Goal: Task Accomplishment & Management: Manage account settings

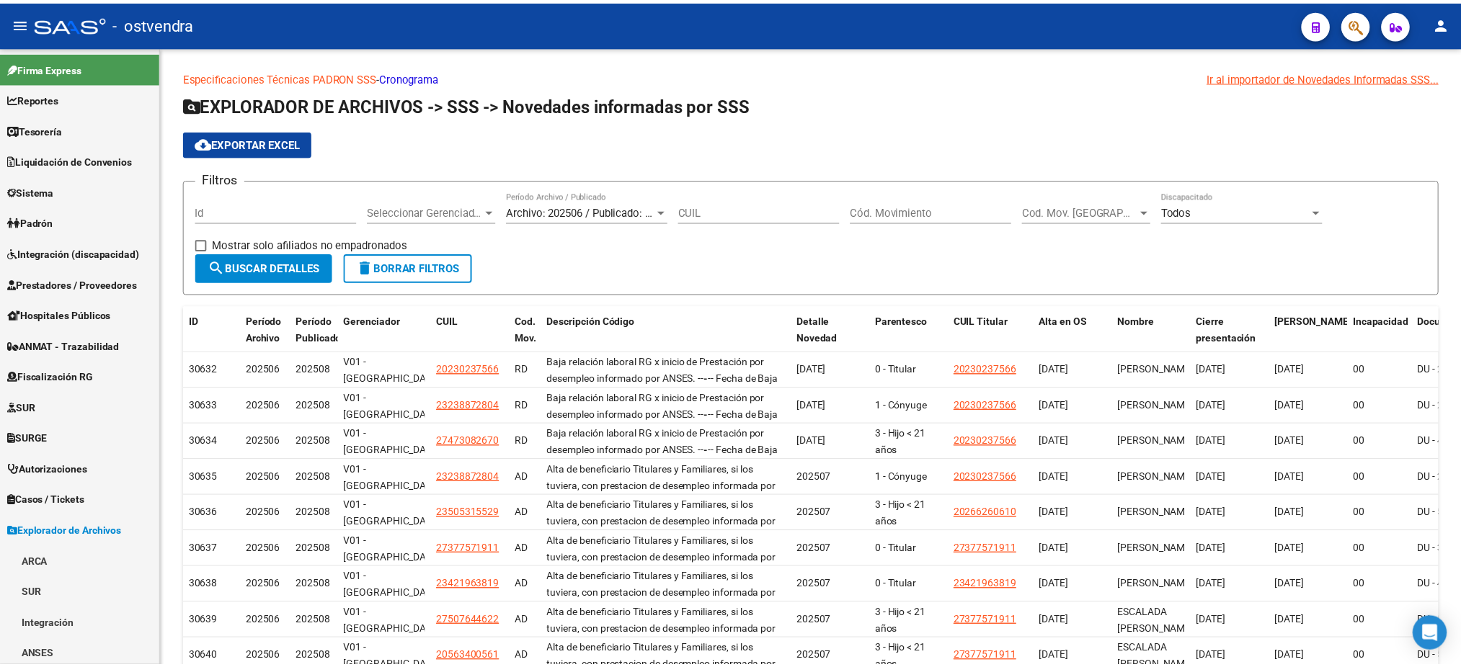
scroll to position [280, 0]
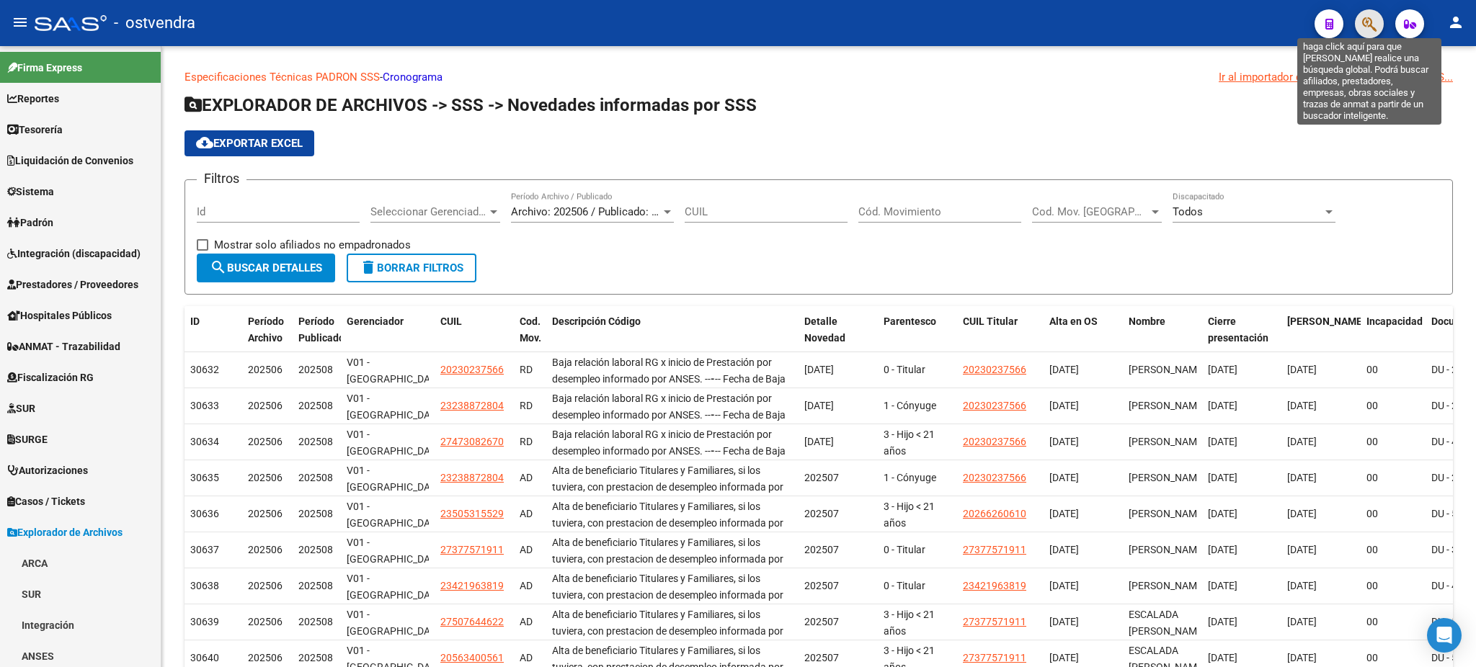
click at [1368, 31] on icon "button" at bounding box center [1369, 24] width 14 height 17
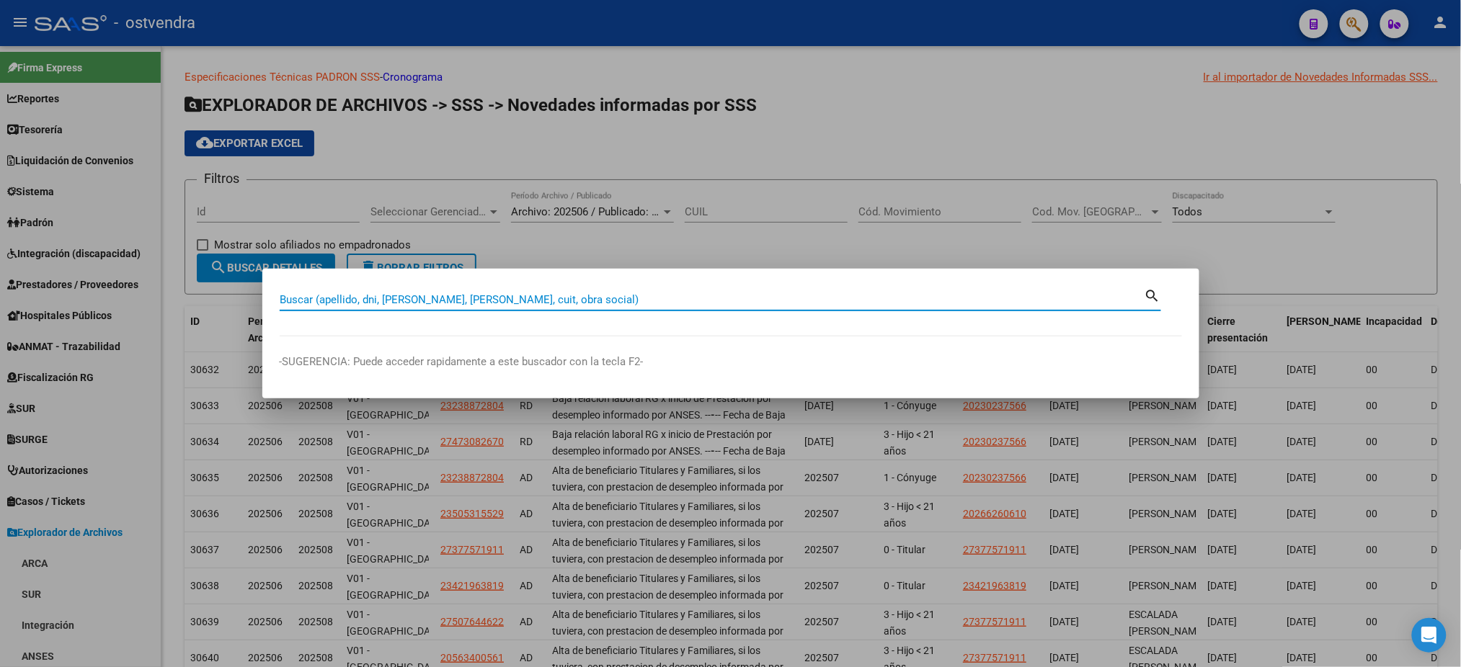
paste input "39162437"
type input "39162437"
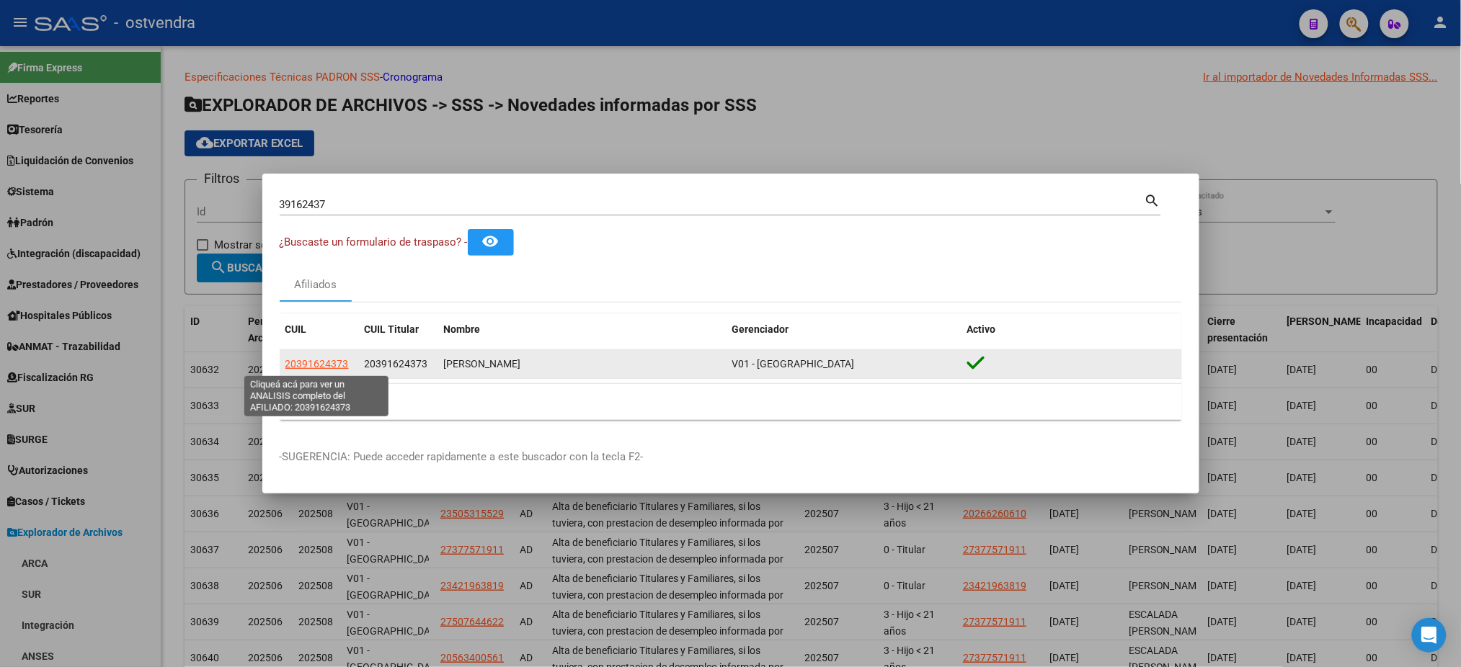
click at [338, 365] on span "20391624373" at bounding box center [316, 364] width 63 height 12
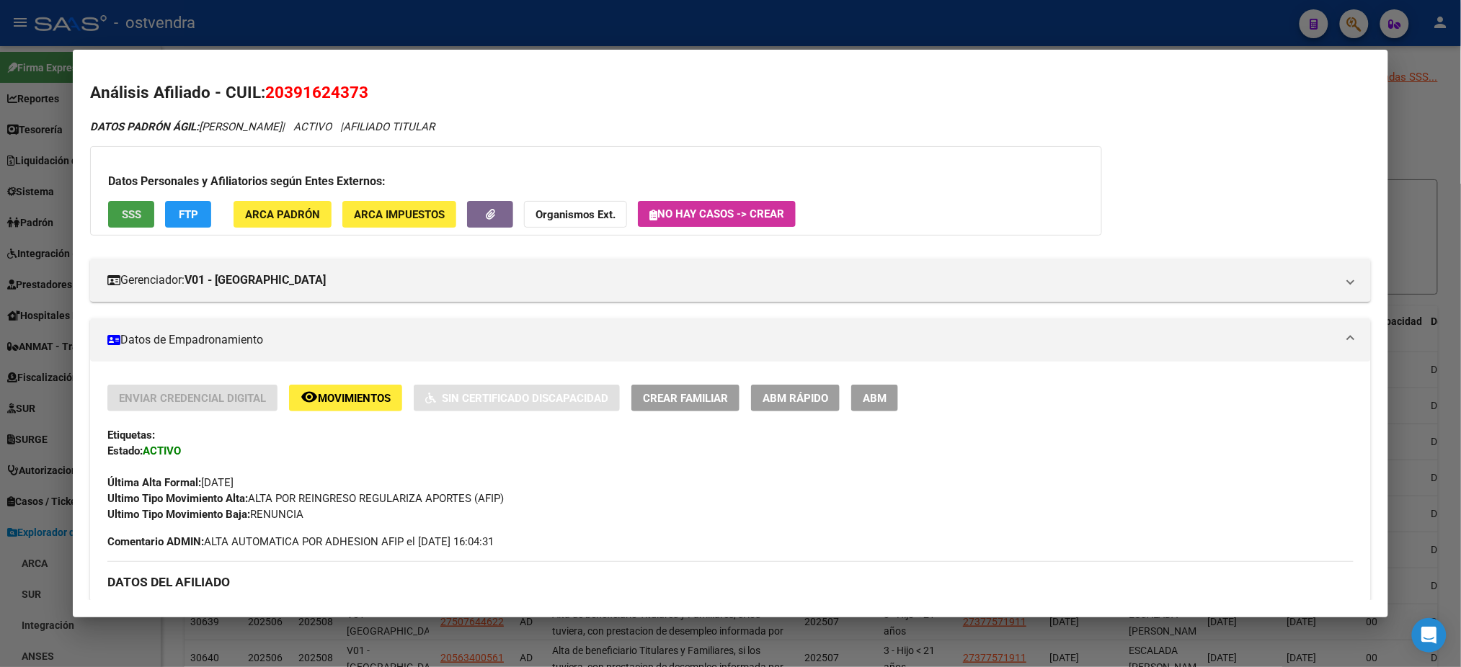
click at [130, 213] on span "SSS" at bounding box center [131, 214] width 19 height 13
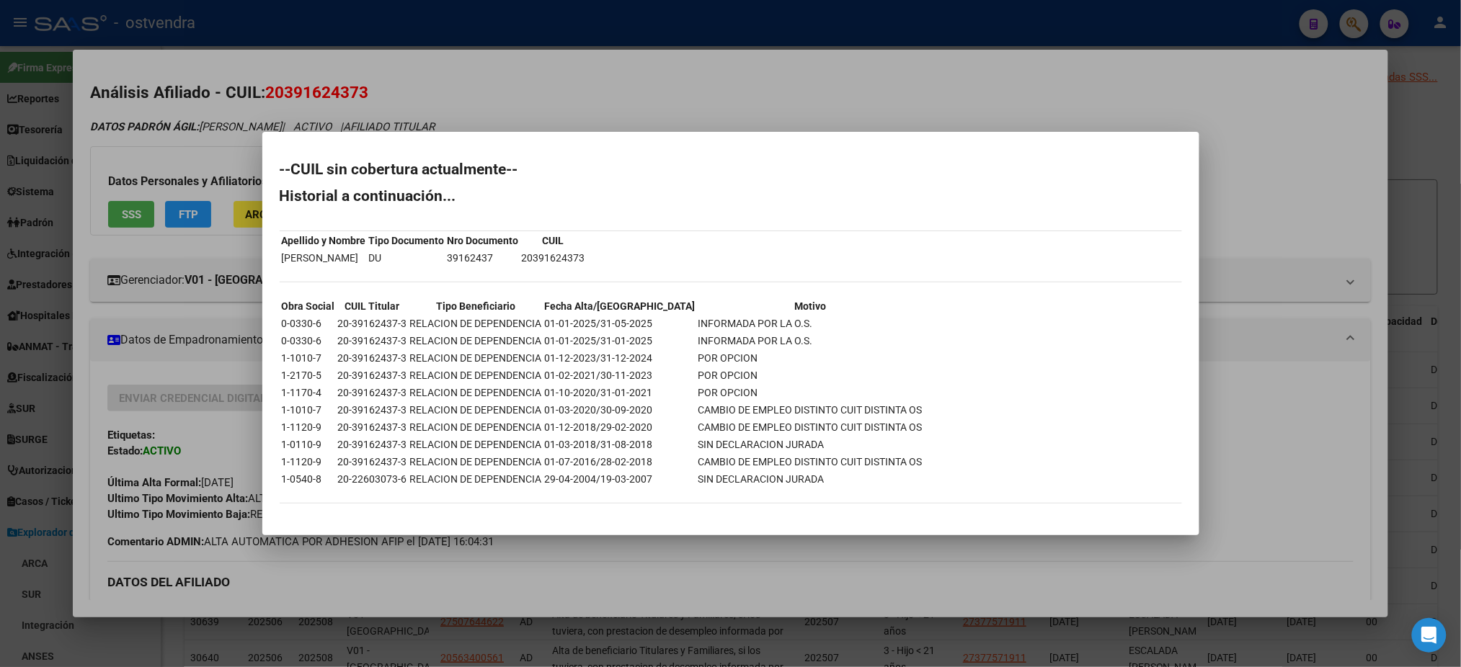
click at [624, 136] on div at bounding box center [730, 333] width 1461 height 667
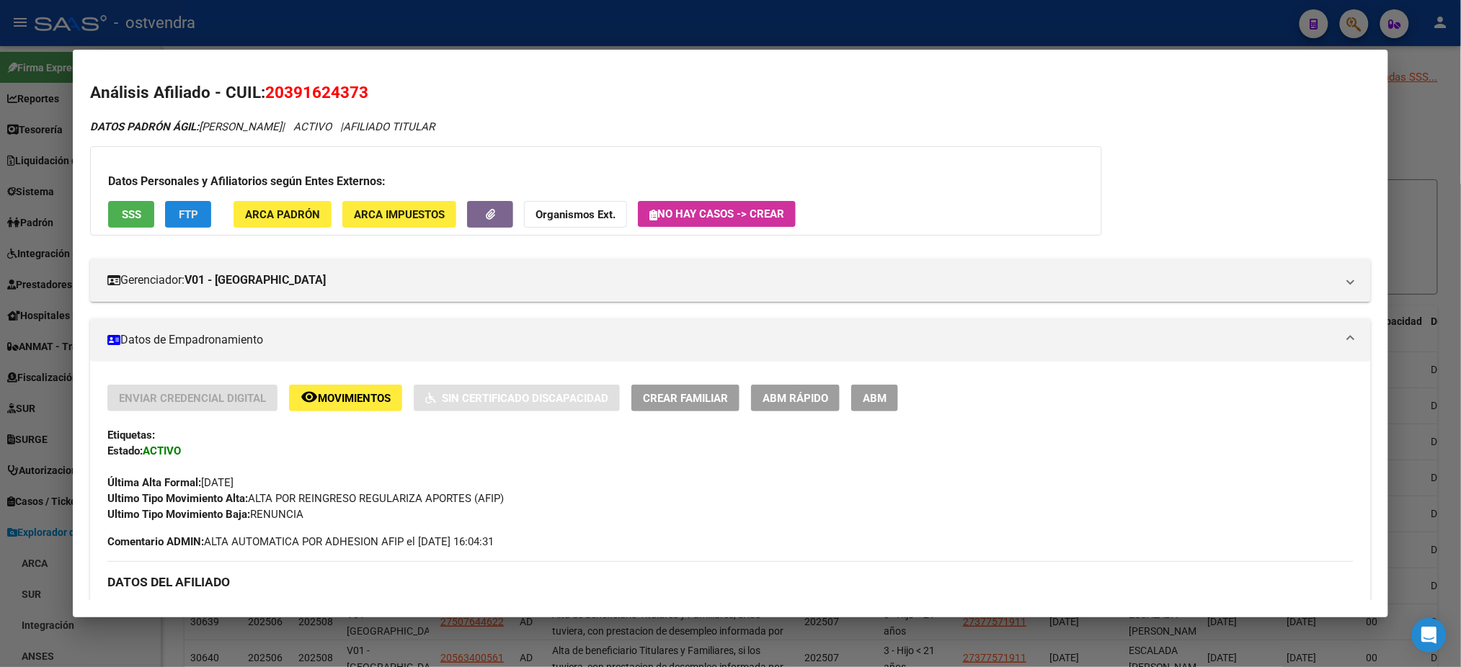
click at [186, 218] on span "FTP" at bounding box center [188, 214] width 19 height 13
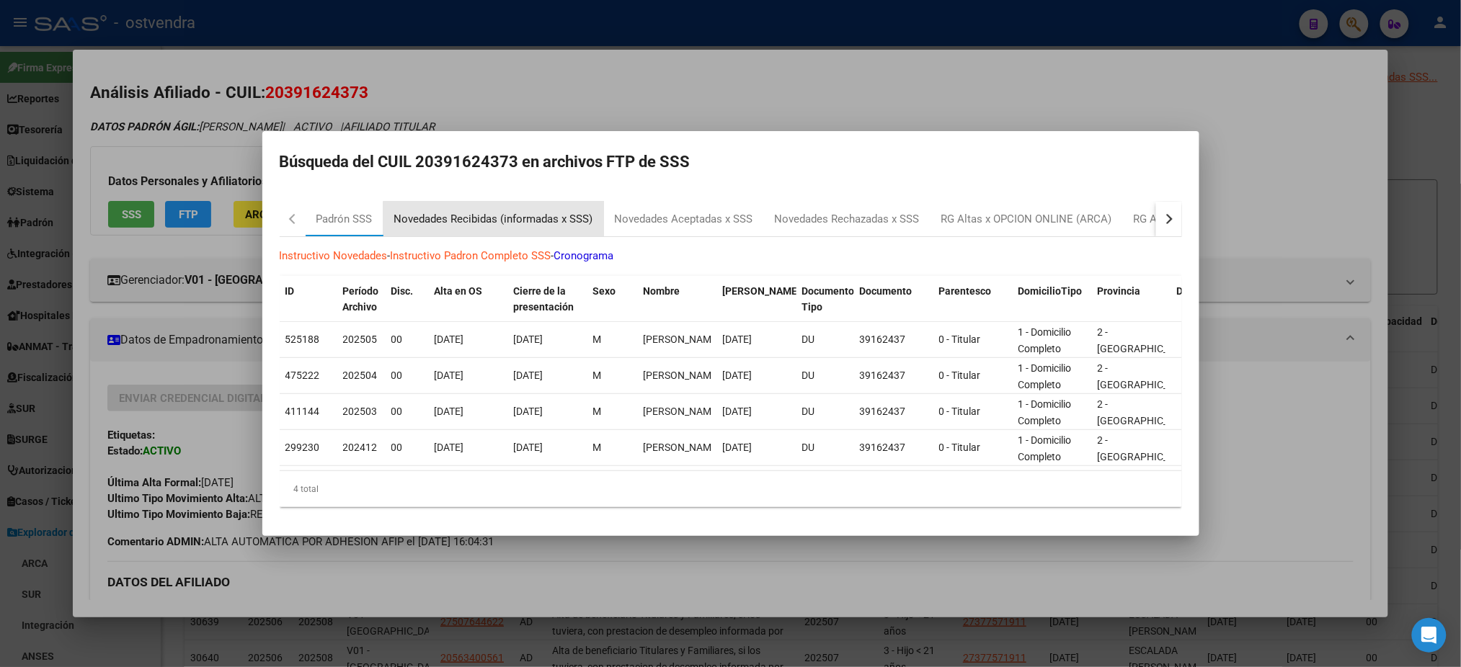
click at [528, 215] on div "Novedades Recibidas (informadas x SSS)" at bounding box center [493, 219] width 199 height 17
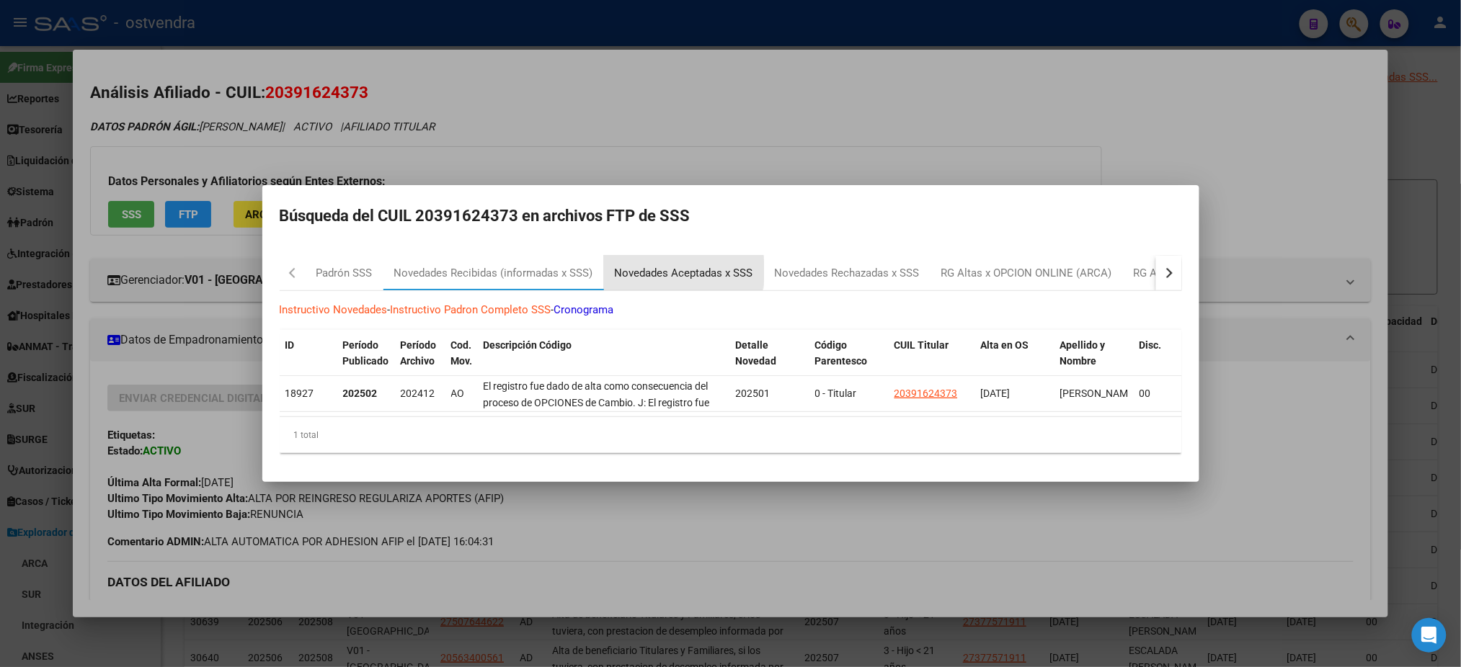
click at [680, 265] on div "Novedades Aceptadas x SSS" at bounding box center [684, 273] width 138 height 17
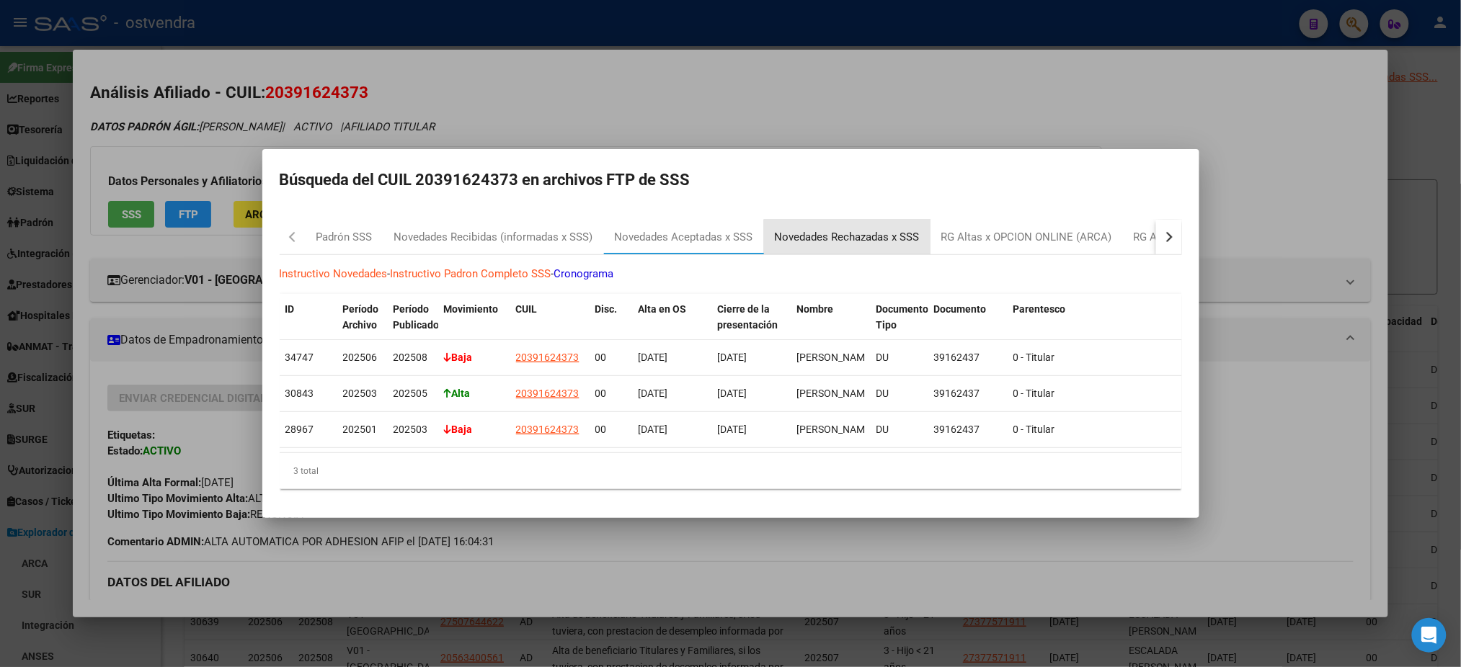
click at [850, 243] on div "Novedades Rechazadas x SSS" at bounding box center [847, 237] width 166 height 35
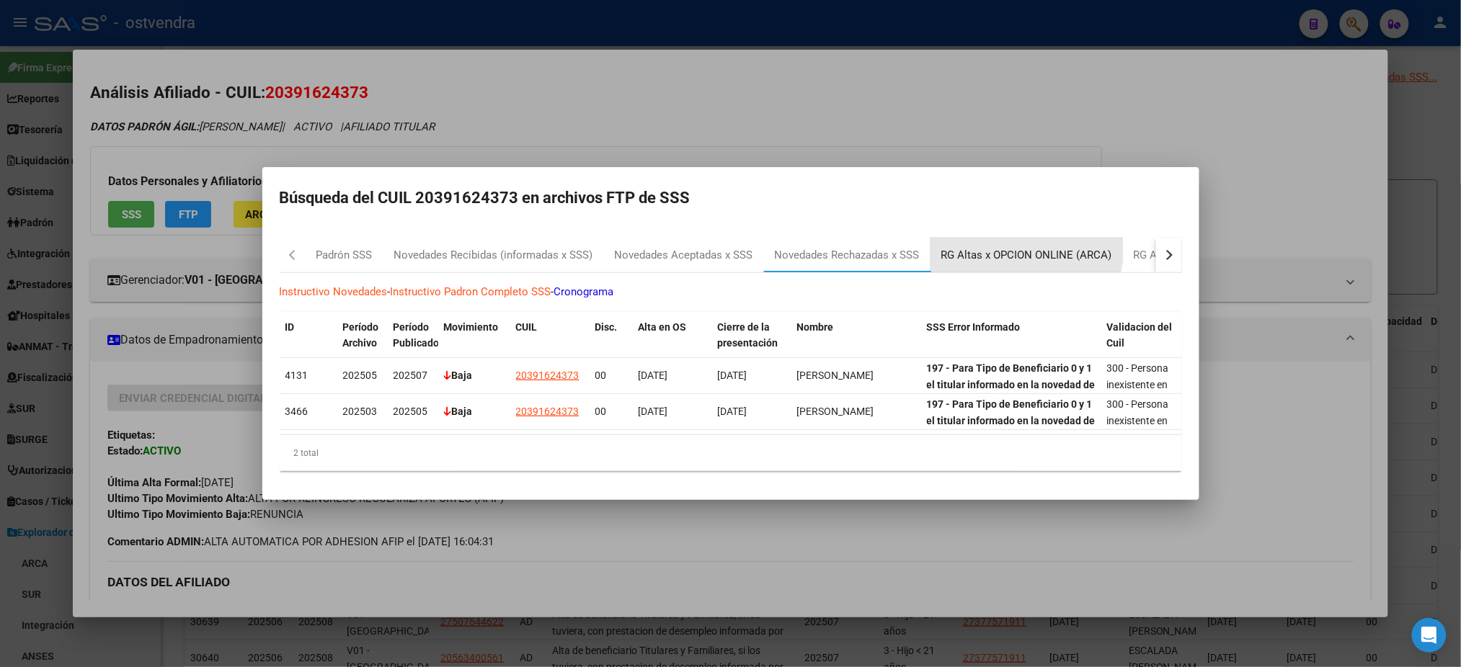
click at [982, 247] on div "RG Altas x OPCION ONLINE (ARCA)" at bounding box center [1026, 255] width 171 height 17
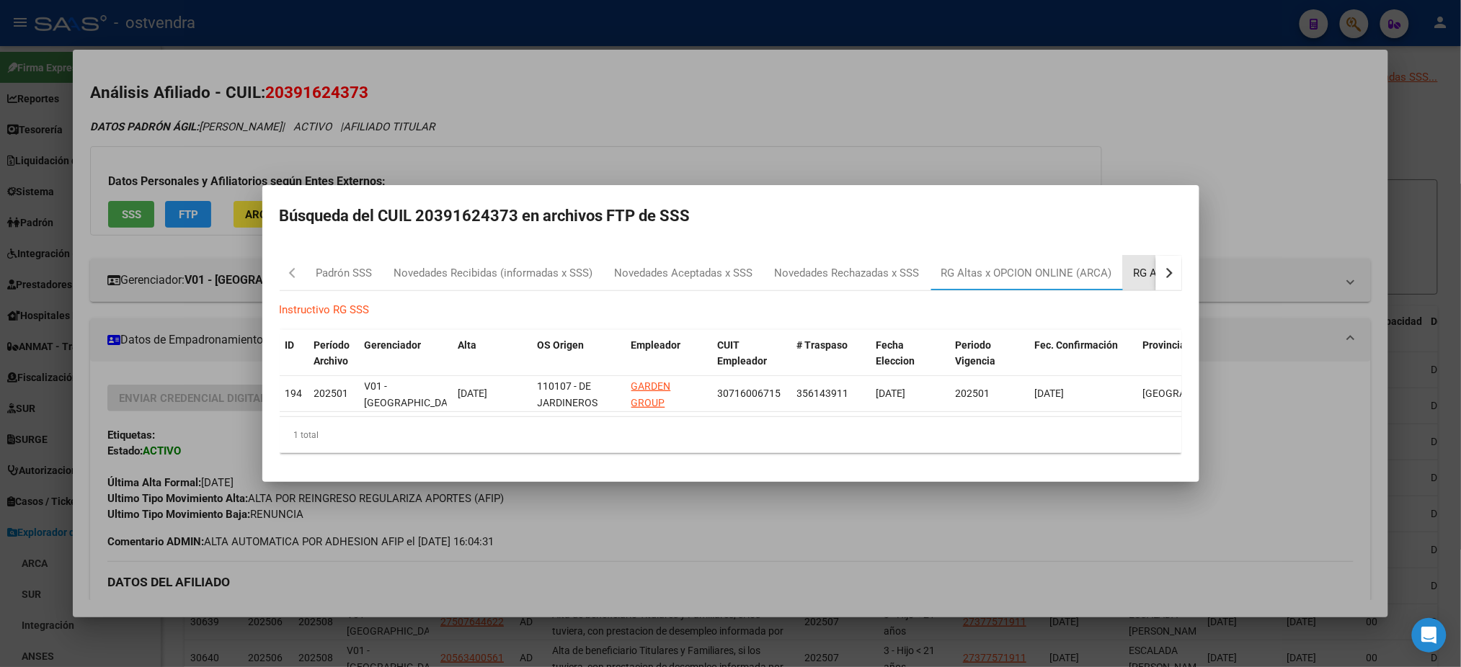
click at [1143, 267] on div "RG Altas Diarias" at bounding box center [1173, 273] width 79 height 17
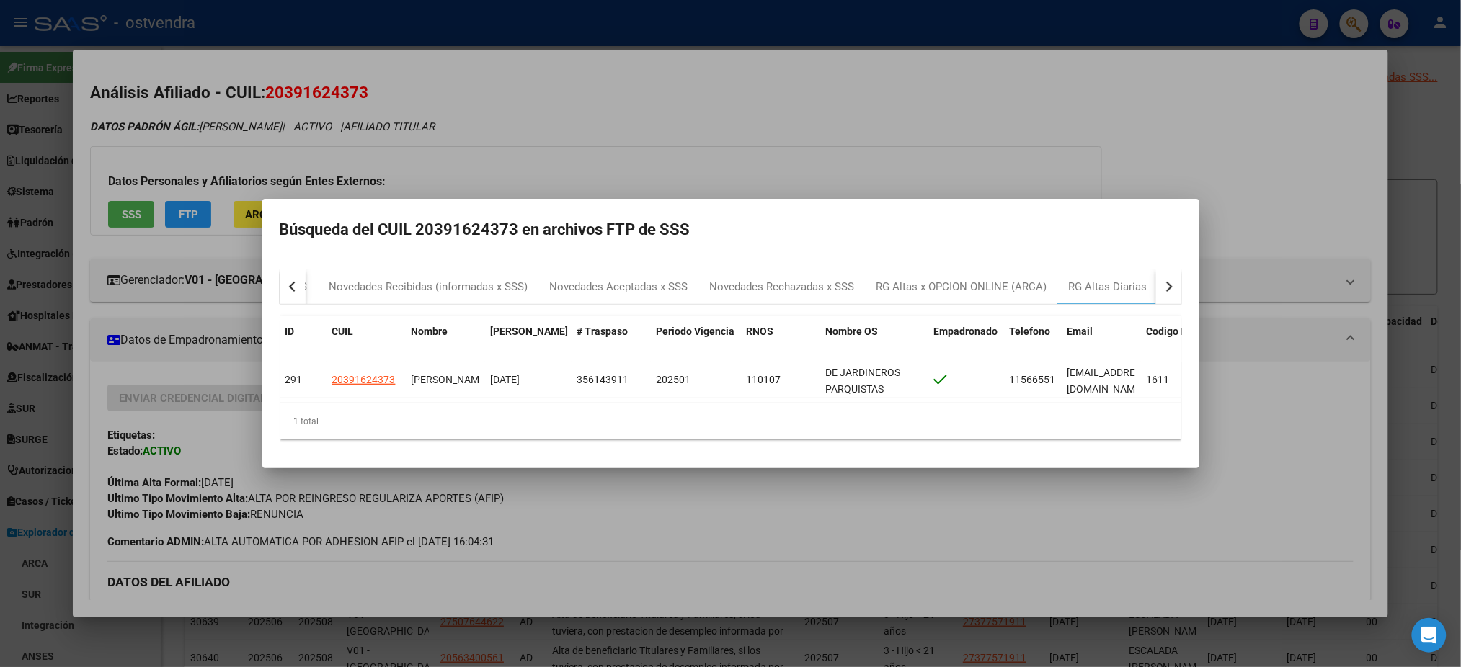
click at [764, 133] on div at bounding box center [730, 333] width 1461 height 667
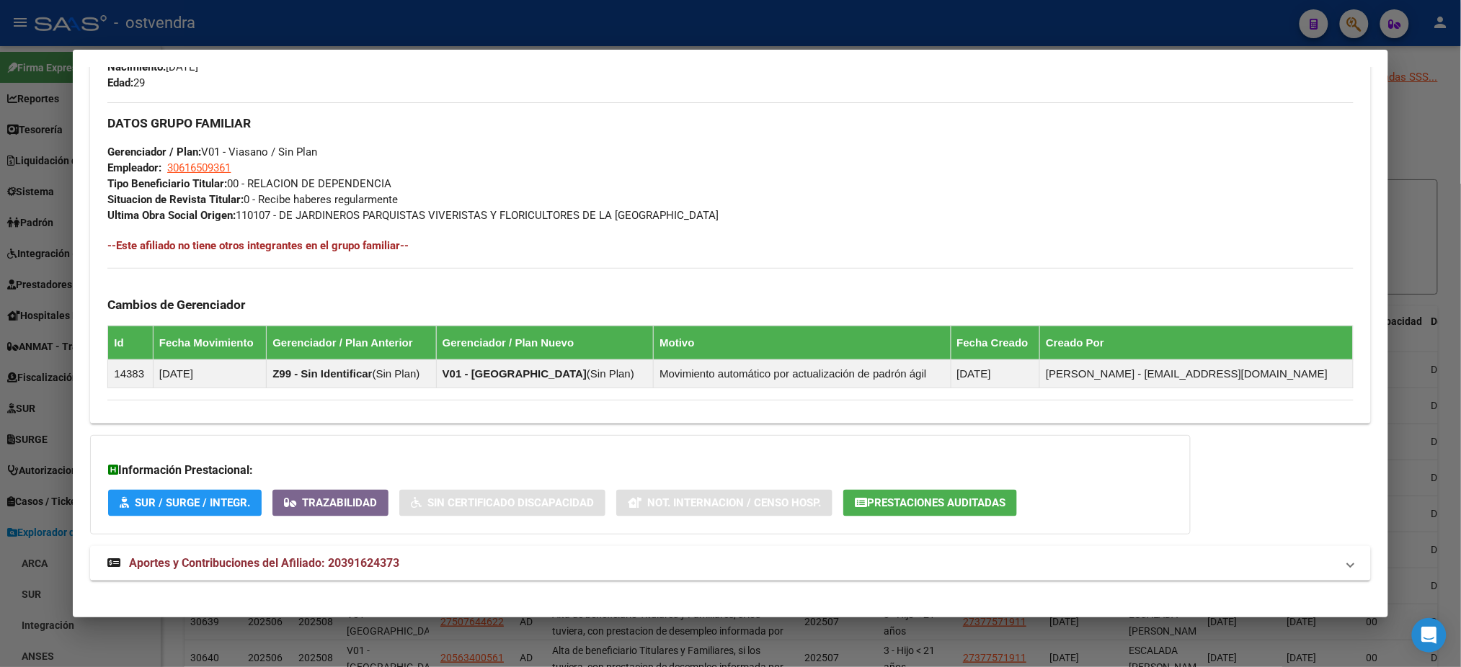
scroll to position [682, 0]
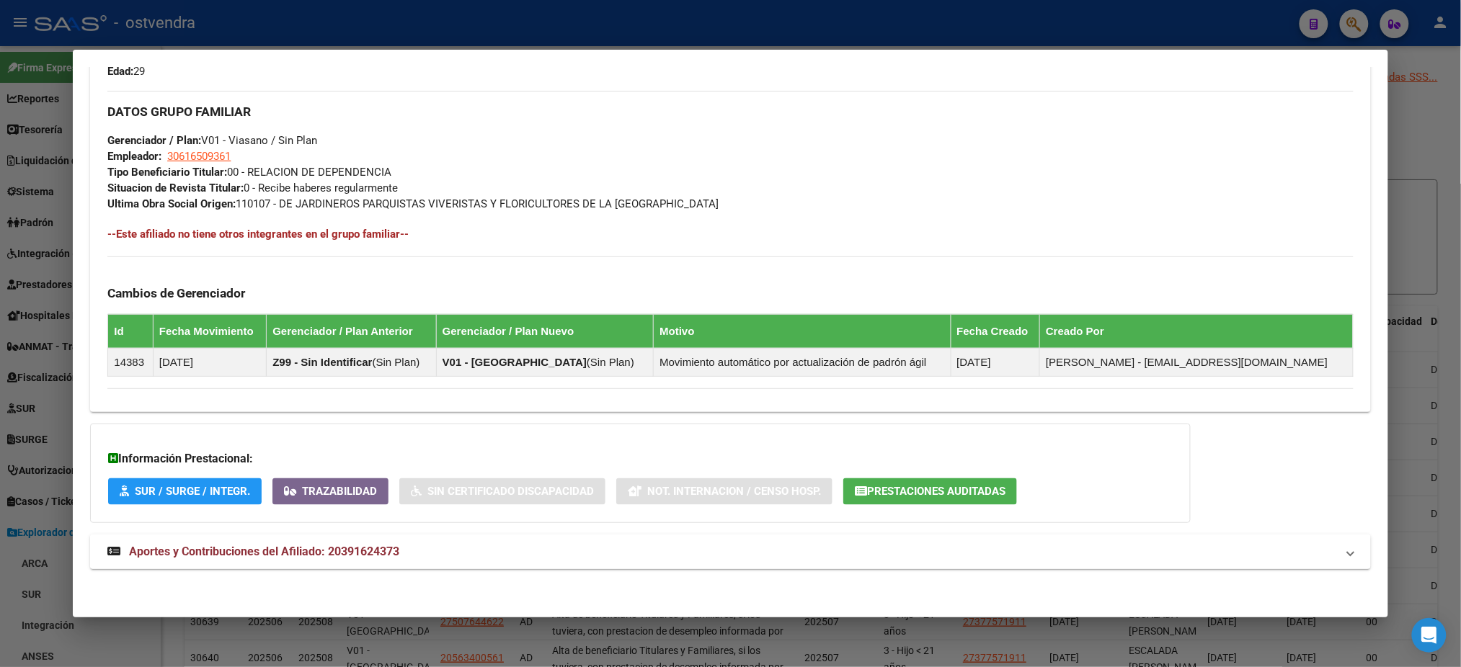
click at [721, 549] on mat-panel-title "Aportes y Contribuciones del Afiliado: 20391624373" at bounding box center [721, 551] width 1228 height 17
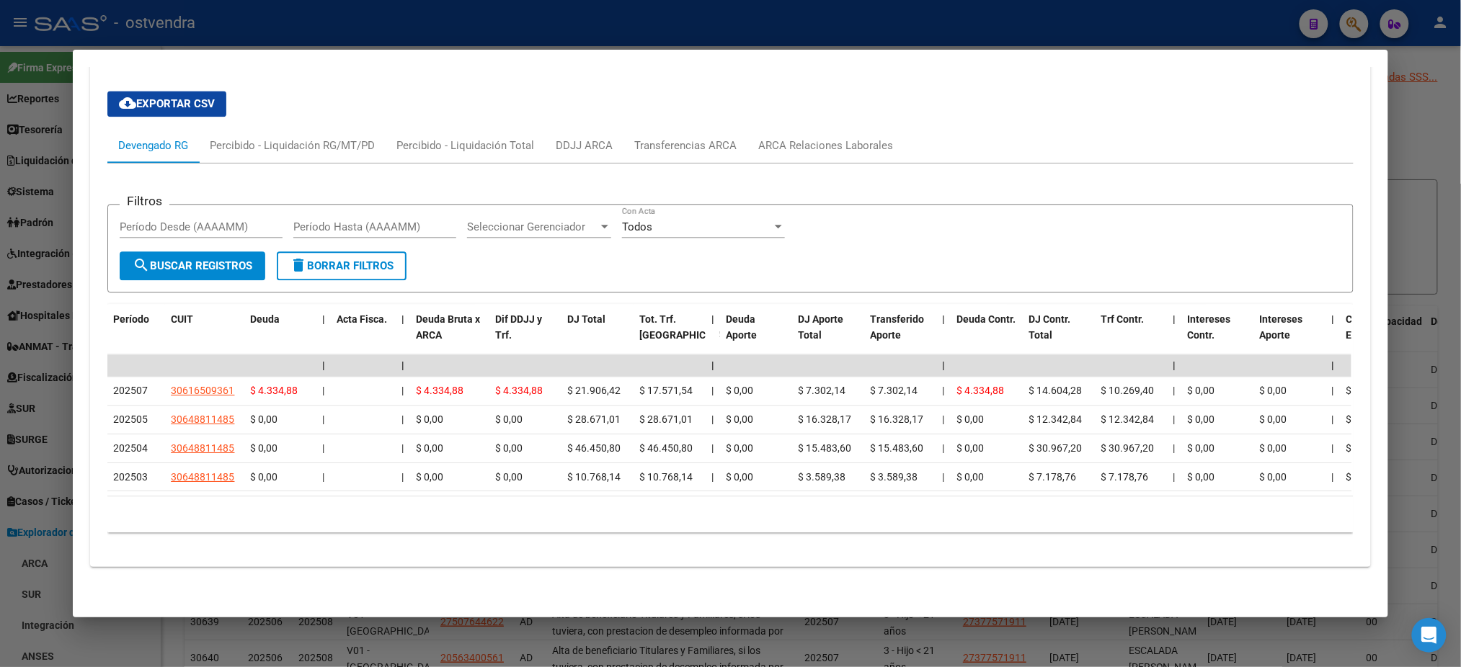
scroll to position [837, 0]
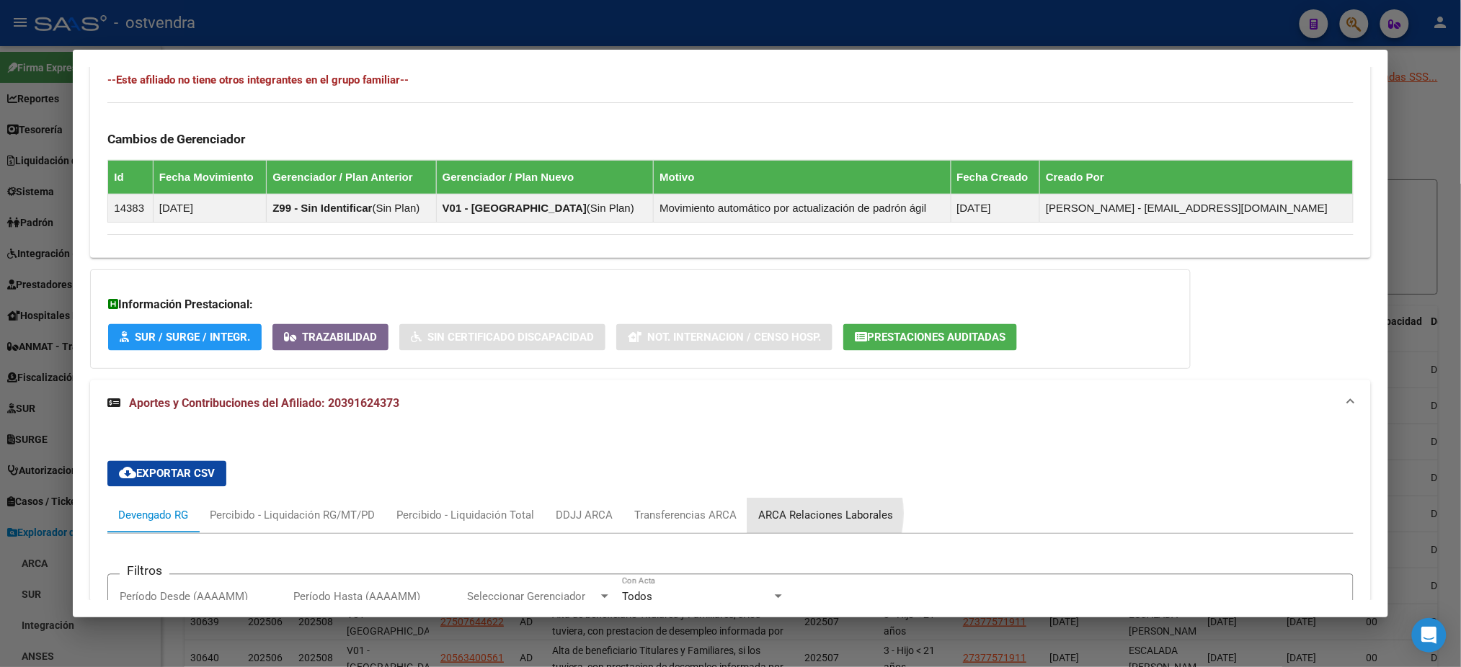
type textarea "R"
click at [782, 513] on div "ARCA Relaciones Laborales" at bounding box center [825, 516] width 135 height 16
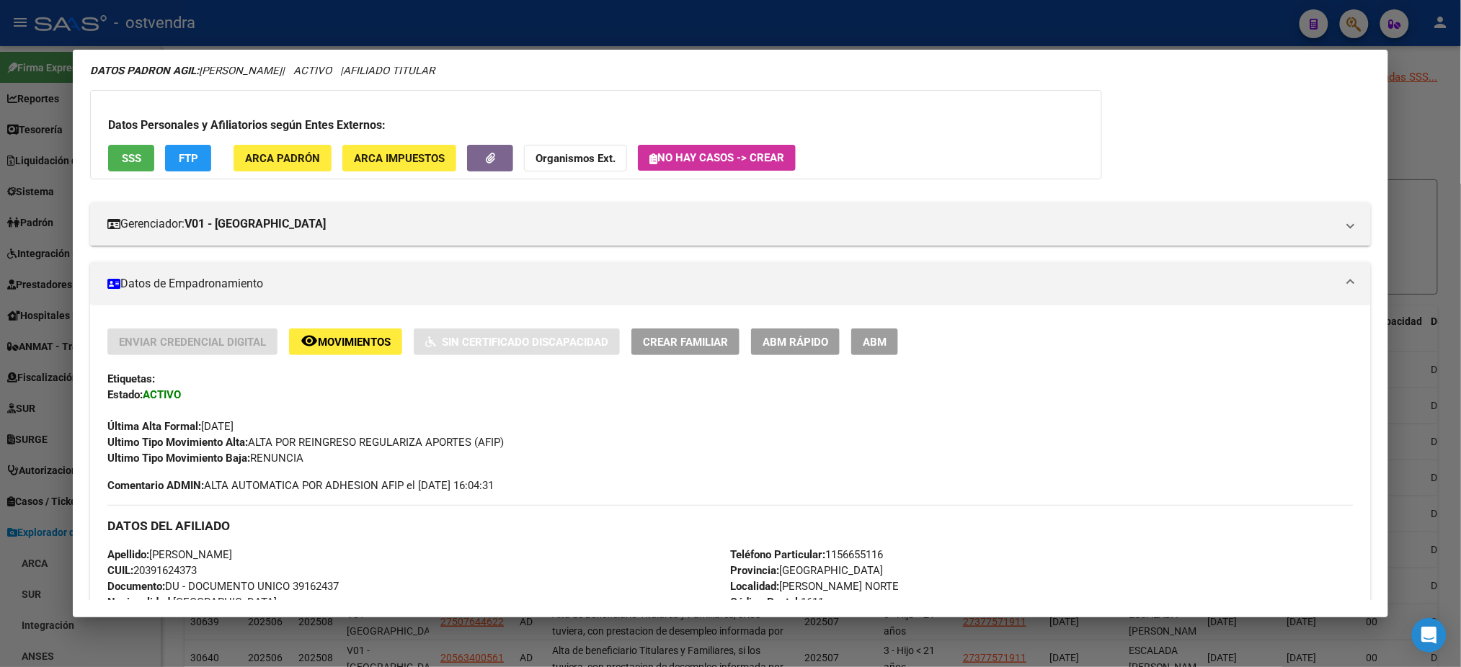
scroll to position [0, 0]
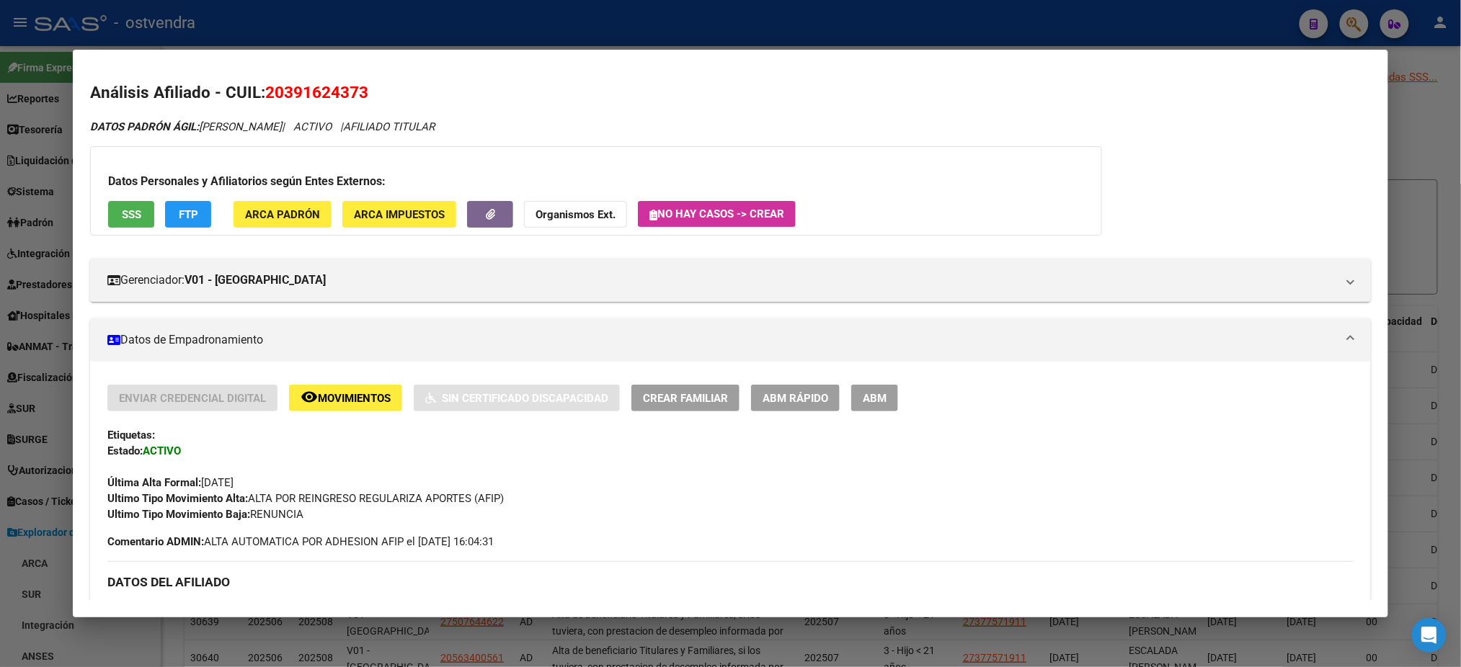
click at [906, 34] on div at bounding box center [730, 333] width 1461 height 667
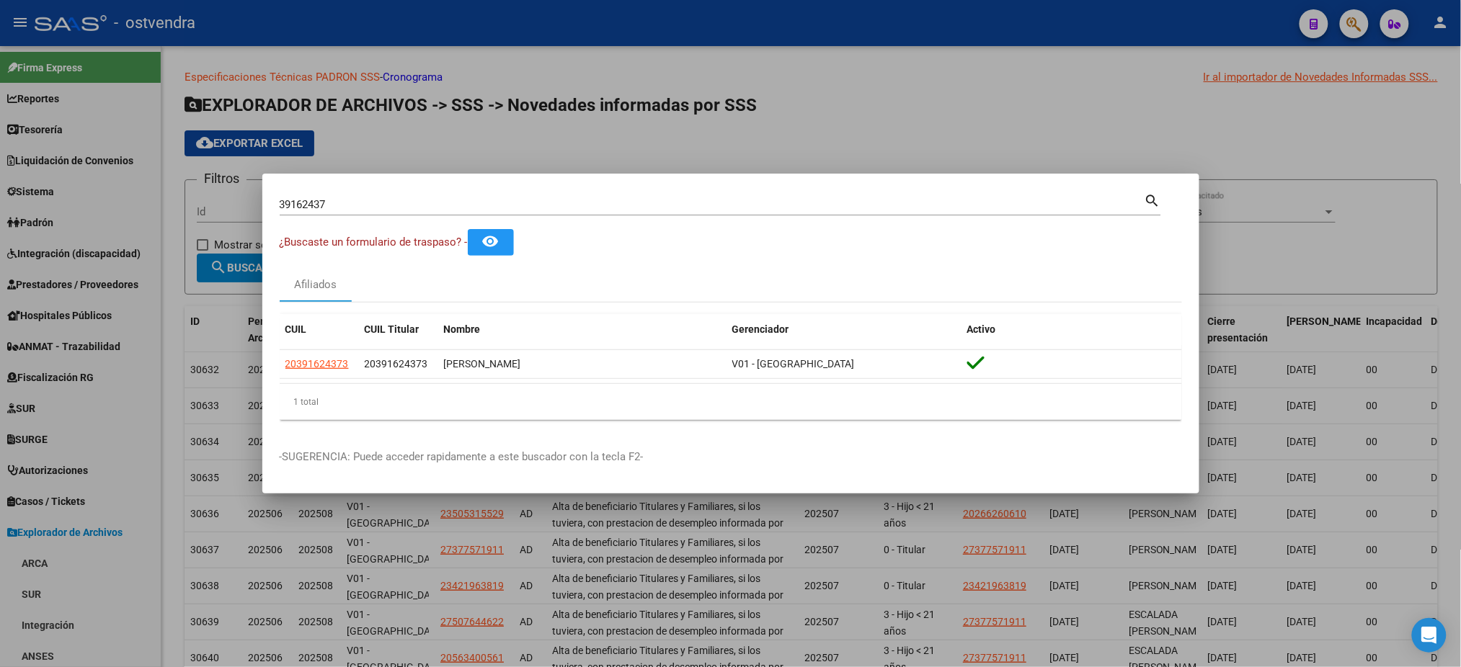
click at [364, 197] on div "39162437 Buscar (apellido, dni, [PERSON_NAME], [PERSON_NAME], cuit, obra social)" at bounding box center [712, 205] width 865 height 22
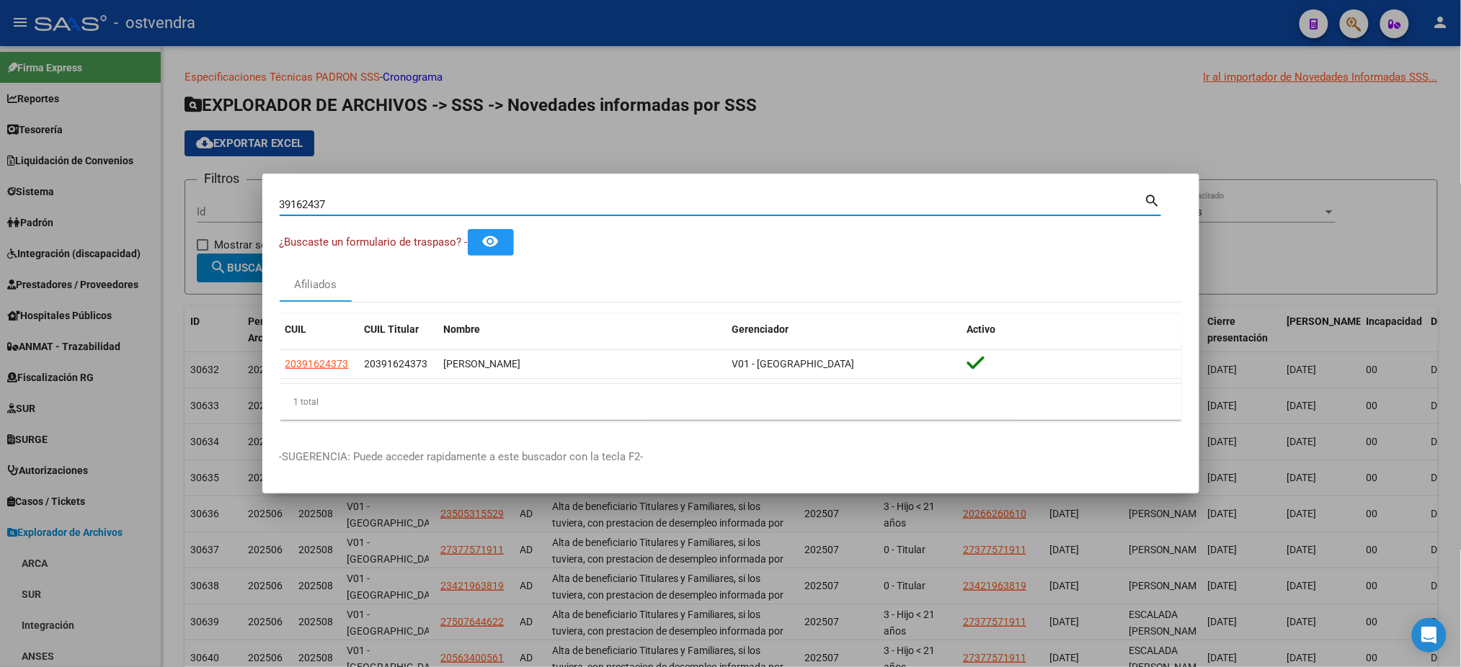
drag, startPoint x: 375, startPoint y: 205, endPoint x: 240, endPoint y: 184, distance: 136.4
click at [240, 184] on div "39162437 Buscar (apellido, dni, cuil, nro traspaso, cuit, obra social) search ¿…" at bounding box center [730, 333] width 1461 height 667
paste input "48286209"
type input "48286209"
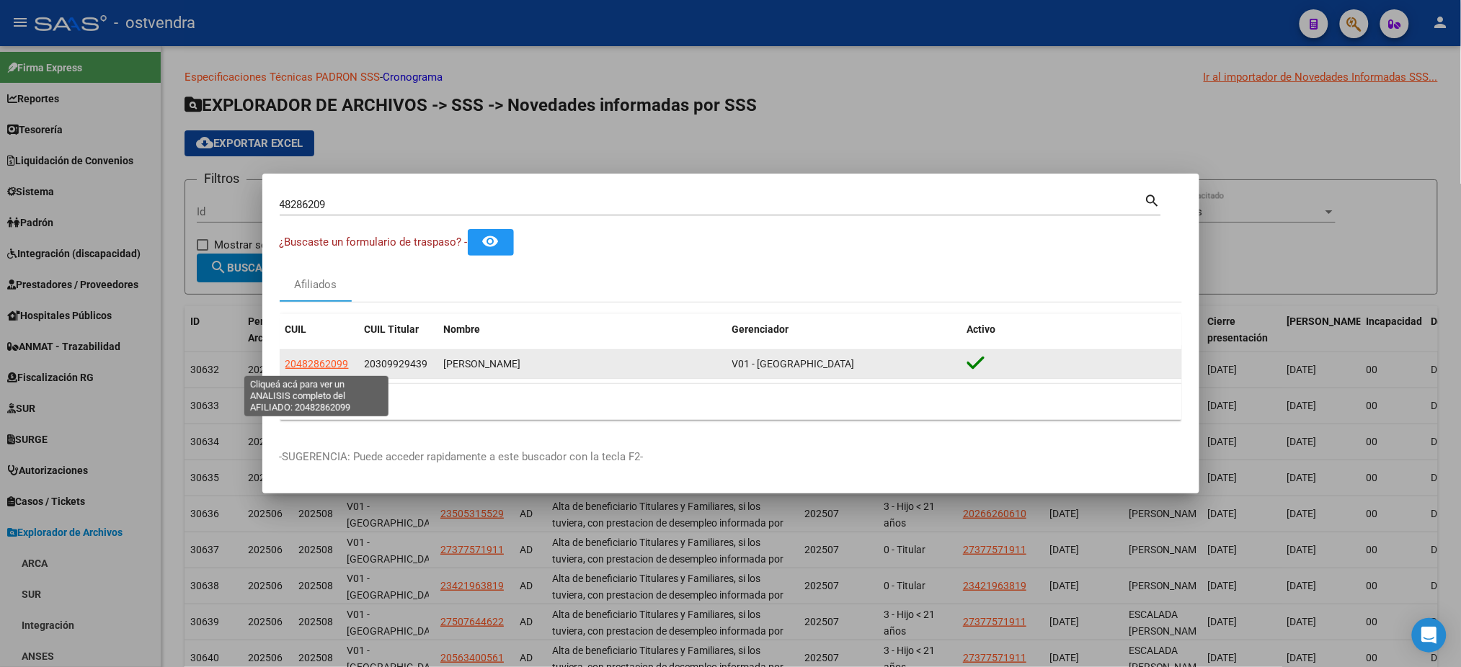
click at [303, 368] on span "20482862099" at bounding box center [316, 364] width 63 height 12
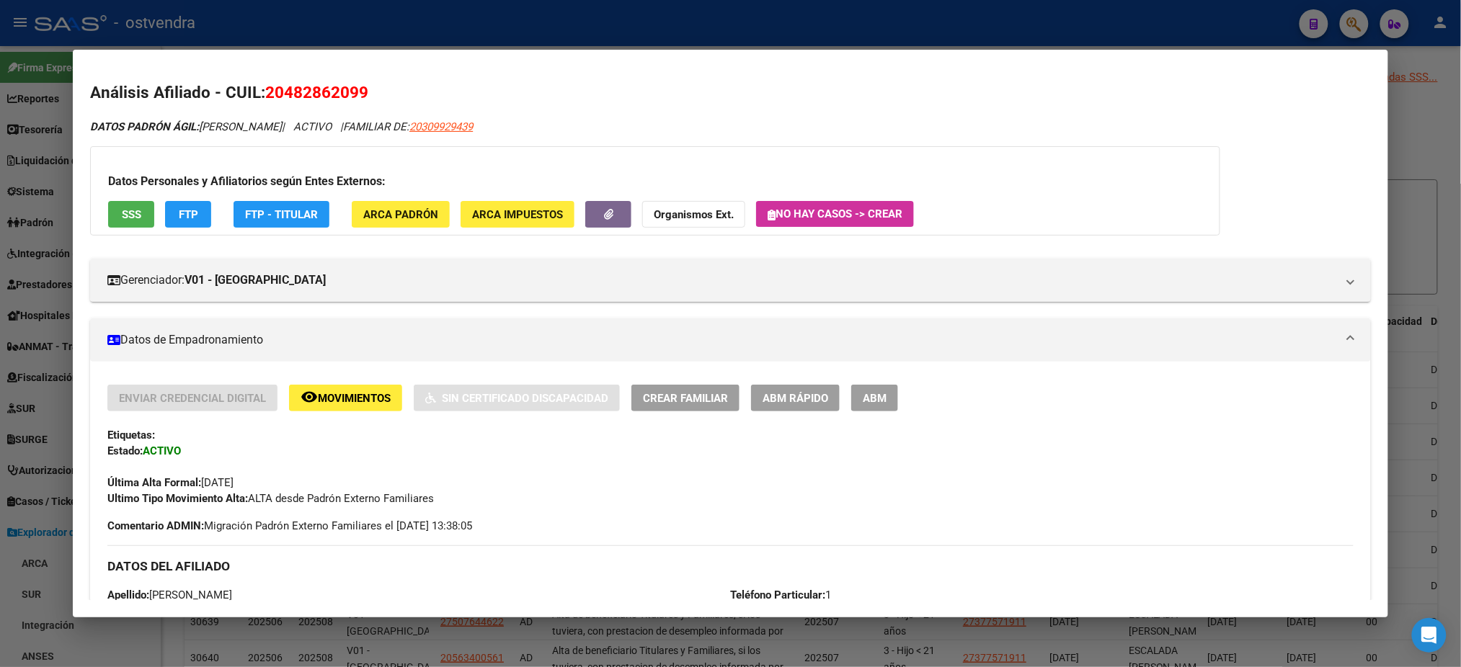
click at [136, 216] on button "SSS" at bounding box center [131, 214] width 46 height 27
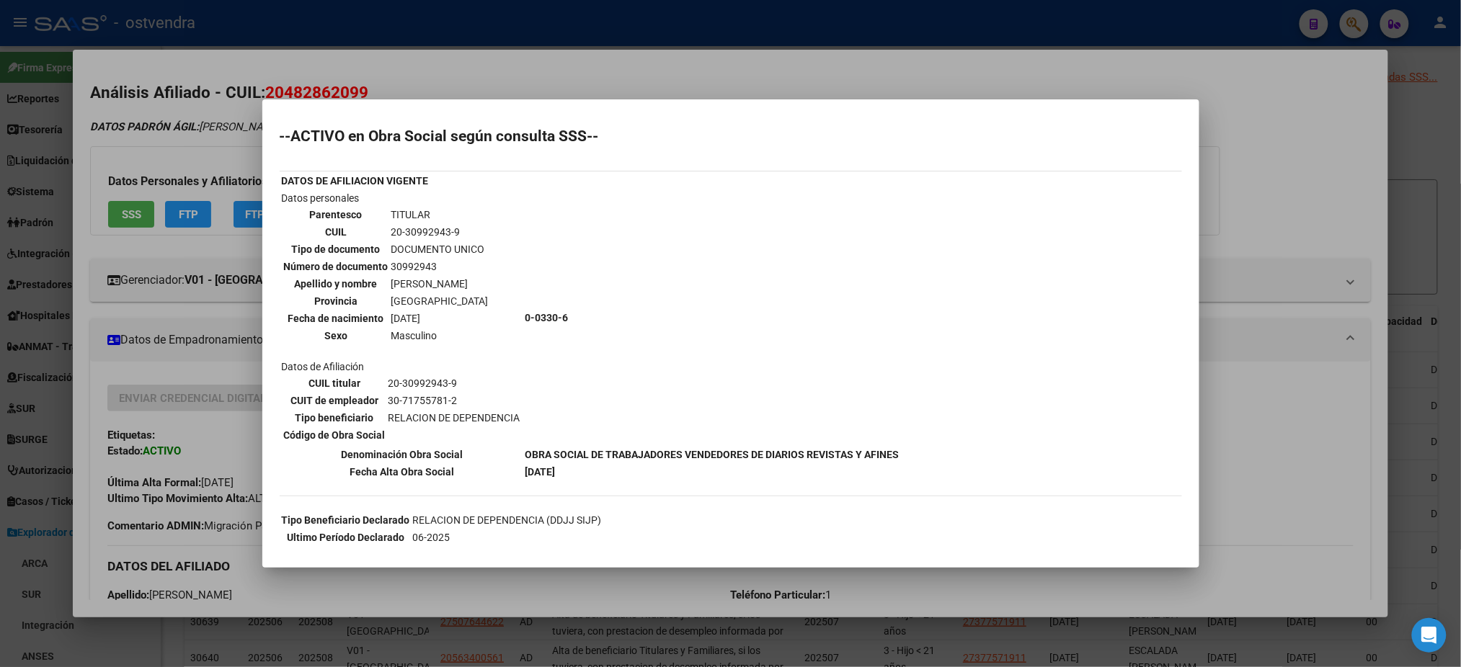
click at [166, 180] on div at bounding box center [730, 333] width 1461 height 667
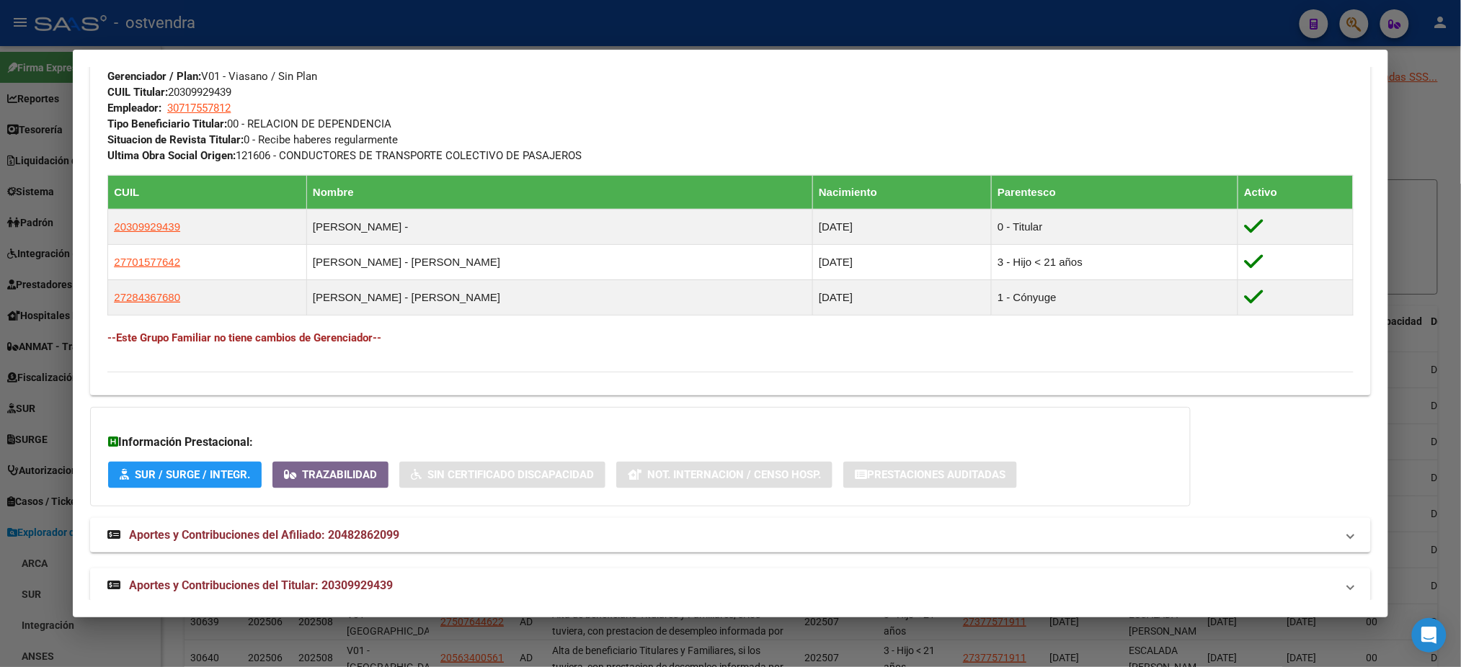
scroll to position [747, 0]
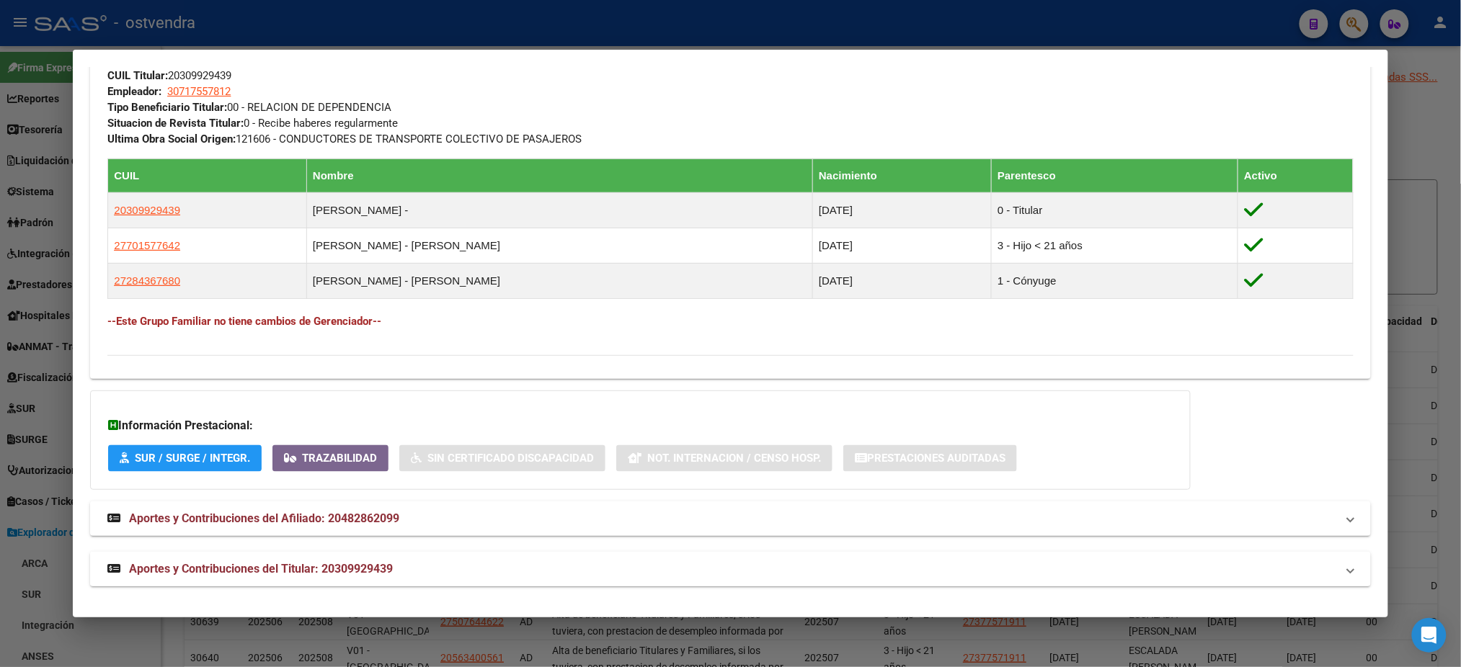
click at [378, 571] on span "Aportes y Contribuciones del Titular: 20309929439" at bounding box center [261, 569] width 264 height 14
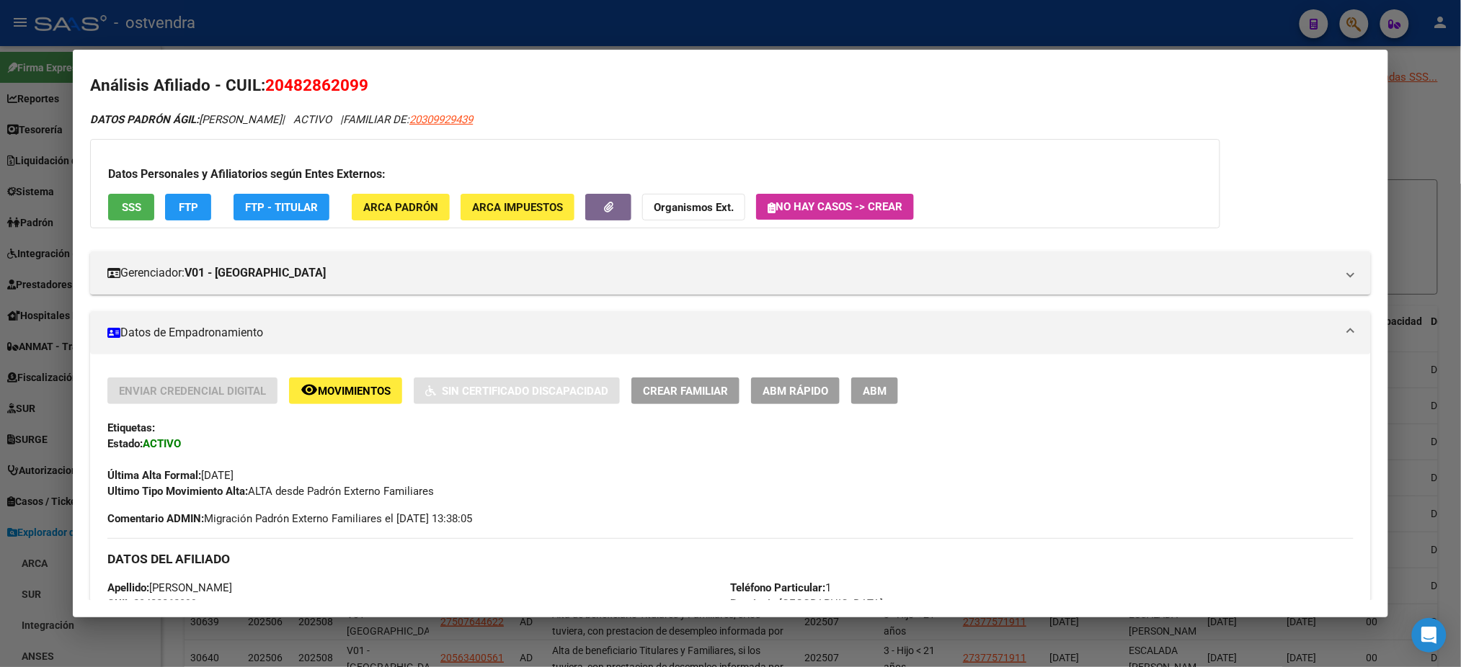
scroll to position [0, 0]
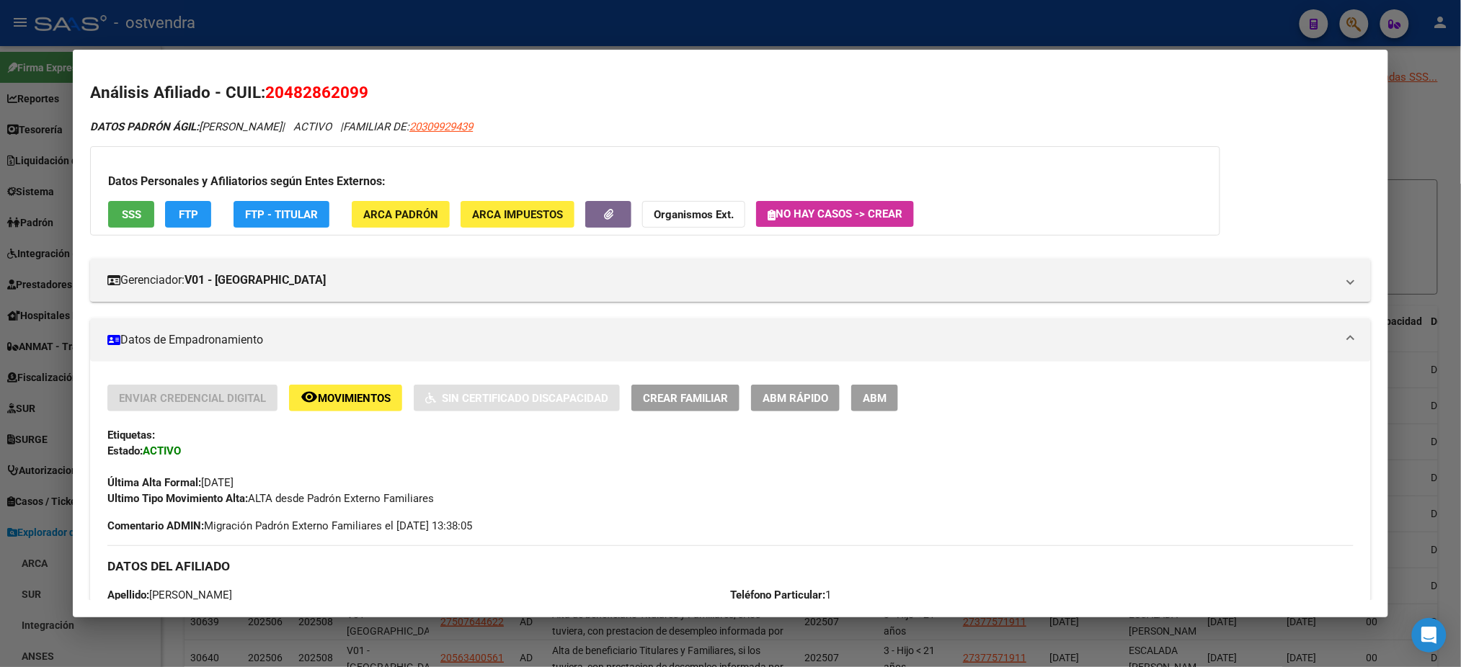
click at [199, 210] on button "FTP" at bounding box center [188, 214] width 46 height 27
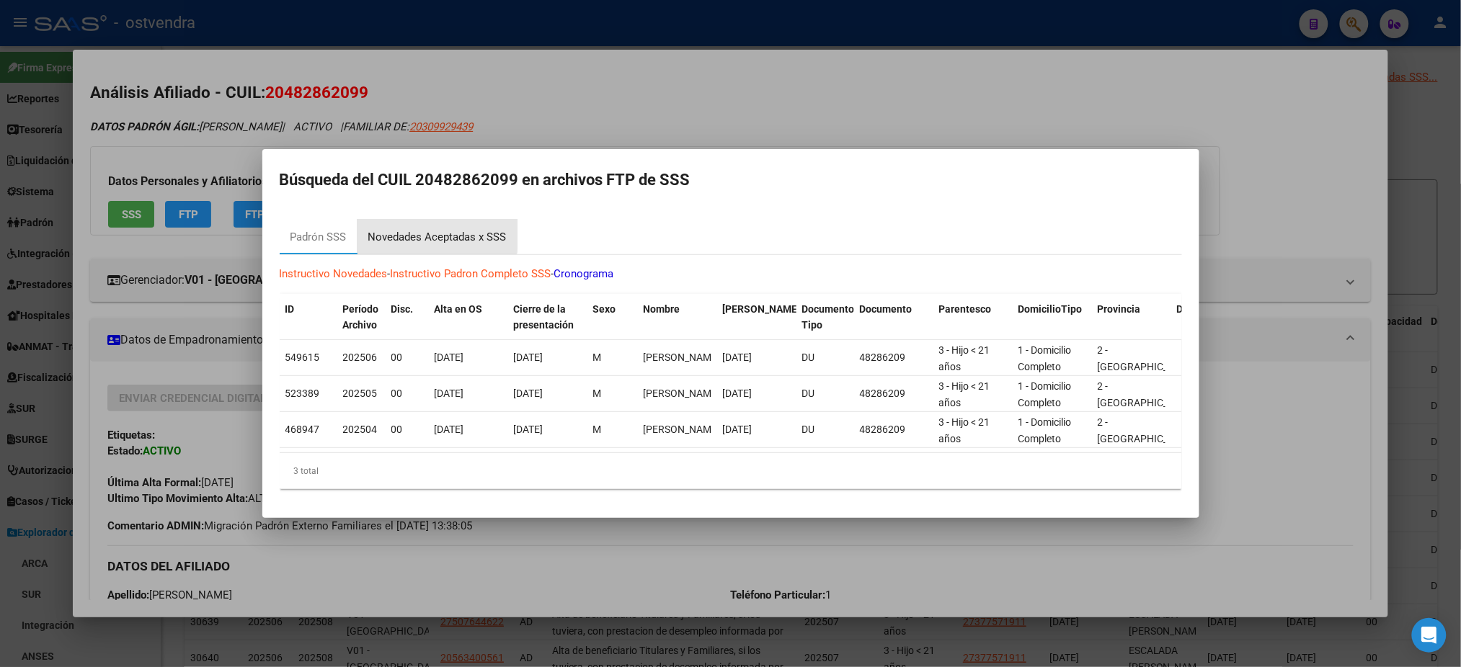
click at [424, 220] on div "Novedades Aceptadas x SSS" at bounding box center [437, 237] width 160 height 35
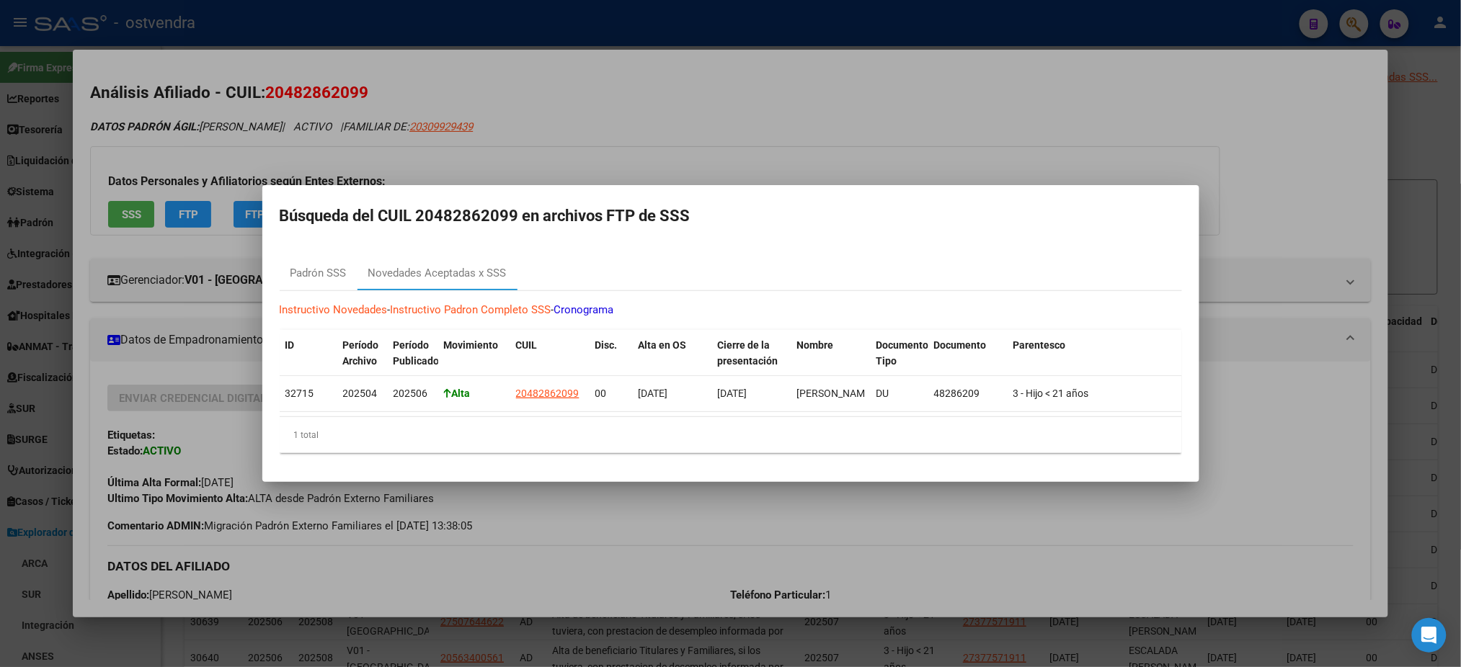
click at [639, 110] on div at bounding box center [730, 333] width 1461 height 667
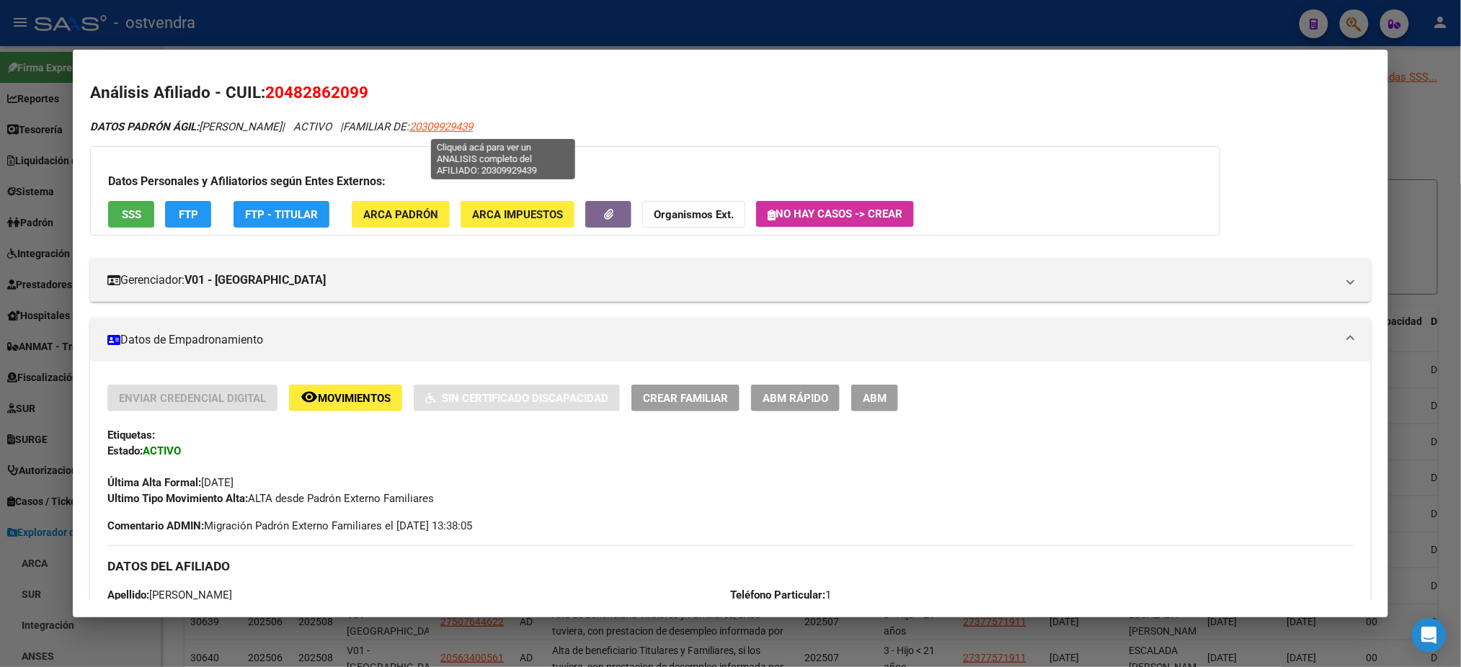
click at [473, 120] on span "20309929439" at bounding box center [440, 126] width 63 height 13
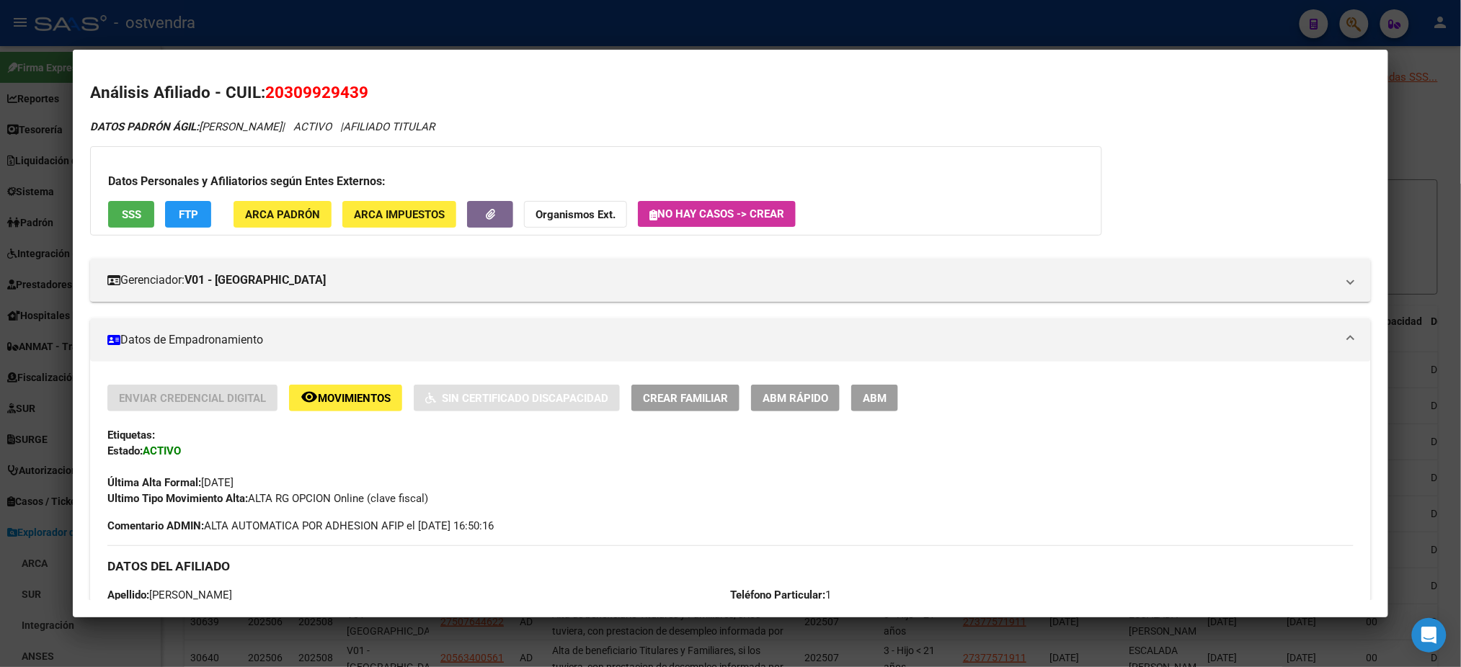
click at [510, 11] on div at bounding box center [730, 333] width 1461 height 667
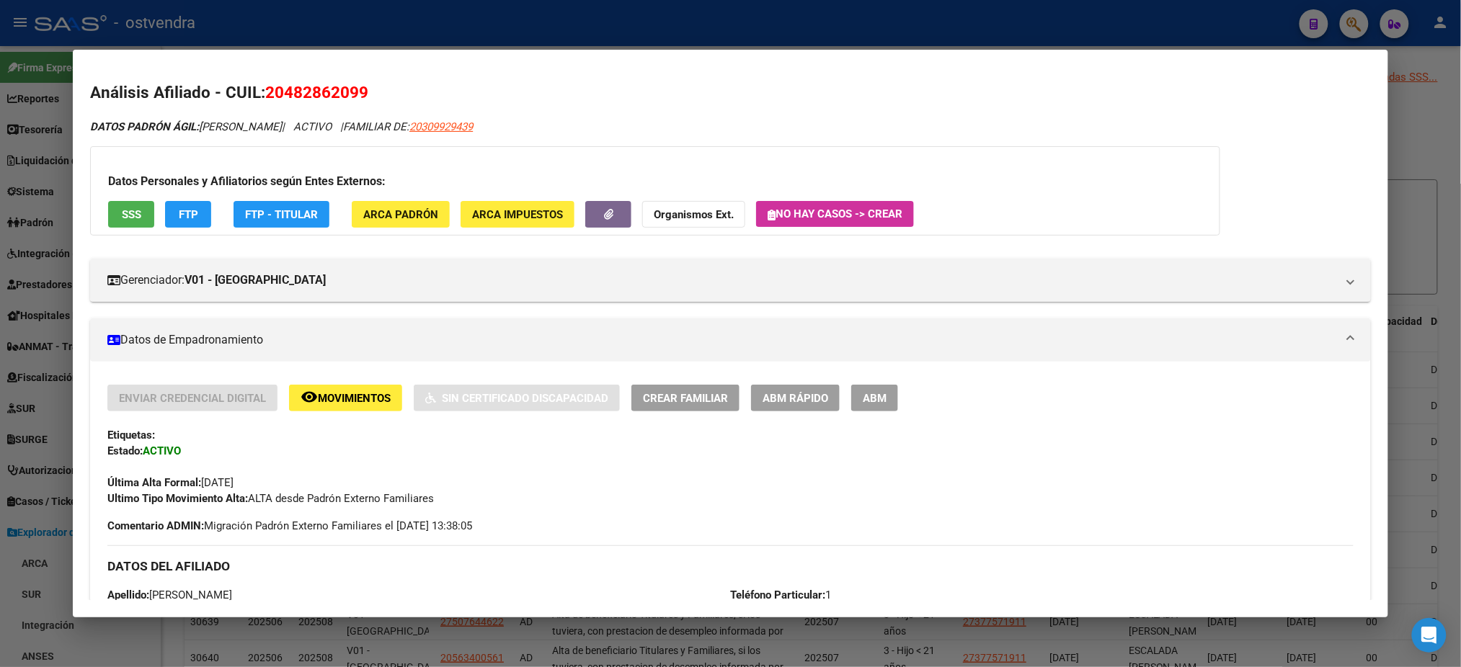
click at [424, 35] on div at bounding box center [730, 333] width 1461 height 667
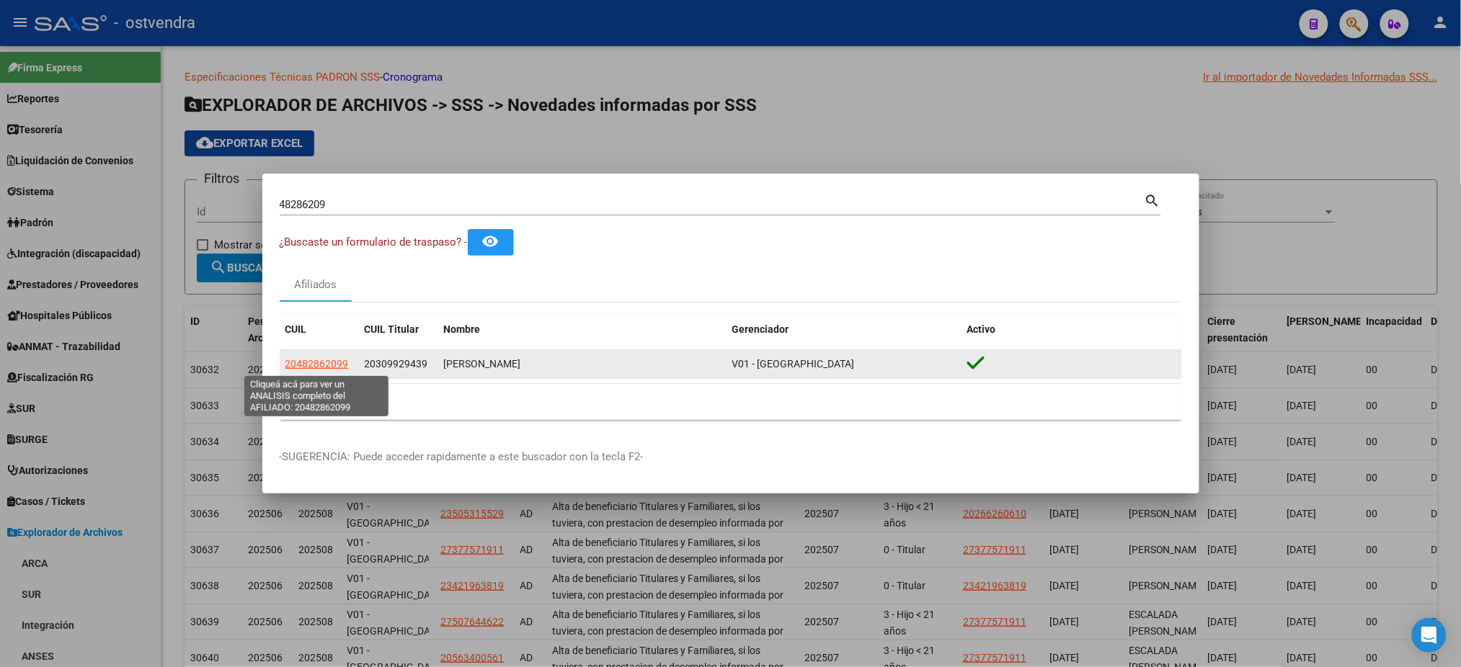
click at [321, 365] on span "20482862099" at bounding box center [316, 364] width 63 height 12
type textarea "20482862099"
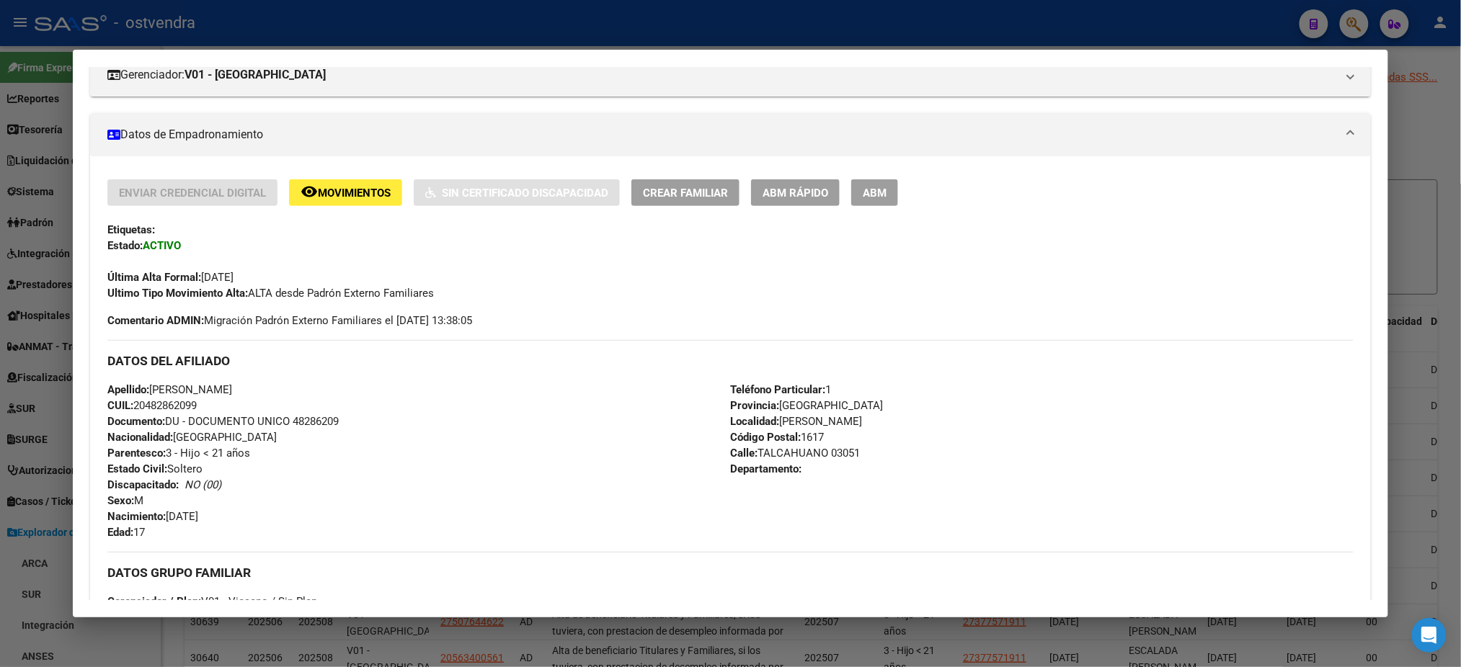
scroll to position [569, 0]
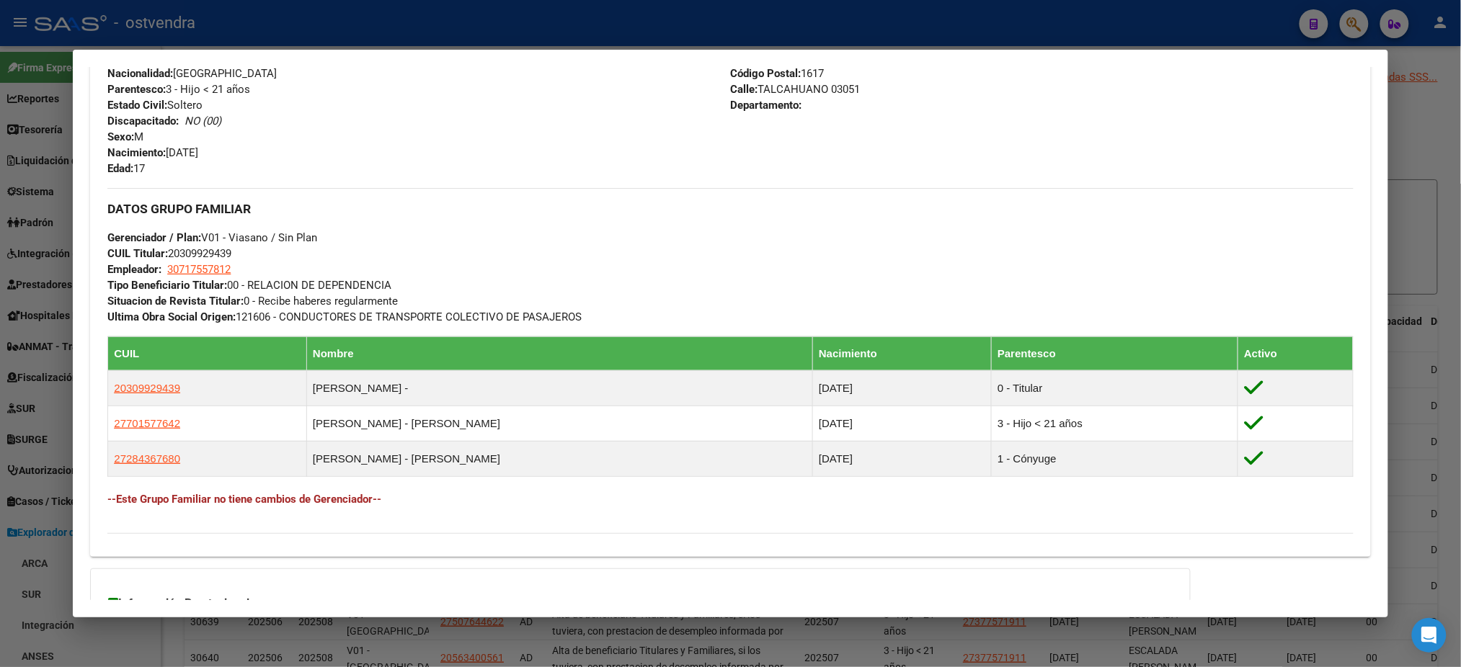
click at [967, 12] on div at bounding box center [730, 333] width 1461 height 667
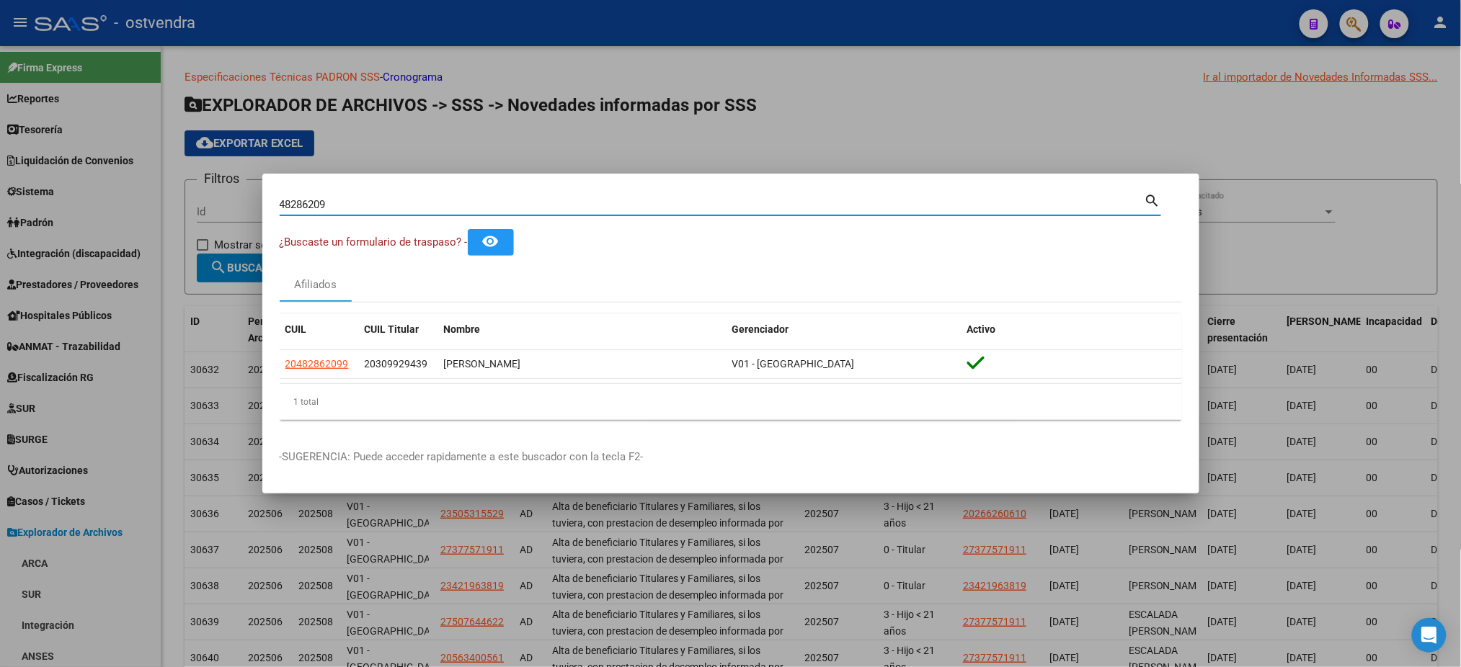
drag, startPoint x: 363, startPoint y: 210, endPoint x: 231, endPoint y: 203, distance: 132.8
click at [231, 203] on div "48286209 Buscar (apellido, dni, cuil, nro traspaso, cuit, obra social) search ¿…" at bounding box center [730, 333] width 1461 height 667
paste input "59516782"
type input "59516782"
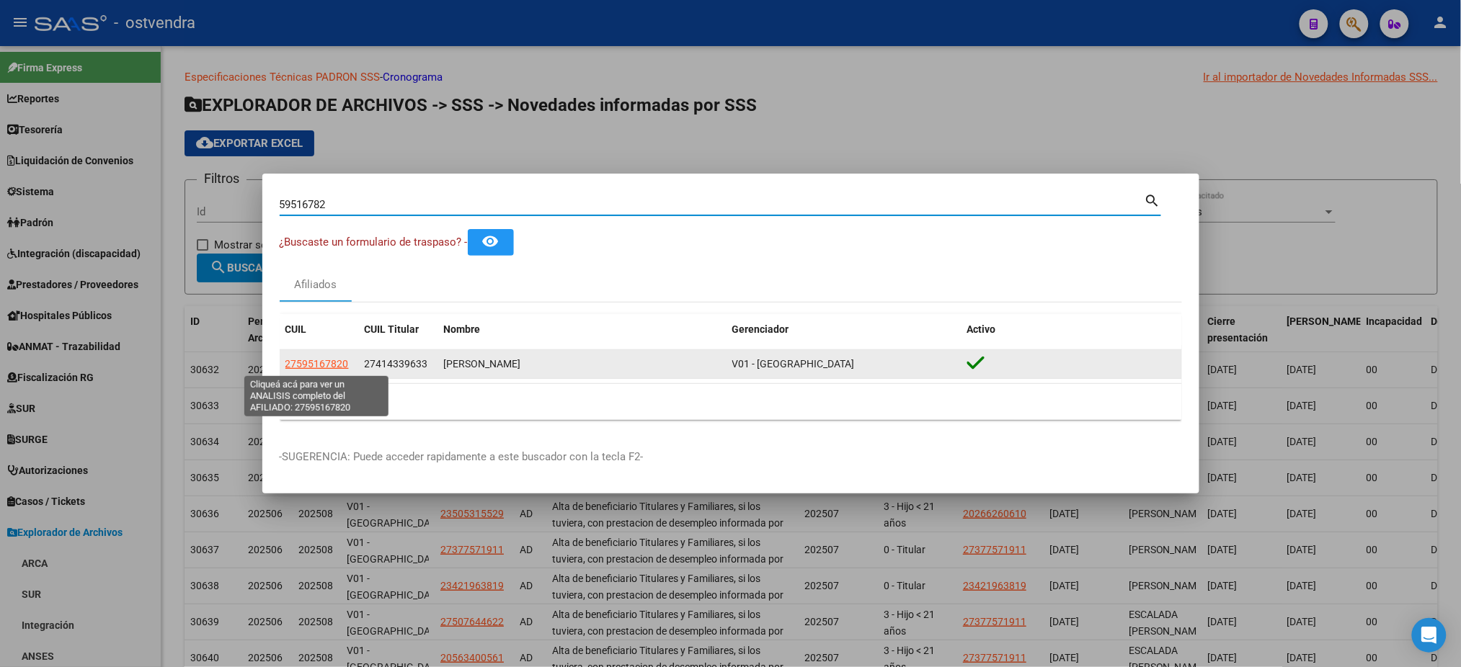
click at [312, 365] on span "27595167820" at bounding box center [316, 364] width 63 height 12
type textarea "27595167820"
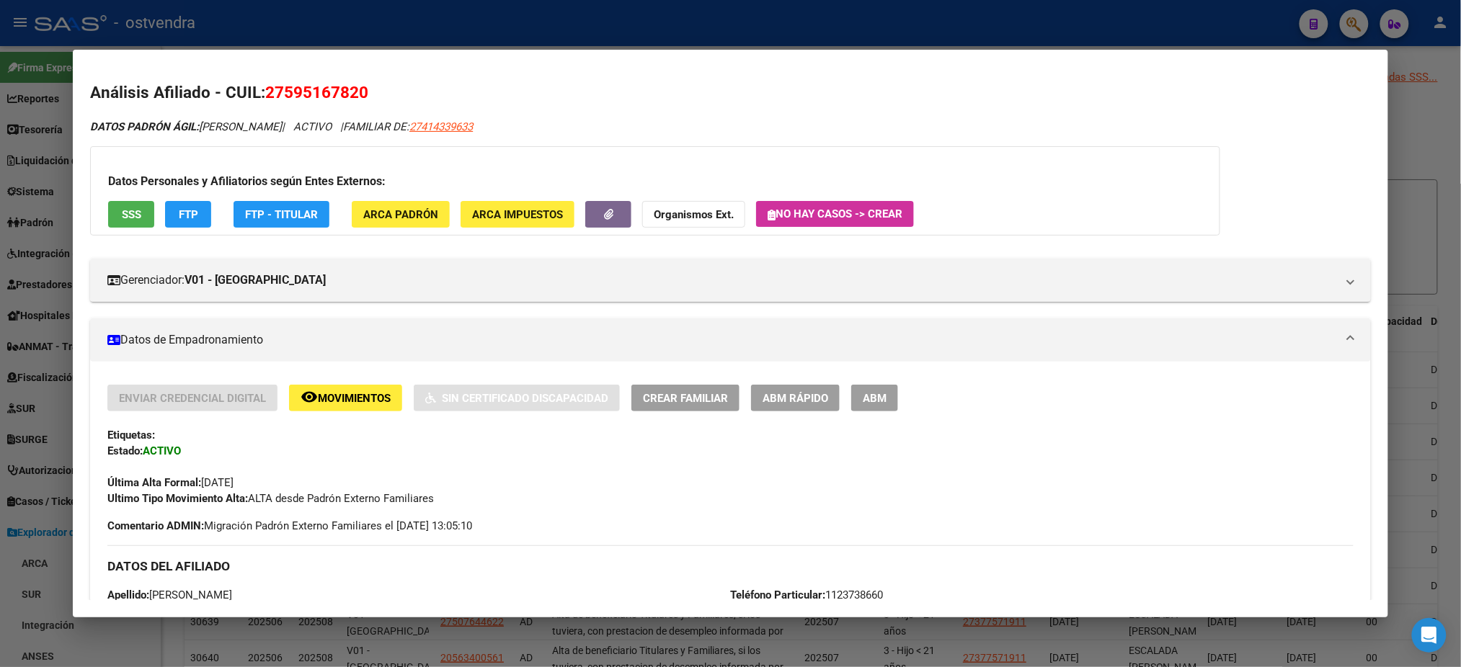
click at [139, 208] on button "SSS" at bounding box center [131, 214] width 46 height 27
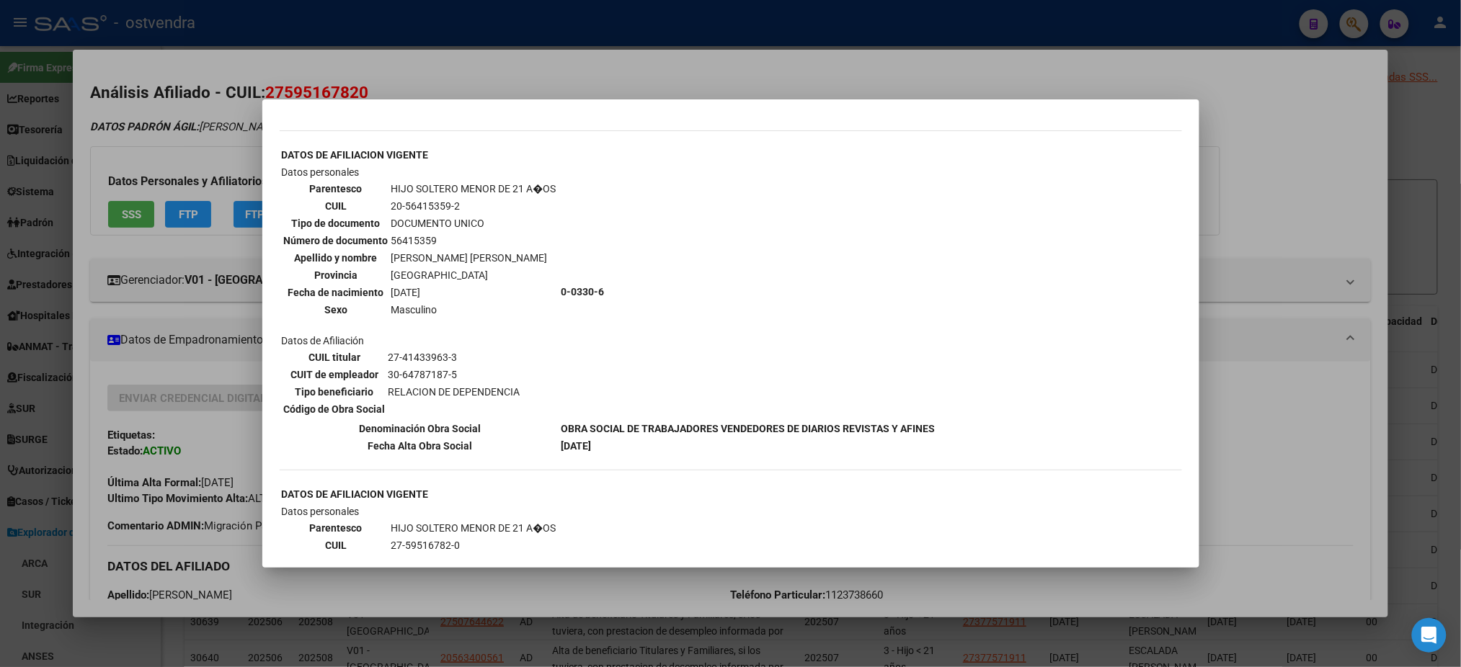
scroll to position [512, 0]
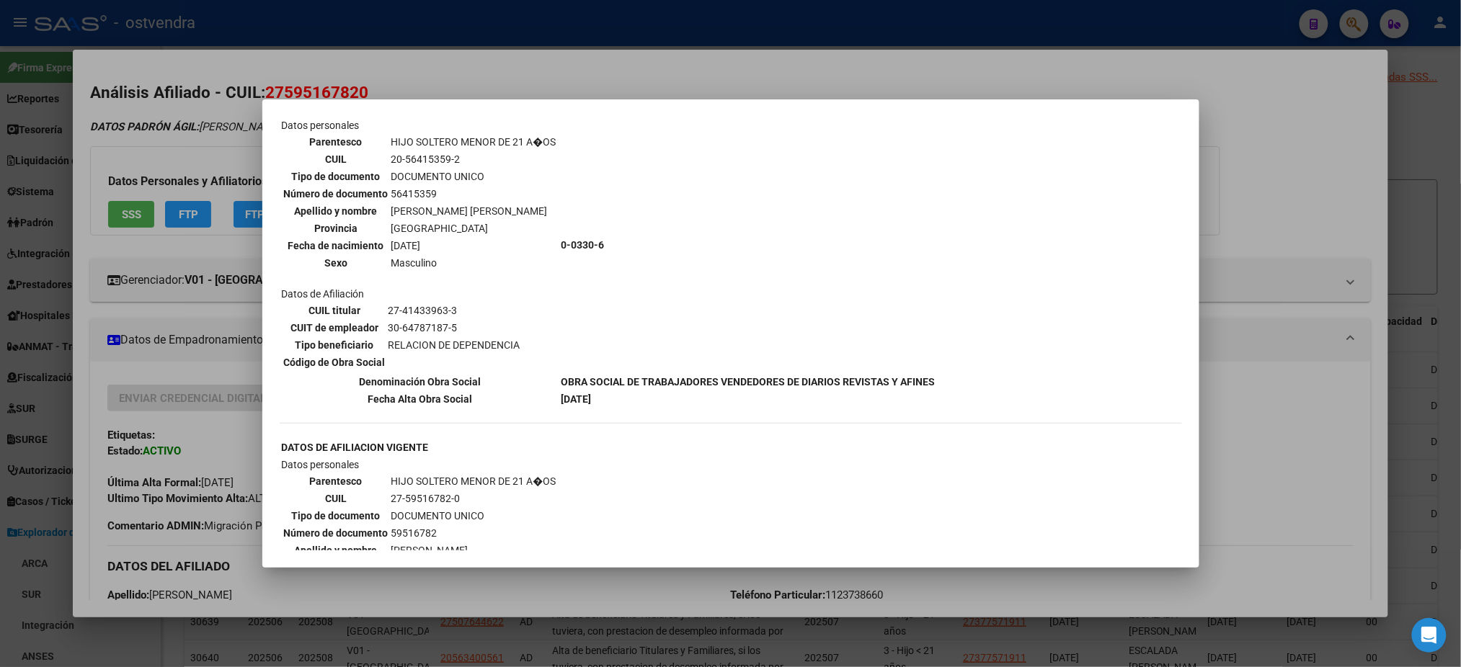
click at [146, 149] on div at bounding box center [730, 333] width 1461 height 667
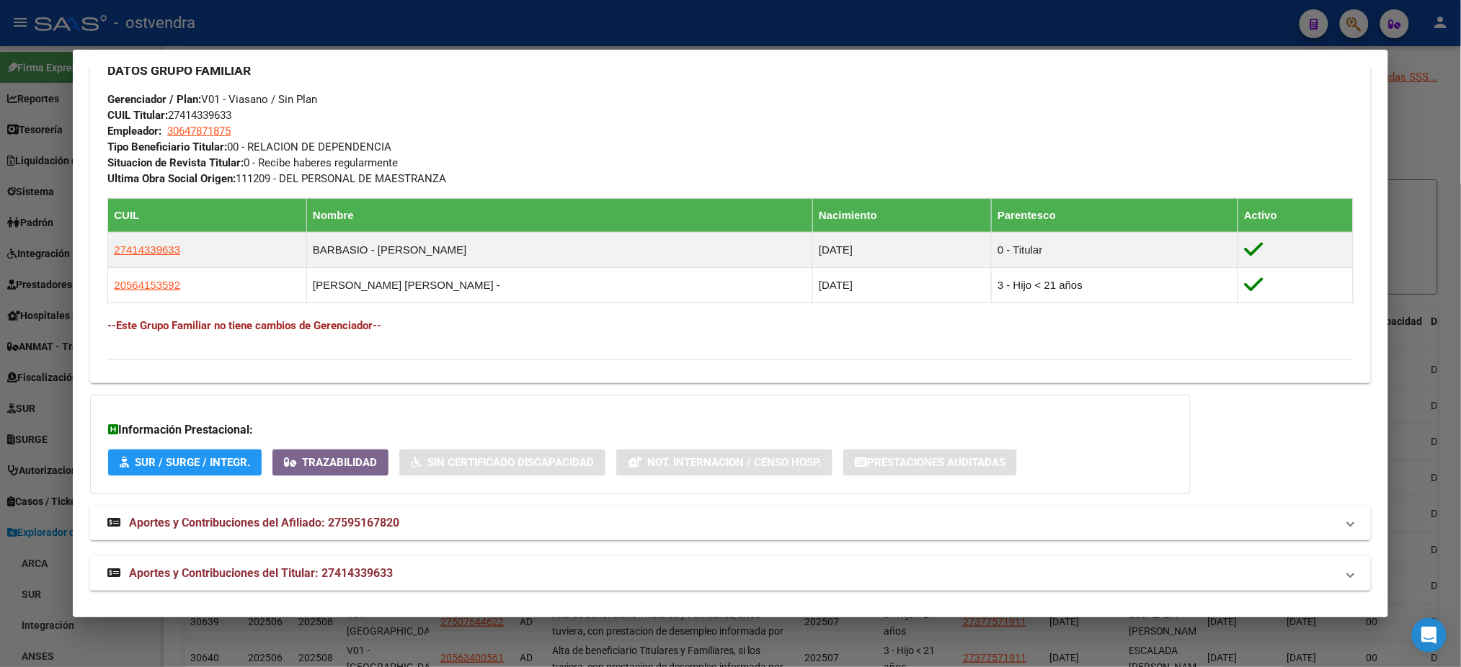
scroll to position [712, 0]
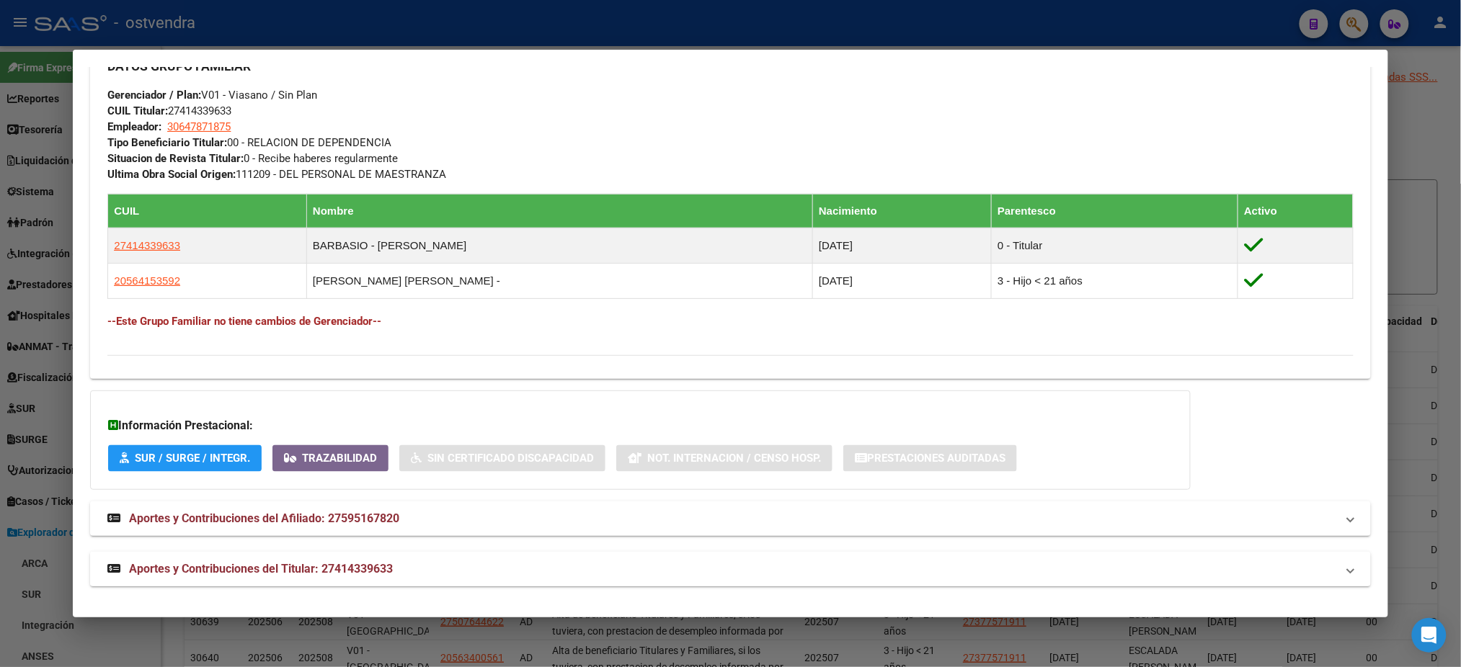
click at [427, 561] on mat-panel-title "Aportes y Contribuciones del Titular: 27414339633" at bounding box center [721, 569] width 1228 height 17
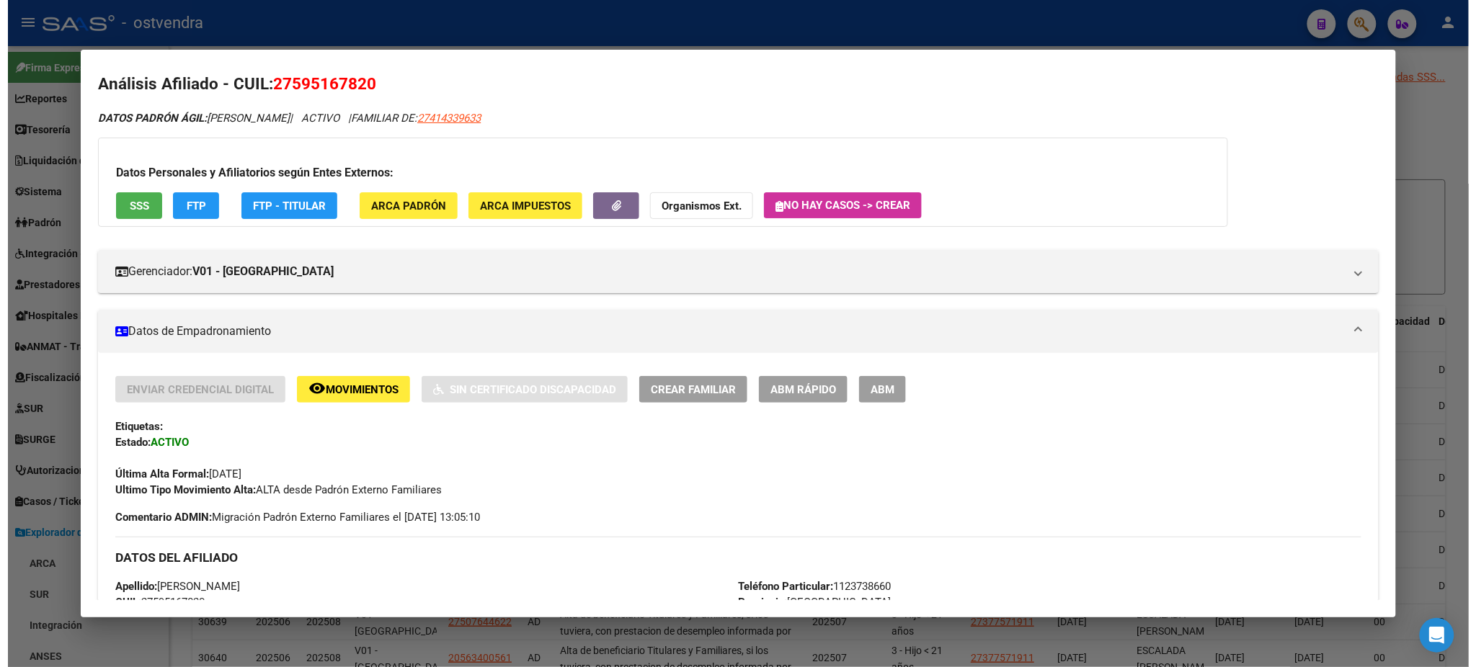
scroll to position [0, 0]
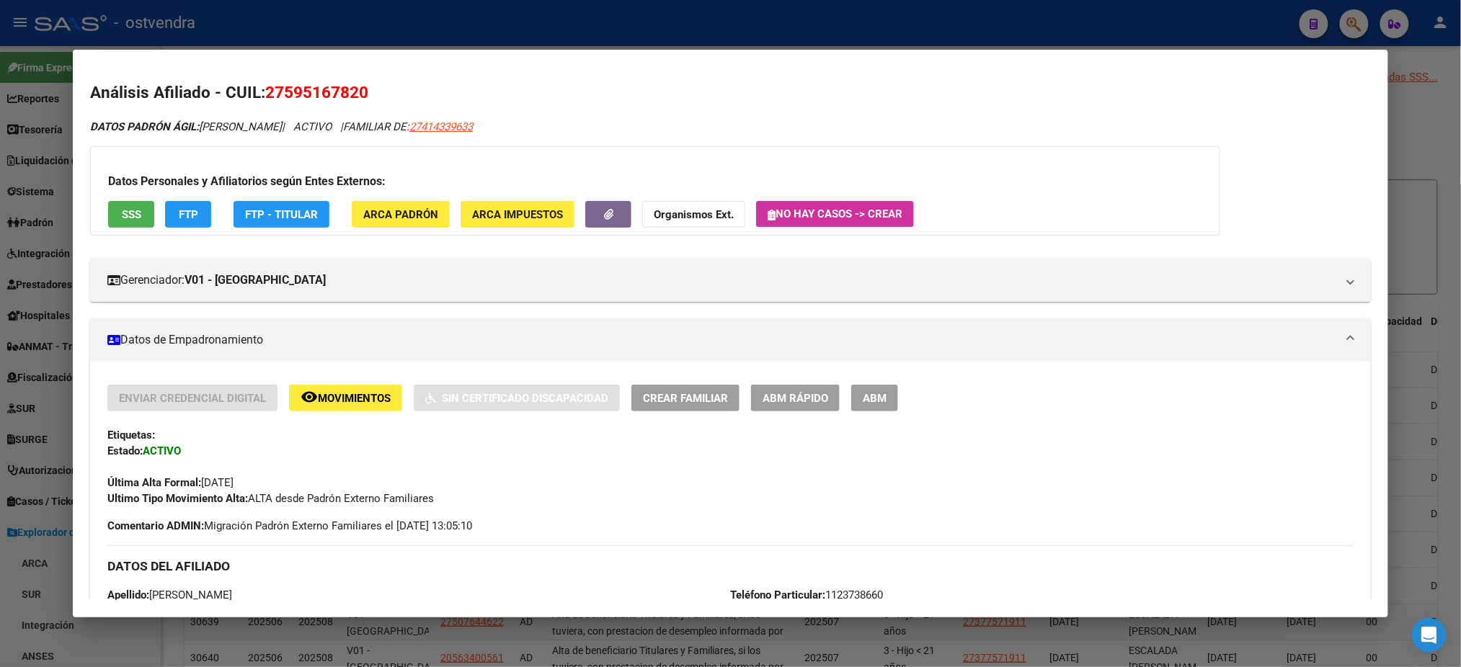
click at [215, 13] on div at bounding box center [730, 333] width 1461 height 667
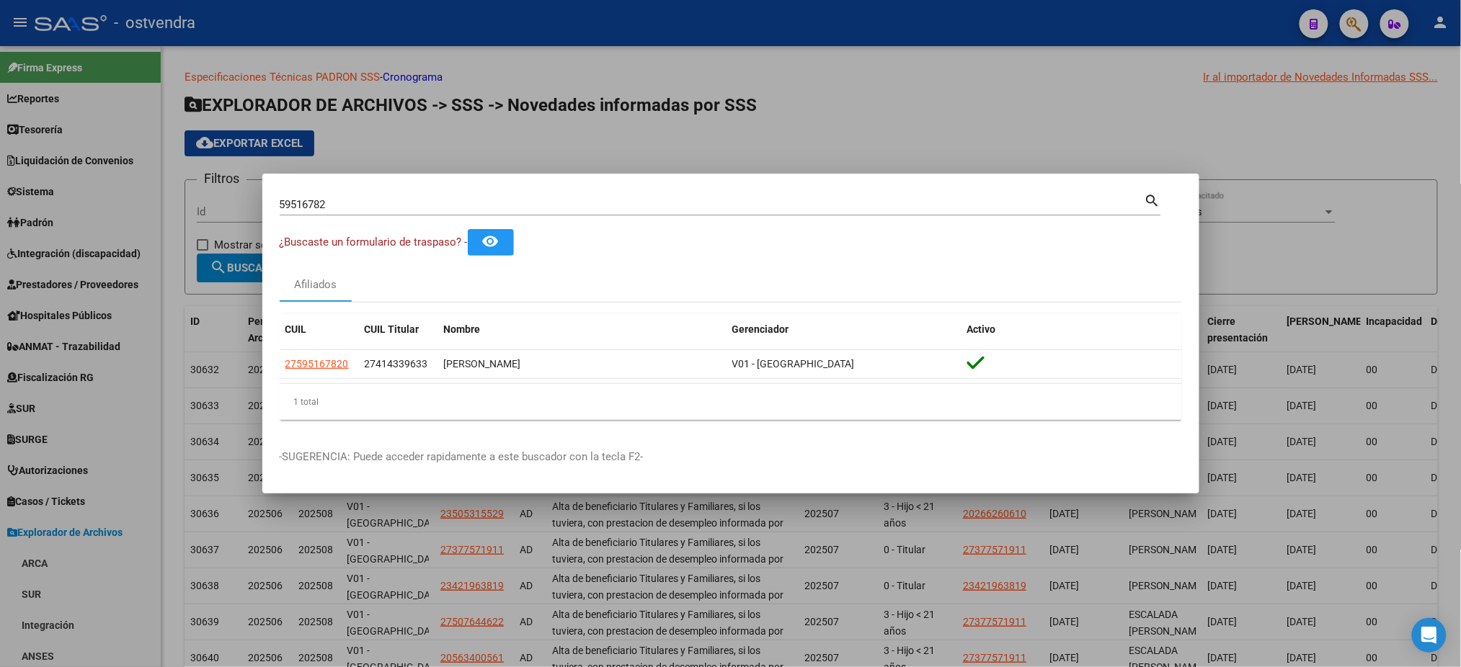
click at [243, 61] on div at bounding box center [730, 333] width 1461 height 667
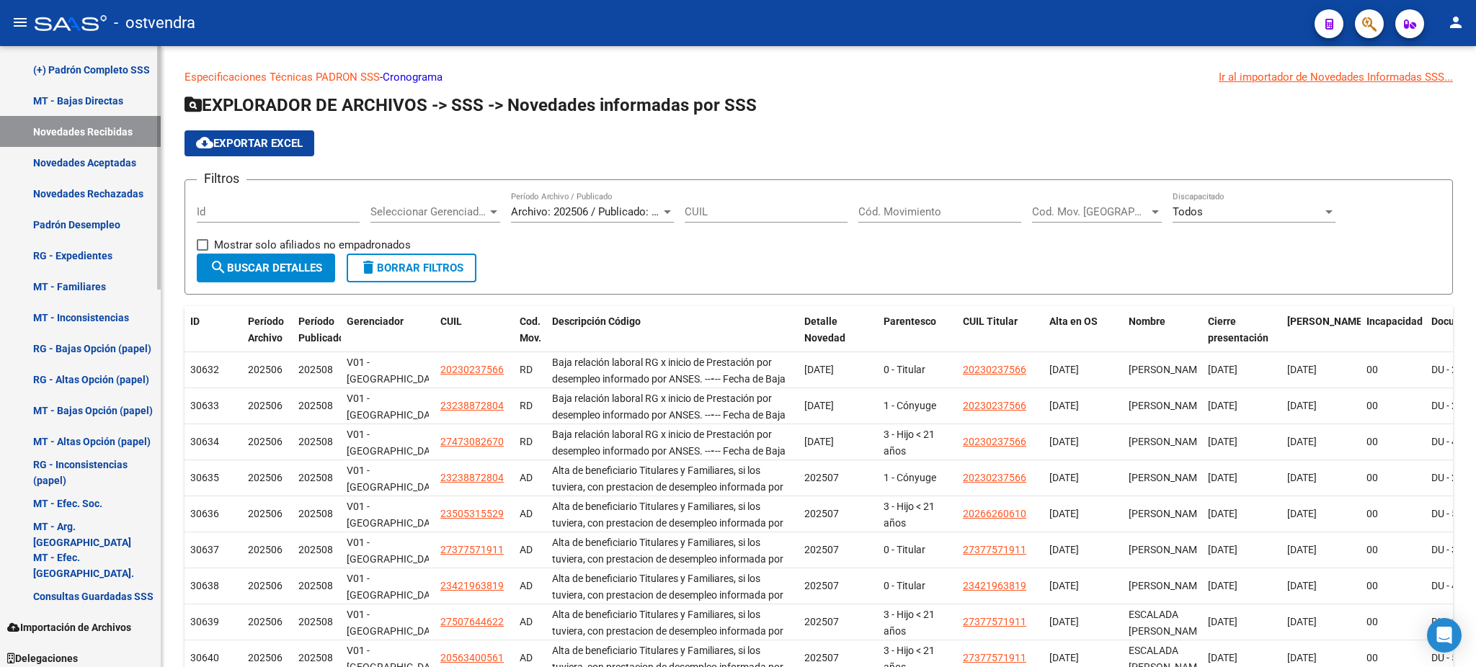
scroll to position [964, 0]
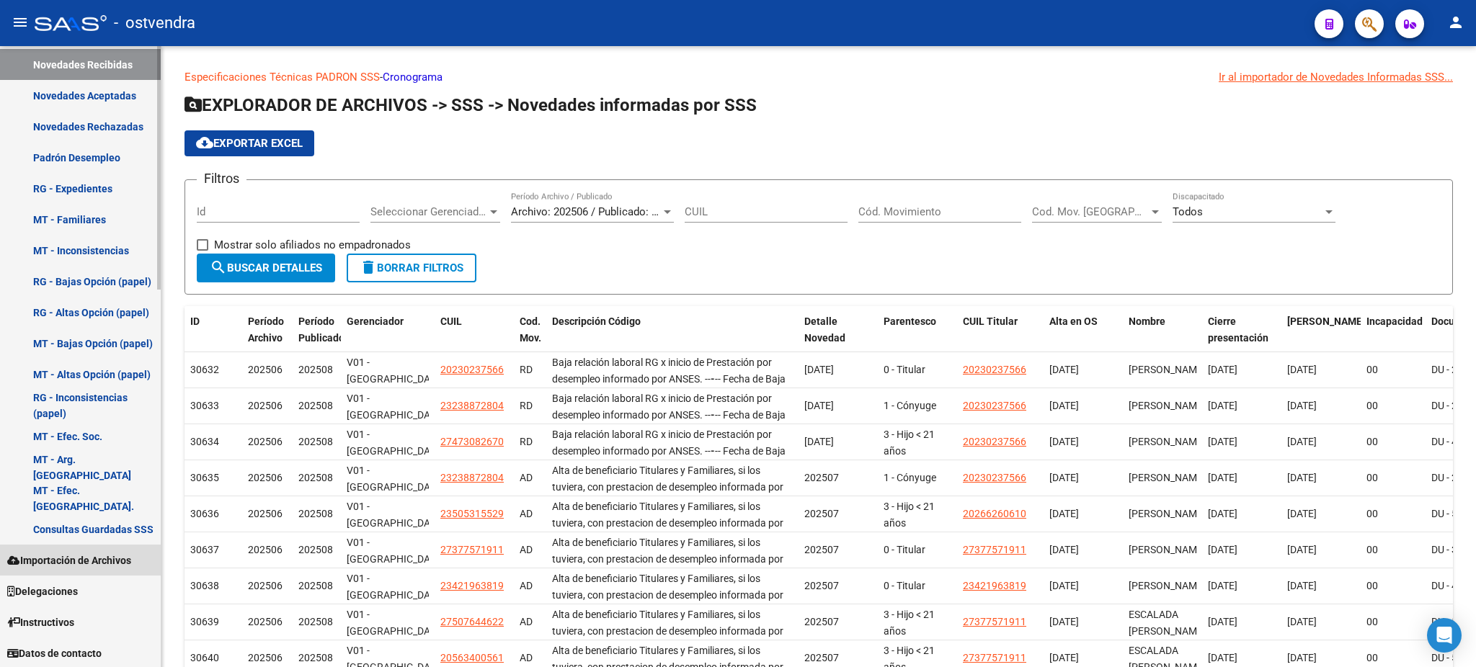
click at [55, 565] on span "Importación de Archivos" at bounding box center [69, 561] width 124 height 16
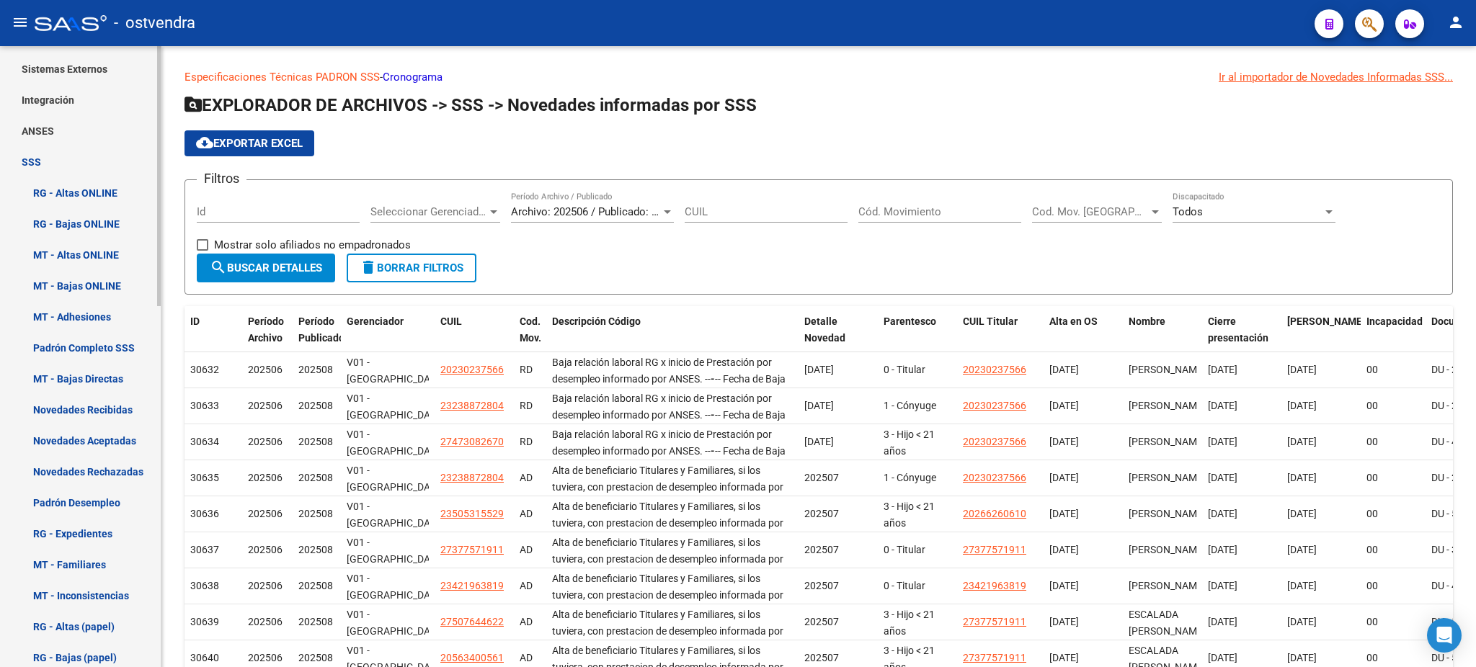
scroll to position [479, 0]
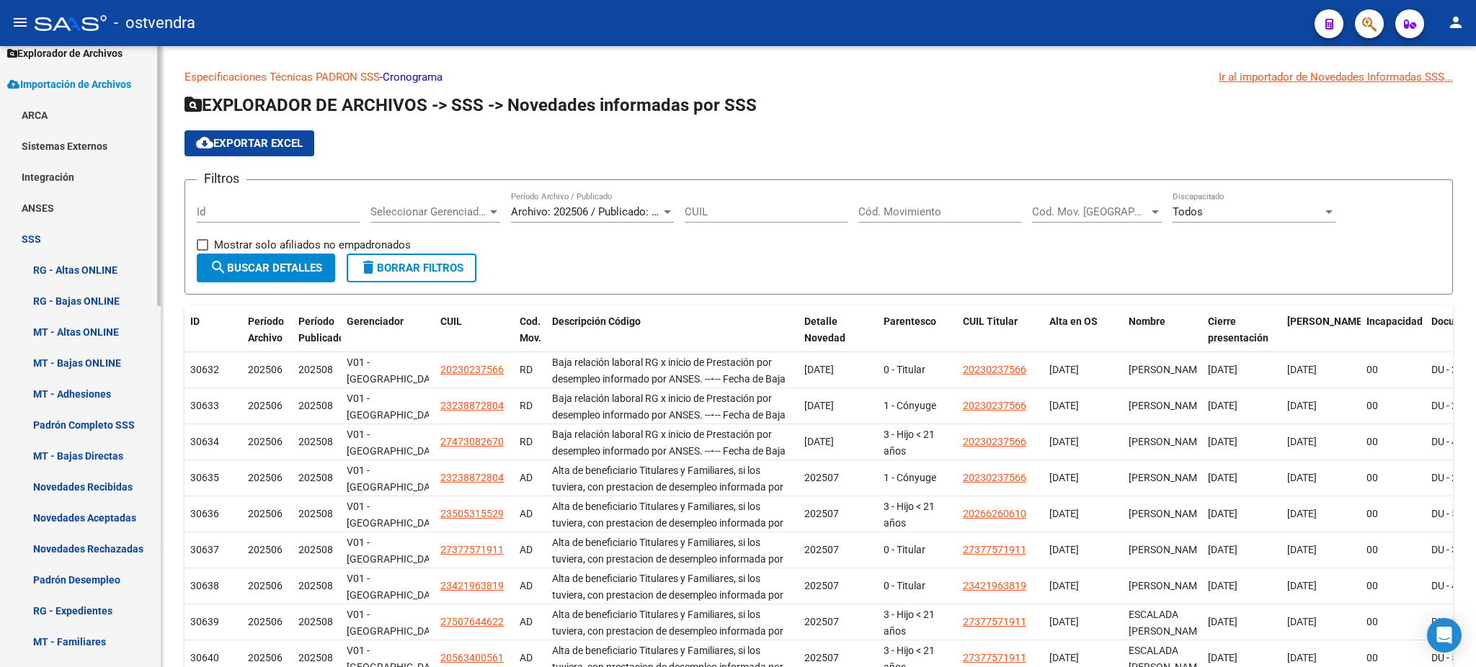
click at [123, 203] on link "ANSES" at bounding box center [80, 207] width 161 height 31
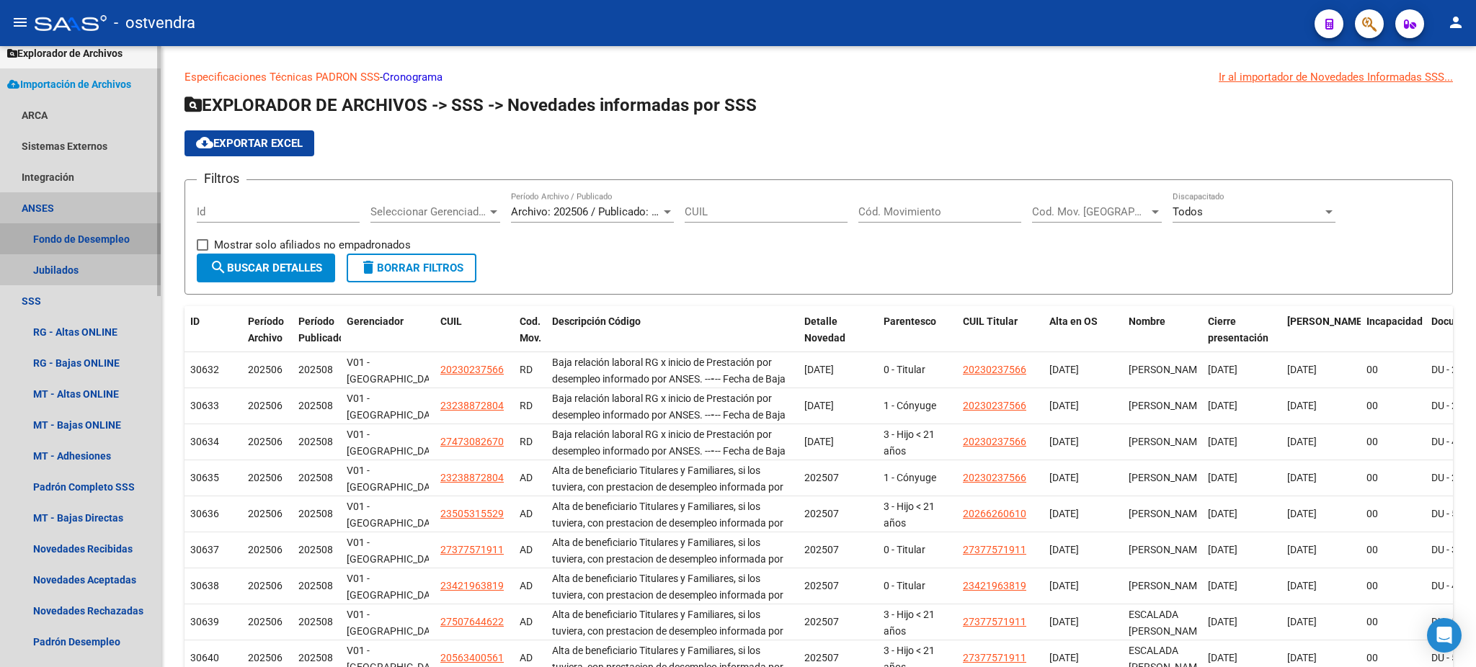
click at [118, 241] on link "Fondo de Desempleo" at bounding box center [80, 238] width 161 height 31
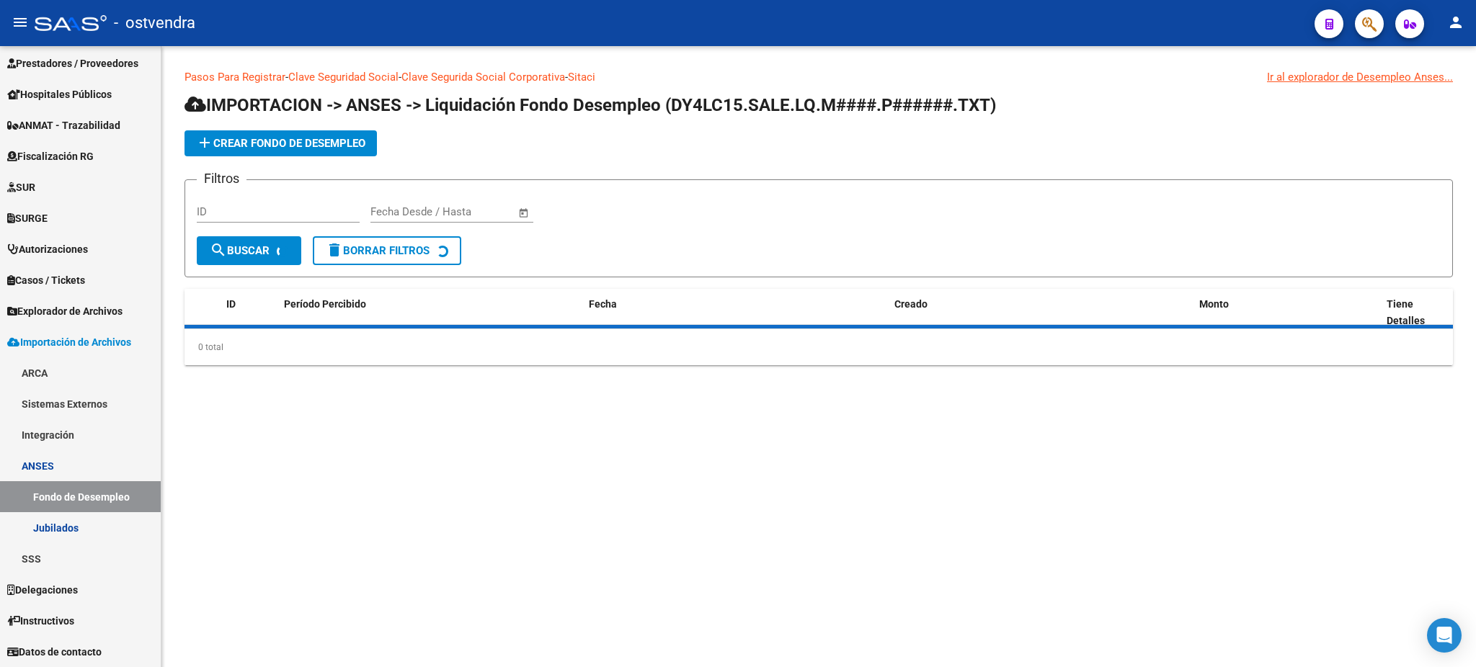
scroll to position [221, 0]
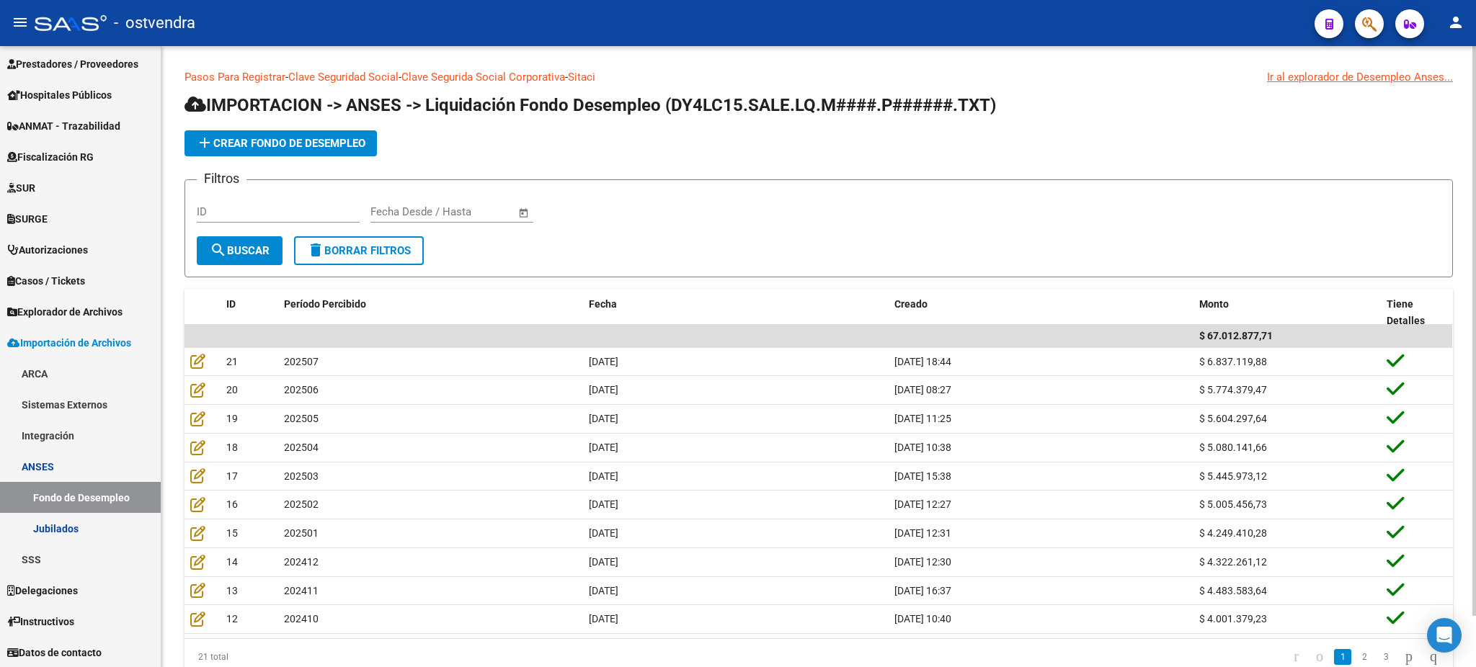
click at [313, 128] on app-list-header "IMPORTACION -> ANSES -> Liquidación Fondo Desempleo (DY4LC15.SALE.LQ.M####.P###…" at bounding box center [818, 186] width 1268 height 184
click at [319, 138] on span "add Crear Fondo de Desempleo" at bounding box center [280, 143] width 169 height 13
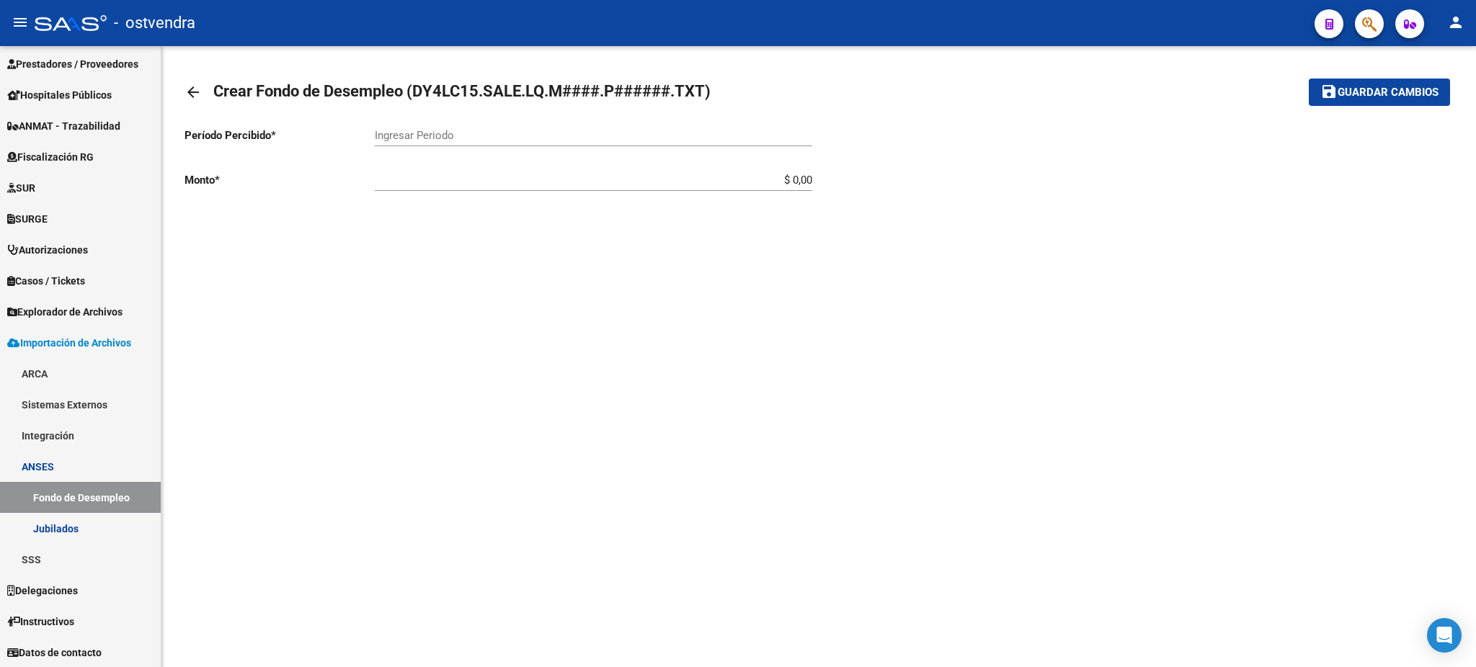
click at [482, 146] on div "Ingresar Periodo" at bounding box center [593, 137] width 437 height 45
click at [476, 133] on input "Ingresar Periodo" at bounding box center [593, 135] width 437 height 13
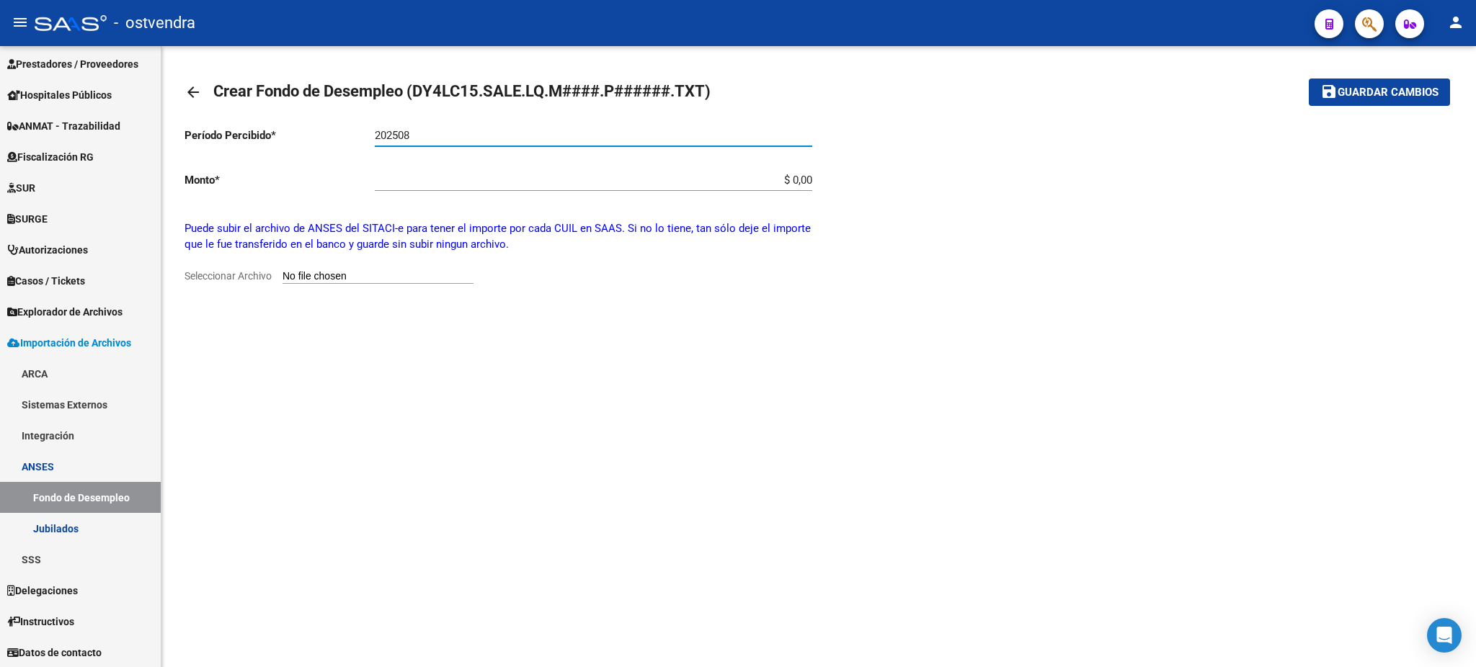
type input "202508"
click at [763, 190] on div "$ 0,00 Ingresar monto" at bounding box center [593, 175] width 437 height 31
click at [799, 178] on input "$ 0,00" at bounding box center [593, 180] width 437 height 13
click at [370, 274] on input "Seleccionar Archivo" at bounding box center [378, 277] width 191 height 14
type input "C:\fakepath\DY4LC15.SALE.LQ.M2508.P003306.TXT"
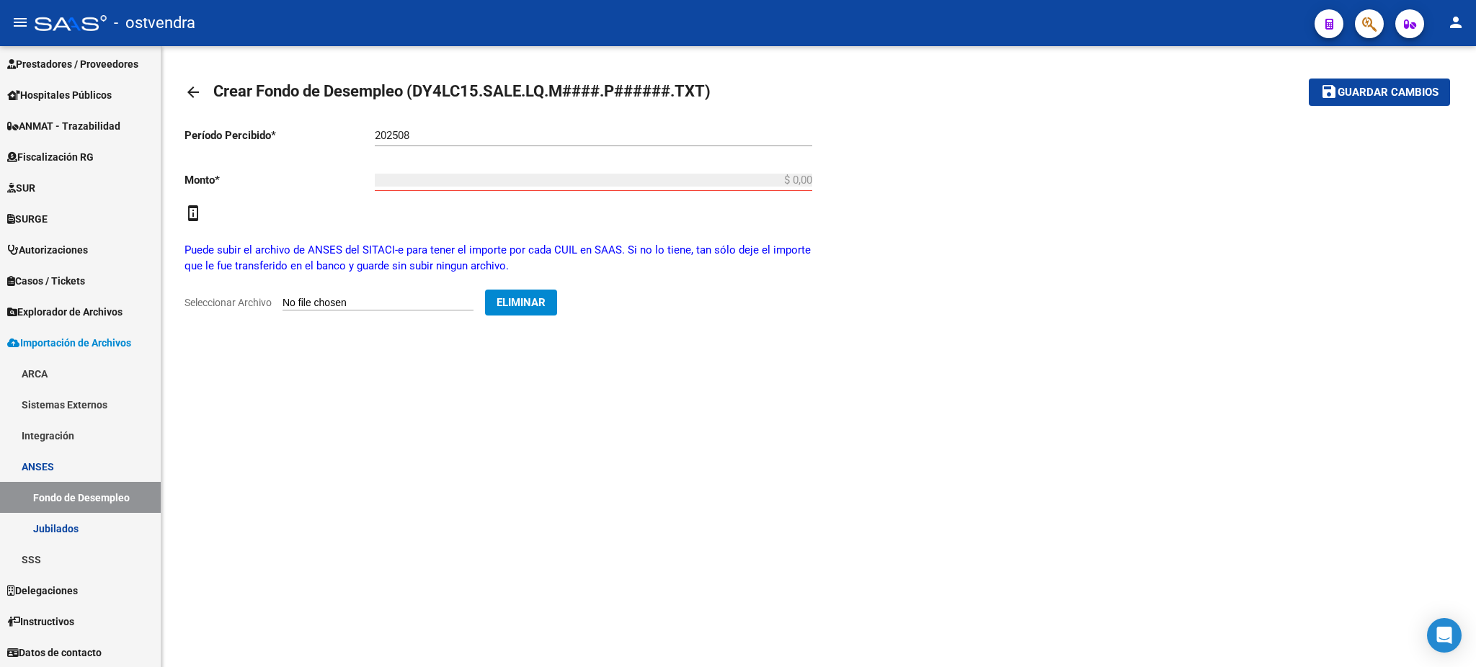
click at [1433, 91] on span "Guardar cambios" at bounding box center [1388, 92] width 101 height 13
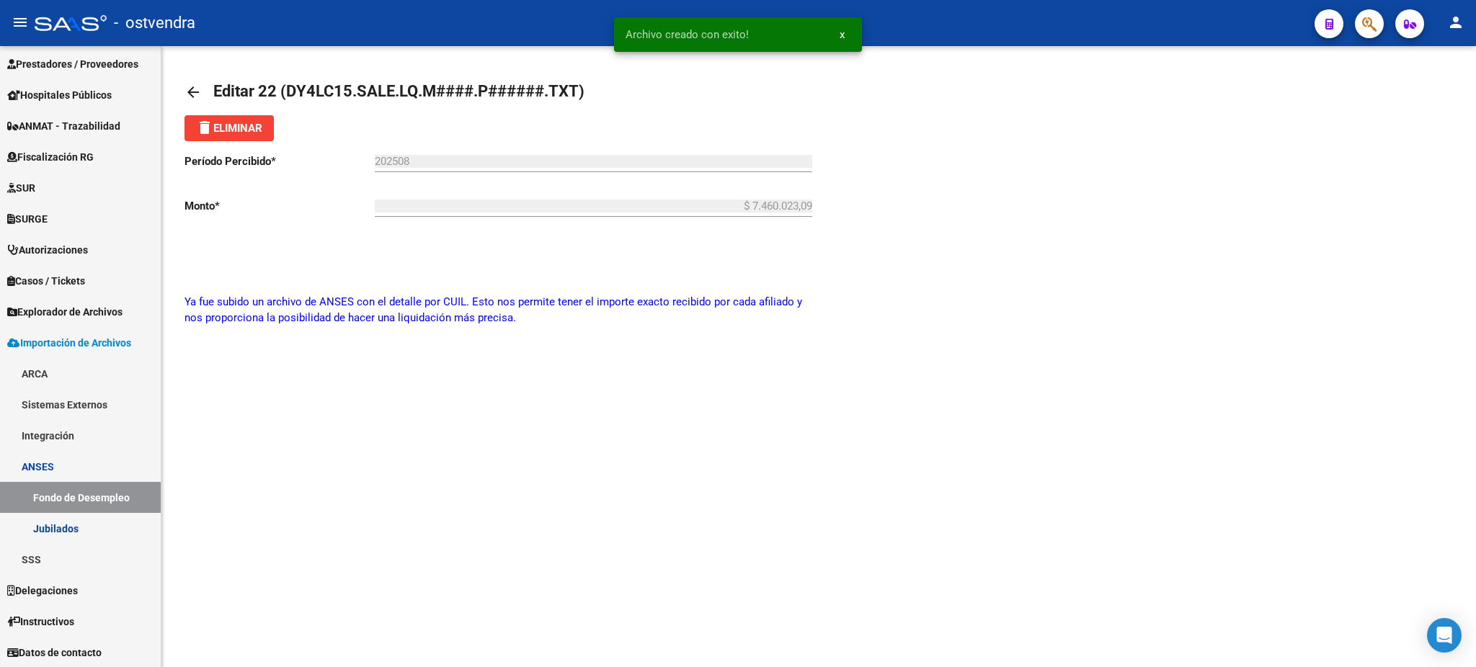
click at [187, 93] on mat-icon "arrow_back" at bounding box center [192, 92] width 17 height 17
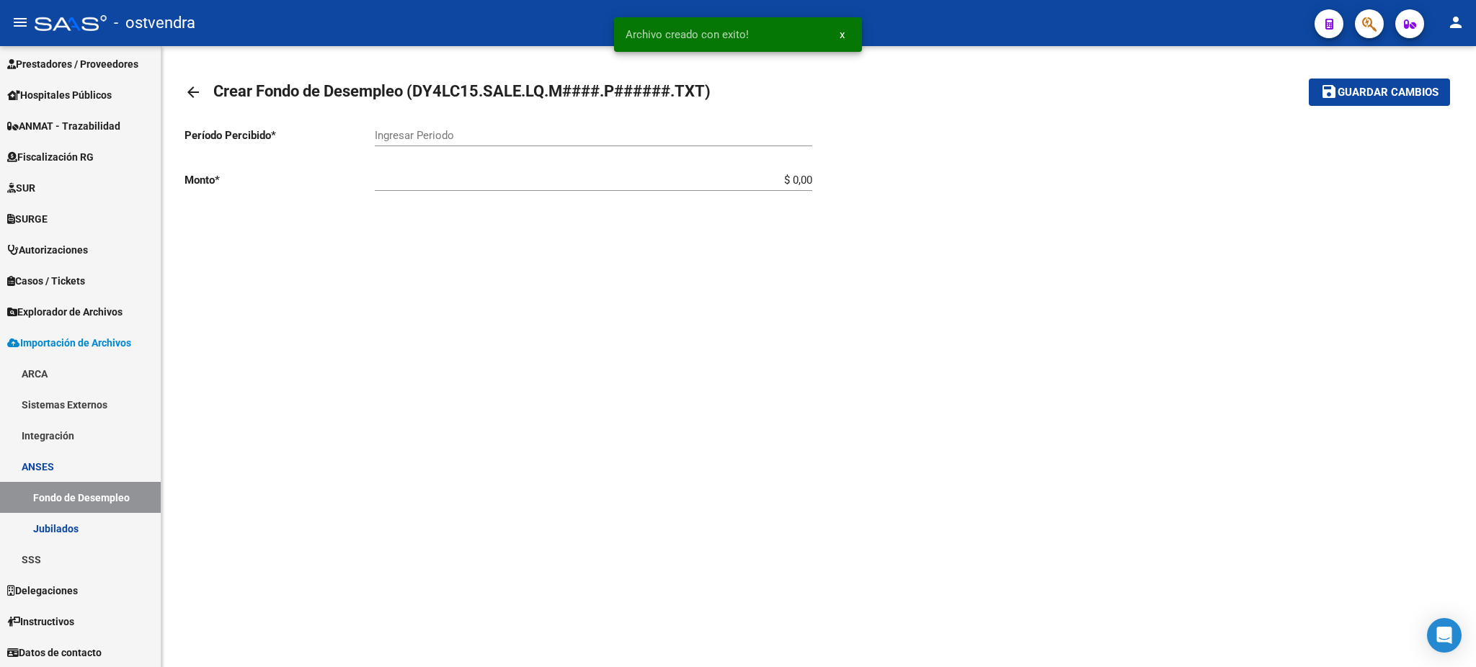
click at [194, 104] on link "arrow_back" at bounding box center [198, 92] width 29 height 34
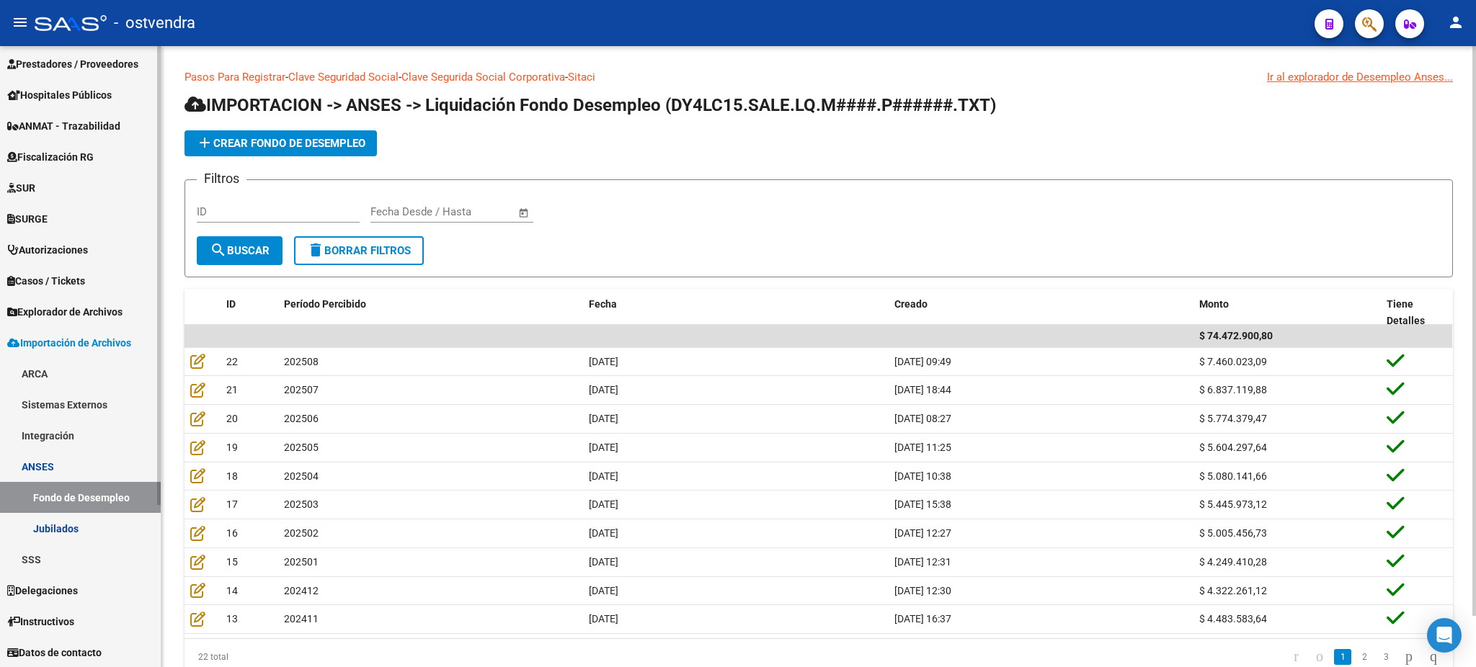
click at [93, 522] on link "Jubilados" at bounding box center [80, 528] width 161 height 31
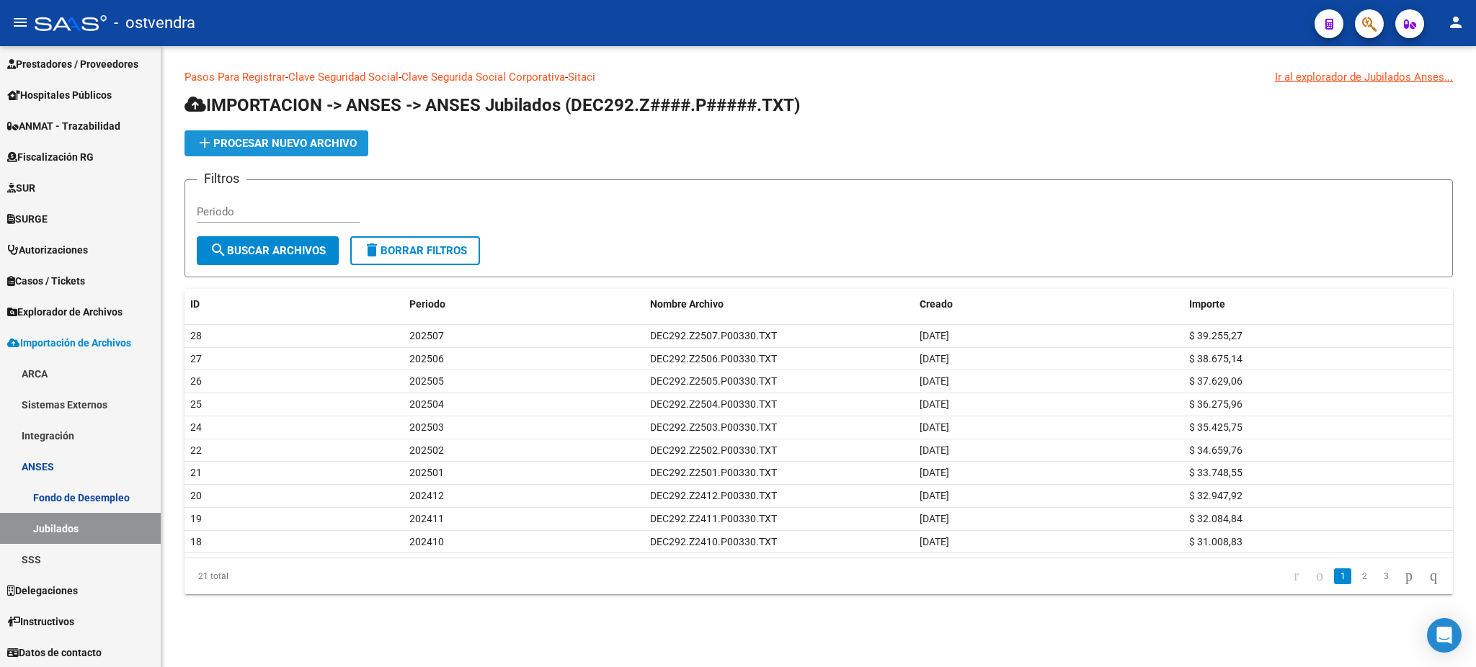
click at [342, 137] on span "add Procesar nuevo archivo" at bounding box center [276, 143] width 161 height 13
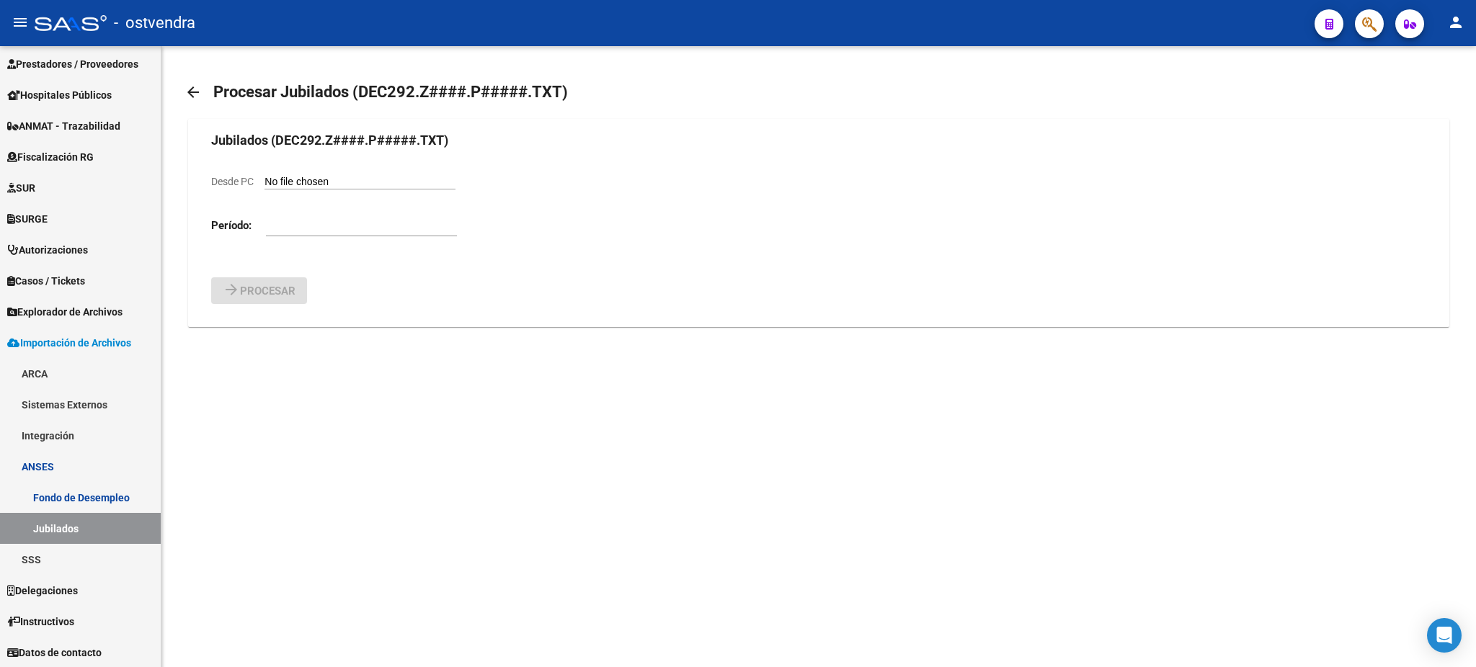
click at [361, 178] on input "Desde PC" at bounding box center [359, 183] width 191 height 14
type input "C:\fakepath\DEC292.Z2508.P00330.txt"
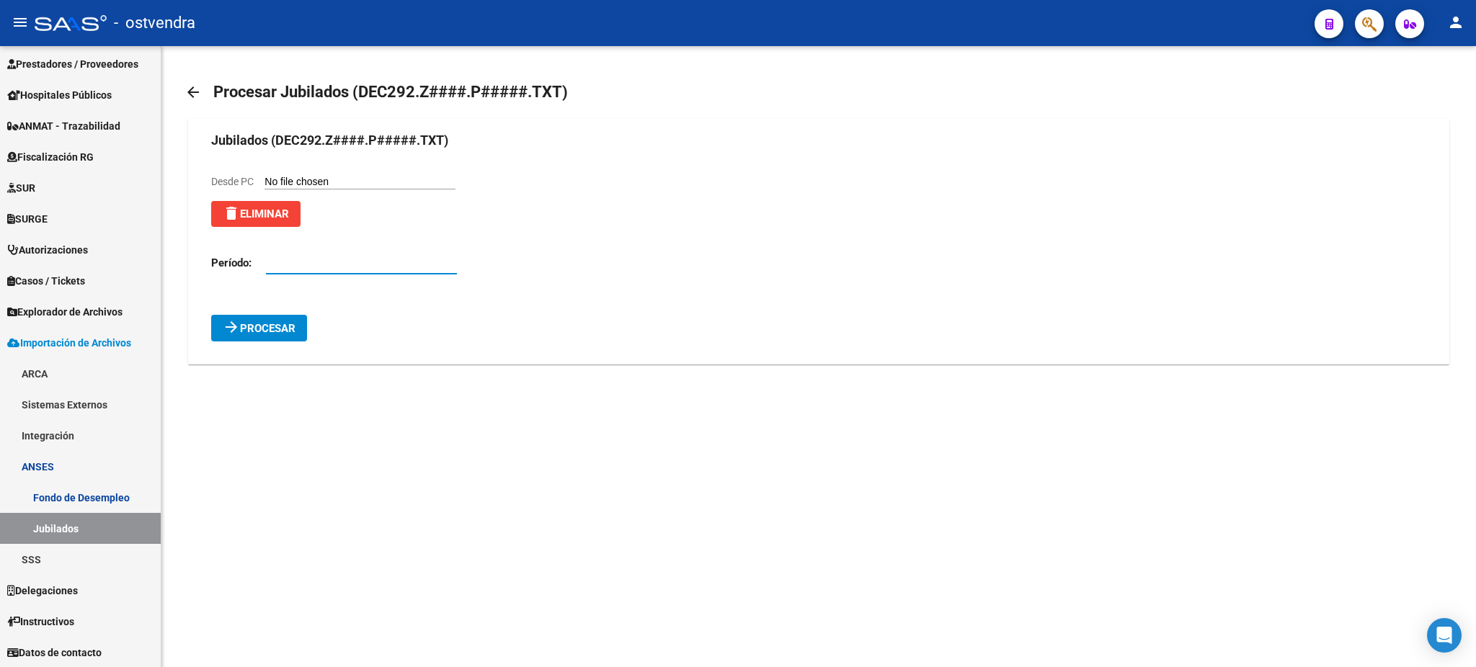
click at [313, 263] on input "number" at bounding box center [361, 263] width 191 height 13
type input "202508"
click at [255, 322] on span "Procesar" at bounding box center [267, 328] width 55 height 13
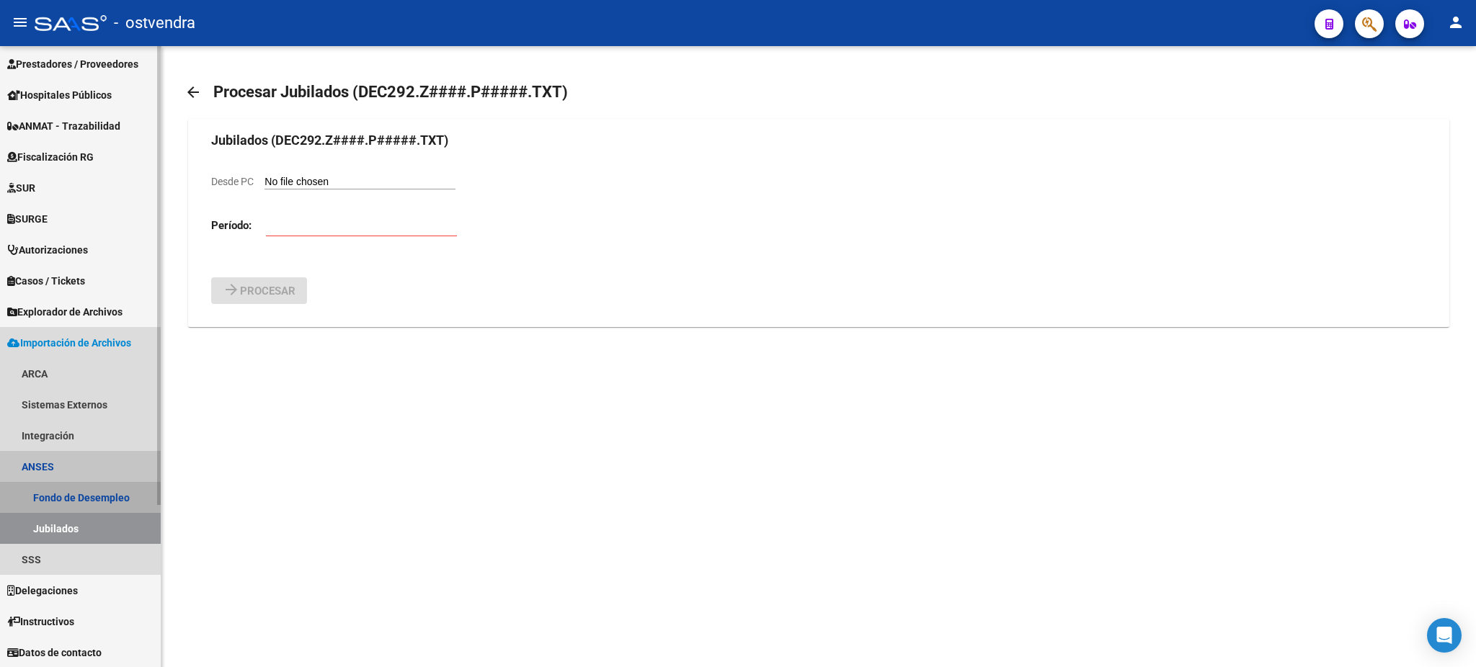
click at [69, 502] on link "Fondo de Desempleo" at bounding box center [80, 497] width 161 height 31
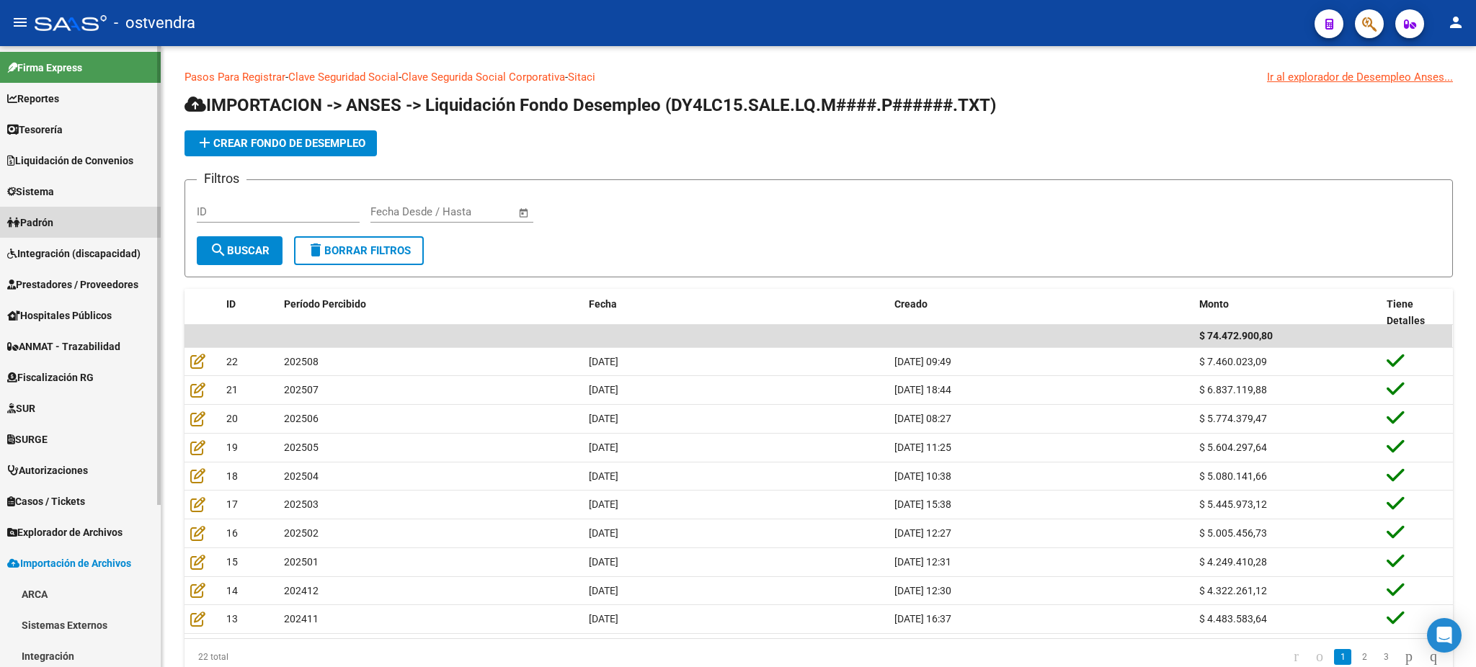
click at [51, 216] on span "Padrón" at bounding box center [30, 223] width 46 height 16
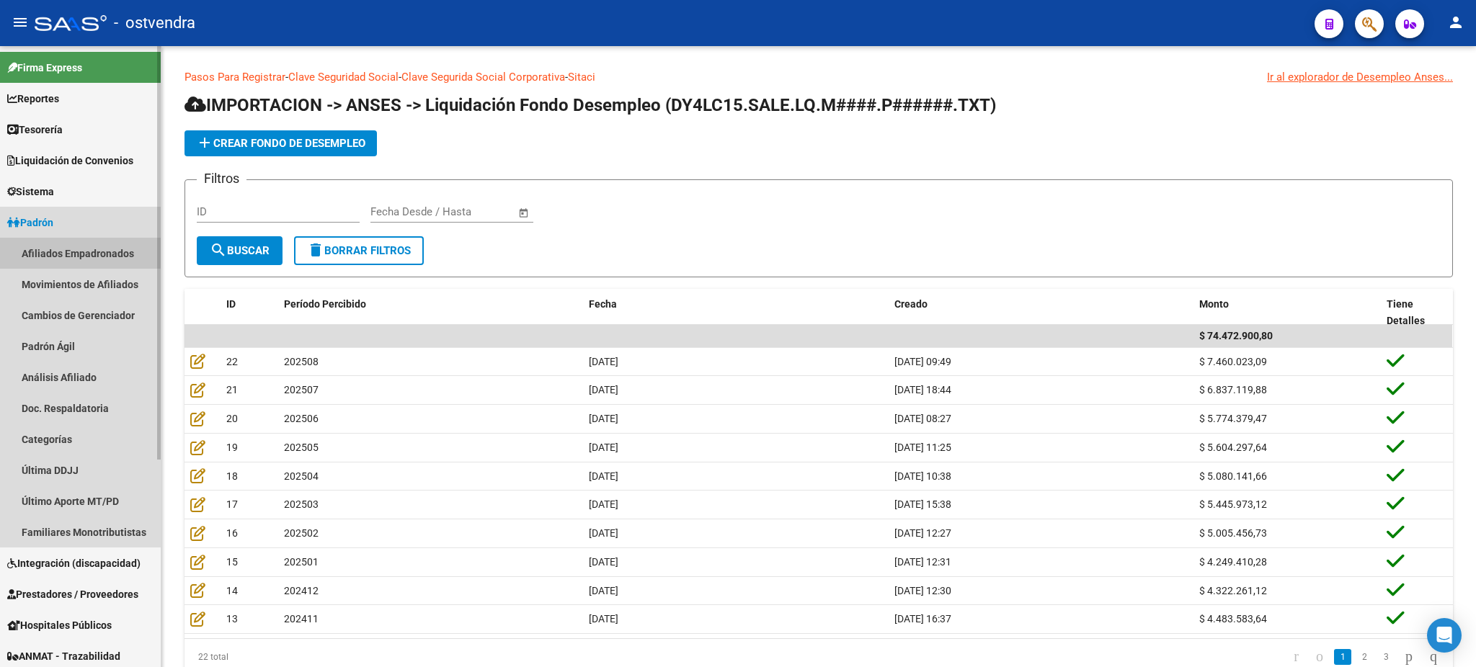
click at [66, 248] on link "Afiliados Empadronados" at bounding box center [80, 253] width 161 height 31
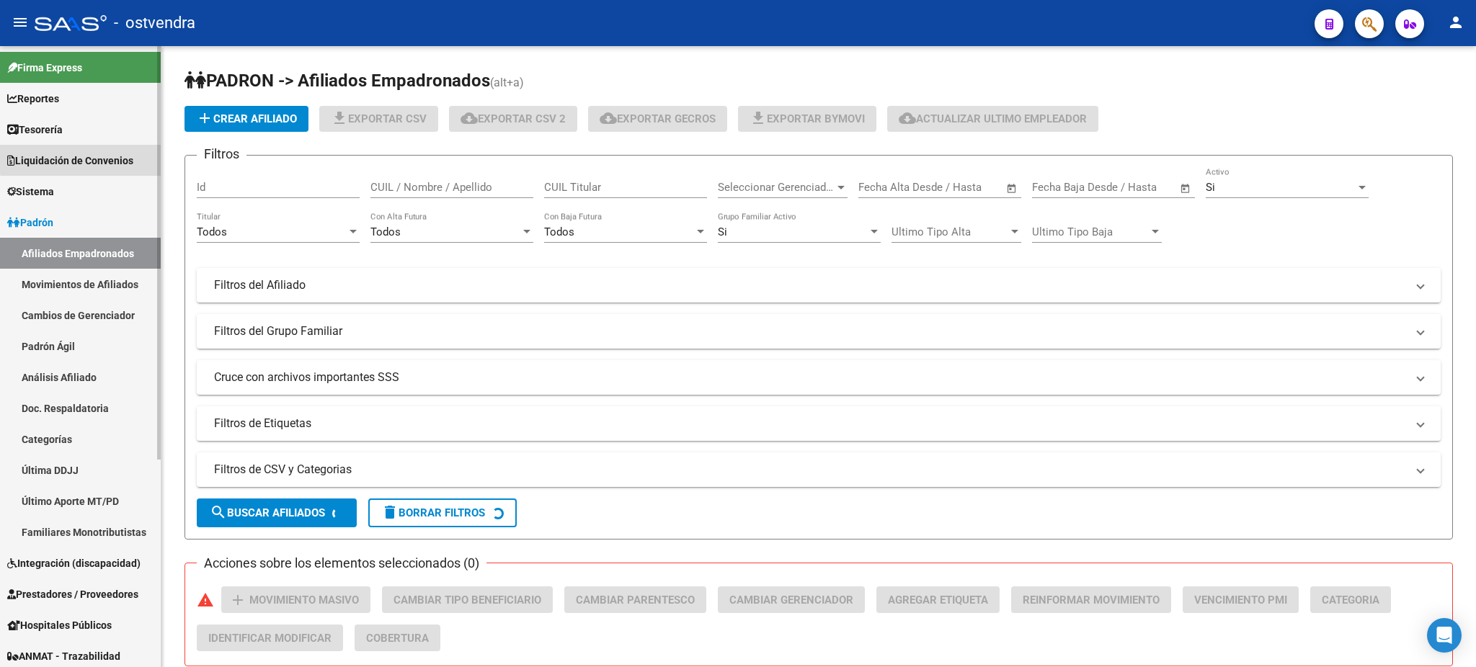
click at [90, 158] on span "Liquidación de Convenios" at bounding box center [70, 161] width 126 height 16
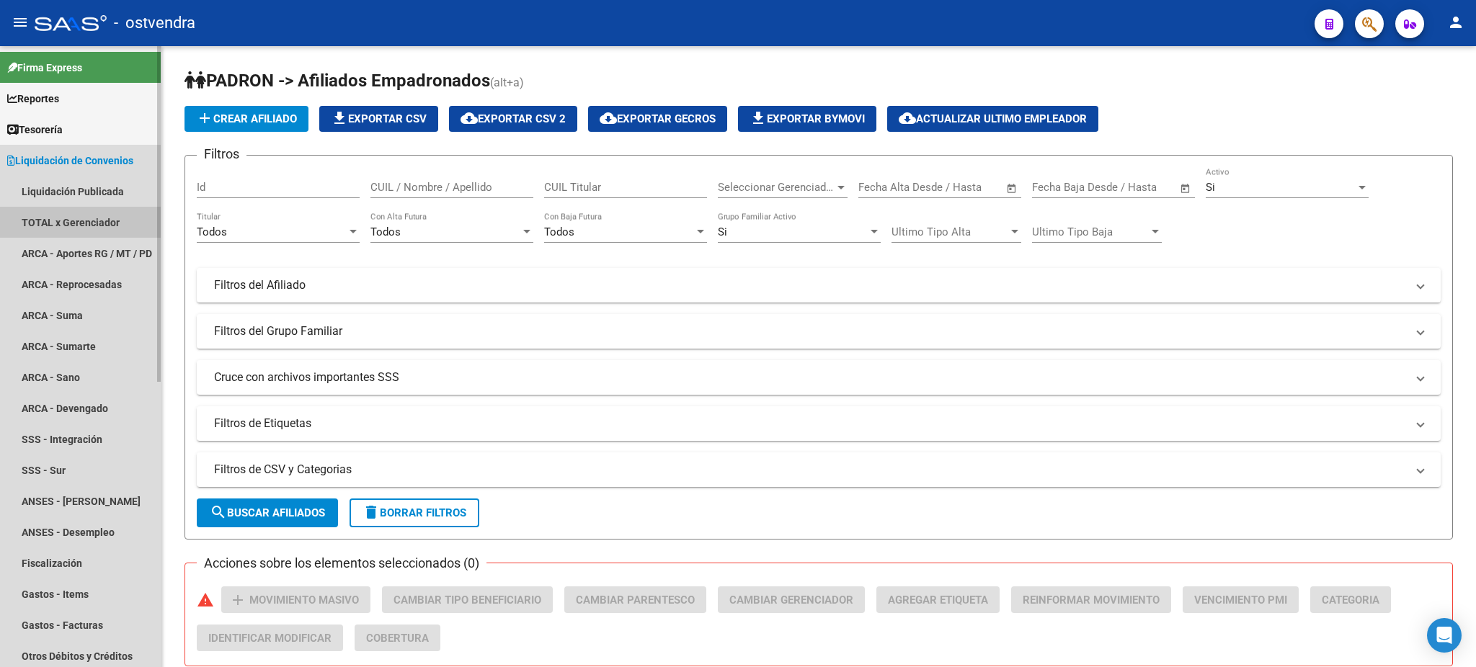
click at [110, 218] on link "TOTAL x Gerenciador" at bounding box center [80, 222] width 161 height 31
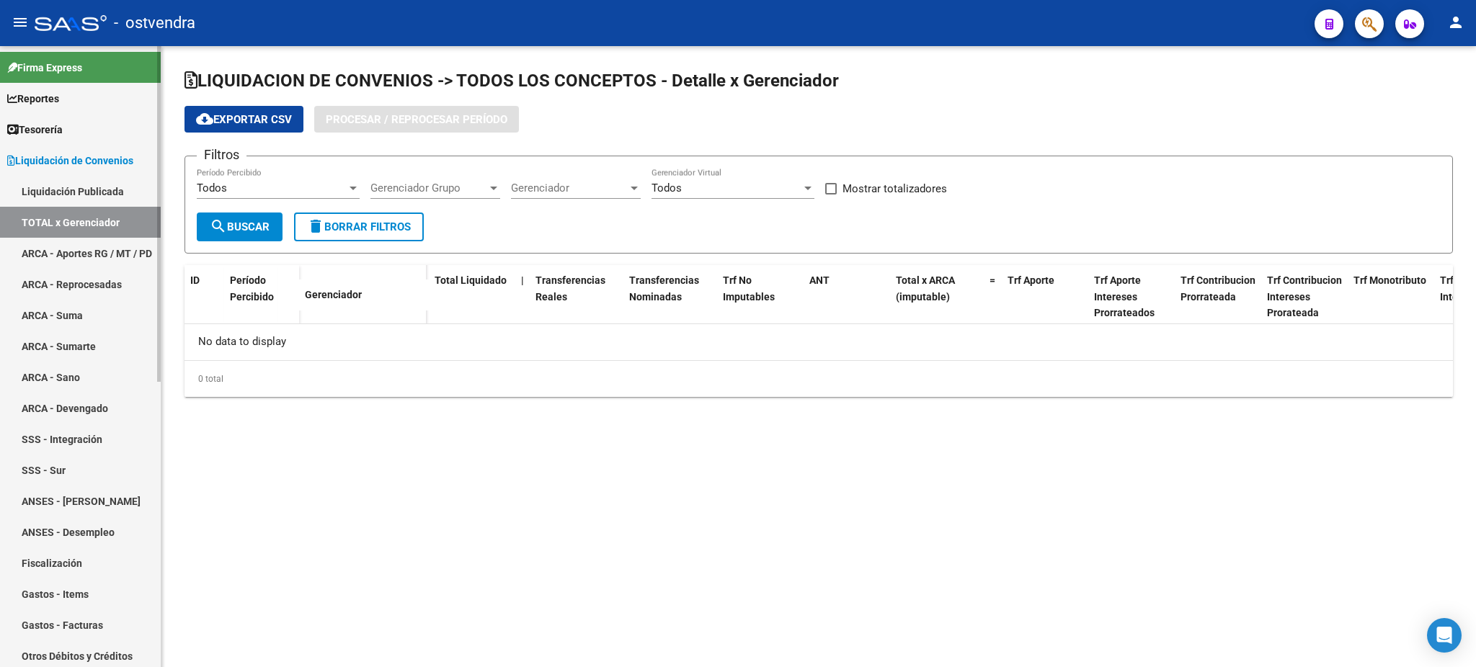
checkbox input "true"
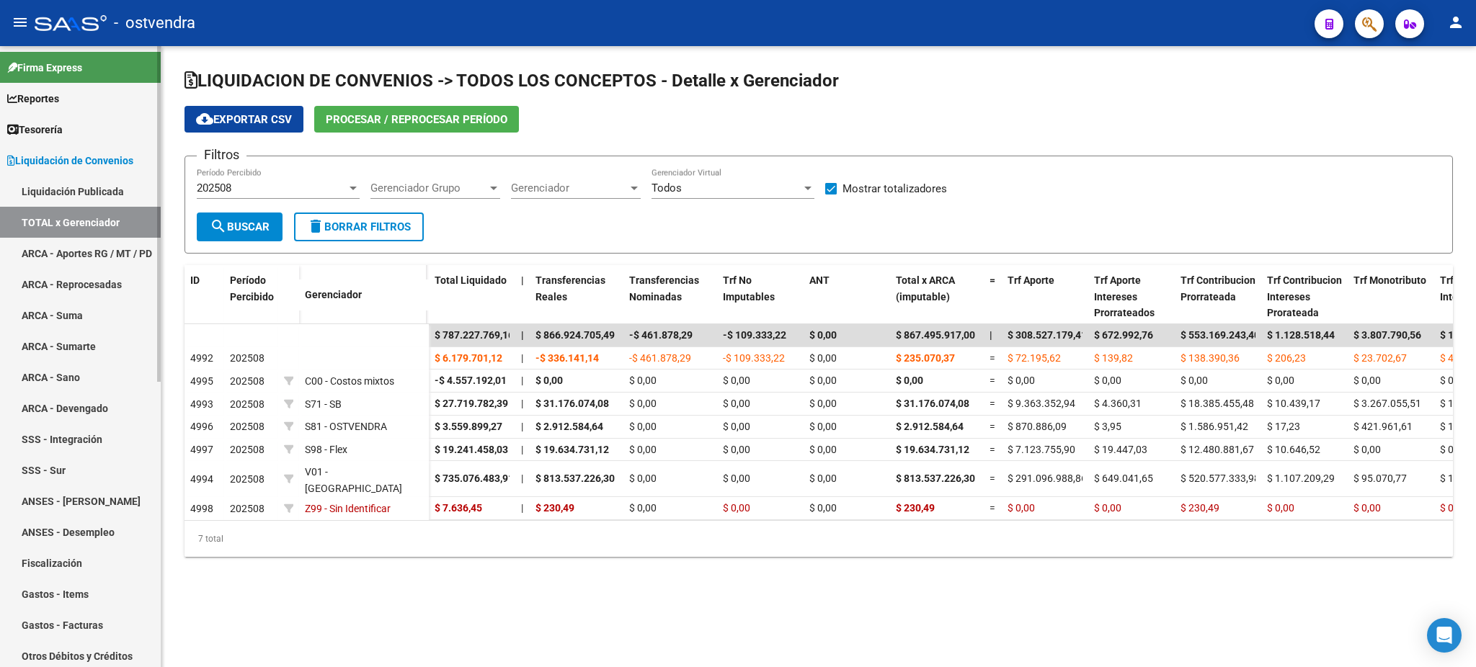
click at [47, 254] on link "ARCA - Aportes RG / MT / PD" at bounding box center [80, 253] width 161 height 31
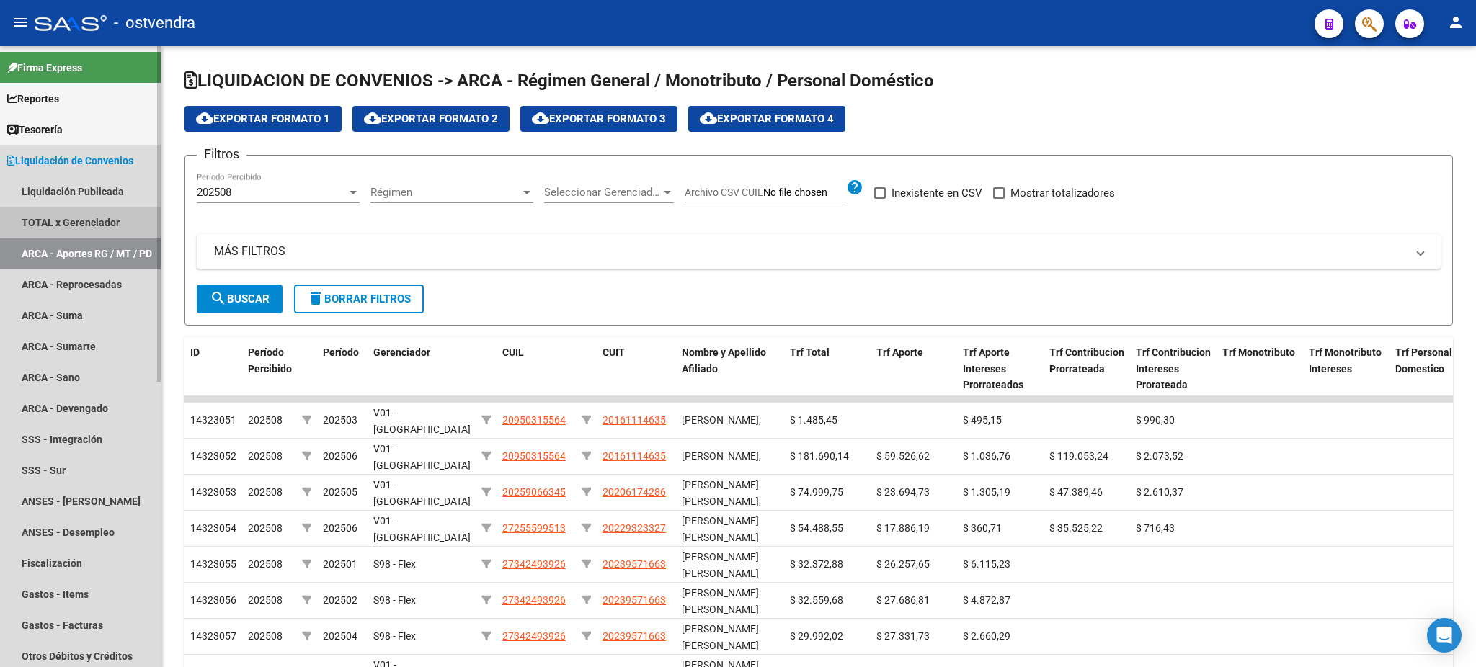
click at [79, 223] on link "TOTAL x Gerenciador" at bounding box center [80, 222] width 161 height 31
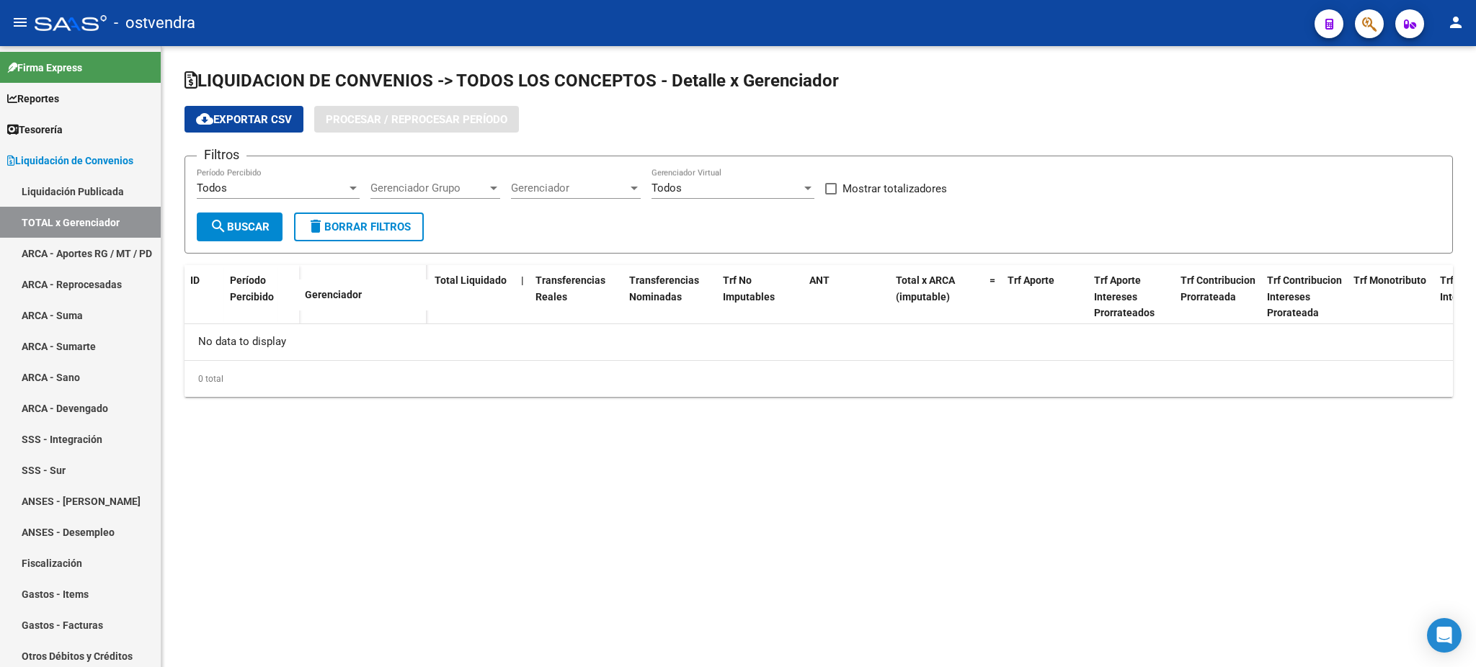
checkbox input "true"
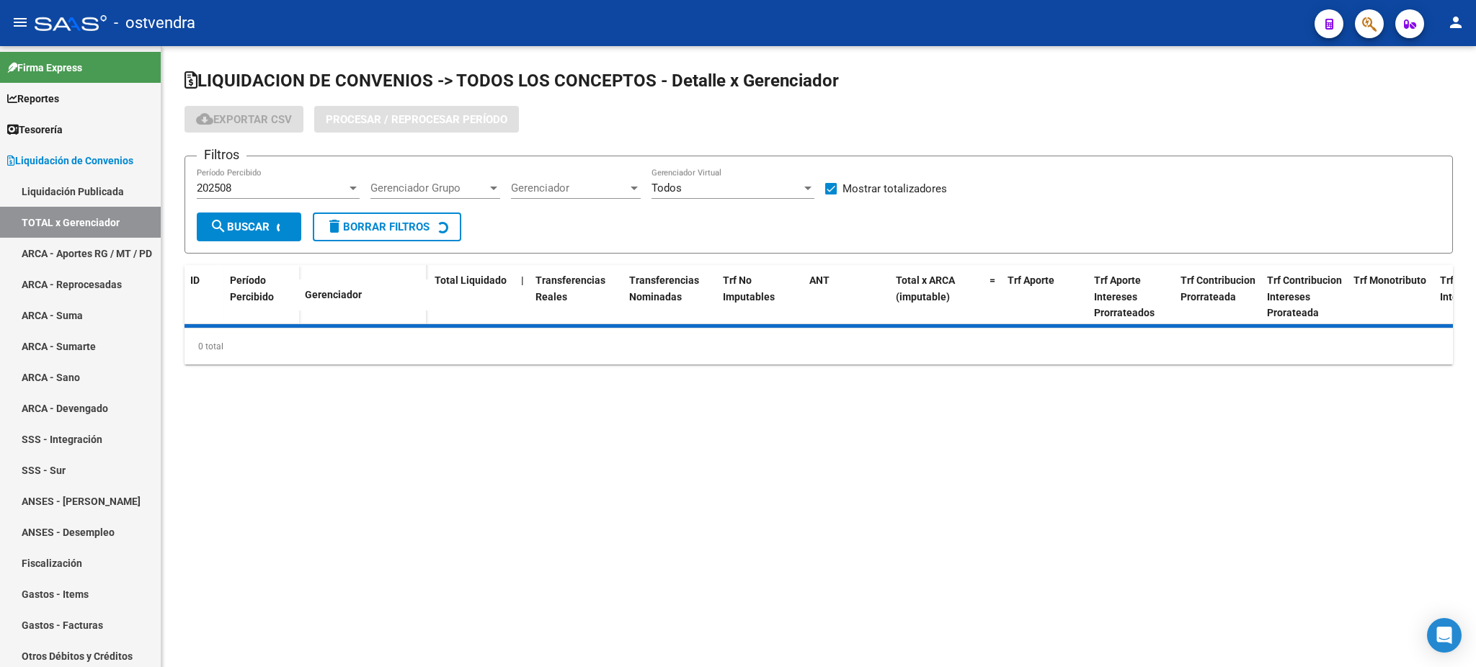
click at [249, 188] on div "202508" at bounding box center [272, 188] width 150 height 13
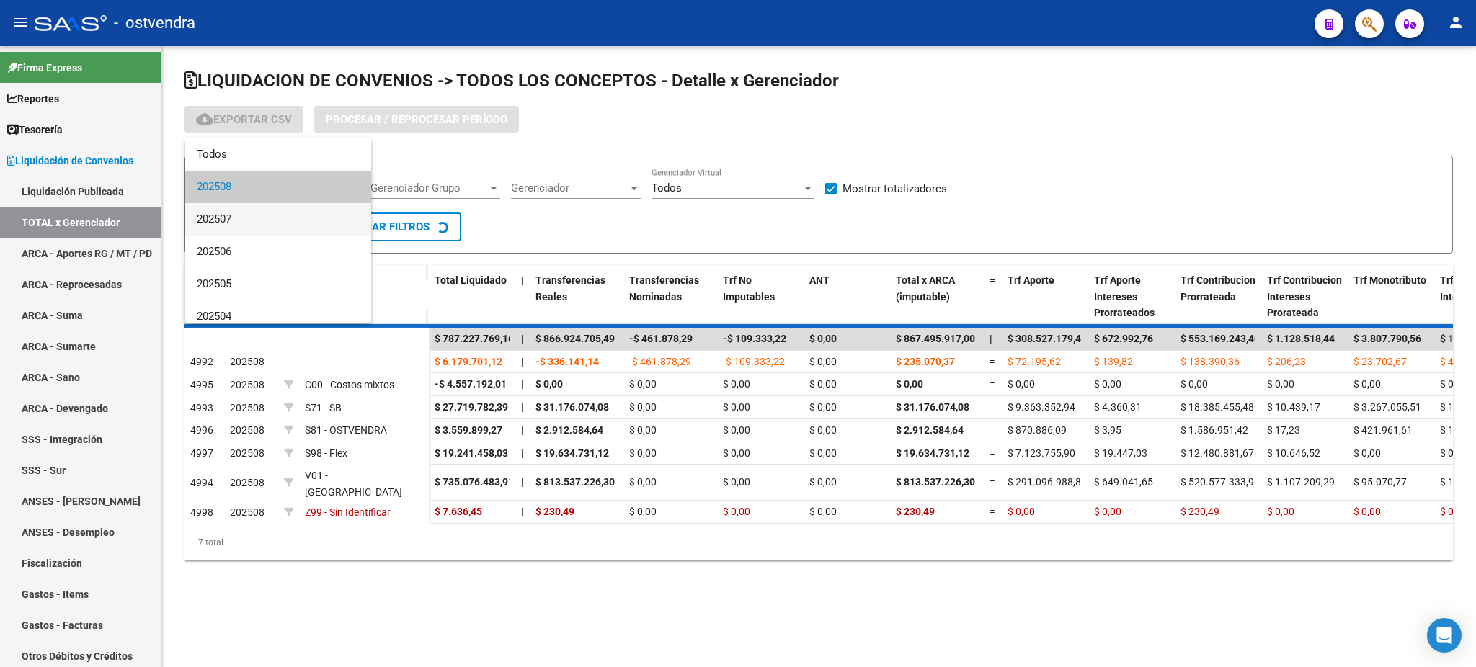
click at [249, 218] on span "202507" at bounding box center [278, 219] width 163 height 32
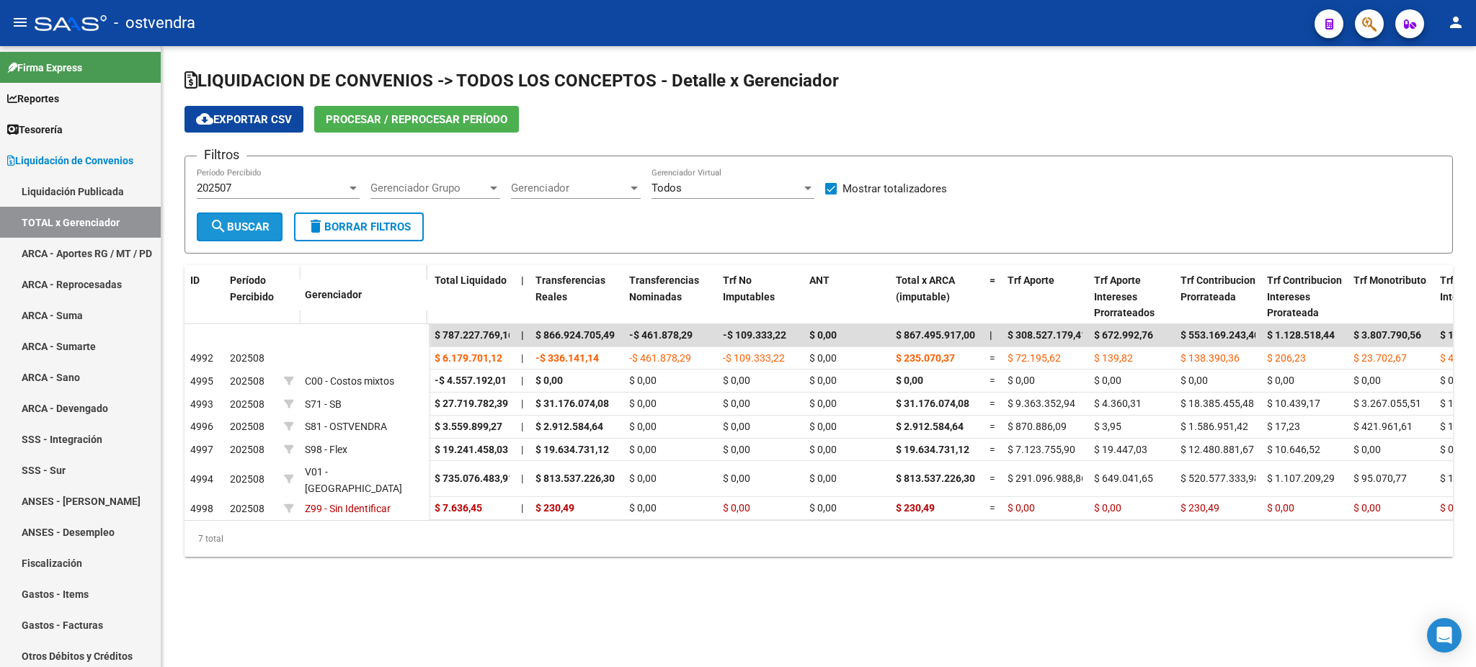
click at [247, 223] on span "search Buscar" at bounding box center [240, 227] width 60 height 13
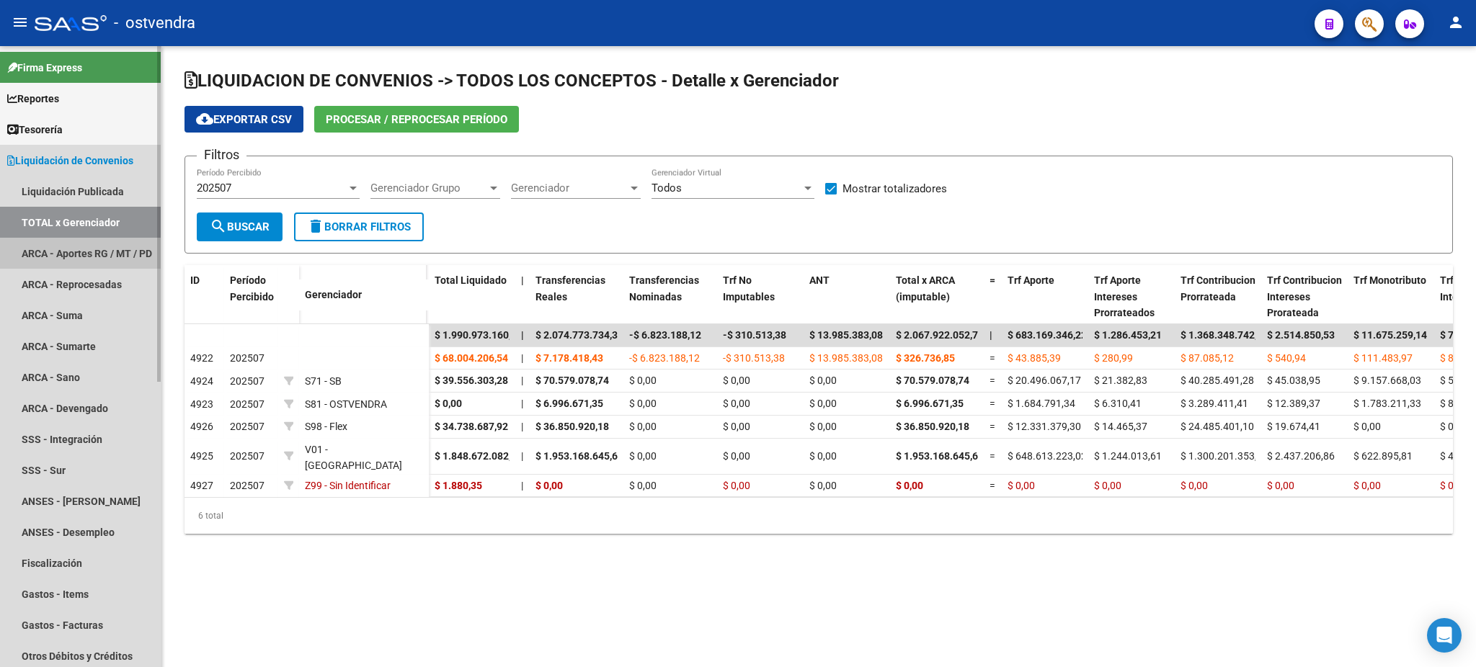
click at [48, 252] on link "ARCA - Aportes RG / MT / PD" at bounding box center [80, 253] width 161 height 31
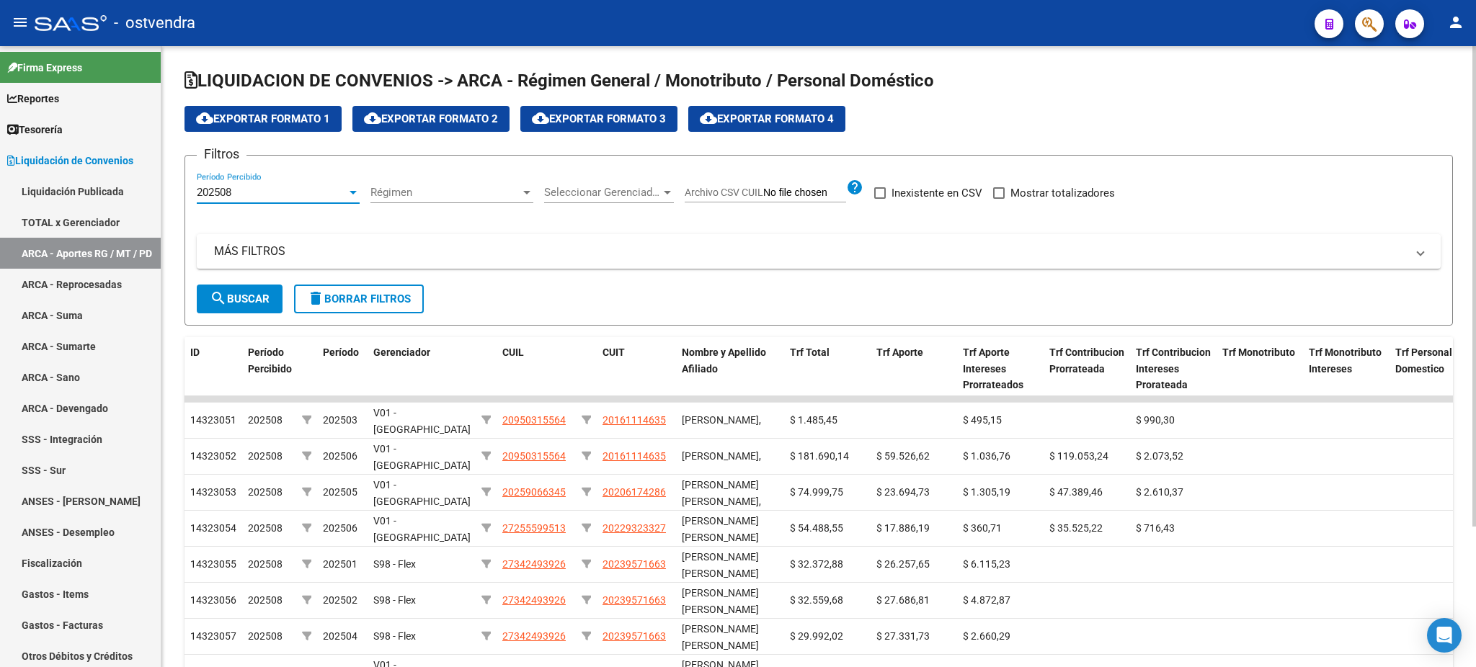
click at [336, 192] on div "202508" at bounding box center [272, 192] width 150 height 13
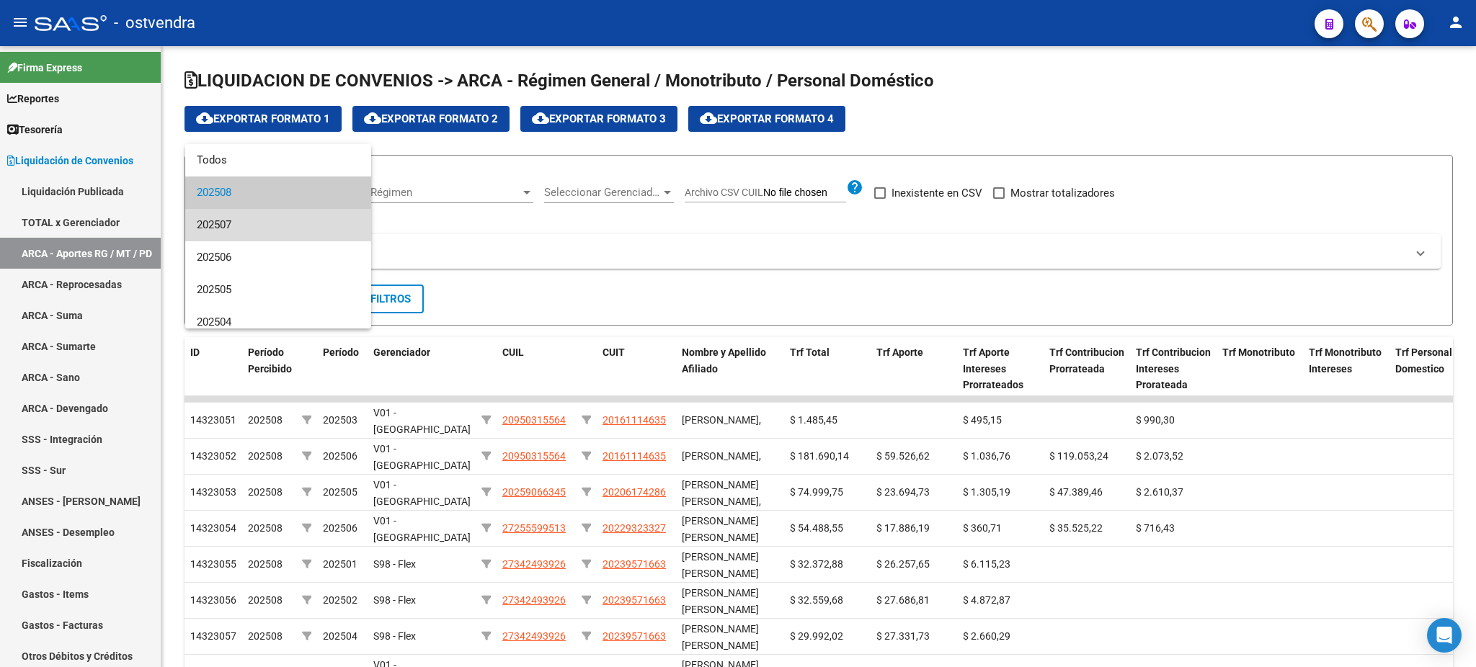
click at [313, 228] on span "202507" at bounding box center [278, 225] width 163 height 32
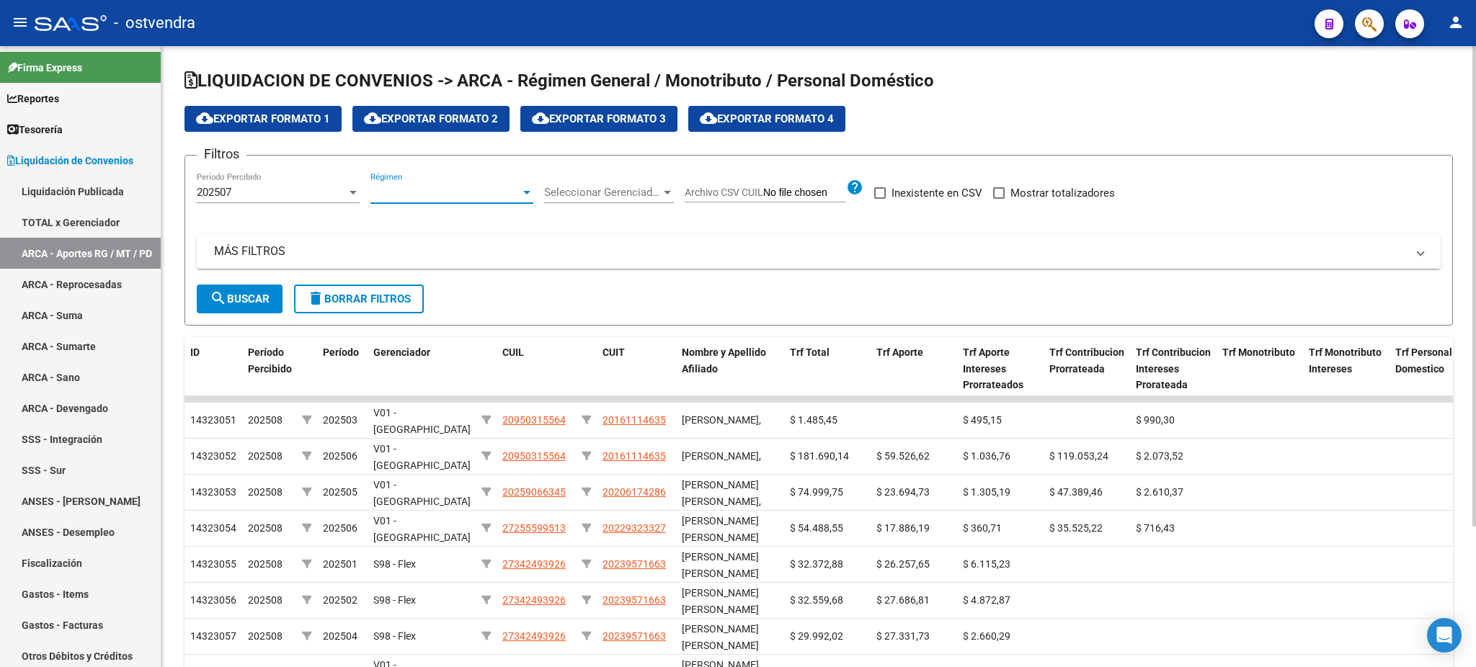
click at [432, 194] on span "Régimen" at bounding box center [445, 192] width 150 height 13
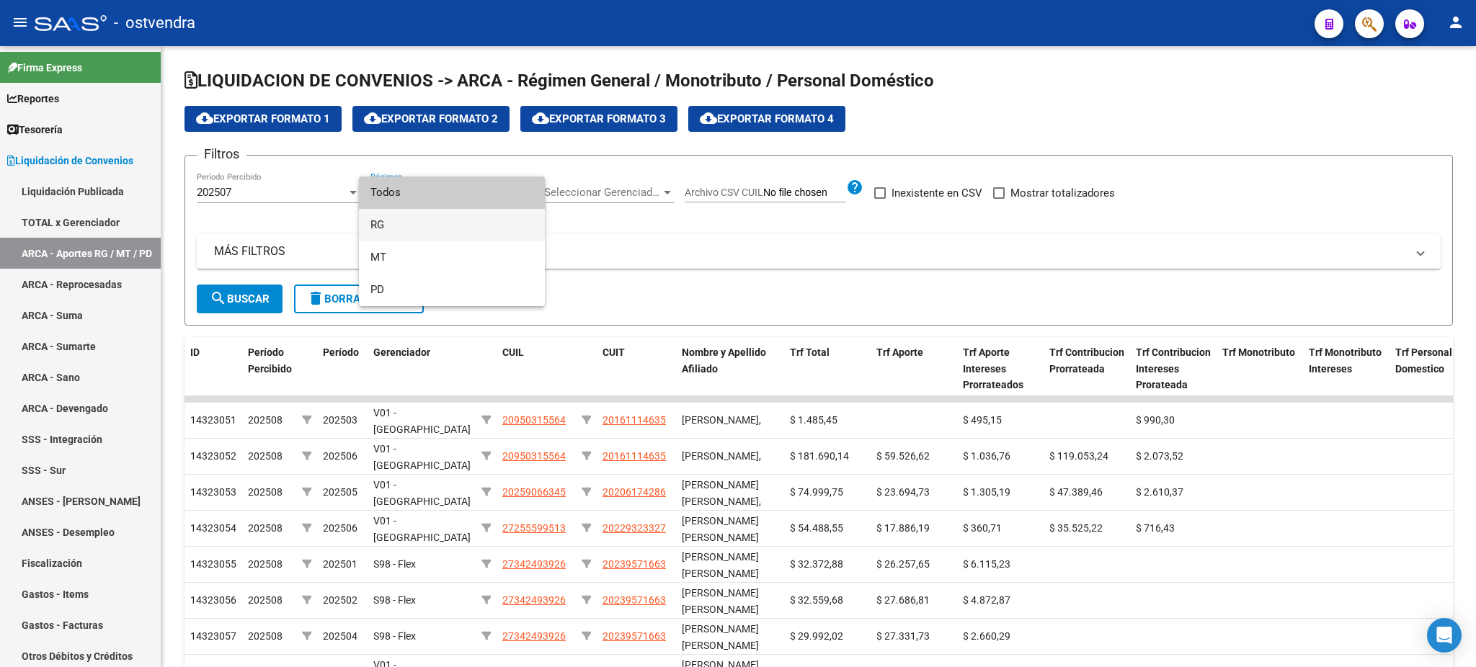
click at [422, 228] on span "RG" at bounding box center [451, 225] width 163 height 32
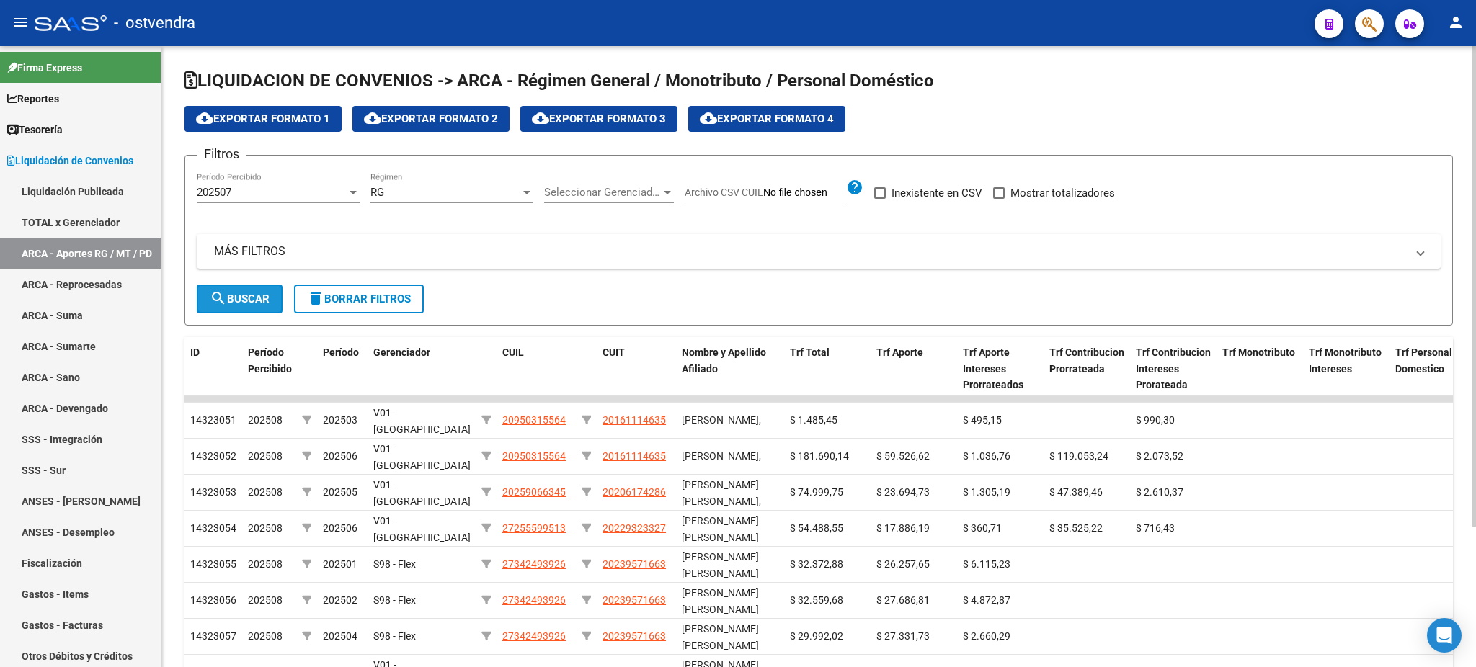
click at [239, 305] on button "search Buscar" at bounding box center [240, 299] width 86 height 29
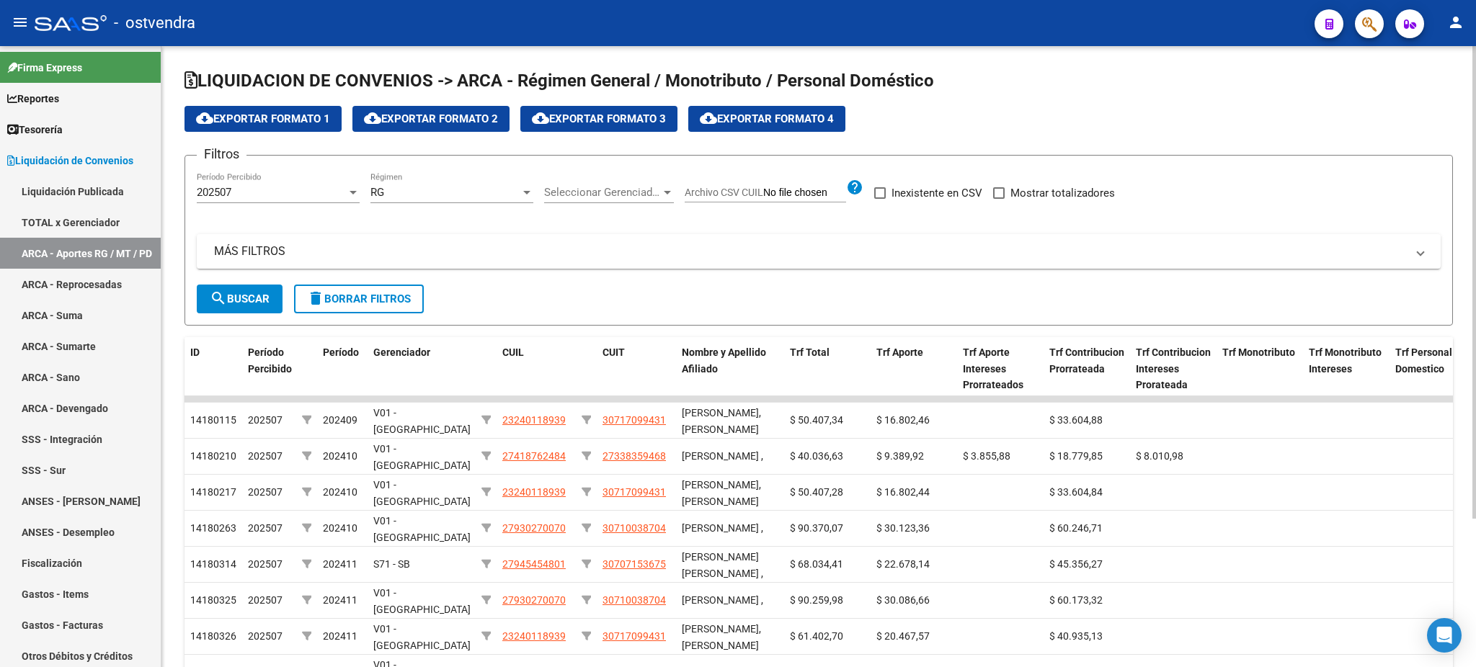
click at [592, 180] on div "Seleccionar Gerenciador Seleccionar Gerenciador" at bounding box center [609, 187] width 130 height 31
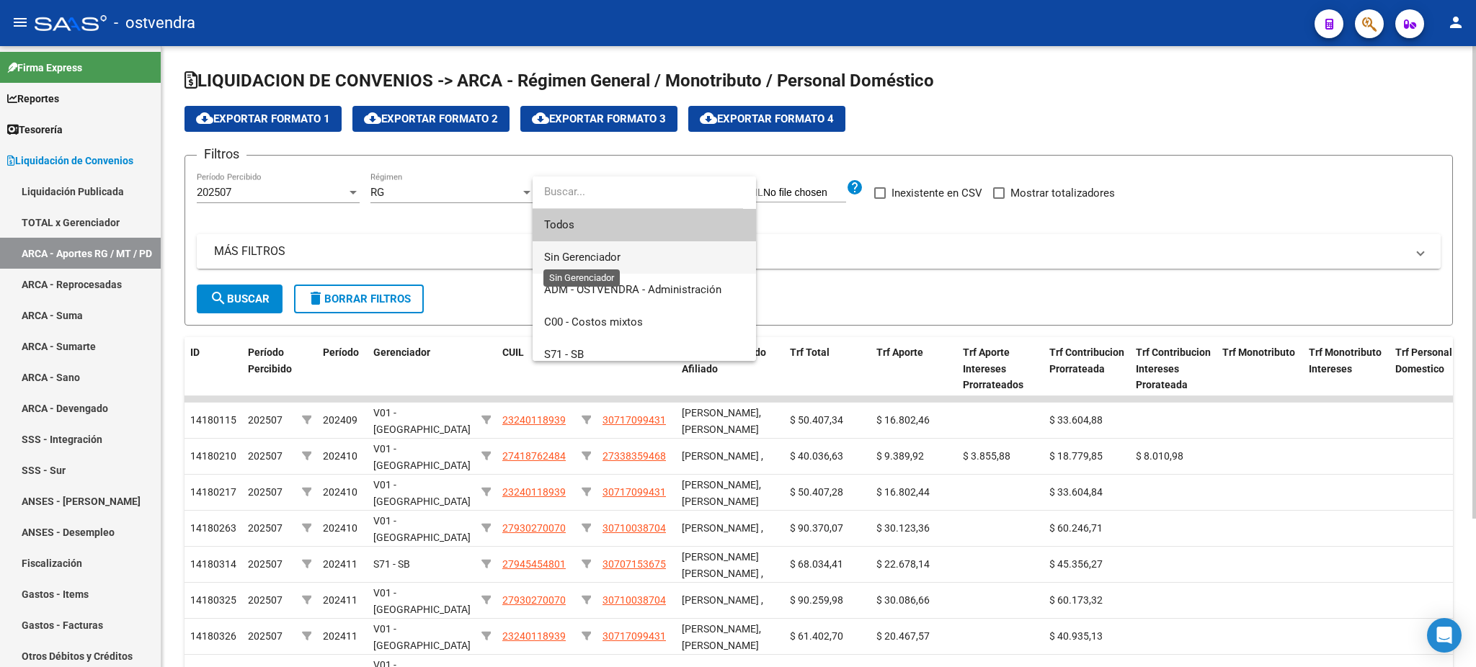
click at [571, 262] on span "Sin Gerenciador" at bounding box center [582, 257] width 76 height 13
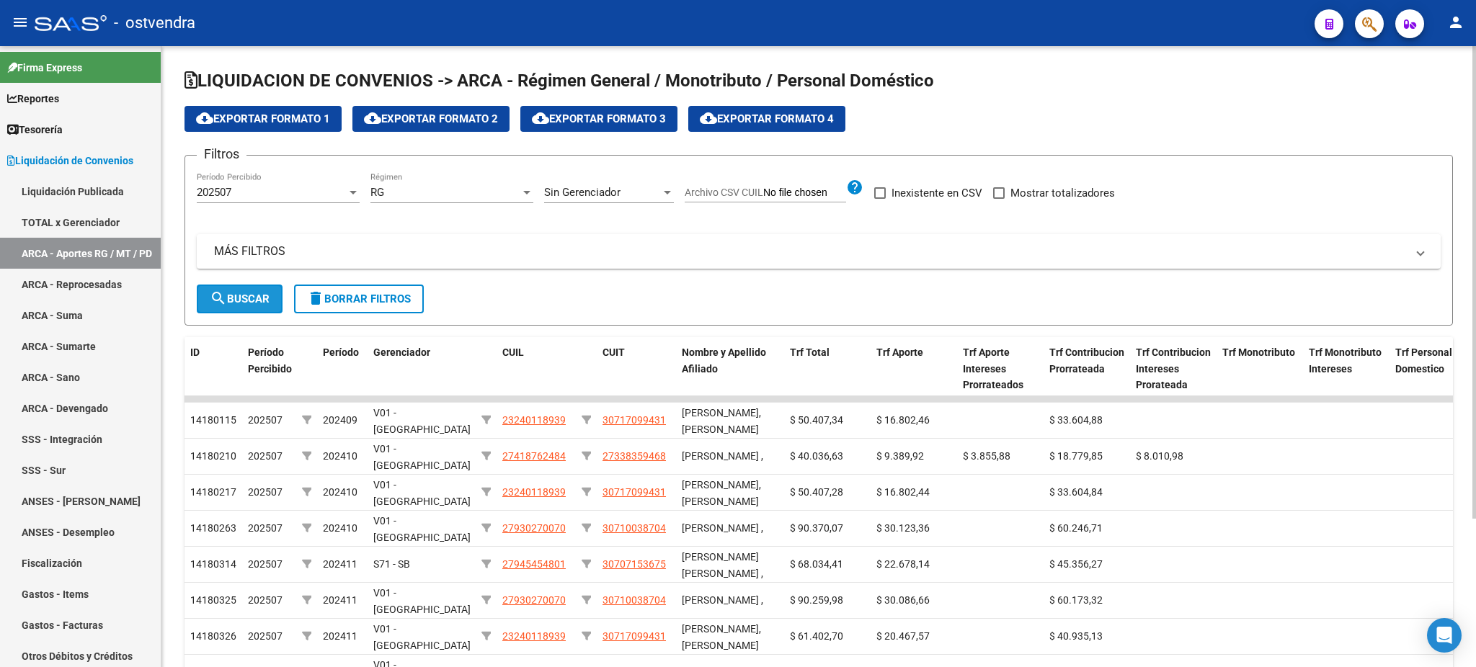
click at [267, 305] on button "search Buscar" at bounding box center [240, 299] width 86 height 29
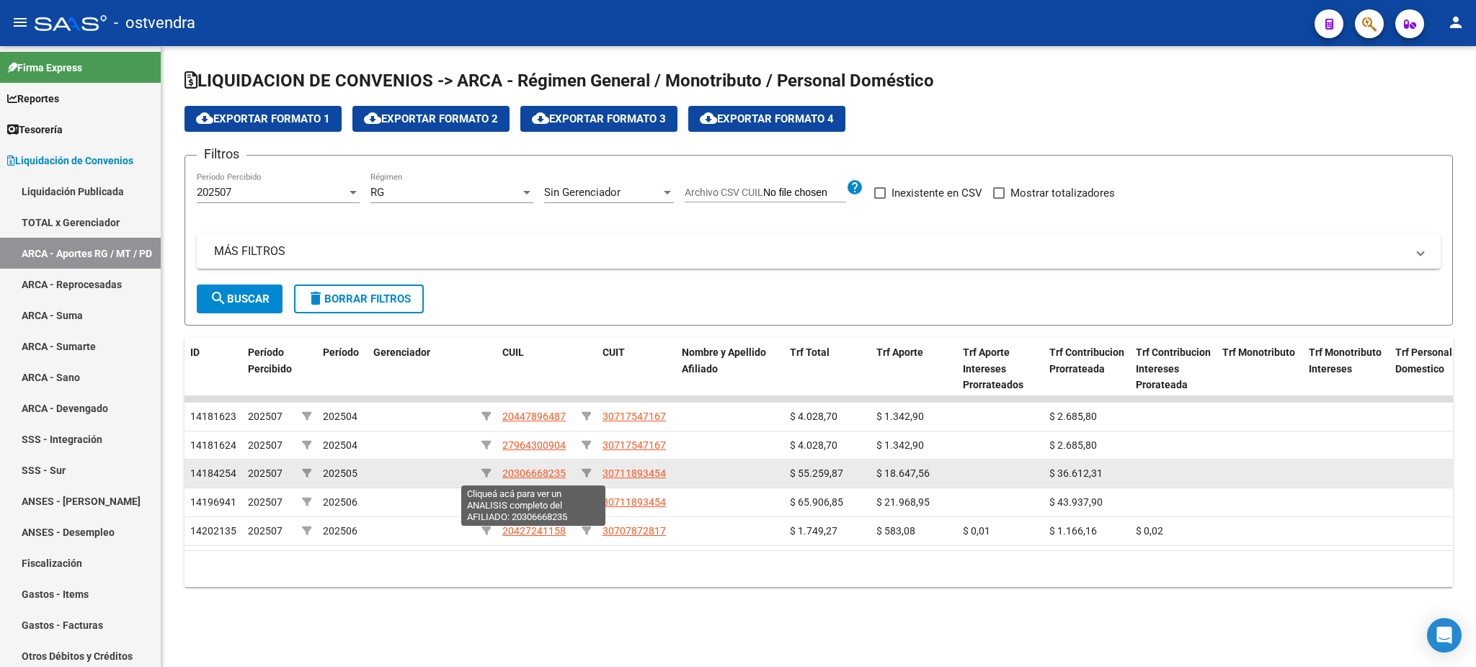
click at [551, 472] on span "20306668235" at bounding box center [533, 474] width 63 height 12
type textarea "20306668235"
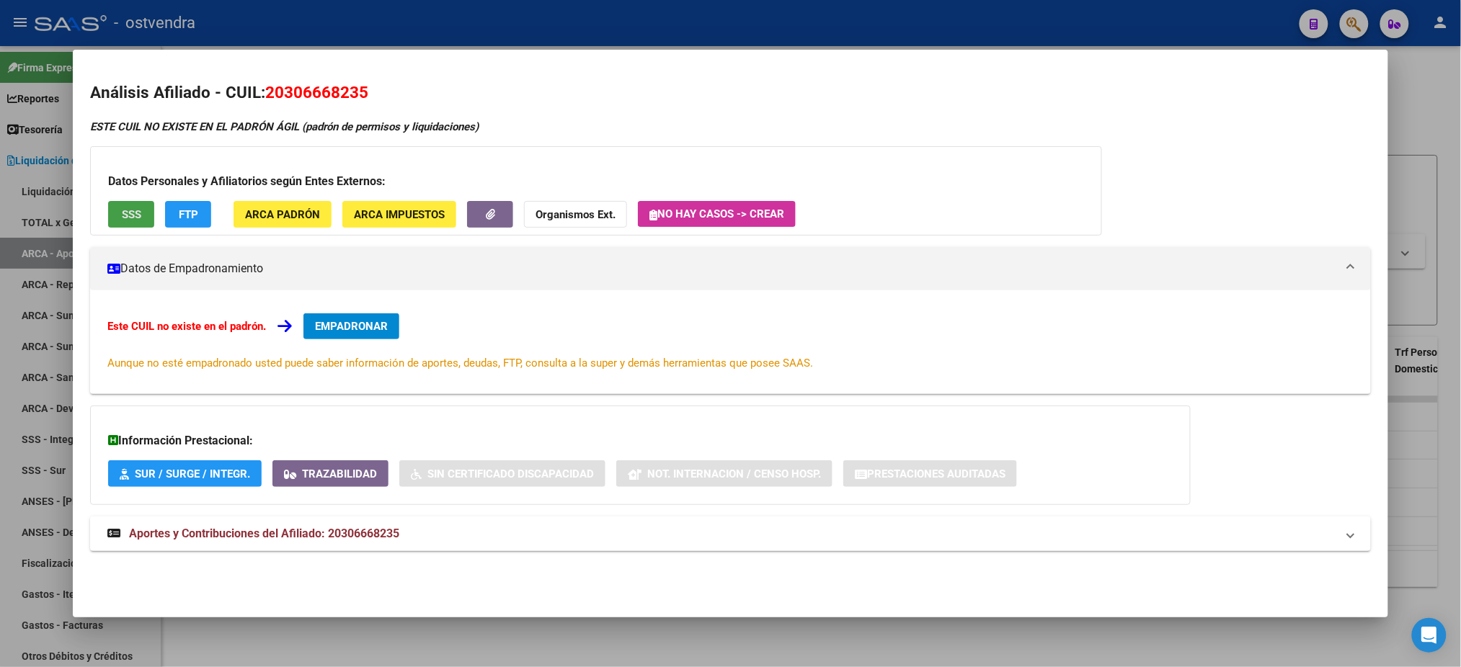
click at [125, 226] on button "SSS" at bounding box center [131, 214] width 46 height 27
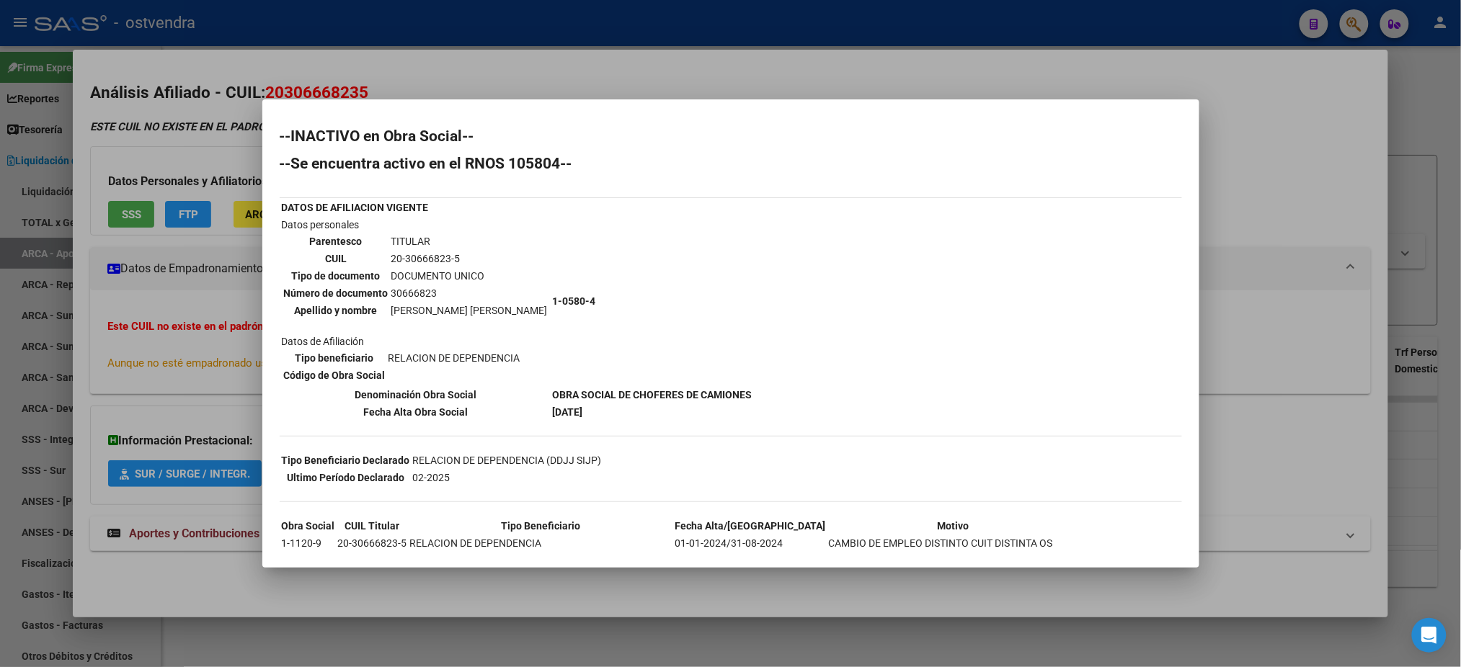
click at [165, 143] on div at bounding box center [730, 333] width 1461 height 667
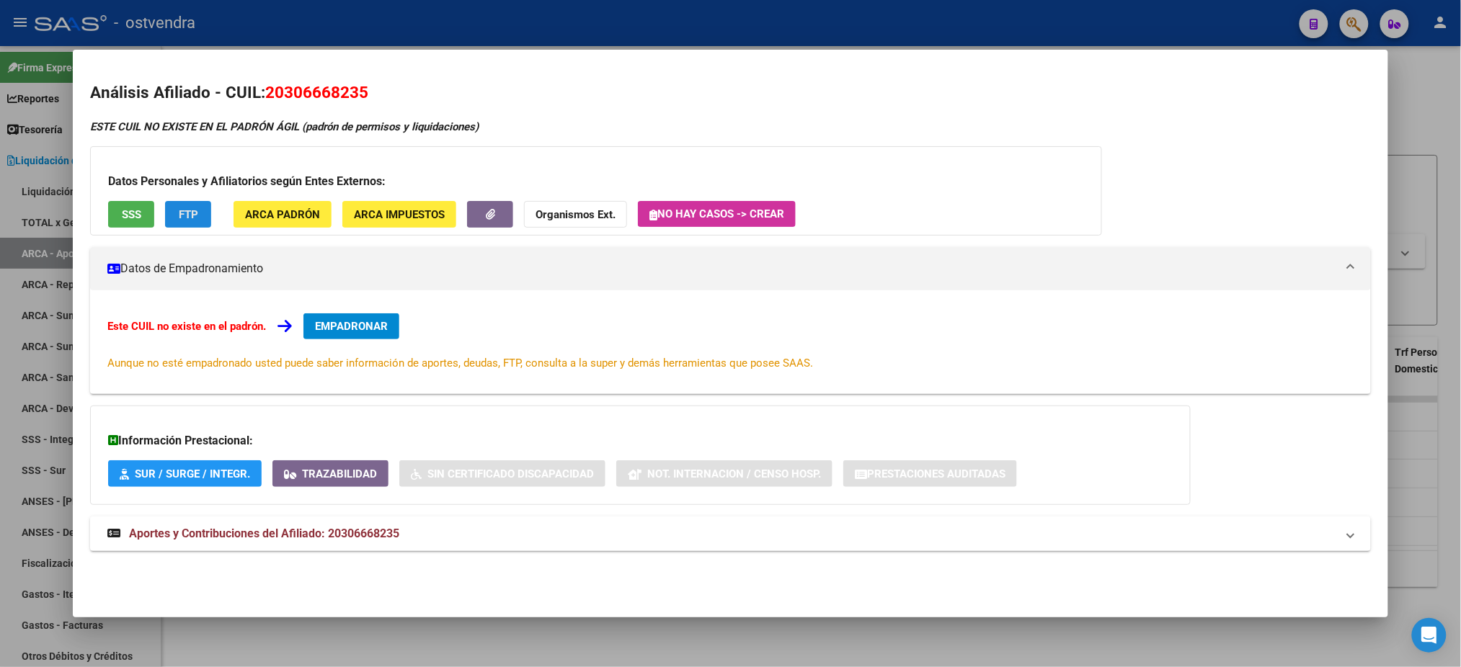
click at [196, 213] on button "FTP" at bounding box center [188, 214] width 46 height 27
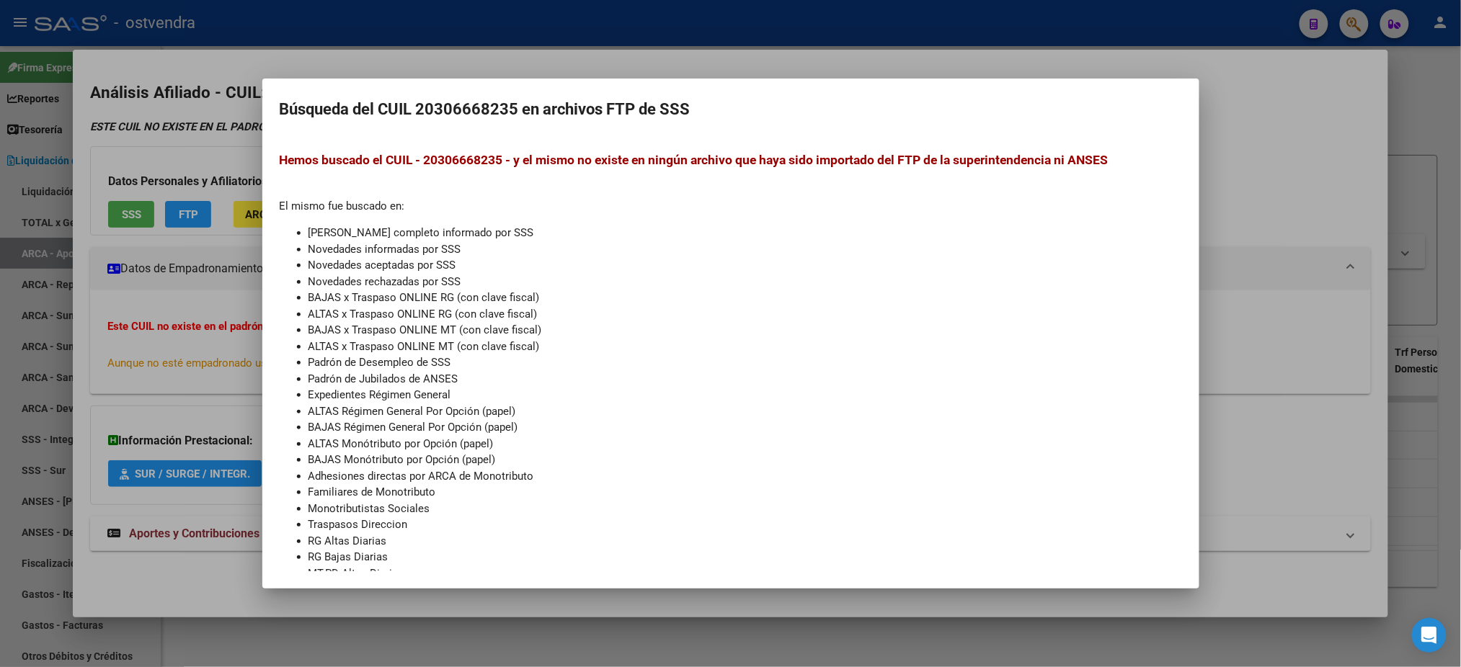
click at [217, 159] on div at bounding box center [730, 333] width 1461 height 667
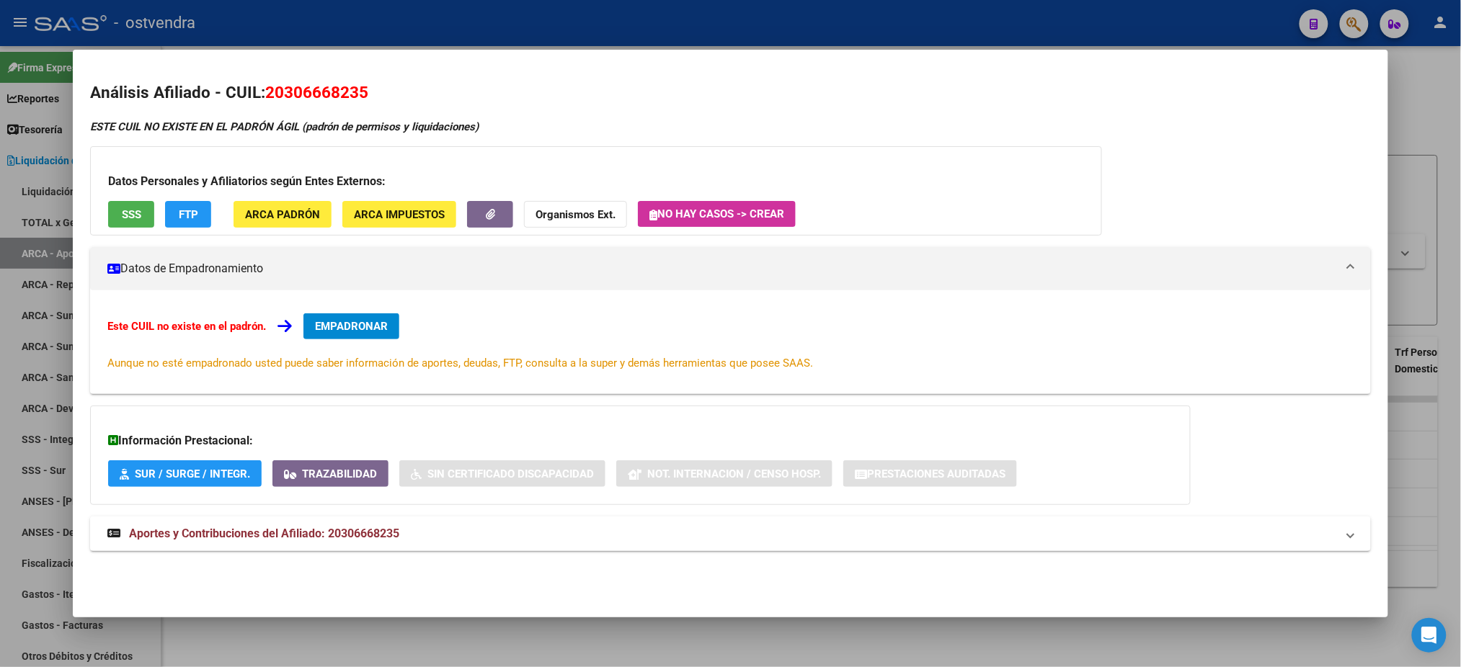
click at [357, 323] on span "EMPADRONAR" at bounding box center [351, 326] width 73 height 13
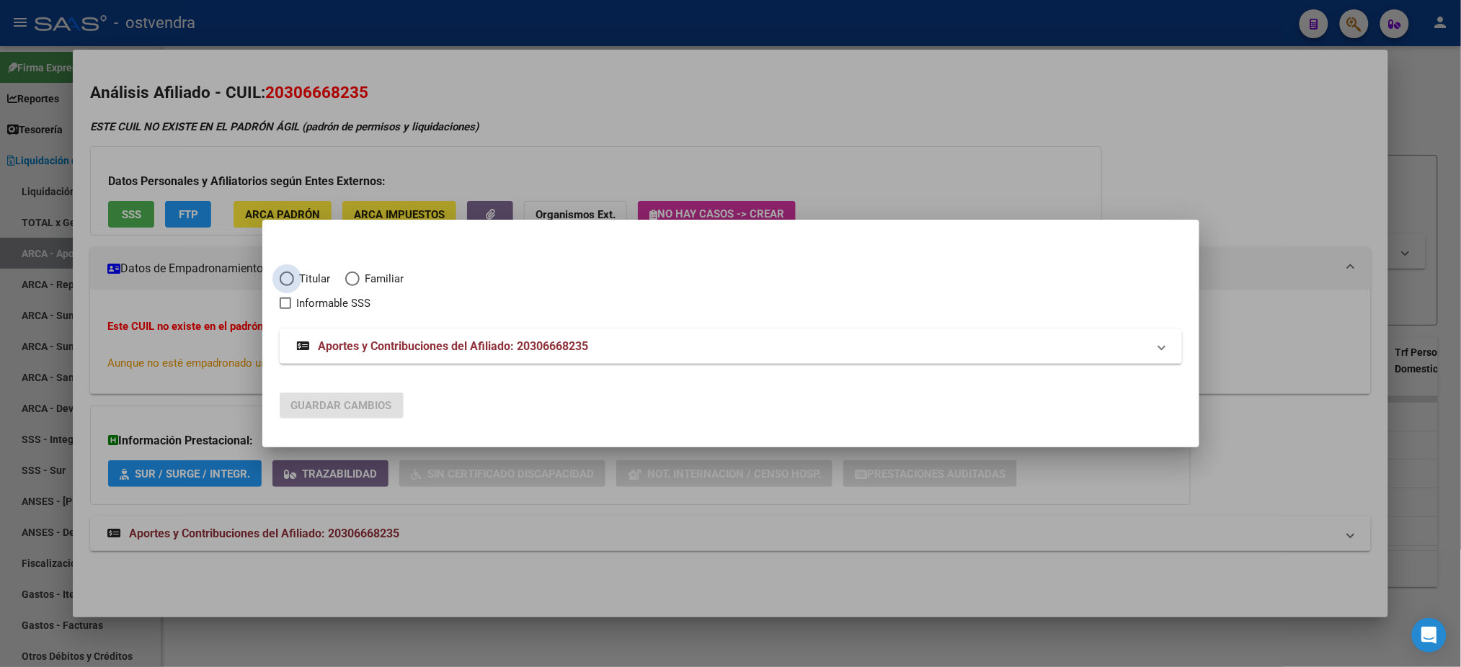
click at [295, 277] on span "Titular" at bounding box center [312, 279] width 37 height 17
click at [294, 277] on input "Titular" at bounding box center [287, 279] width 14 height 14
radio input "true"
checkbox input "true"
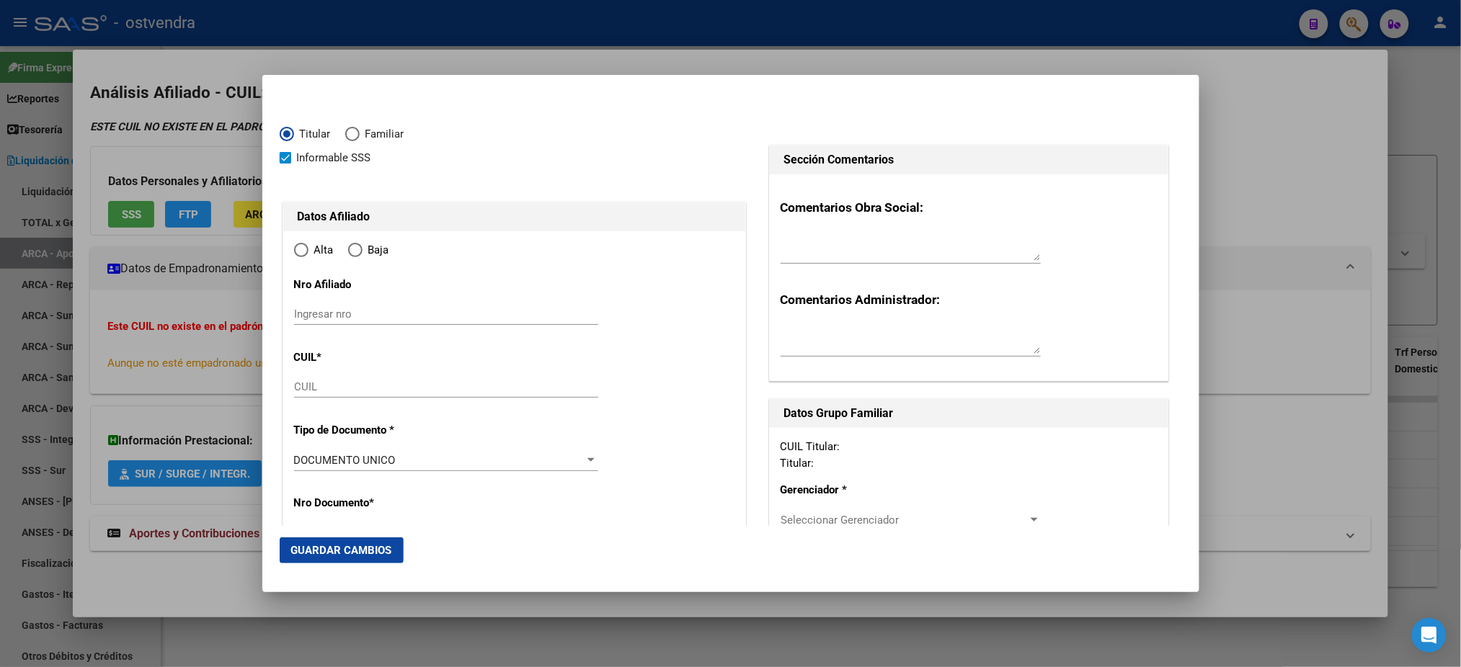
type input "20-30666823-5"
radio input "true"
click at [329, 149] on span "Informable SSS" at bounding box center [334, 157] width 74 height 17
click at [285, 164] on input "Informable SSS" at bounding box center [285, 164] width 1 height 1
checkbox input "false"
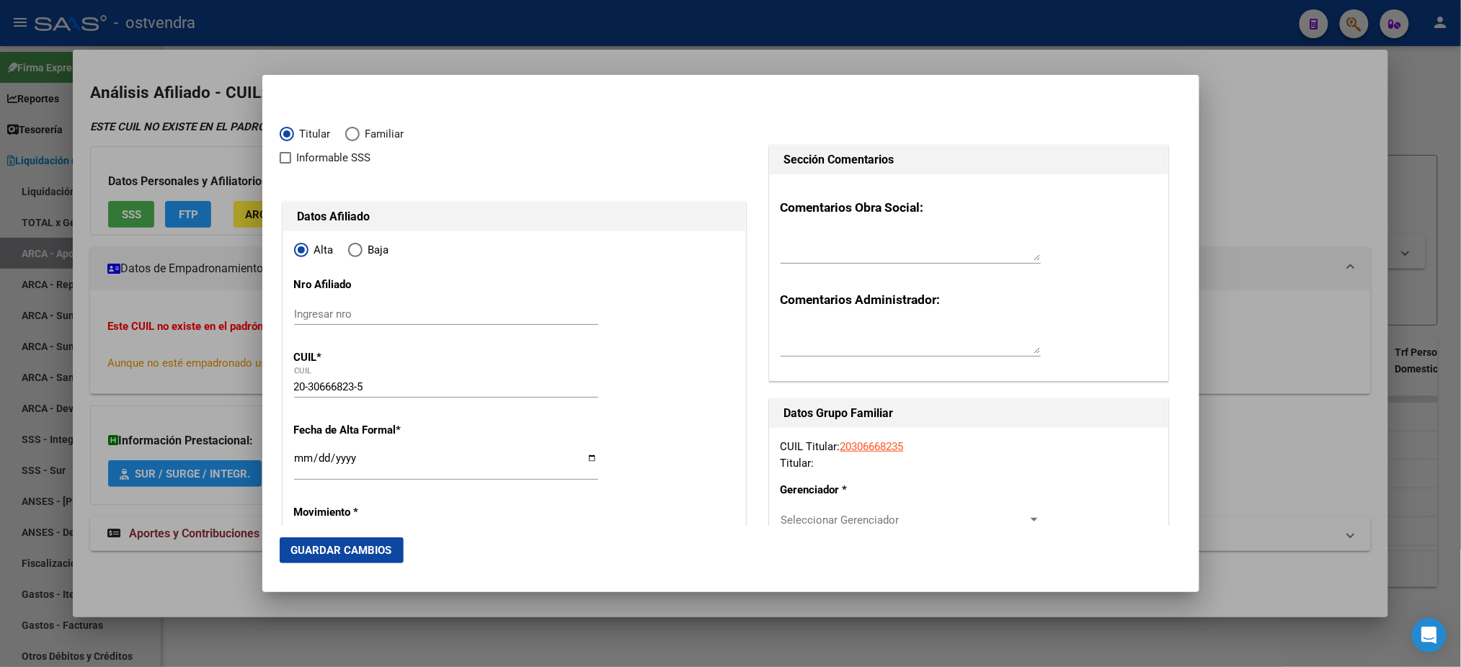
click at [360, 253] on span "Elija una opción" at bounding box center [355, 250] width 14 height 14
click at [360, 253] on input "Baja" at bounding box center [355, 250] width 14 height 14
radio input "true"
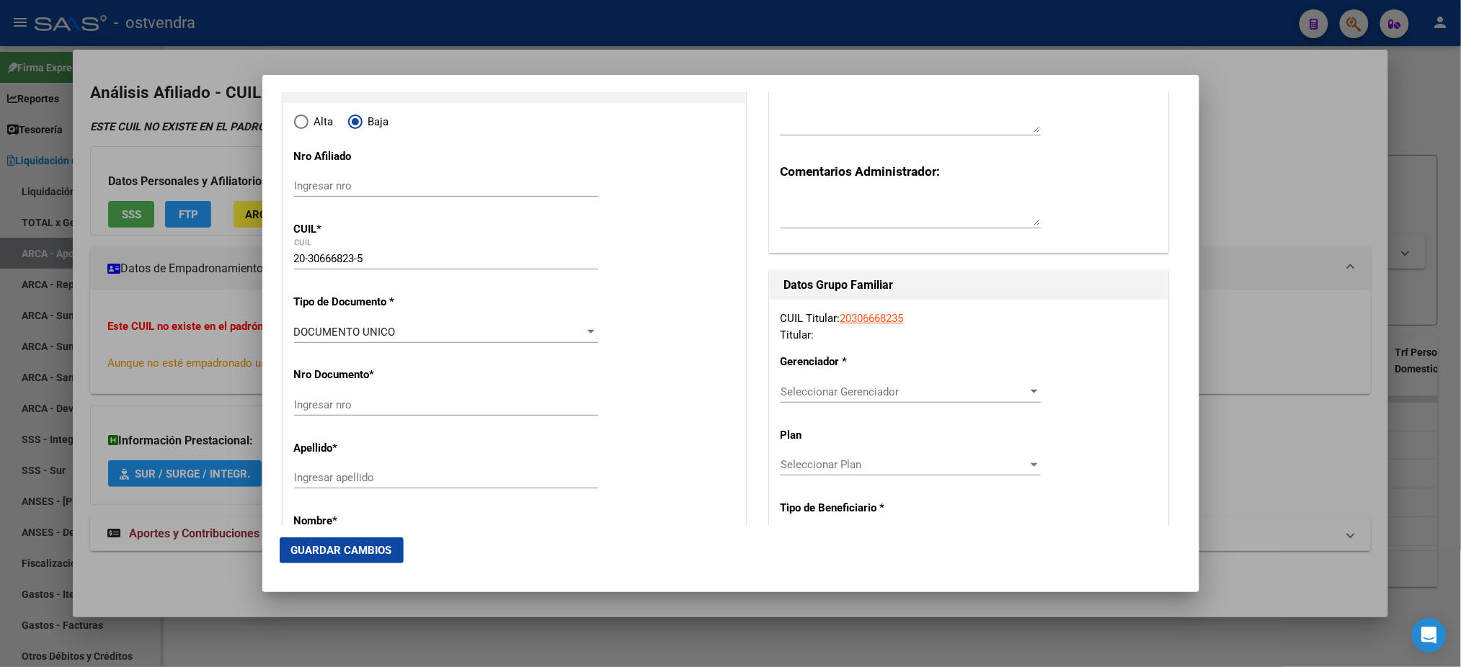
scroll to position [256, 0]
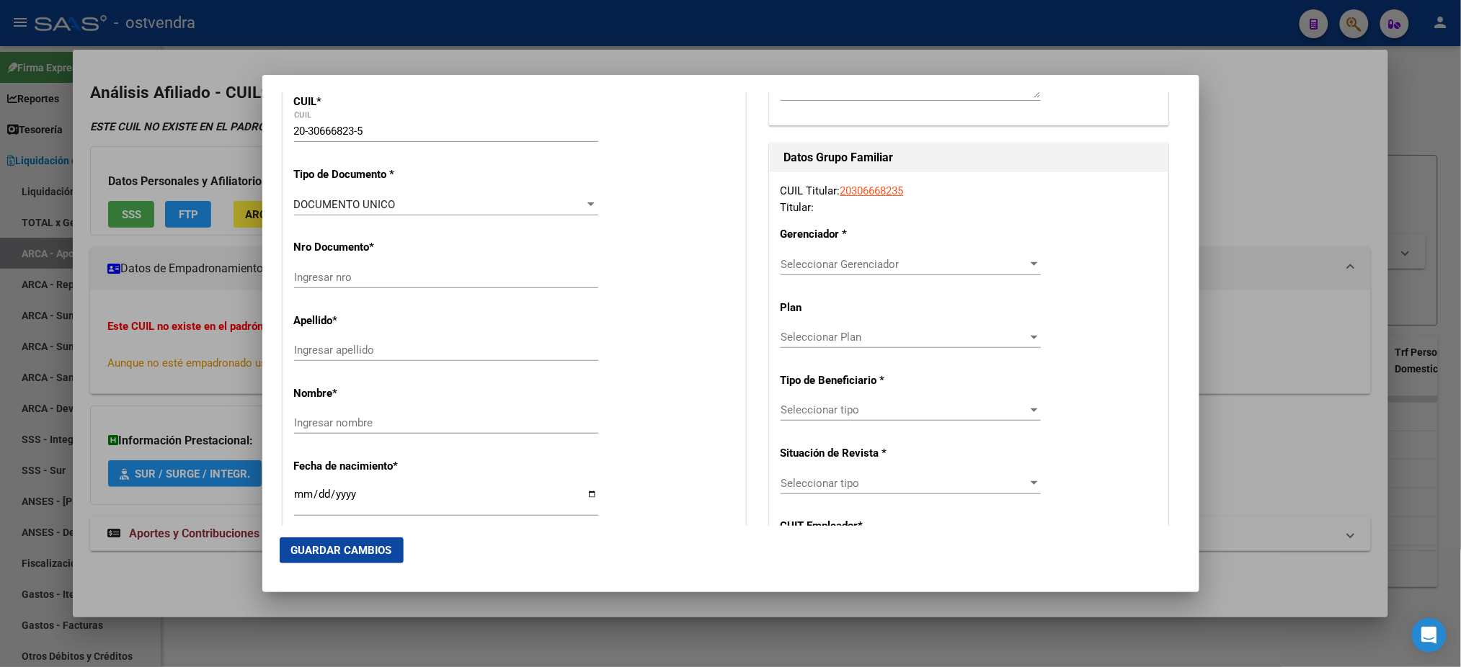
click at [197, 137] on div at bounding box center [730, 333] width 1461 height 667
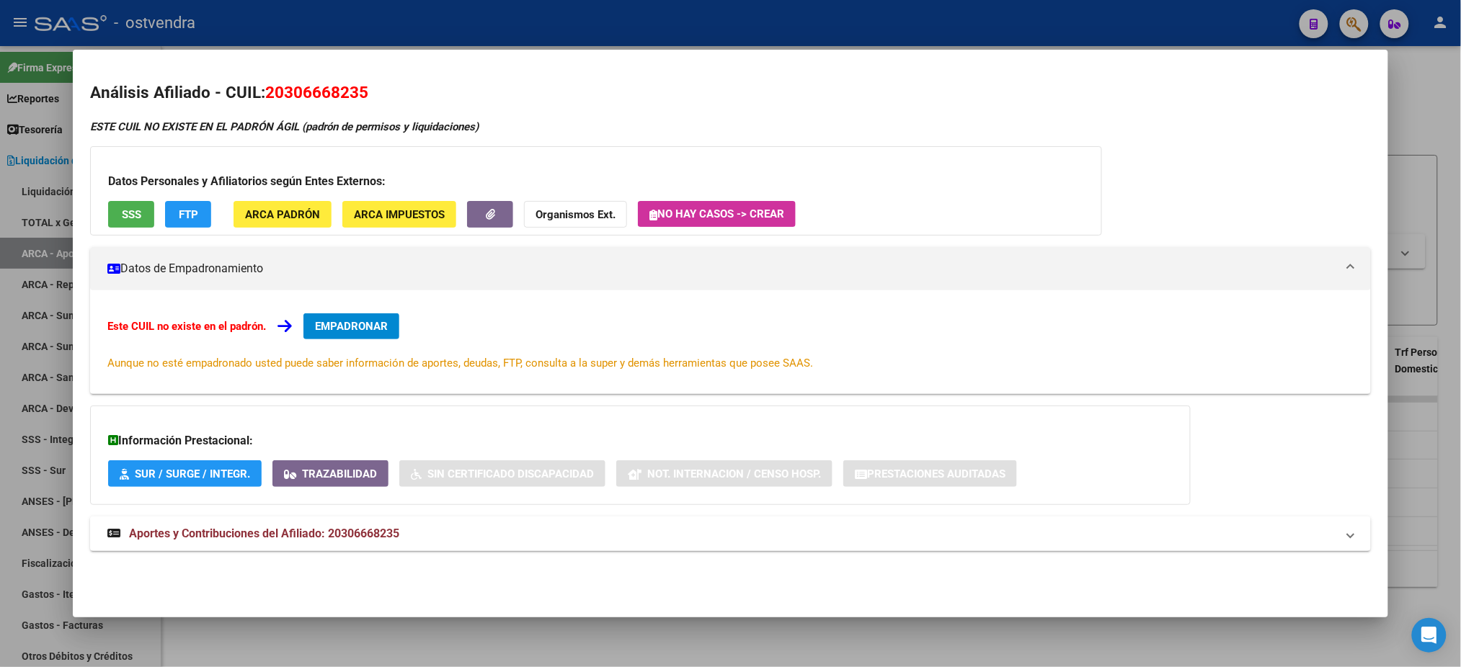
click at [468, 15] on div at bounding box center [730, 333] width 1461 height 667
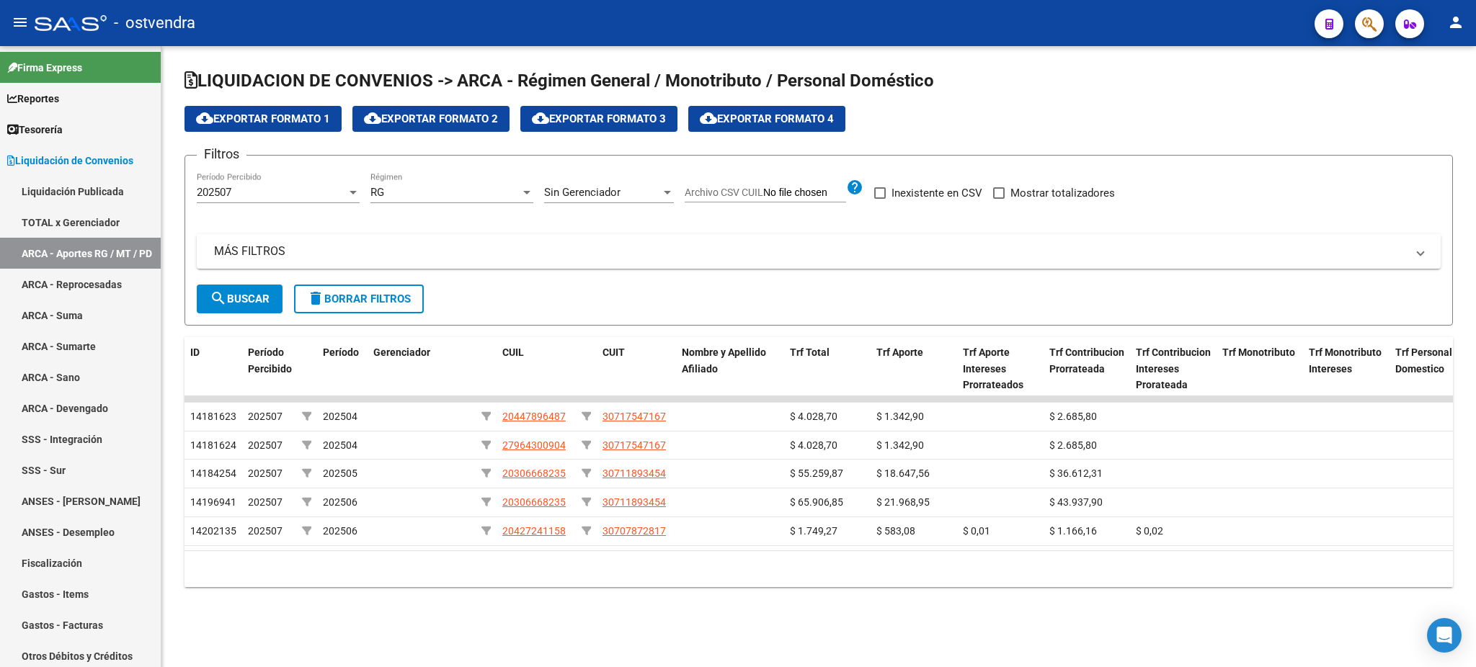
click at [320, 192] on div "202507" at bounding box center [272, 192] width 150 height 13
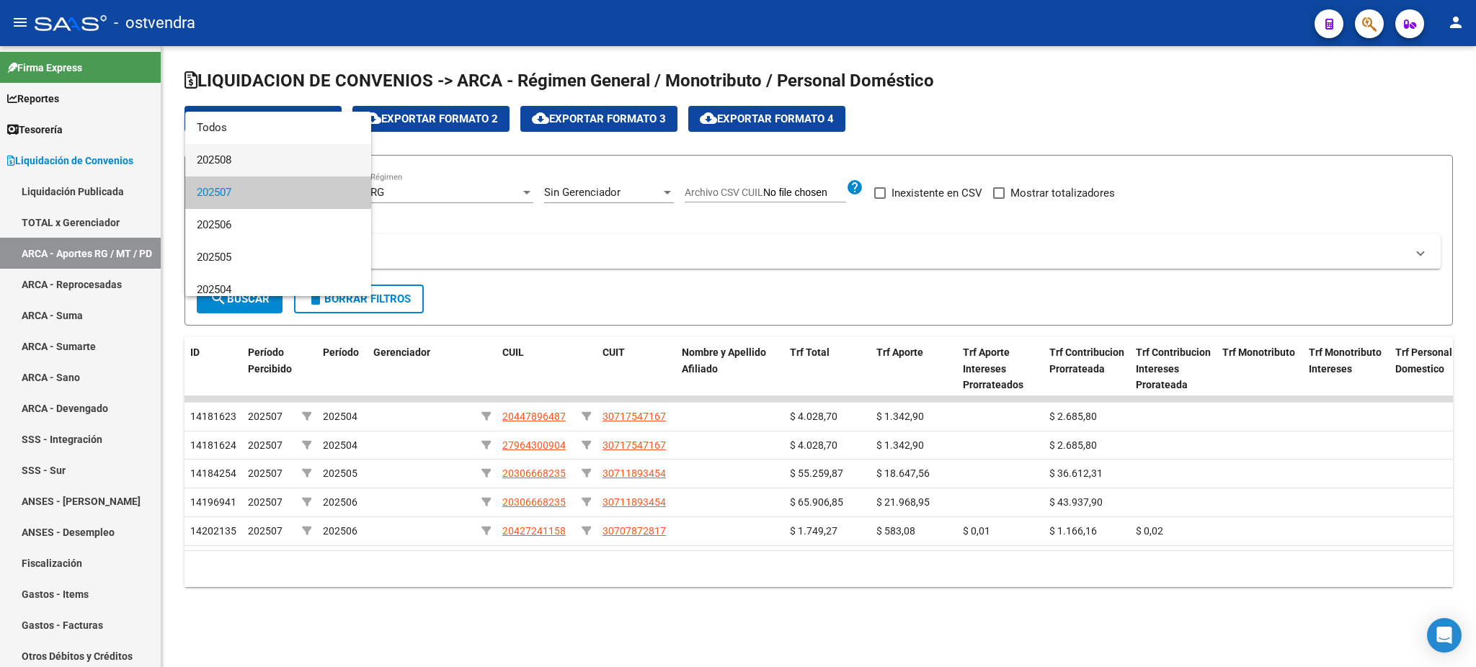
click at [319, 166] on span "202508" at bounding box center [278, 160] width 163 height 32
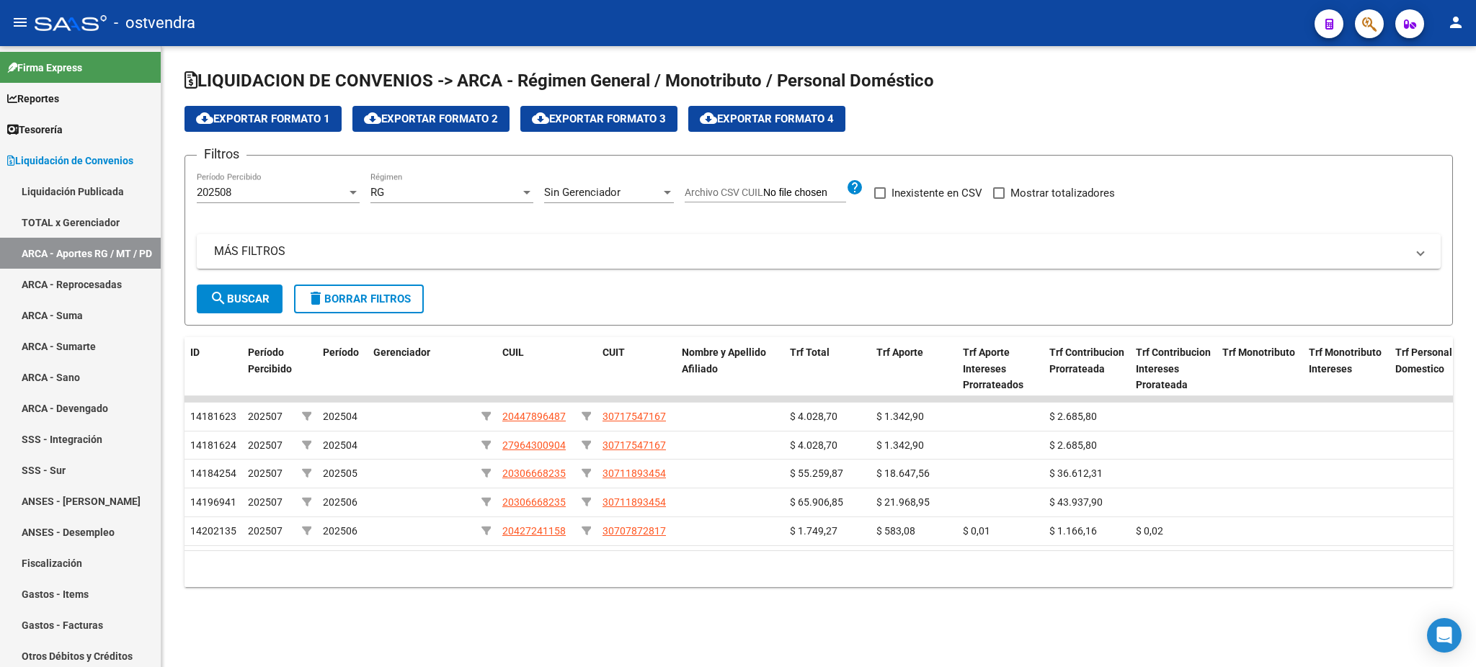
click at [451, 184] on div "RG Régimen" at bounding box center [451, 187] width 163 height 31
click at [450, 192] on span "RG" at bounding box center [451, 193] width 163 height 32
click at [252, 298] on span "search Buscar" at bounding box center [240, 299] width 60 height 13
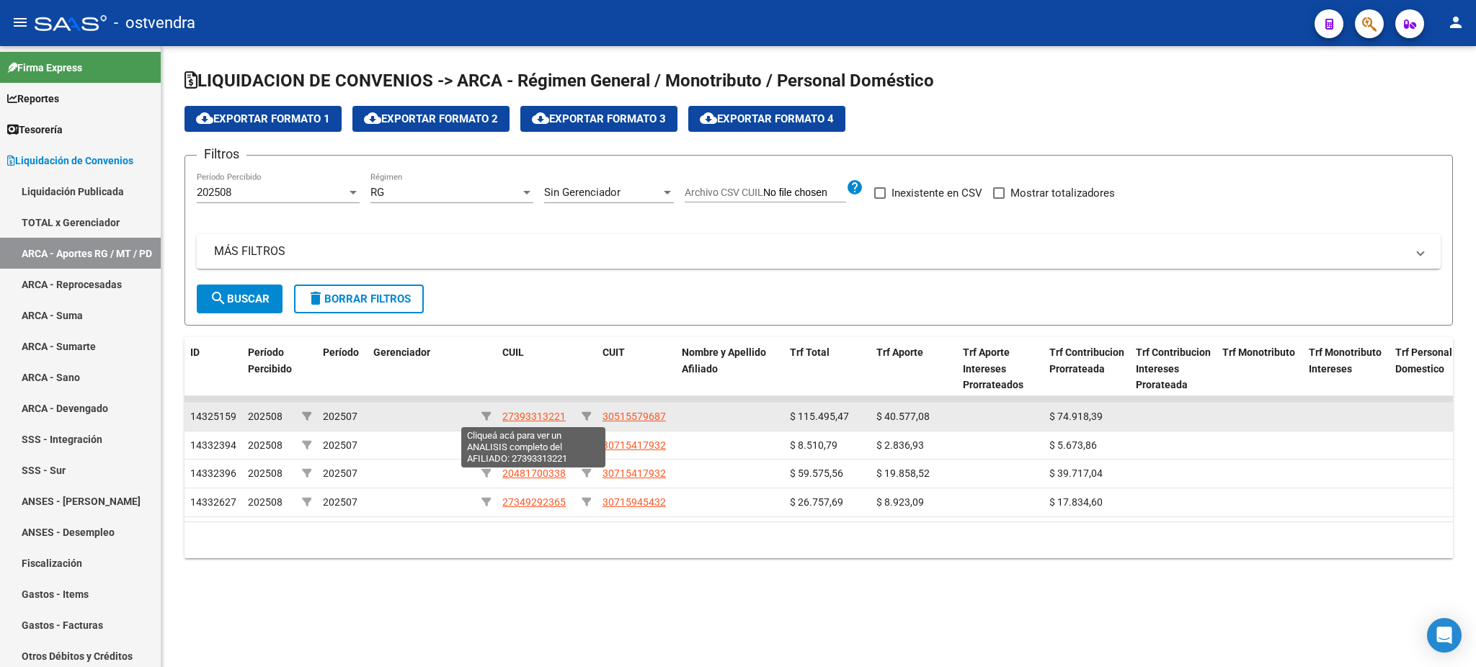
click at [536, 411] on span "27393313221" at bounding box center [533, 417] width 63 height 12
type textarea "27393313221"
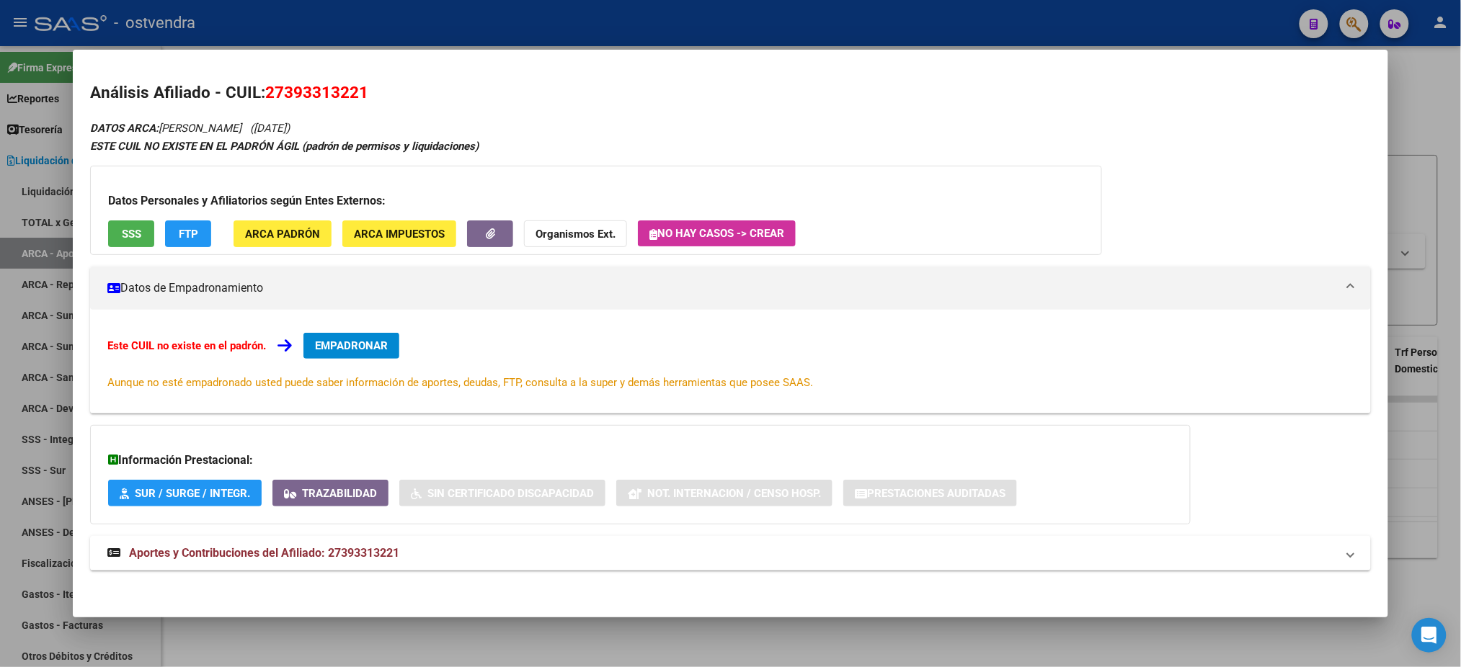
click at [133, 222] on button "SSS" at bounding box center [131, 234] width 46 height 27
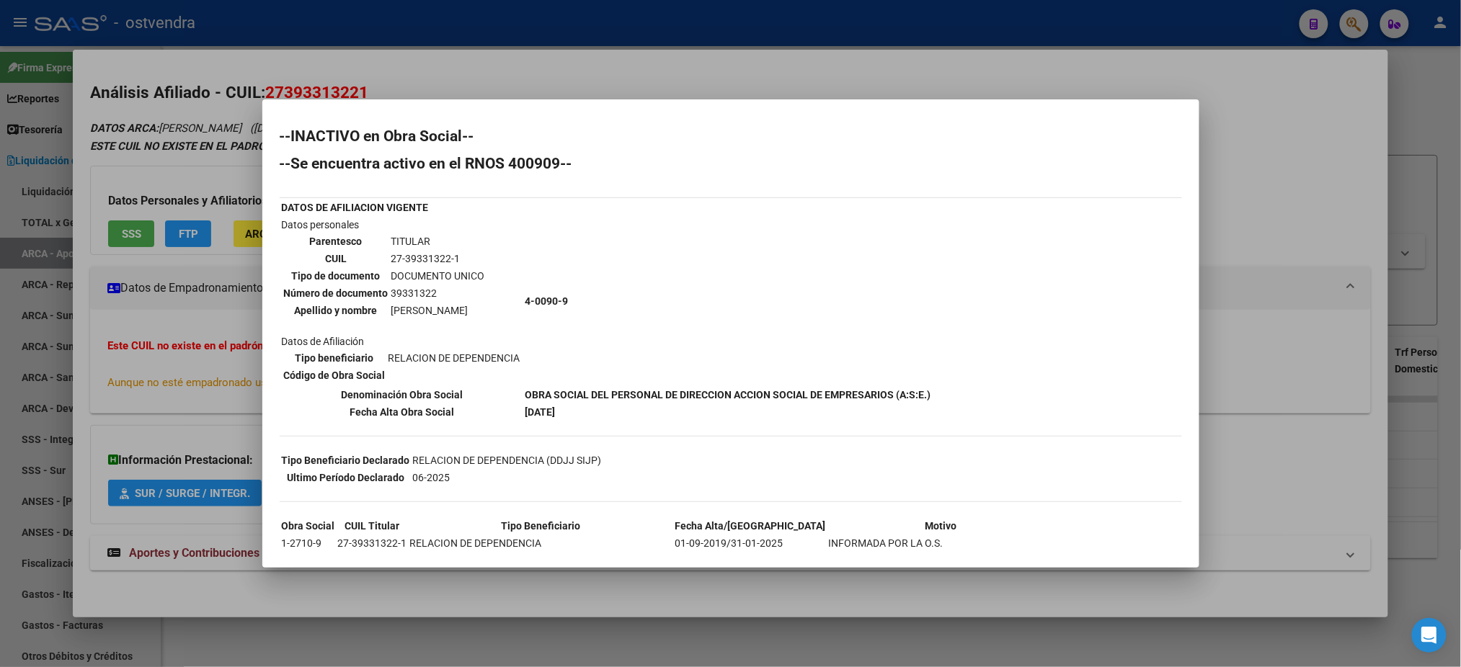
click at [228, 126] on div at bounding box center [730, 333] width 1461 height 667
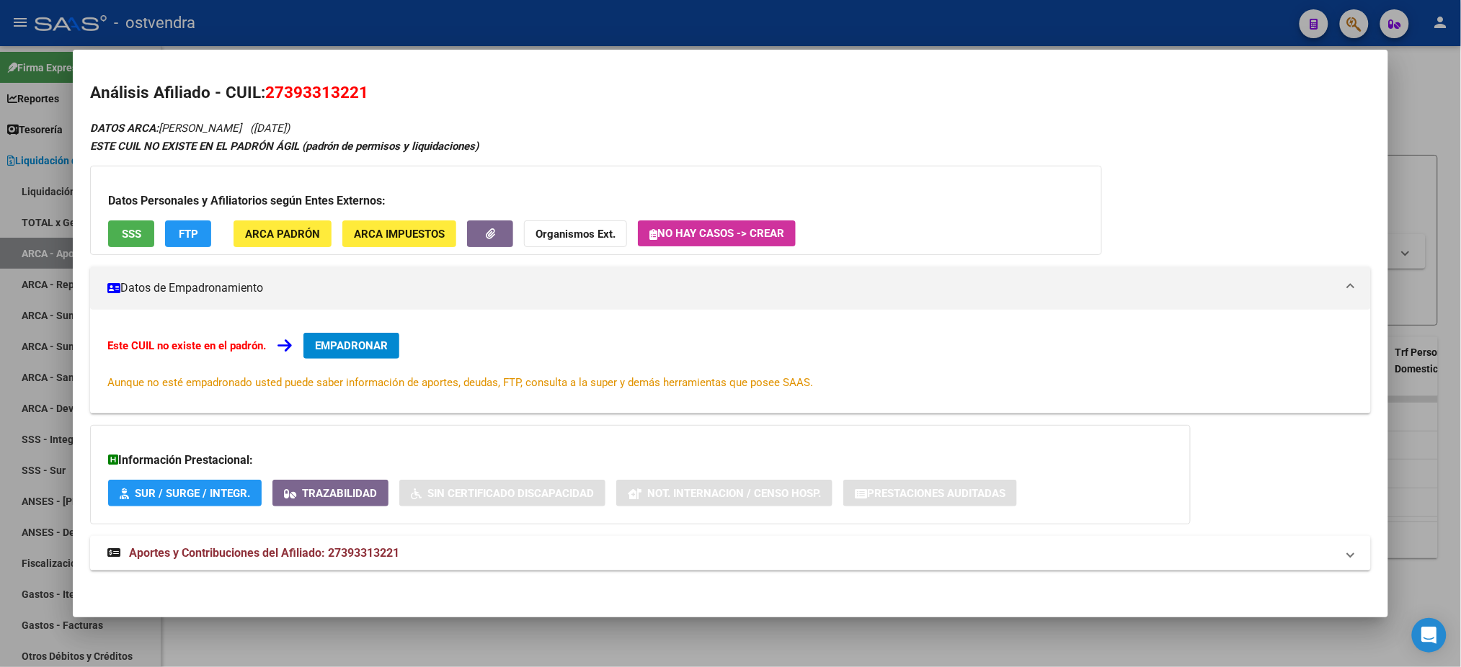
click at [203, 226] on button "FTP" at bounding box center [188, 234] width 46 height 27
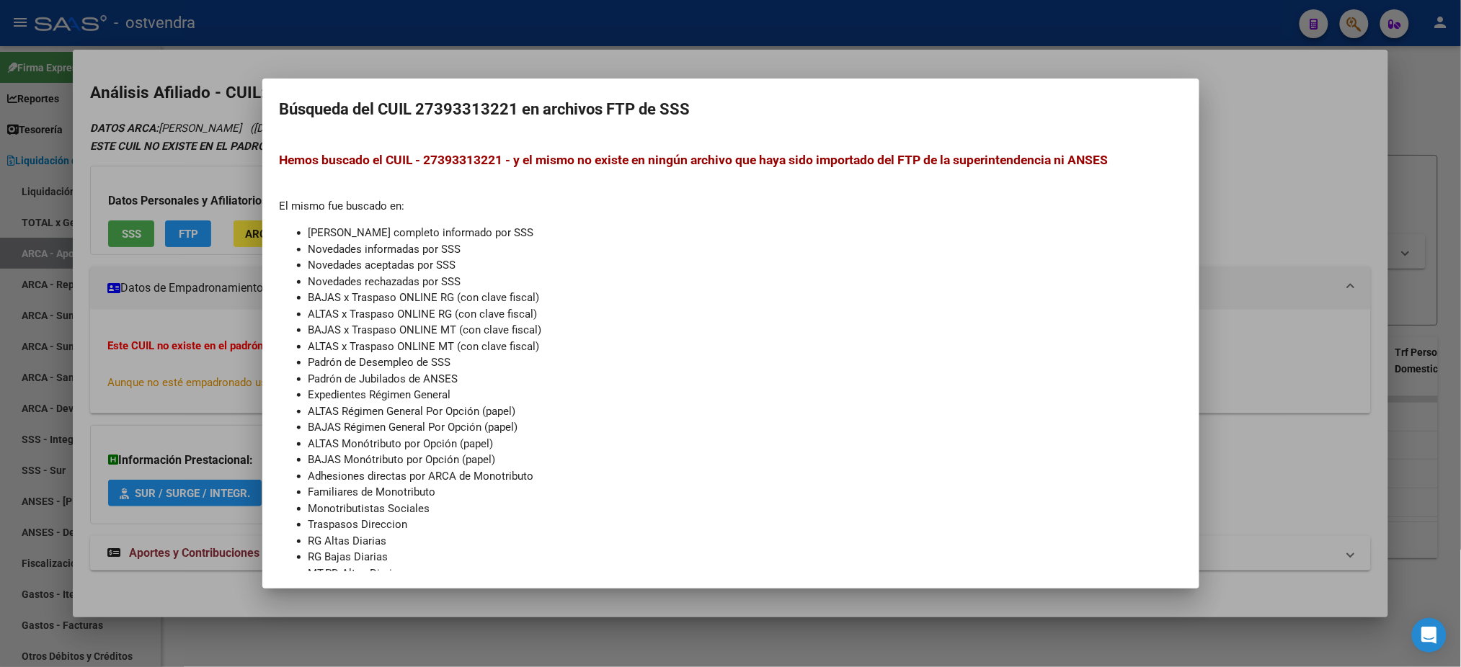
drag, startPoint x: 208, startPoint y: 154, endPoint x: 221, endPoint y: 170, distance: 21.0
click at [208, 155] on div at bounding box center [730, 333] width 1461 height 667
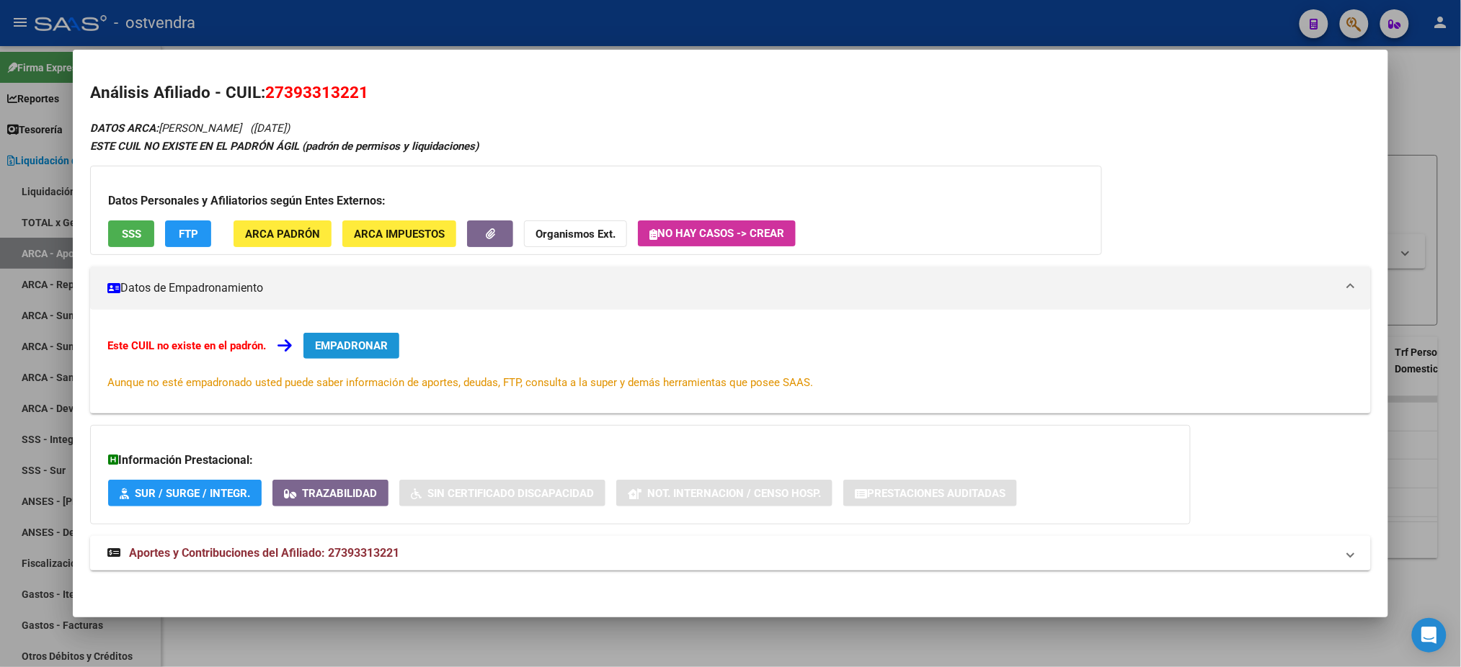
click at [334, 341] on span "EMPADRONAR" at bounding box center [351, 345] width 73 height 13
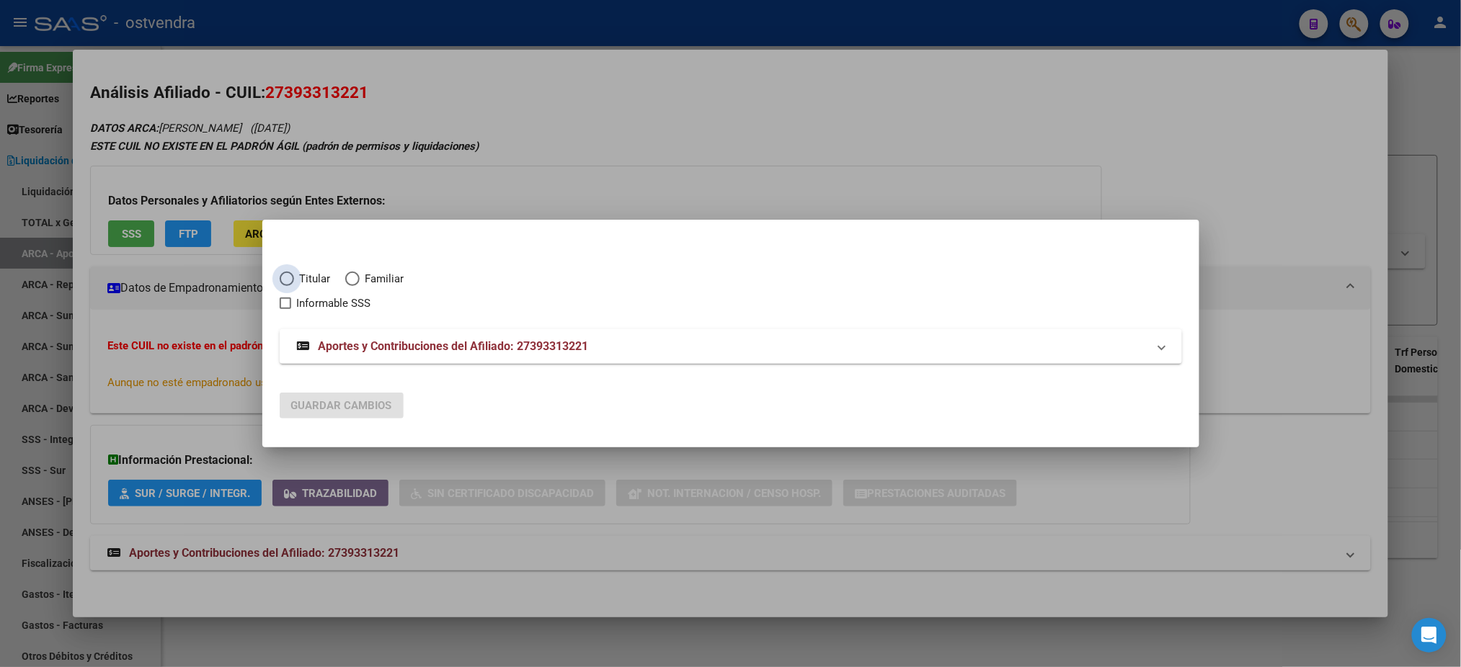
click at [312, 272] on span "Titular" at bounding box center [312, 279] width 37 height 17
click at [294, 272] on input "Titular" at bounding box center [287, 279] width 14 height 14
radio input "true"
checkbox input "true"
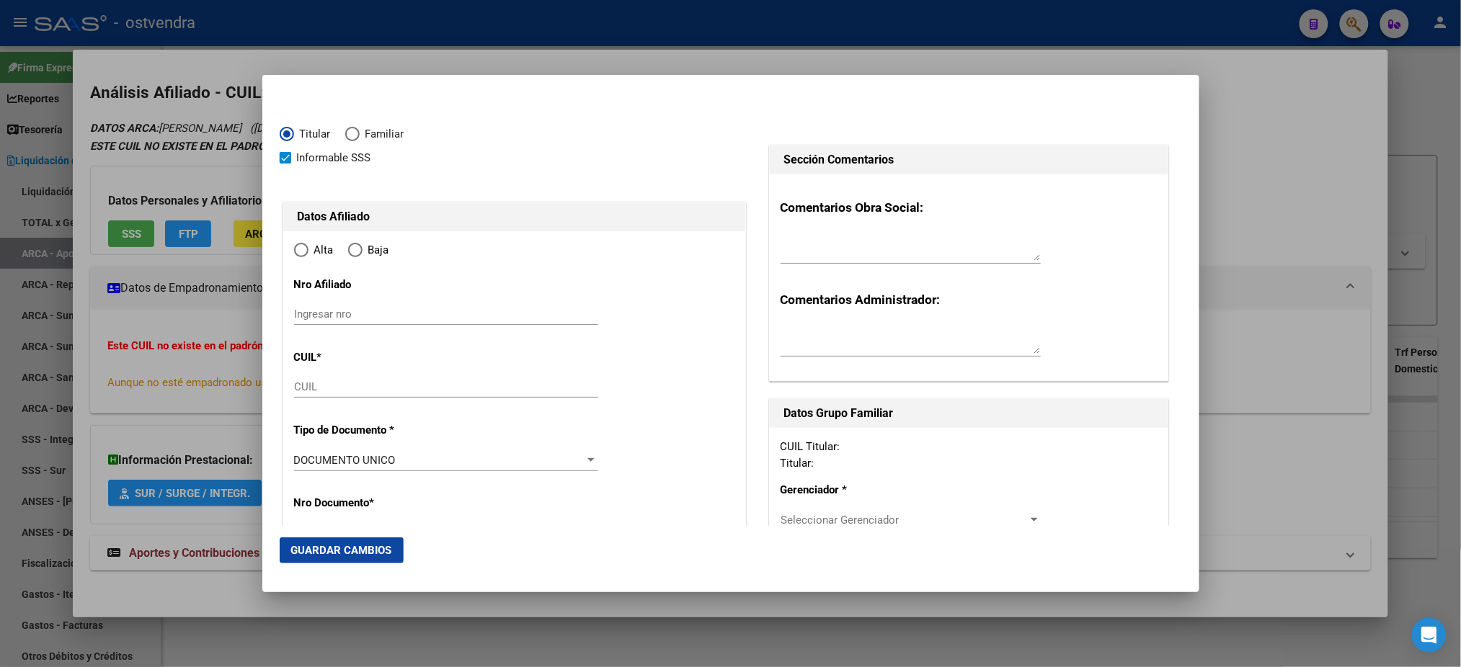
type input "27-39331322-1"
click at [329, 156] on span "Informable SSS" at bounding box center [334, 157] width 74 height 17
click at [285, 164] on input "Informable SSS" at bounding box center [285, 164] width 1 height 1
checkbox input "false"
radio input "true"
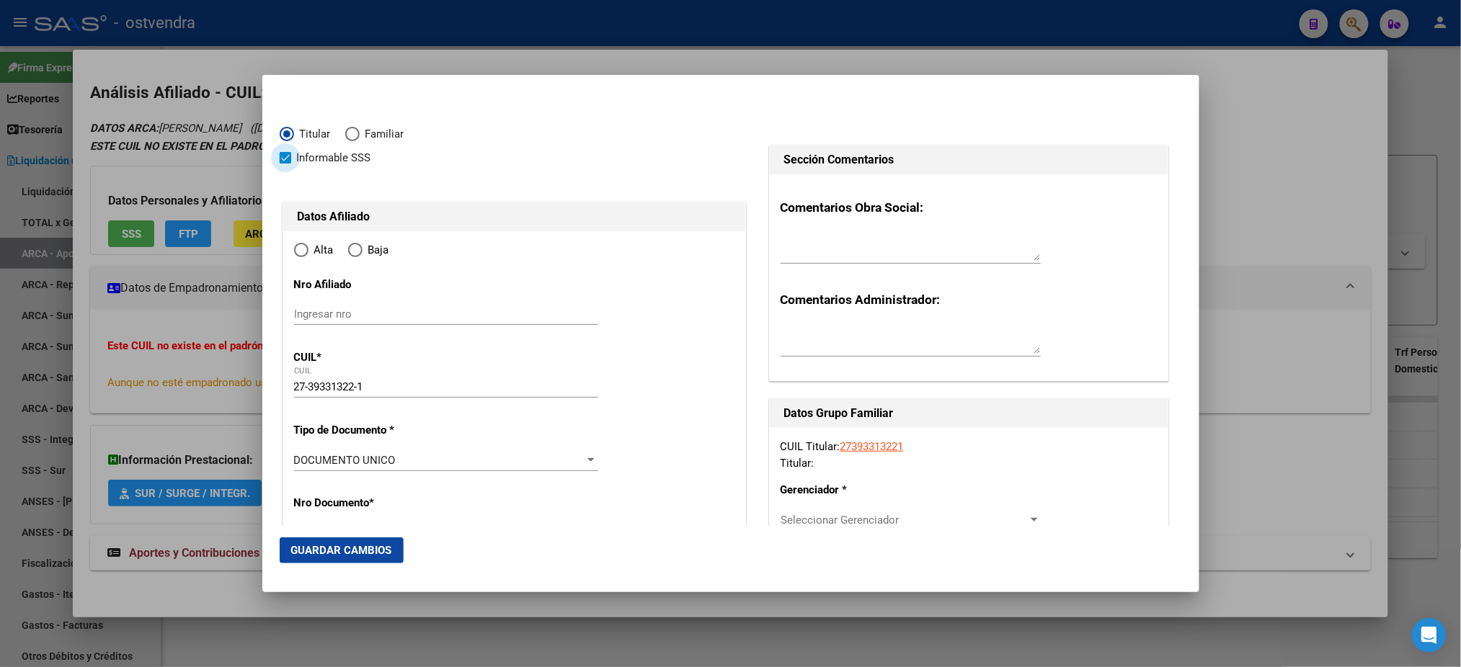
type input "39331322"
type input "INSAURRALDE"
type input "[PERSON_NAME]"
type input "[DATE]"
type input "LOS POLVORINES"
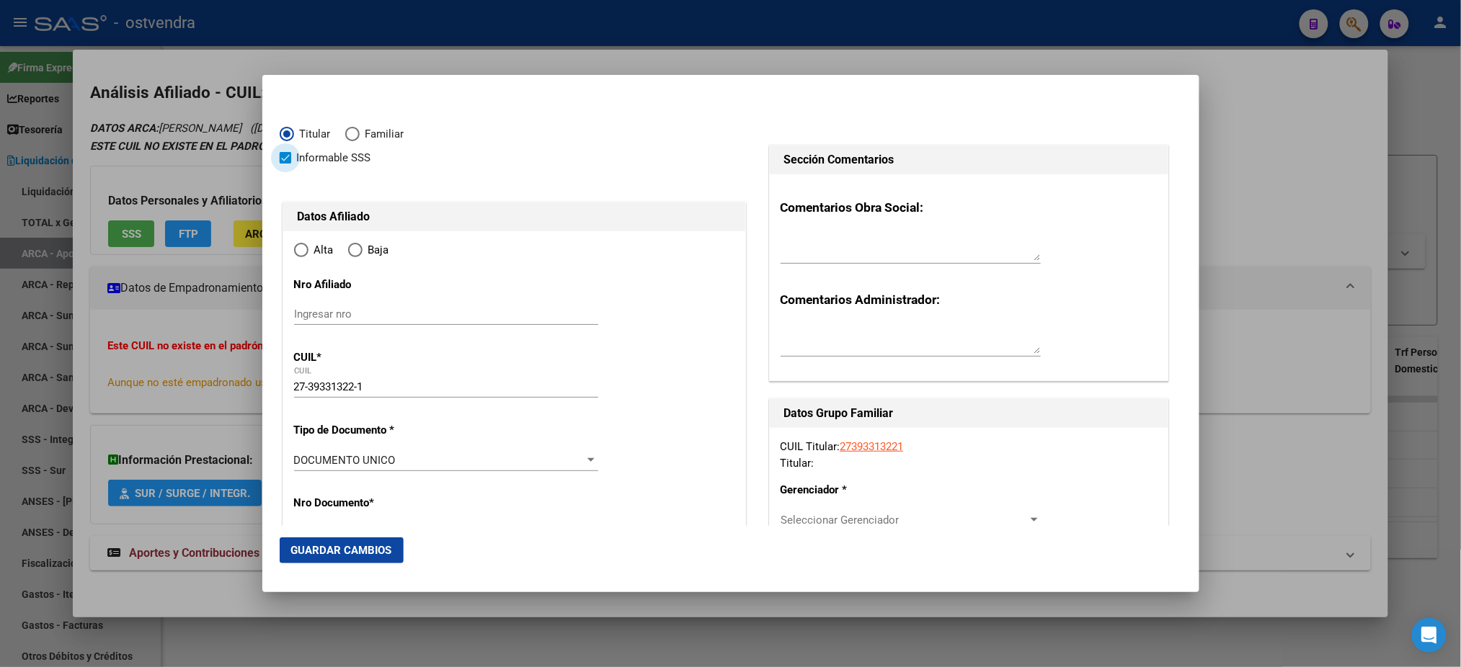
type input "1613"
type input "[PERSON_NAME]"
type input "3618"
click at [363, 257] on span "Baja" at bounding box center [376, 250] width 27 height 17
click at [363, 257] on input "Baja" at bounding box center [355, 250] width 14 height 14
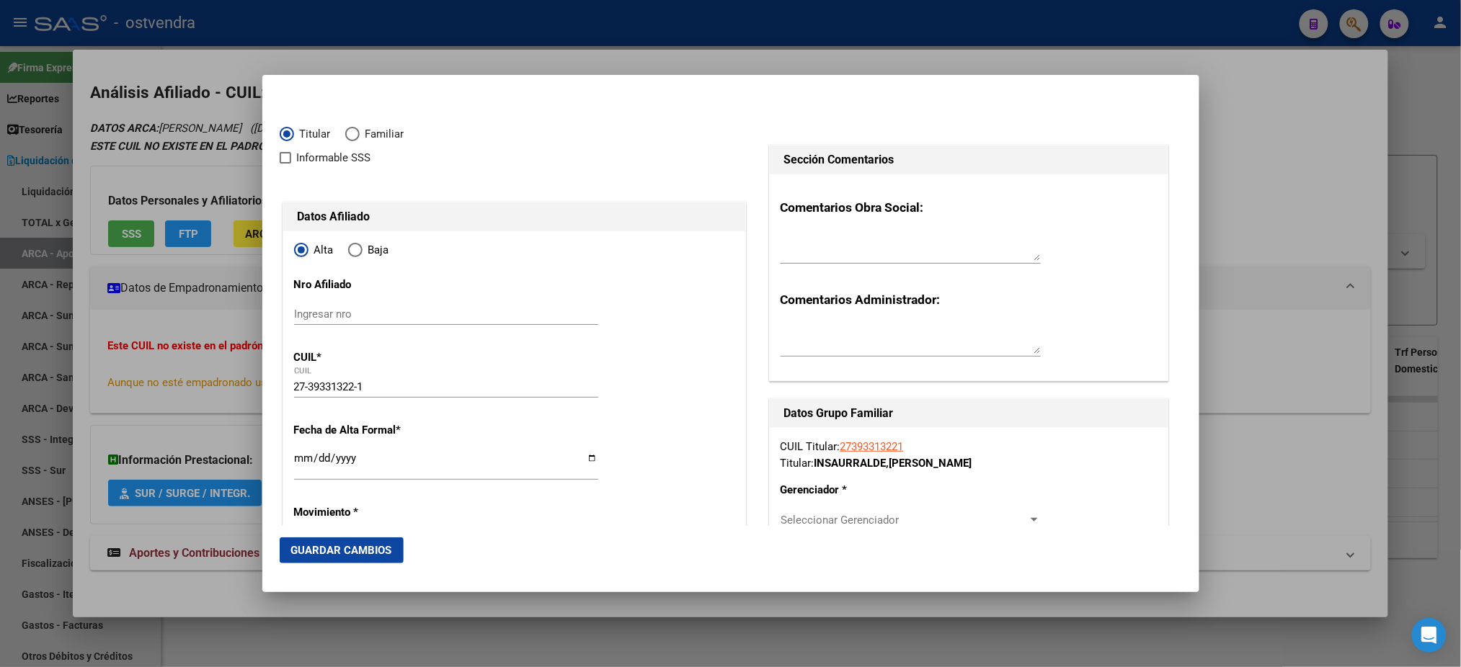
radio input "true"
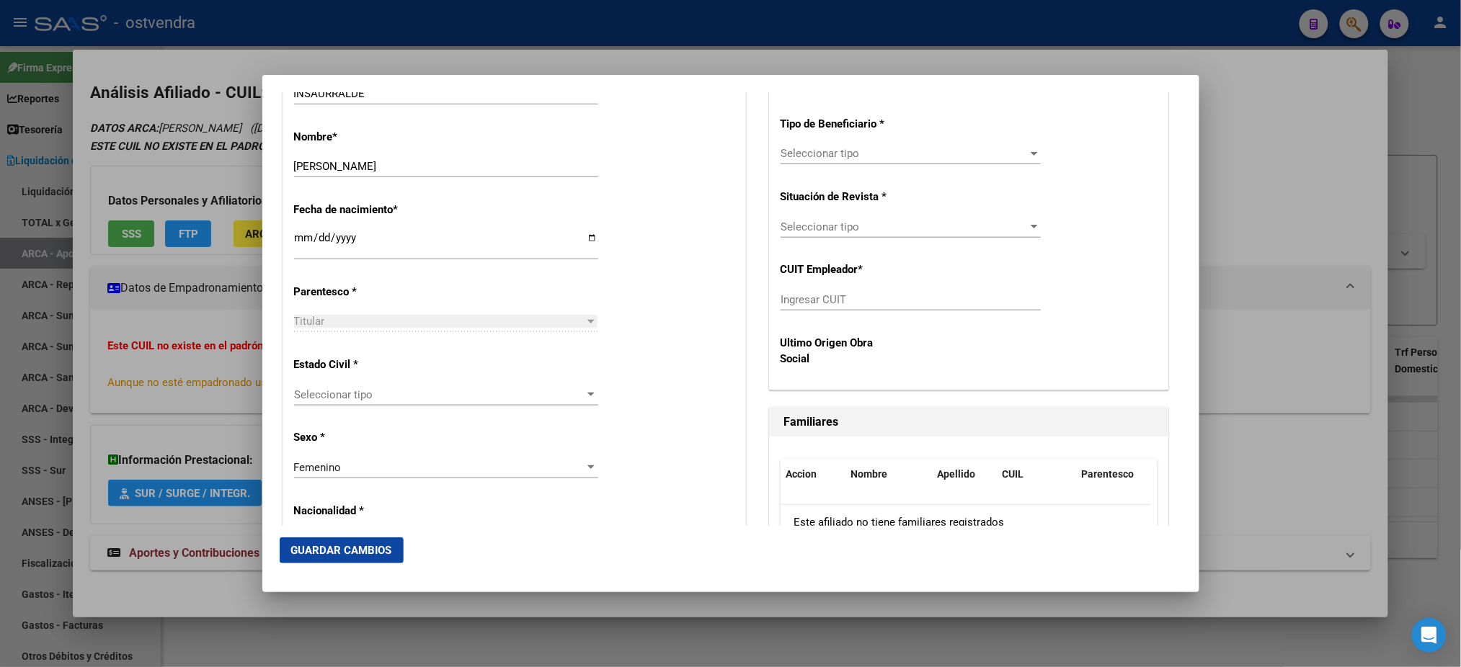
scroll to position [768, 0]
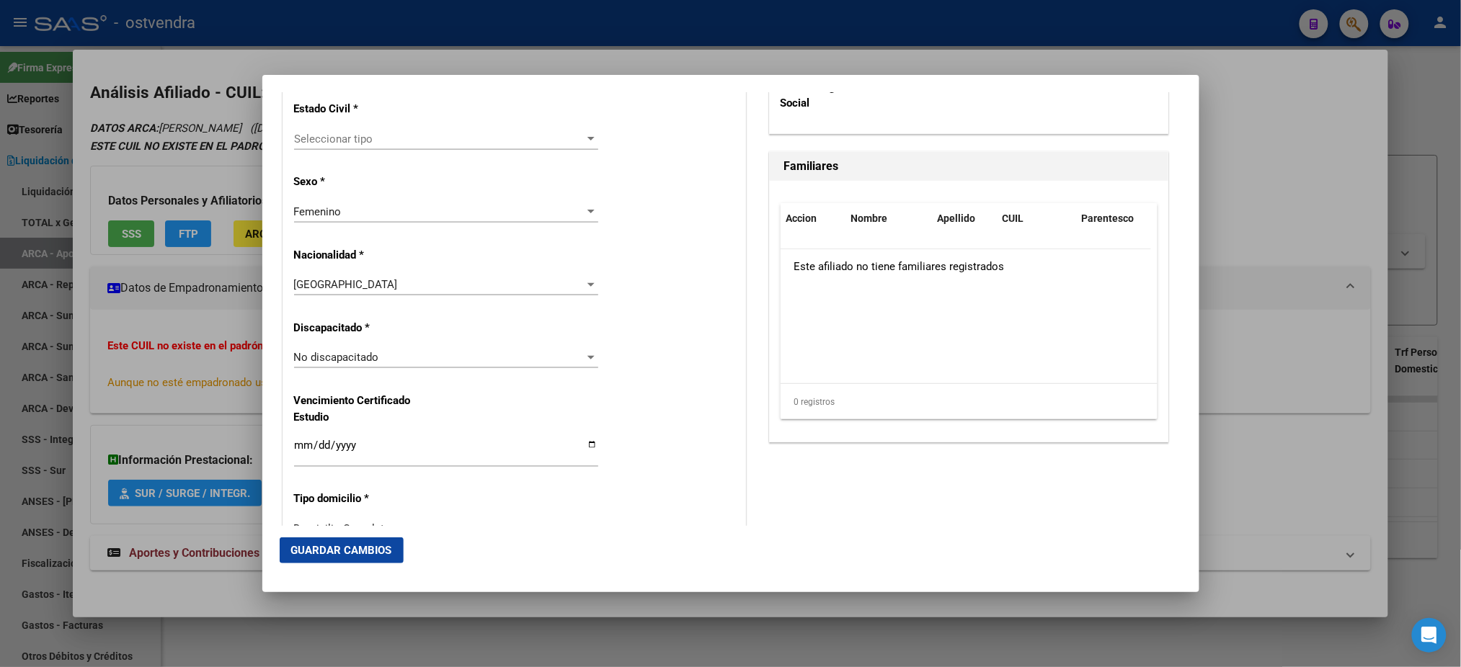
click at [379, 143] on span "Seleccionar tipo" at bounding box center [439, 139] width 291 height 13
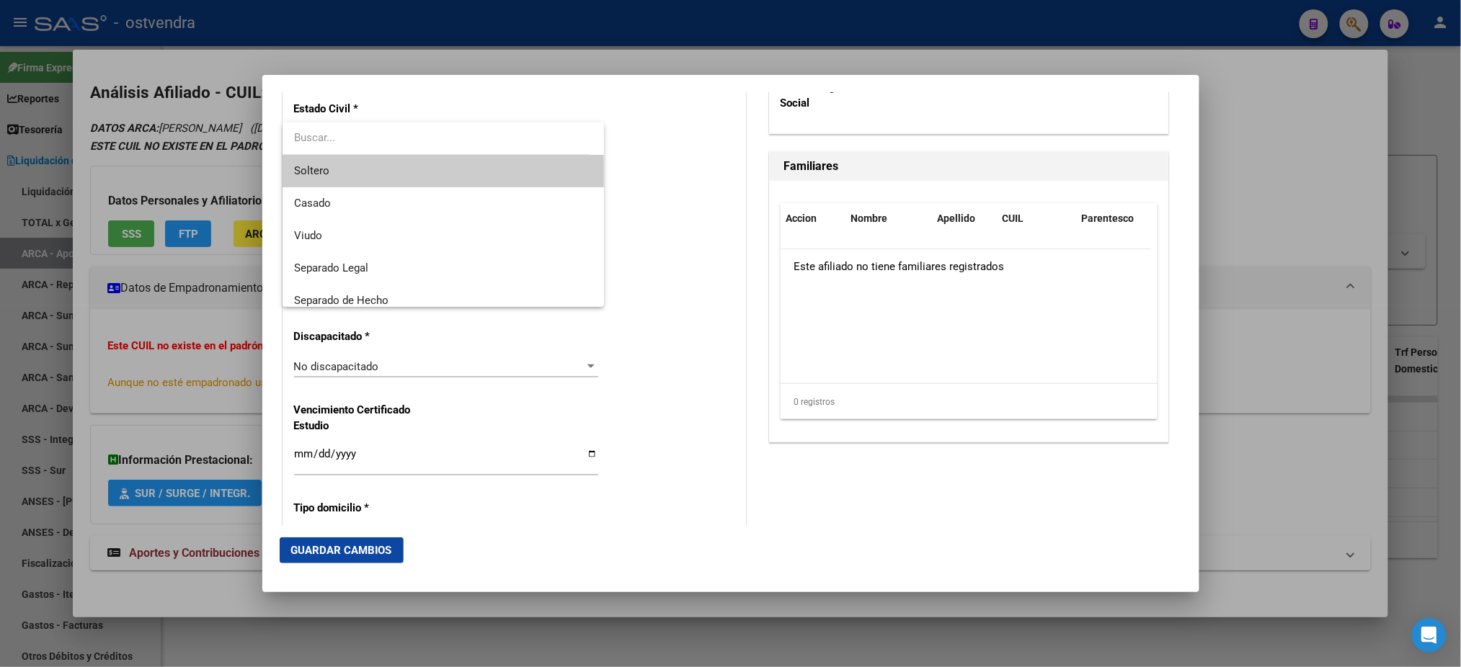
click at [384, 177] on span "Soltero" at bounding box center [443, 171] width 298 height 32
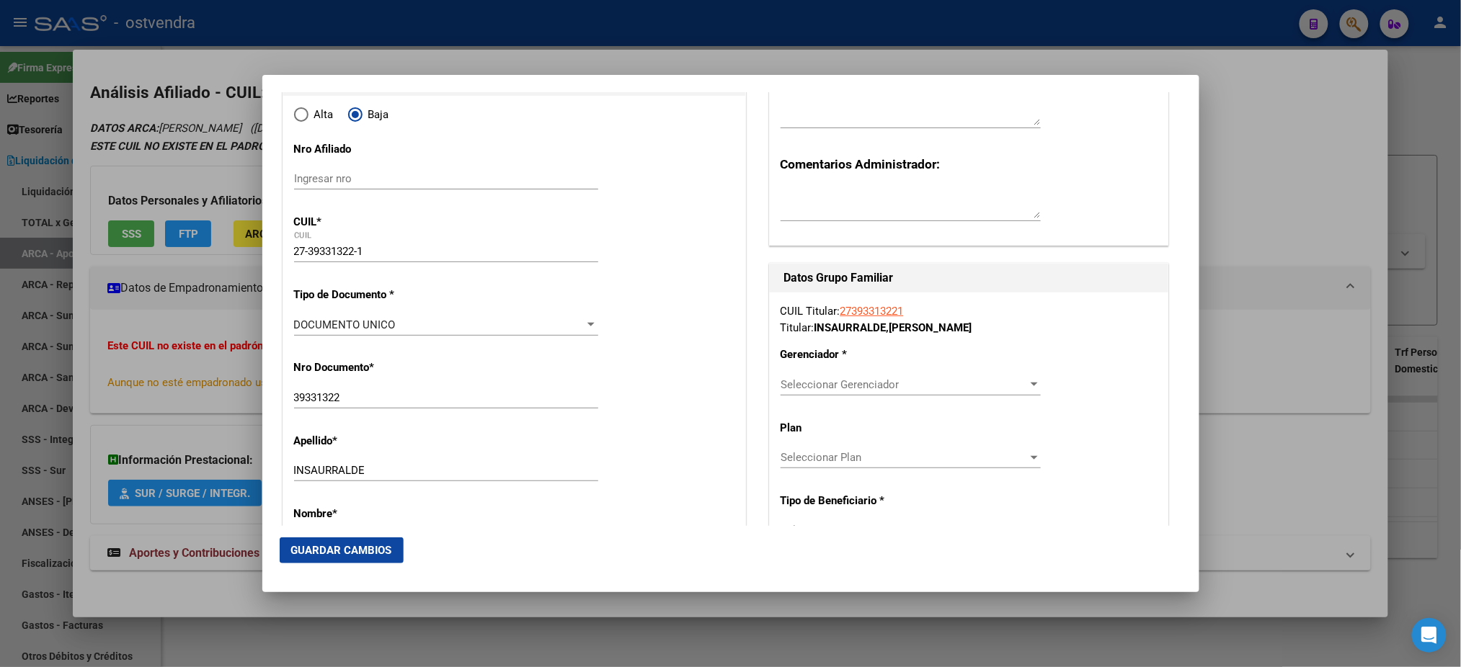
scroll to position [128, 0]
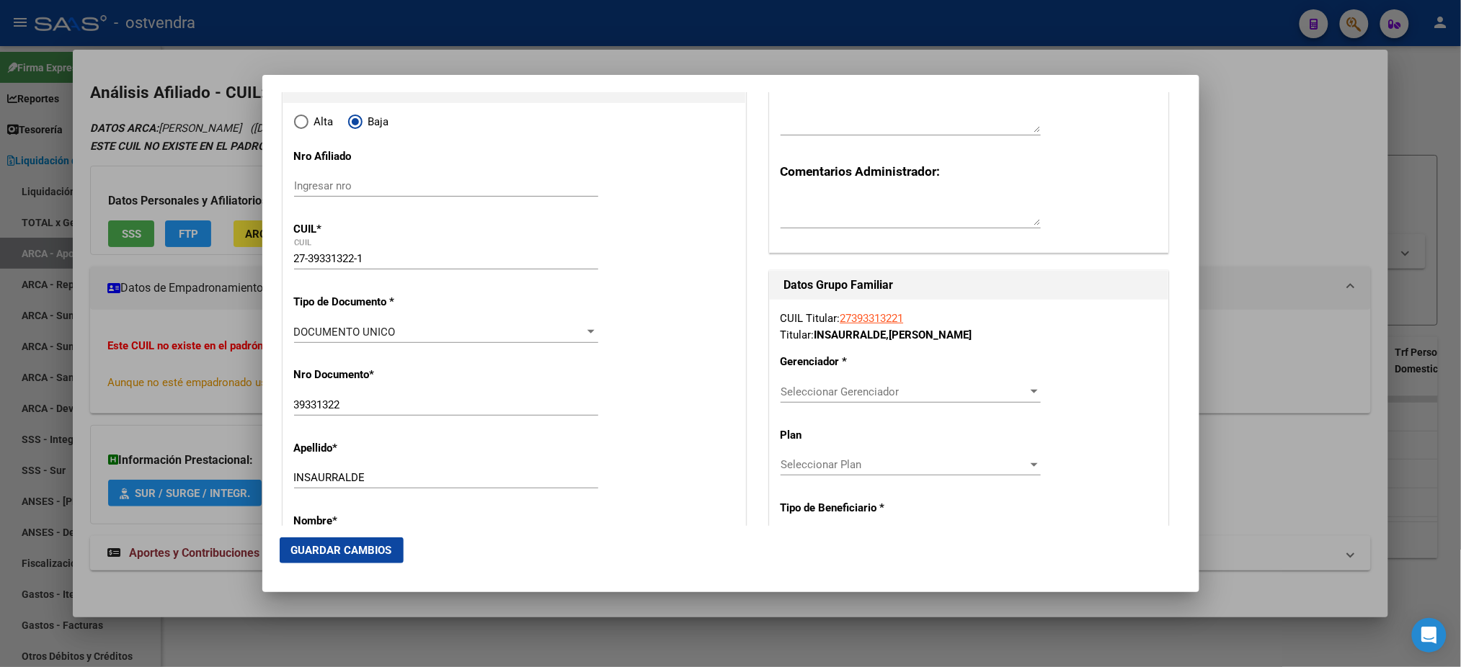
click at [801, 401] on div "Seleccionar Gerenciador Seleccionar Gerenciador" at bounding box center [910, 392] width 260 height 22
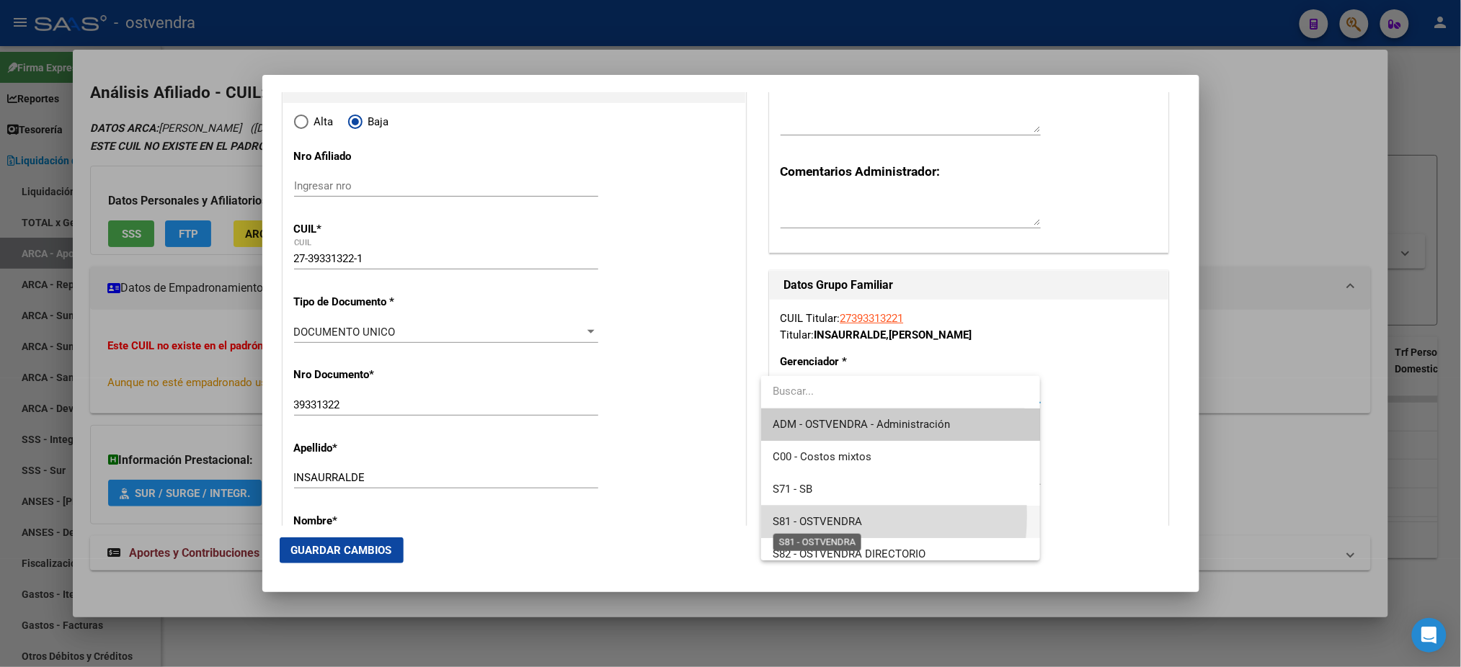
click at [800, 515] on span "S81 - OSTVENDRA" at bounding box center [817, 521] width 89 height 13
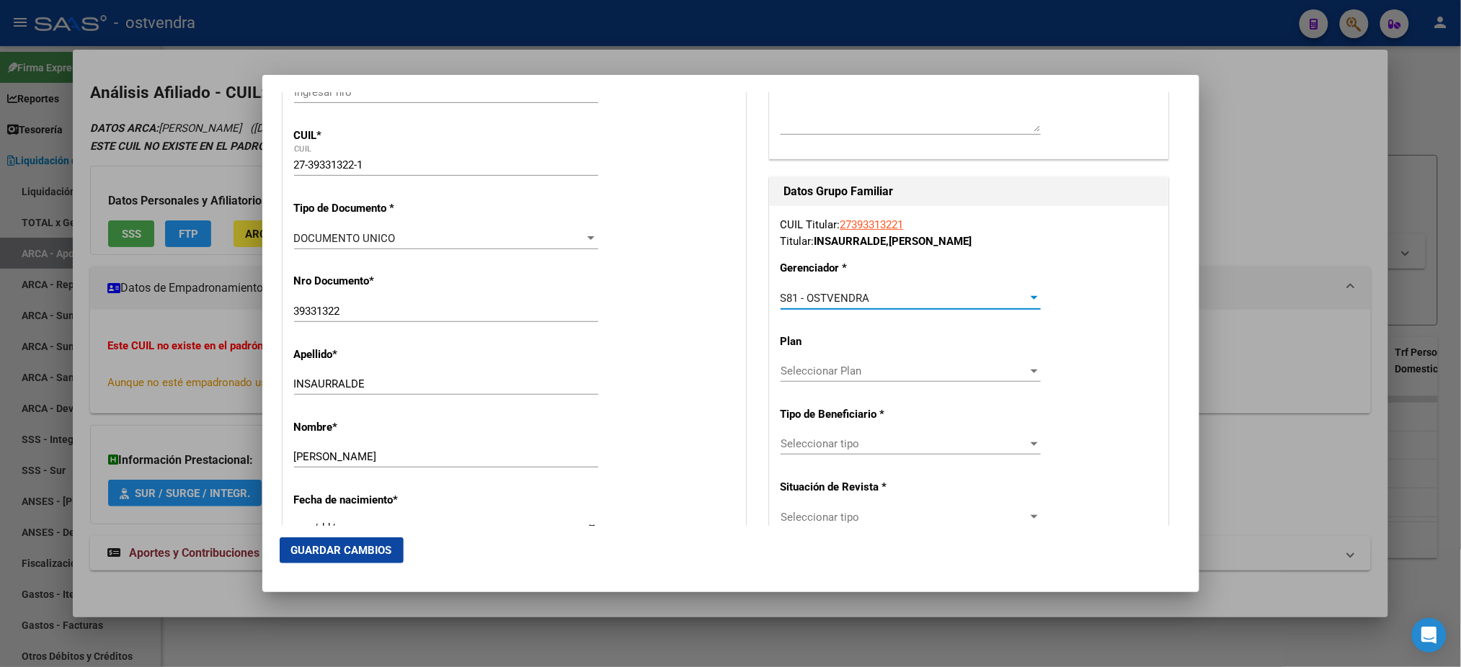
scroll to position [256, 0]
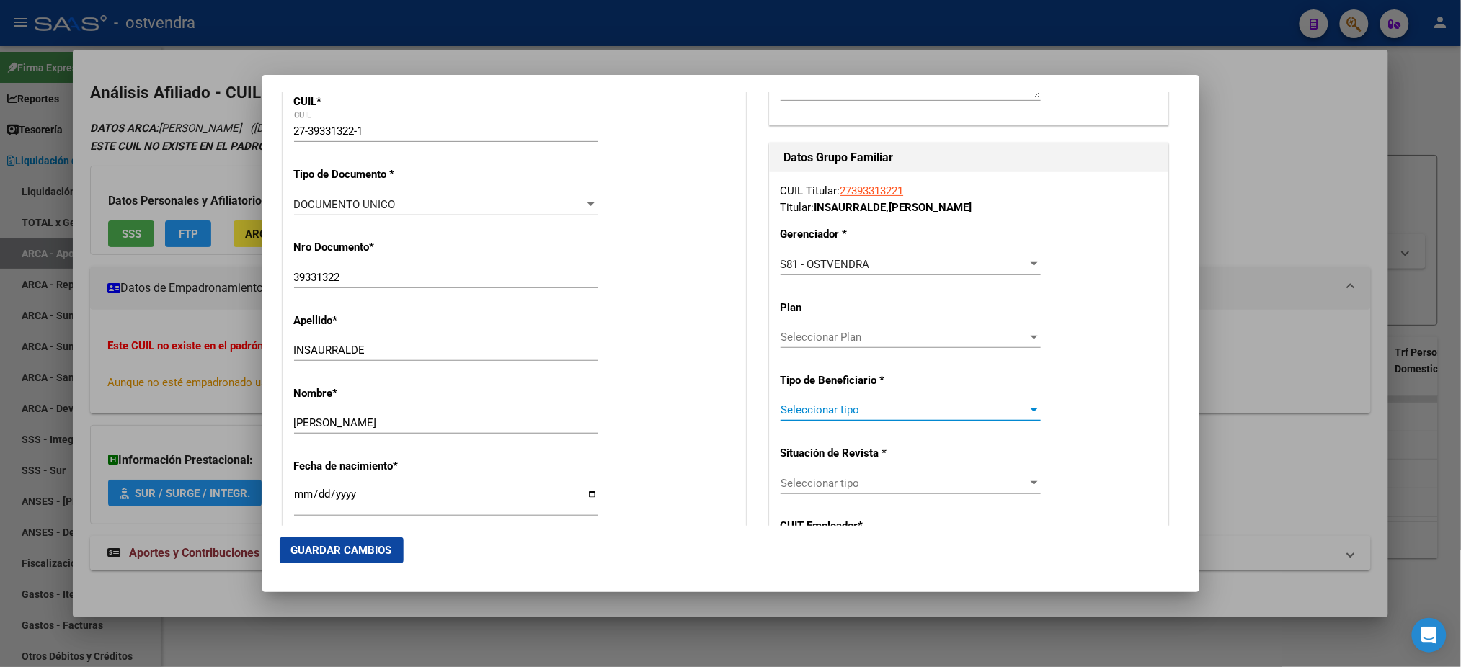
click at [860, 404] on span "Seleccionar tipo" at bounding box center [903, 410] width 247 height 13
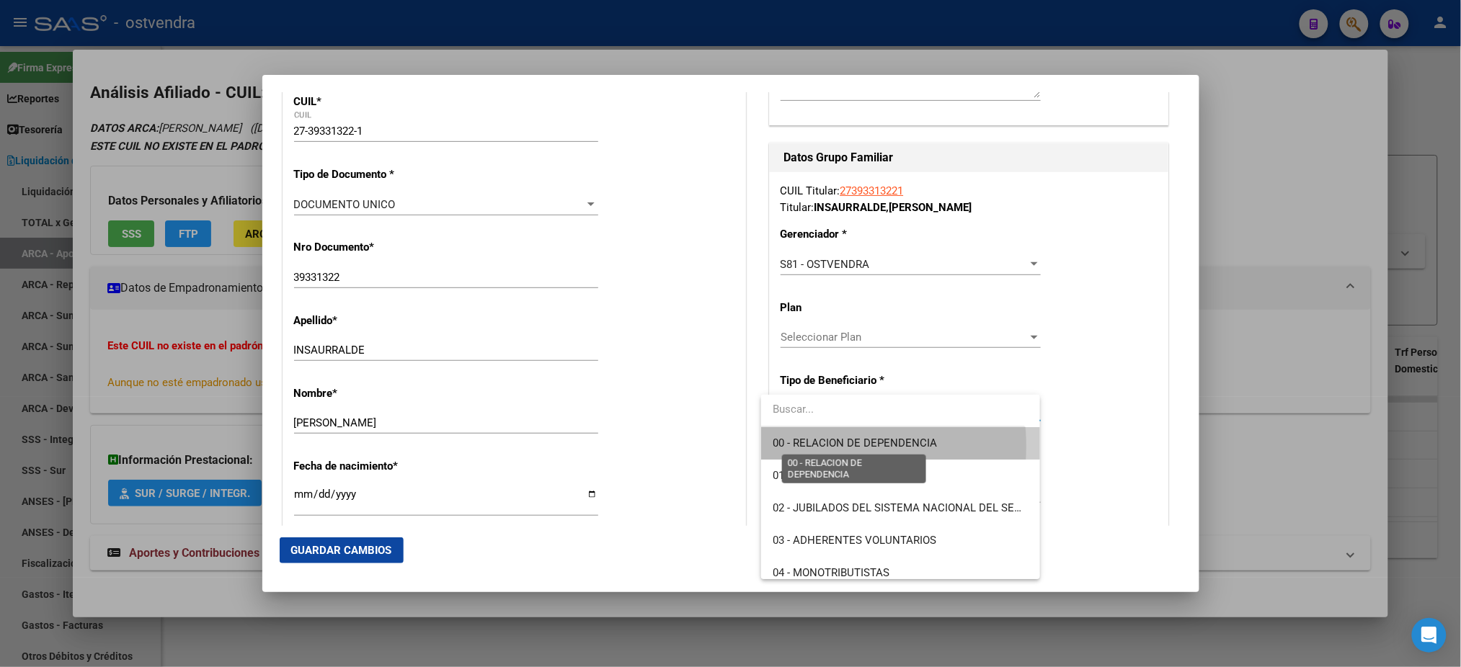
click at [827, 446] on span "00 - RELACION DE DEPENDENCIA" at bounding box center [855, 443] width 164 height 13
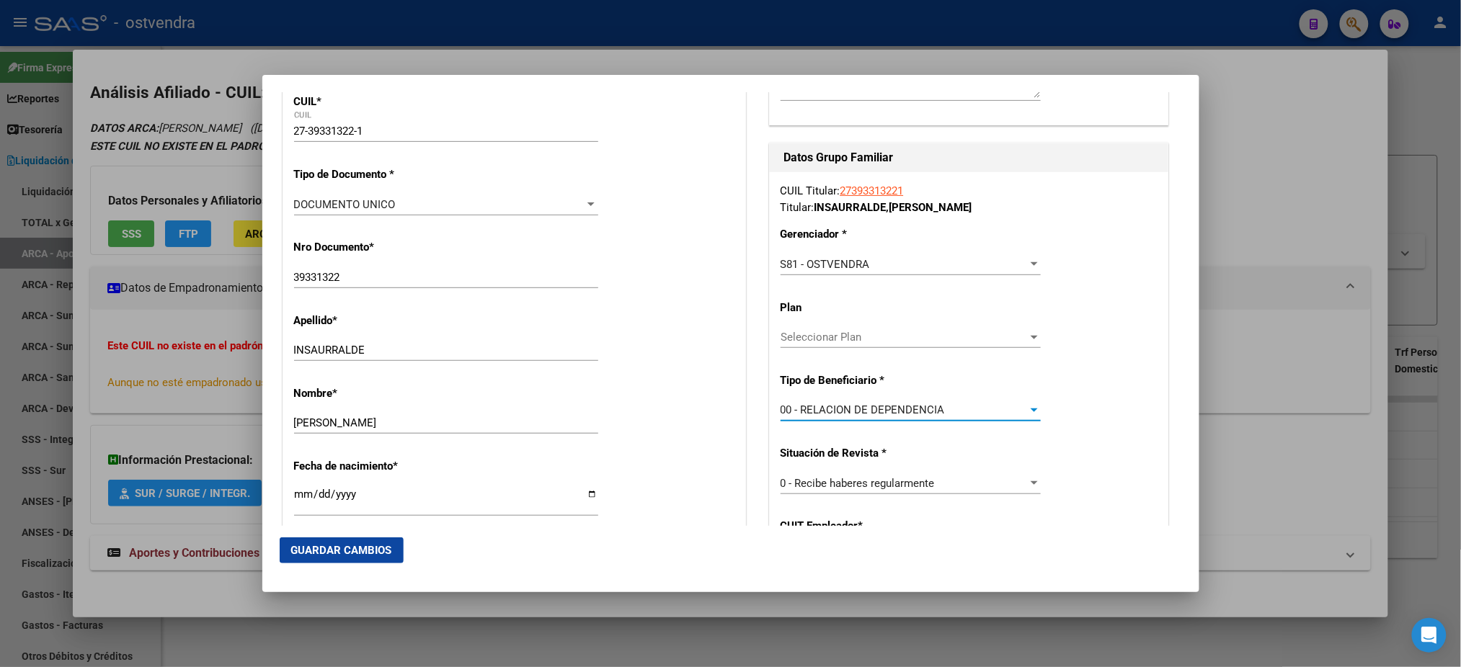
type input "30-51557968-7"
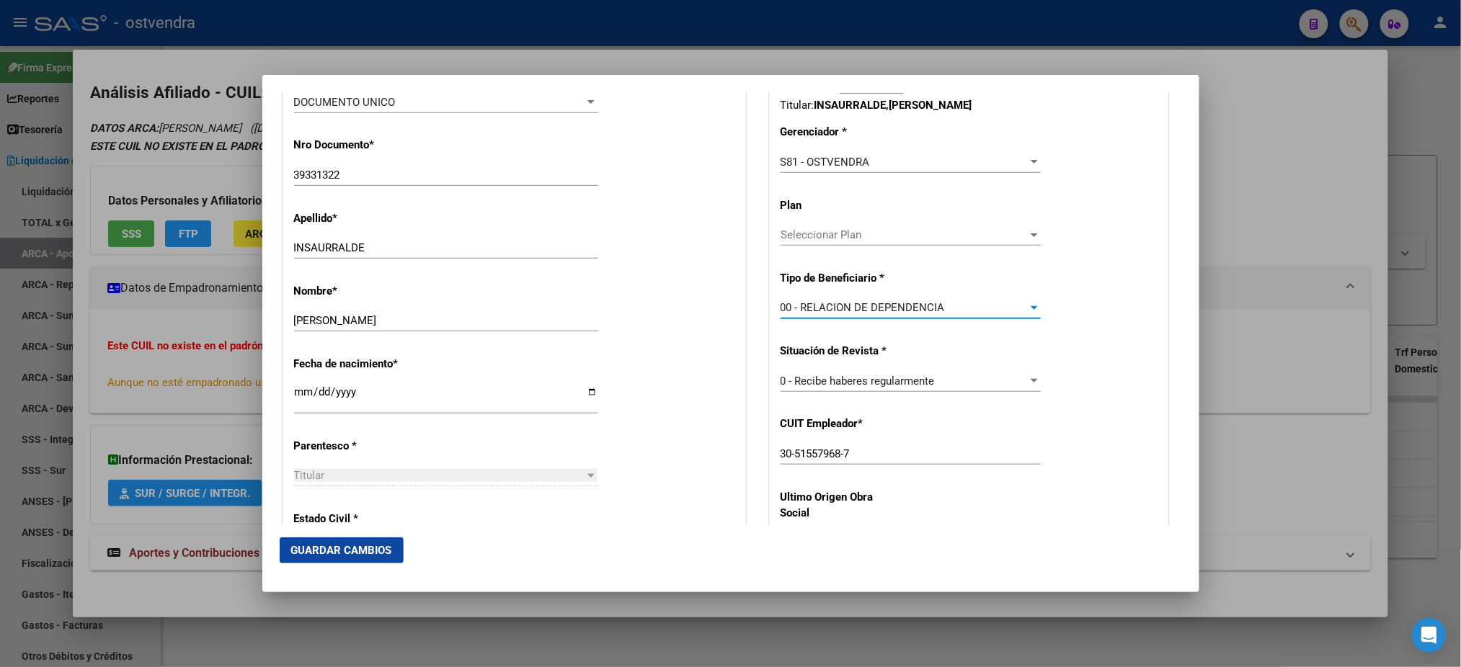
scroll to position [512, 0]
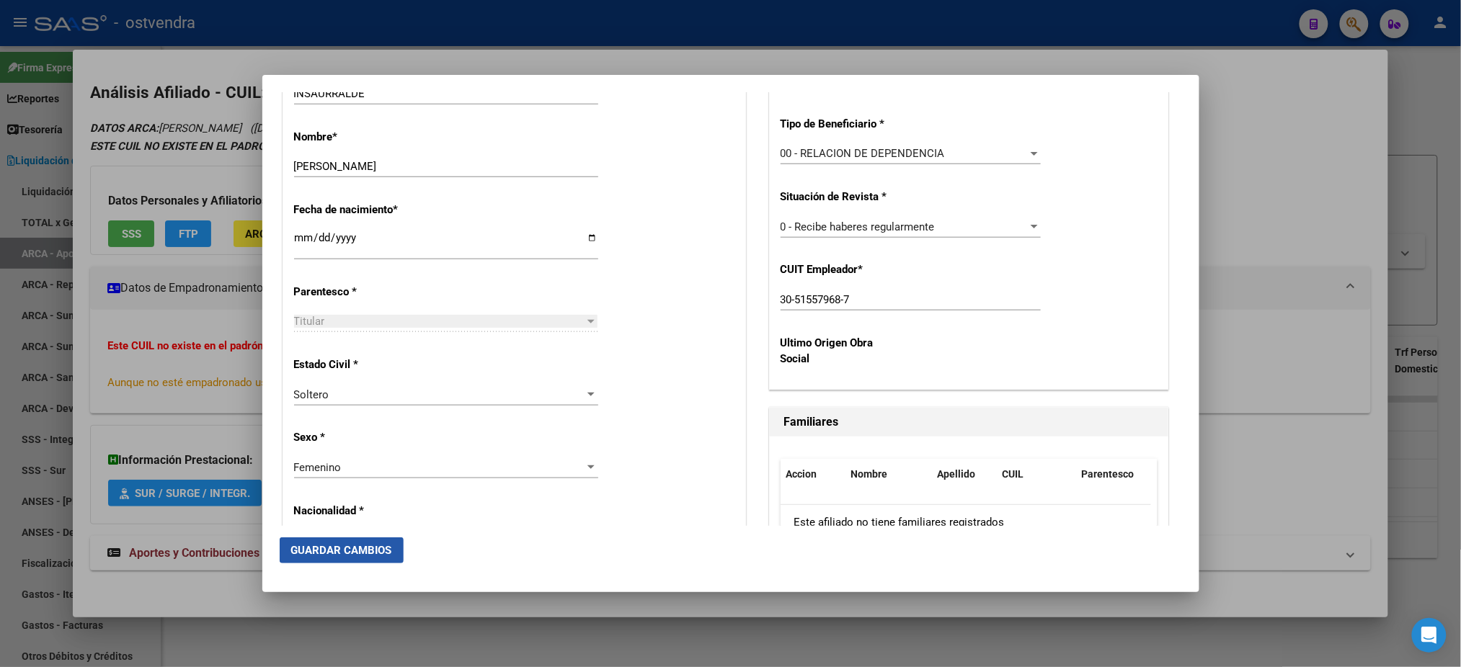
click at [386, 554] on span "Guardar Cambios" at bounding box center [341, 550] width 101 height 13
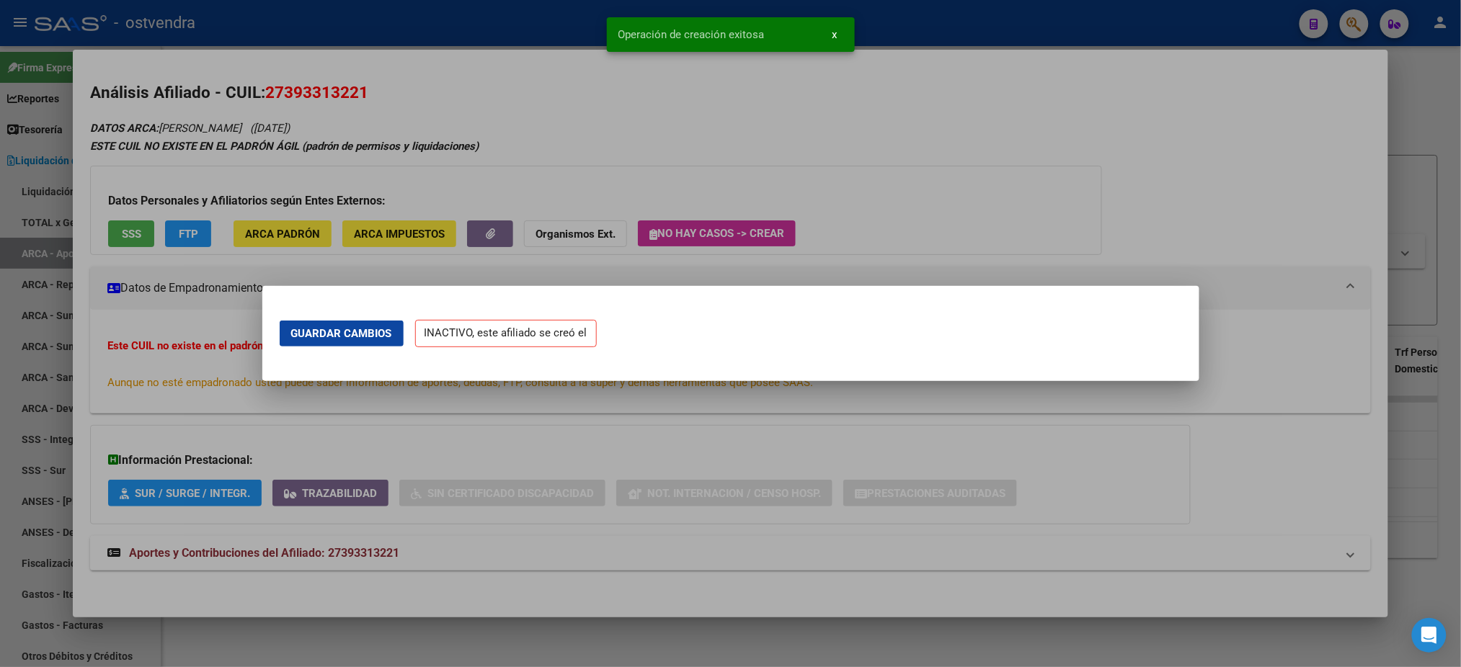
scroll to position [0, 0]
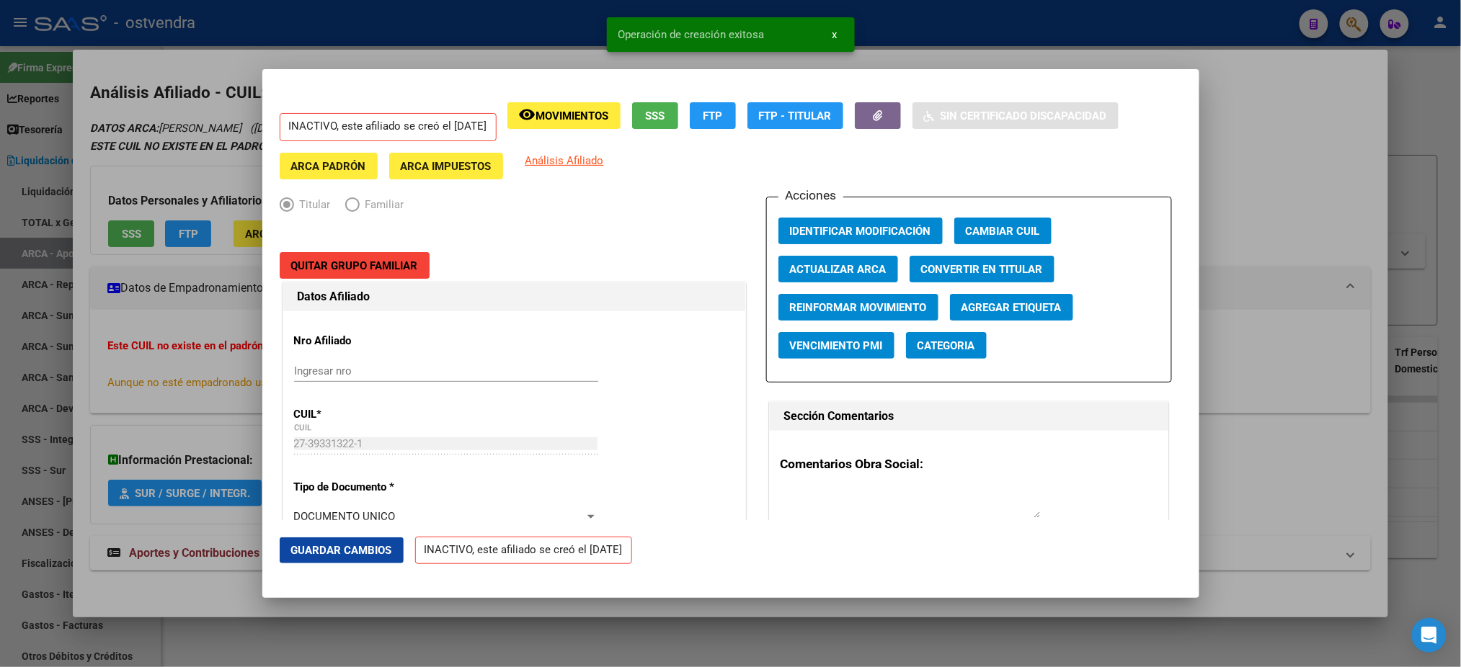
click at [213, 108] on div at bounding box center [730, 333] width 1461 height 667
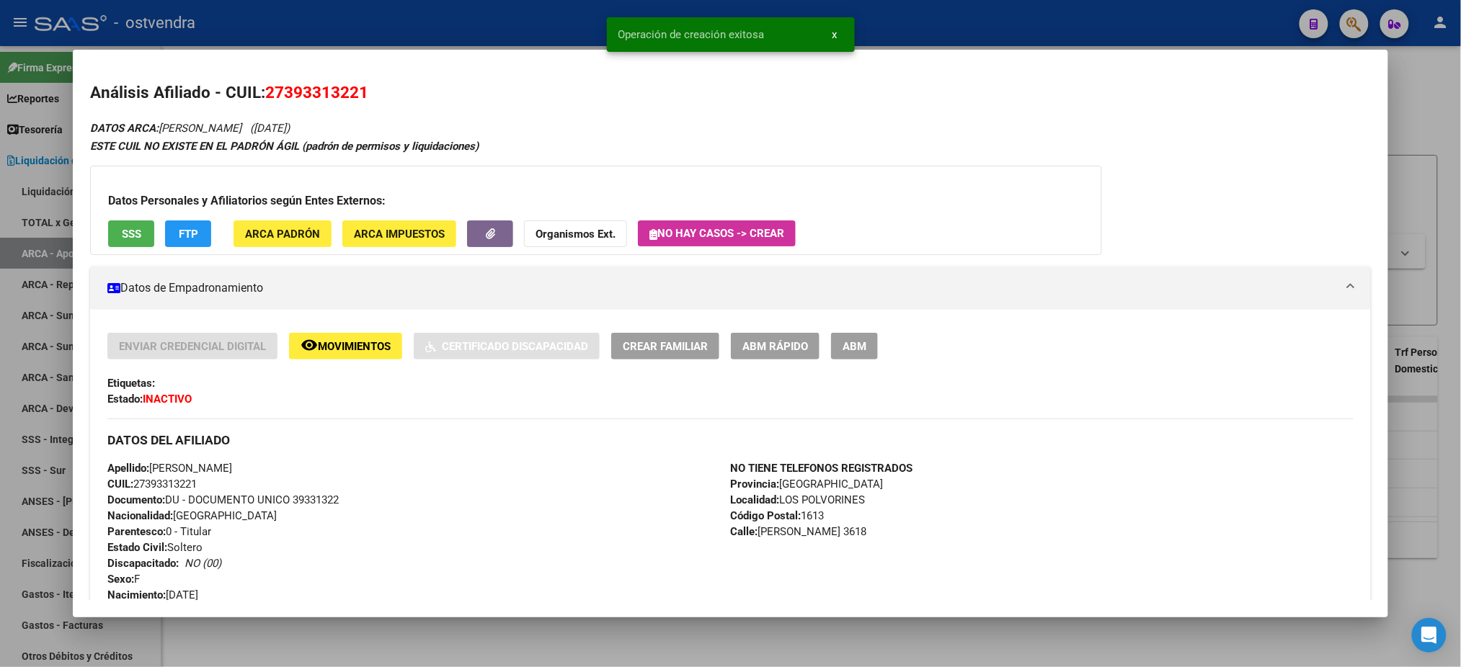
click at [377, 43] on div at bounding box center [730, 333] width 1461 height 667
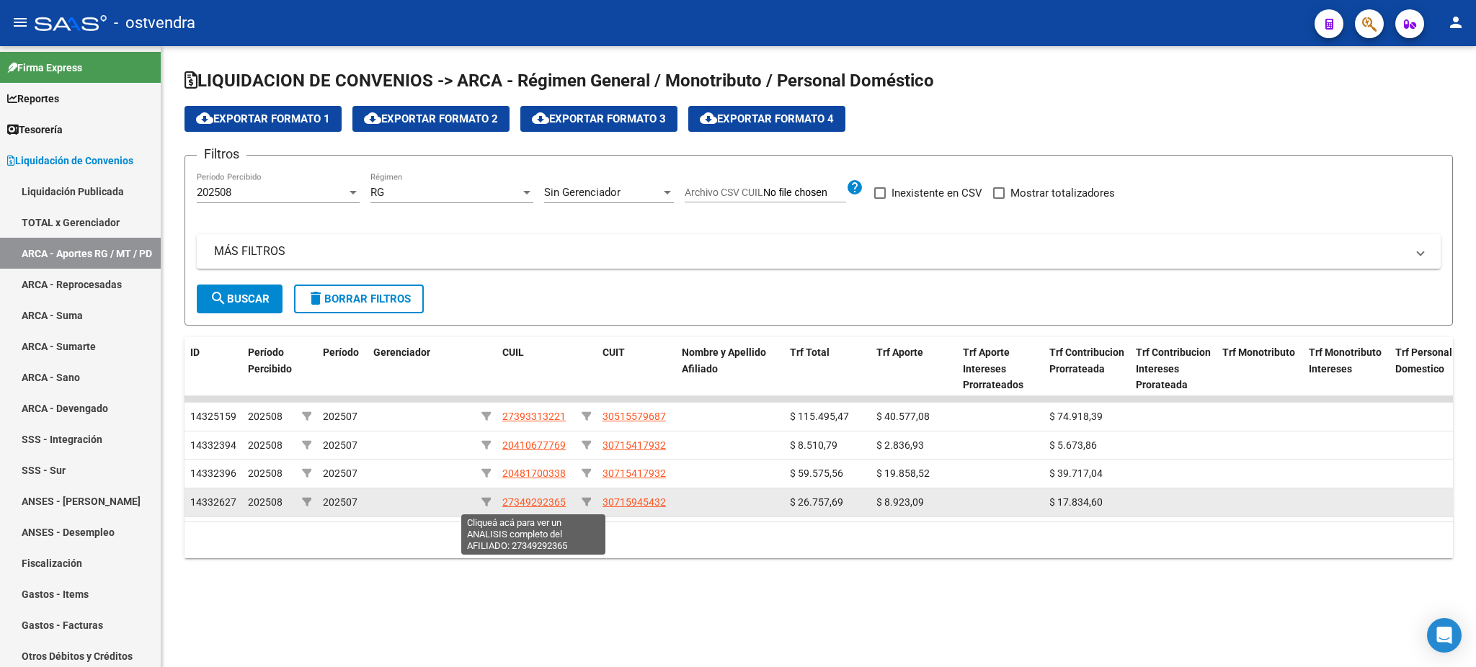
click at [549, 504] on span "27349292365" at bounding box center [533, 503] width 63 height 12
type textarea "27349292365"
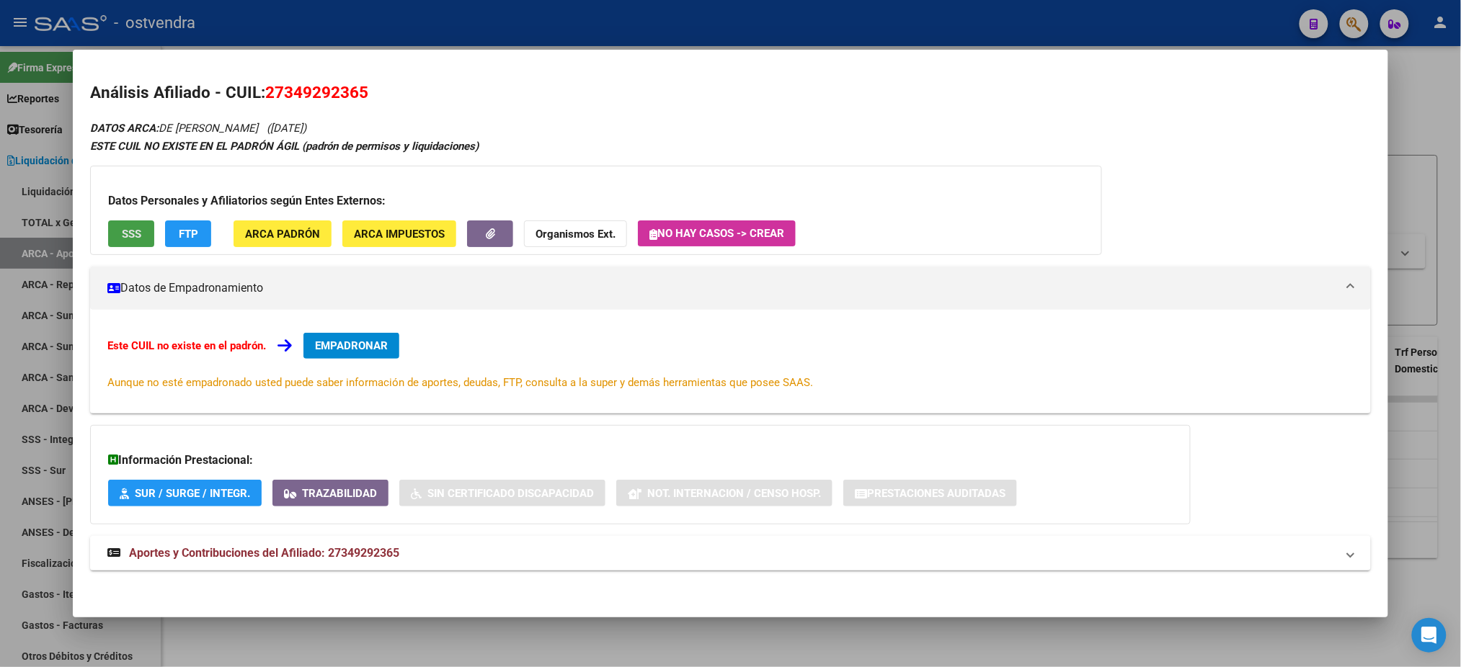
click at [125, 230] on span "SSS" at bounding box center [131, 234] width 19 height 13
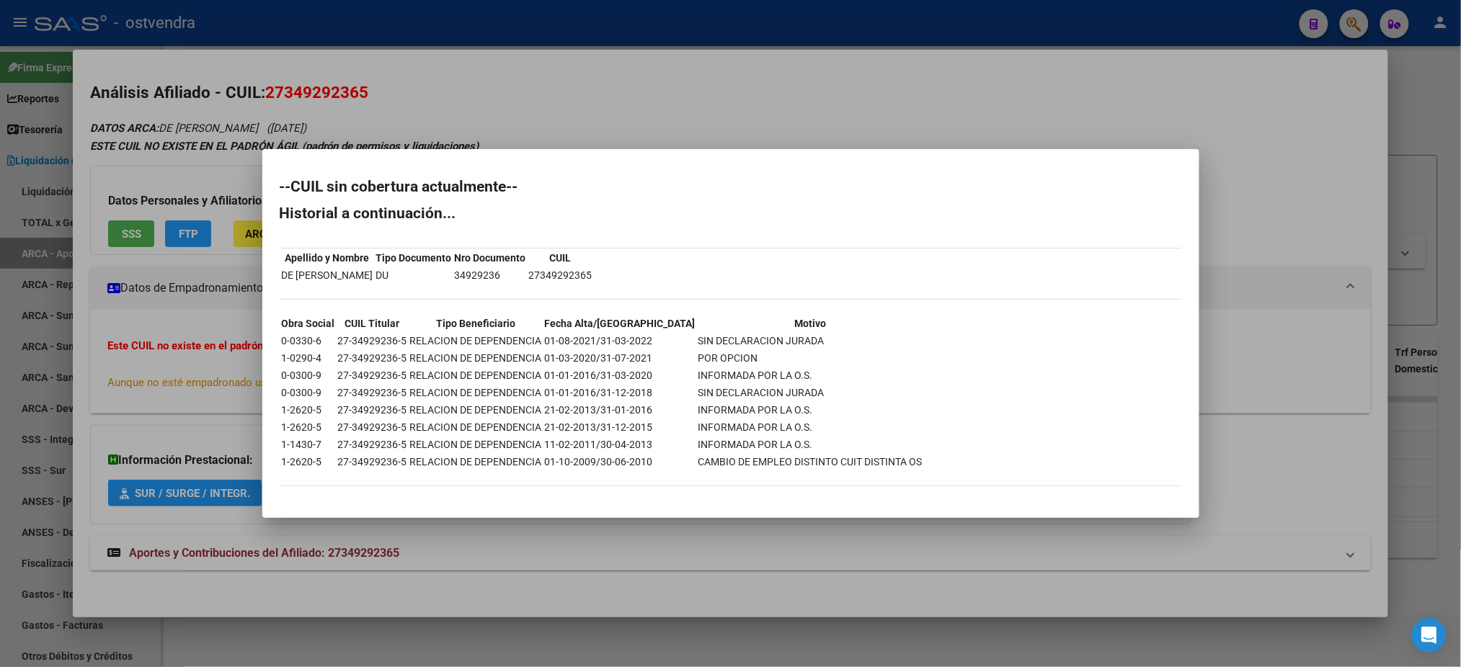
click at [513, 111] on div at bounding box center [730, 333] width 1461 height 667
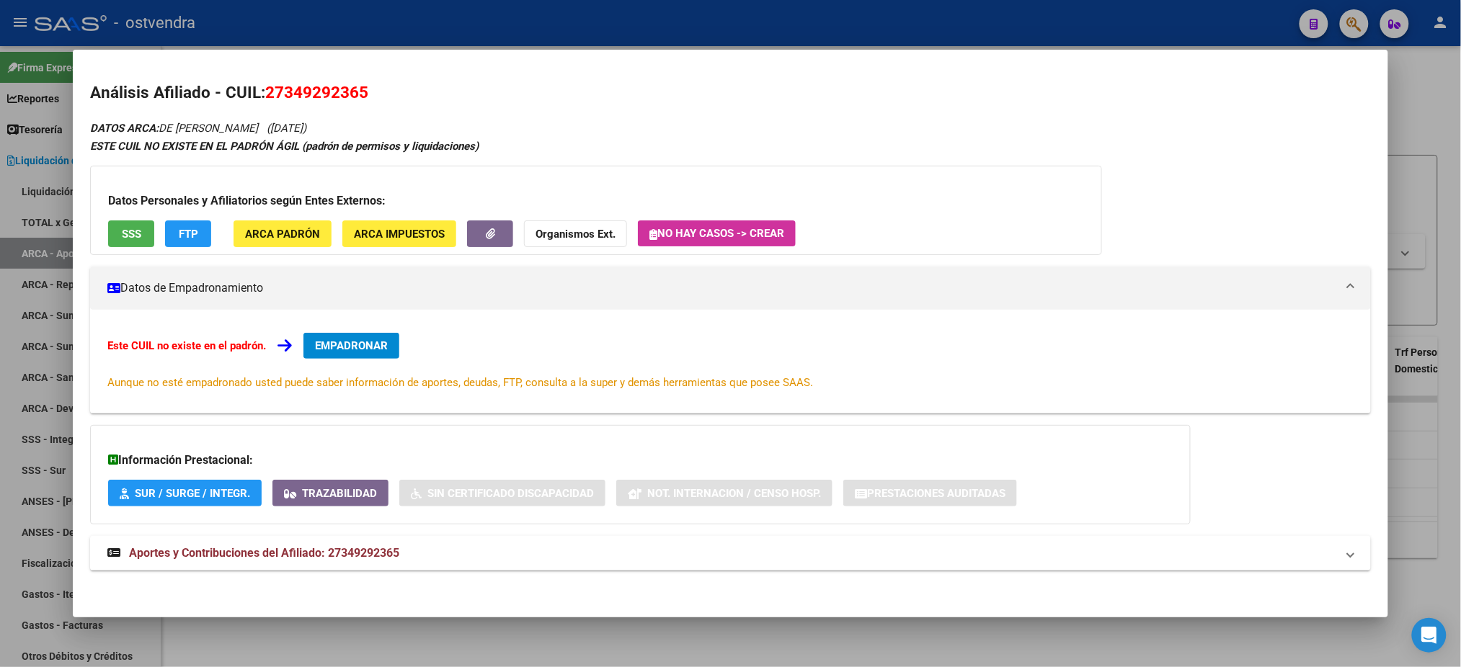
click at [184, 234] on span "FTP" at bounding box center [188, 234] width 19 height 13
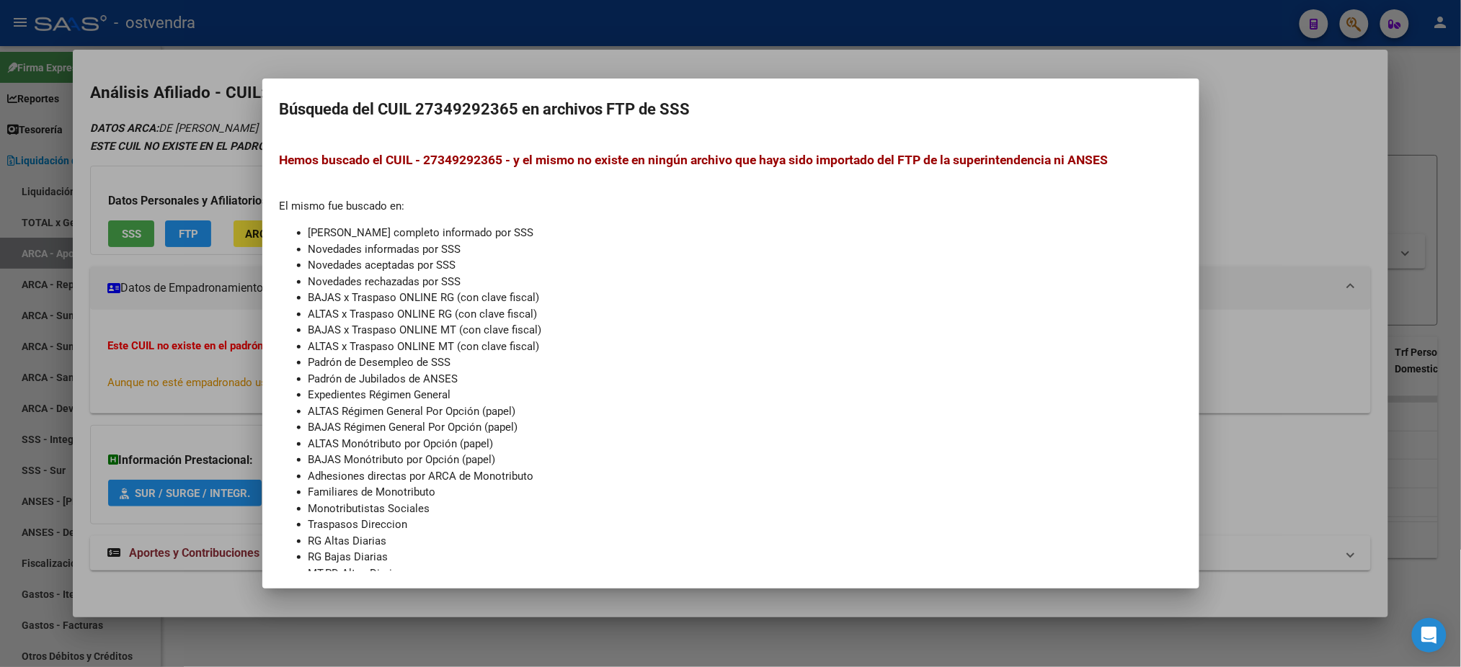
drag, startPoint x: 203, startPoint y: 133, endPoint x: 342, endPoint y: 416, distance: 314.9
click at [204, 137] on div at bounding box center [730, 333] width 1461 height 667
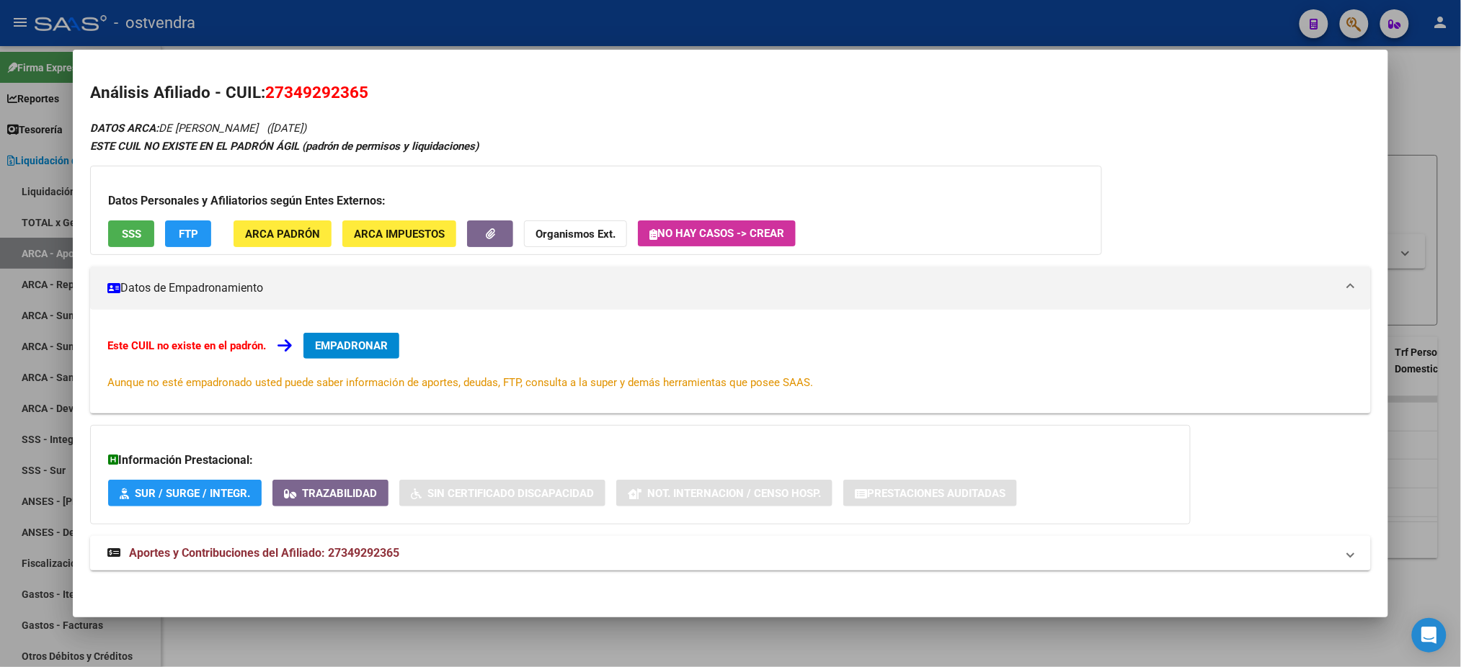
scroll to position [2, 0]
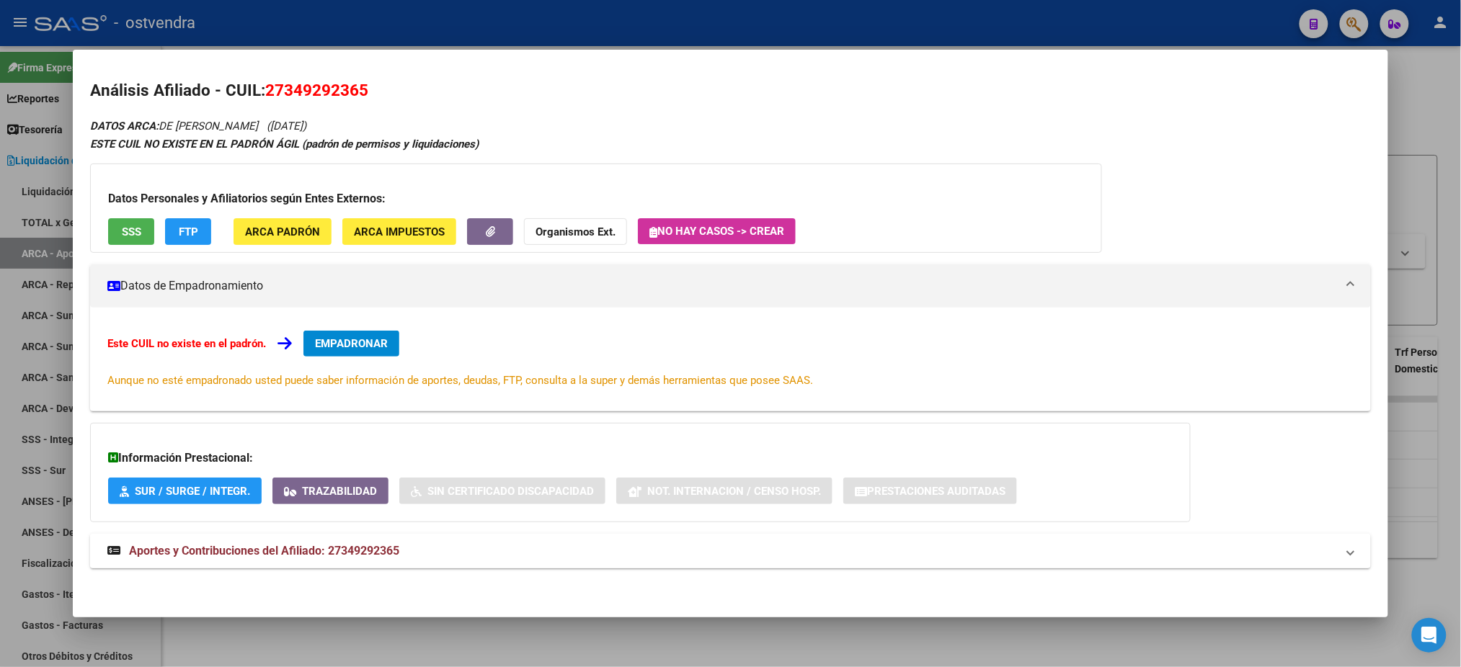
click at [389, 535] on mat-expansion-panel-header "Aportes y Contribuciones del Afiliado: 27349292365" at bounding box center [730, 551] width 1280 height 35
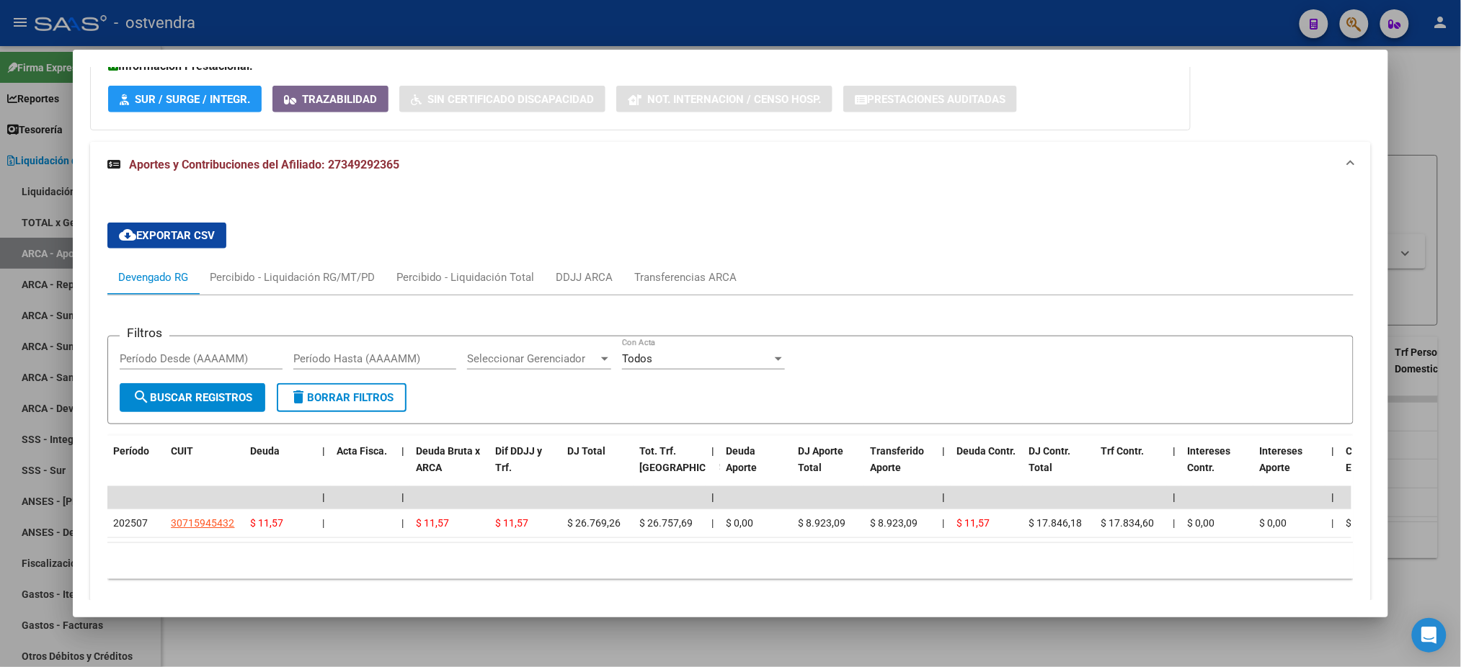
scroll to position [453, 0]
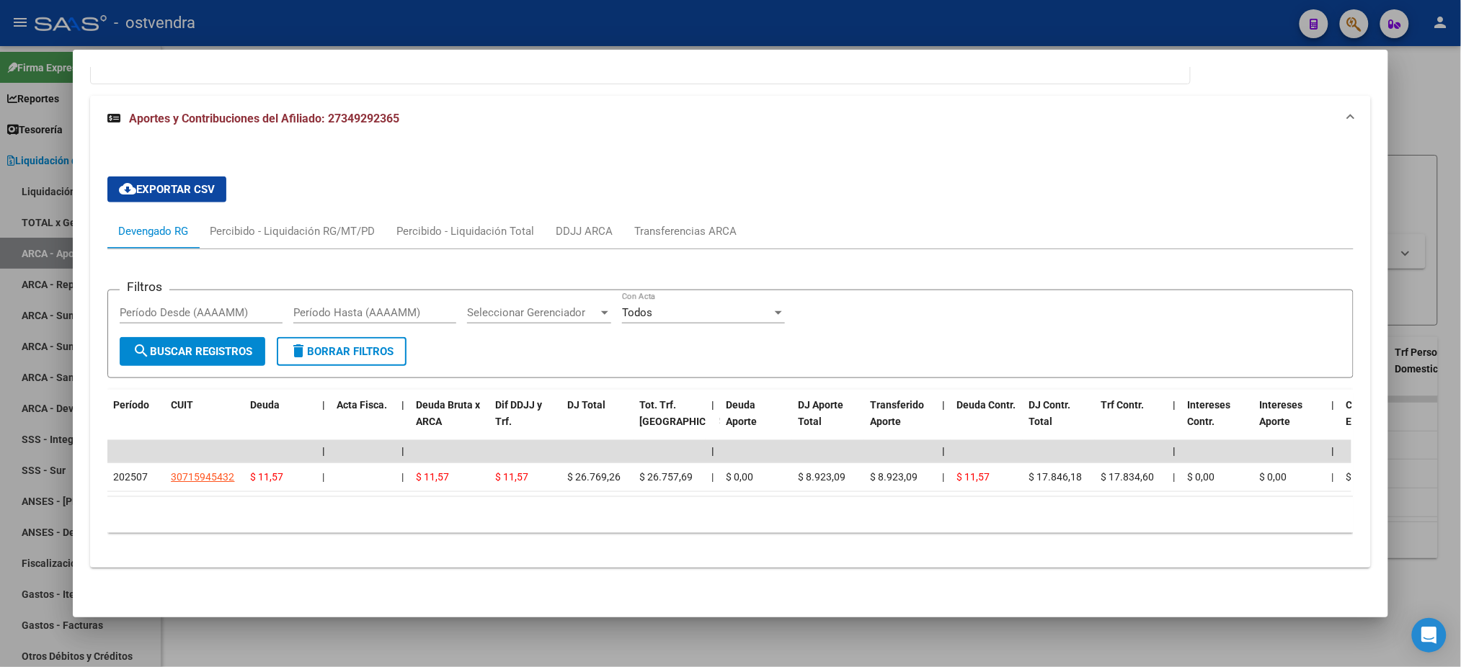
drag, startPoint x: 386, startPoint y: 497, endPoint x: 399, endPoint y: 494, distance: 12.6
click at [397, 496] on div "Período CUIT Deuda | Acta Fisca. | Deuda Bruta x ARCA Dif DDJJ y Trf. DJ Total …" at bounding box center [729, 461] width 1245 height 143
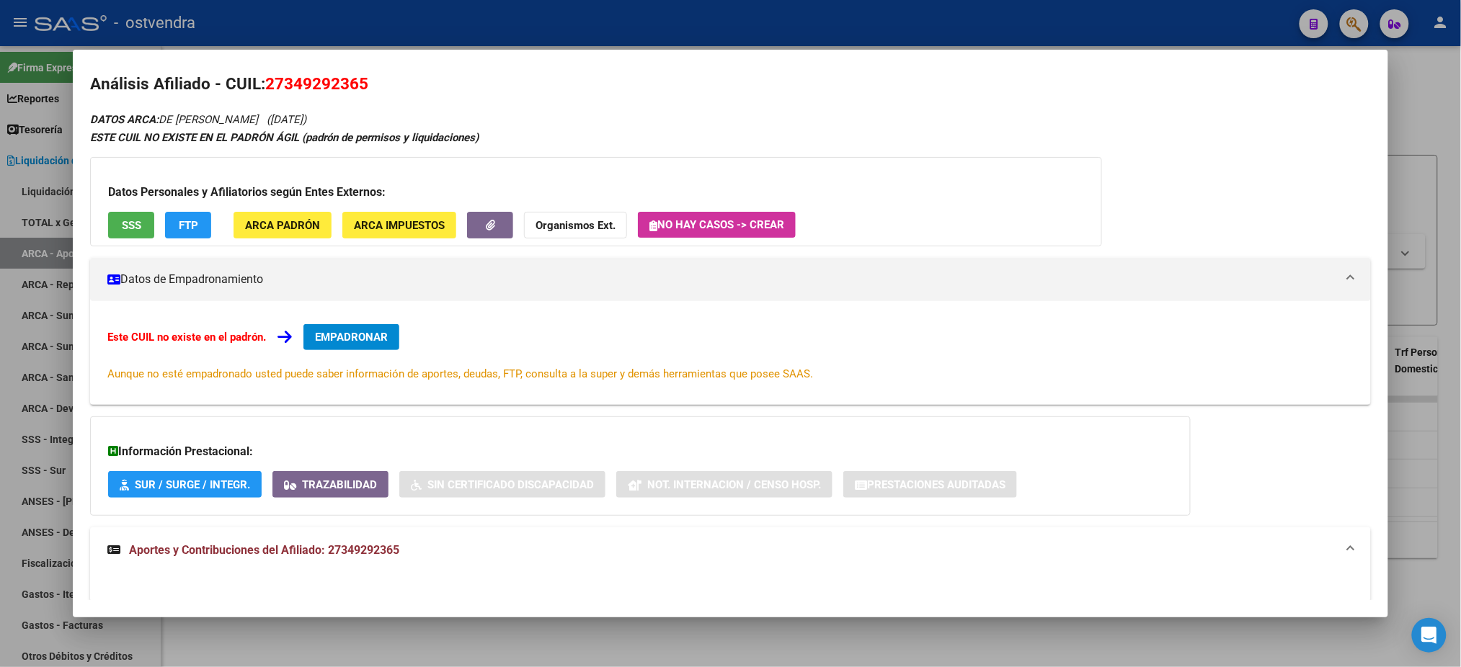
scroll to position [0, 0]
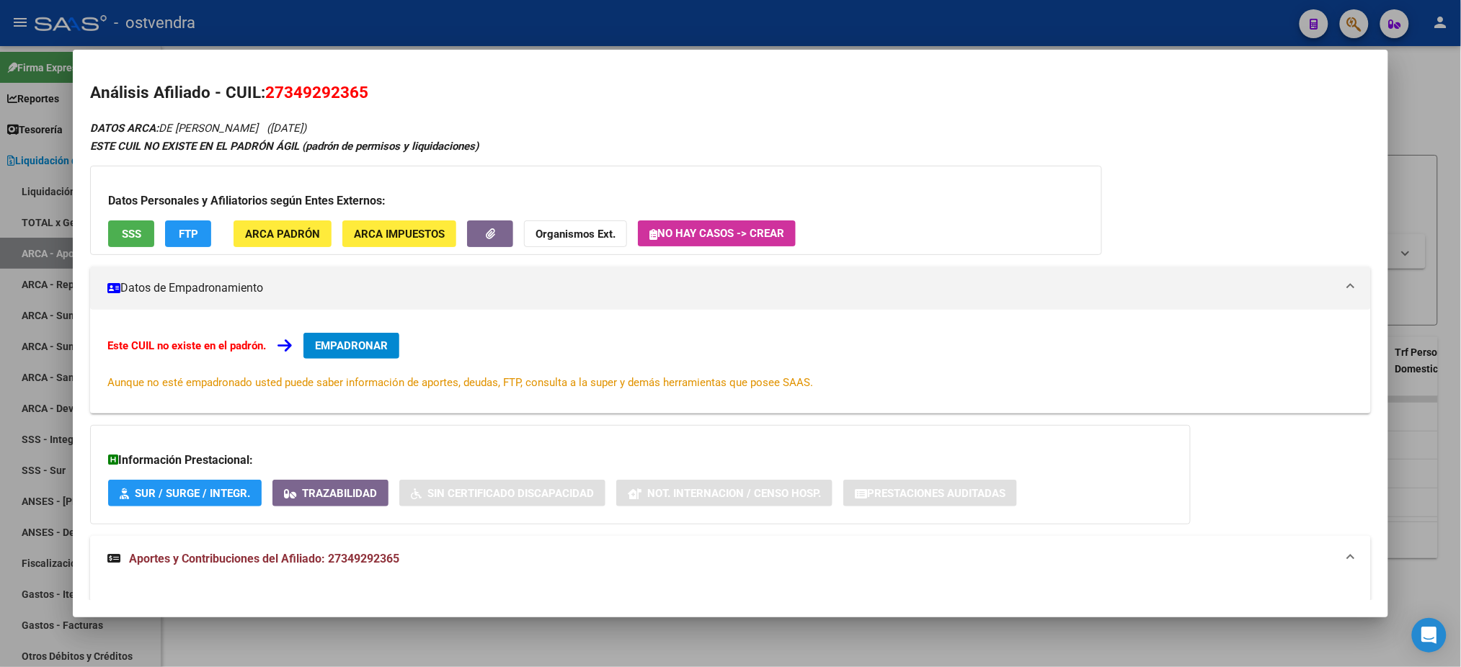
click at [122, 238] on span "SSS" at bounding box center [131, 234] width 19 height 13
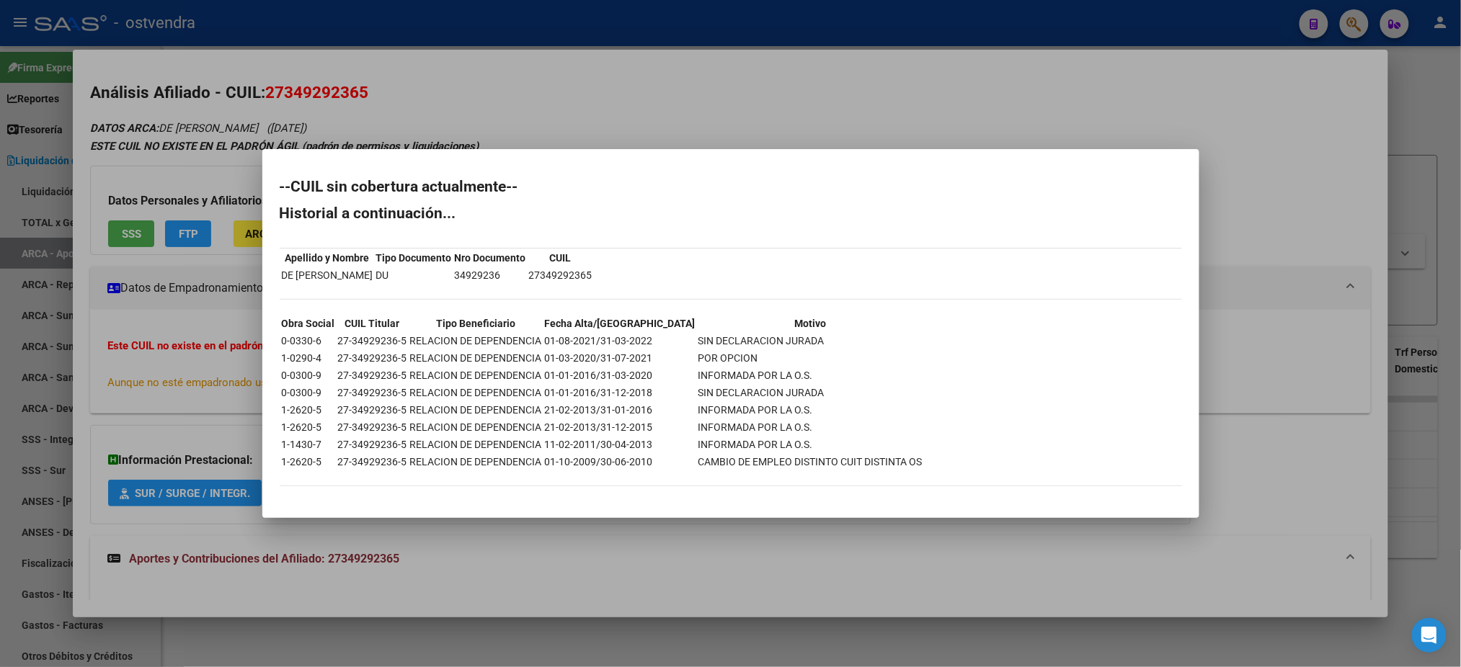
click at [466, 123] on div at bounding box center [730, 333] width 1461 height 667
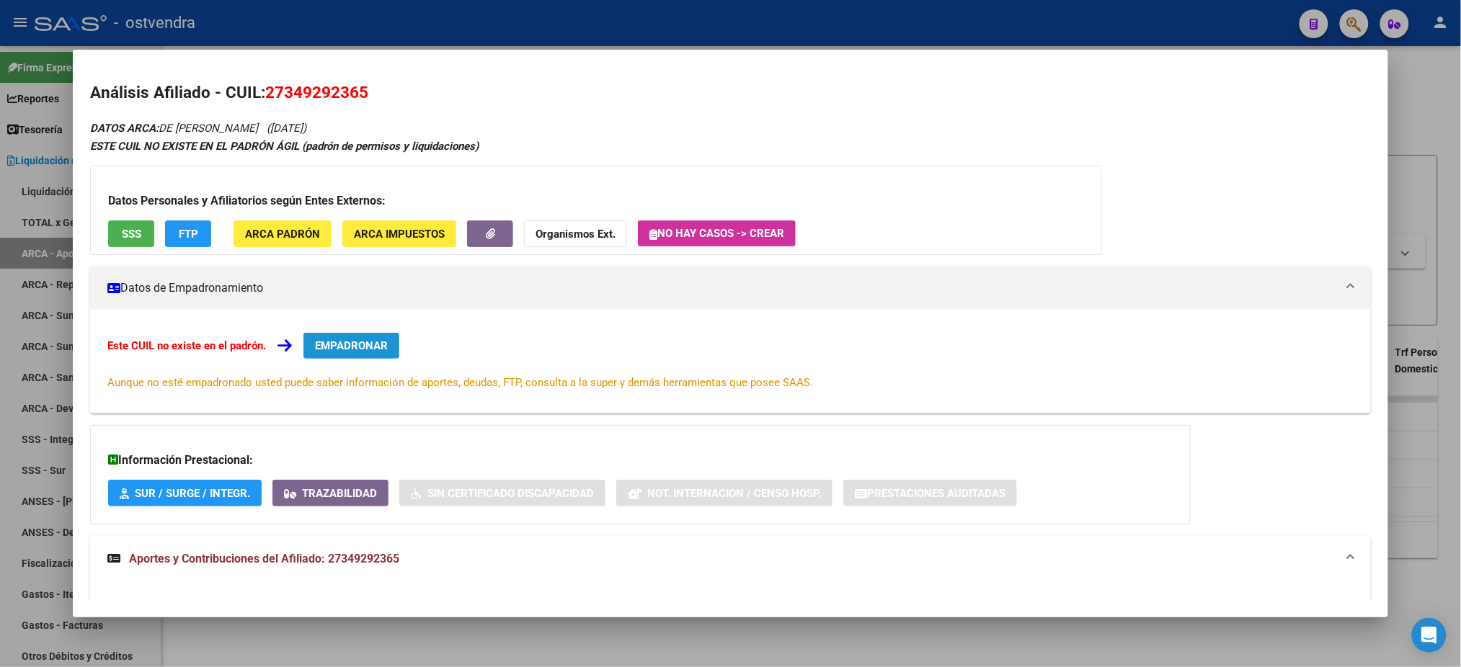
click at [332, 350] on span "EMPADRONAR" at bounding box center [351, 345] width 73 height 13
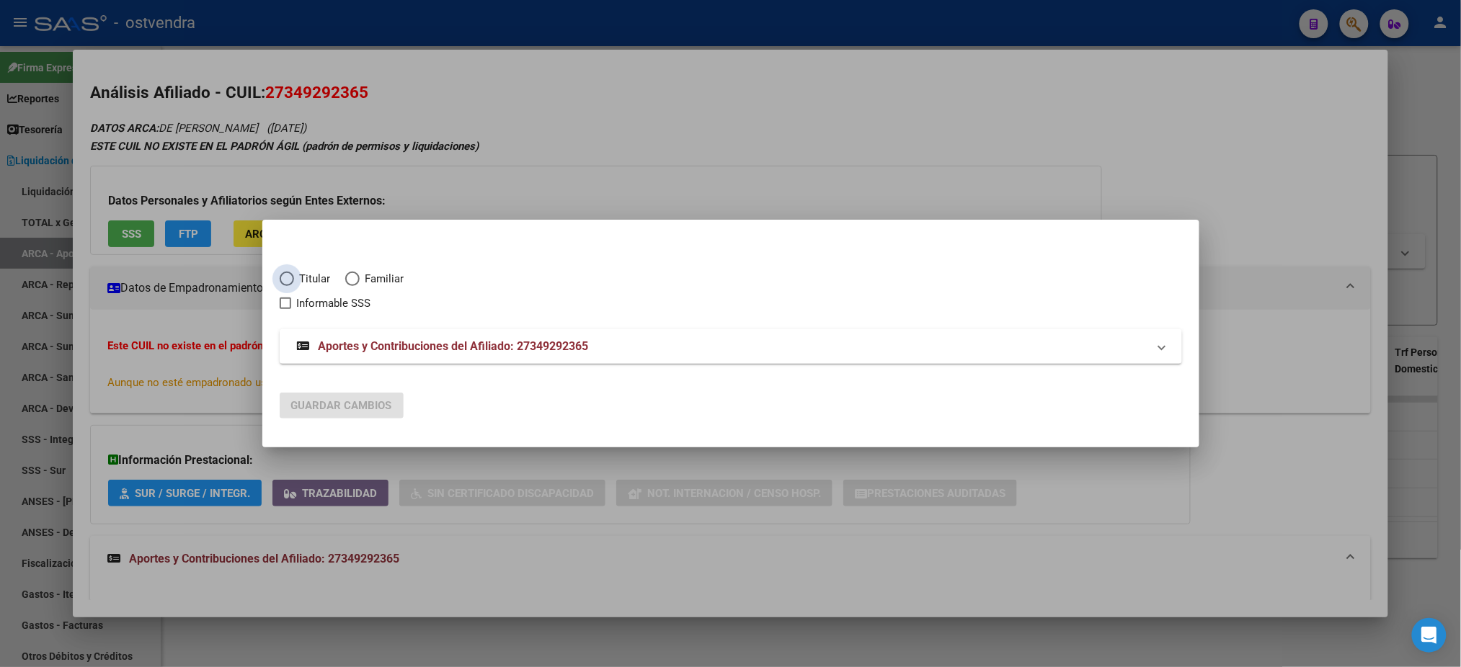
click at [301, 277] on span "Titular" at bounding box center [312, 279] width 37 height 17
click at [294, 277] on input "Titular" at bounding box center [287, 279] width 14 height 14
radio input "true"
checkbox input "true"
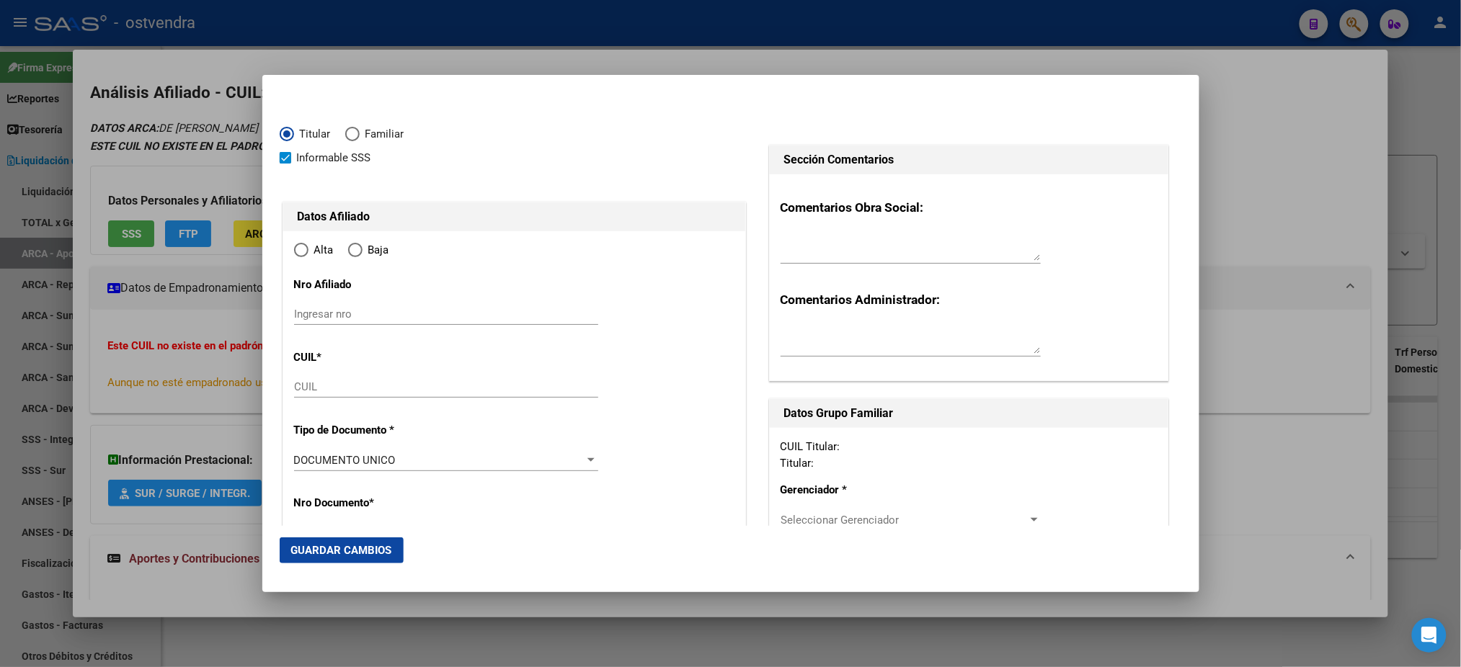
type input "27-34929236-5"
radio input "true"
click at [331, 161] on span "Informable SSS" at bounding box center [334, 157] width 74 height 17
click at [285, 164] on input "Informable SSS" at bounding box center [285, 164] width 1 height 1
checkbox input "false"
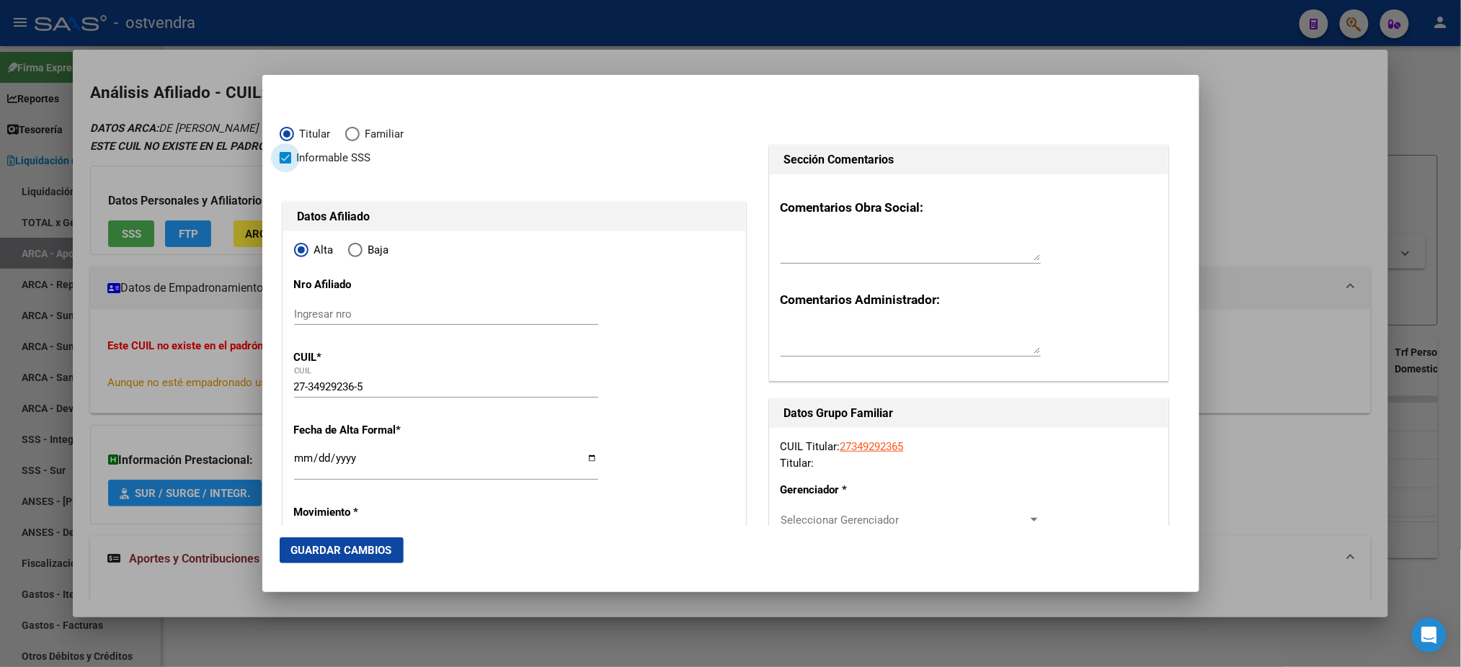
type input "34929236"
type input "DE BIASE"
type input "[PERSON_NAME]"
type input "[DATE]"
type input "HAEDO"
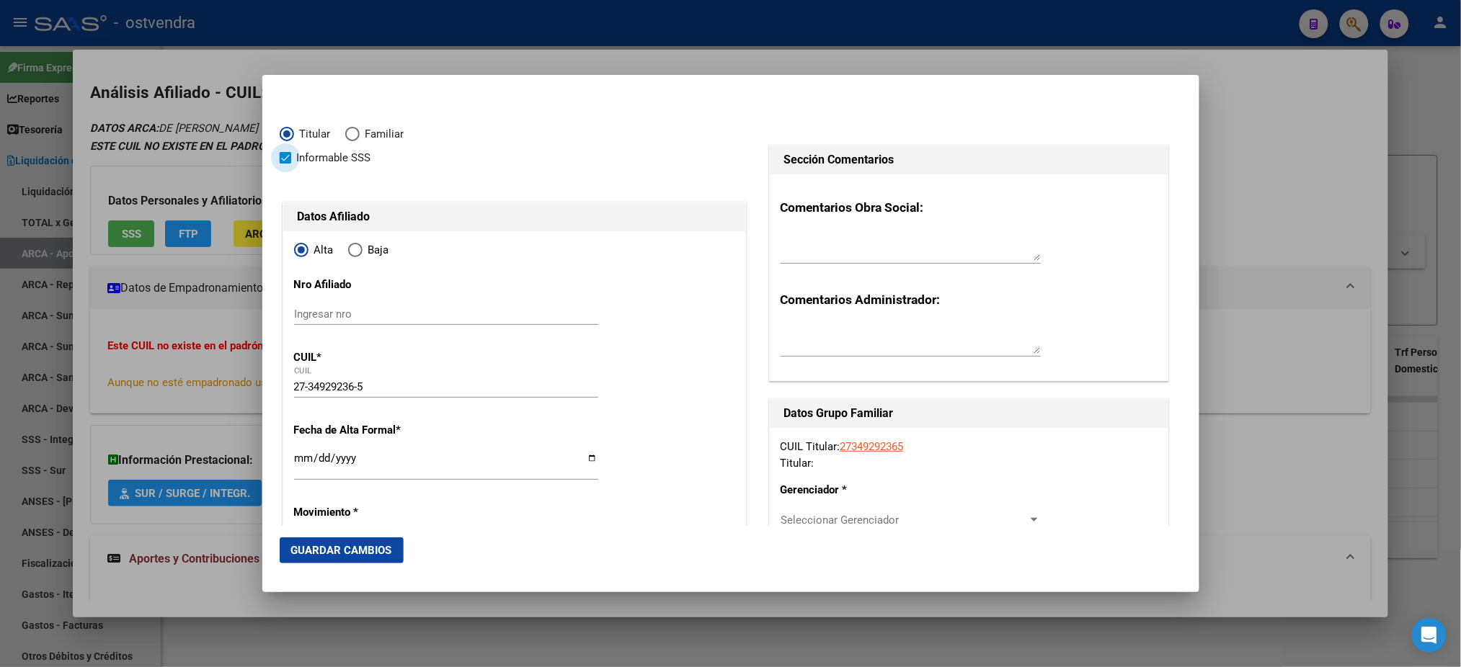
type input "1706"
type input "[PERSON_NAME]"
type input "2444"
click at [356, 253] on span "Elija una opción" at bounding box center [355, 250] width 14 height 14
click at [356, 253] on input "Baja" at bounding box center [355, 250] width 14 height 14
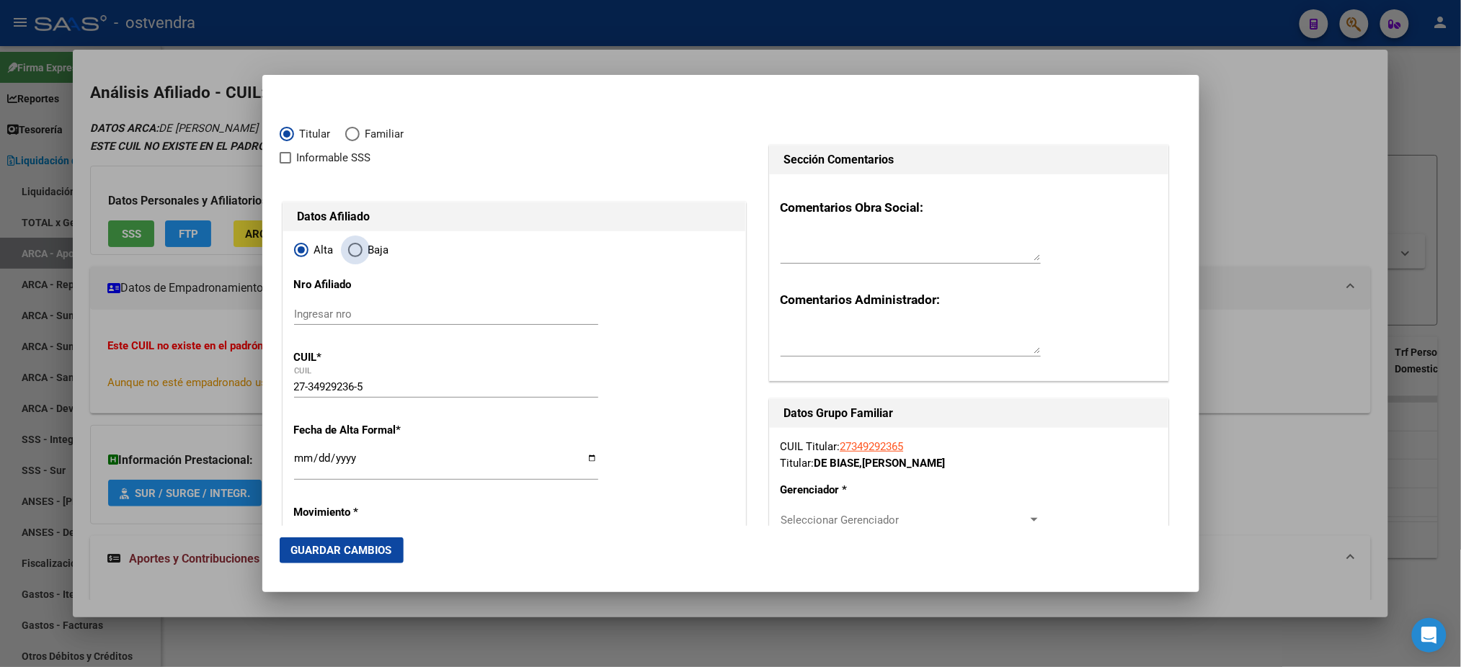
radio input "true"
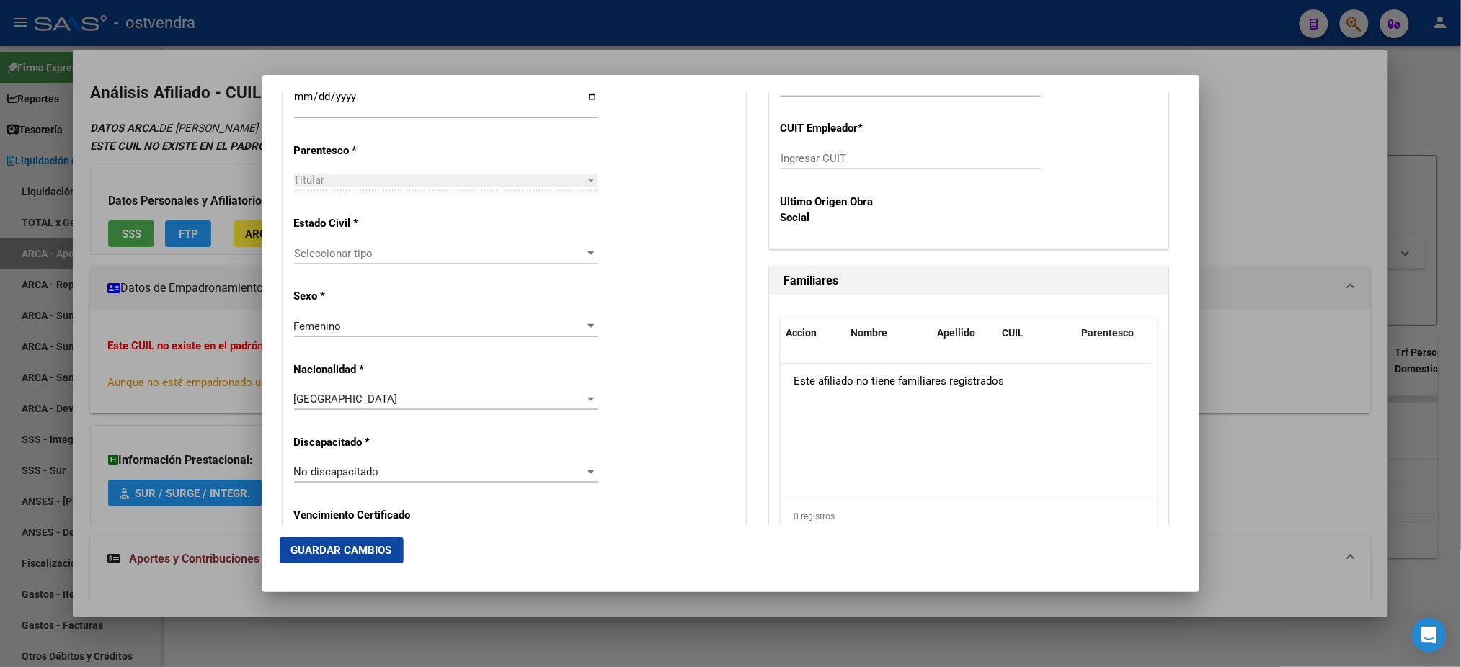
scroll to position [640, 0]
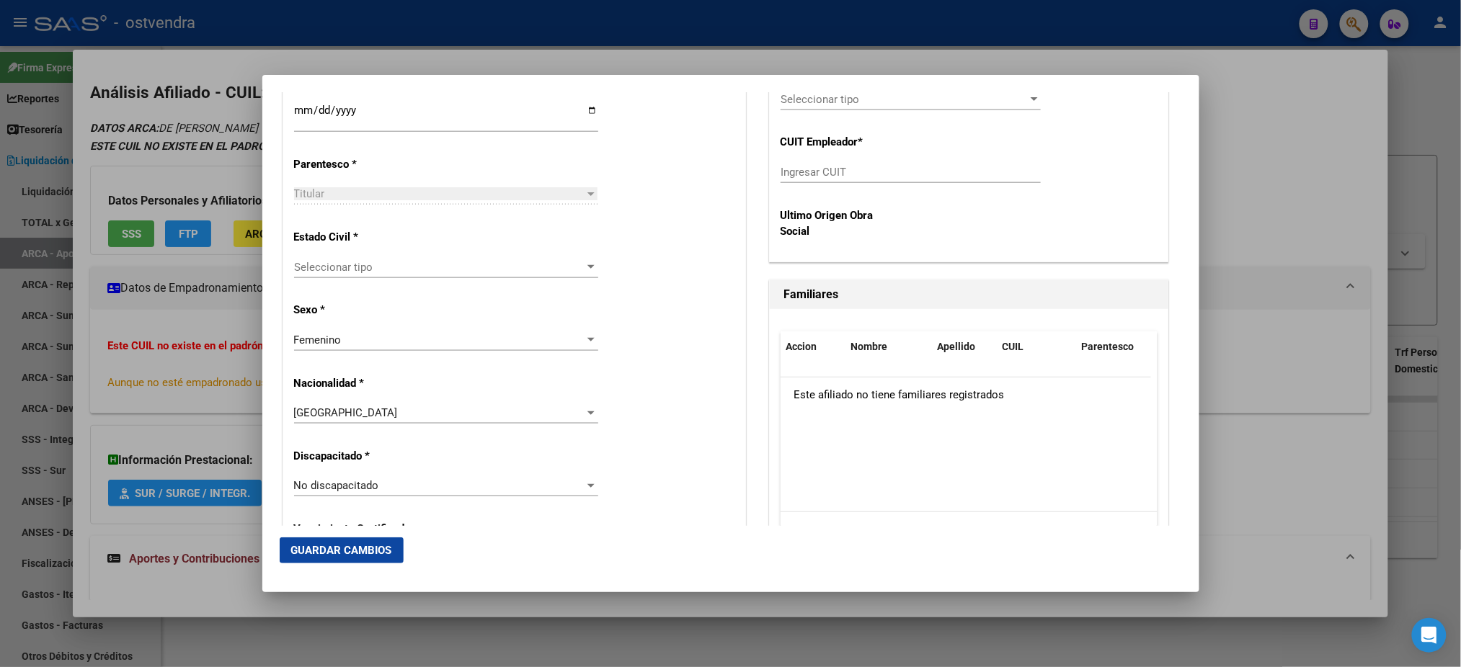
click at [378, 266] on span "Seleccionar tipo" at bounding box center [439, 267] width 291 height 13
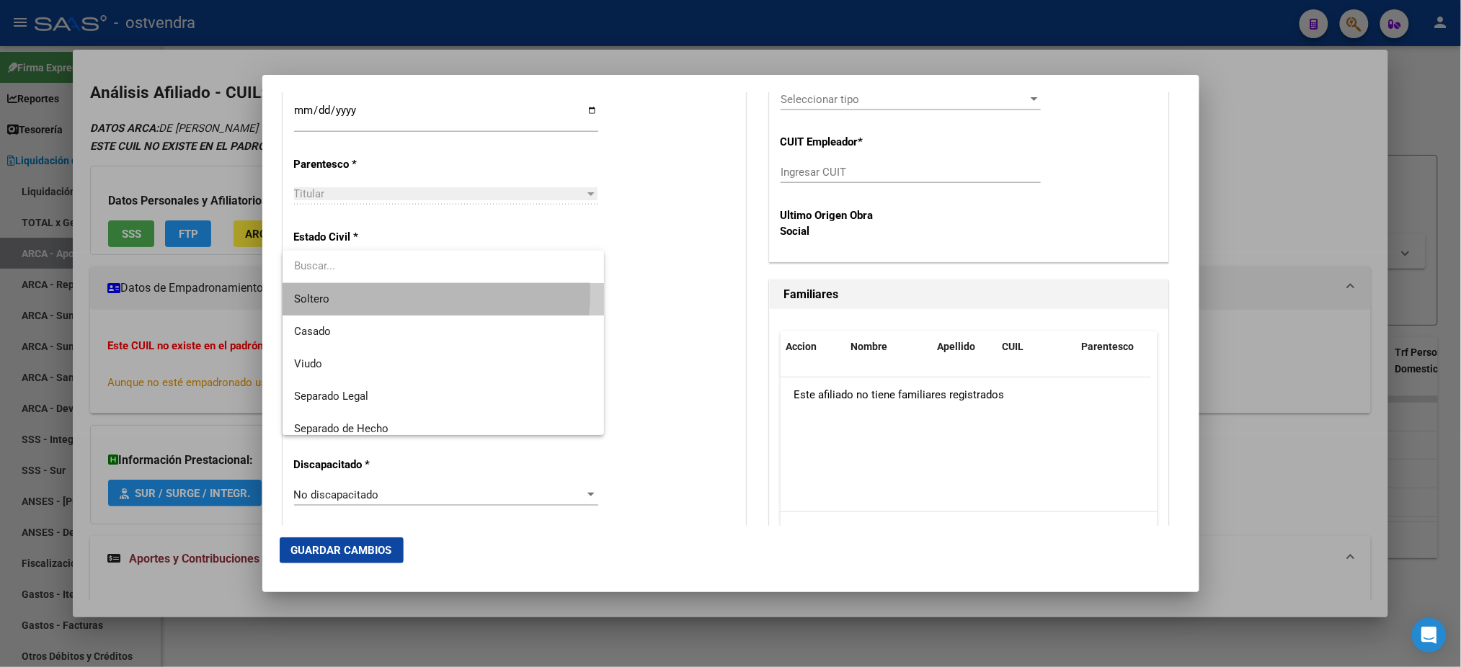
click at [381, 294] on span "Soltero" at bounding box center [443, 299] width 298 height 32
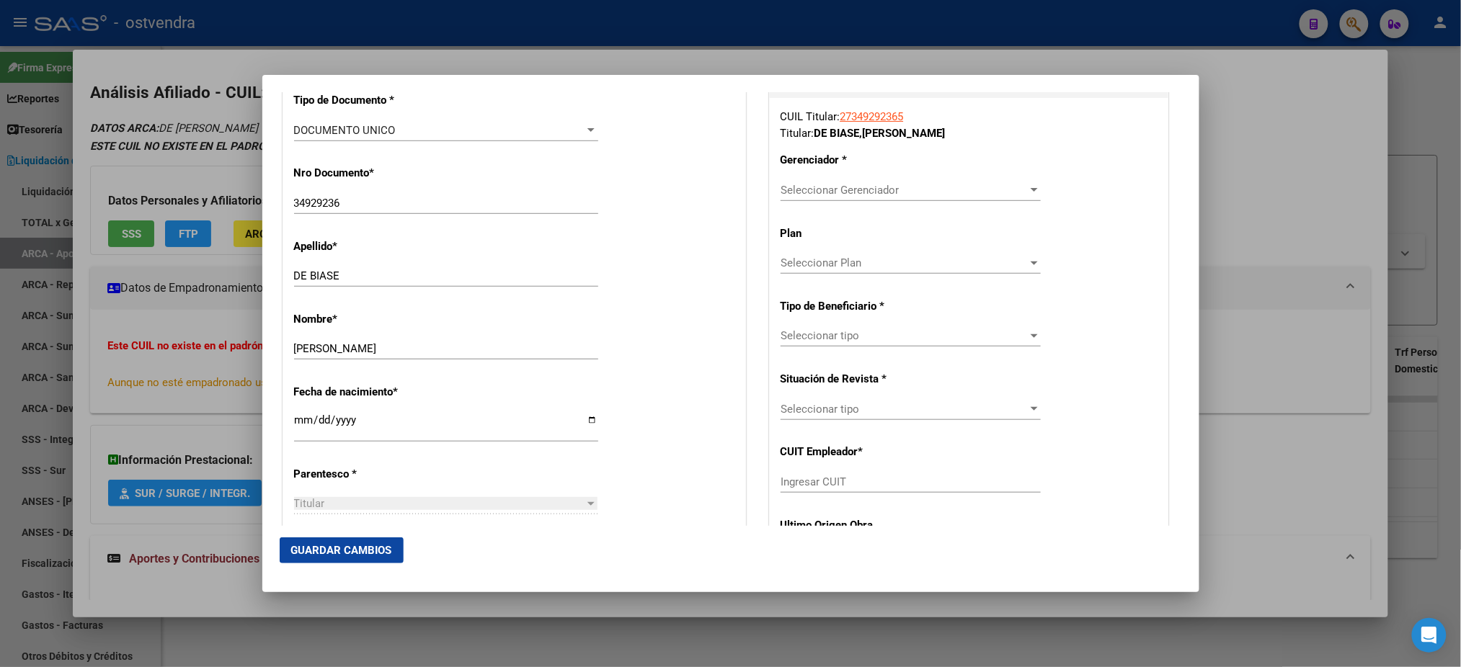
scroll to position [256, 0]
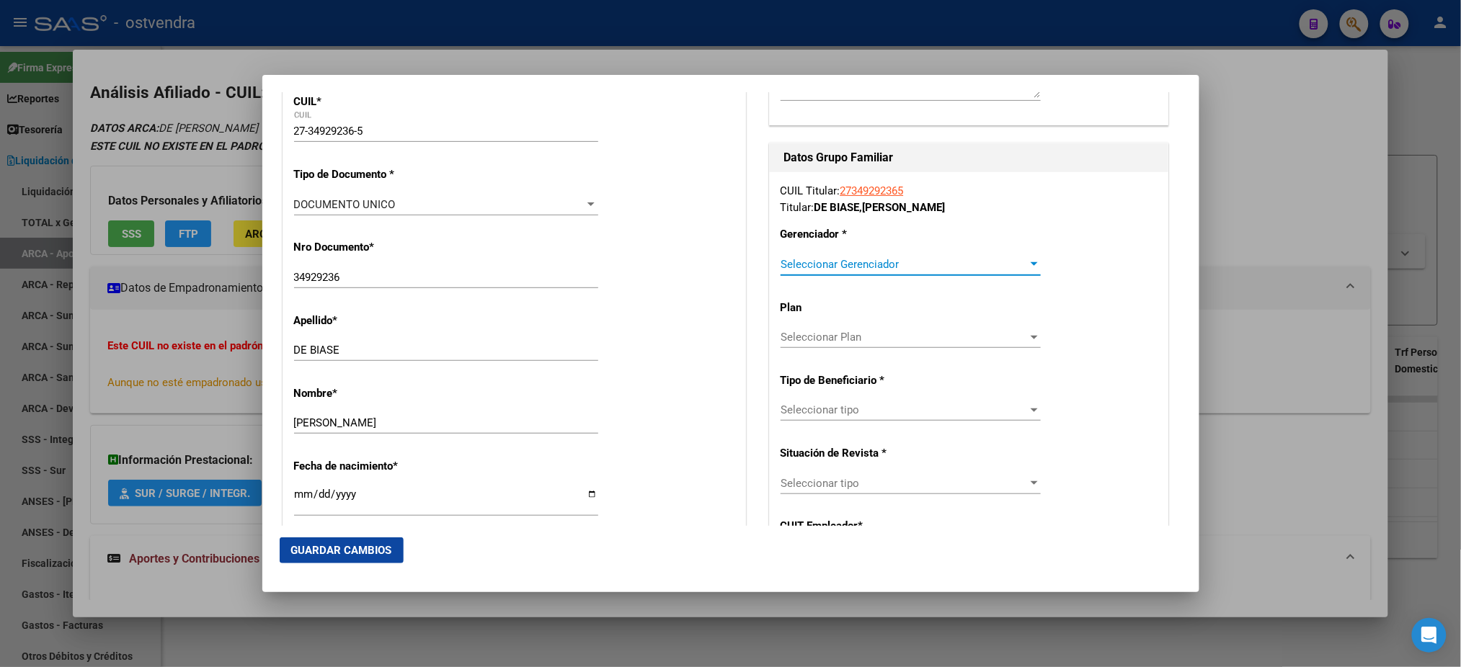
click at [880, 260] on span "Seleccionar Gerenciador" at bounding box center [903, 264] width 247 height 13
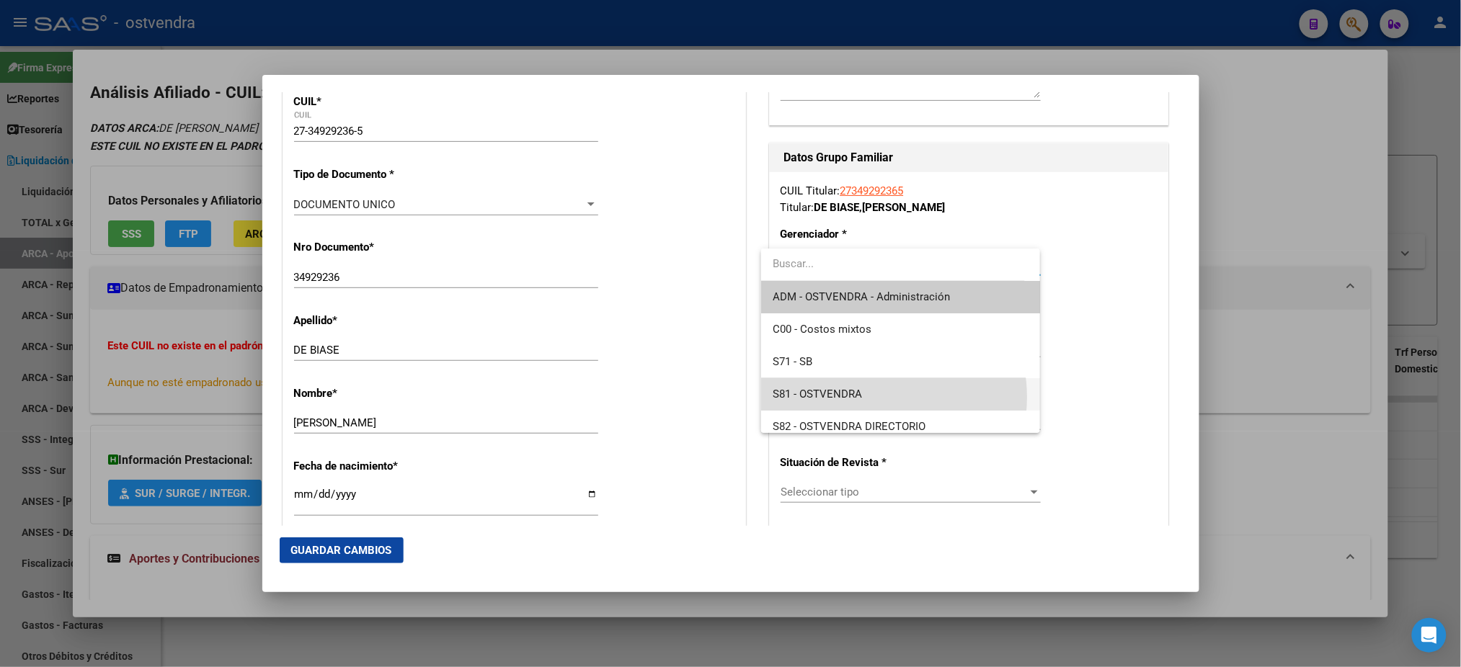
click at [877, 397] on span "S81 - OSTVENDRA" at bounding box center [901, 394] width 256 height 32
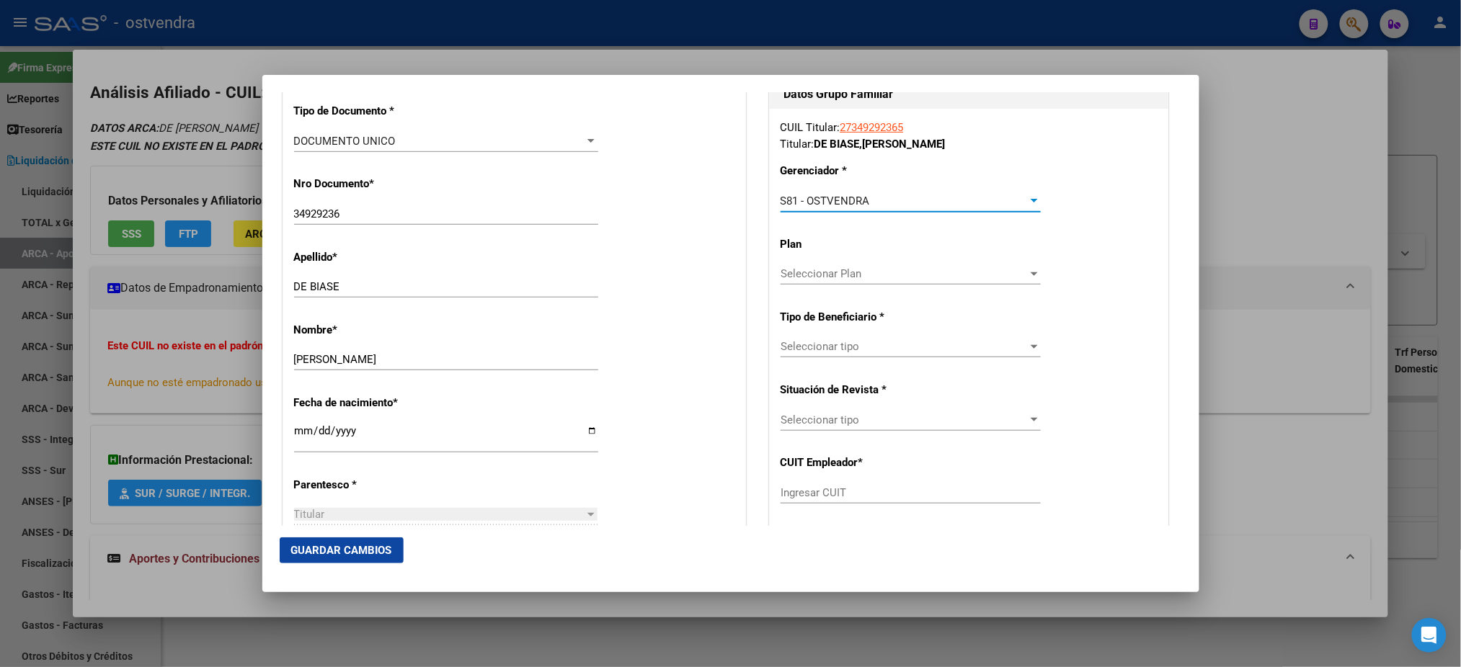
scroll to position [384, 0]
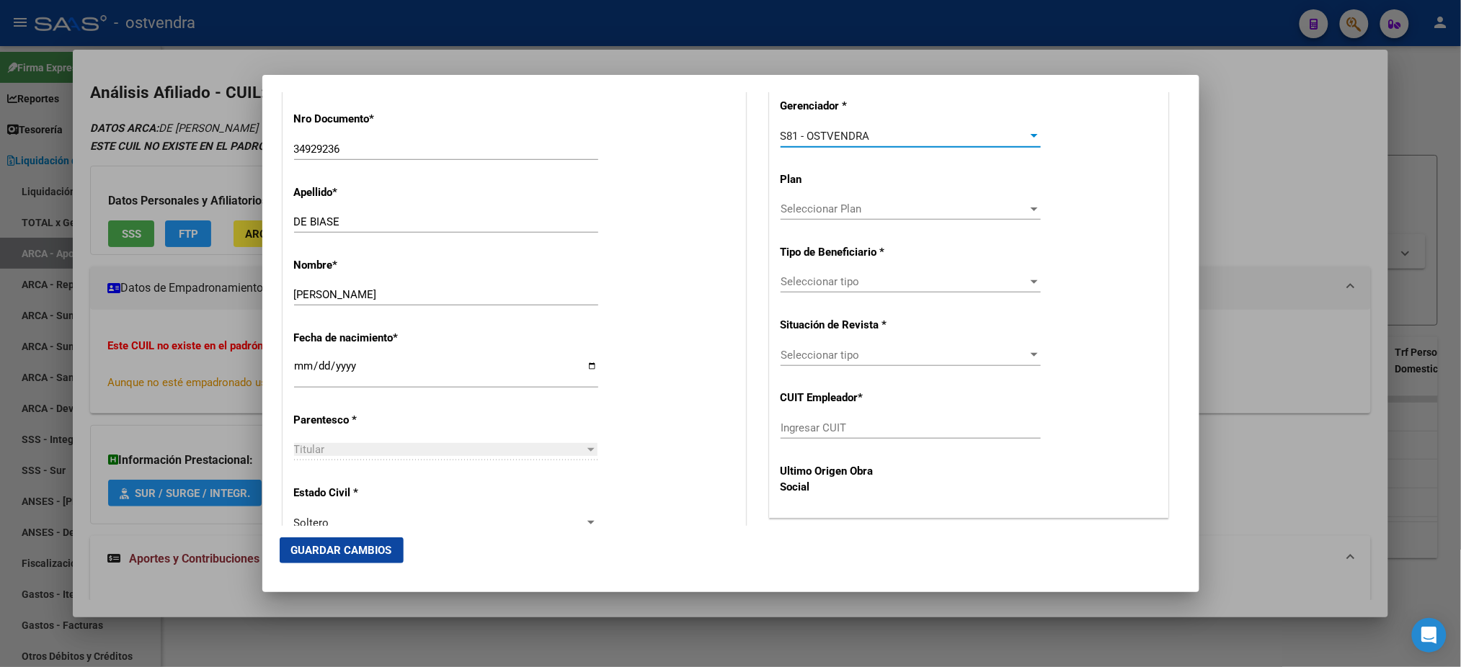
click at [915, 272] on div "Seleccionar tipo Seleccionar tipo" at bounding box center [910, 282] width 260 height 22
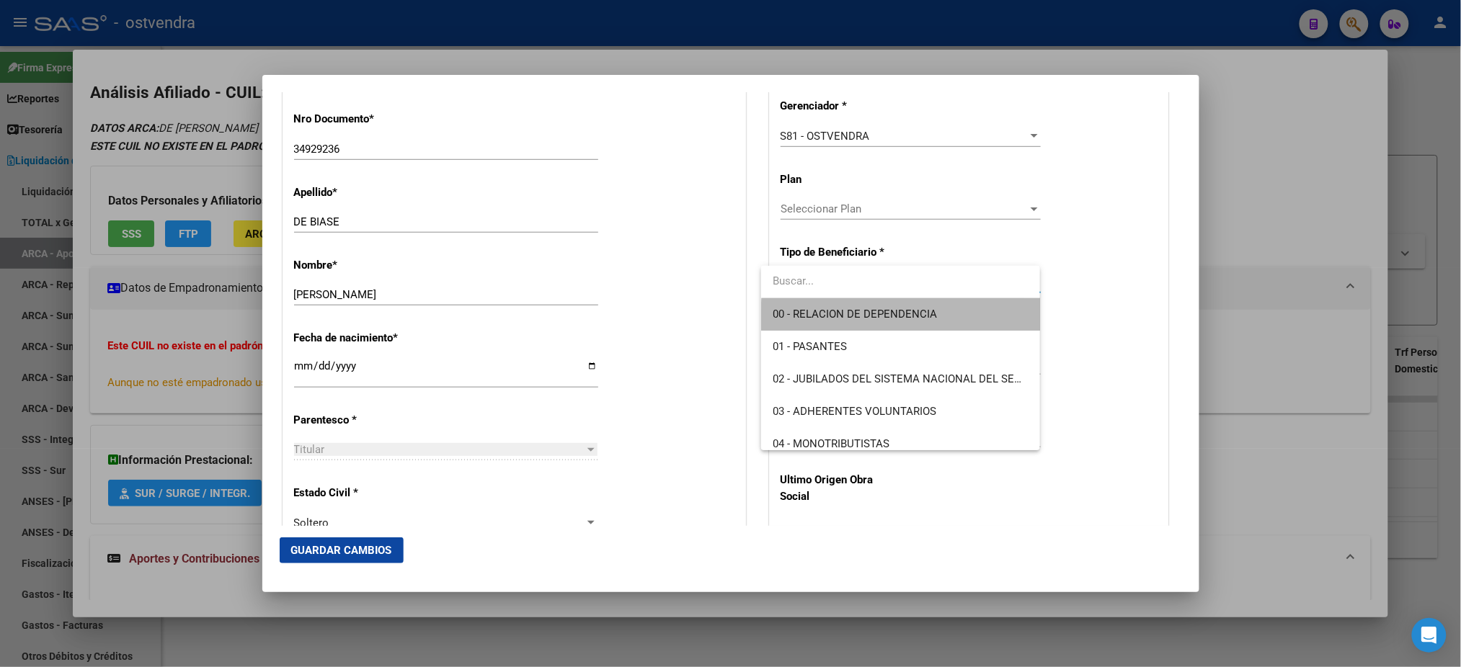
click at [909, 321] on span "00 - RELACION DE DEPENDENCIA" at bounding box center [901, 314] width 256 height 32
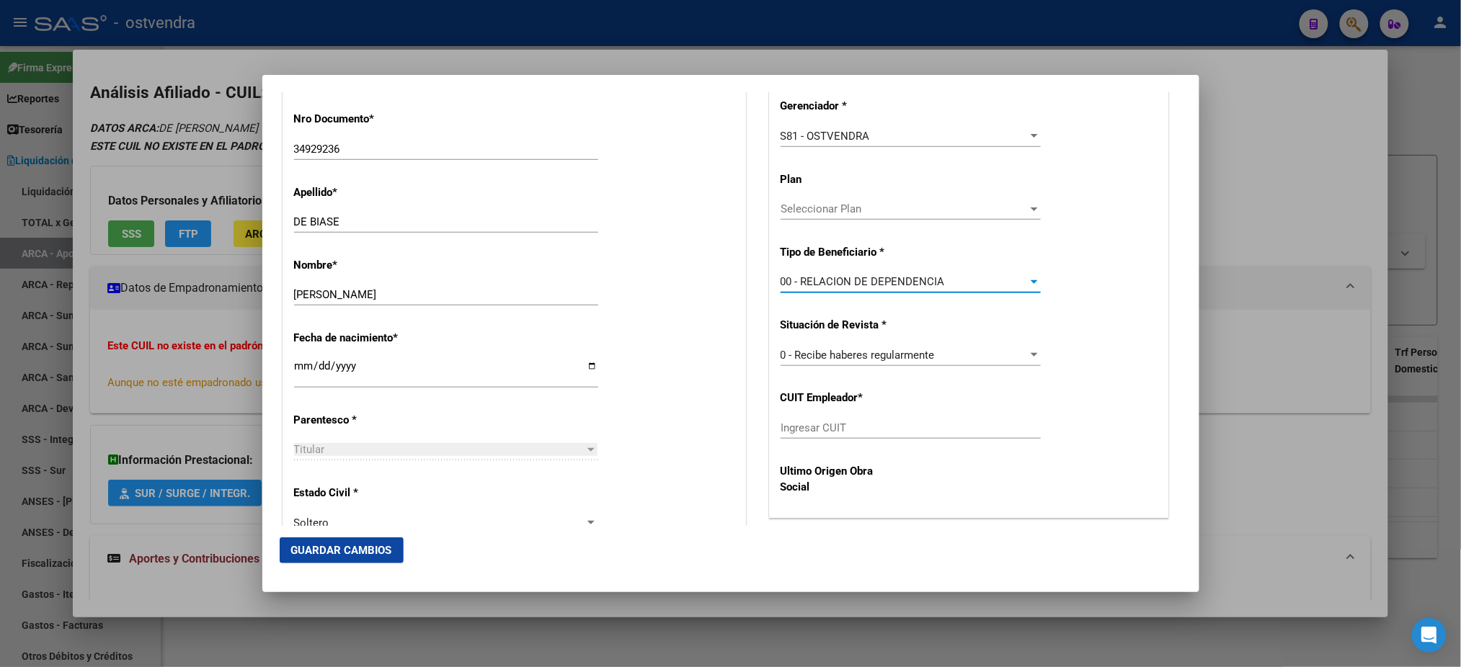
type input "30-71594543-2"
click at [327, 562] on button "Guardar Cambios" at bounding box center [342, 551] width 124 height 26
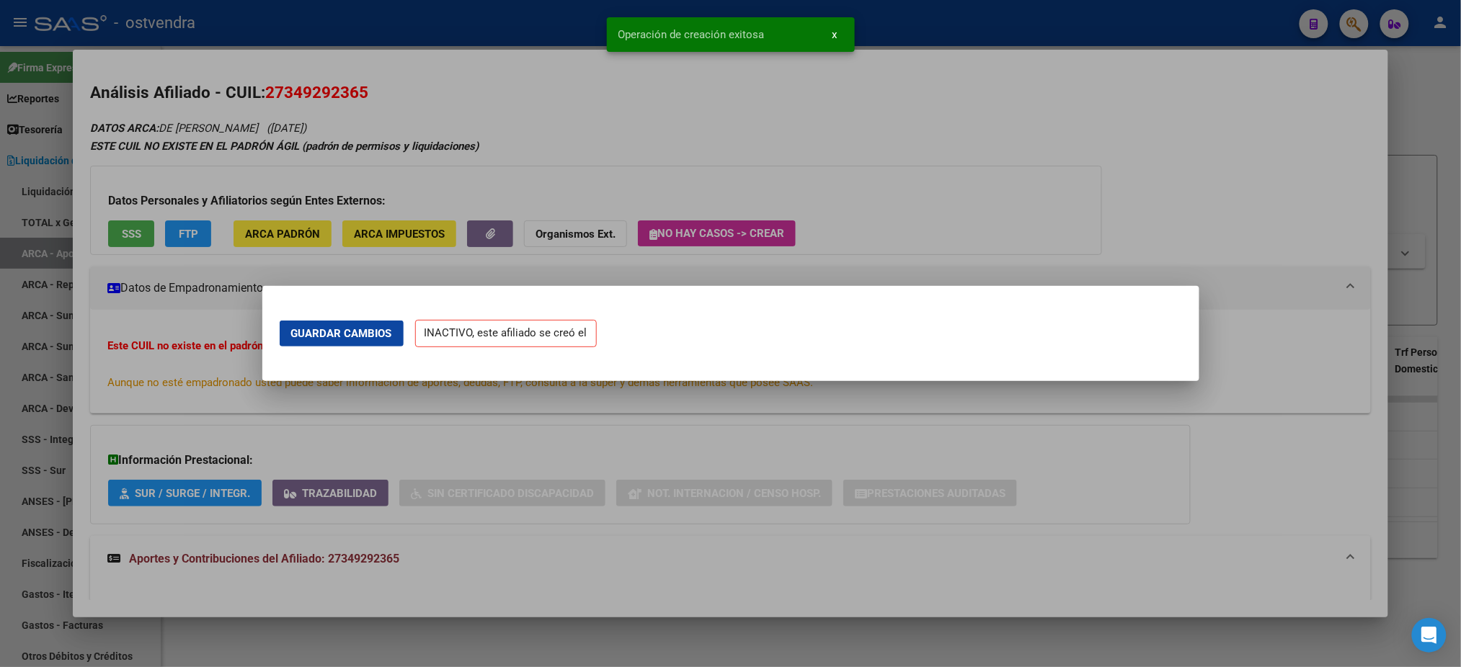
scroll to position [0, 0]
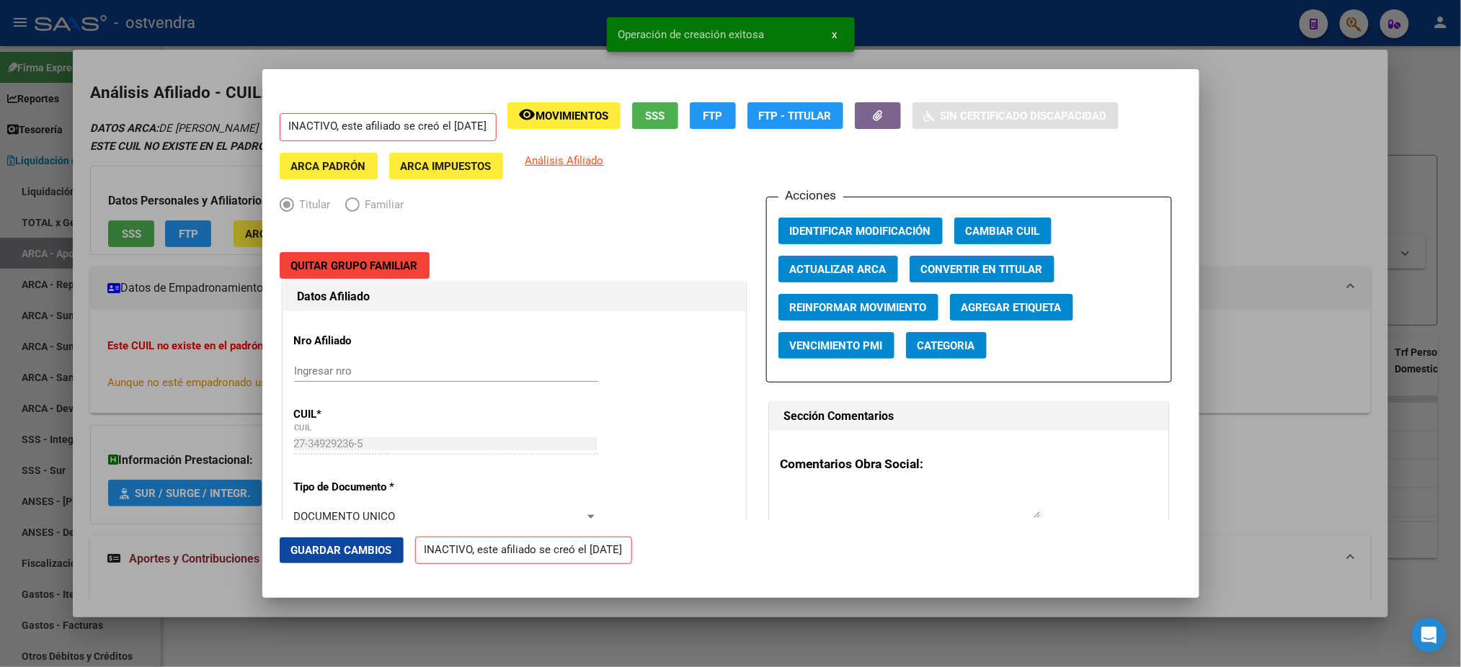
click at [228, 169] on div at bounding box center [730, 333] width 1461 height 667
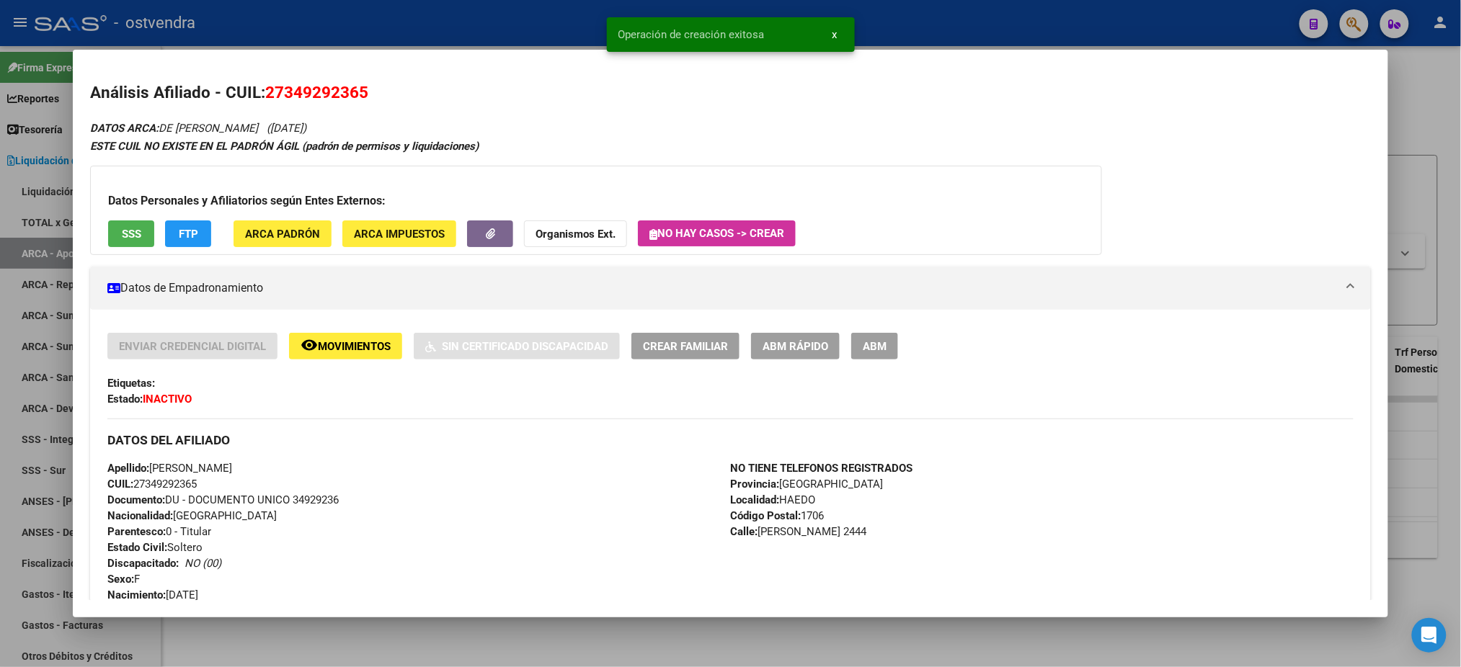
click at [529, 19] on div at bounding box center [730, 333] width 1461 height 667
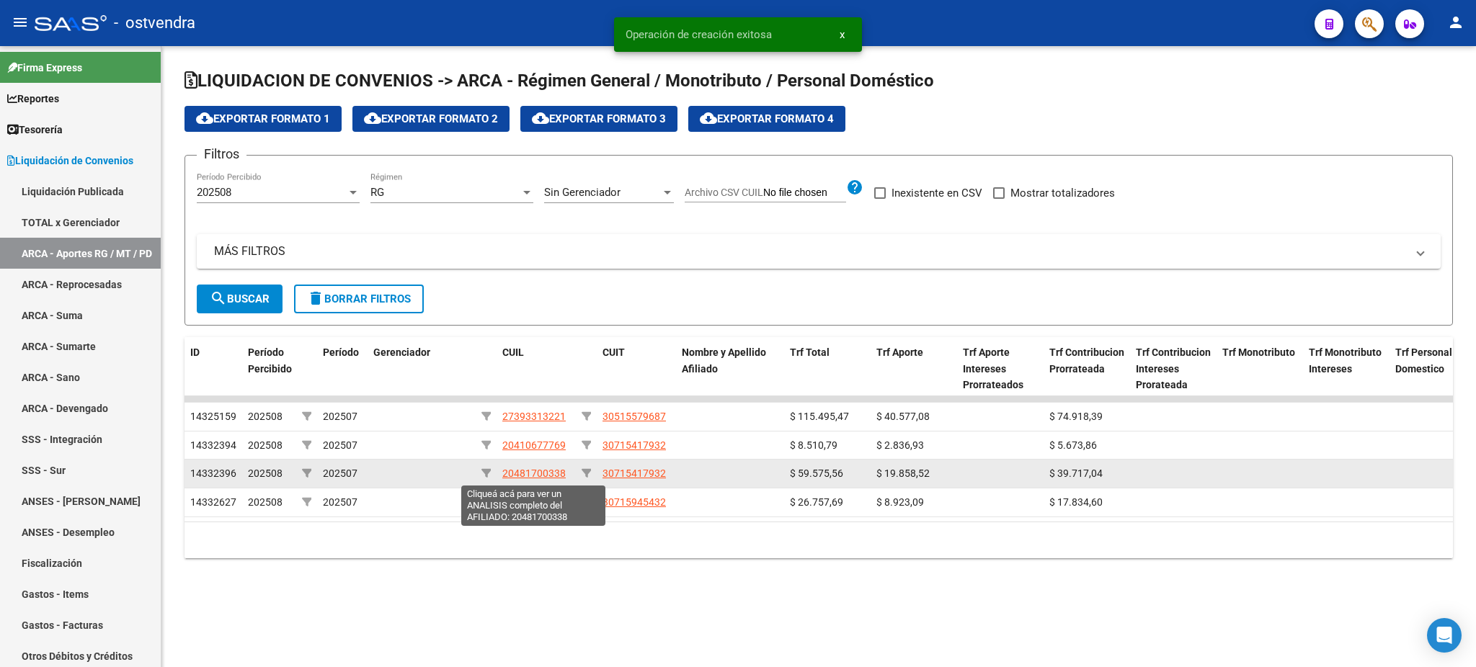
click at [551, 474] on span "20481700338" at bounding box center [533, 474] width 63 height 12
type textarea "20481700338"
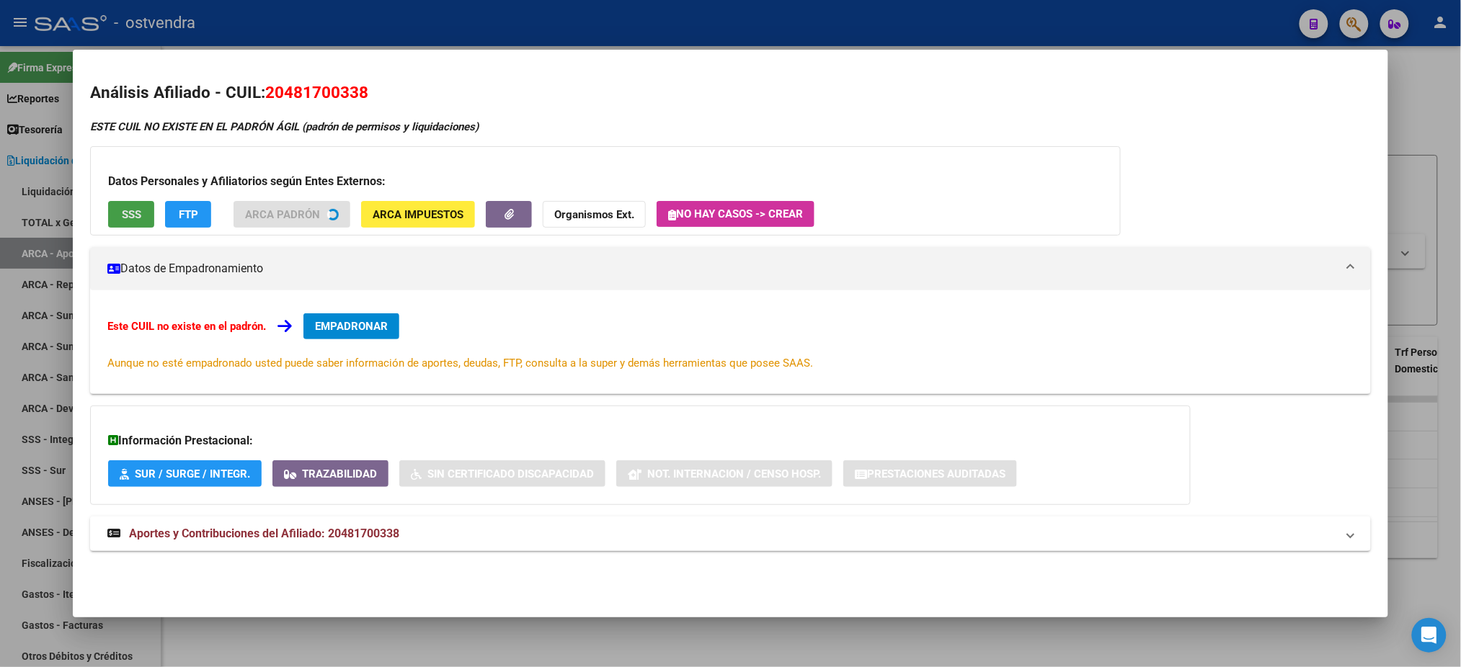
click at [125, 226] on button "SSS" at bounding box center [131, 214] width 46 height 27
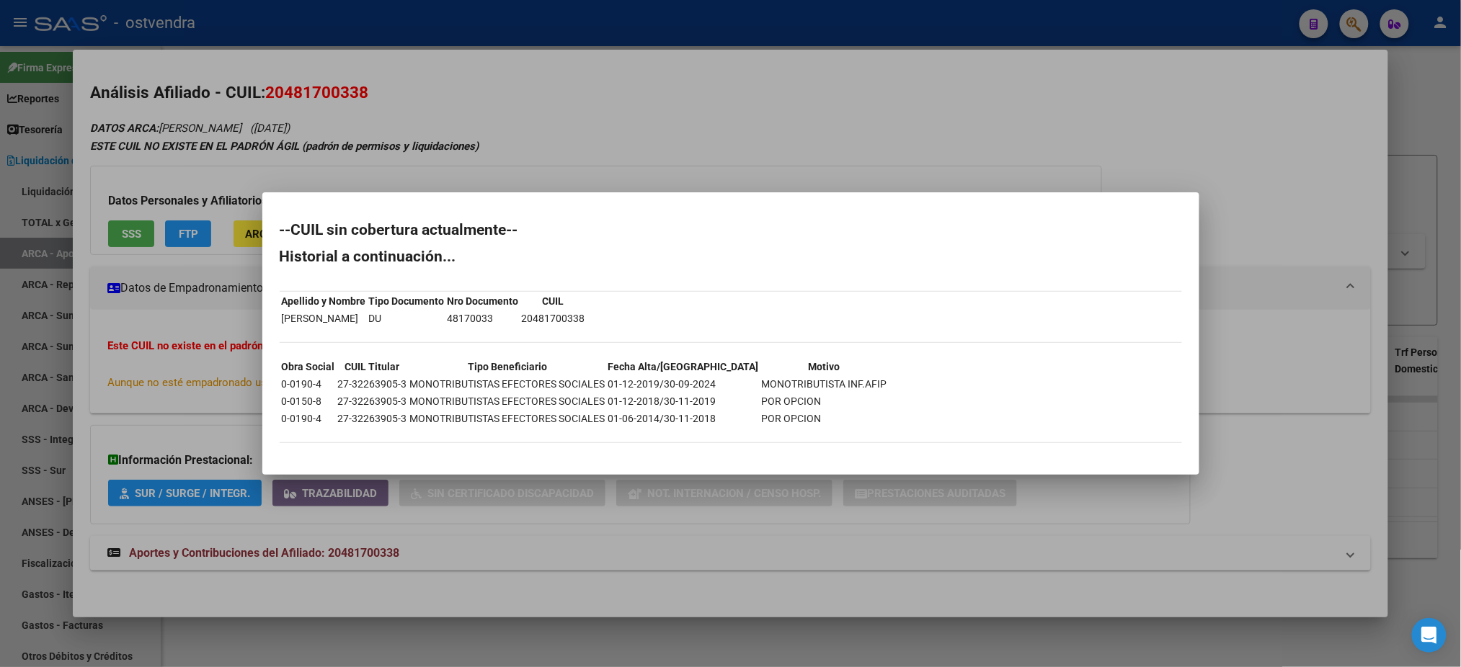
click at [329, 116] on div at bounding box center [730, 333] width 1461 height 667
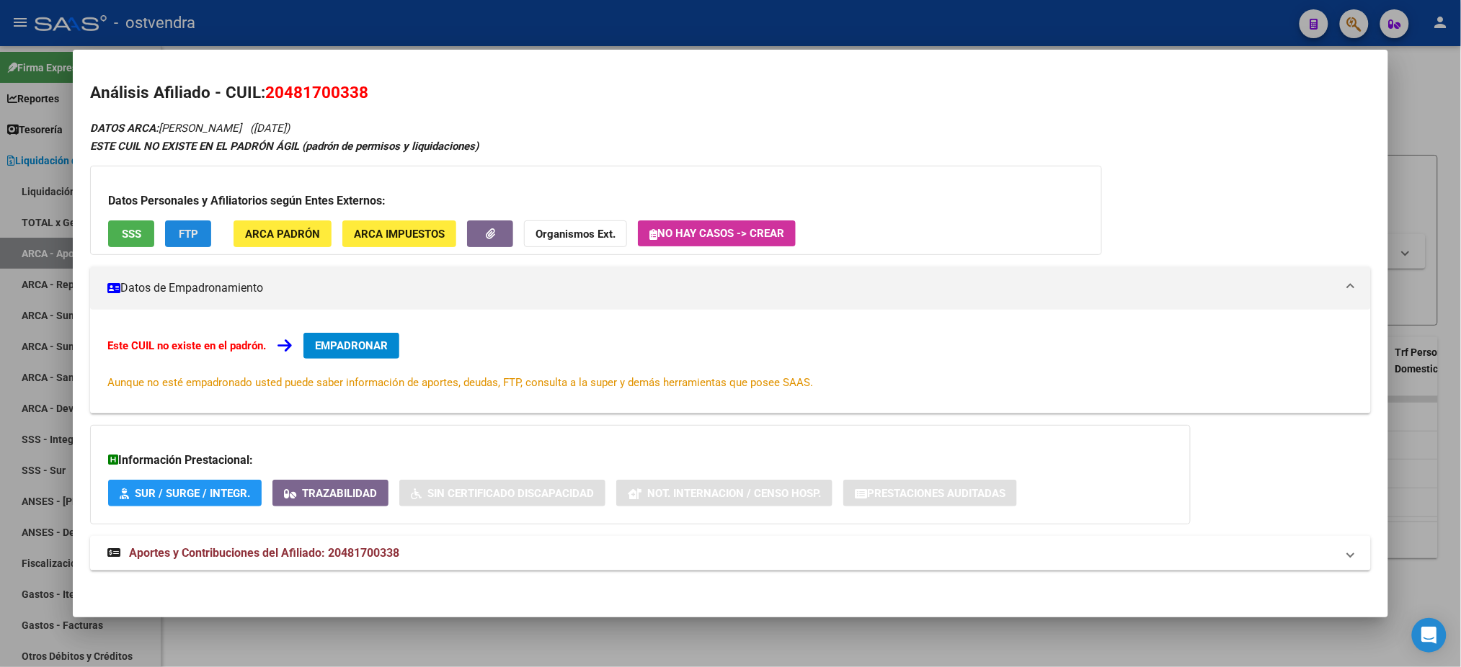
click at [165, 235] on button "FTP" at bounding box center [188, 234] width 46 height 27
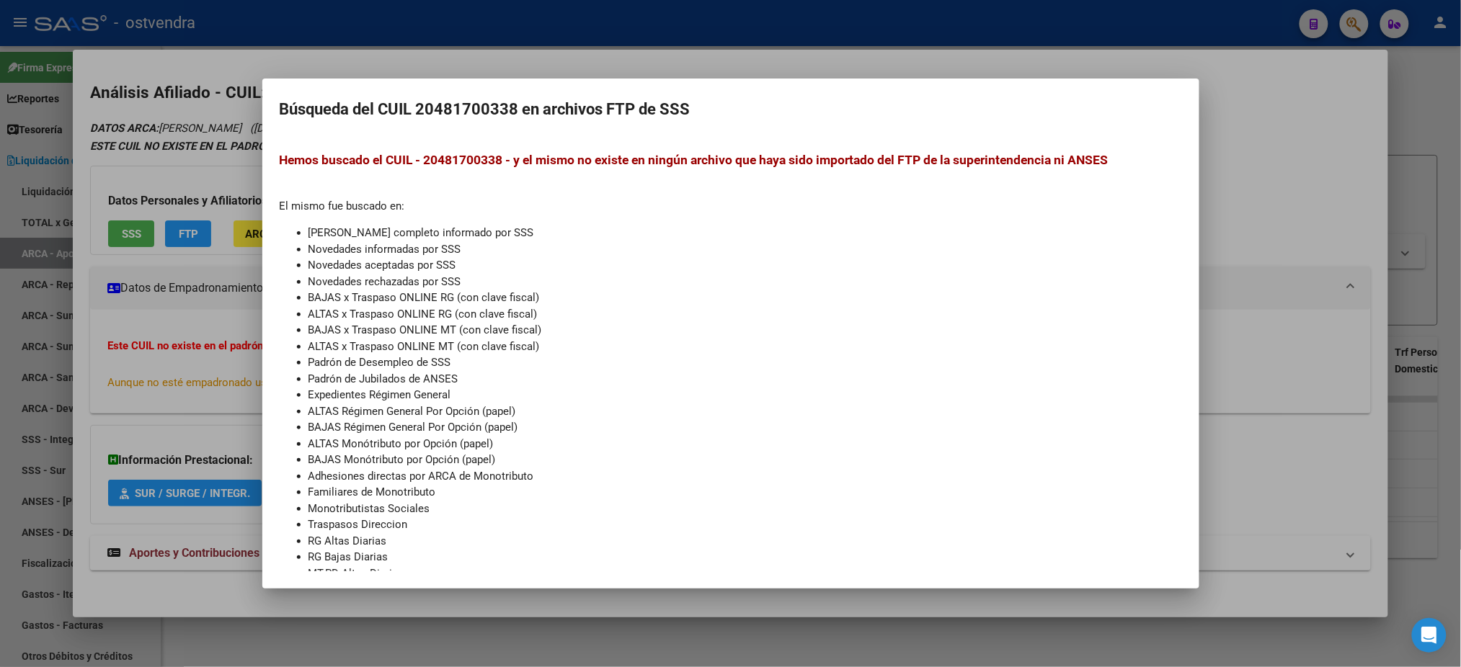
click at [372, 111] on h2 "Búsqueda del CUIL 20481700338 en archivos FTP de SSS" at bounding box center [731, 109] width 902 height 27
click at [245, 89] on div at bounding box center [730, 333] width 1461 height 667
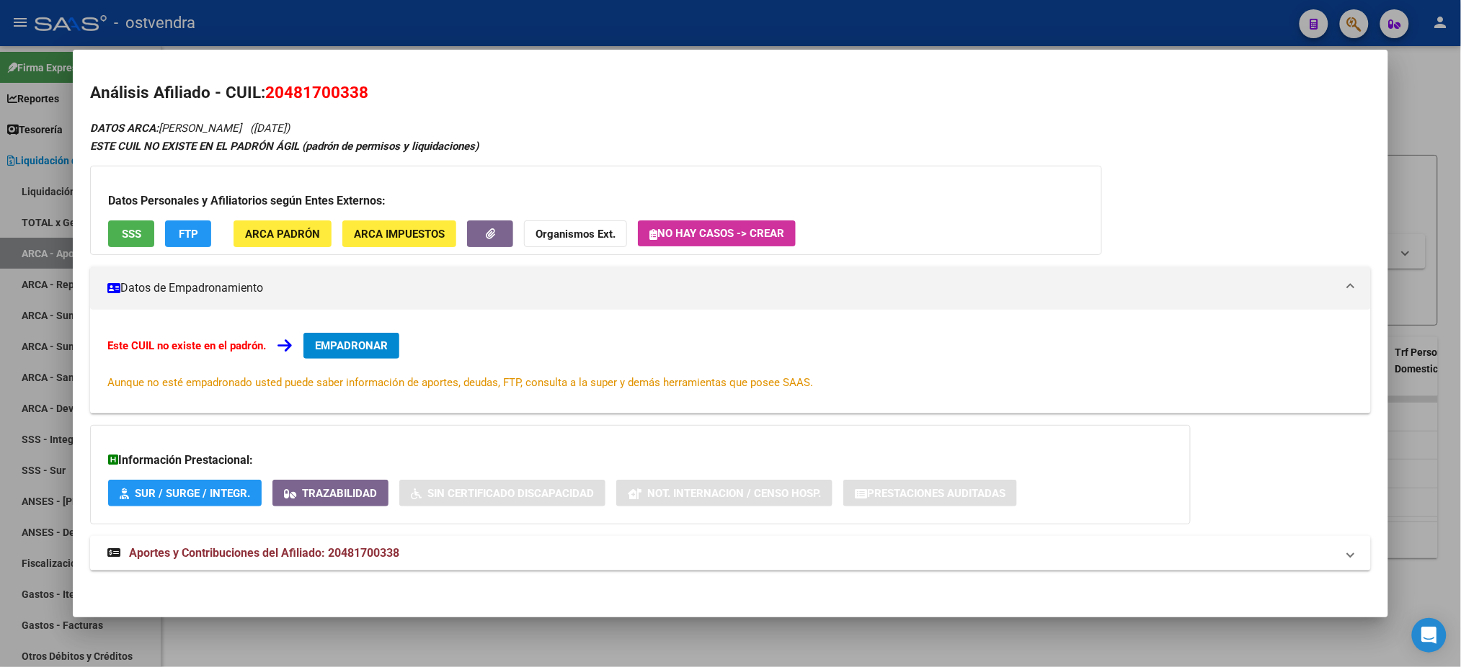
scroll to position [2, 0]
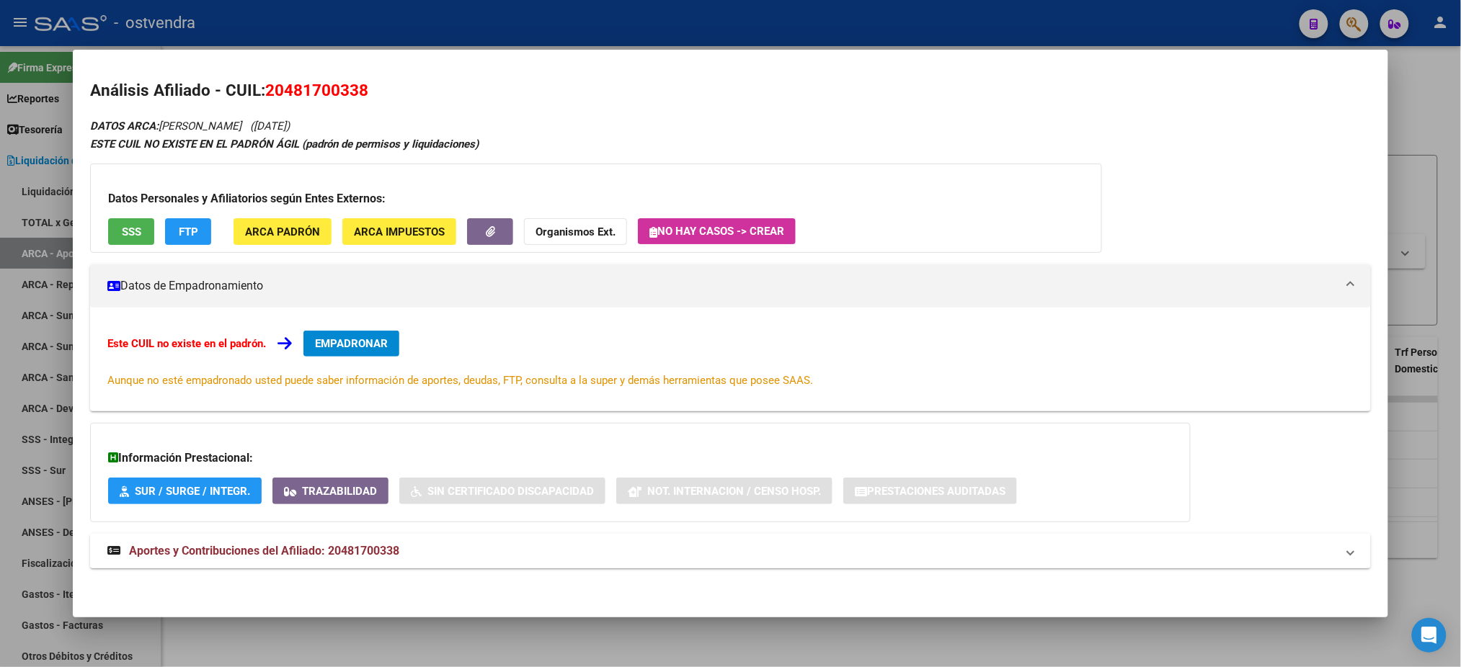
click at [488, 559] on mat-panel-title "Aportes y Contribuciones del Afiliado: 20481700338" at bounding box center [721, 551] width 1228 height 17
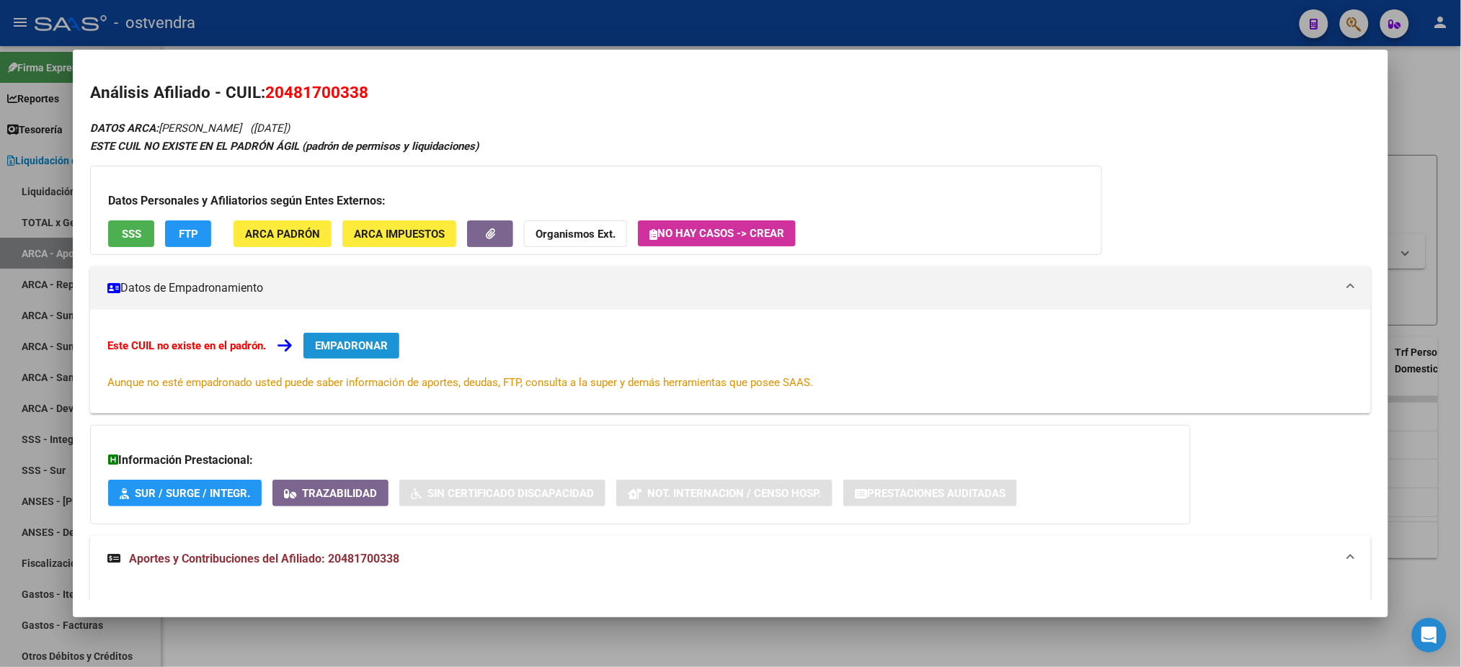
click at [352, 358] on button "EMPADRONAR" at bounding box center [351, 346] width 96 height 26
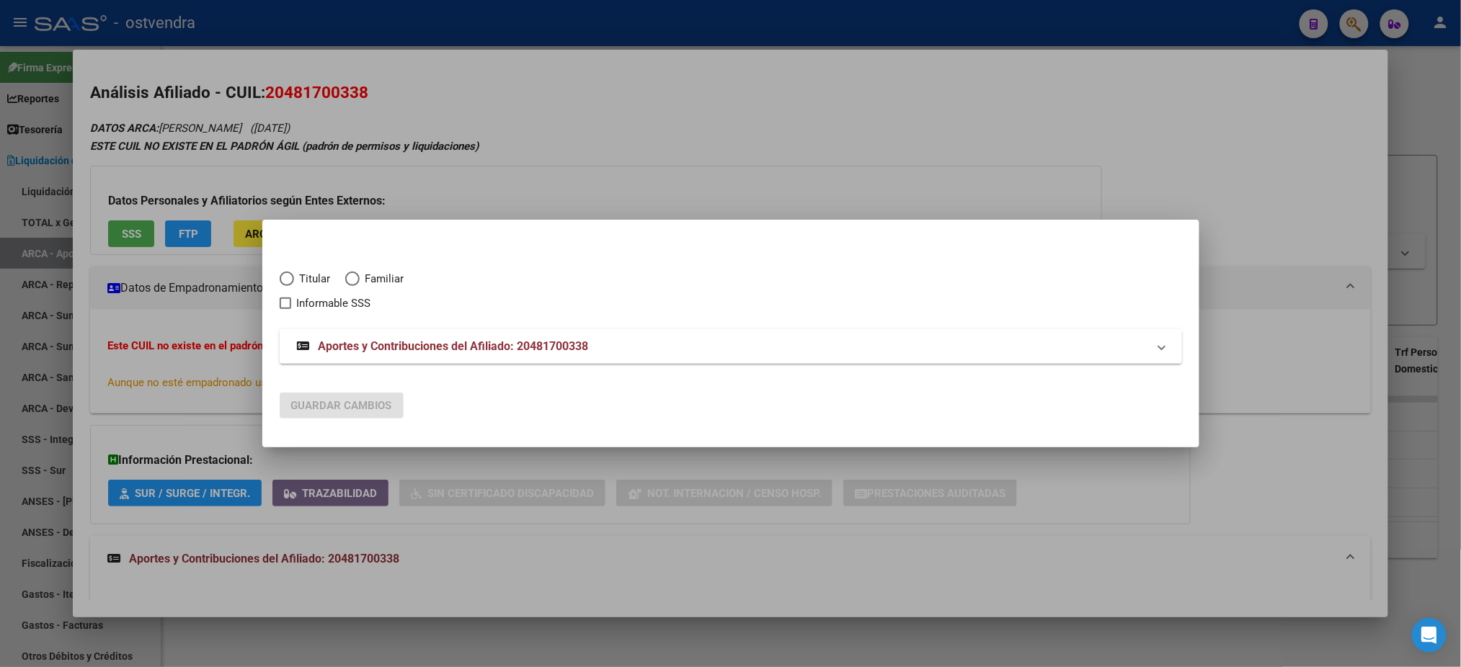
click at [305, 270] on div "Titular Familiar Informable SSS" at bounding box center [731, 283] width 902 height 58
click at [320, 277] on span "Titular" at bounding box center [312, 279] width 37 height 17
click at [294, 277] on input "Titular" at bounding box center [287, 279] width 14 height 14
radio input "true"
checkbox input "true"
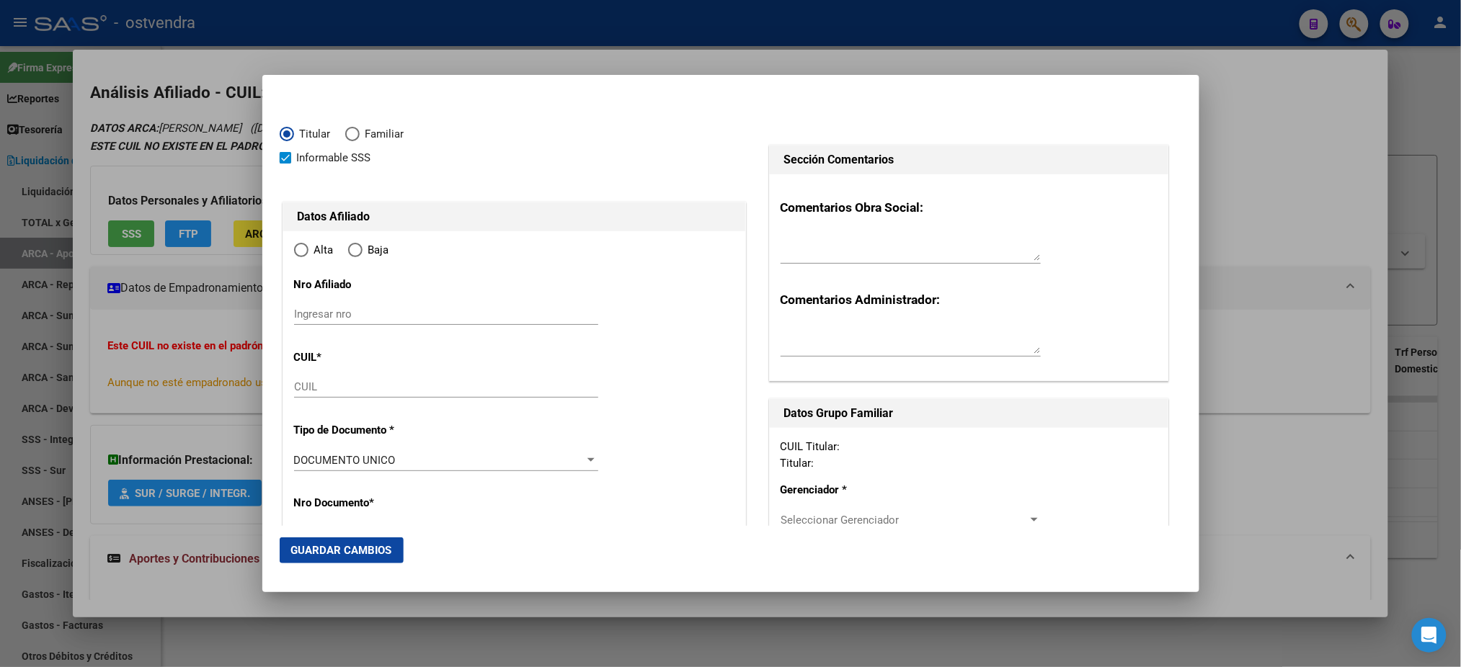
type input "20-48170033-8"
radio input "true"
type input "48170033"
type input "ROSAS"
type input "[PERSON_NAME]"
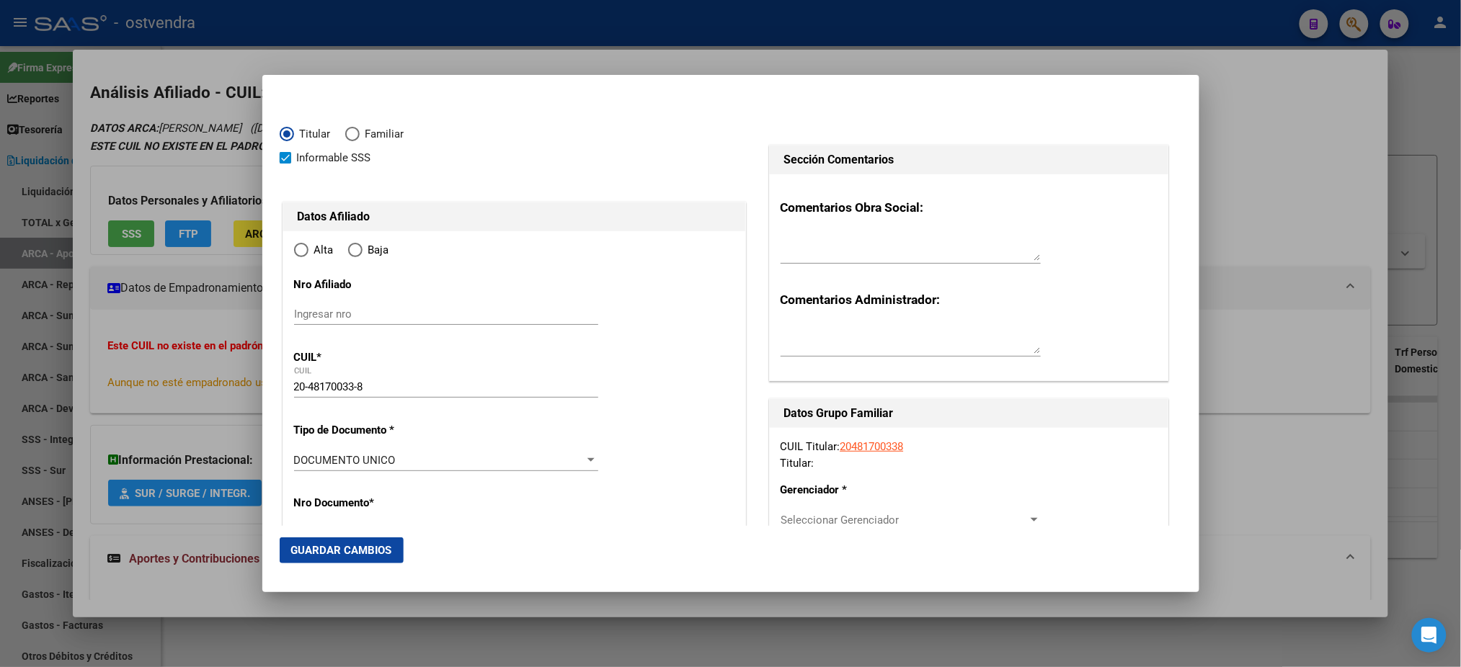
type input "[DATE]"
type input "MORENO"
type input "1744"
type input "[PERSON_NAME]"
type input "5271"
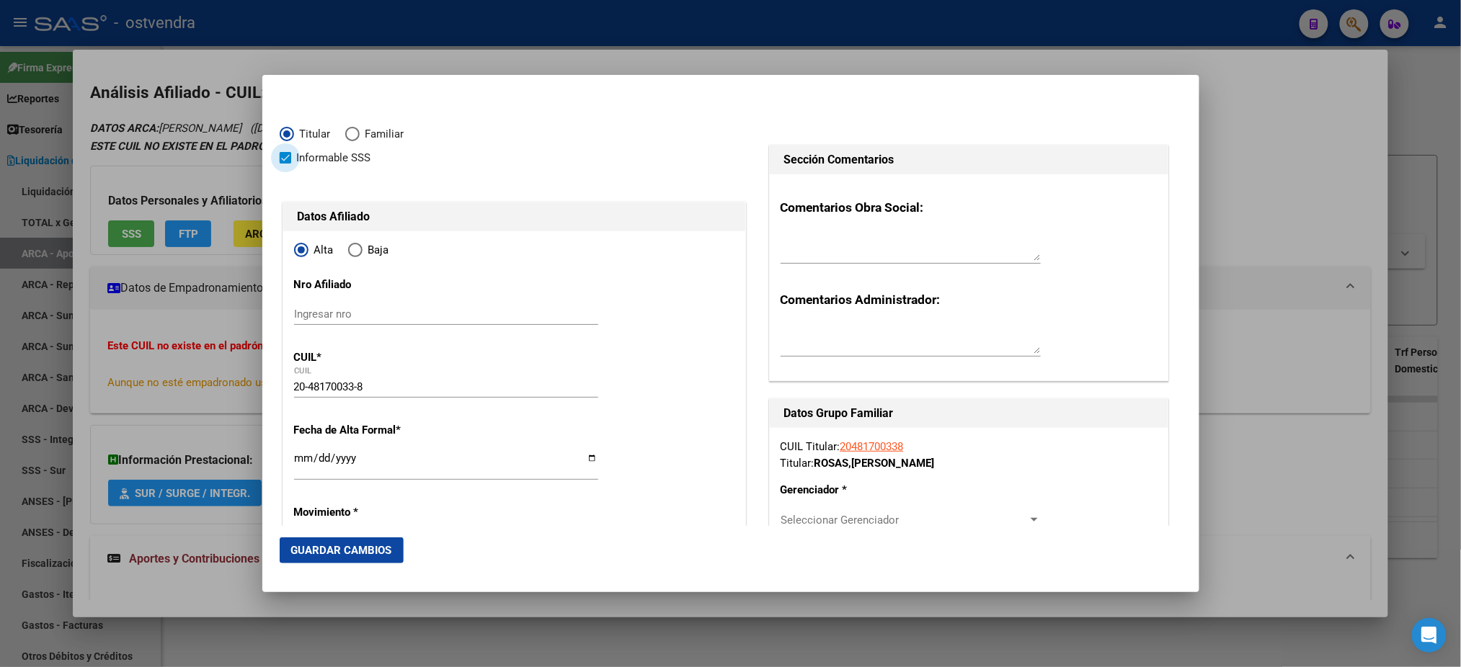
click at [352, 151] on span "Informable SSS" at bounding box center [334, 157] width 74 height 17
click at [285, 164] on input "Informable SSS" at bounding box center [285, 164] width 1 height 1
checkbox input "false"
click at [367, 252] on span "Baja" at bounding box center [376, 250] width 27 height 17
click at [363, 252] on input "Baja" at bounding box center [355, 250] width 14 height 14
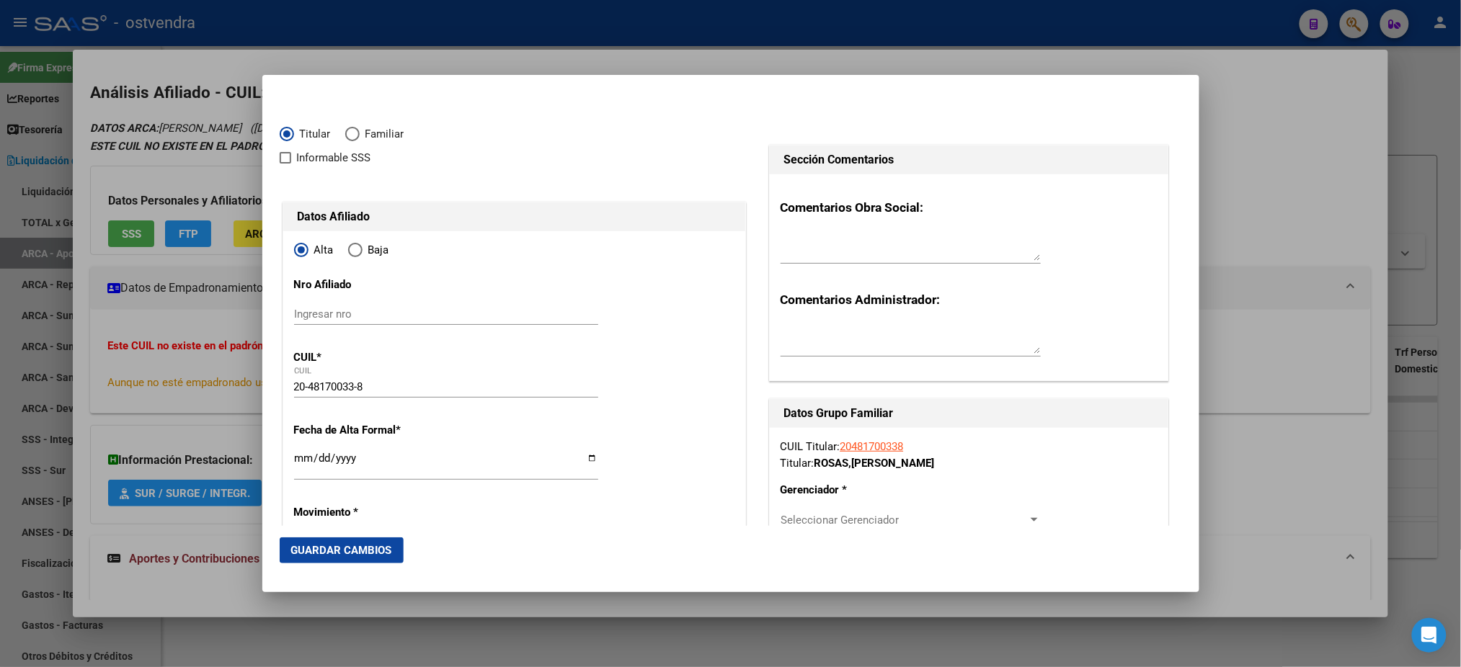
radio input "true"
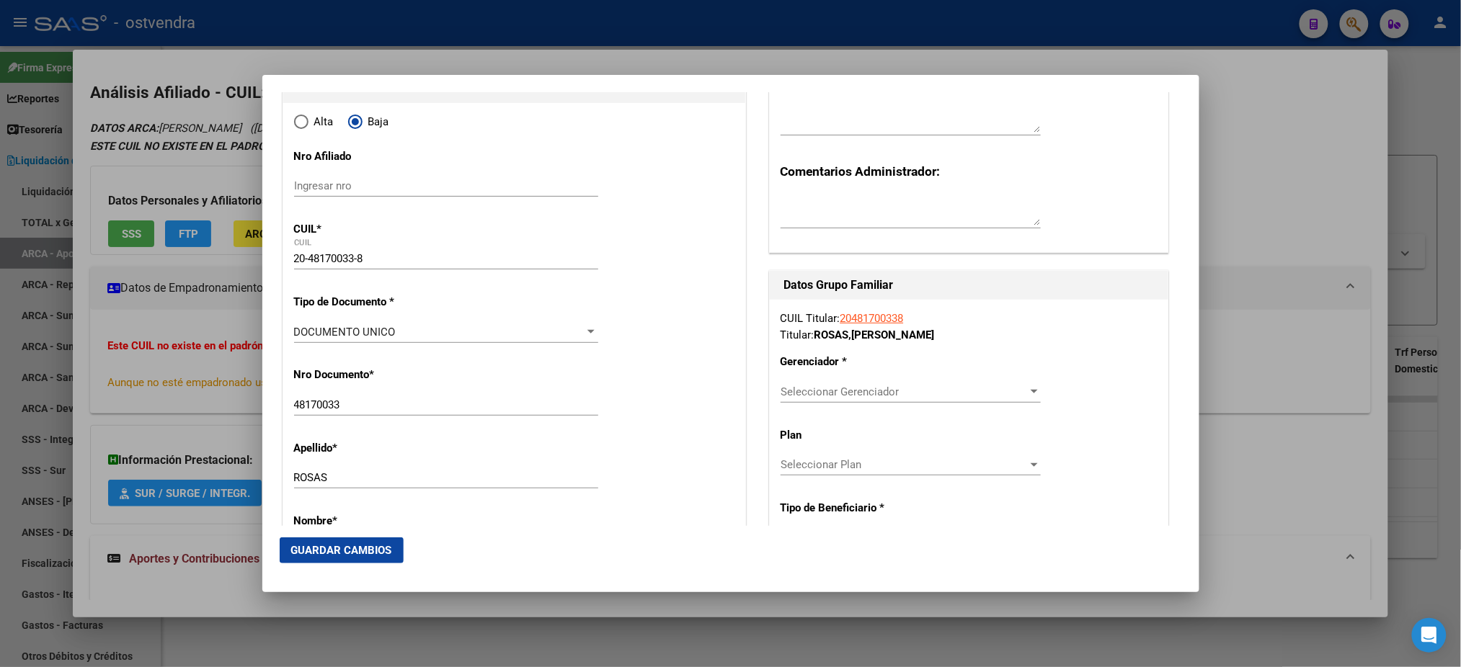
scroll to position [512, 0]
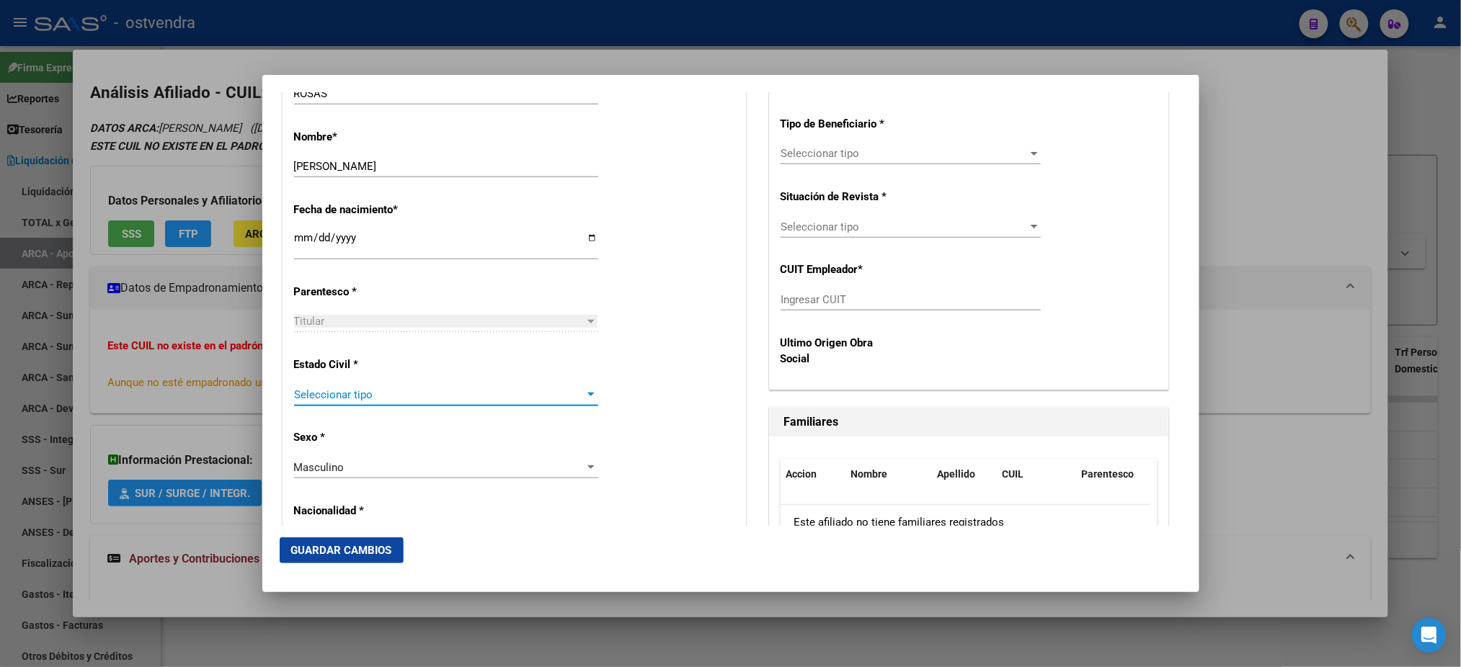
click at [440, 392] on span "Seleccionar tipo" at bounding box center [439, 394] width 291 height 13
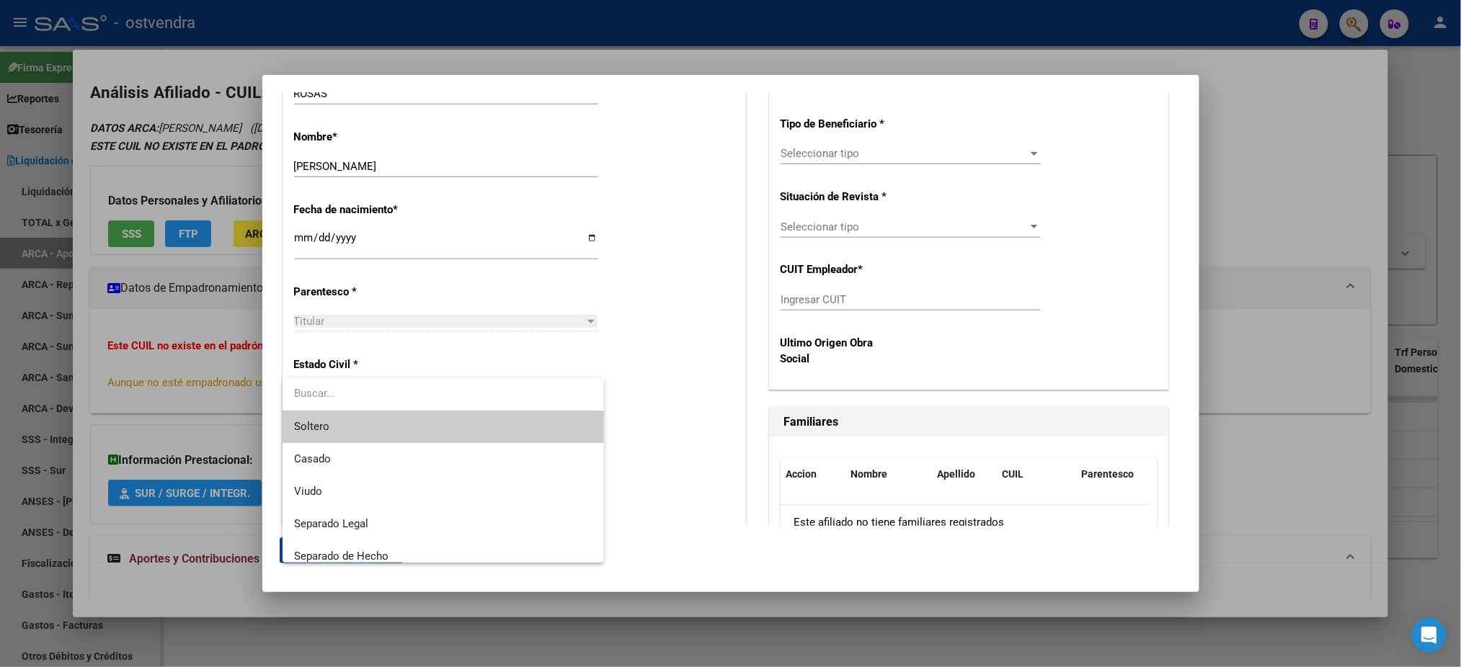
click at [430, 430] on span "Soltero" at bounding box center [443, 427] width 298 height 32
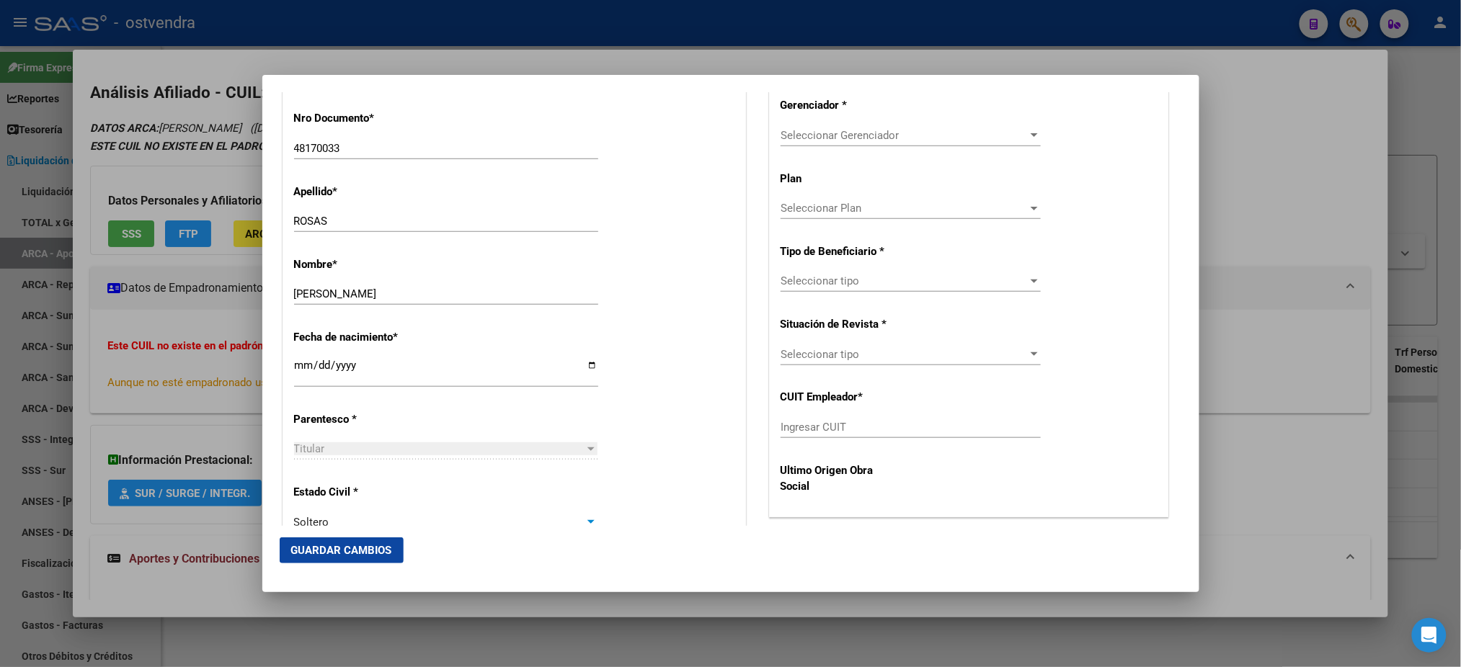
scroll to position [384, 0]
click at [899, 126] on div "Seleccionar Gerenciador Seleccionar Gerenciador" at bounding box center [910, 136] width 260 height 22
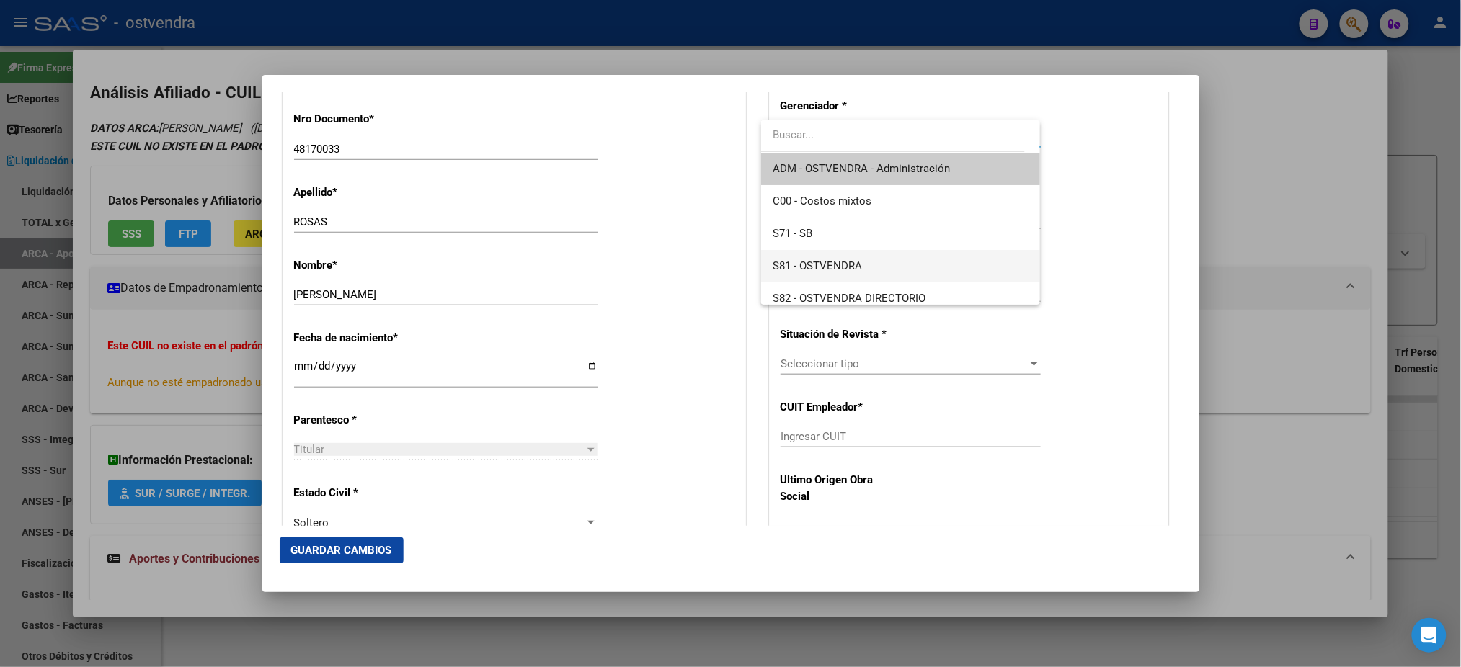
click at [873, 275] on span "S81 - OSTVENDRA" at bounding box center [901, 266] width 256 height 32
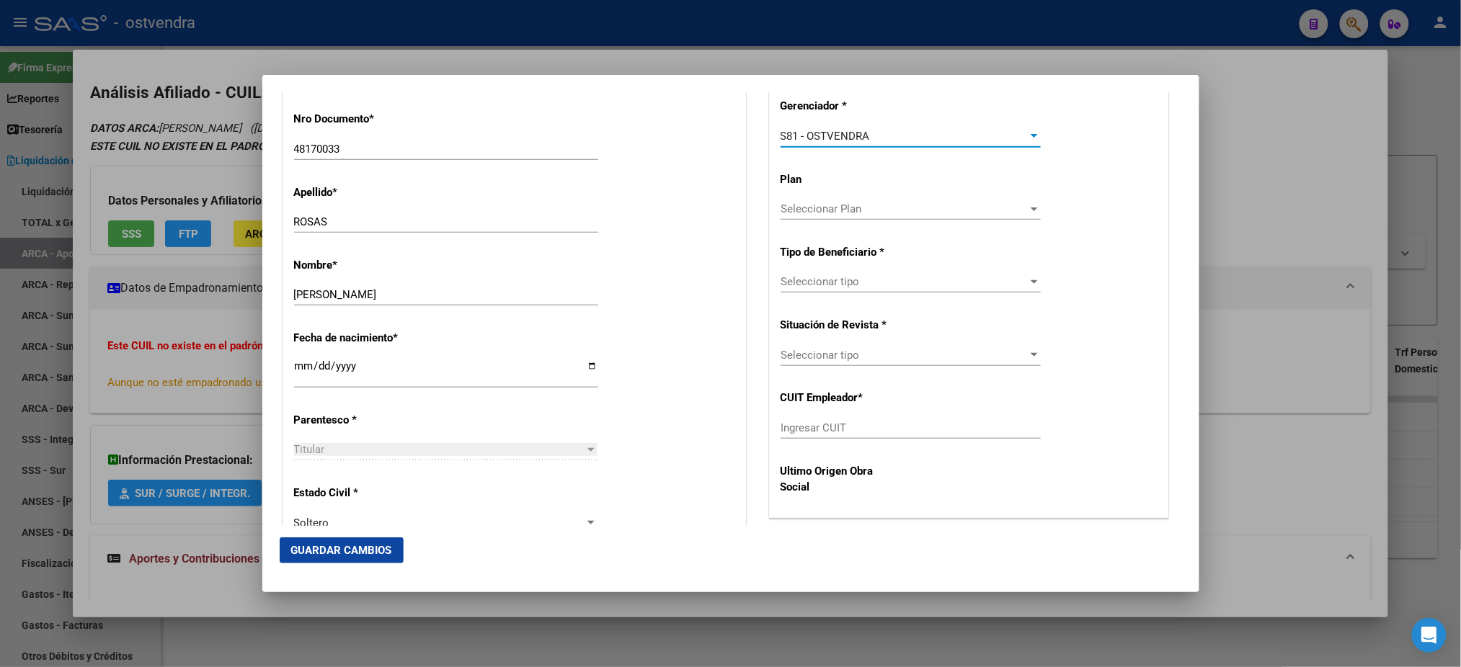
click at [885, 339] on div "CUIL Titular: 20481700338 Titular: [PERSON_NAME] [PERSON_NAME] Gerenciador * S8…" at bounding box center [969, 280] width 399 height 473
click at [891, 357] on span "Seleccionar tipo" at bounding box center [903, 355] width 247 height 13
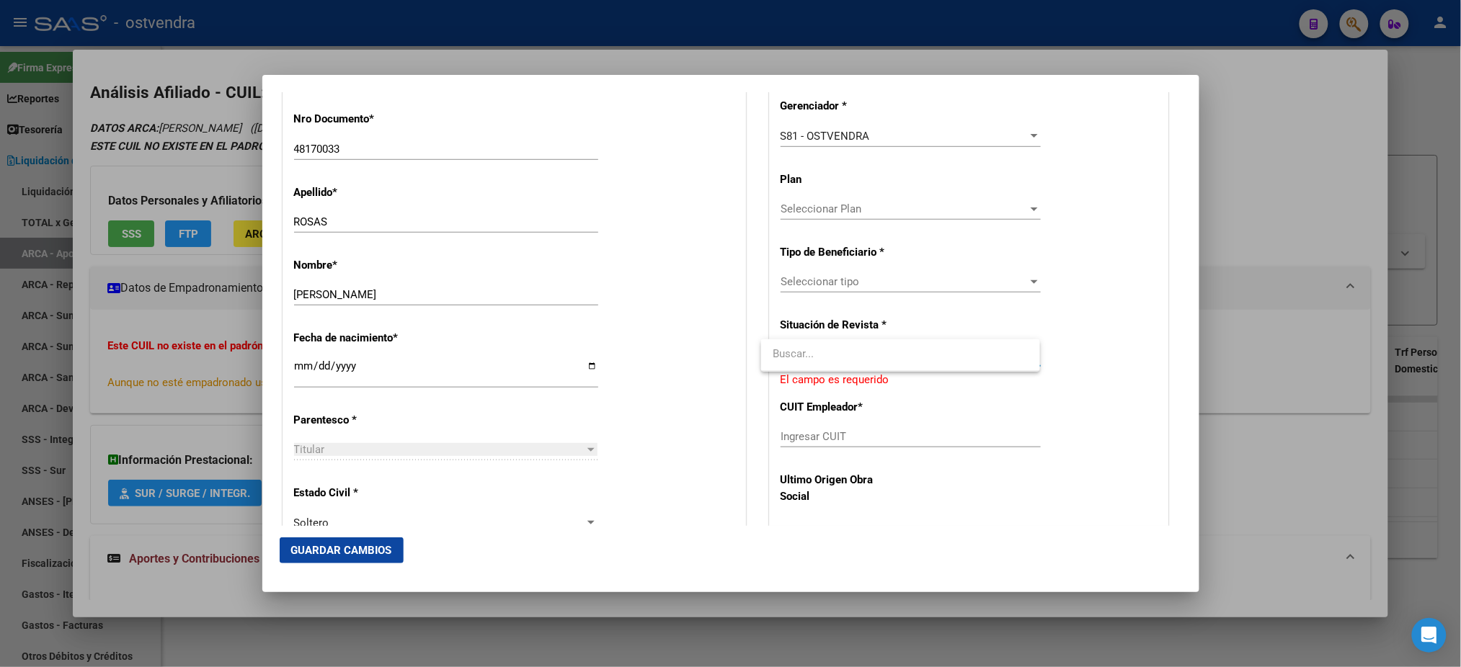
click at [892, 291] on div at bounding box center [730, 333] width 1461 height 667
click at [892, 282] on span "Seleccionar tipo" at bounding box center [903, 281] width 247 height 13
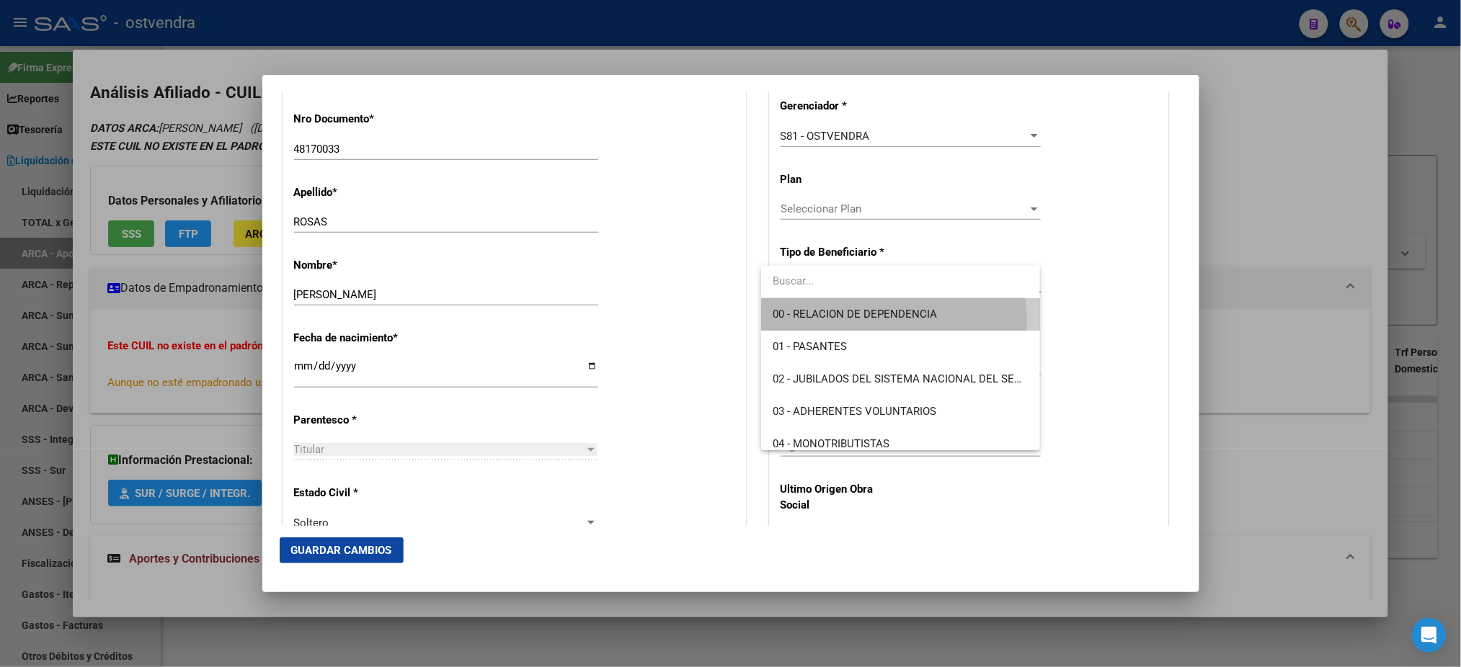
click at [877, 321] on span "00 - RELACION DE DEPENDENCIA" at bounding box center [901, 314] width 256 height 32
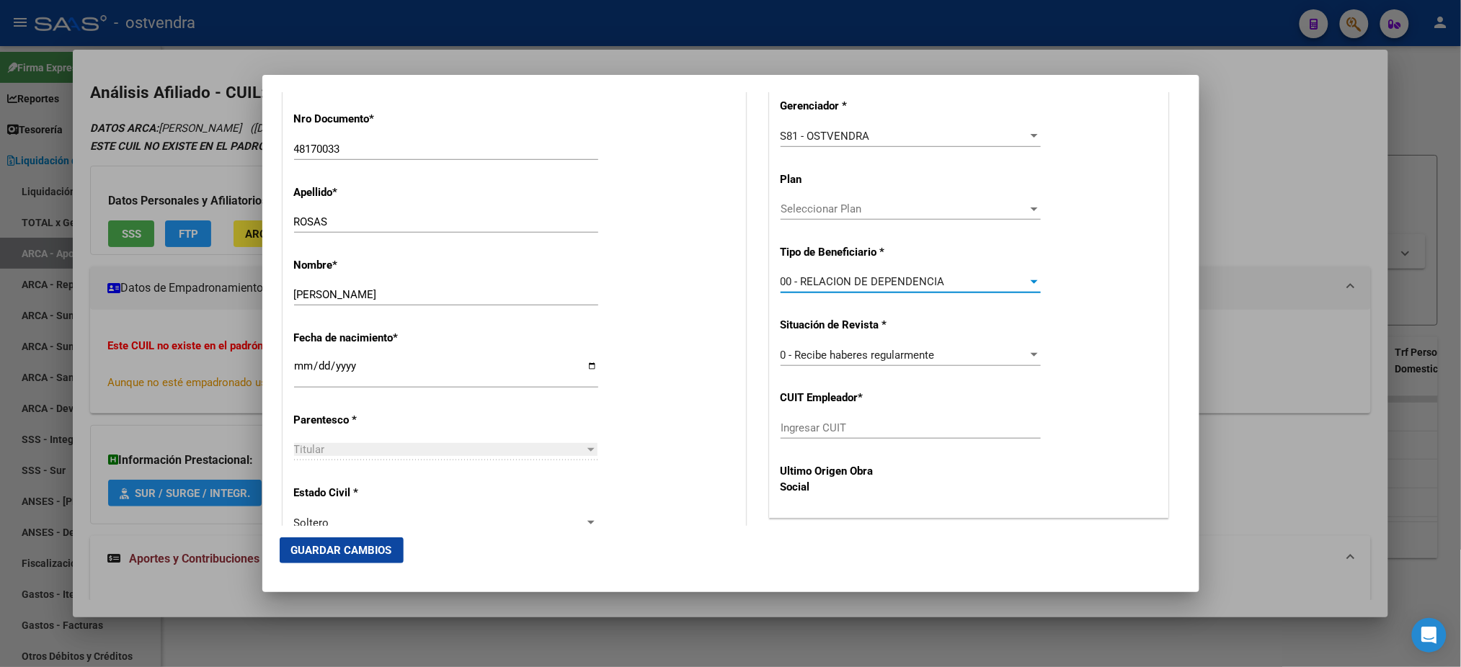
type input "30-71541793-2"
click at [393, 559] on button "Guardar Cambios" at bounding box center [342, 551] width 124 height 26
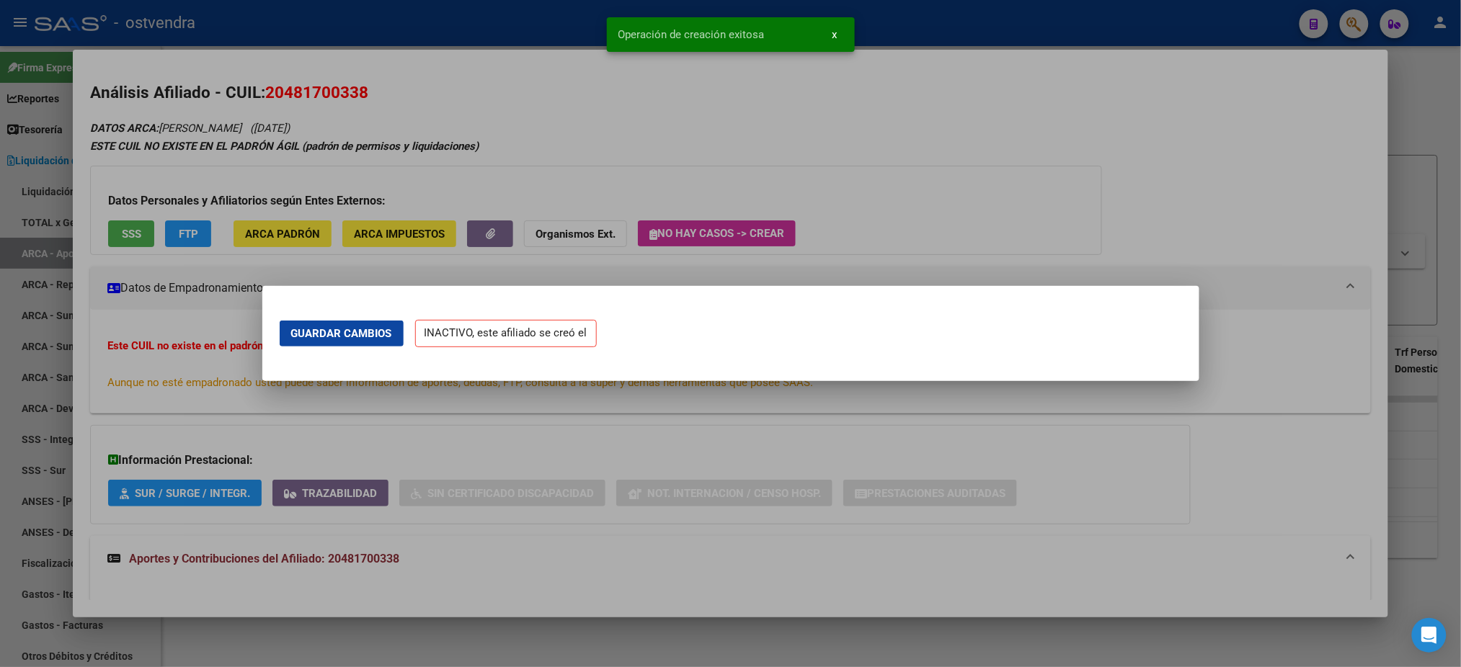
scroll to position [0, 0]
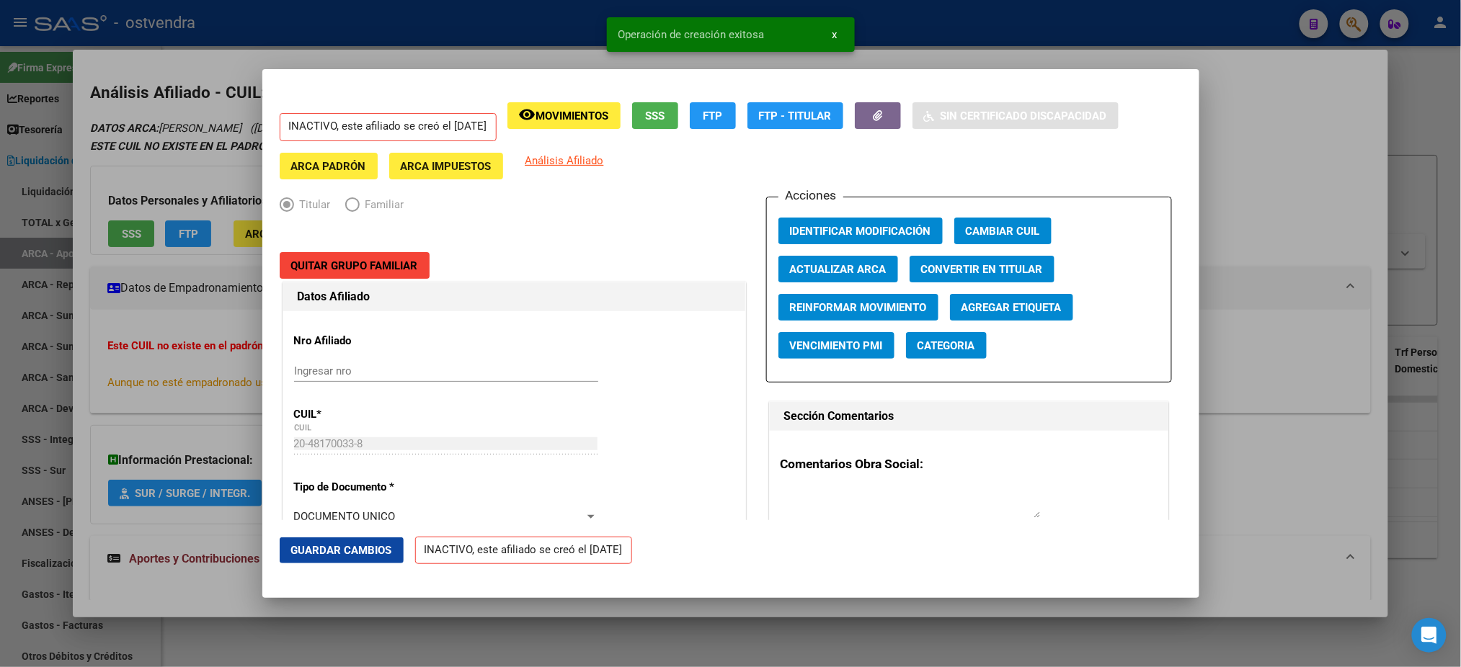
click at [181, 168] on div at bounding box center [730, 333] width 1461 height 667
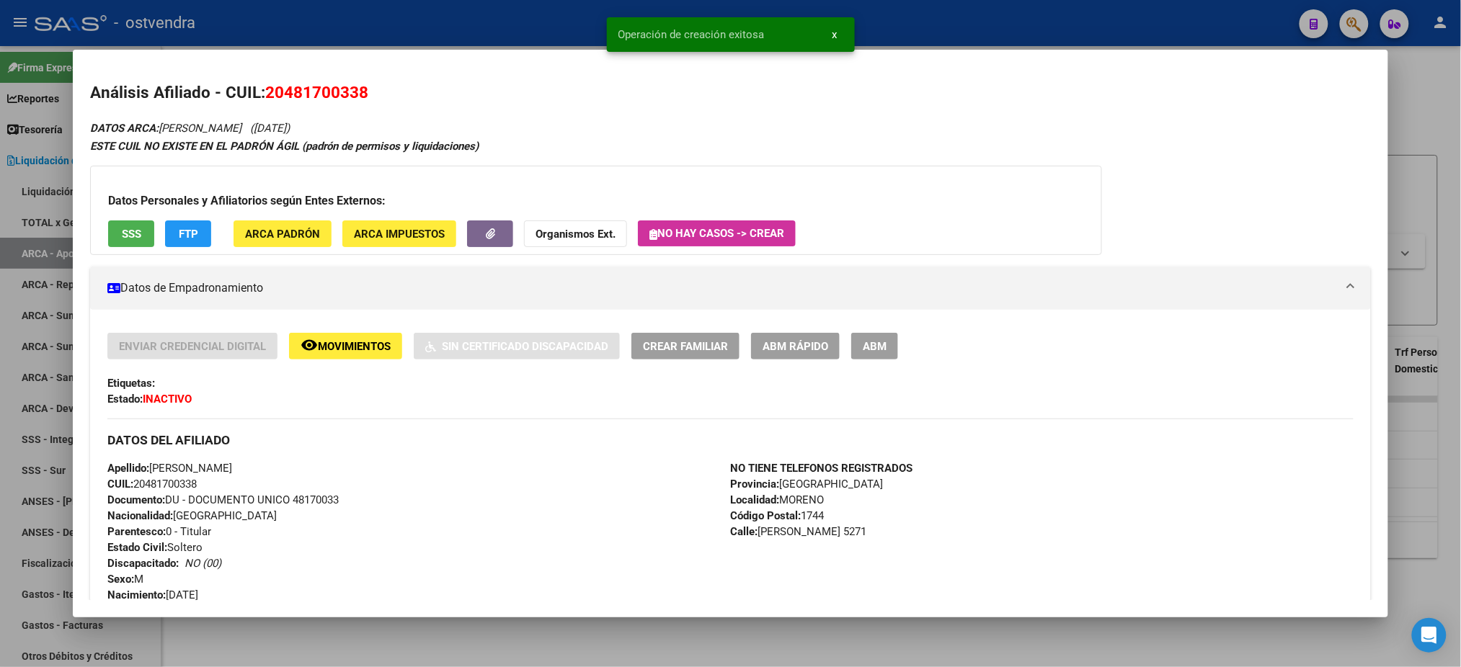
click at [412, 20] on div at bounding box center [730, 333] width 1461 height 667
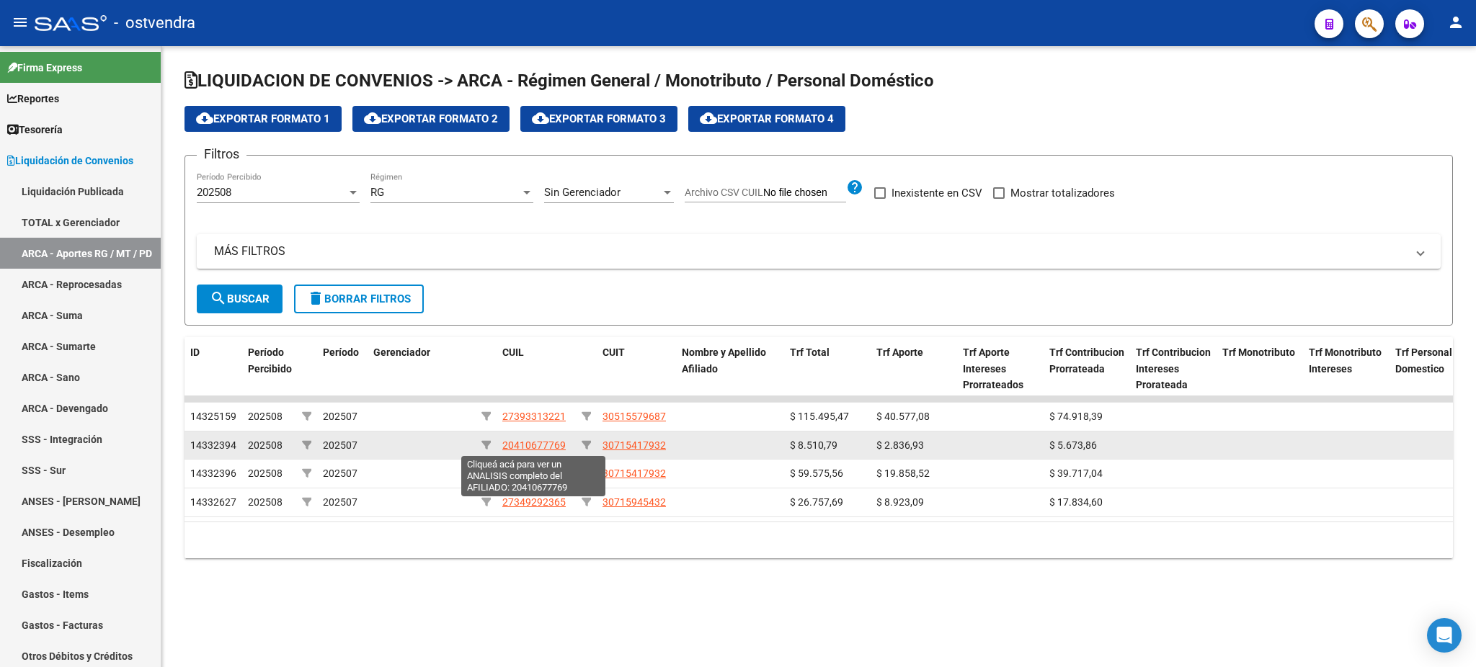
click at [546, 449] on span "20410677769" at bounding box center [533, 446] width 63 height 12
type textarea "20410677769"
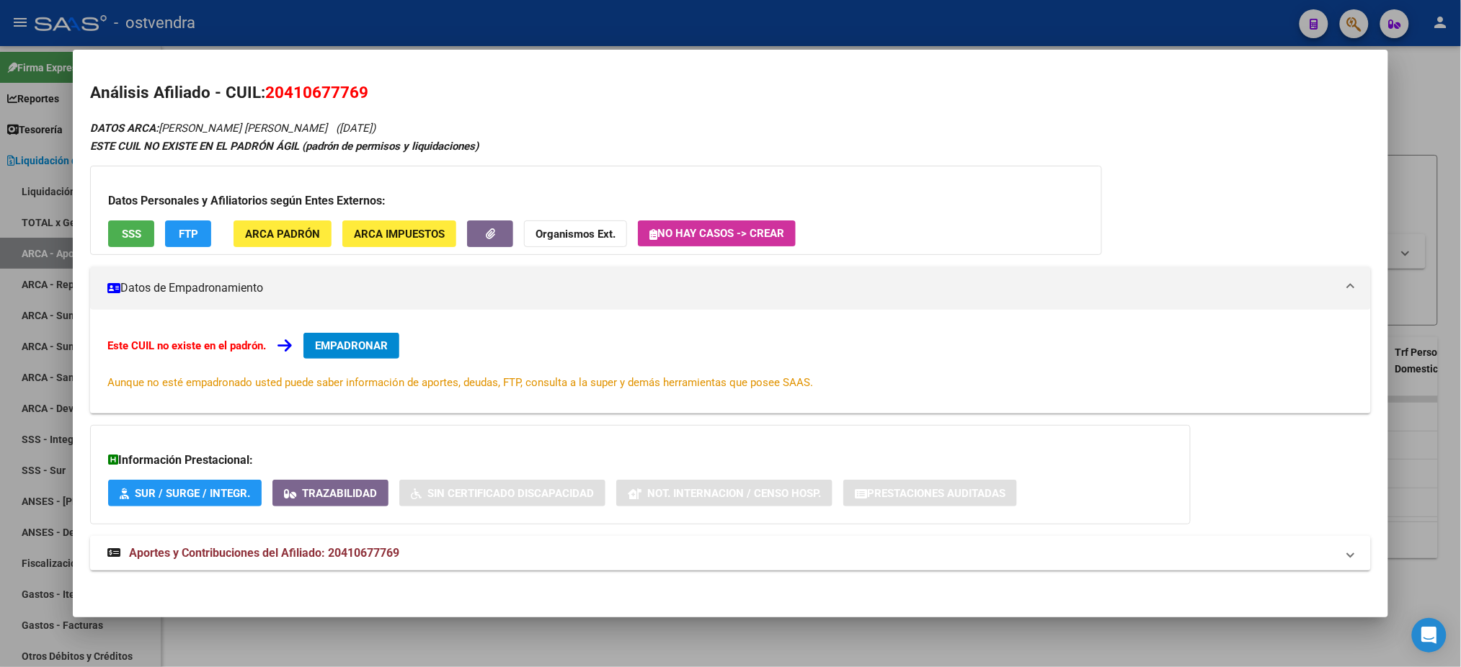
drag, startPoint x: 148, startPoint y: 245, endPoint x: 140, endPoint y: 231, distance: 15.8
click at [147, 244] on div "Datos Personales y Afiliatorios según Entes Externos: SSS FTP ARCA Padrón ARCA …" at bounding box center [596, 210] width 1012 height 89
click at [140, 231] on button "SSS" at bounding box center [131, 234] width 46 height 27
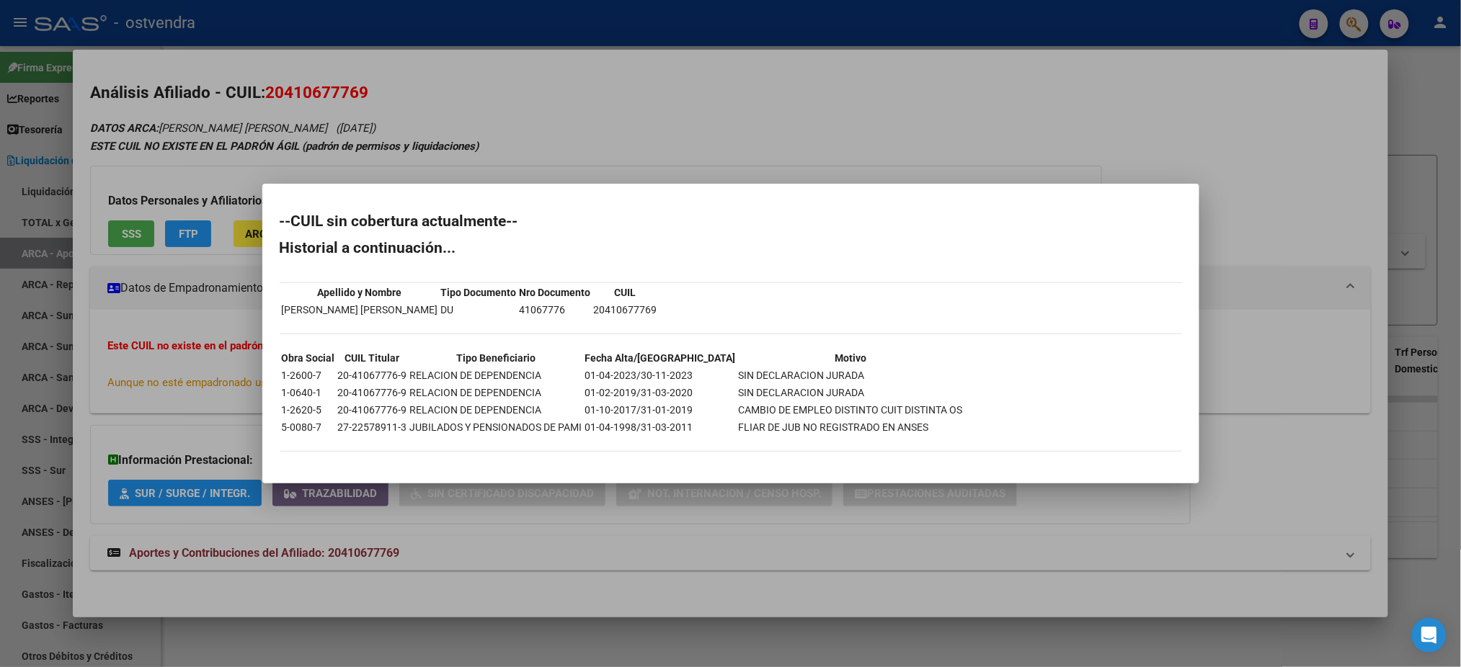
click at [498, 63] on div at bounding box center [730, 333] width 1461 height 667
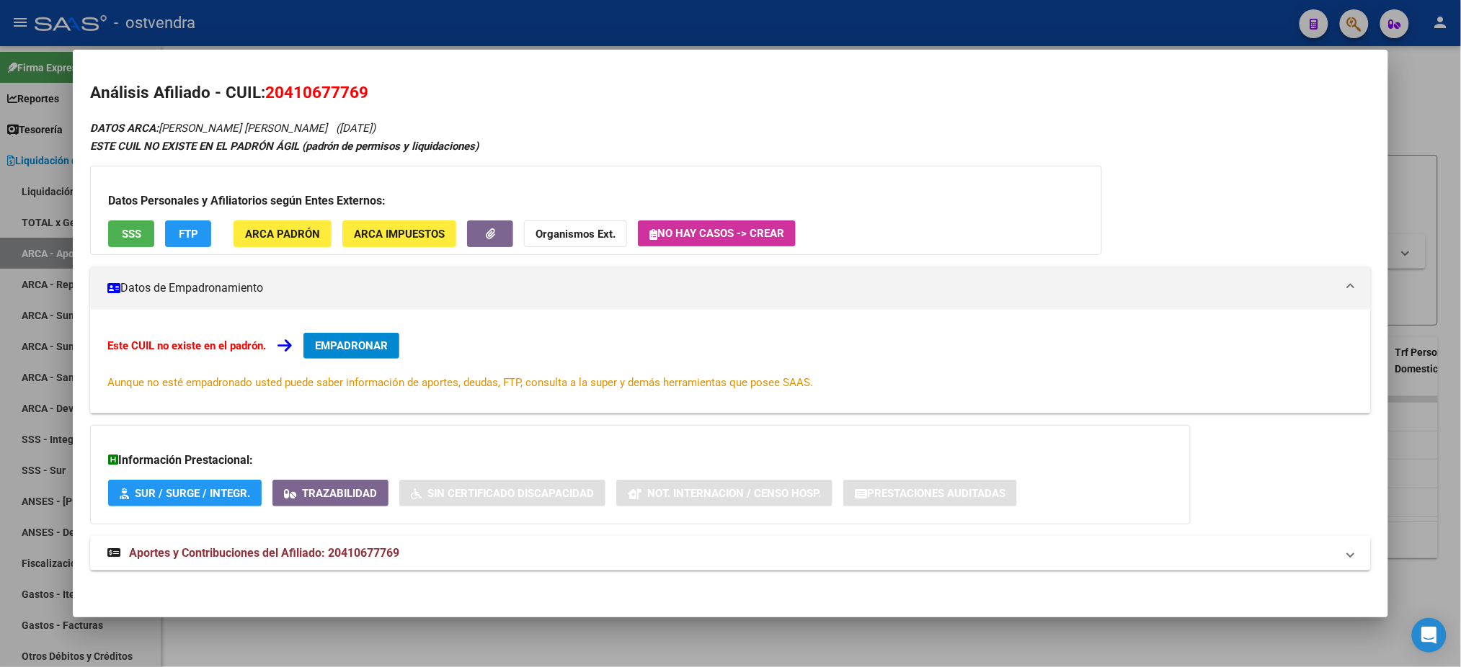
click at [208, 239] on app-movimiento-sss "FTP" at bounding box center [194, 234] width 58 height 27
click at [202, 236] on button "FTP" at bounding box center [188, 234] width 46 height 27
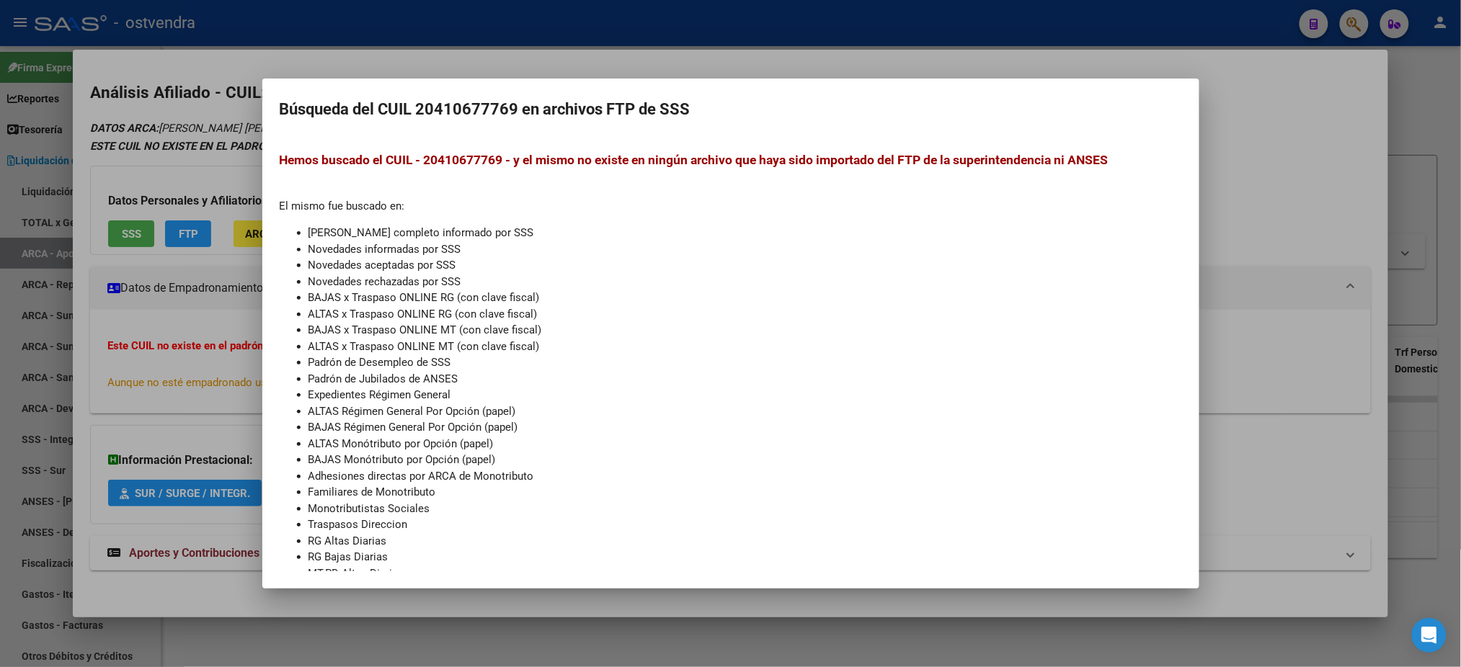
drag, startPoint x: 110, startPoint y: 125, endPoint x: 202, endPoint y: 208, distance: 123.0
click at [110, 126] on div at bounding box center [730, 333] width 1461 height 667
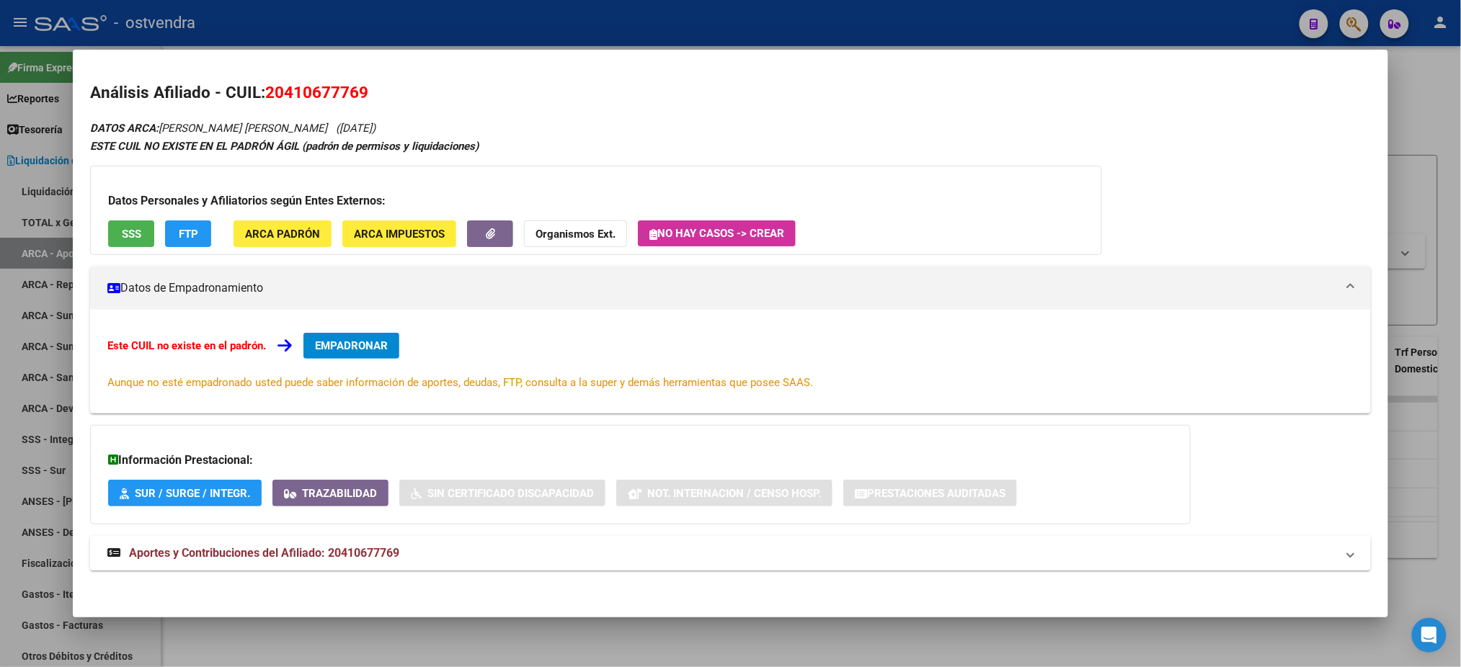
scroll to position [2, 0]
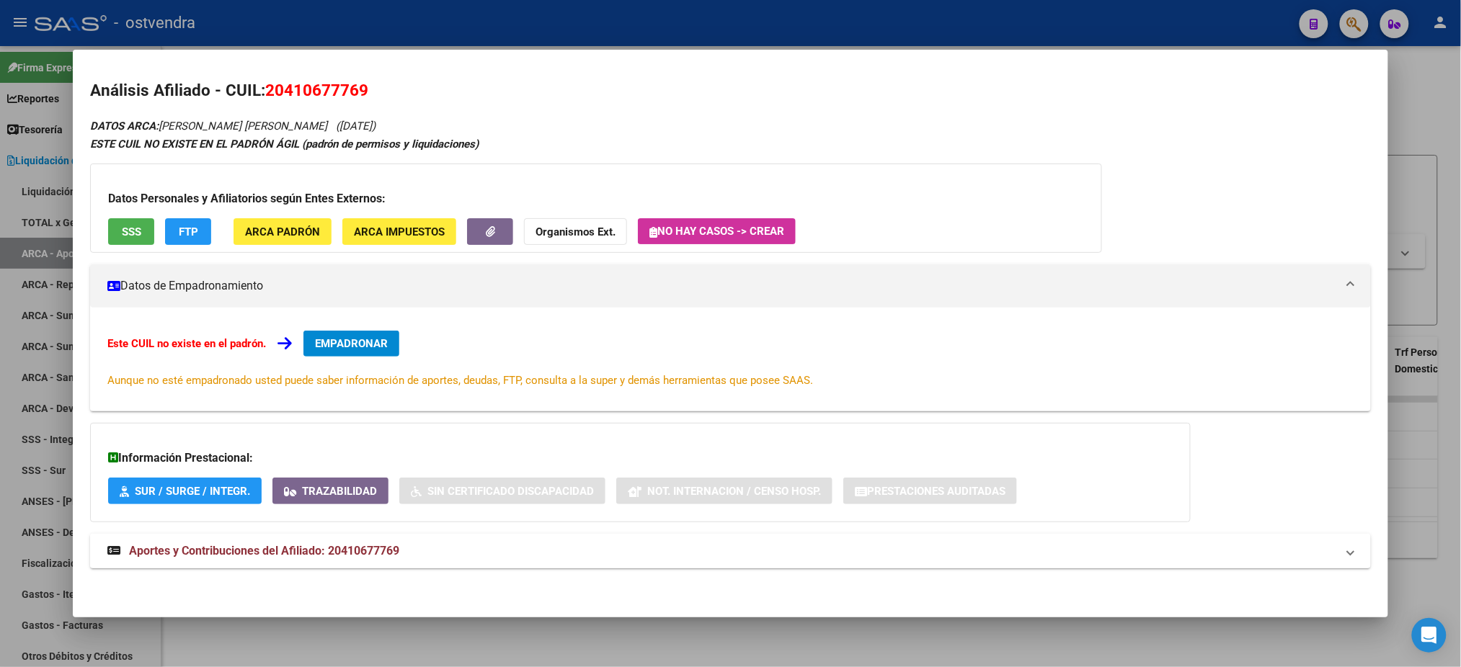
click at [399, 553] on mat-panel-title "Aportes y Contribuciones del Afiliado: 20410677769" at bounding box center [721, 551] width 1228 height 17
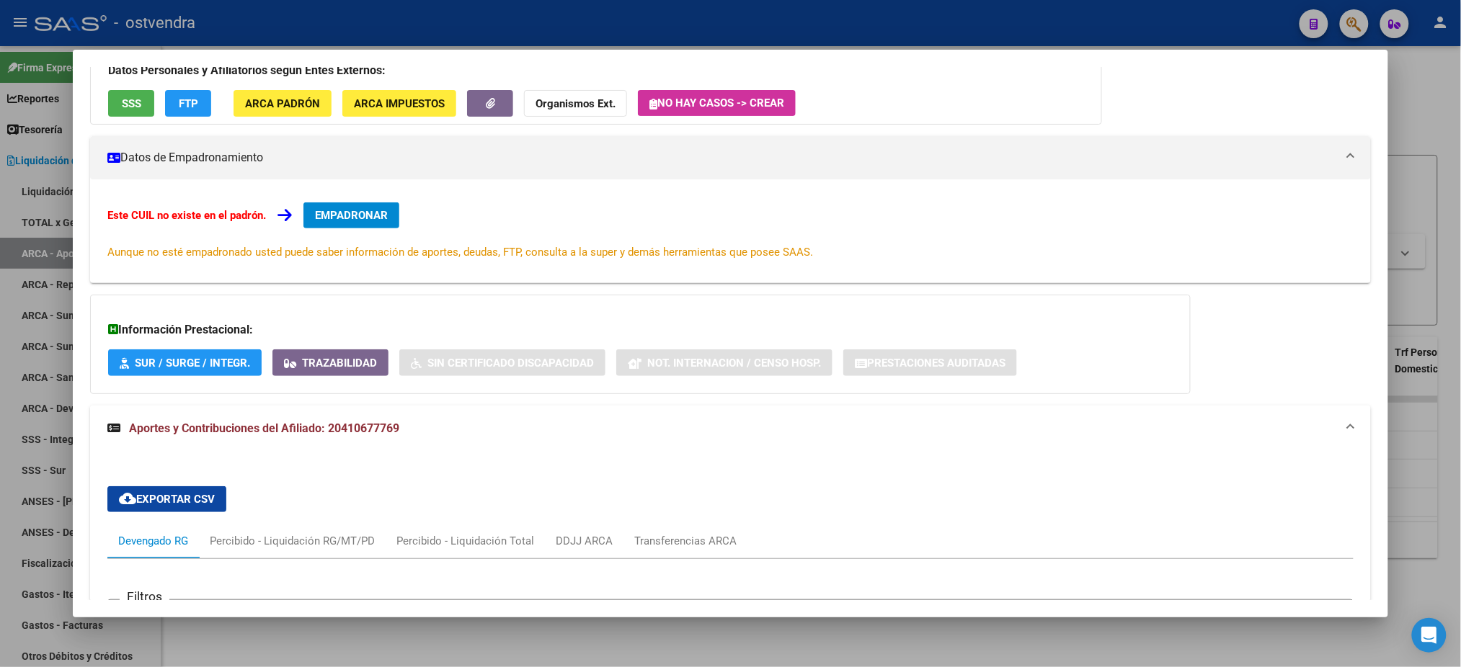
scroll to position [0, 0]
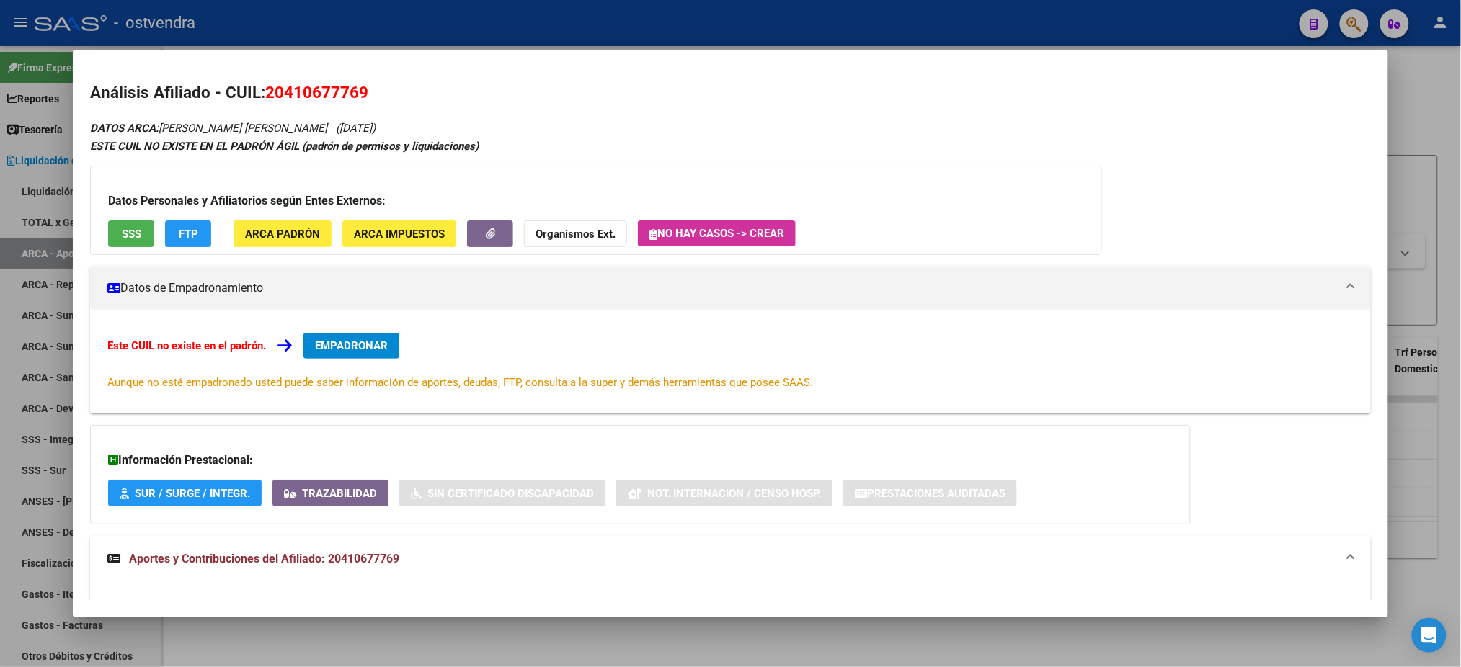
drag, startPoint x: 373, startPoint y: 329, endPoint x: 376, endPoint y: 339, distance: 9.8
click at [374, 332] on div "Este CUIL no existe en el padrón. EMPADRONAR Aunque no esté empadronado usted p…" at bounding box center [730, 362] width 1280 height 104
click at [378, 346] on span "EMPADRONAR" at bounding box center [351, 345] width 73 height 13
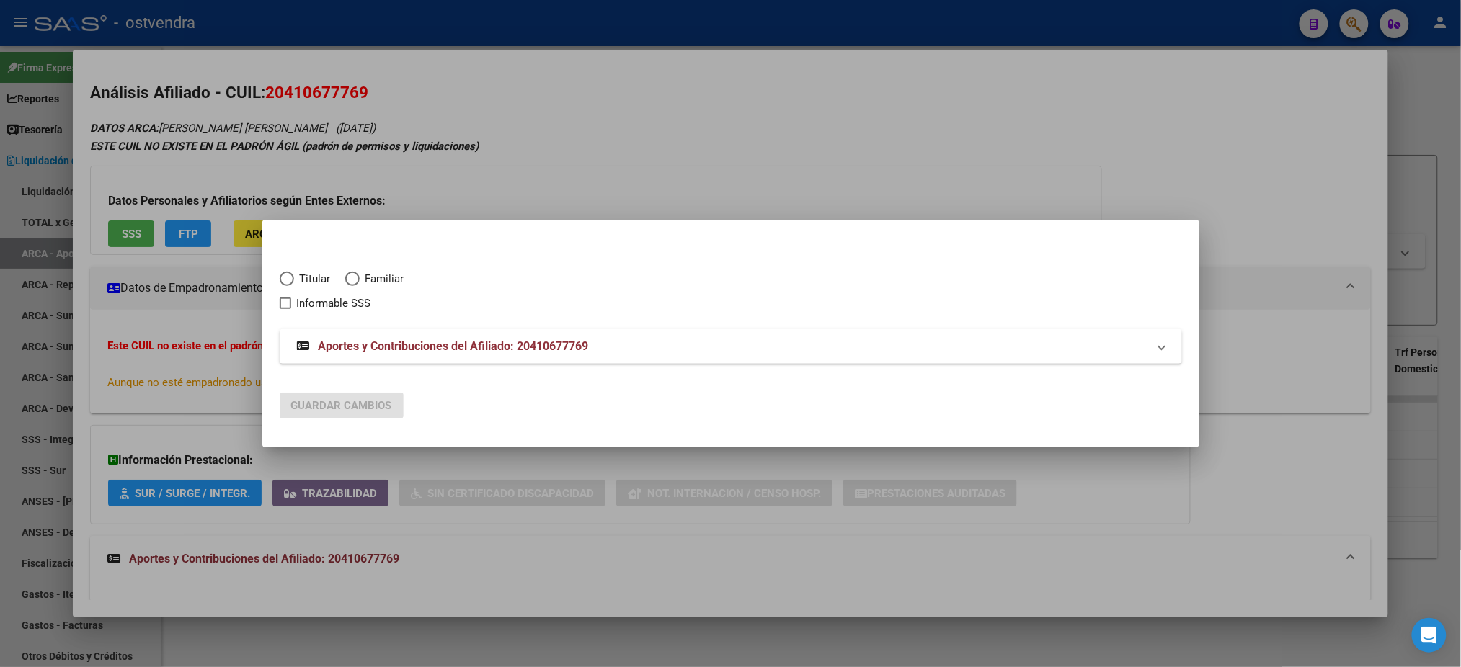
click at [298, 269] on div "Titular Familiar Informable SSS" at bounding box center [731, 283] width 902 height 58
click at [311, 281] on span "Titular" at bounding box center [312, 279] width 37 height 17
click at [294, 281] on input "Titular" at bounding box center [287, 279] width 14 height 14
radio input "true"
checkbox input "true"
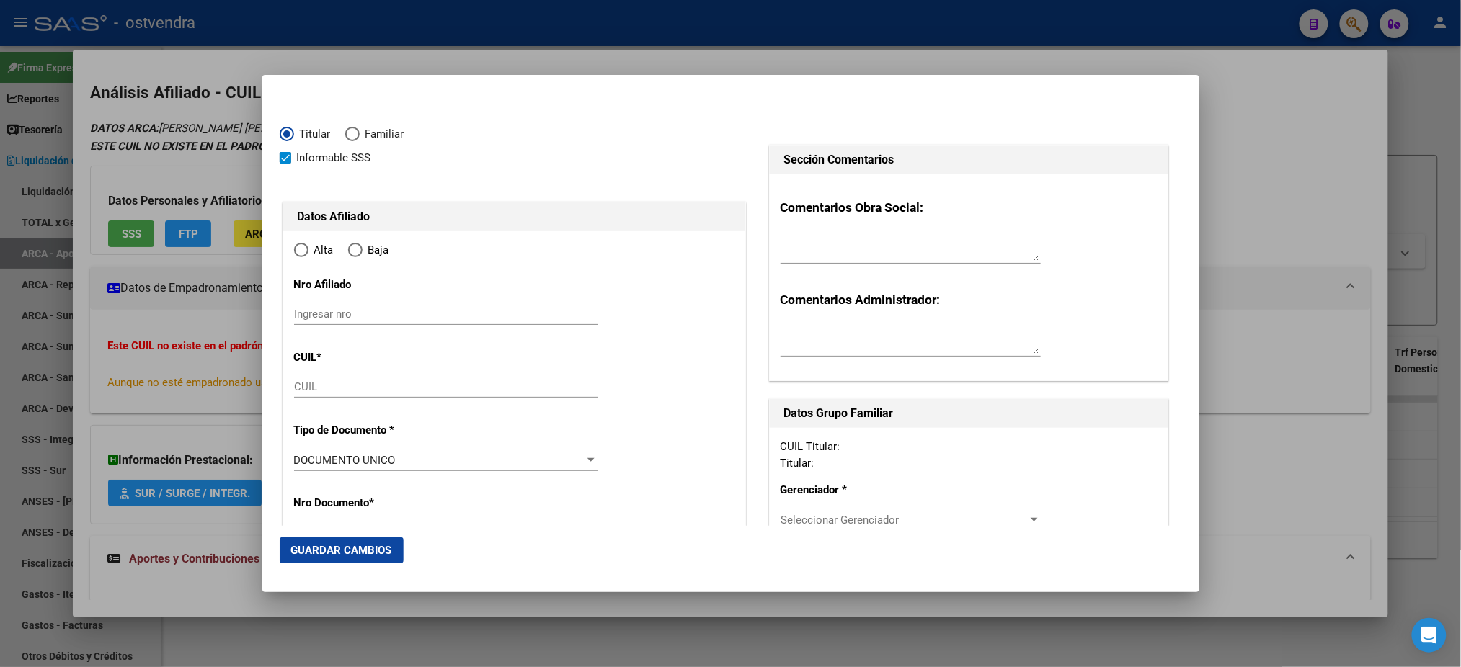
type input "20-41067776-9"
radio input "true"
click at [331, 151] on span "Informable SSS" at bounding box center [334, 157] width 74 height 17
click at [285, 164] on input "Informable SSS" at bounding box center [285, 164] width 1 height 1
checkbox input "false"
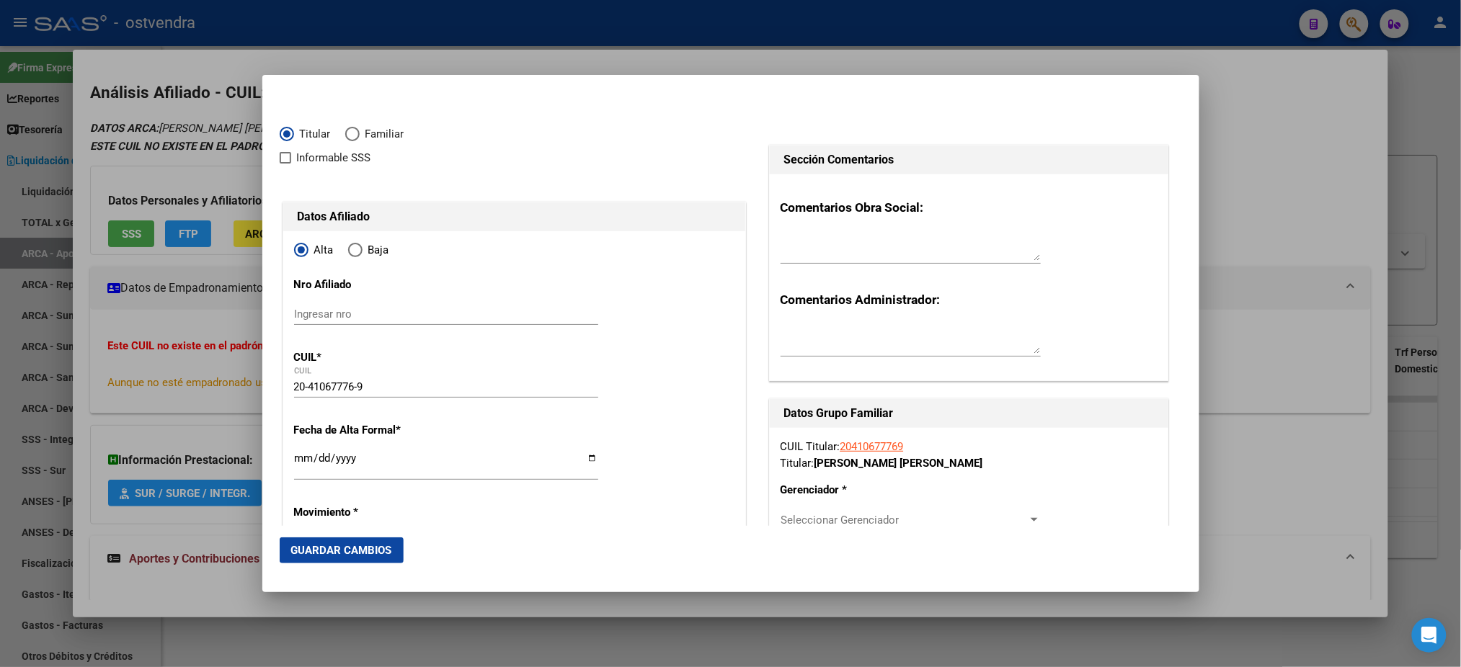
type input "41067776"
type input "[PERSON_NAME] [PERSON_NAME]"
type input "[DATE]"
type input "[PERSON_NAME]"
type input "1665"
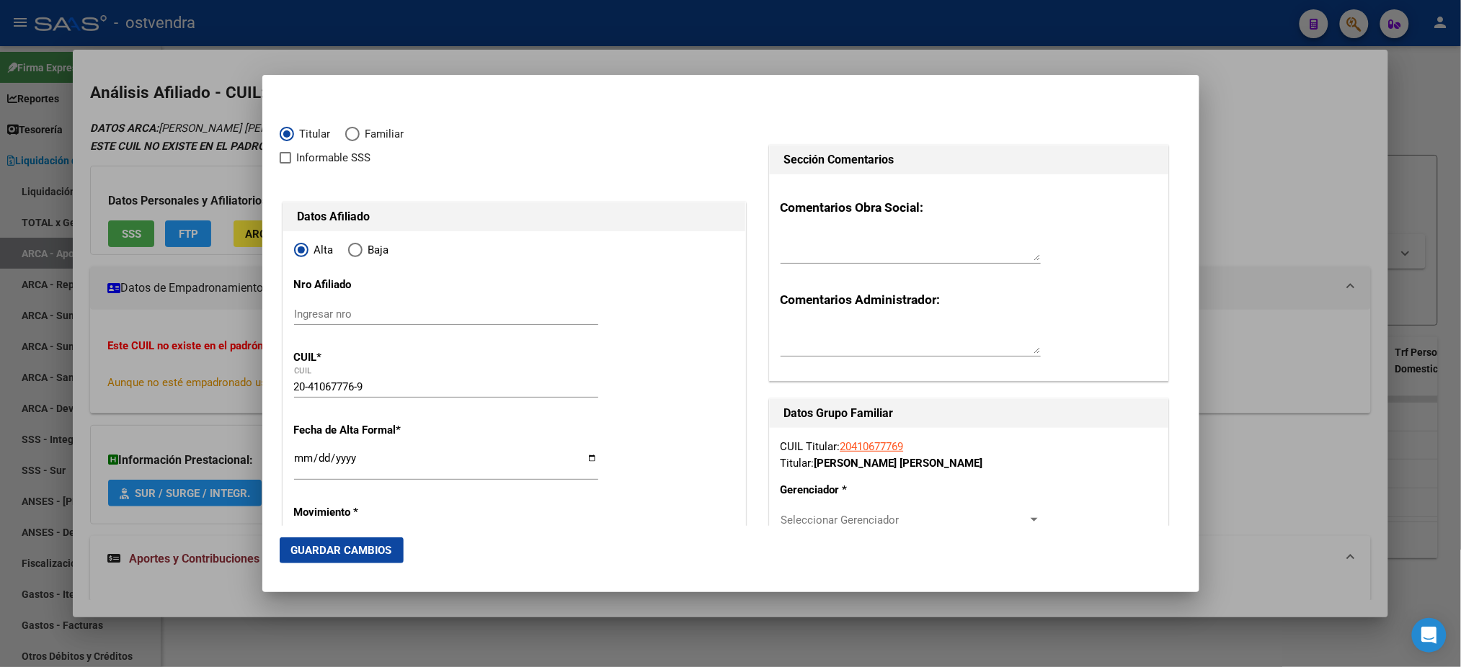
type input "[PERSON_NAME] Y ACERBONI"
click at [356, 259] on mat-radio-button "Baja" at bounding box center [375, 254] width 55 height 24
click at [355, 252] on span "Elija una opción" at bounding box center [355, 250] width 14 height 14
click at [355, 252] on input "Baja" at bounding box center [355, 250] width 14 height 14
radio input "true"
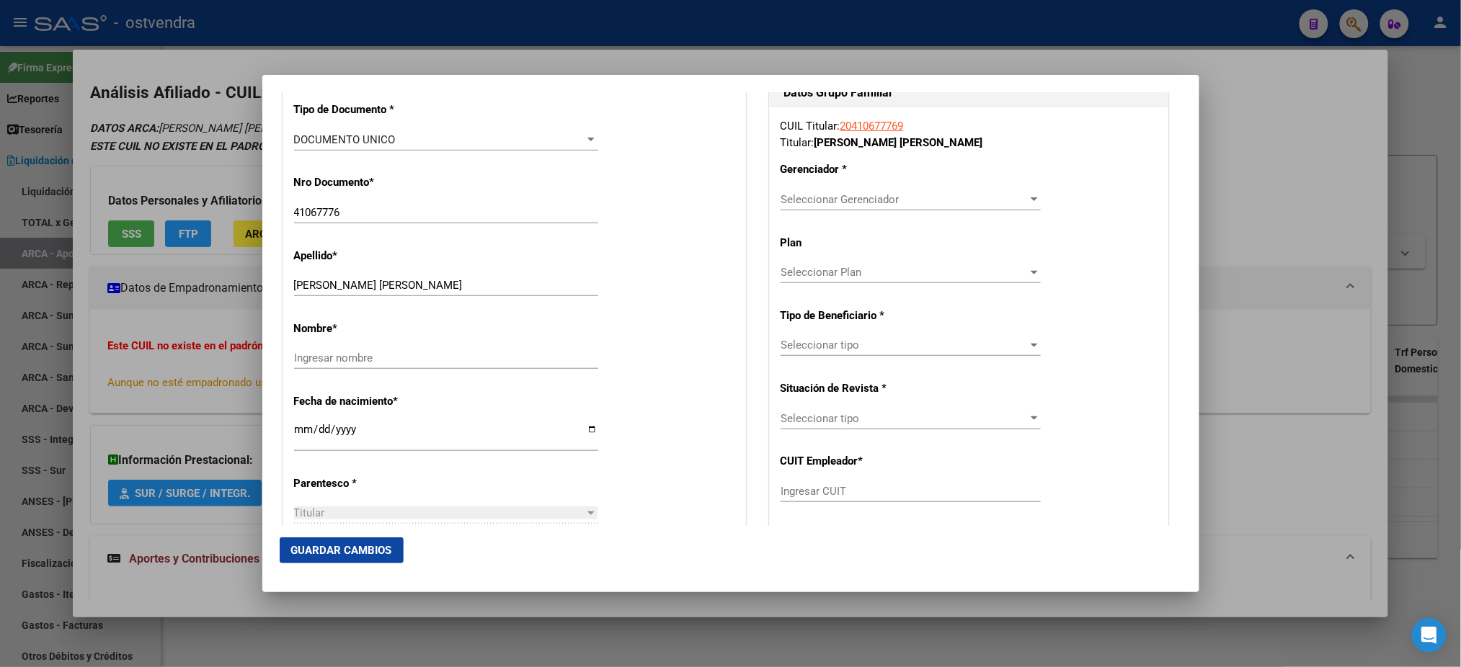
scroll to position [384, 0]
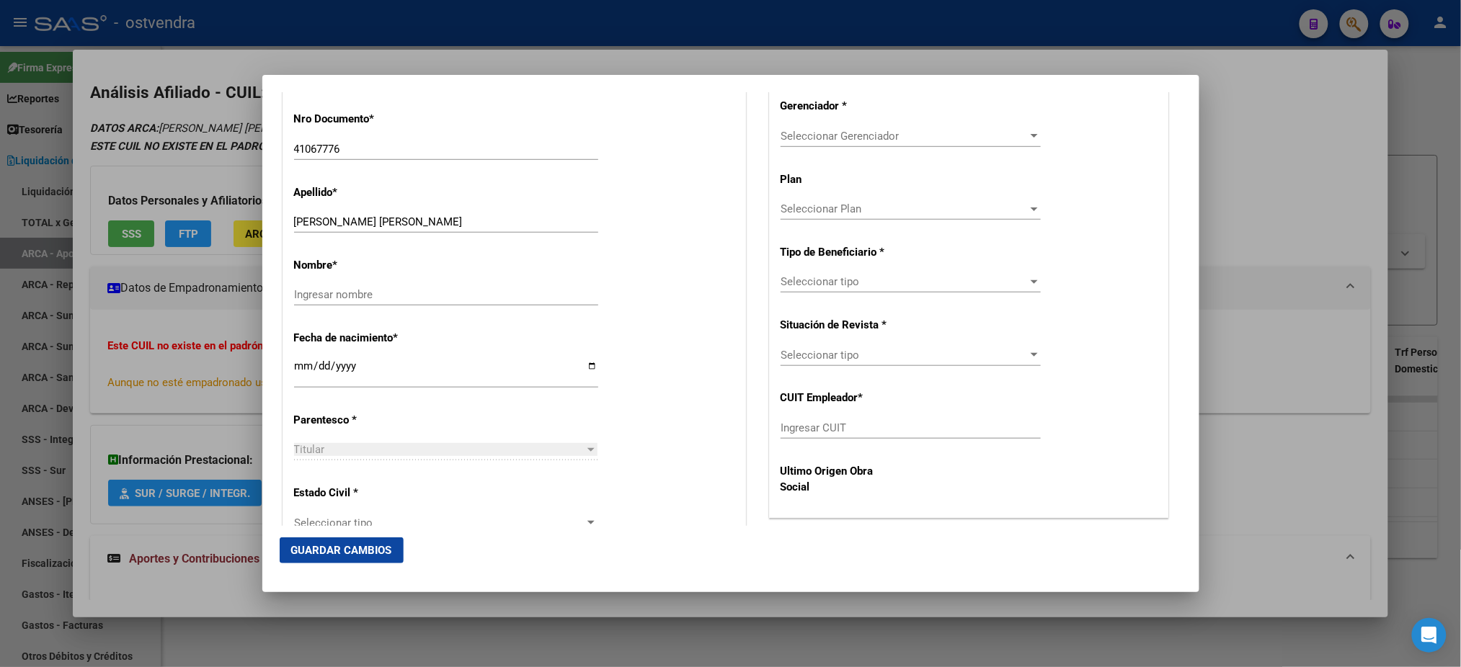
click at [327, 230] on div "[PERSON_NAME] [PERSON_NAME] Ingresar apellido" at bounding box center [446, 222] width 304 height 22
drag, startPoint x: 323, startPoint y: 219, endPoint x: 440, endPoint y: 236, distance: 117.9
click at [437, 221] on input "[PERSON_NAME] [PERSON_NAME]" at bounding box center [446, 221] width 304 height 13
click at [424, 303] on div "Ingresar nombre" at bounding box center [446, 295] width 304 height 22
paste input "[PERSON_NAME]"
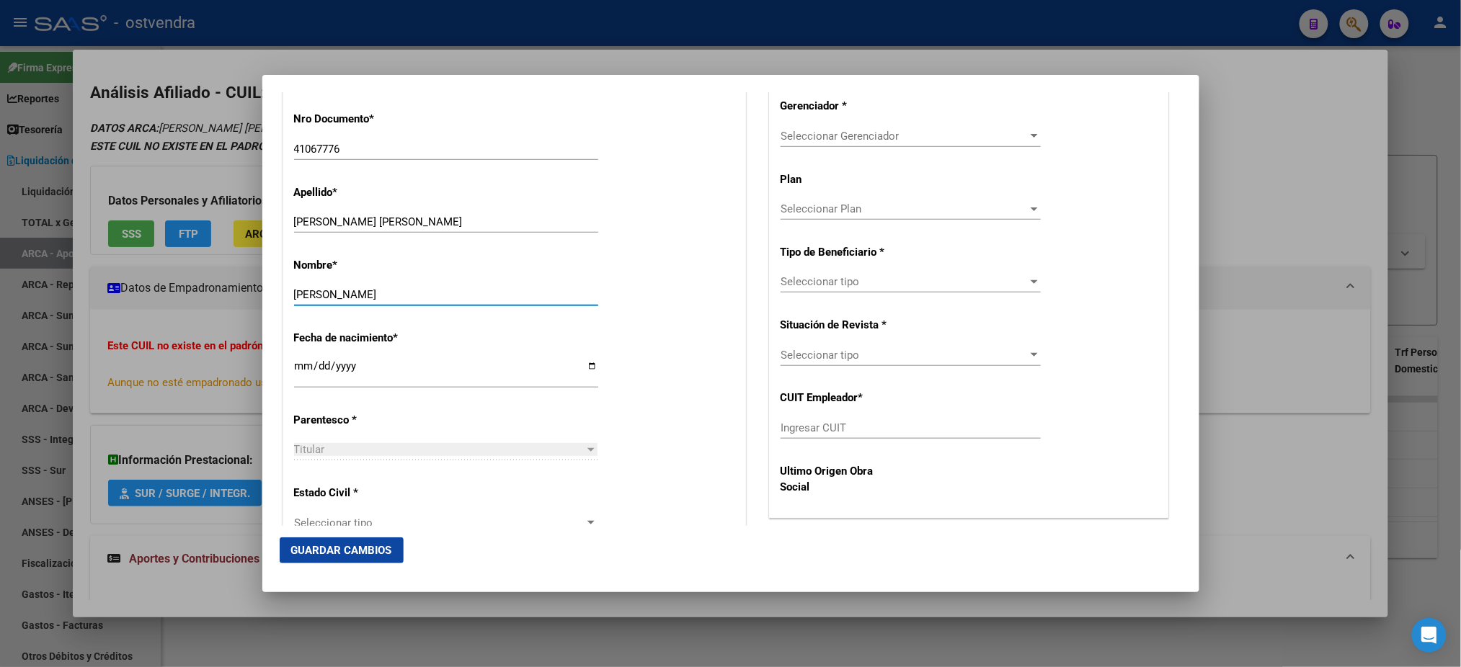
type input "[PERSON_NAME]"
drag, startPoint x: 319, startPoint y: 213, endPoint x: 338, endPoint y: 217, distance: 19.8
click at [338, 217] on div "[PERSON_NAME] [PERSON_NAME] Ingresar apellido" at bounding box center [446, 222] width 304 height 22
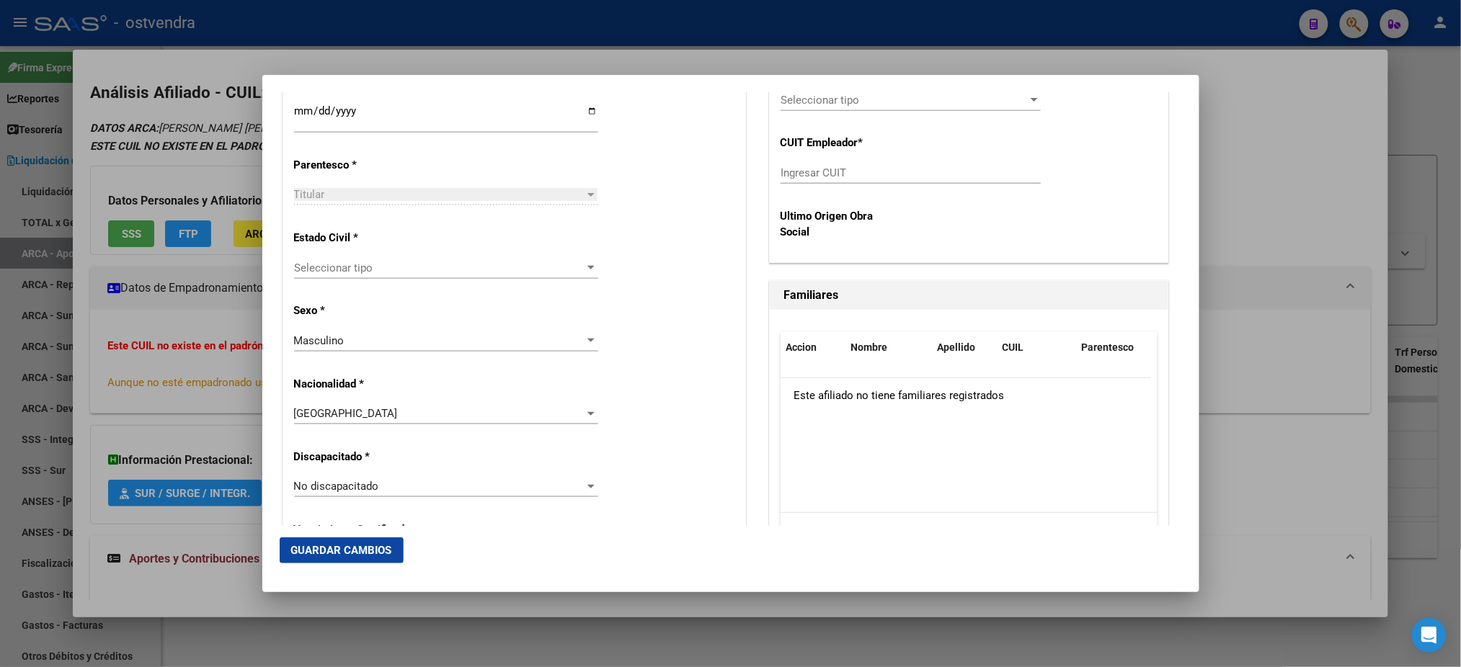
scroll to position [640, 0]
type input "DIAZ"
click at [411, 272] on span "Seleccionar tipo" at bounding box center [439, 267] width 291 height 13
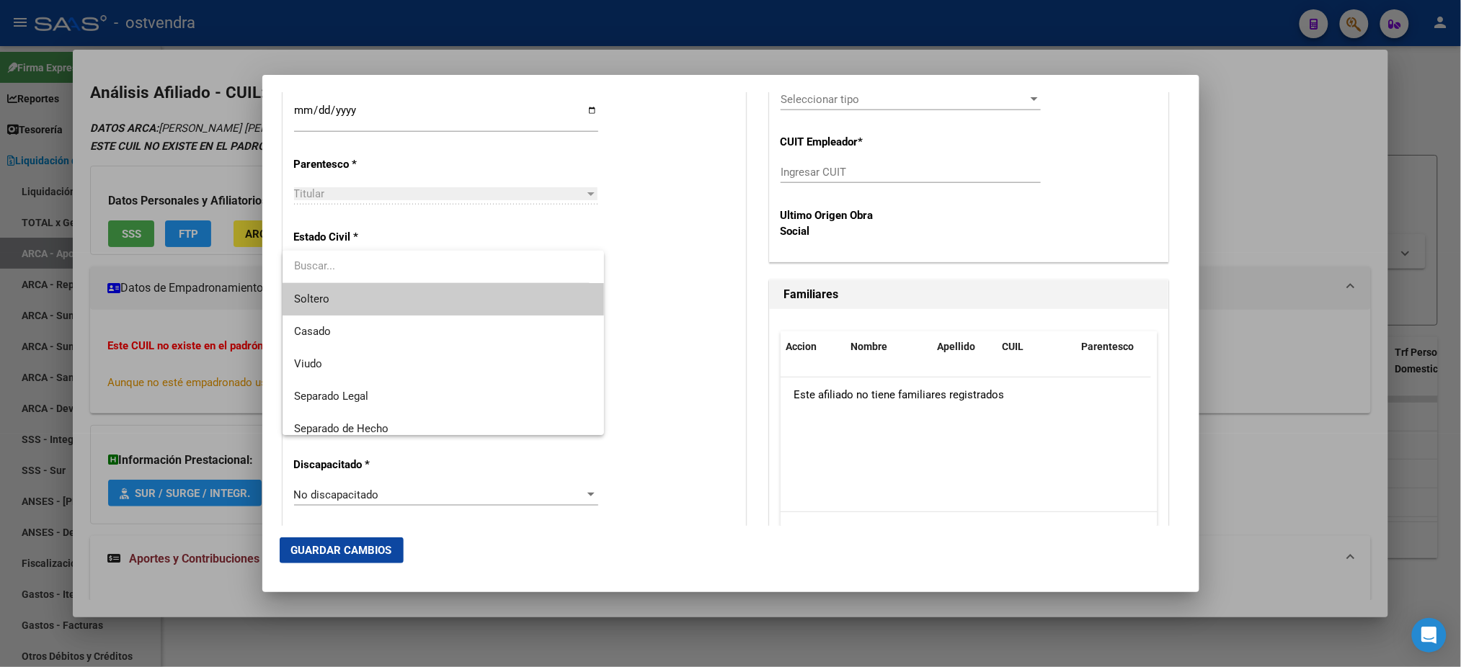
click at [412, 298] on span "Soltero" at bounding box center [443, 299] width 298 height 32
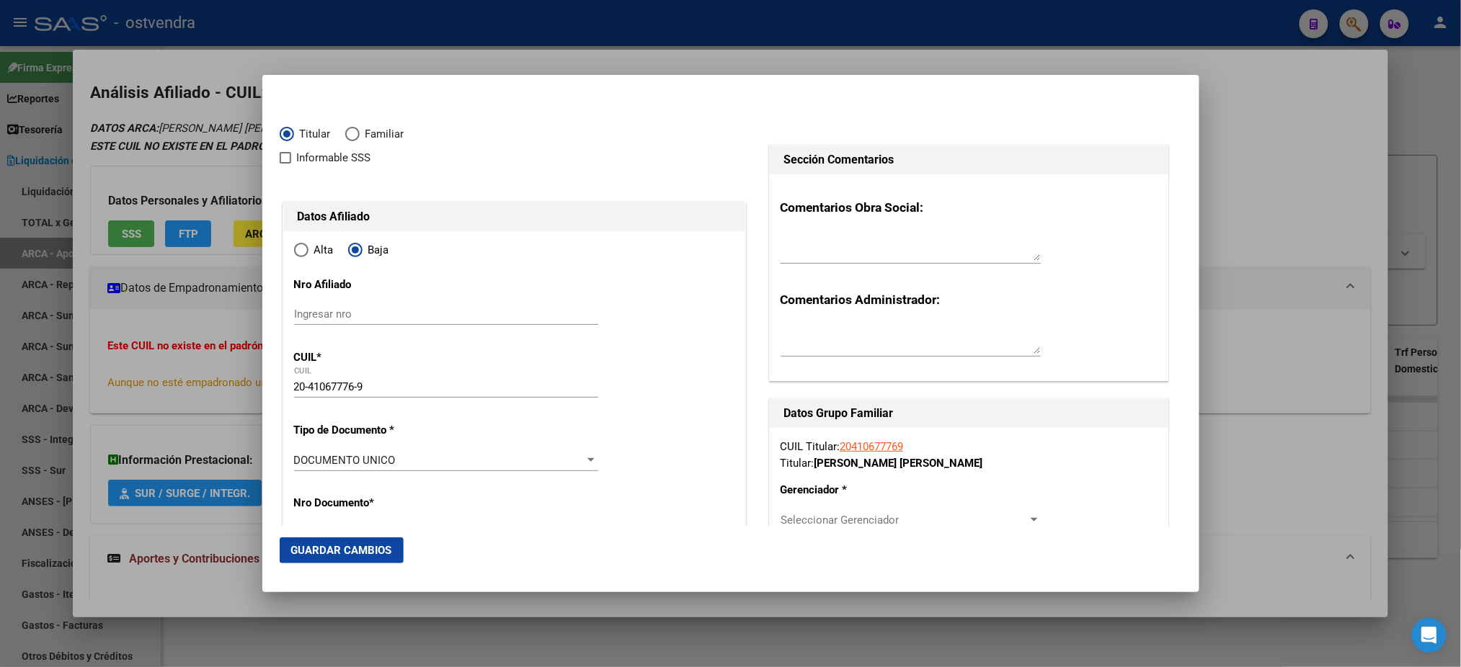
scroll to position [256, 0]
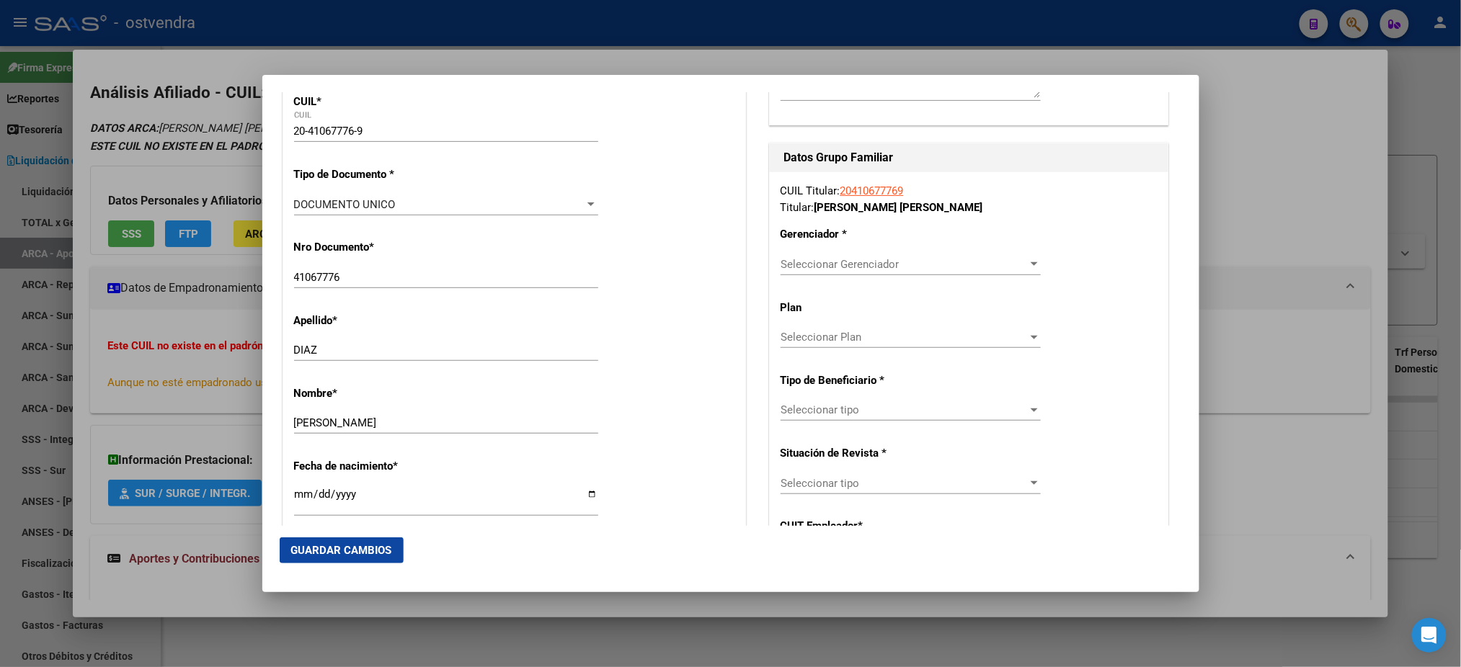
click at [886, 274] on div "Seleccionar Gerenciador Seleccionar Gerenciador" at bounding box center [910, 265] width 260 height 22
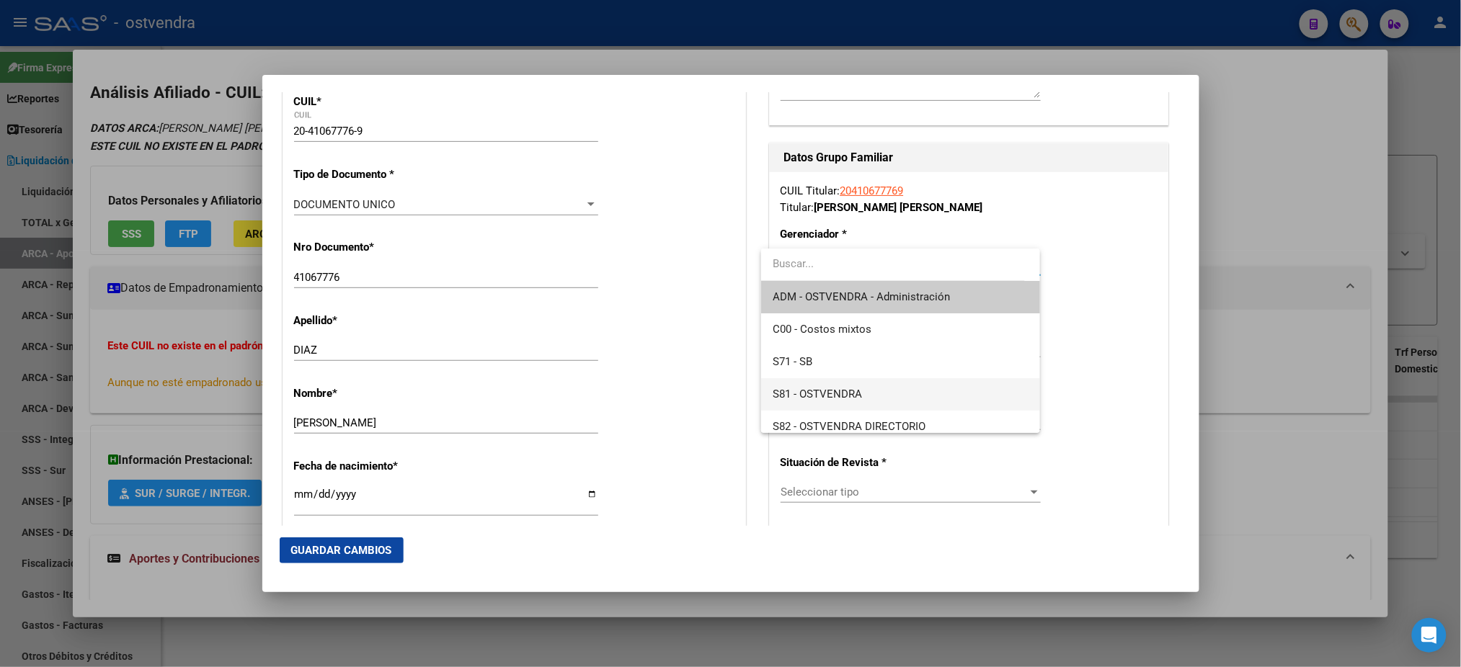
click at [870, 401] on span "S81 - OSTVENDRA" at bounding box center [901, 394] width 256 height 32
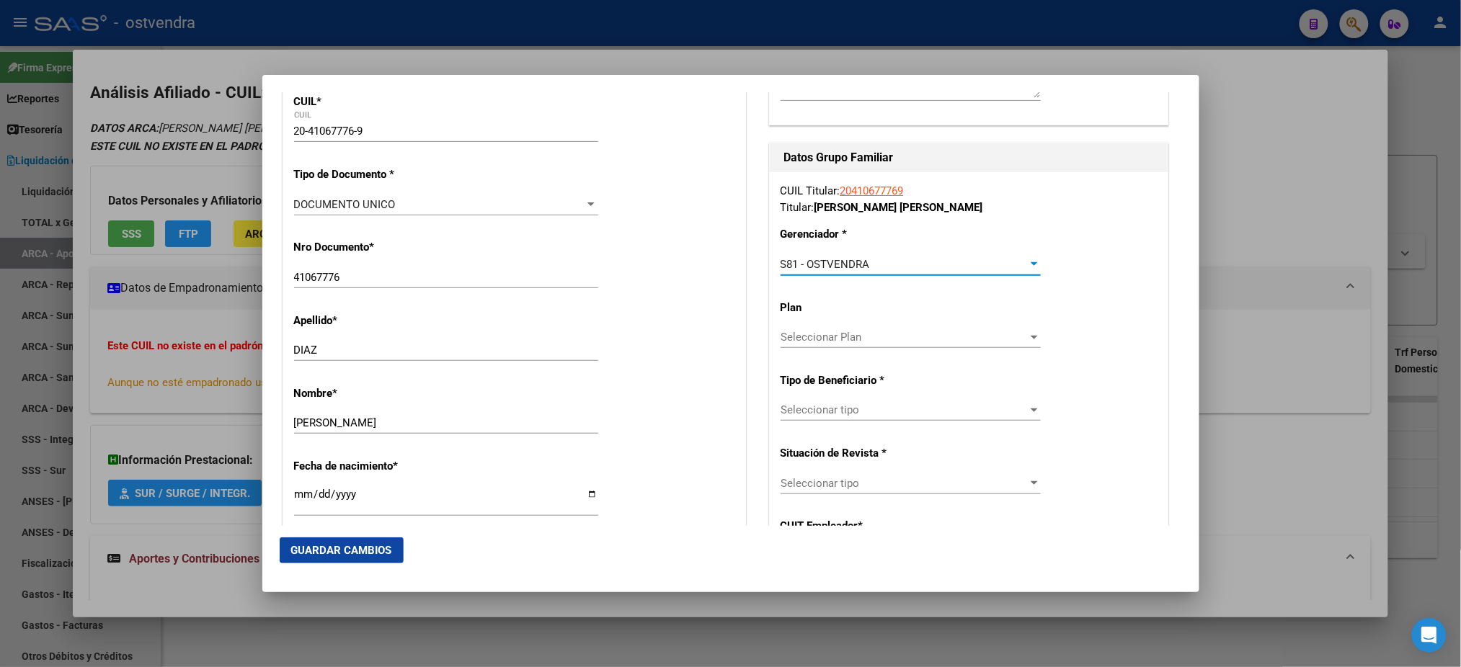
click at [889, 412] on span "Seleccionar tipo" at bounding box center [903, 410] width 247 height 13
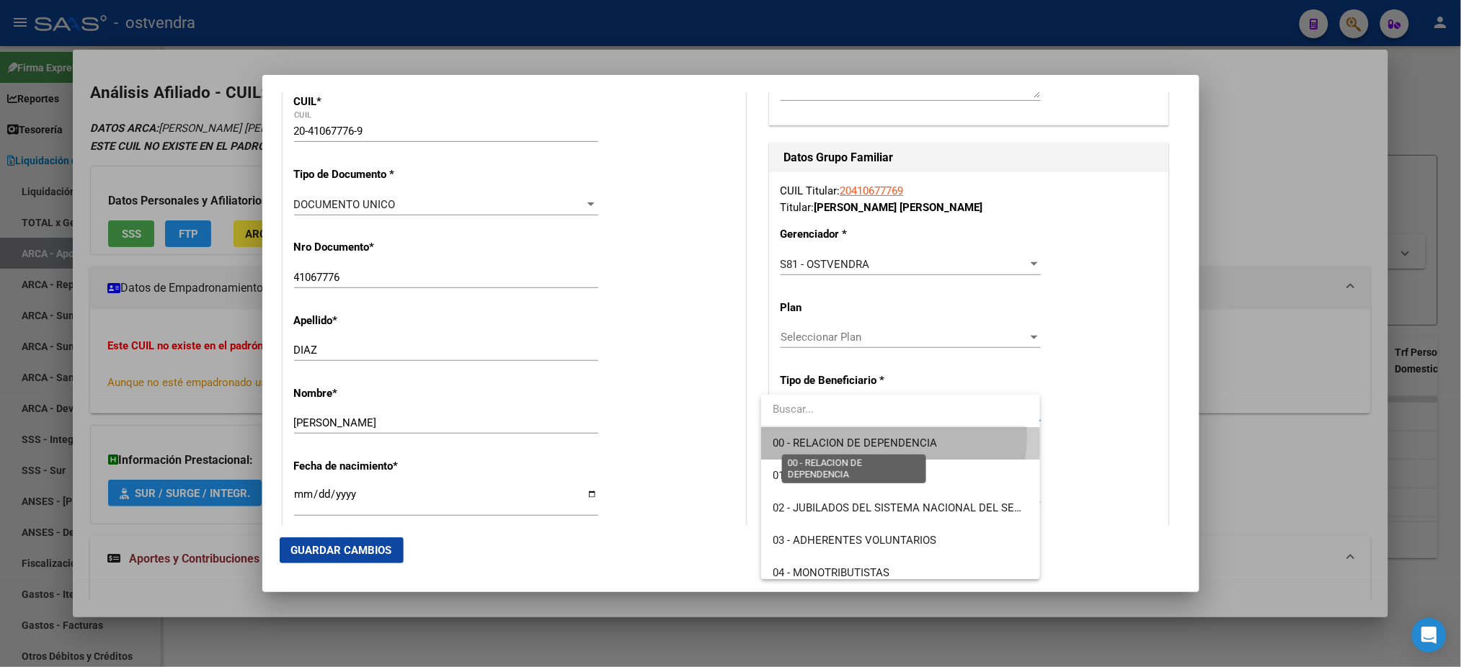
click at [884, 437] on span "00 - RELACION DE DEPENDENCIA" at bounding box center [855, 443] width 164 height 13
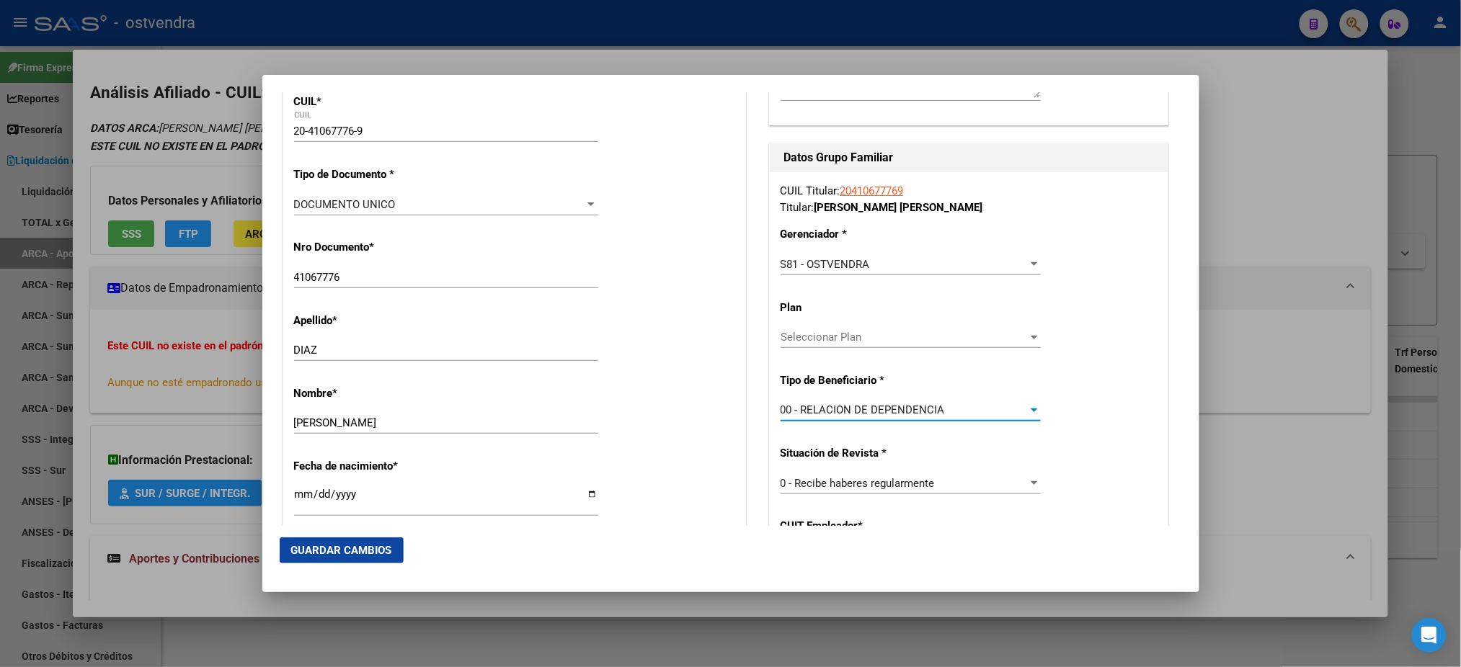
type input "30-71541793-2"
click at [324, 565] on mat-dialog-actions "Guardar Cambios" at bounding box center [731, 550] width 902 height 49
drag, startPoint x: 328, startPoint y: 557, endPoint x: 688, endPoint y: 512, distance: 363.2
click at [688, 512] on app-form-afiliado-create-edit "Titular Familiar Informable SSS Datos Afiliado Alta Baja Nro Afiliado Ingresar …" at bounding box center [731, 333] width 902 height 483
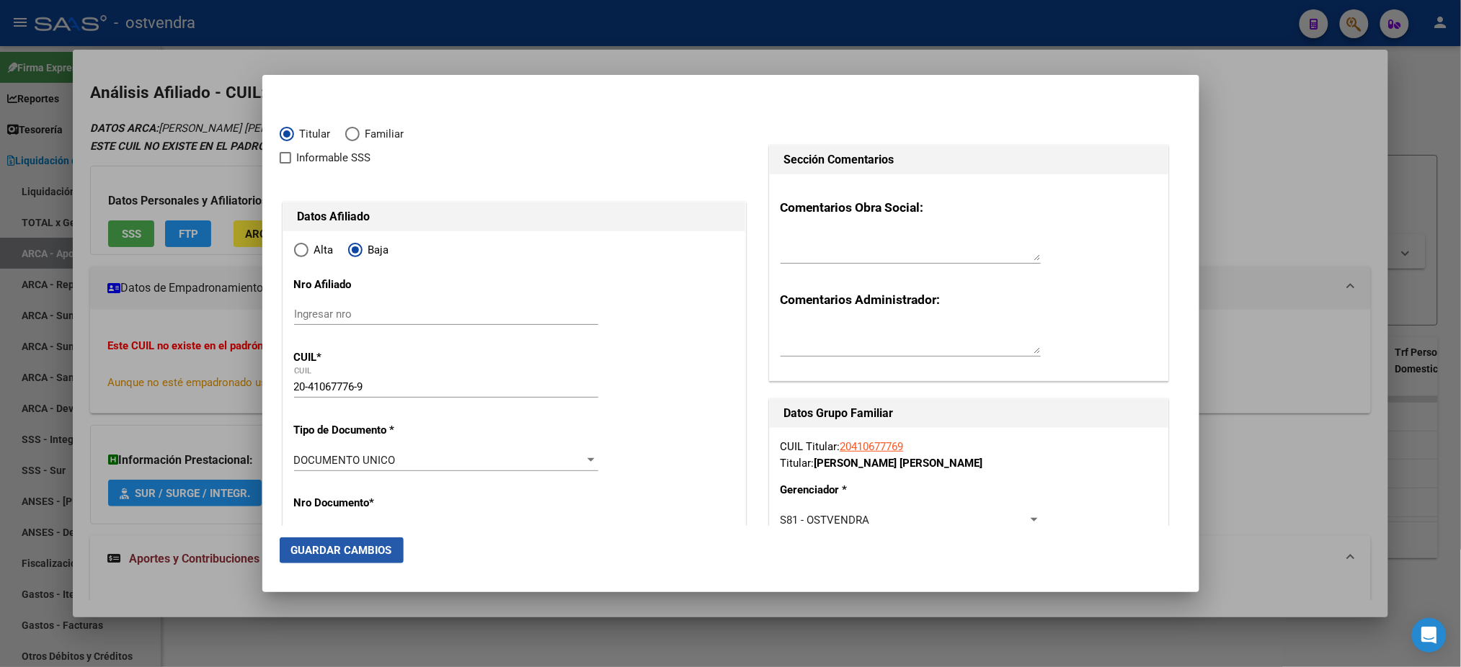
click at [387, 550] on span "Guardar Cambios" at bounding box center [341, 550] width 101 height 13
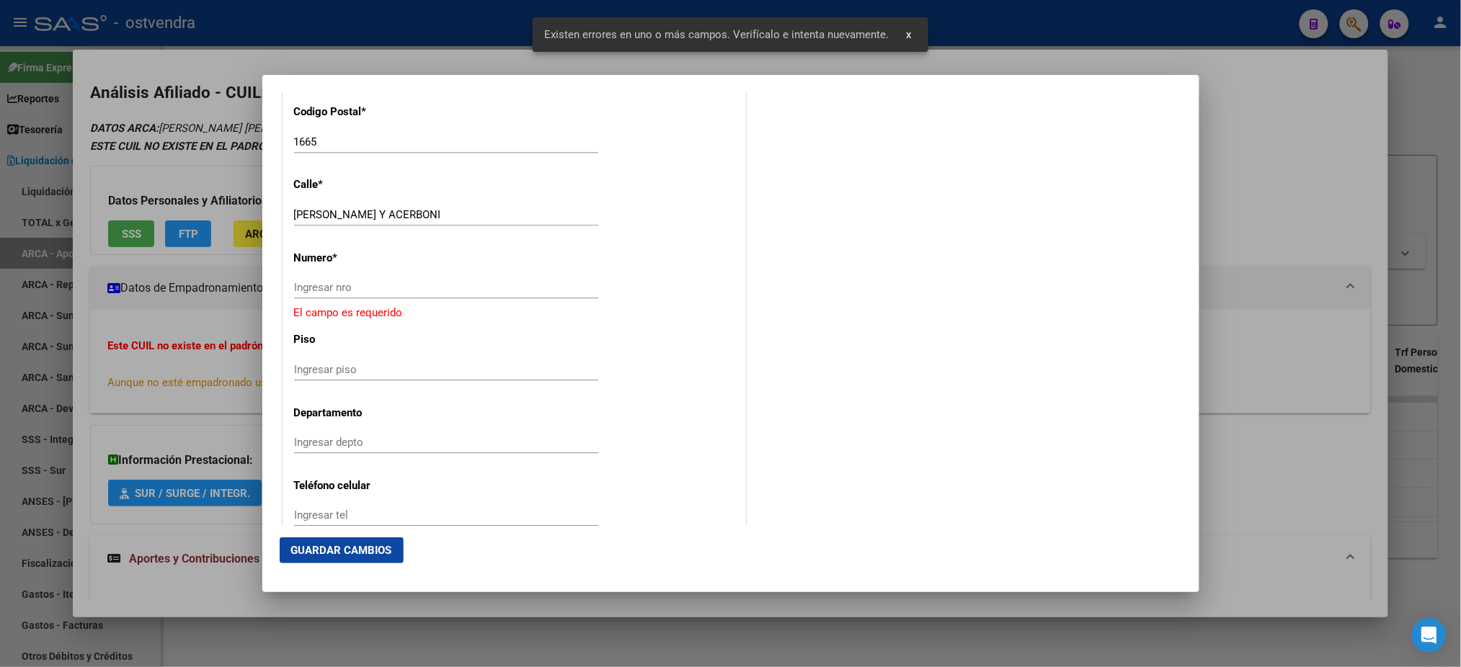
scroll to position [1409, 0]
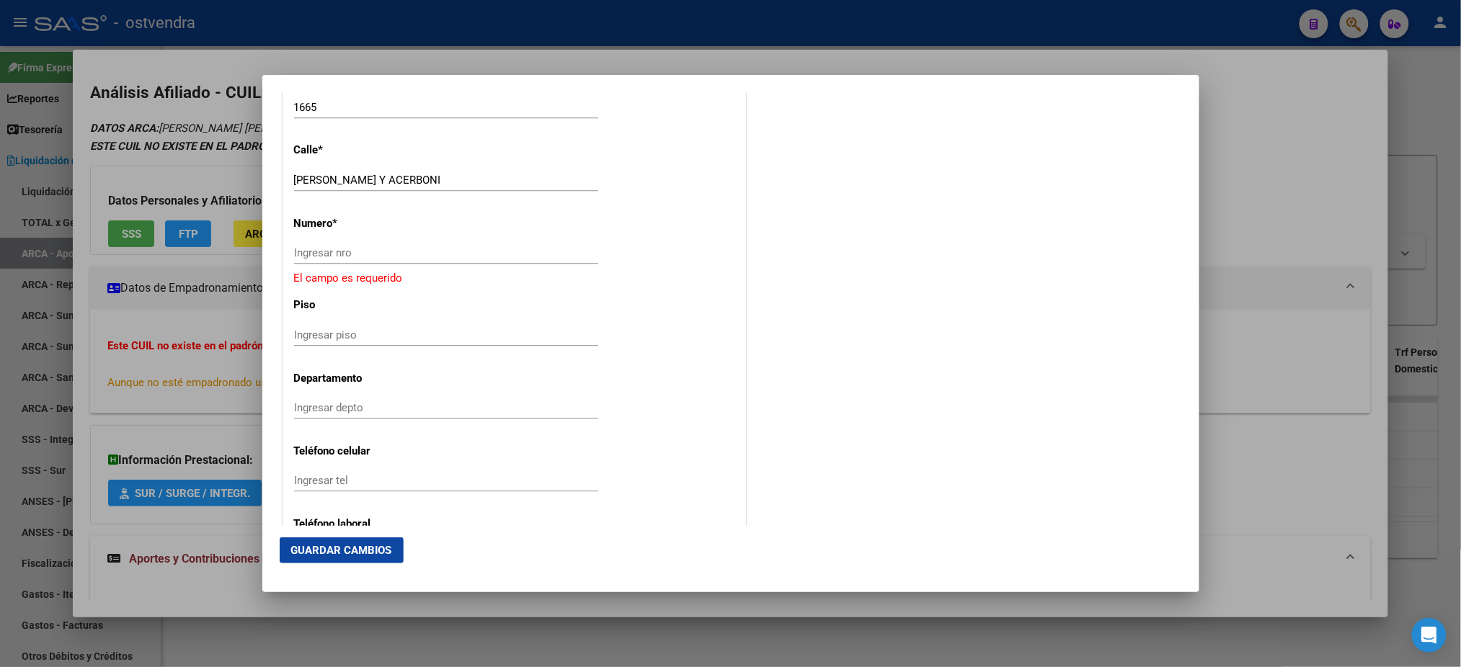
click at [399, 251] on input "Ingresar nro" at bounding box center [446, 252] width 304 height 13
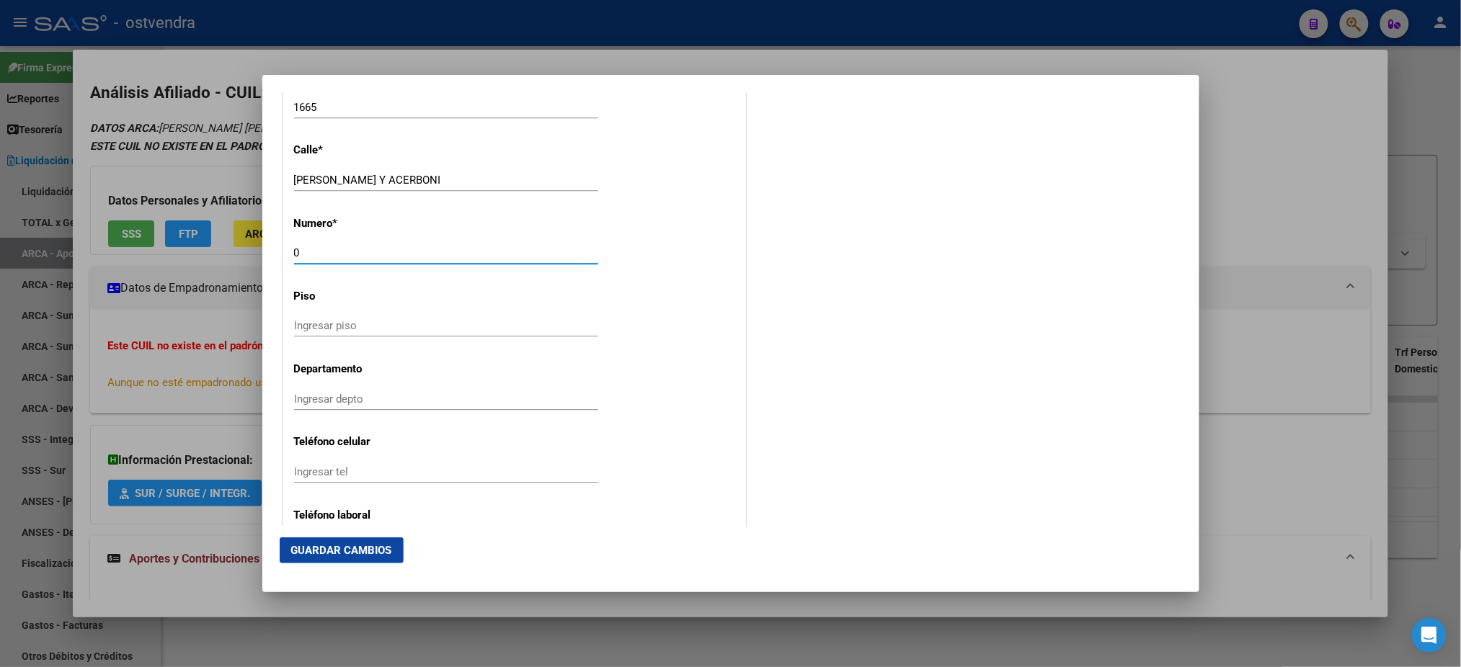
type input "0"
click at [392, 548] on button "Guardar Cambios" at bounding box center [342, 551] width 124 height 26
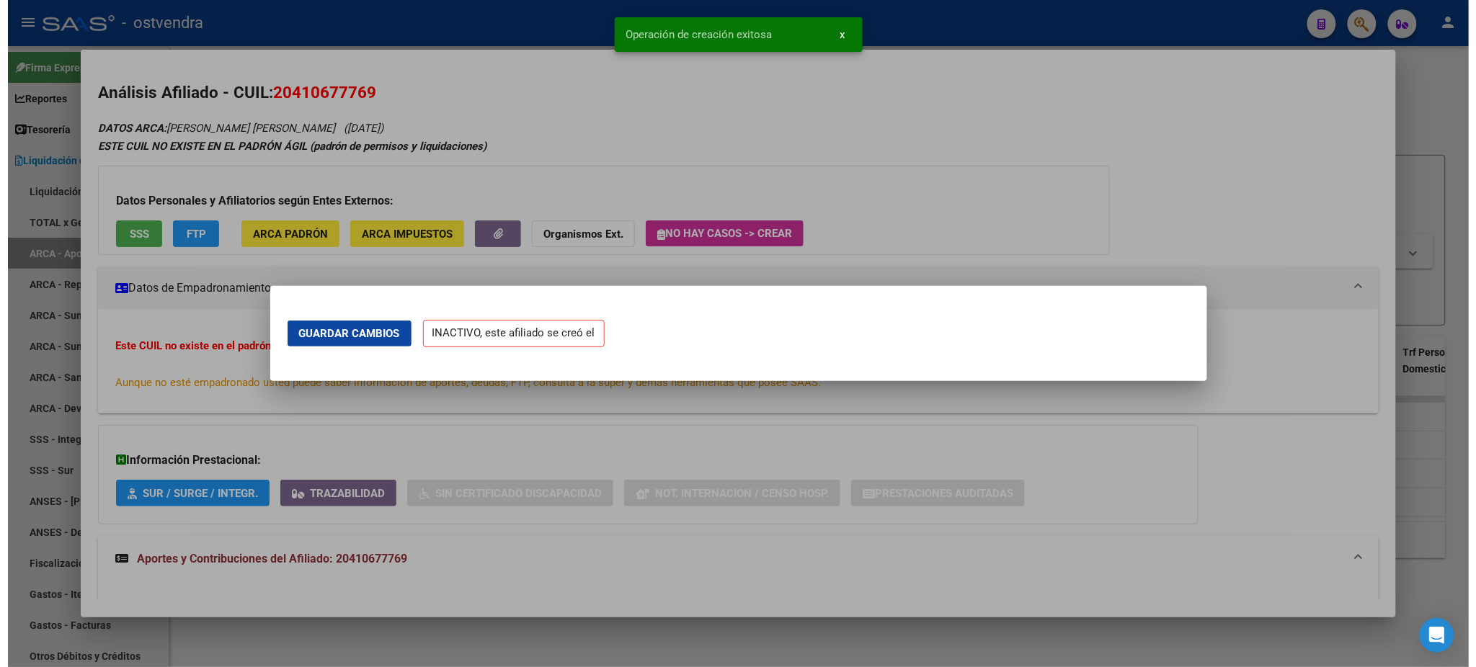
scroll to position [0, 0]
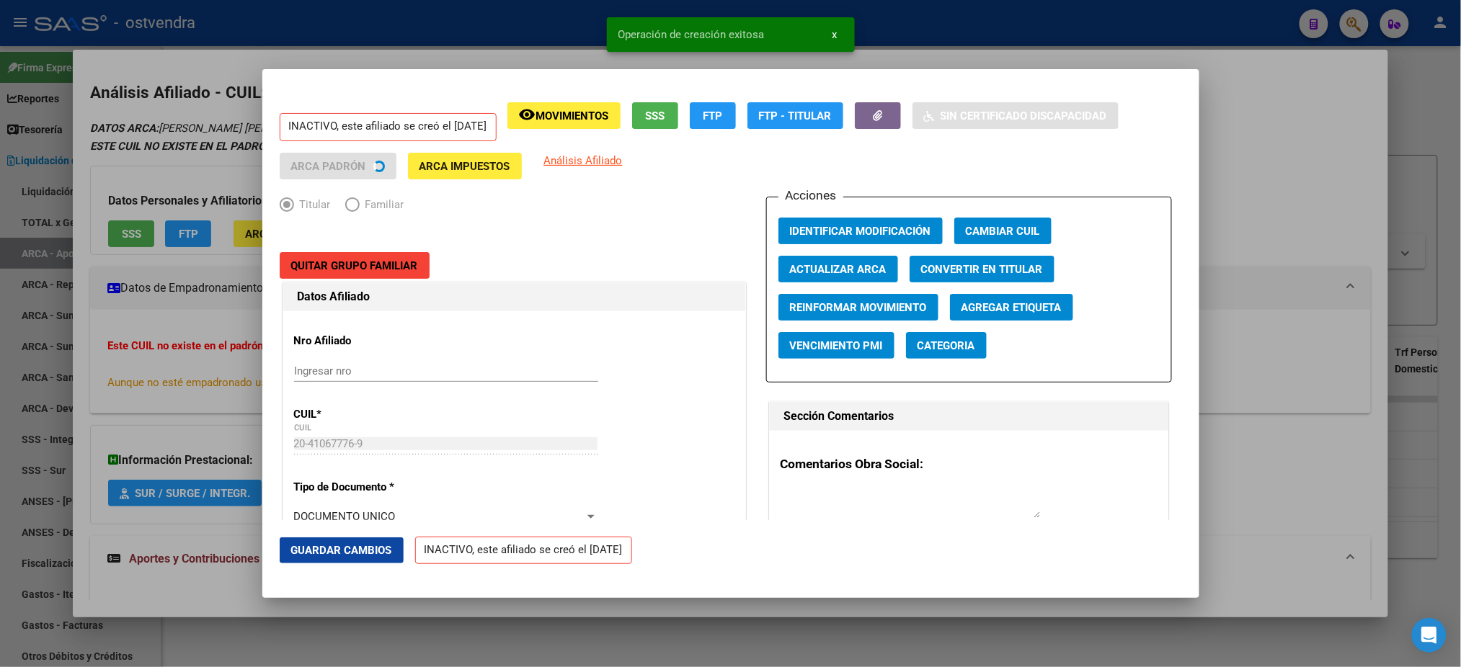
click at [184, 69] on div at bounding box center [730, 333] width 1461 height 667
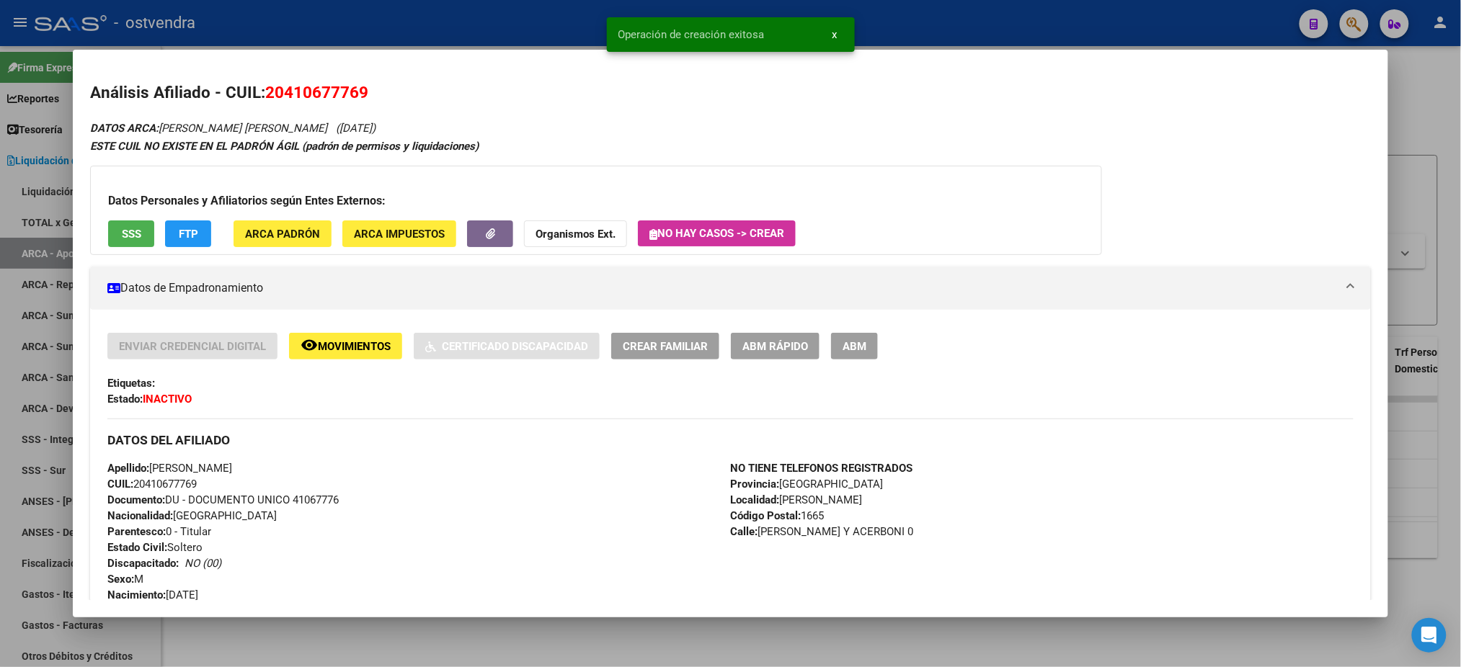
click at [250, 28] on div at bounding box center [730, 333] width 1461 height 667
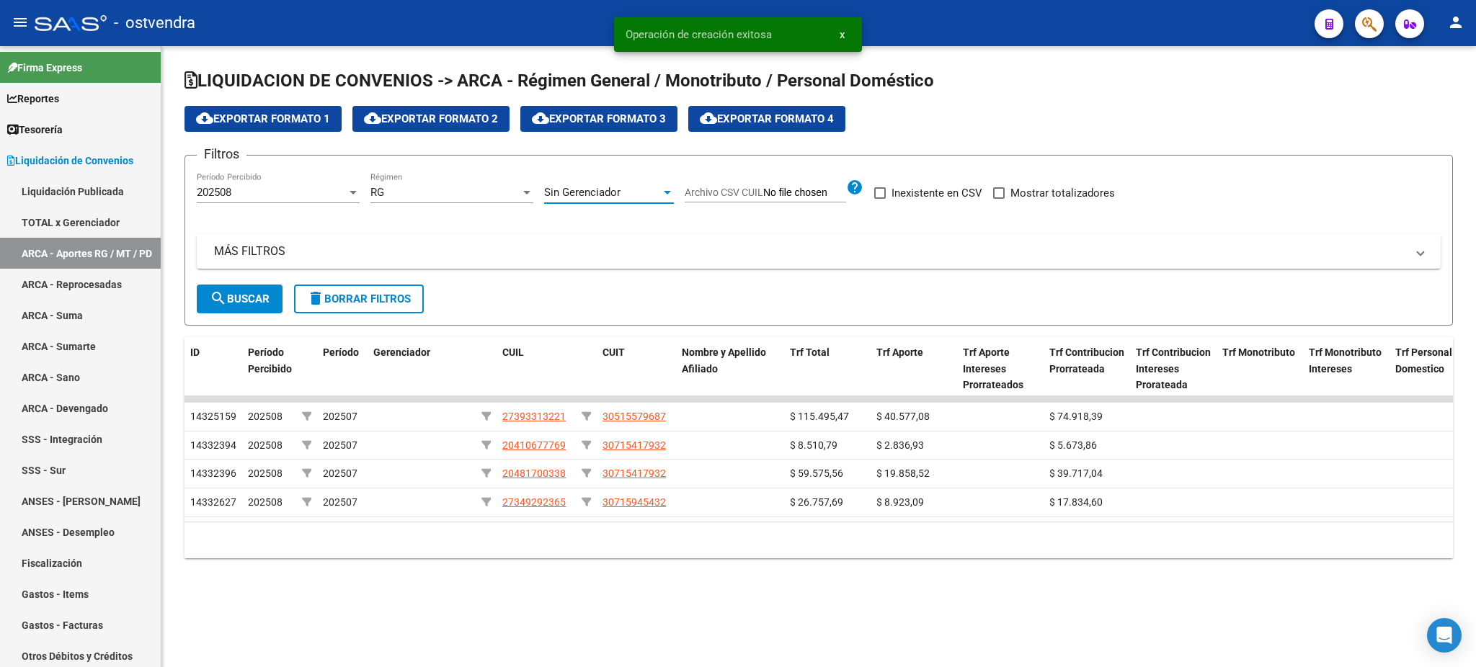
click at [561, 194] on span "Sin Gerenciador" at bounding box center [582, 192] width 76 height 13
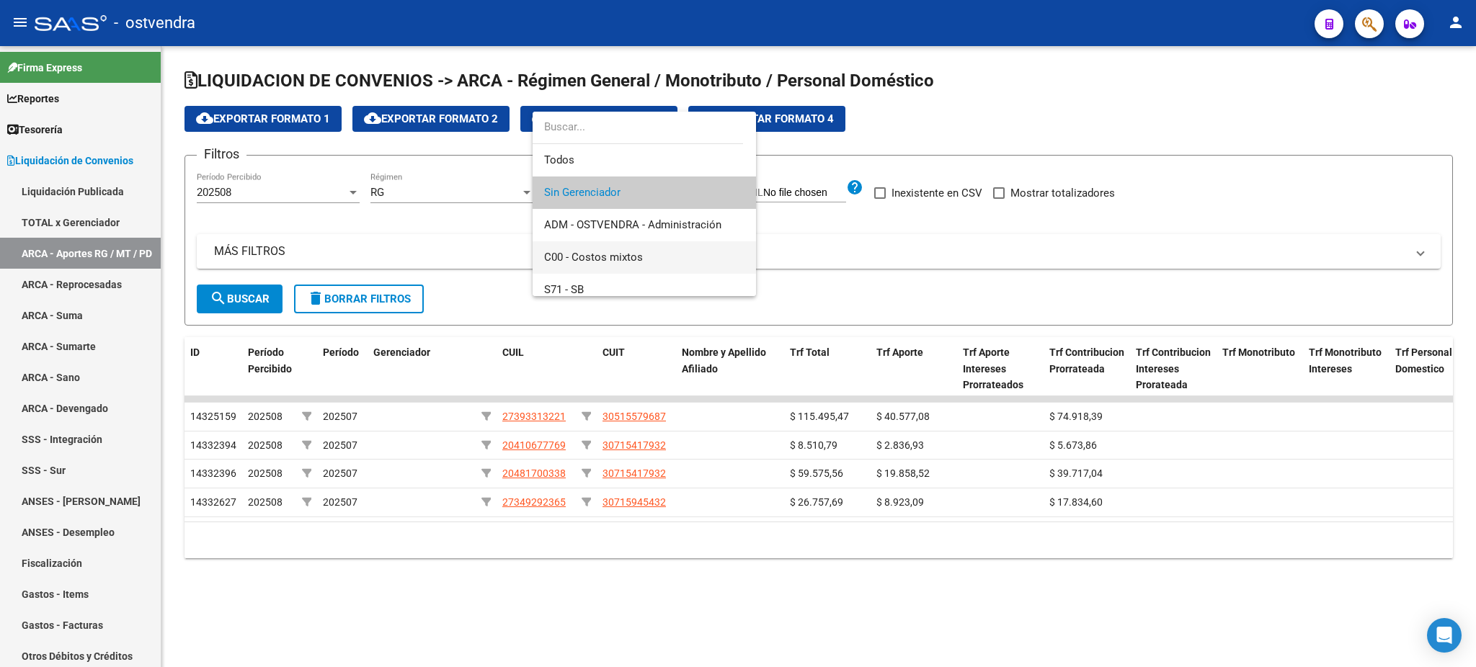
scroll to position [172, 0]
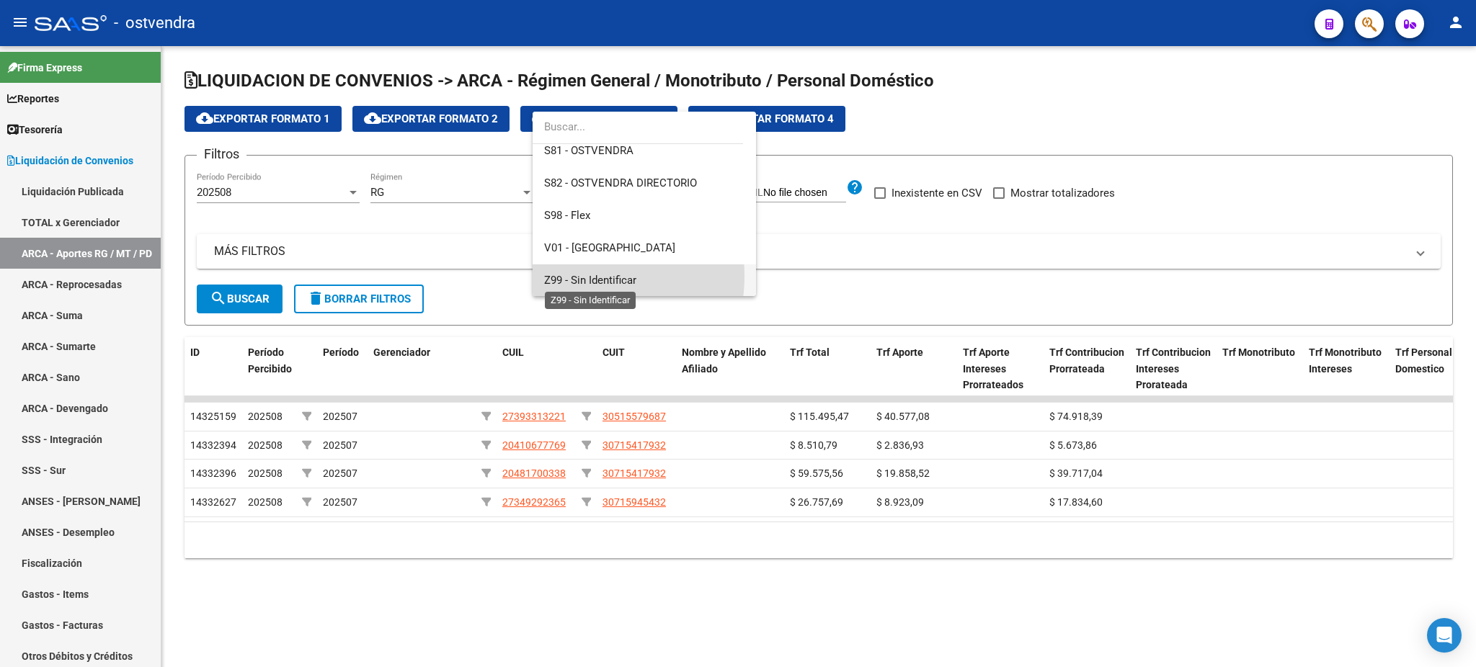
click at [572, 275] on span "Z99 - Sin Identificar" at bounding box center [590, 280] width 92 height 13
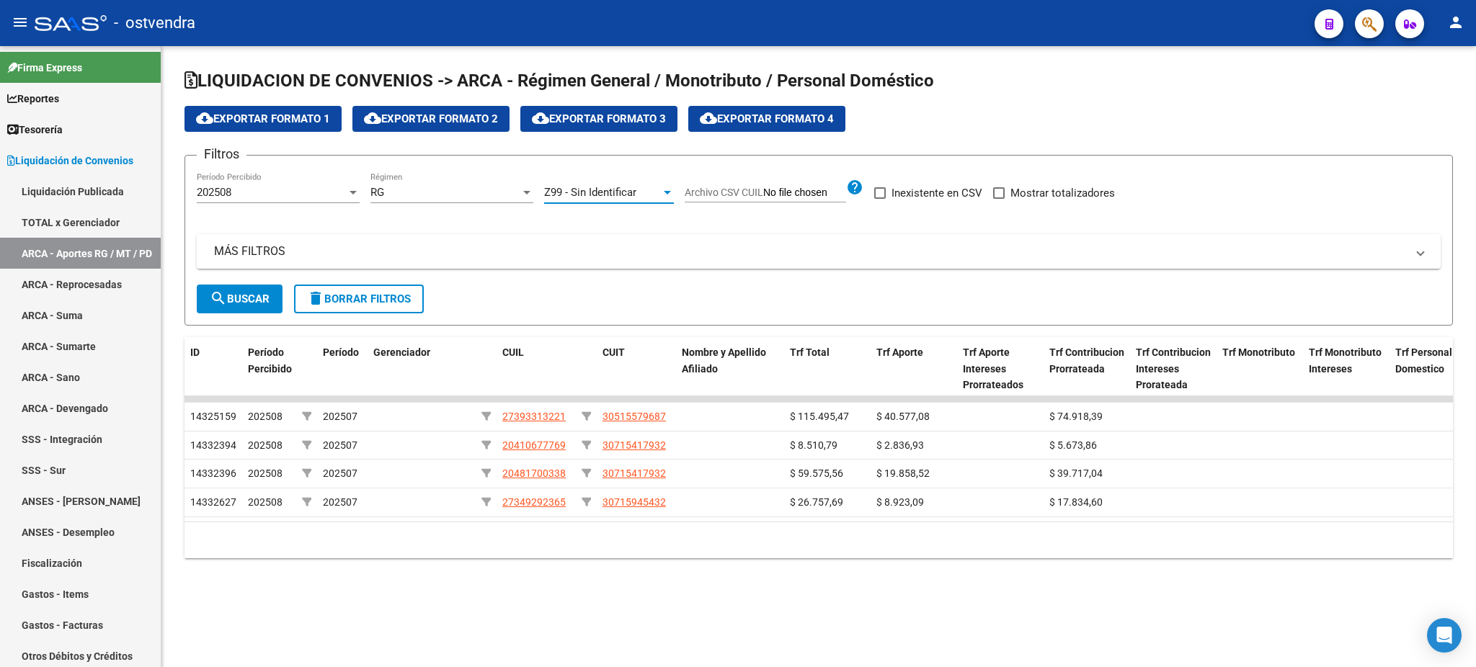
click at [252, 295] on span "search Buscar" at bounding box center [240, 299] width 60 height 13
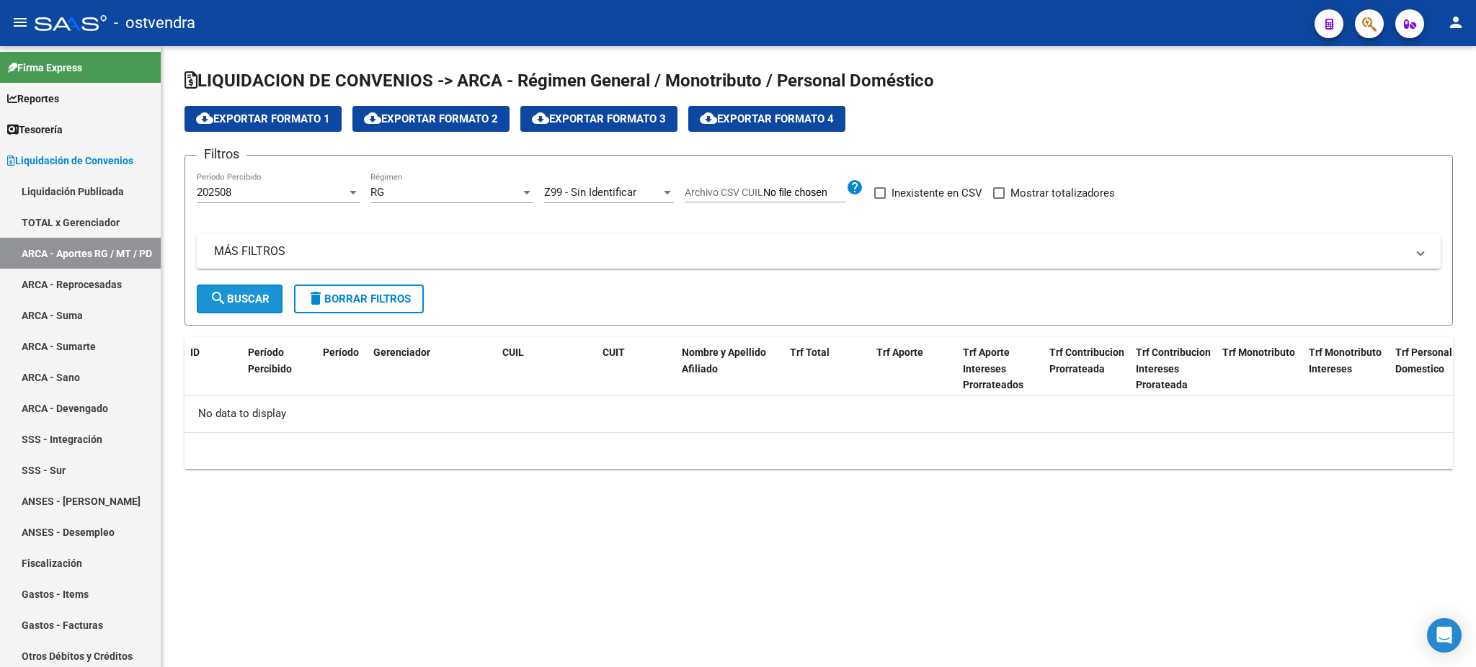
click at [252, 295] on span "search Buscar" at bounding box center [240, 299] width 60 height 13
click at [491, 190] on div "RG" at bounding box center [445, 192] width 150 height 13
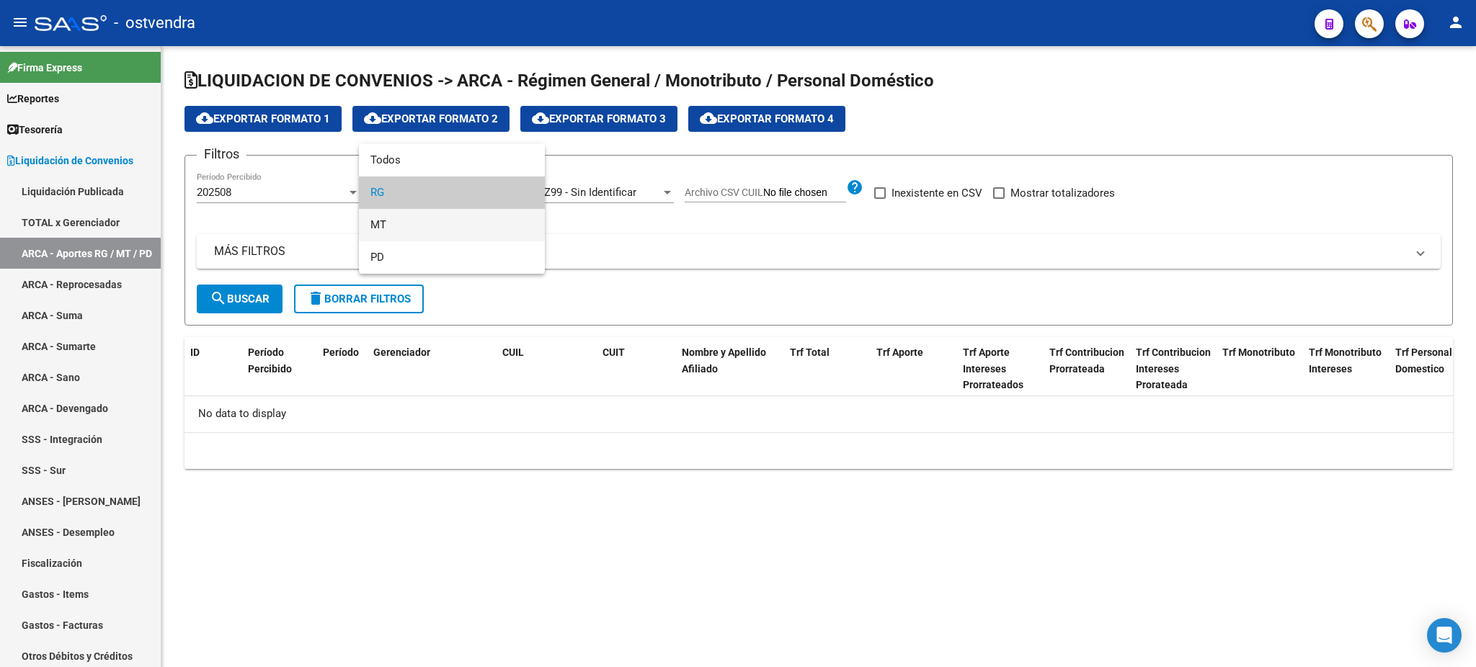
drag, startPoint x: 488, startPoint y: 220, endPoint x: 475, endPoint y: 222, distance: 13.2
click at [488, 219] on span "MT" at bounding box center [451, 225] width 163 height 32
click at [248, 280] on div "MÁS FILTROS ID CUIL CUIT Archivo CSV CUIT help Período Desde(AAAAMM) Período Ha…" at bounding box center [819, 259] width 1244 height 50
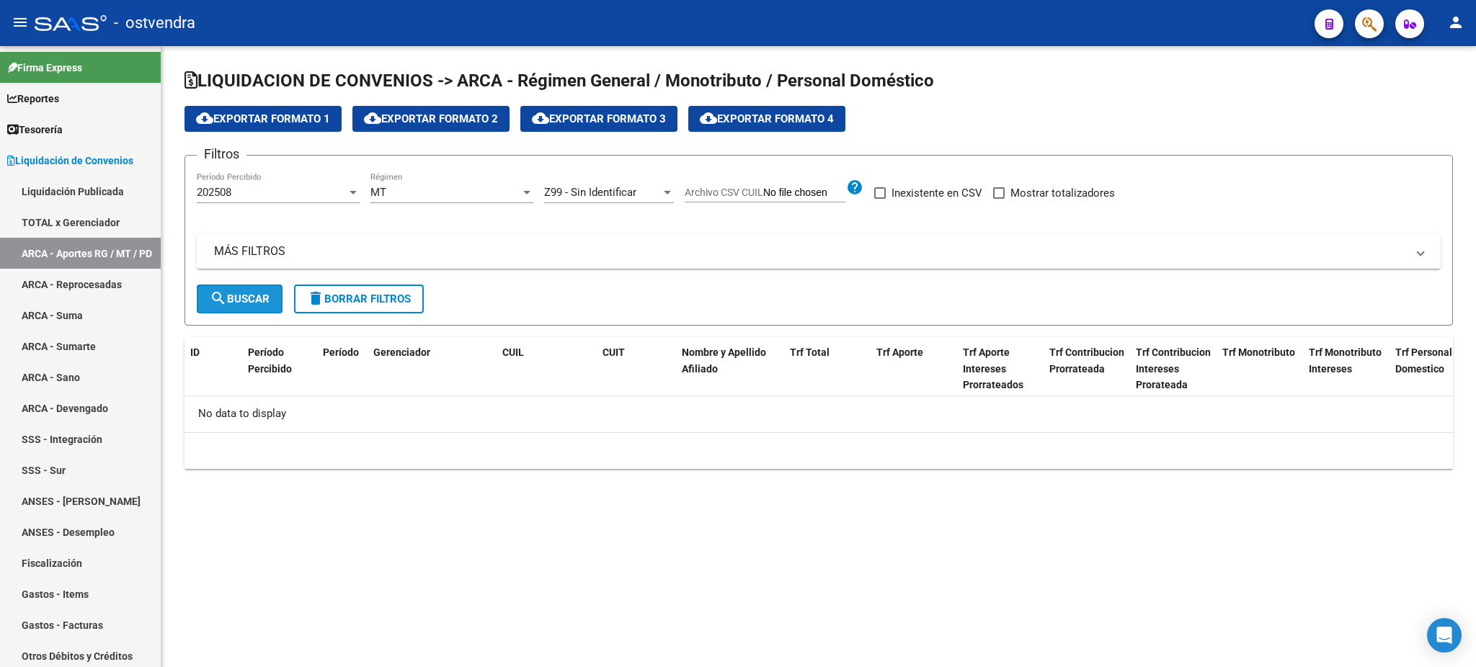
click at [254, 303] on span "search Buscar" at bounding box center [240, 299] width 60 height 13
click at [592, 197] on span "Z99 - Sin Identificar" at bounding box center [590, 192] width 92 height 13
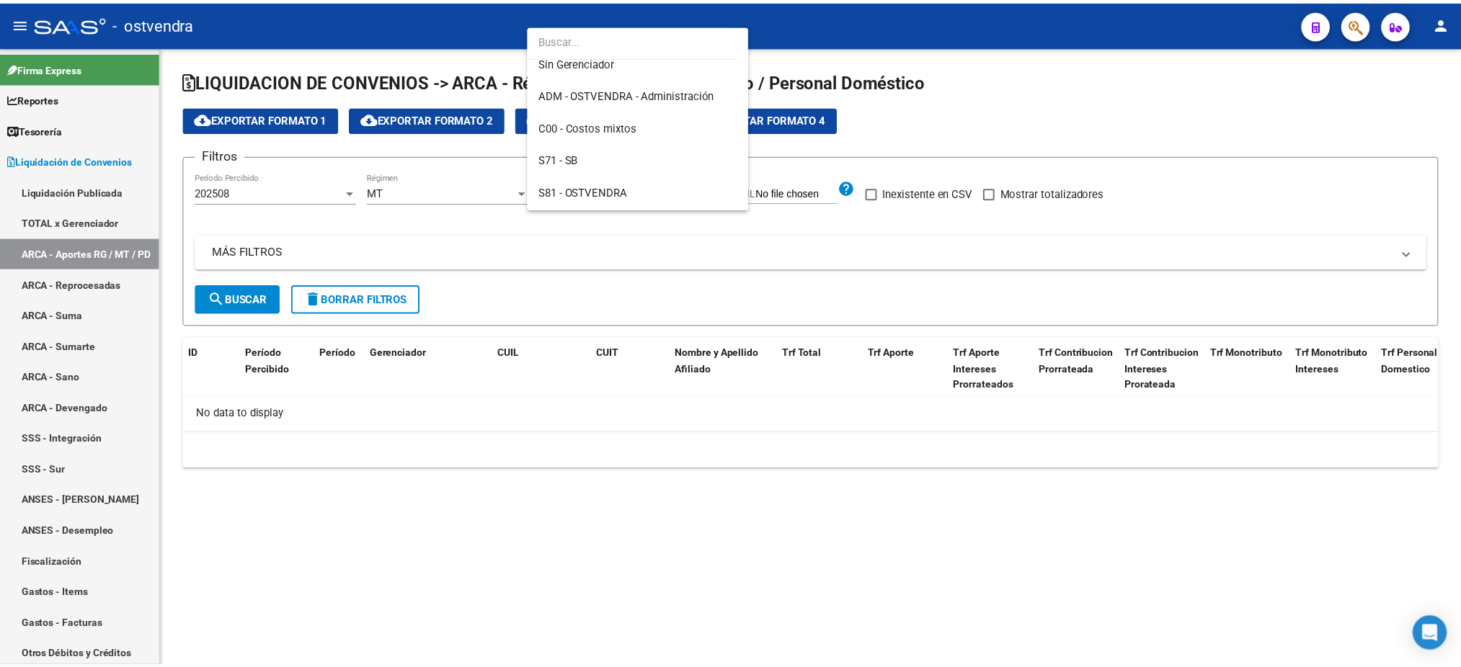
scroll to position [0, 0]
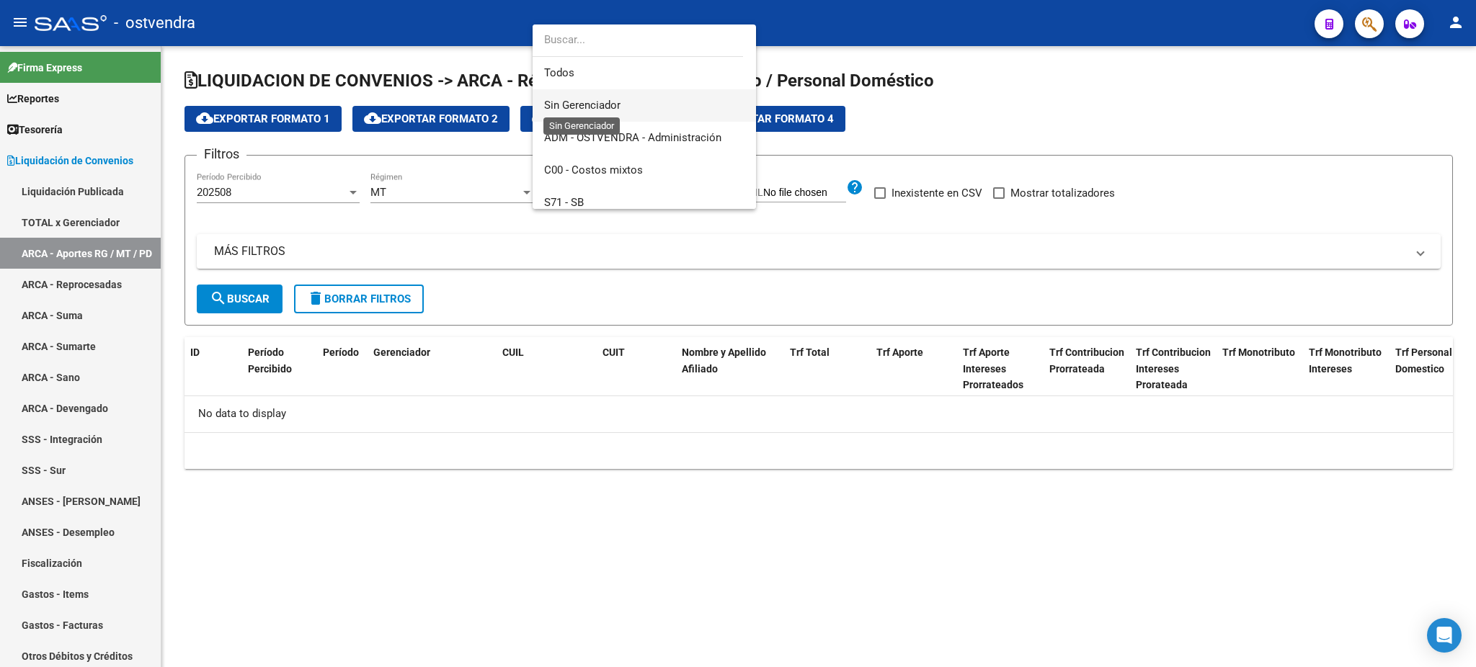
click at [600, 108] on span "Sin Gerenciador" at bounding box center [582, 105] width 76 height 13
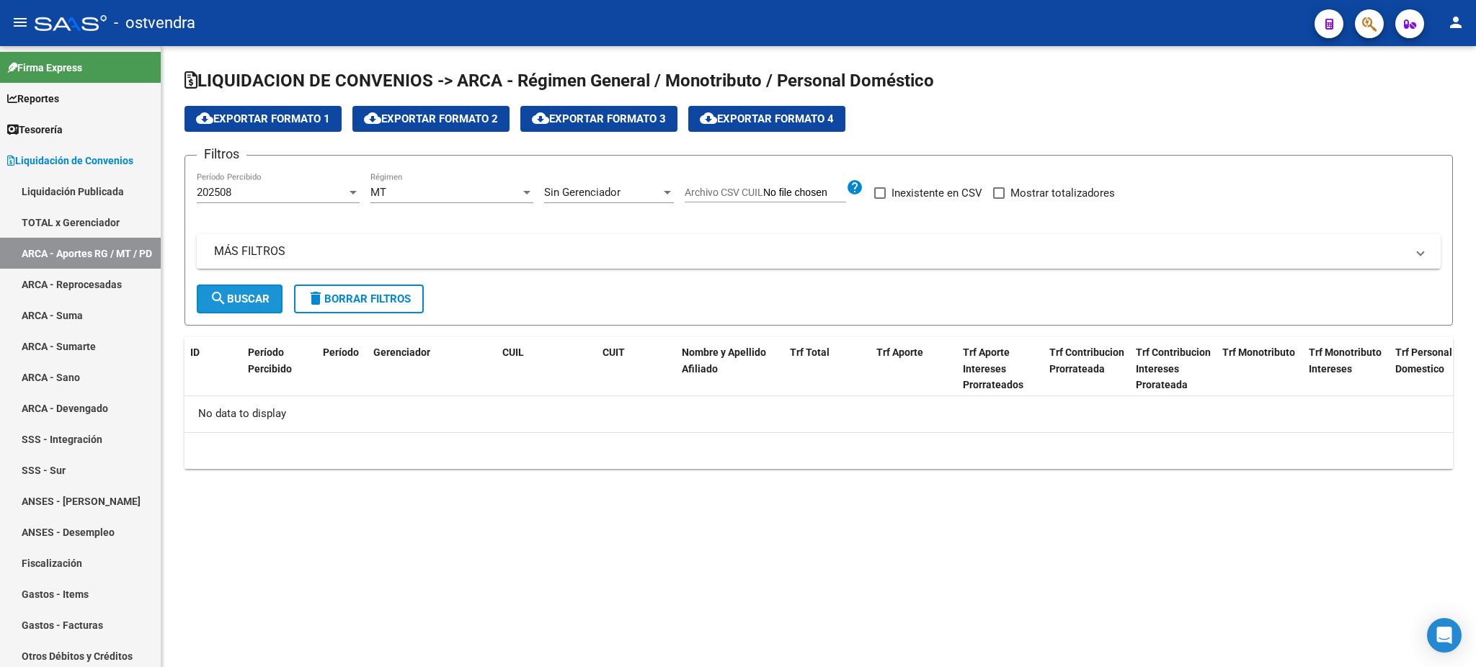
click at [251, 303] on span "search Buscar" at bounding box center [240, 299] width 60 height 13
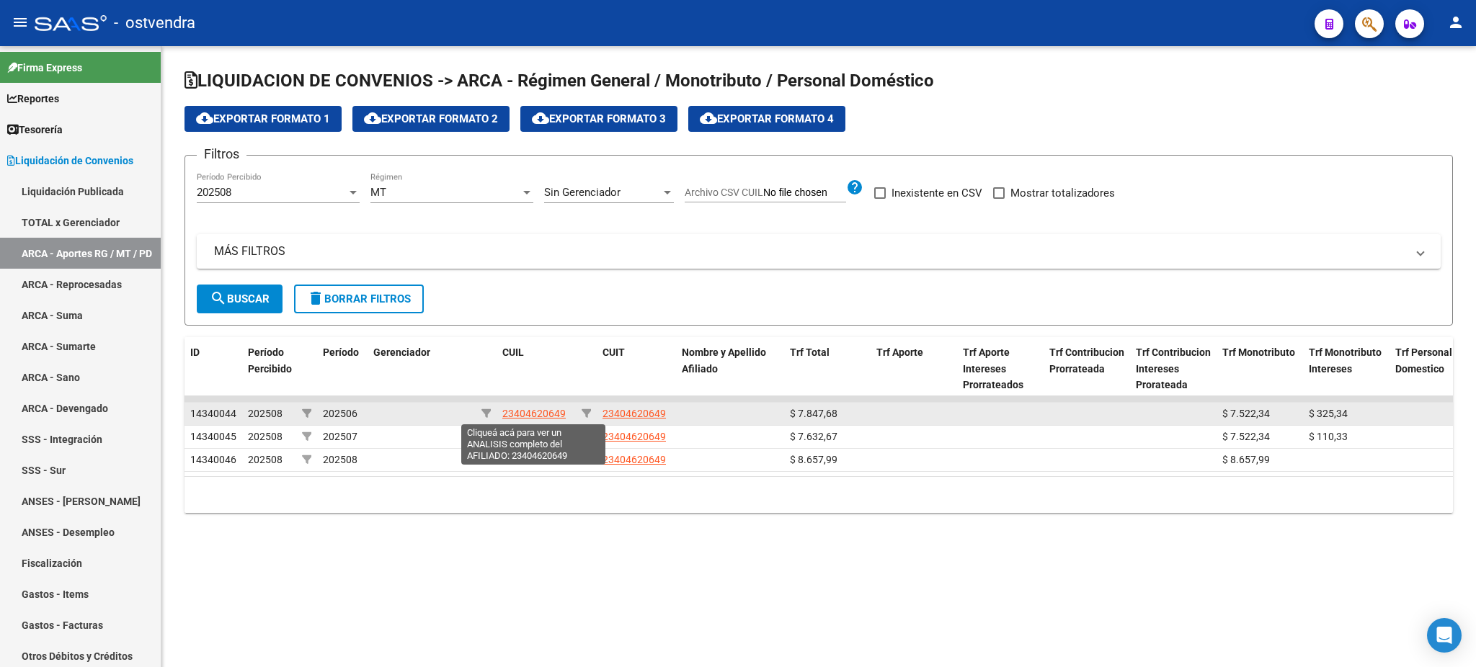
click at [554, 409] on span "23404620649" at bounding box center [533, 414] width 63 height 12
type textarea "23404620649"
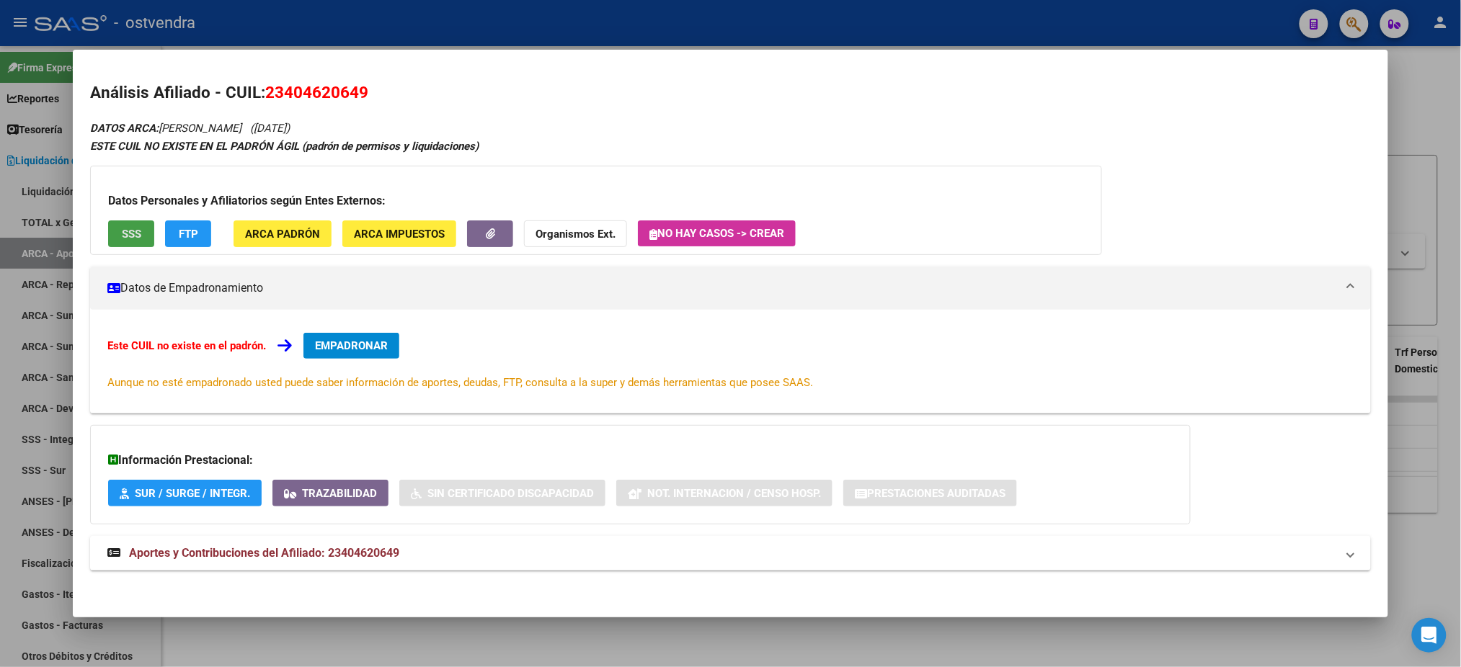
click at [122, 232] on span "SSS" at bounding box center [131, 234] width 19 height 13
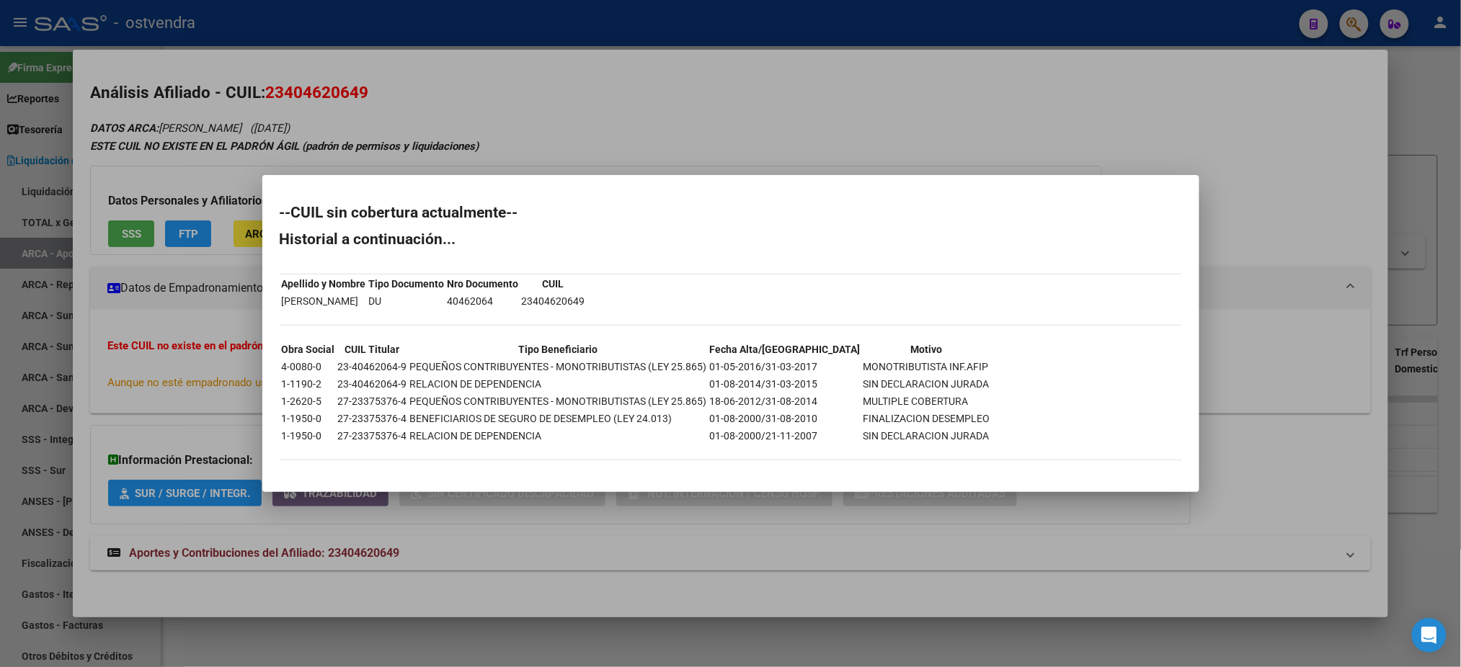
drag, startPoint x: 206, startPoint y: 102, endPoint x: 194, endPoint y: 174, distance: 73.1
click at [206, 102] on div at bounding box center [730, 333] width 1461 height 667
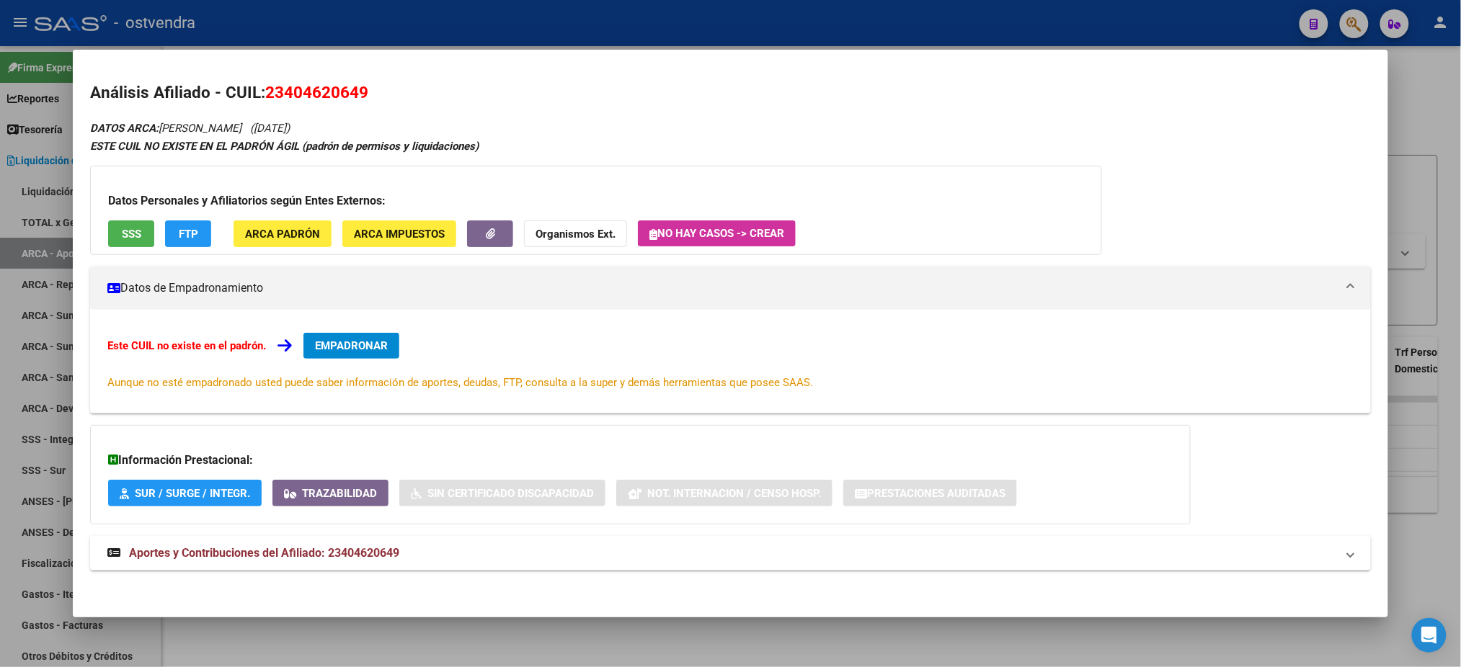
click at [168, 225] on button "FTP" at bounding box center [188, 234] width 46 height 27
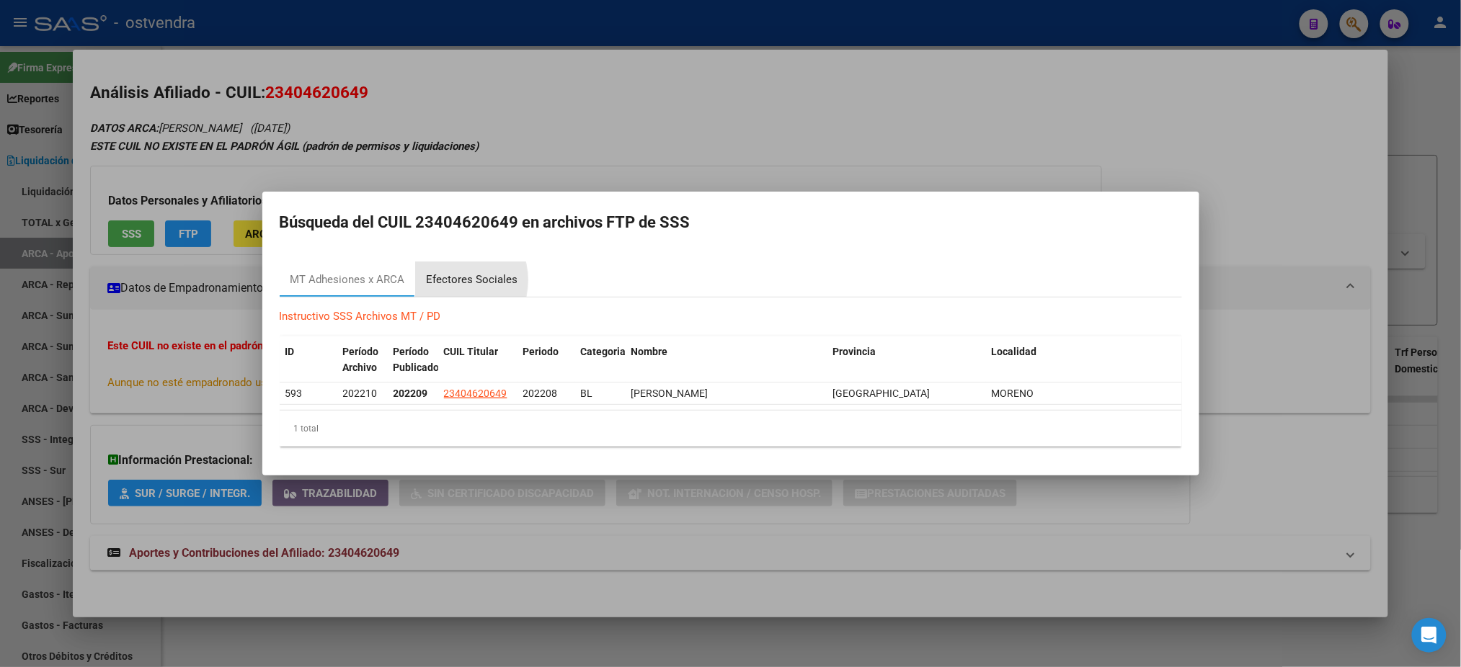
click at [445, 280] on div "Efectores Sociales" at bounding box center [473, 280] width 92 height 17
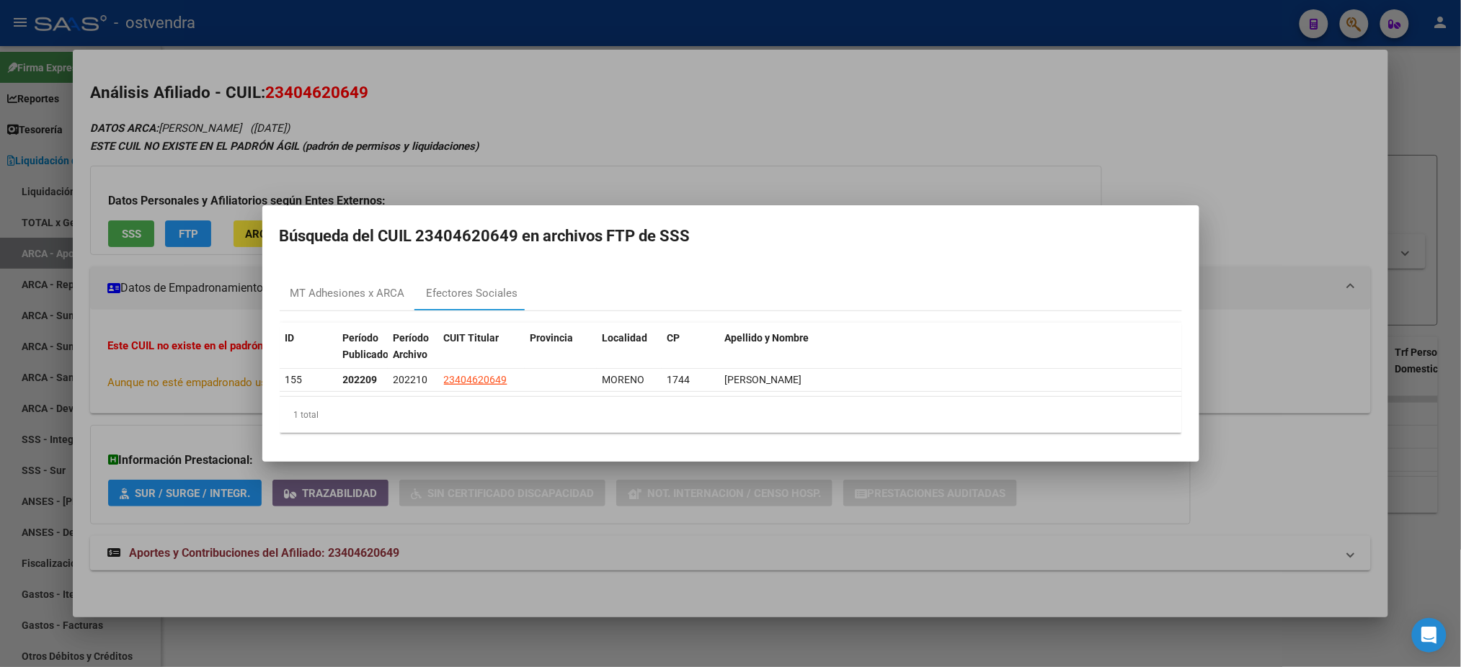
click at [482, 146] on div at bounding box center [730, 333] width 1461 height 667
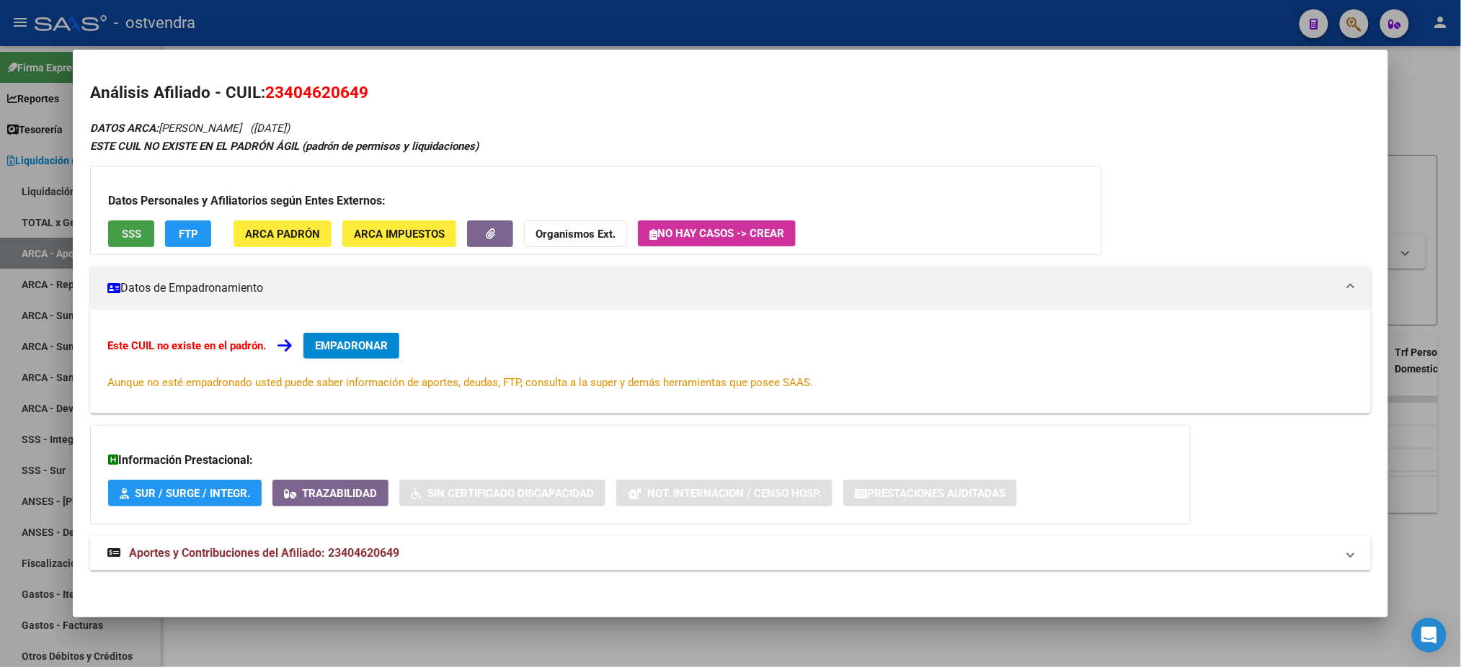
click at [115, 240] on button "SSS" at bounding box center [131, 234] width 46 height 27
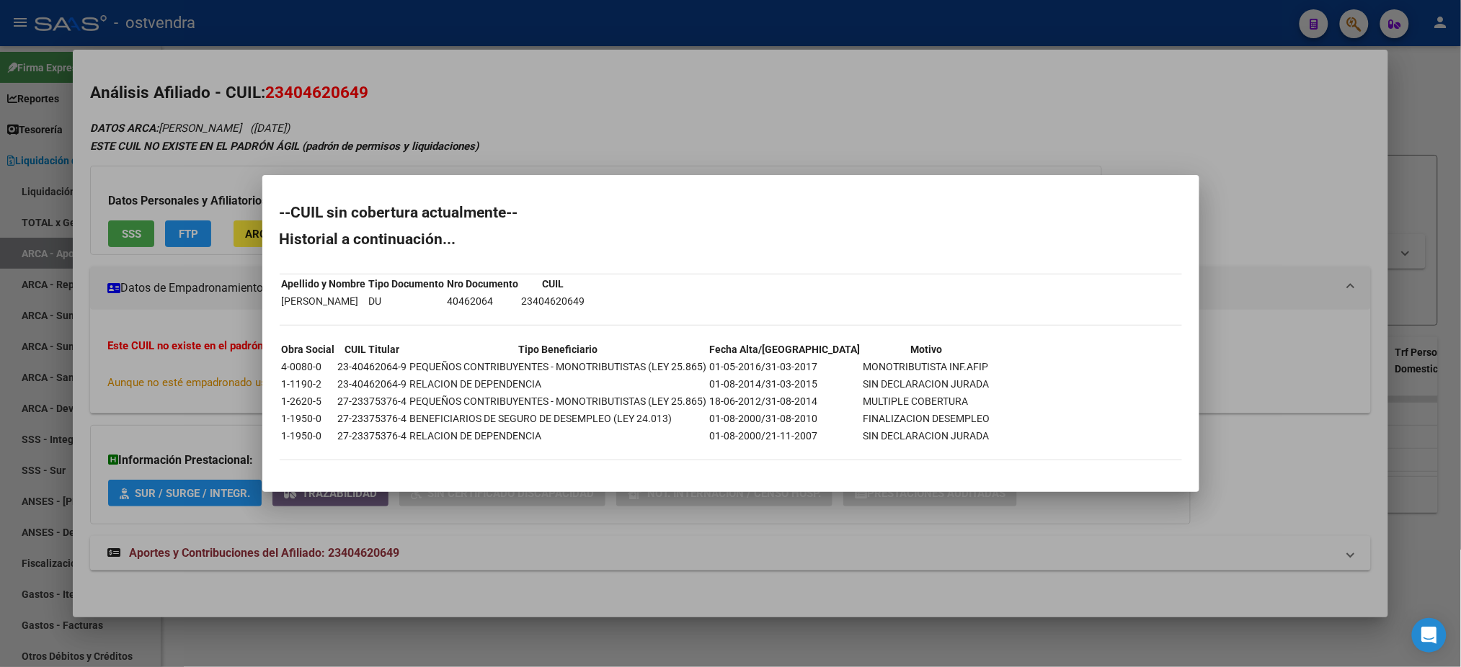
click at [181, 172] on div at bounding box center [730, 333] width 1461 height 667
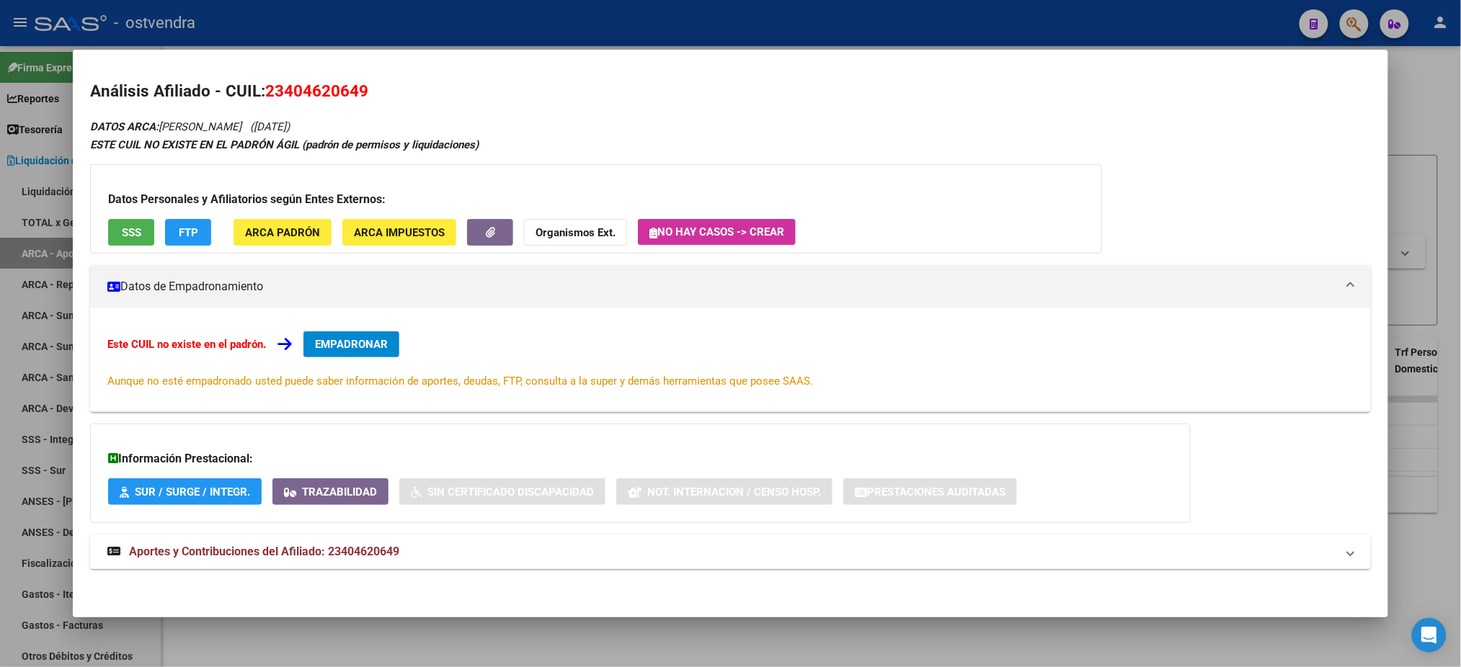
scroll to position [2, 0]
click at [232, 545] on span "Aportes y Contribuciones del Afiliado: 23404620649" at bounding box center [264, 551] width 270 height 14
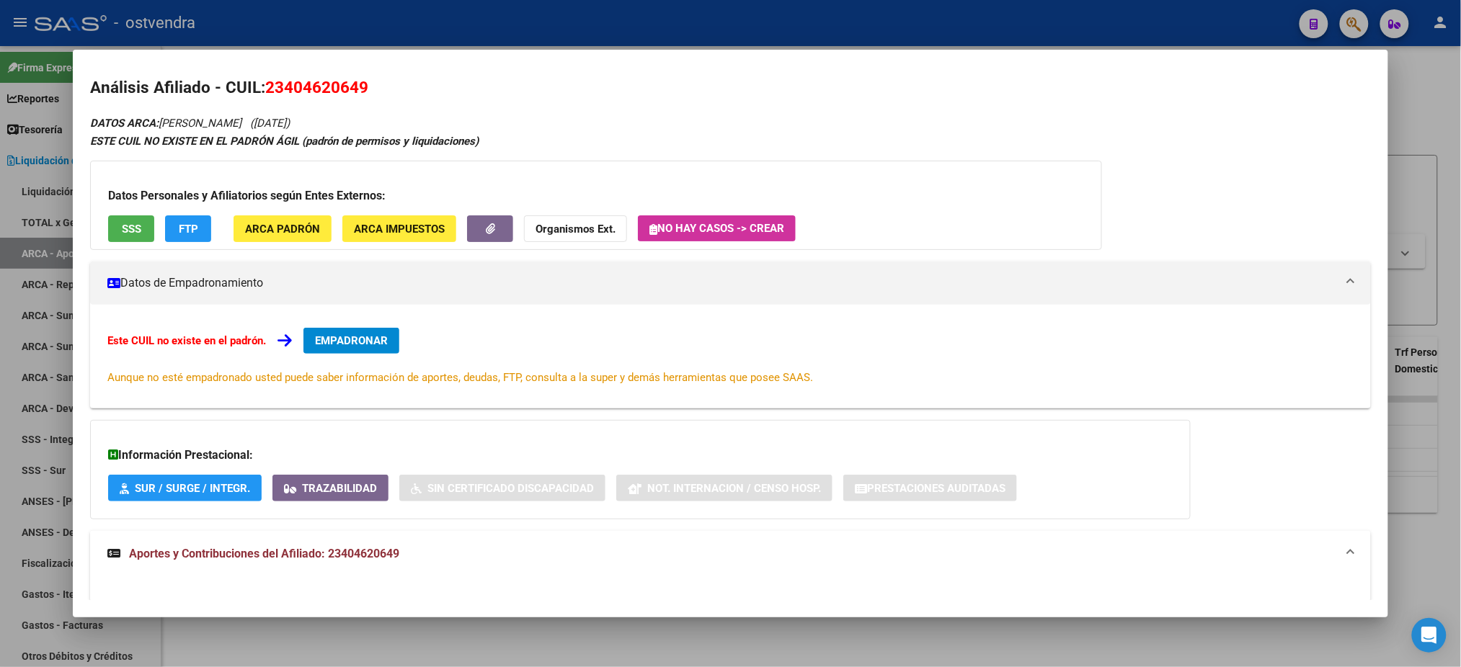
scroll to position [0, 0]
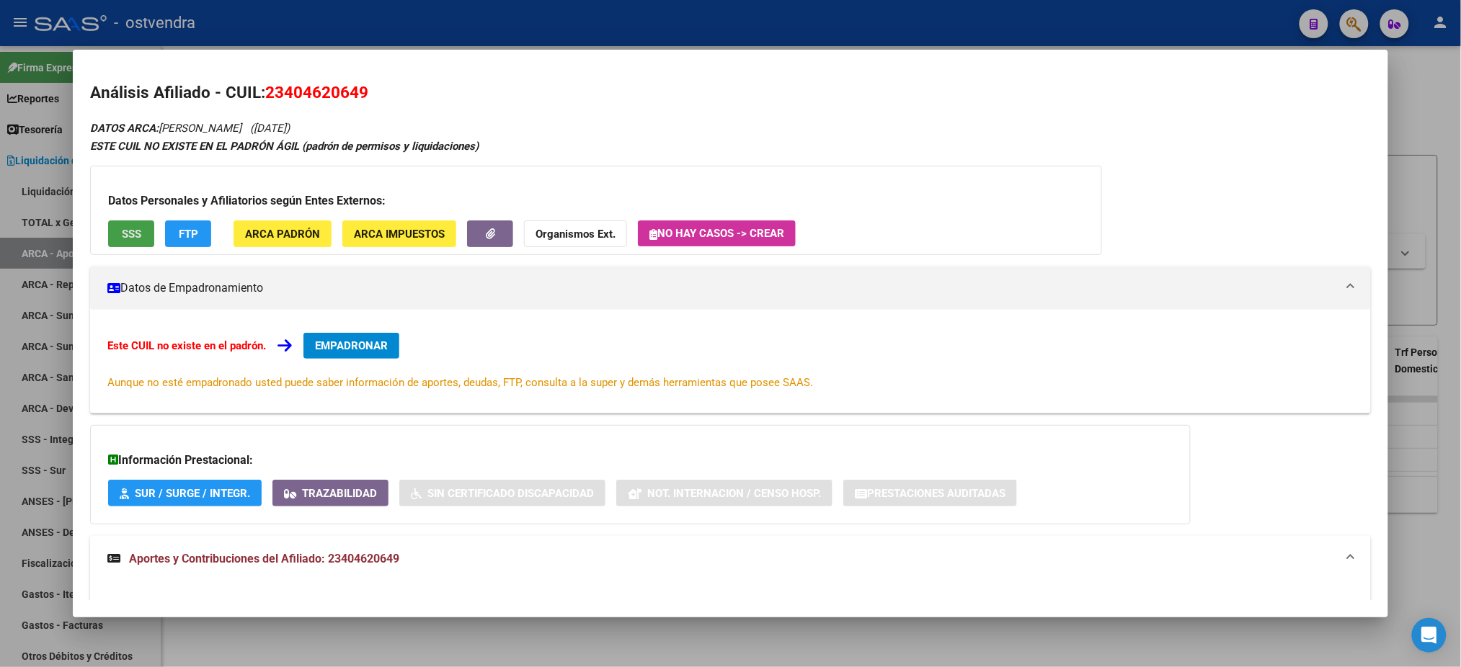
click at [125, 237] on span "SSS" at bounding box center [131, 234] width 19 height 13
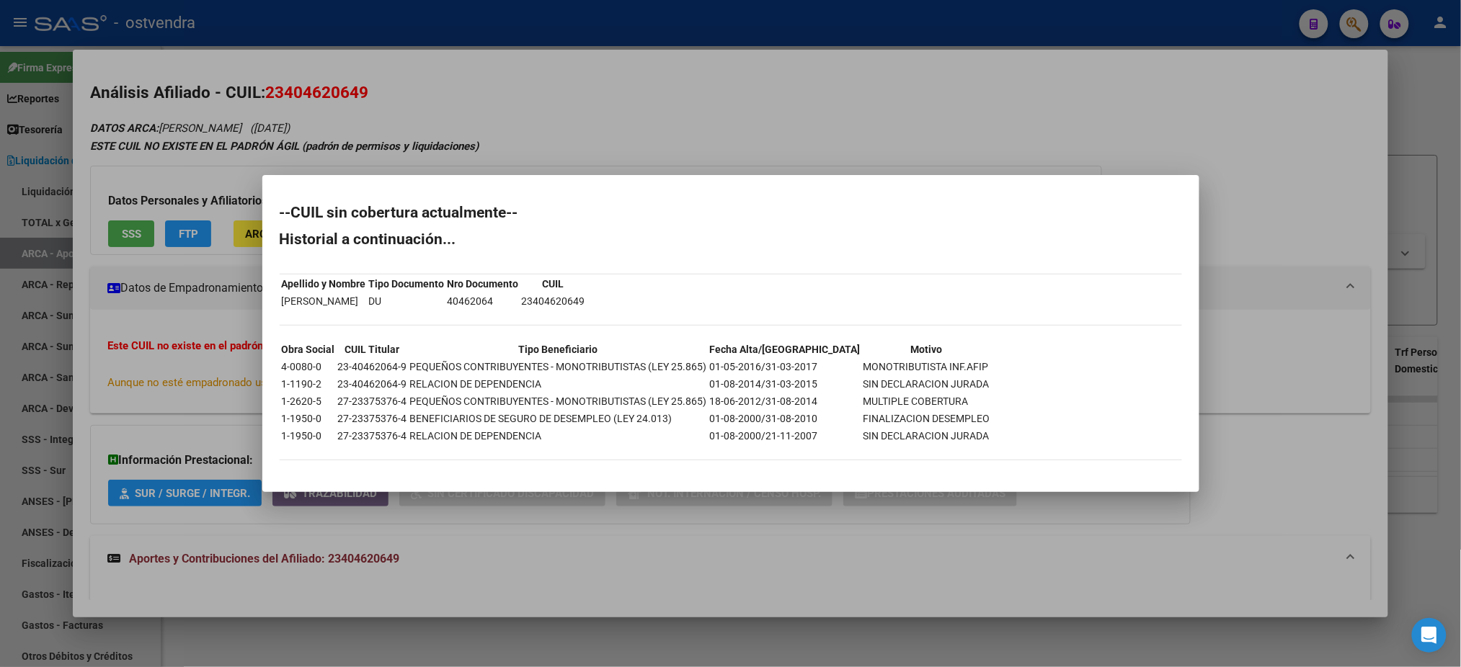
click at [199, 158] on div at bounding box center [730, 333] width 1461 height 667
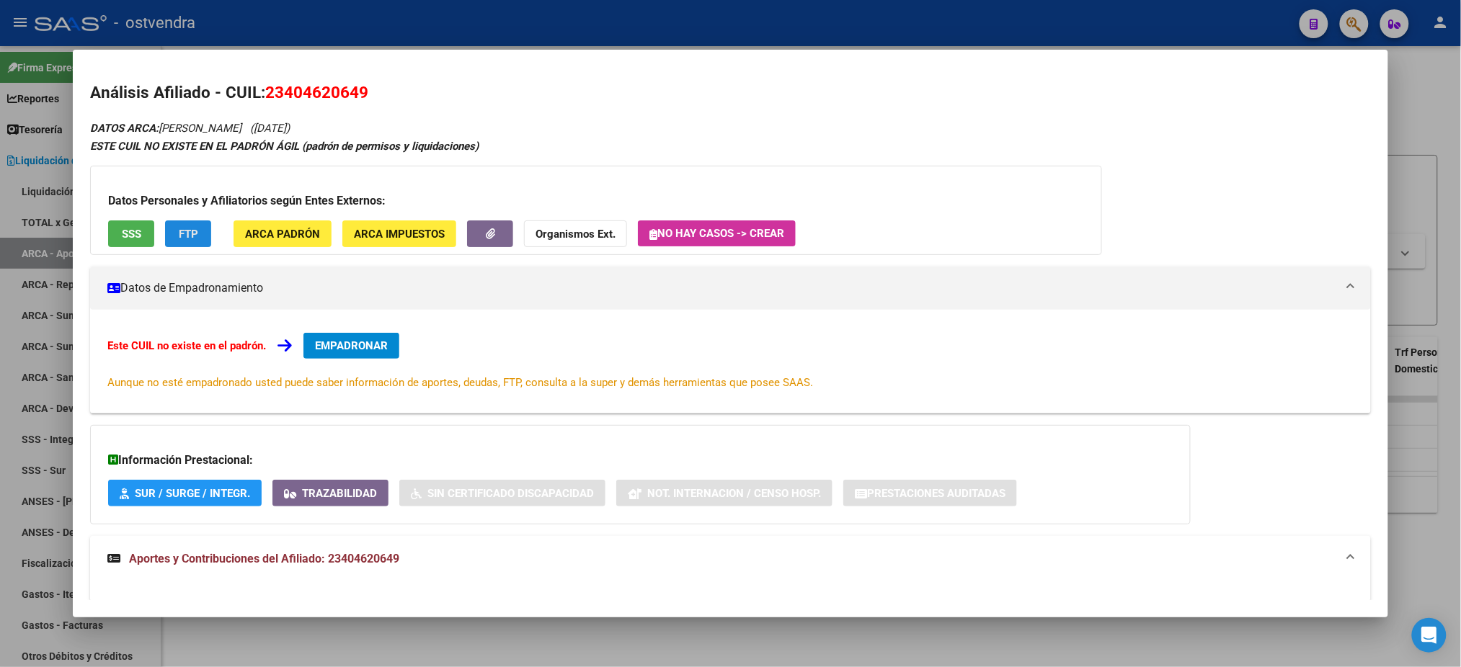
click at [179, 234] on span "FTP" at bounding box center [188, 234] width 19 height 13
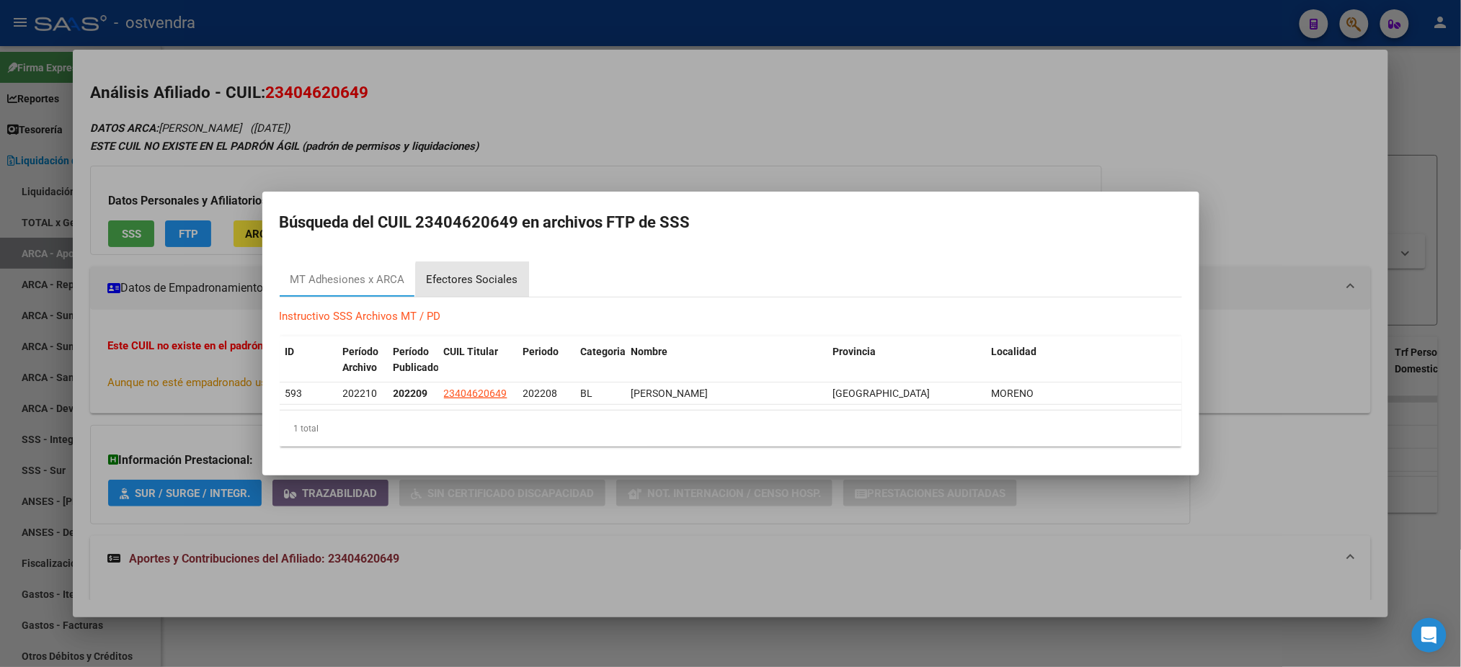
click at [481, 284] on div "Efectores Sociales" at bounding box center [473, 280] width 92 height 17
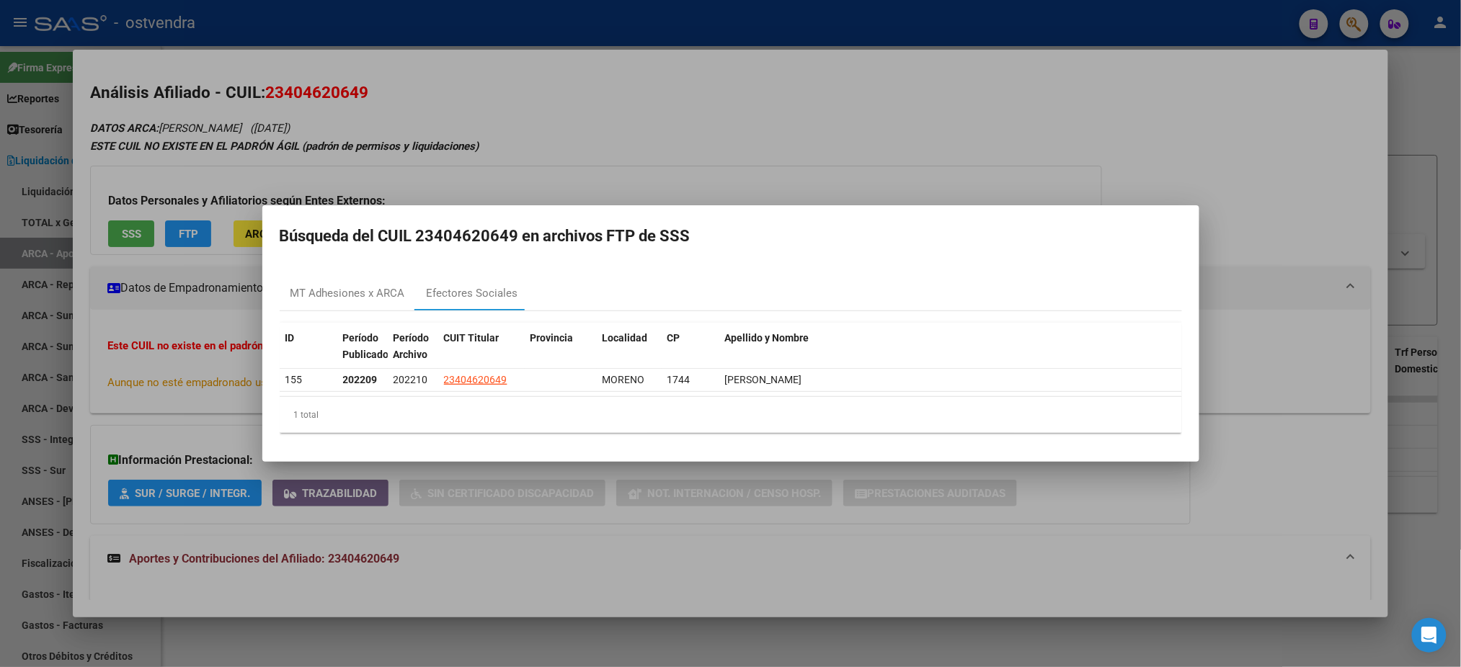
click at [570, 94] on div at bounding box center [730, 333] width 1461 height 667
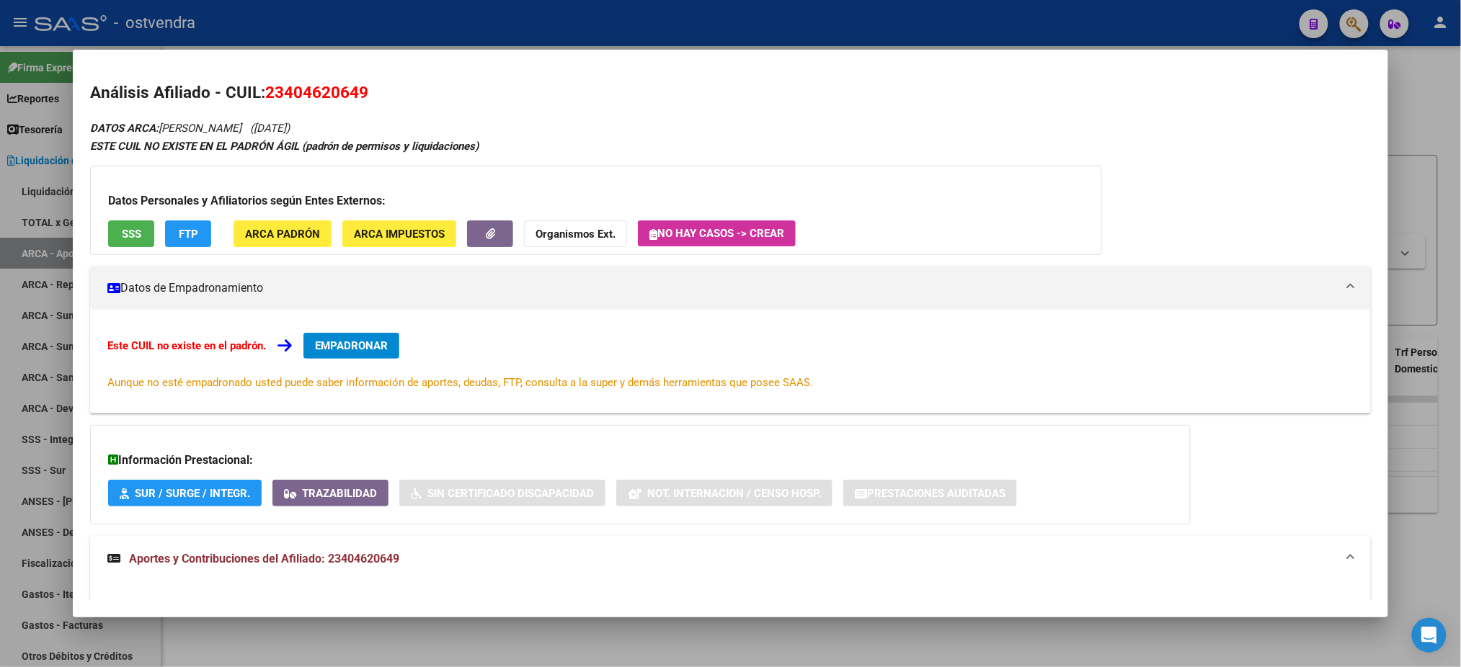
click at [355, 341] on button "EMPADRONAR" at bounding box center [351, 346] width 96 height 26
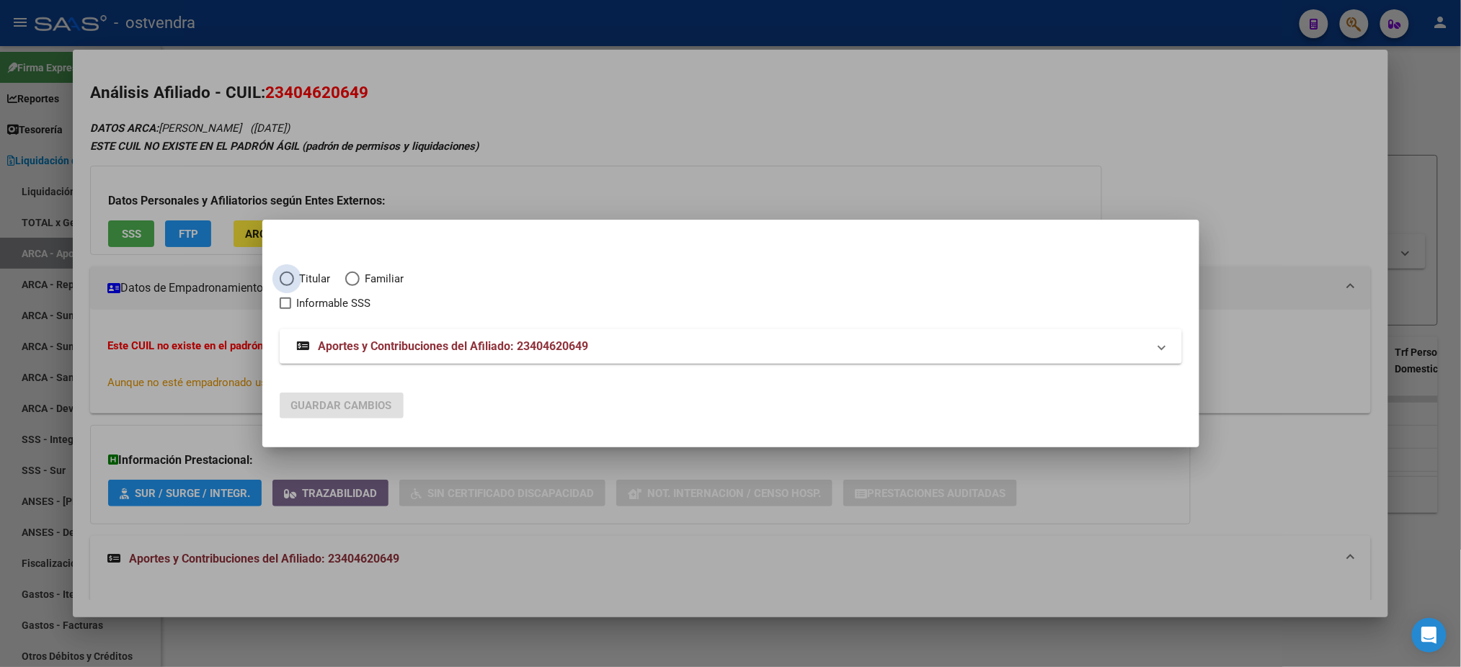
click at [316, 282] on span "Titular" at bounding box center [312, 279] width 37 height 17
click at [294, 282] on input "Titular" at bounding box center [287, 279] width 14 height 14
radio input "true"
checkbox input "true"
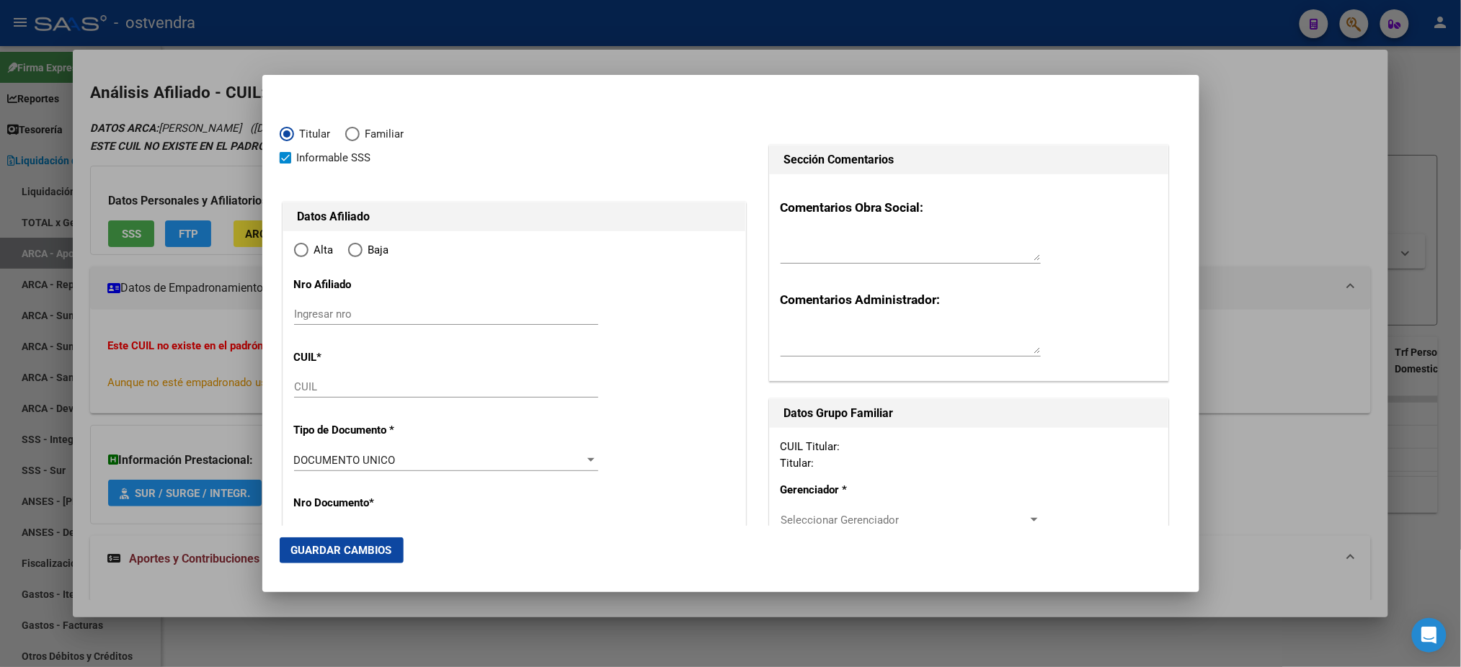
type input "23-40462064-9"
type input "40462064"
type input "[PERSON_NAME]"
type input "[DATE]"
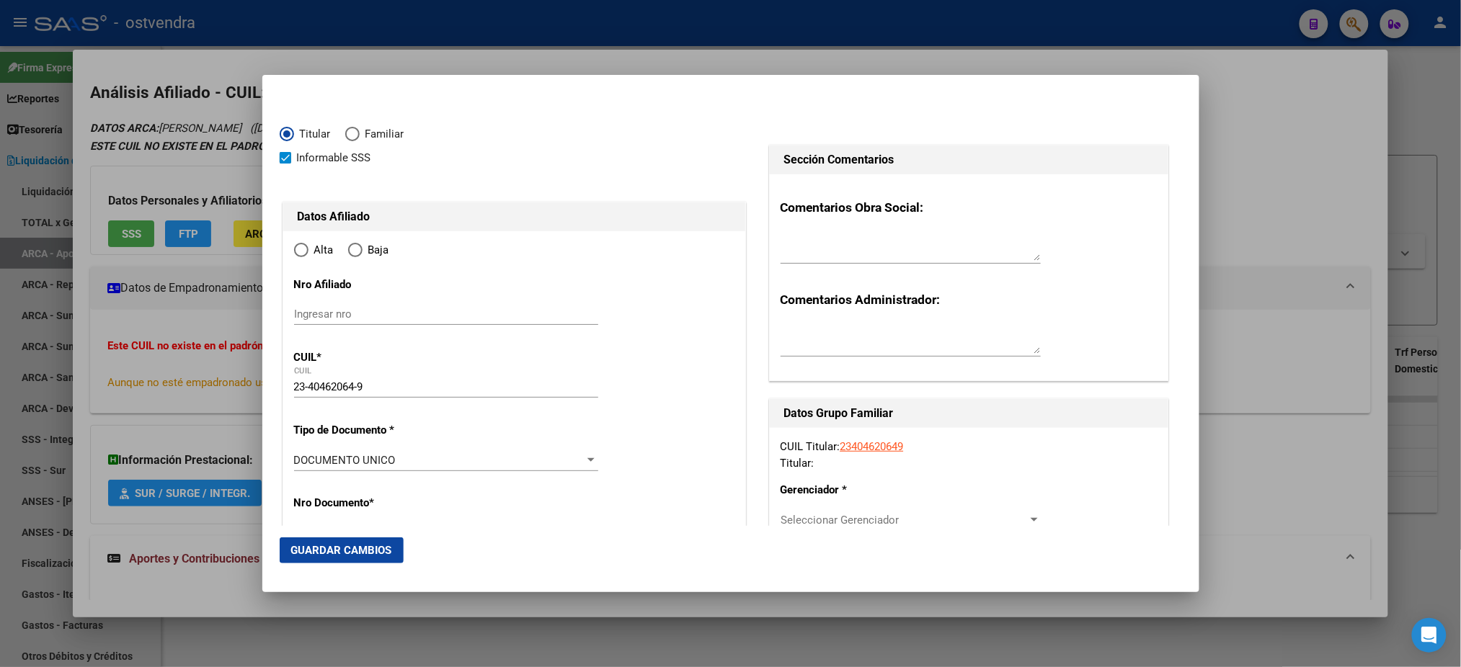
type input "MORENO"
type input "1744"
type input "GRAL [PERSON_NAME]"
type input "2720"
type input "0"
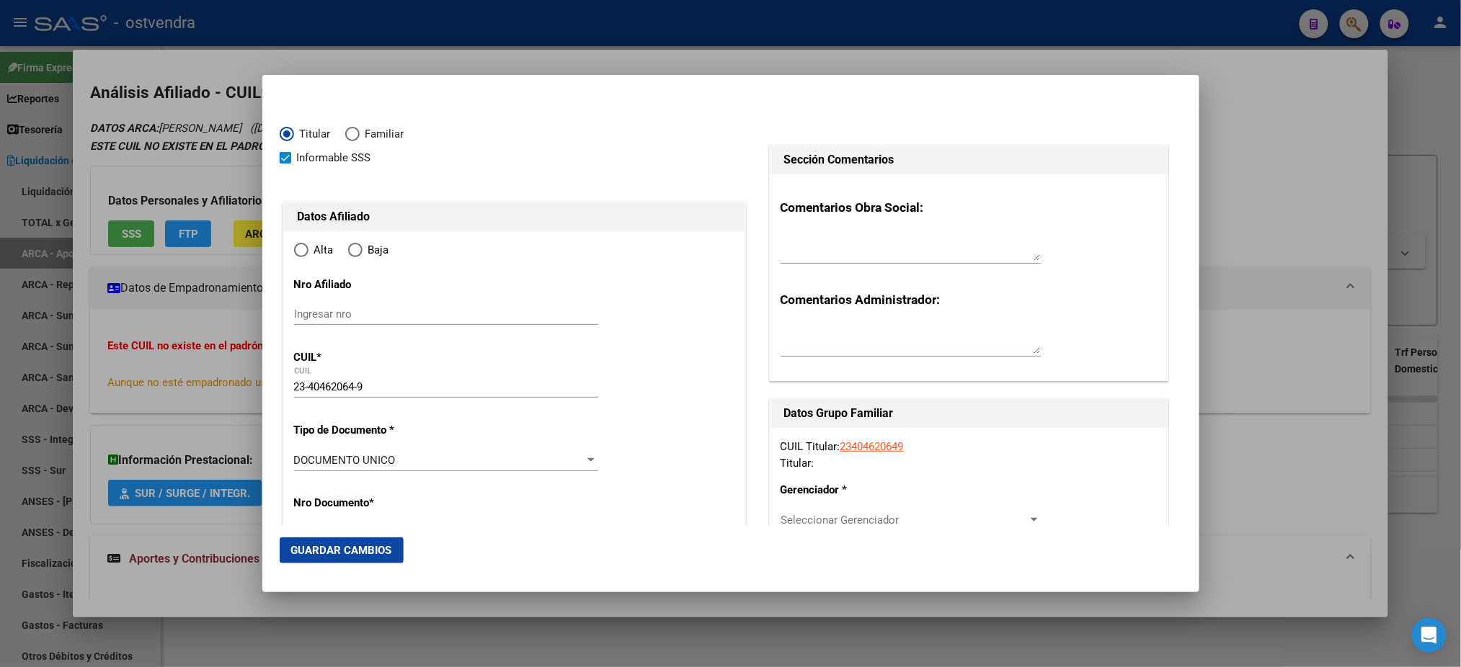
radio input "true"
click at [325, 157] on span "Informable SSS" at bounding box center [334, 157] width 74 height 17
click at [285, 164] on input "Informable SSS" at bounding box center [285, 164] width 1 height 1
checkbox input "false"
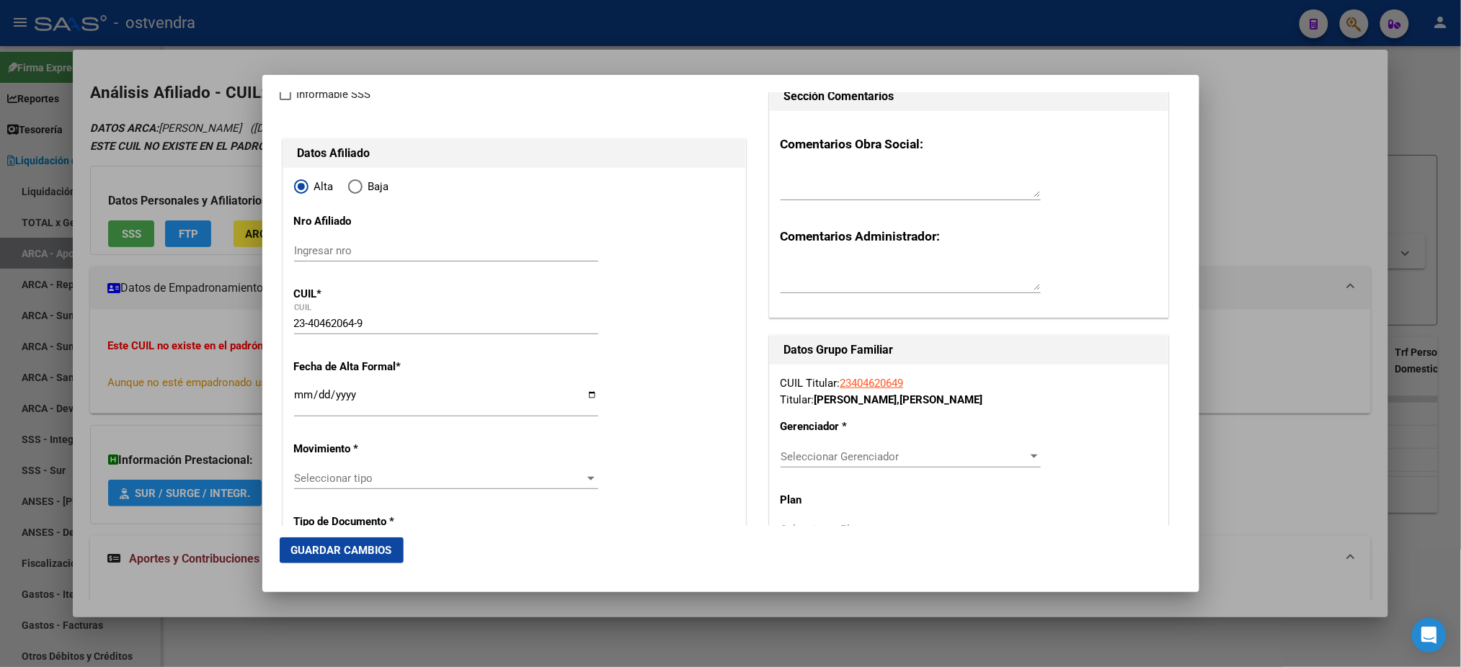
scroll to position [128, 0]
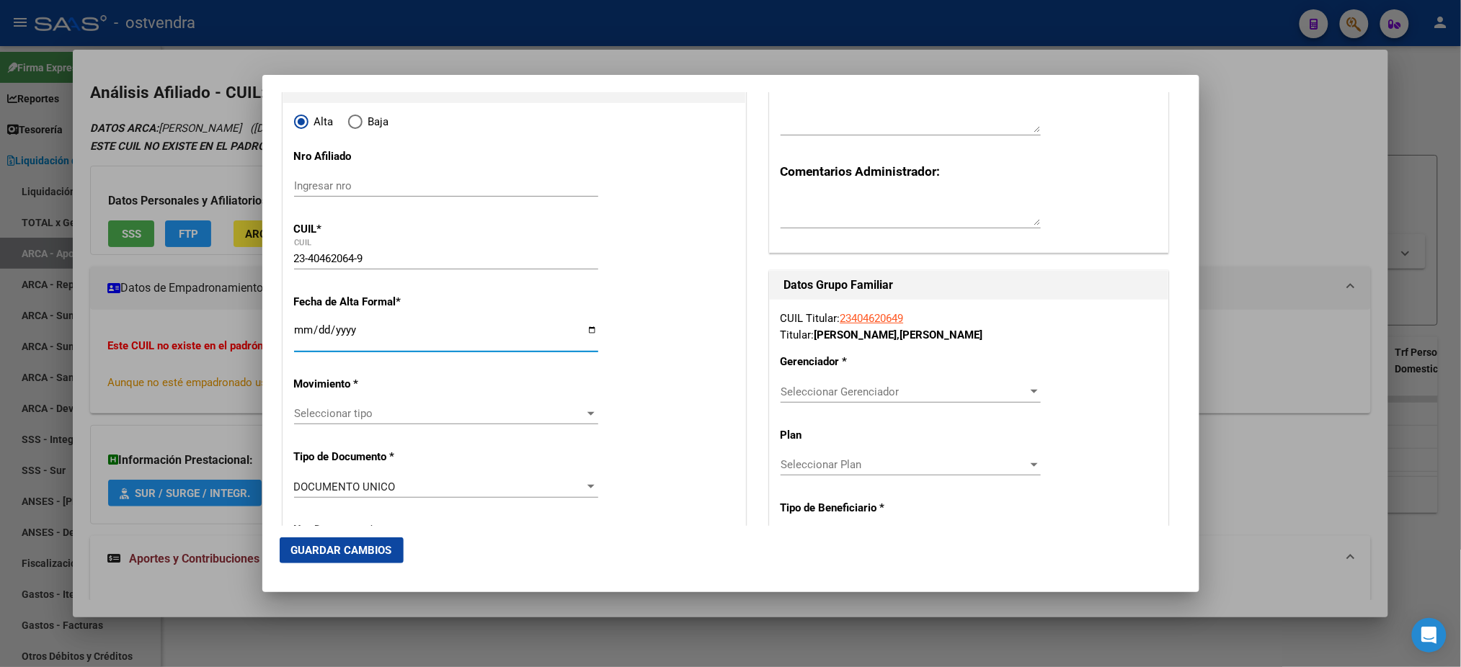
click at [300, 333] on input "Ingresar fecha" at bounding box center [446, 335] width 304 height 23
type input "[DATE]"
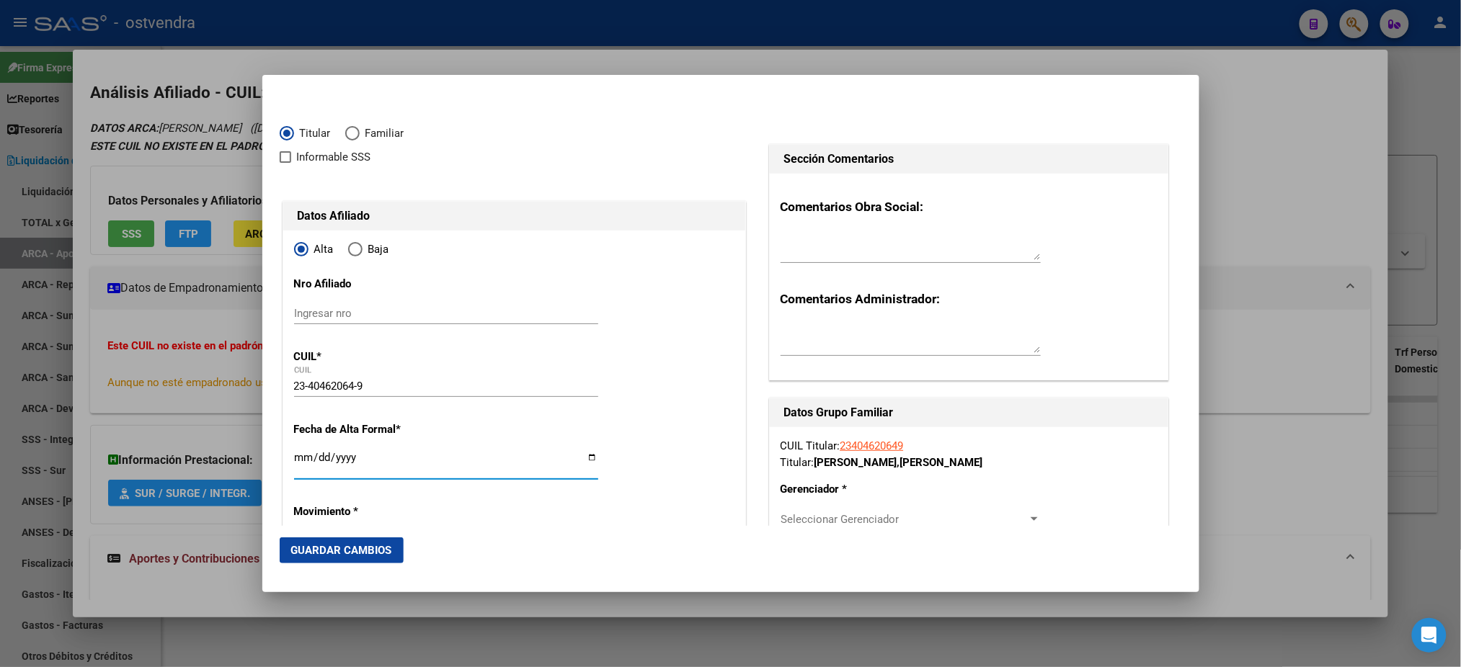
scroll to position [0, 0]
click at [324, 245] on span "Alta" at bounding box center [320, 250] width 25 height 17
click at [308, 245] on input "Alta" at bounding box center [301, 250] width 14 height 14
click at [358, 251] on span "Elija una opción" at bounding box center [355, 250] width 14 height 14
click at [358, 251] on input "Baja" at bounding box center [355, 250] width 14 height 14
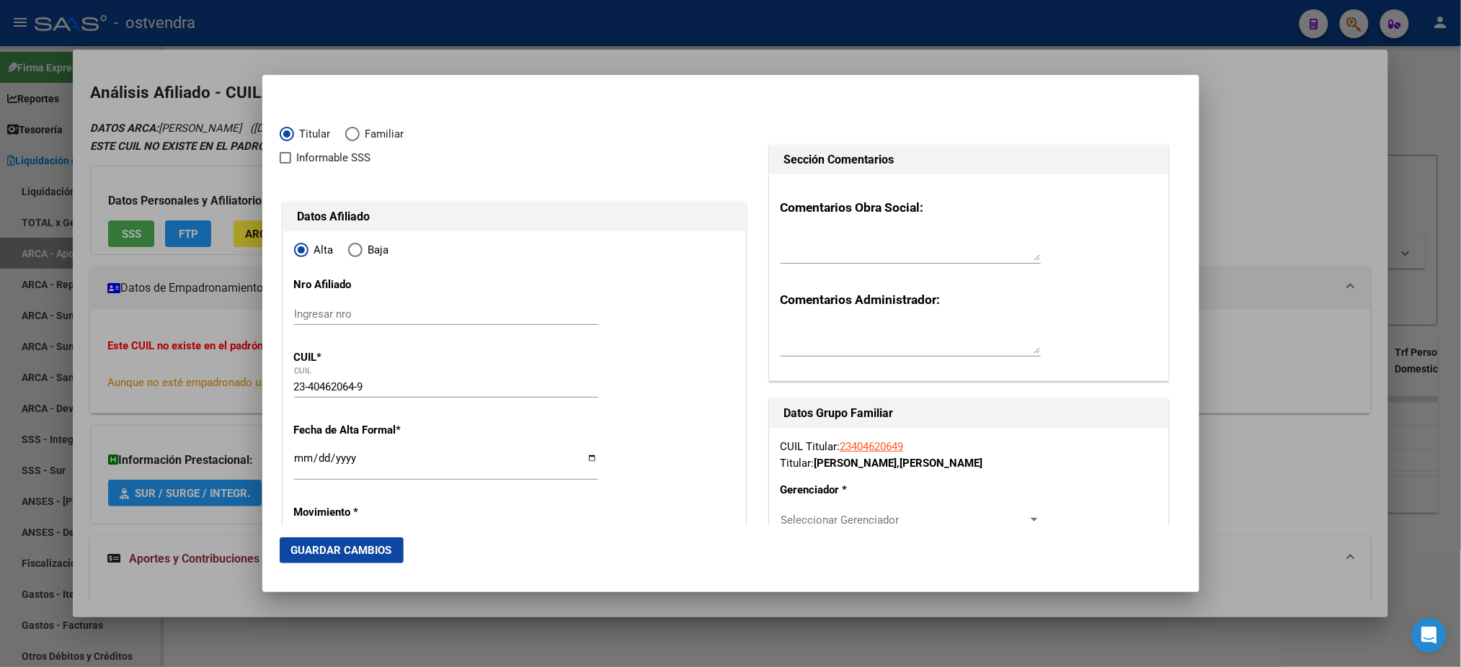
radio input "true"
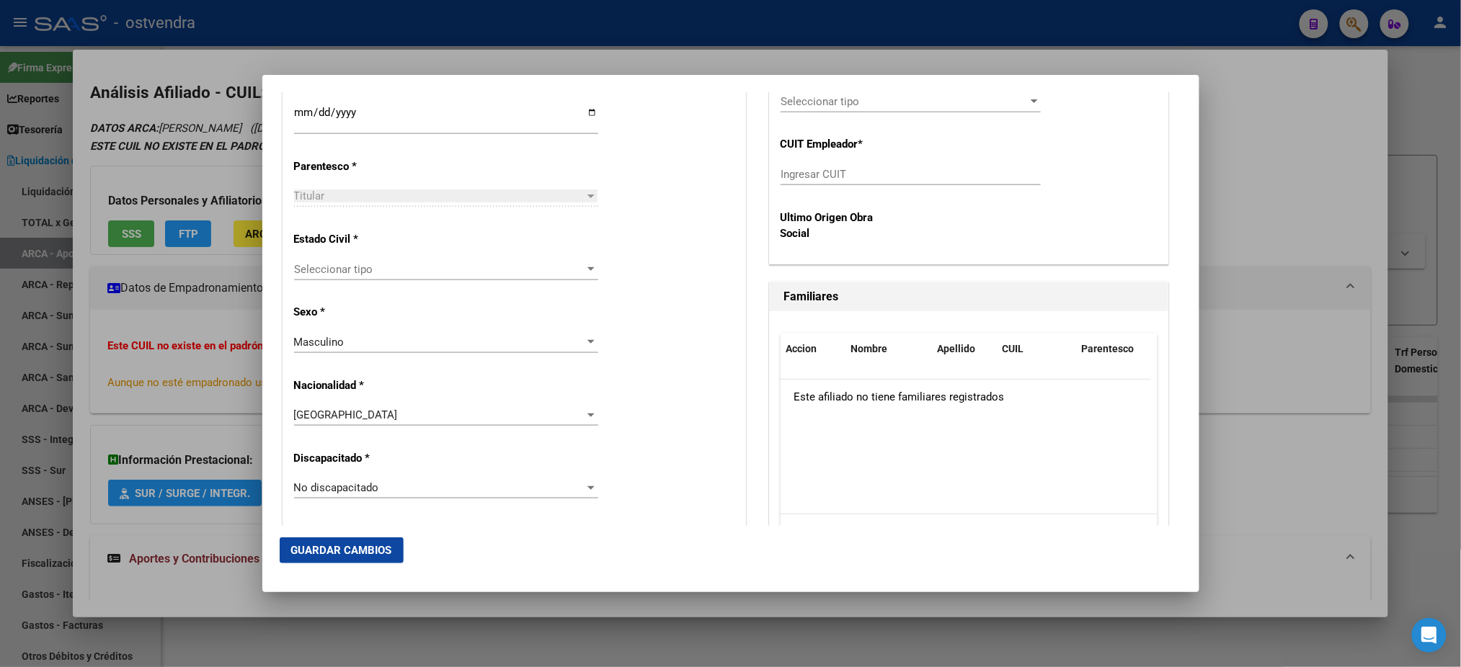
scroll to position [640, 0]
click at [388, 269] on span "Seleccionar tipo" at bounding box center [439, 267] width 291 height 13
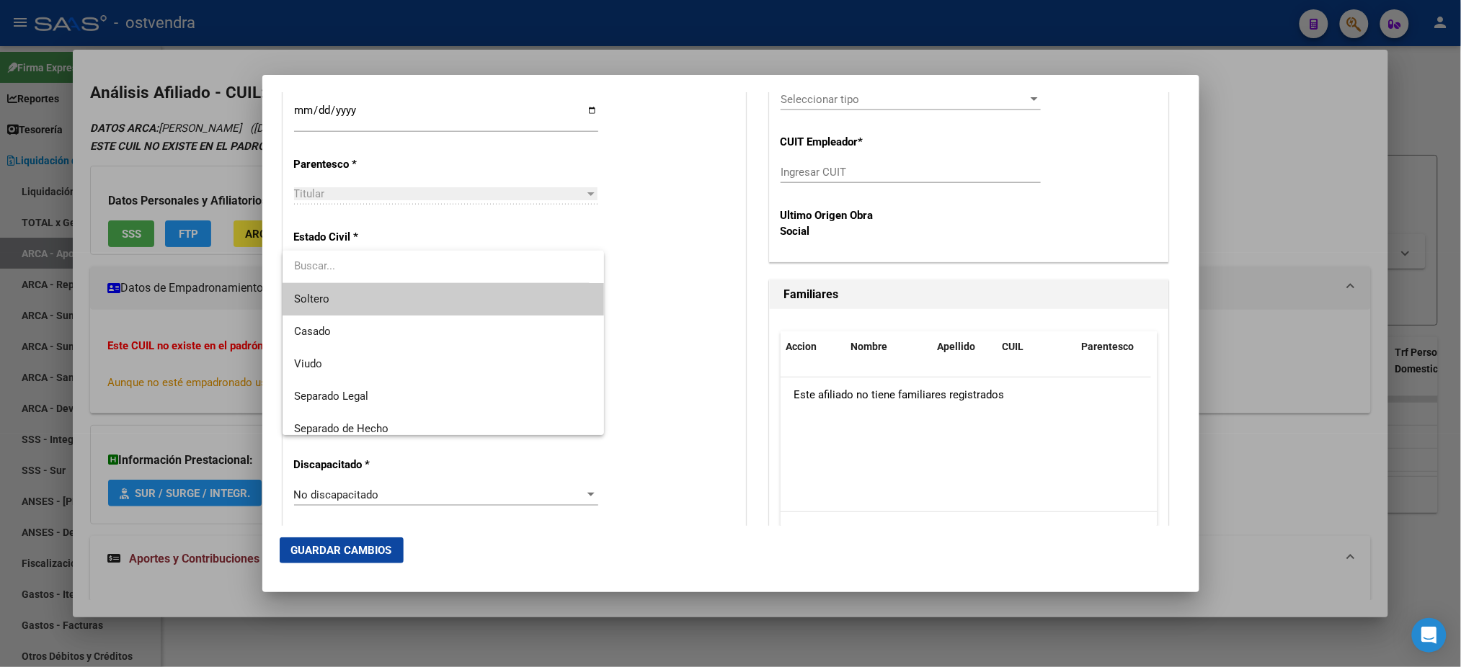
click at [392, 294] on span "Soltero" at bounding box center [443, 299] width 298 height 32
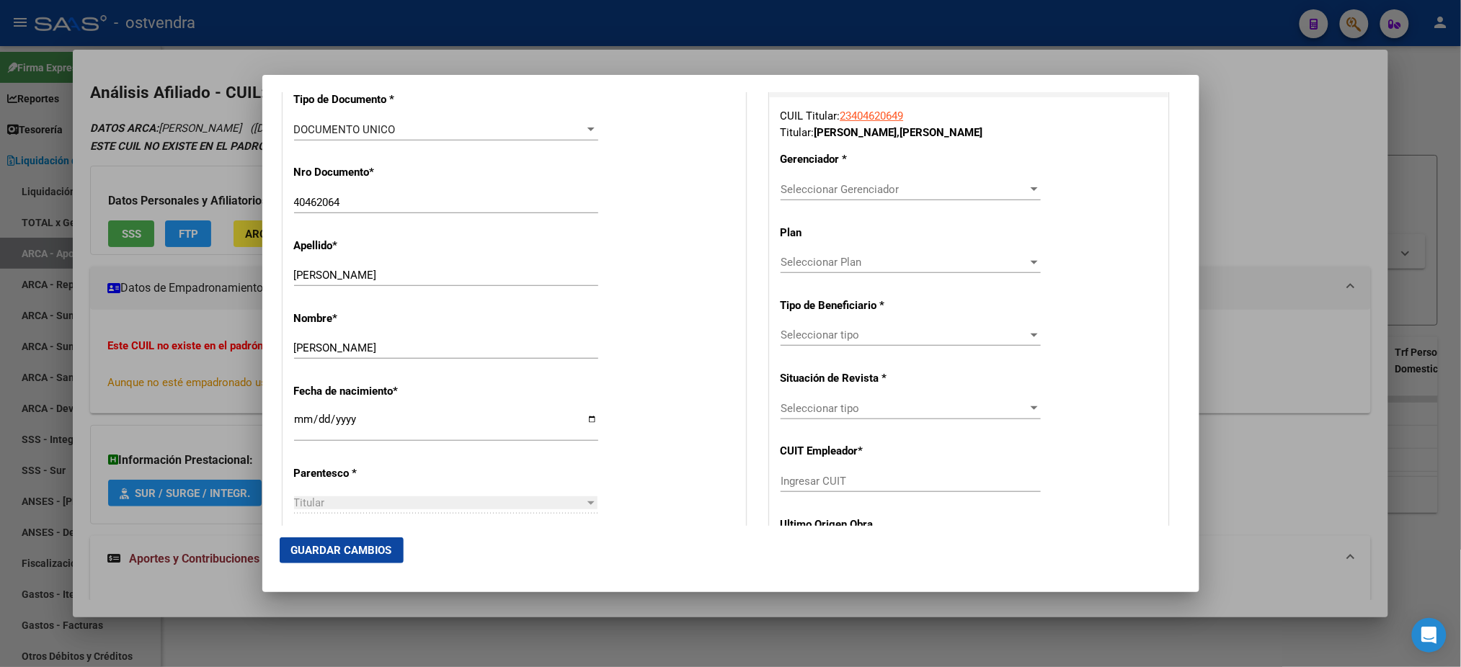
scroll to position [256, 0]
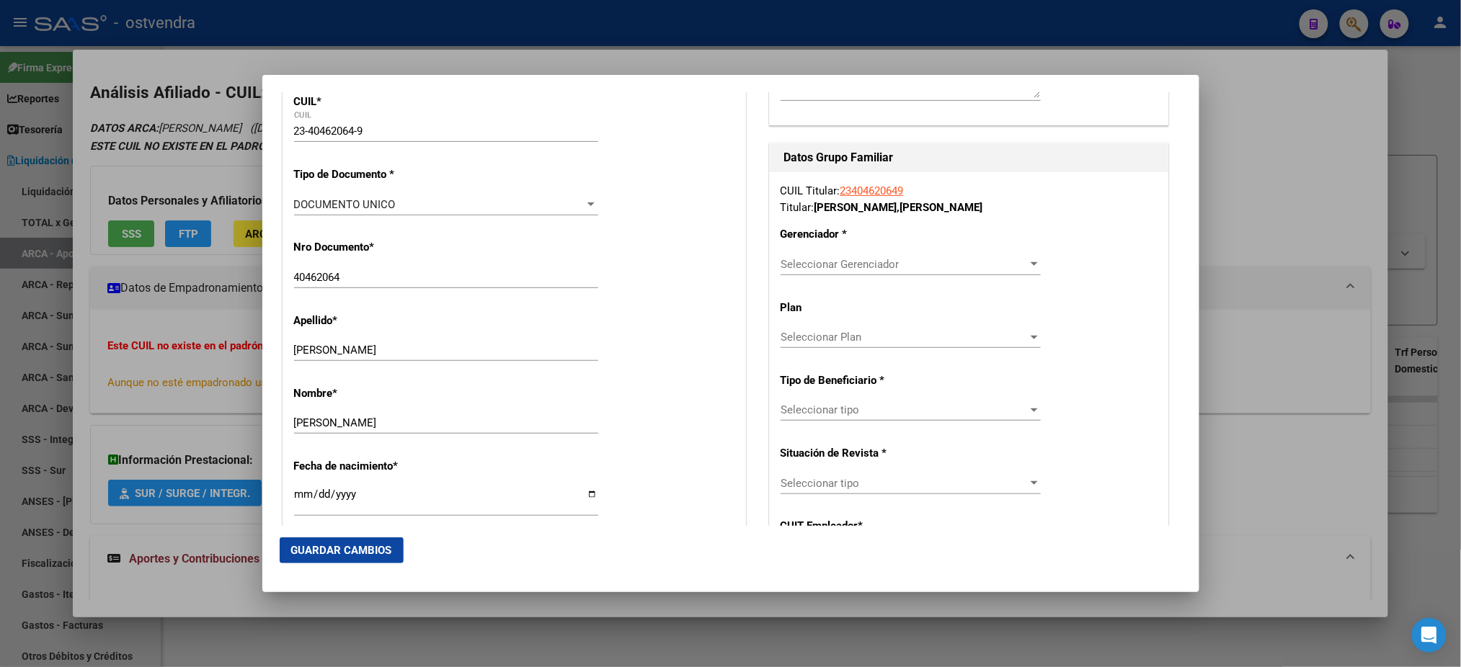
click at [913, 283] on div "Seleccionar Gerenciador Seleccionar Gerenciador" at bounding box center [910, 271] width 260 height 35
click at [911, 274] on div "Seleccionar Gerenciador Seleccionar Gerenciador" at bounding box center [910, 265] width 260 height 22
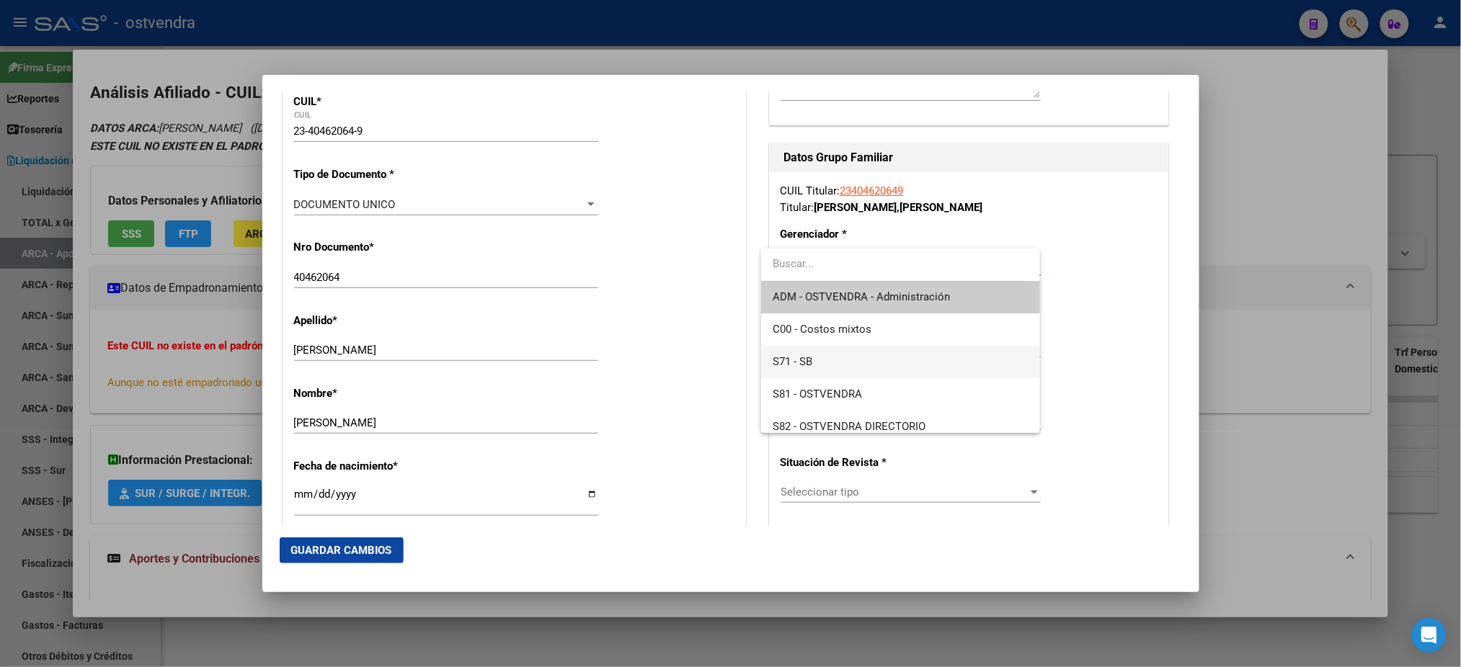
click at [875, 372] on span "S71 - SB" at bounding box center [901, 362] width 256 height 32
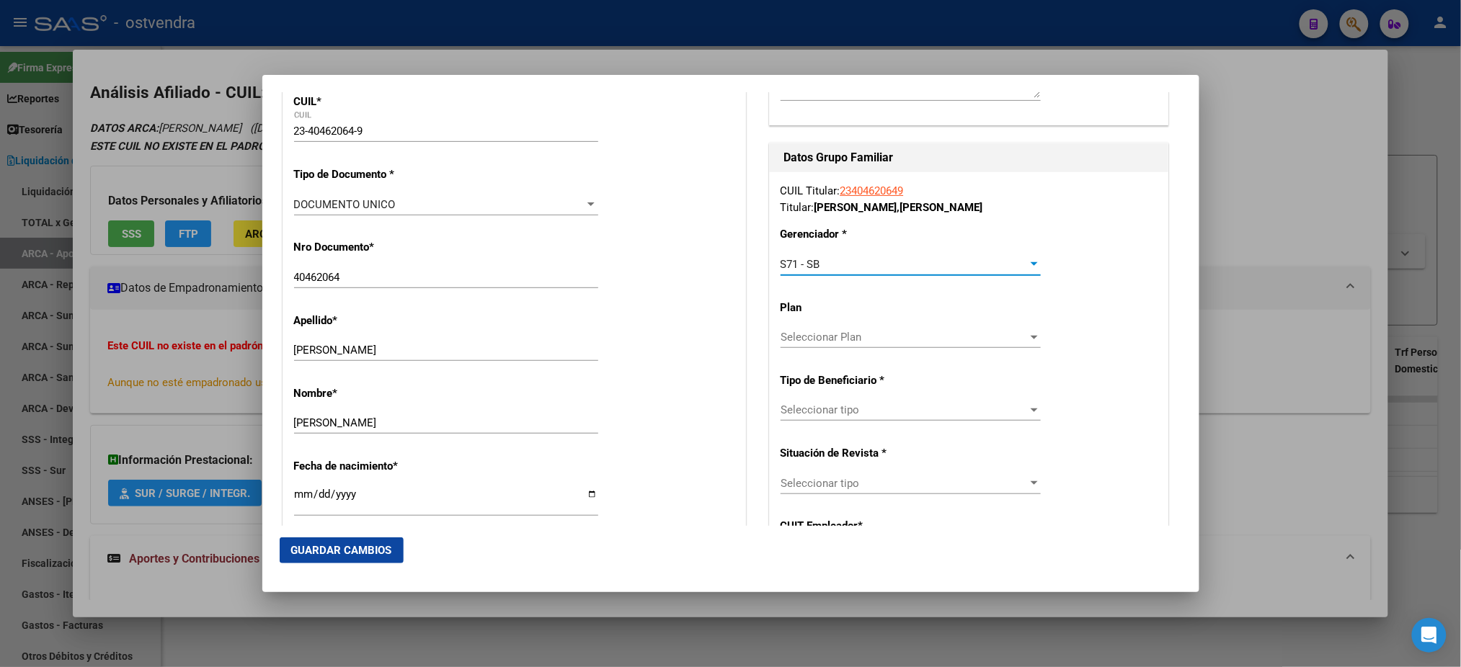
click at [866, 406] on span "Seleccionar tipo" at bounding box center [903, 410] width 247 height 13
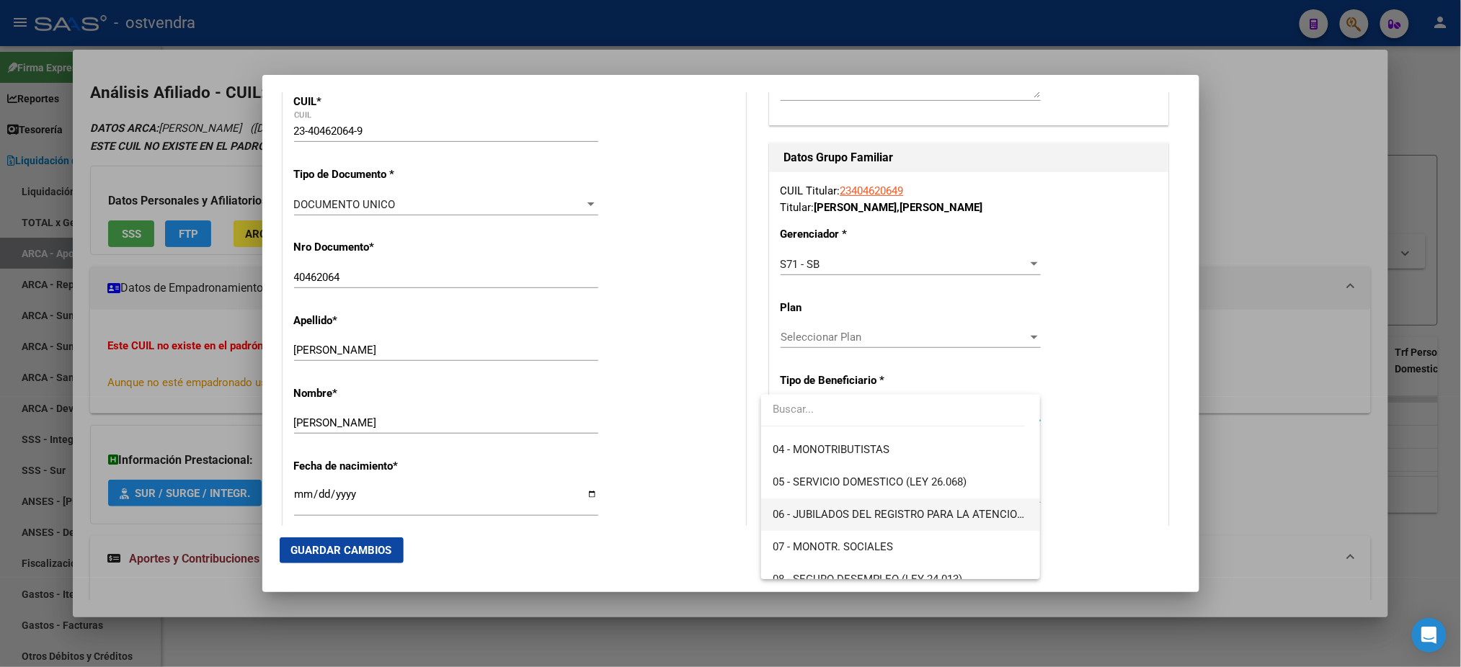
scroll to position [128, 0]
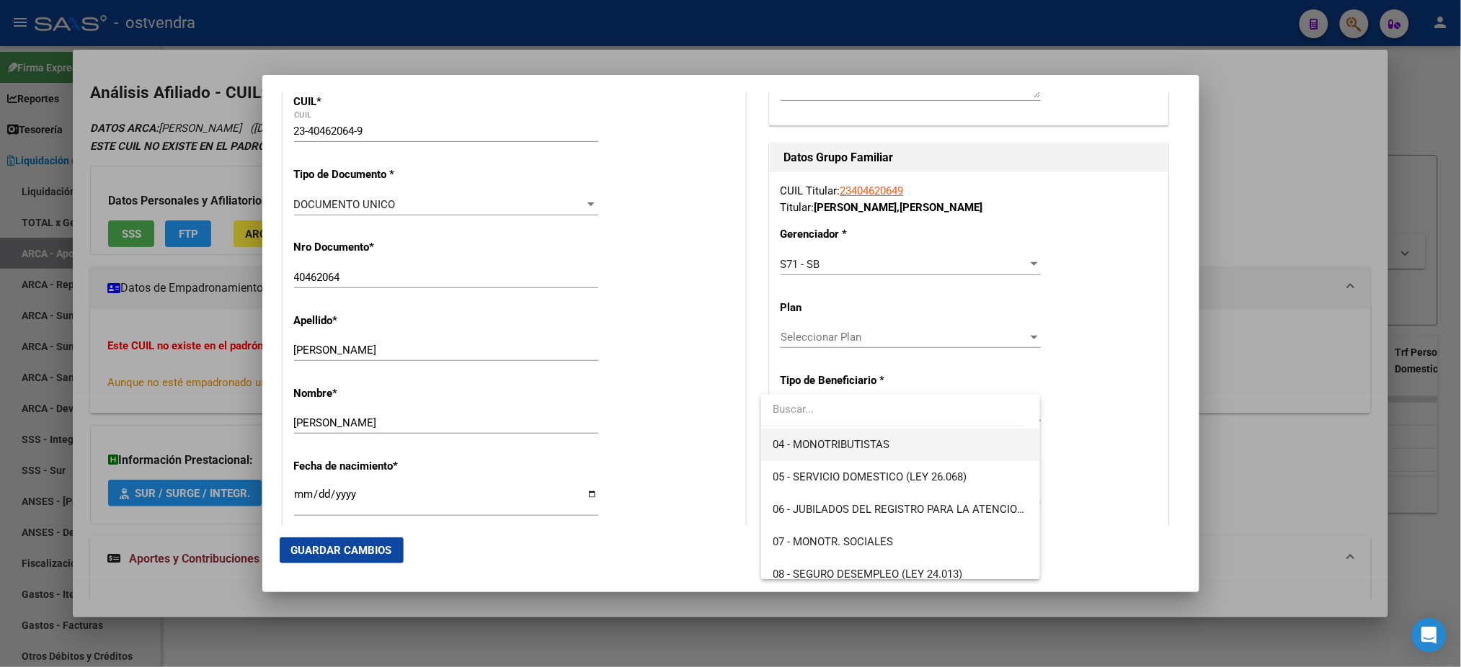
drag, startPoint x: 871, startPoint y: 444, endPoint x: 974, endPoint y: 448, distance: 103.8
click at [974, 448] on span "04 - MONOTRIBUTISTAS" at bounding box center [901, 445] width 256 height 32
type input "23-40462064-9"
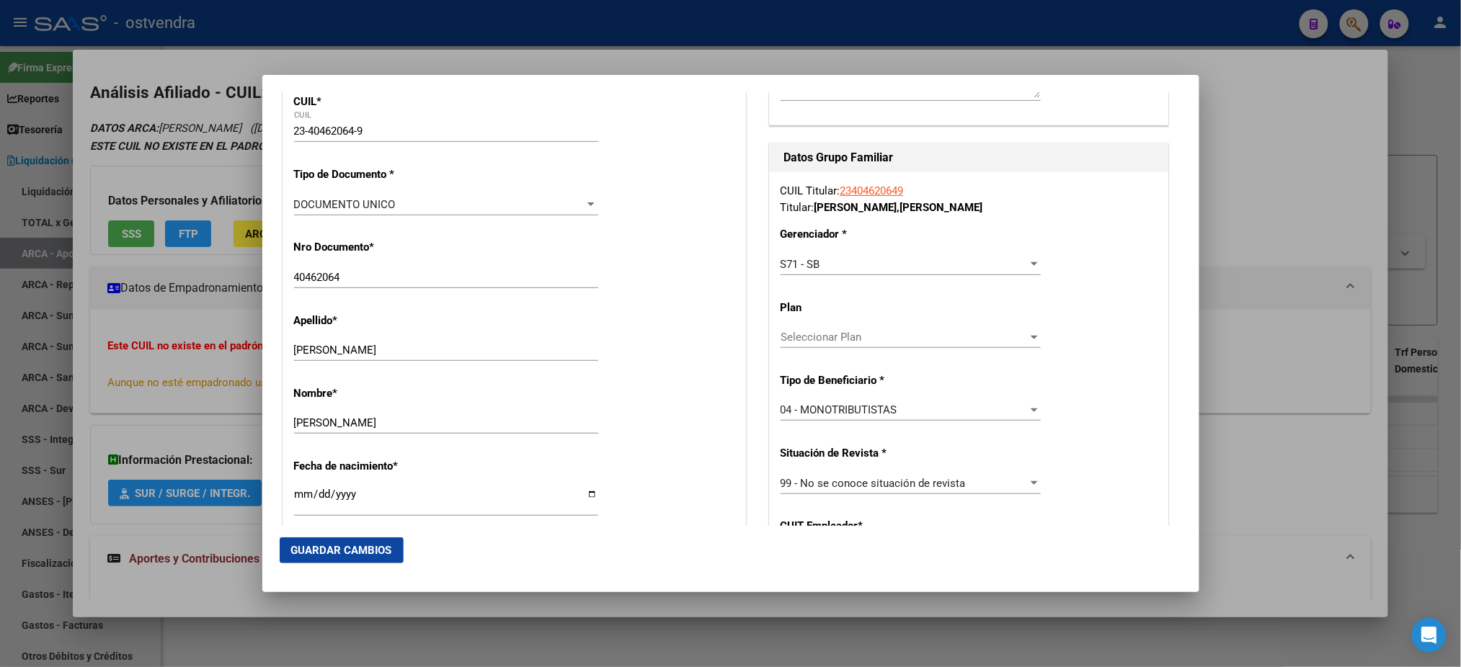
click at [907, 419] on div "04 - MONOTRIBUTISTAS Seleccionar tipo" at bounding box center [910, 410] width 260 height 22
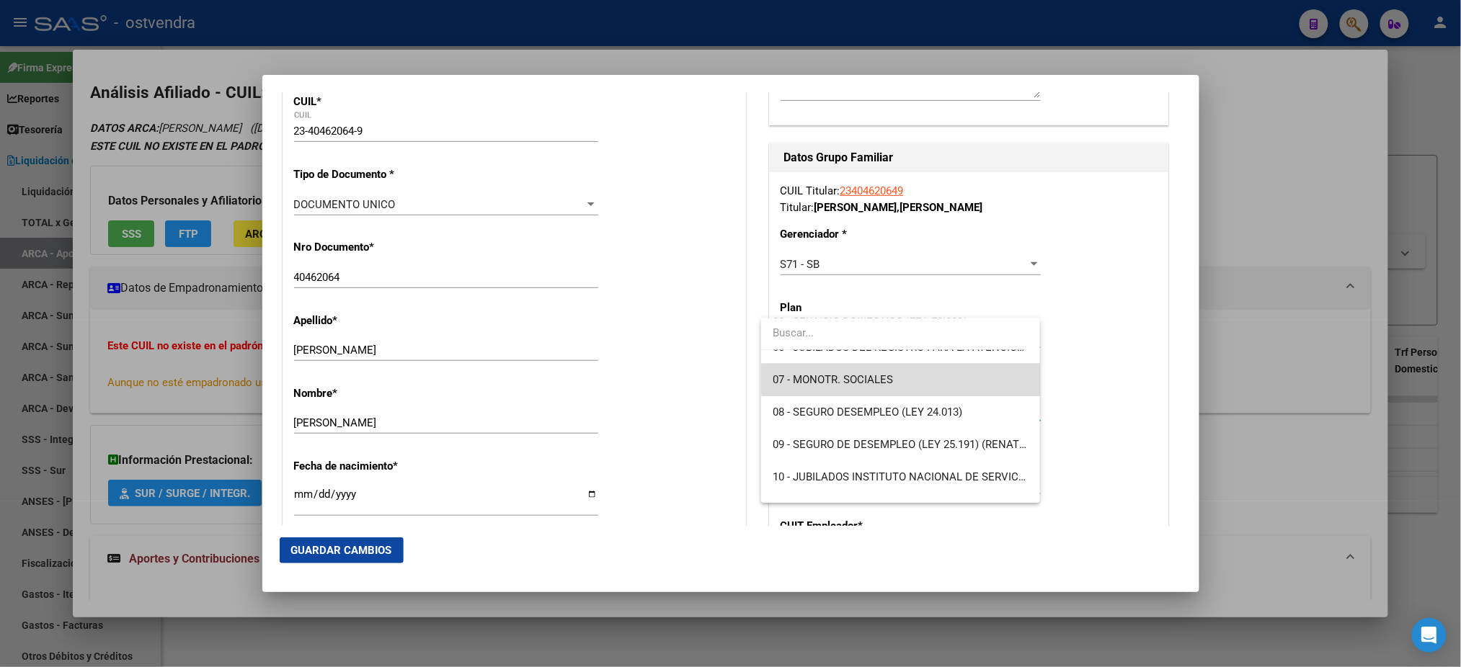
click at [905, 377] on span "07 - MONOTR. SOCIALES" at bounding box center [901, 380] width 256 height 32
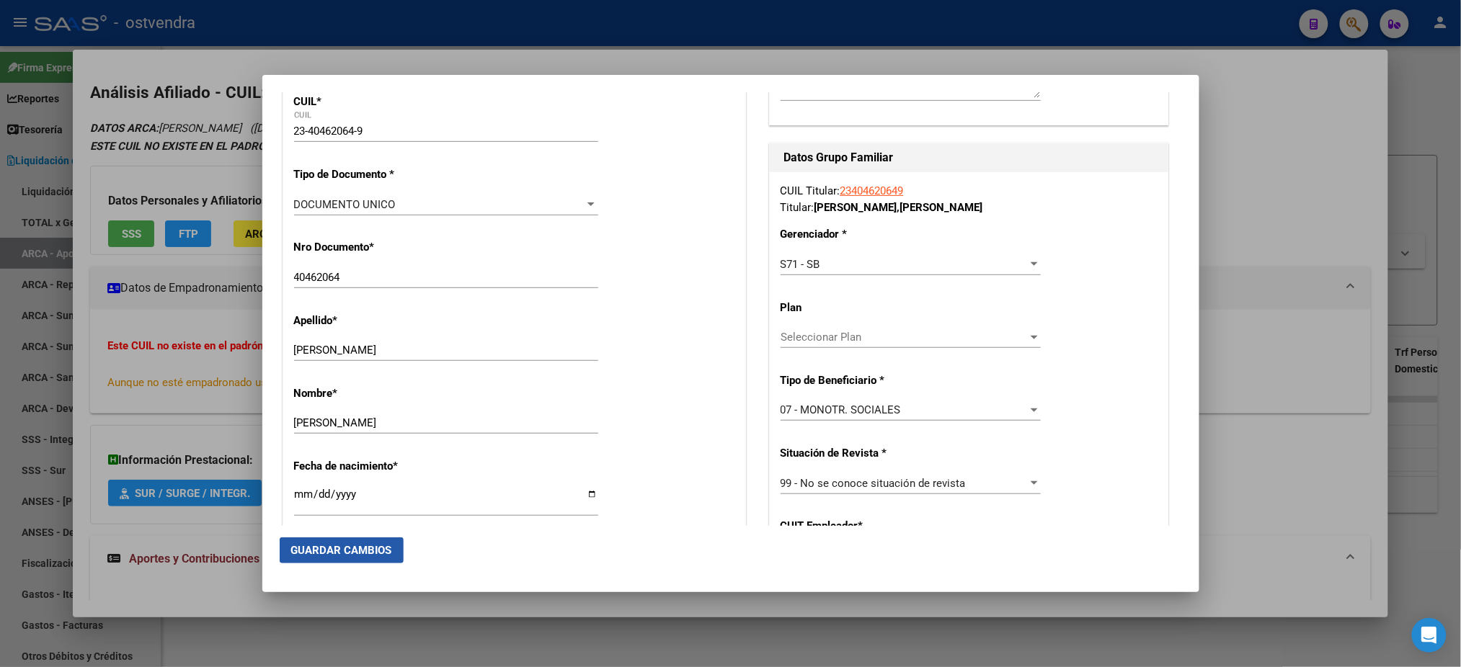
click at [362, 553] on span "Guardar Cambios" at bounding box center [341, 550] width 101 height 13
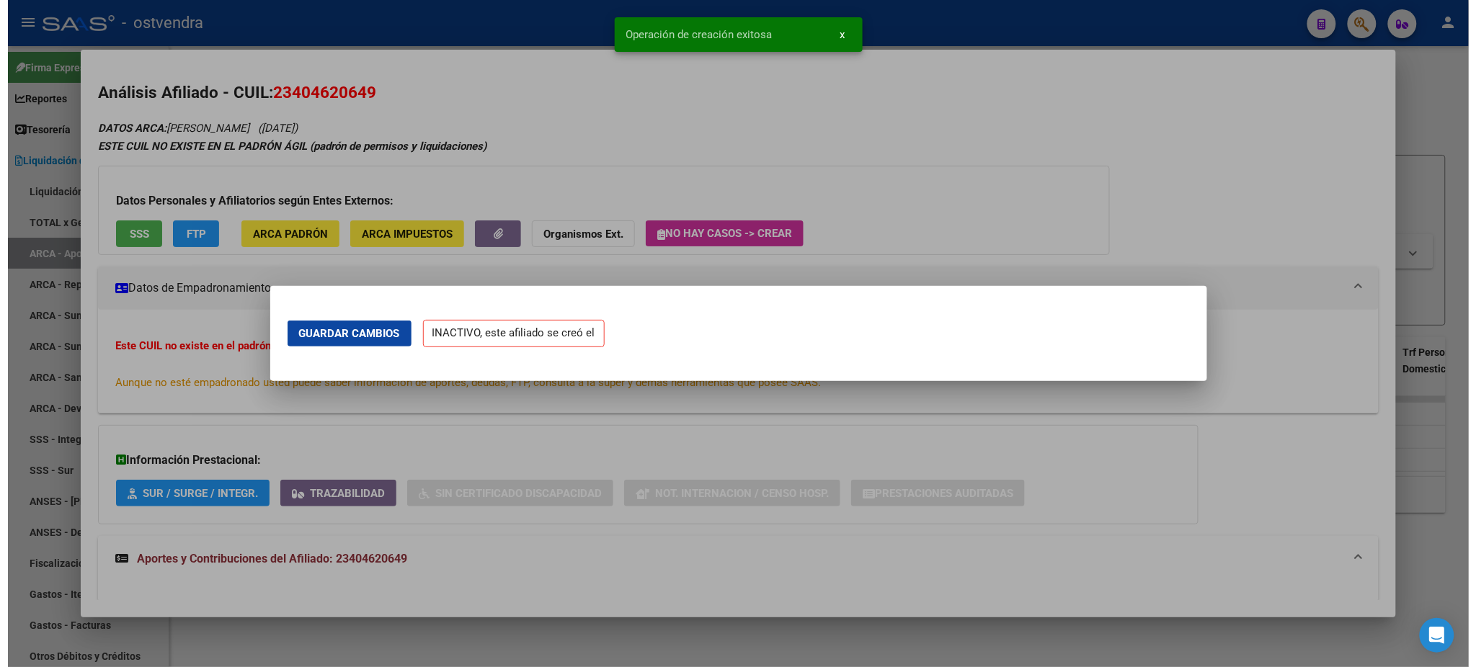
scroll to position [0, 0]
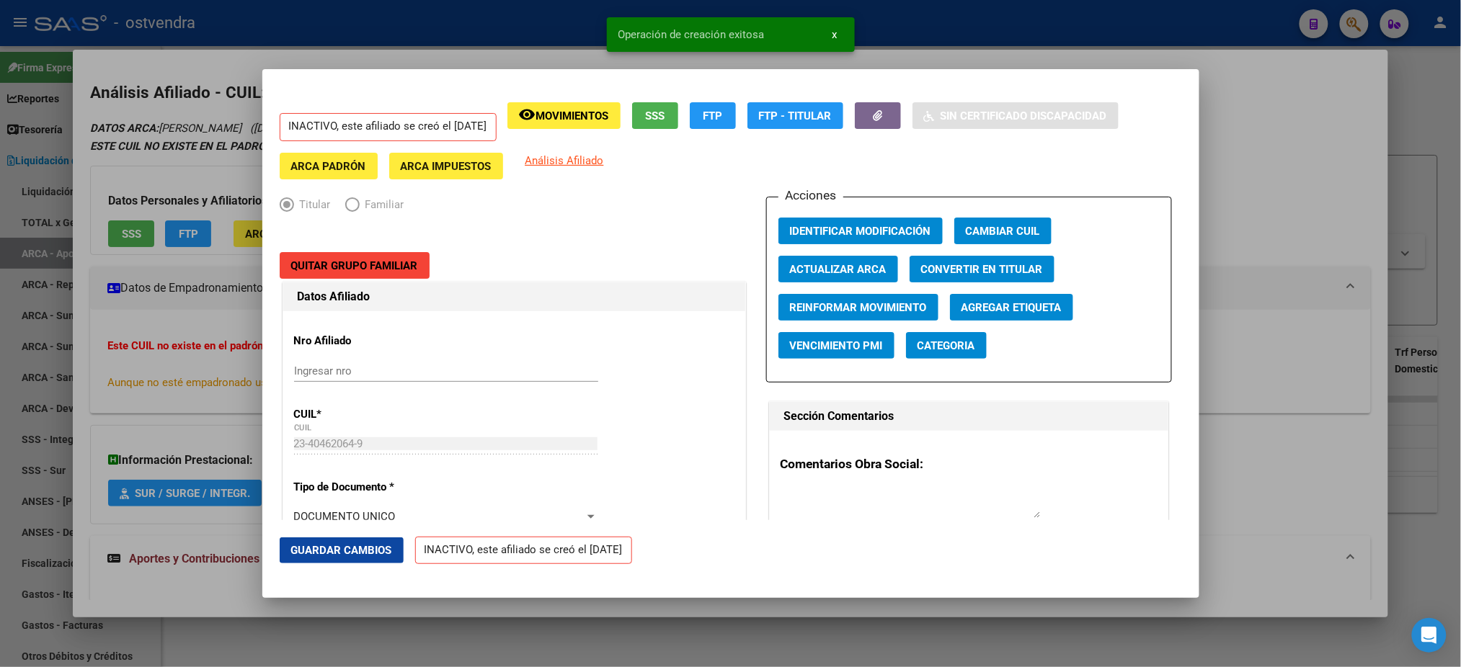
click at [205, 149] on div at bounding box center [730, 333] width 1461 height 667
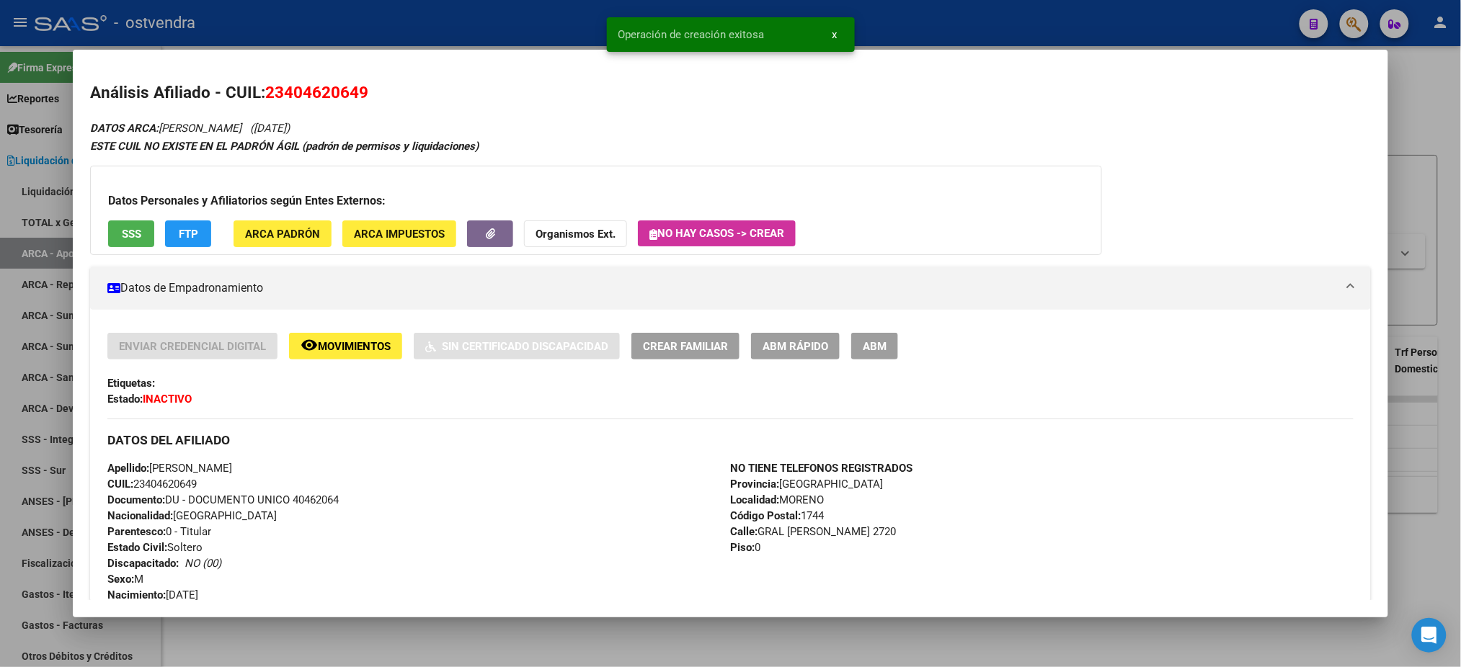
click at [550, 18] on div at bounding box center [730, 333] width 1461 height 667
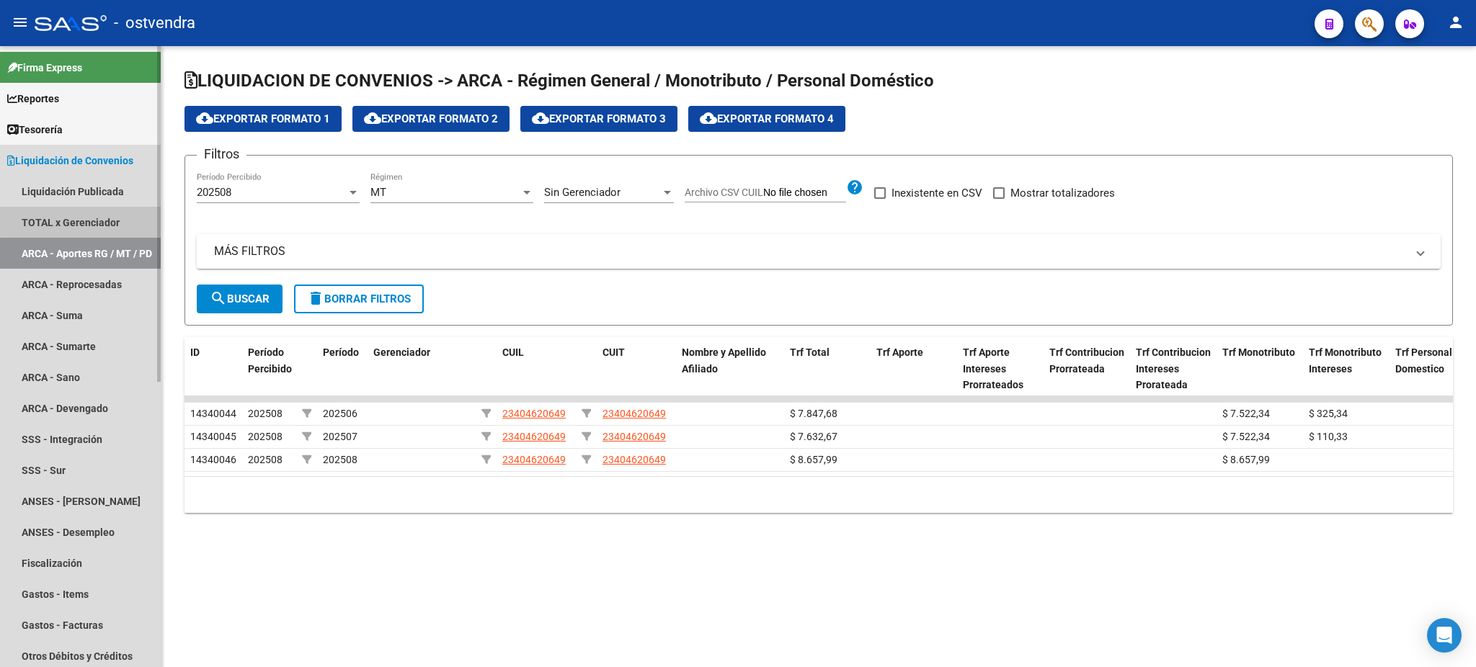
click at [91, 213] on link "TOTAL x Gerenciador" at bounding box center [80, 222] width 161 height 31
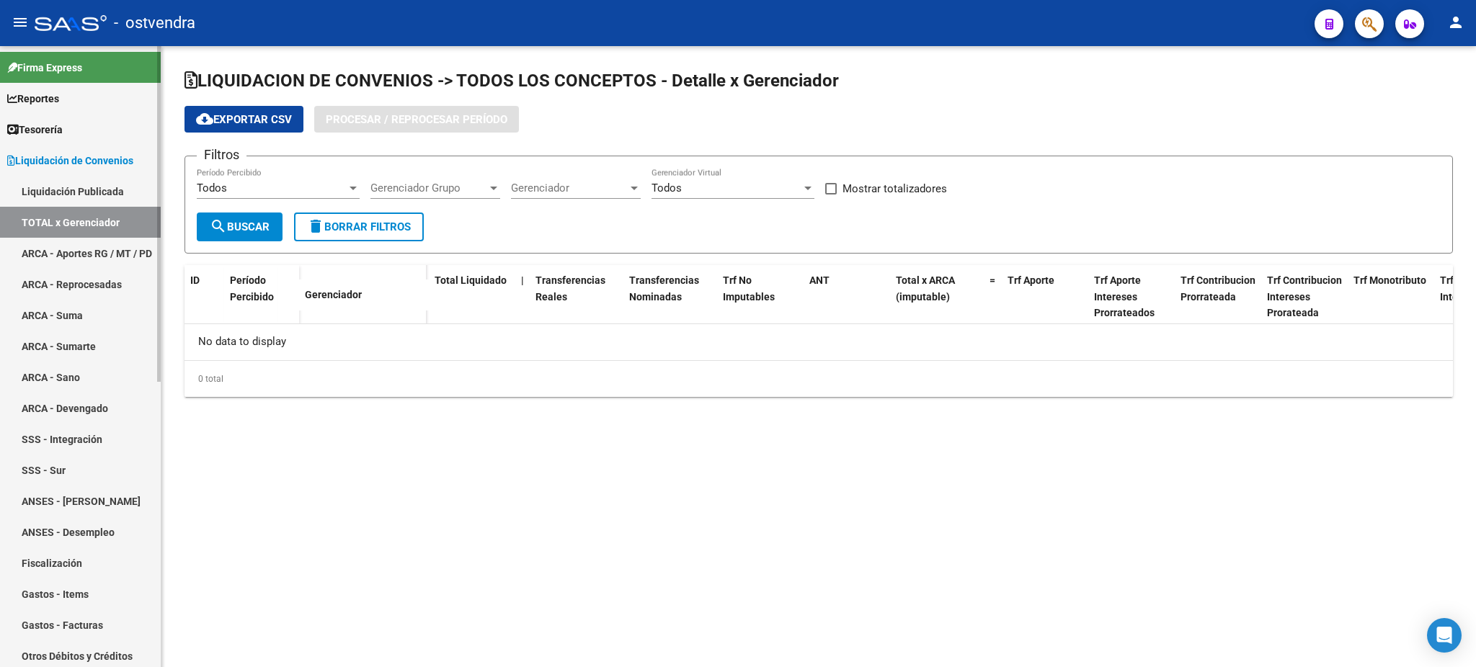
checkbox input "true"
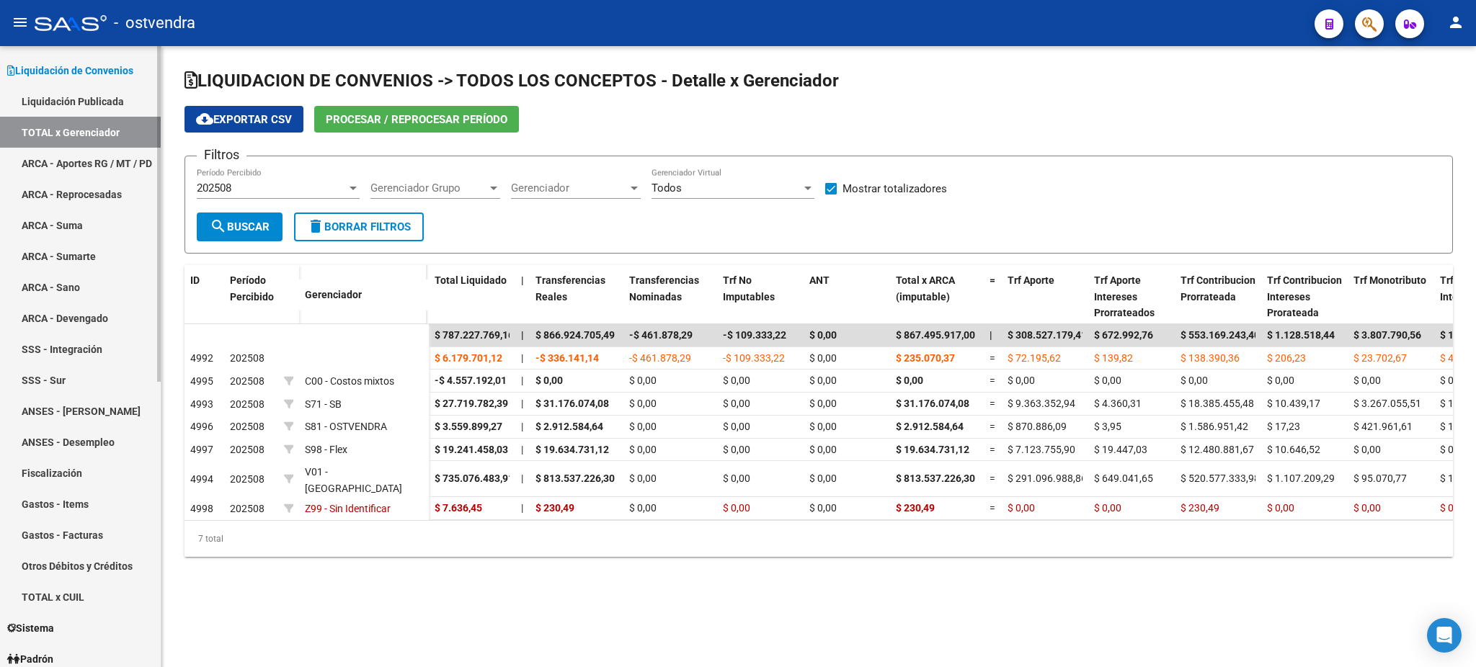
scroll to position [384, 0]
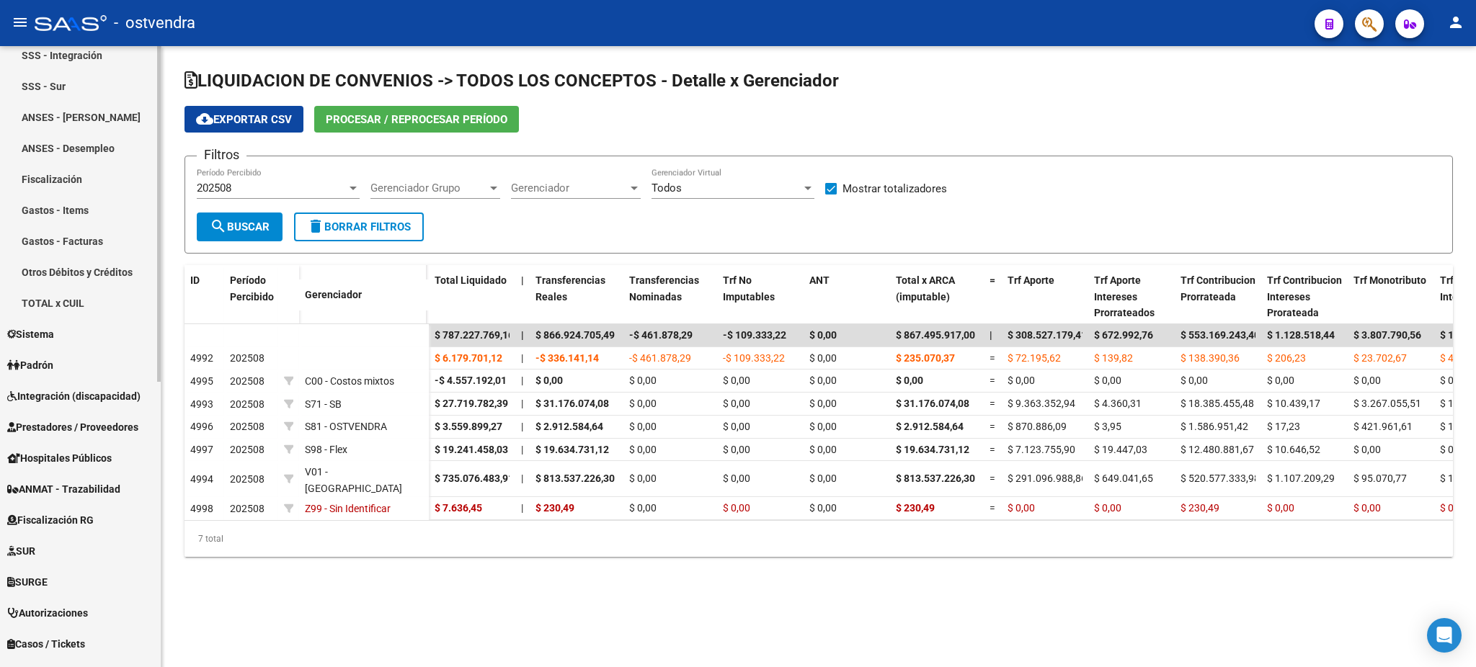
click at [84, 340] on link "Sistema" at bounding box center [80, 334] width 161 height 31
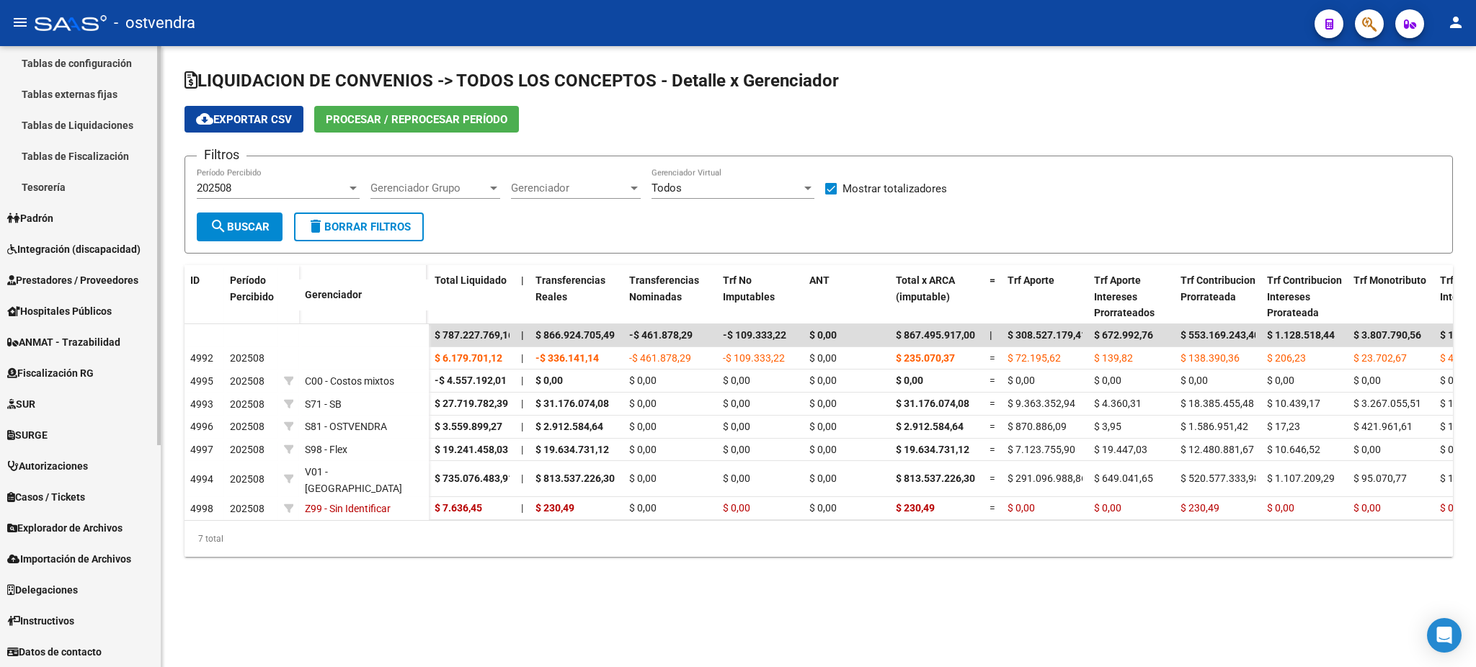
scroll to position [344, 0]
click at [86, 219] on link "Padrón" at bounding box center [80, 219] width 161 height 31
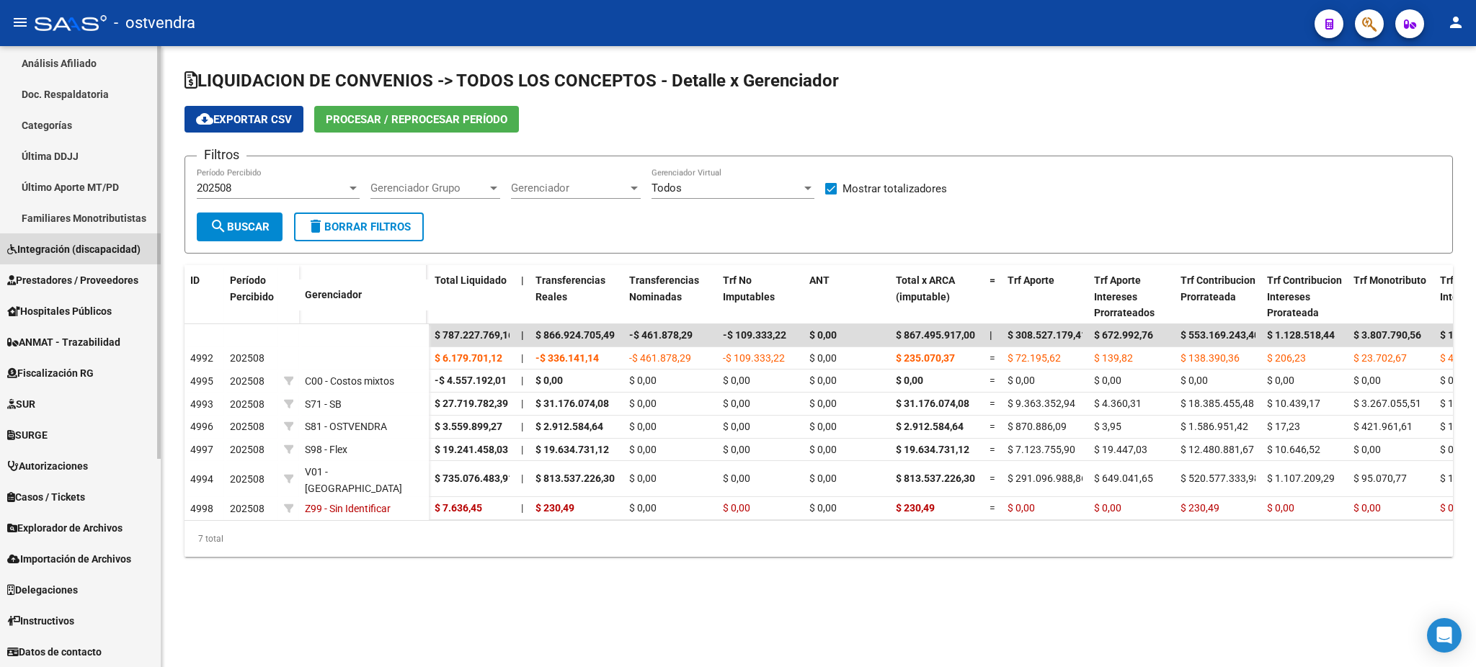
scroll to position [313, 0]
click at [95, 247] on span "Integración (discapacidad)" at bounding box center [73, 250] width 133 height 16
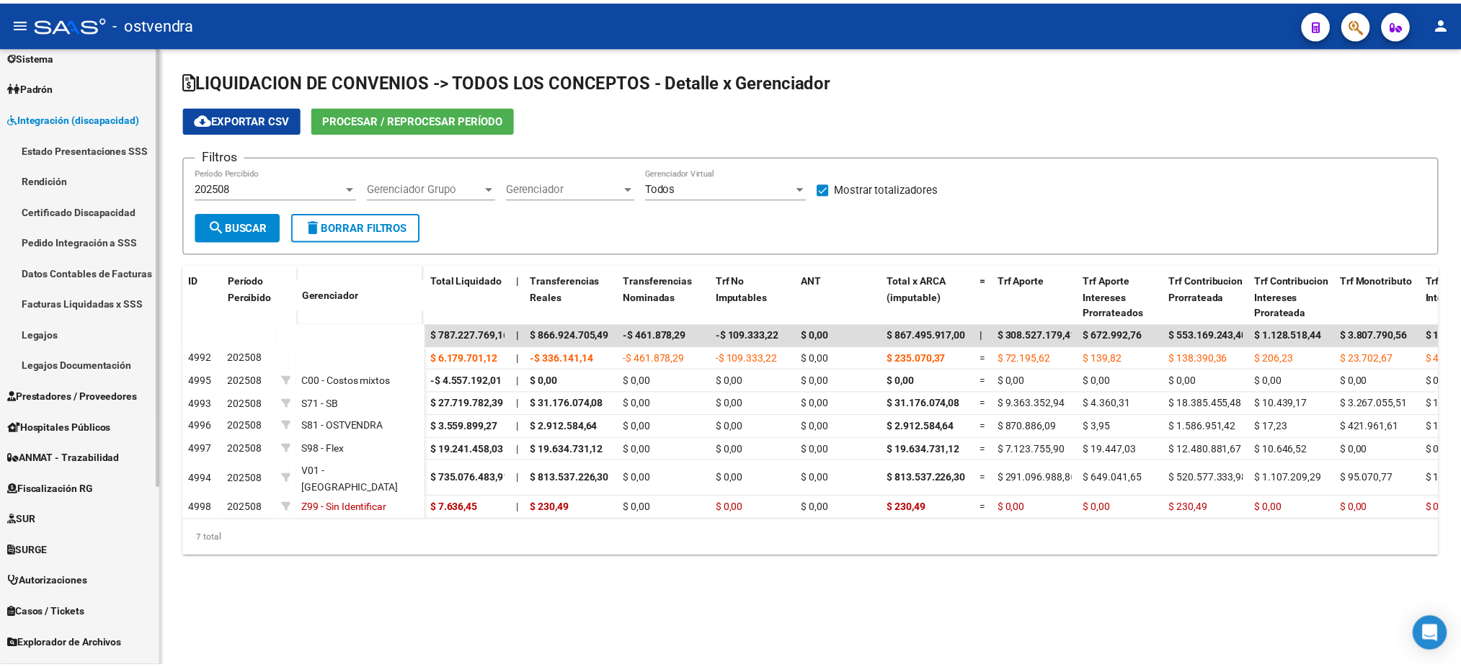
scroll to position [8, 0]
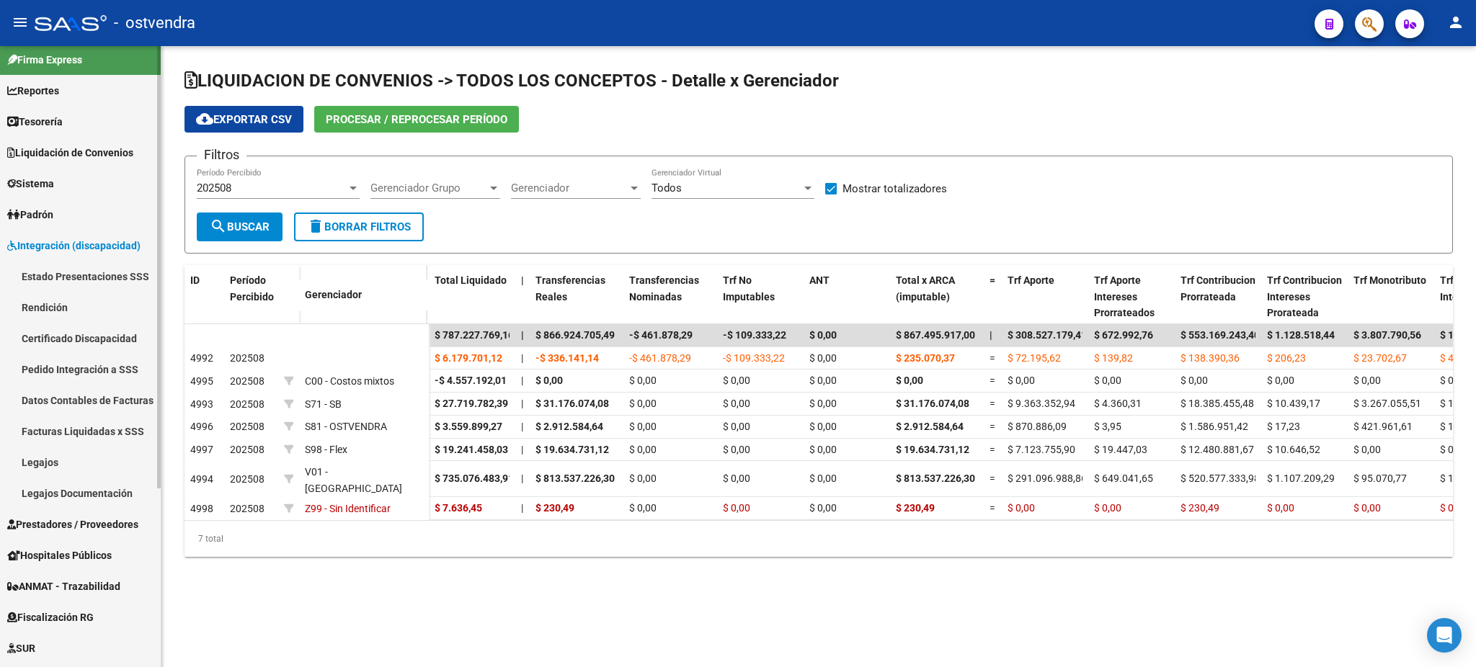
click at [119, 215] on link "Padrón" at bounding box center [80, 214] width 161 height 31
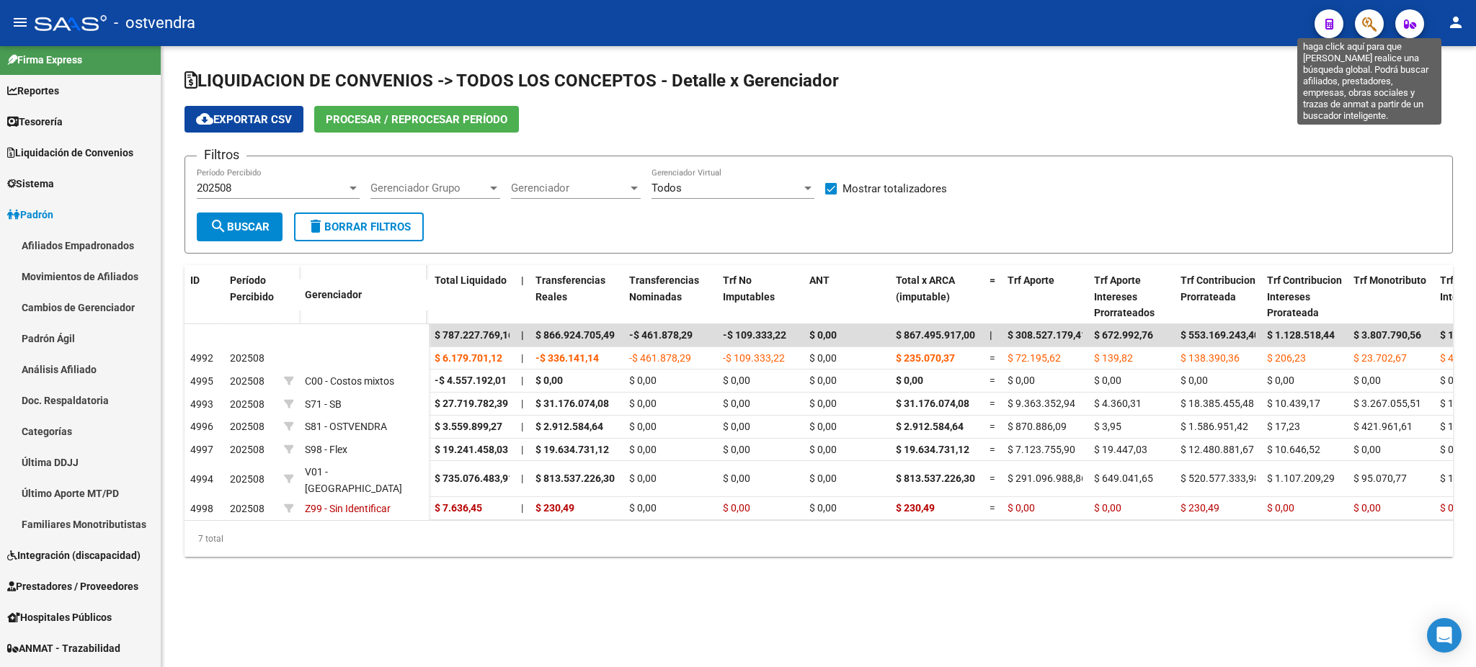
click at [1363, 27] on icon "button" at bounding box center [1369, 24] width 14 height 17
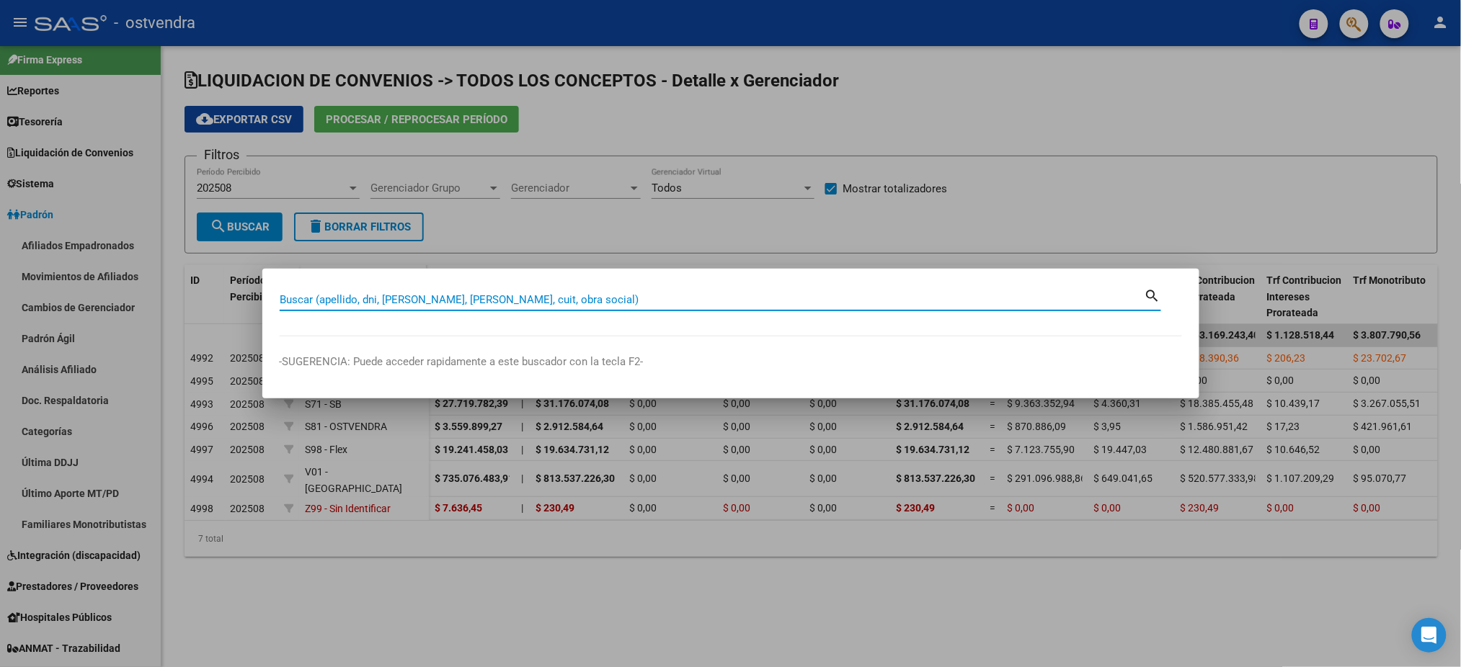
paste input "20459862065"
type input "20459862065"
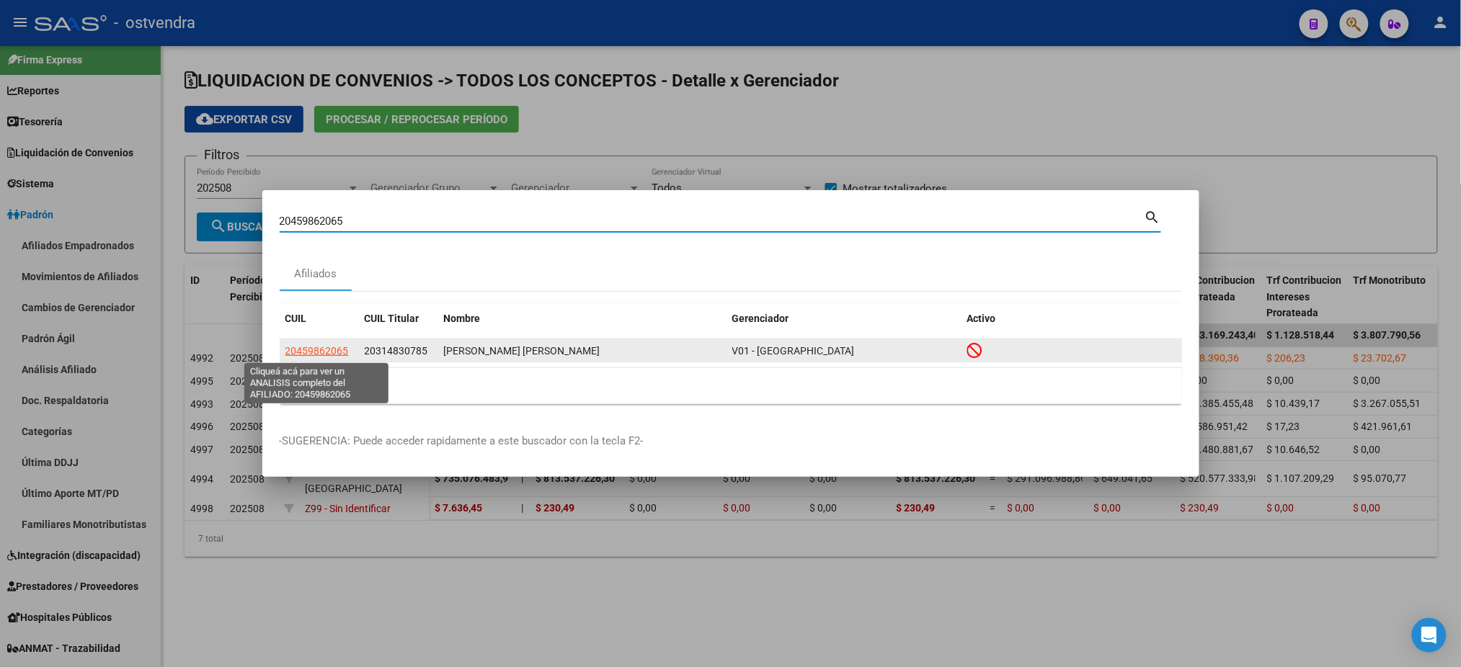
click at [329, 347] on span "20459862065" at bounding box center [316, 351] width 63 height 12
type textarea "20459862065"
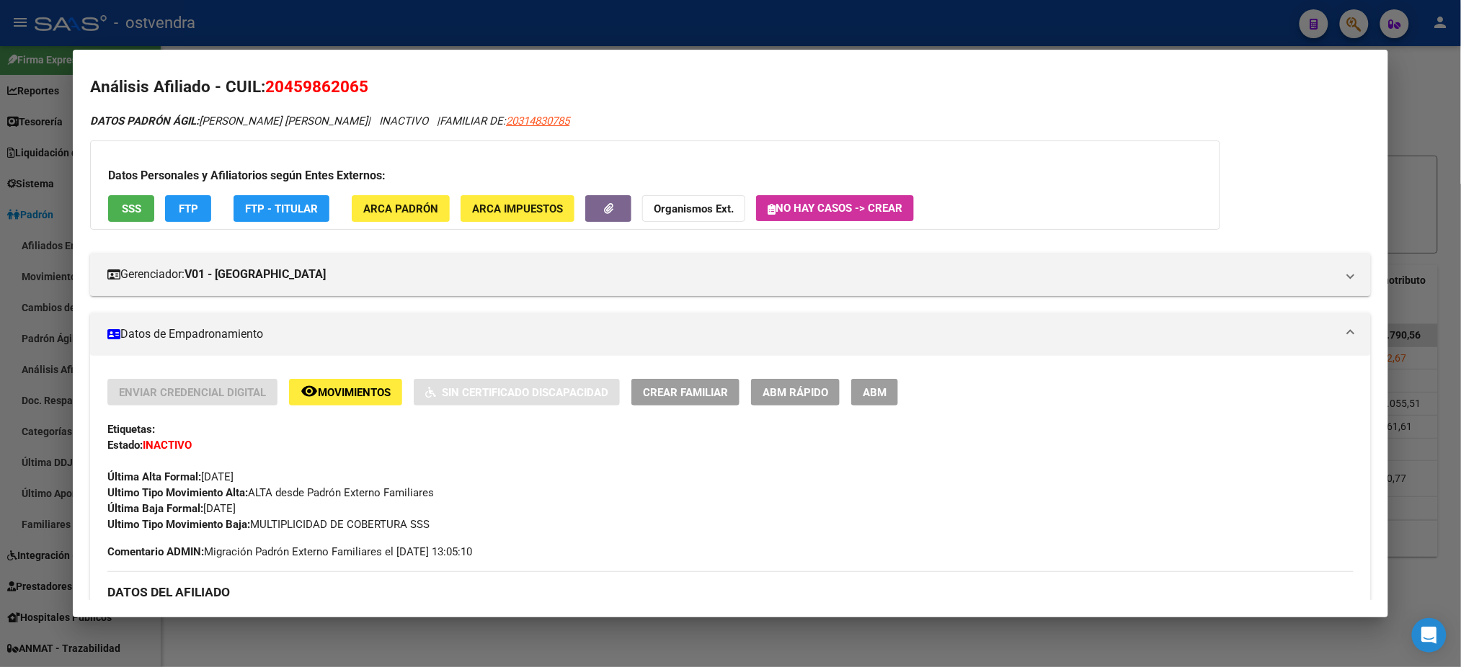
scroll to position [0, 0]
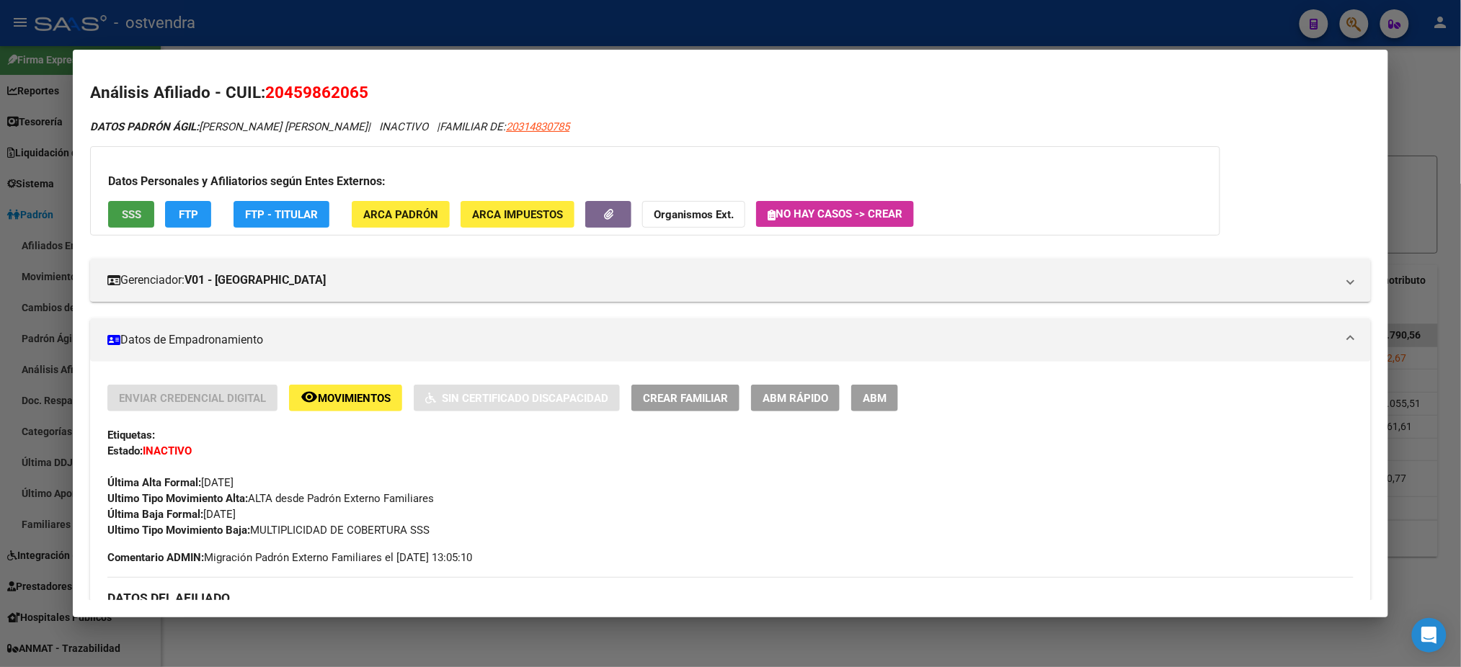
click at [112, 225] on button "SSS" at bounding box center [131, 214] width 46 height 27
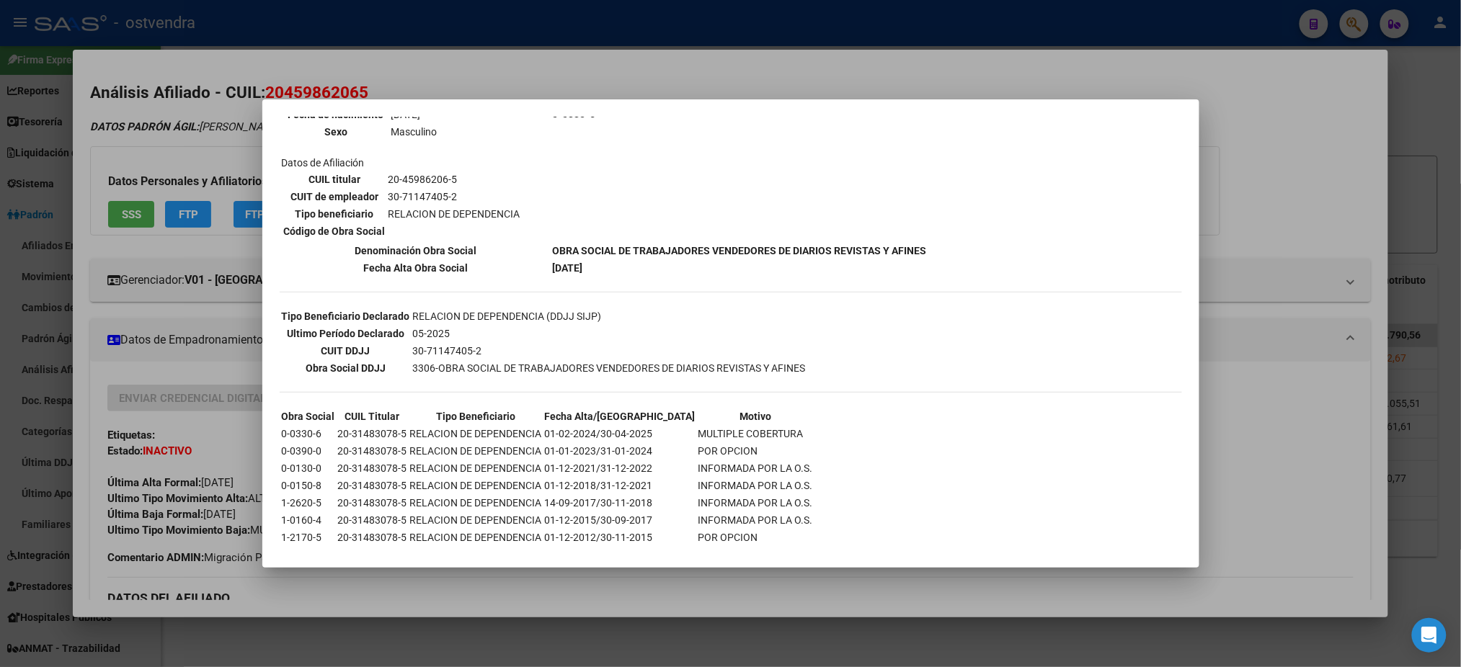
scroll to position [208, 0]
click at [219, 110] on div at bounding box center [730, 333] width 1461 height 667
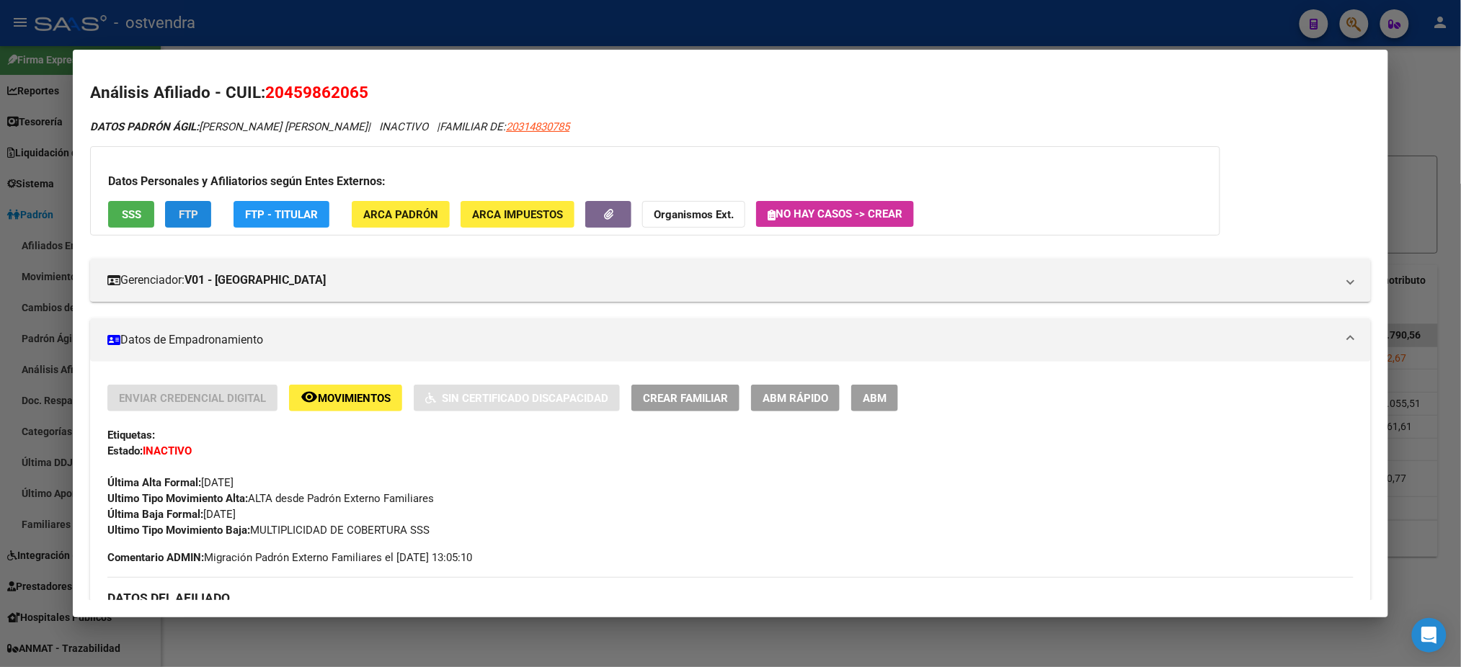
click at [190, 220] on span "FTP" at bounding box center [188, 214] width 19 height 13
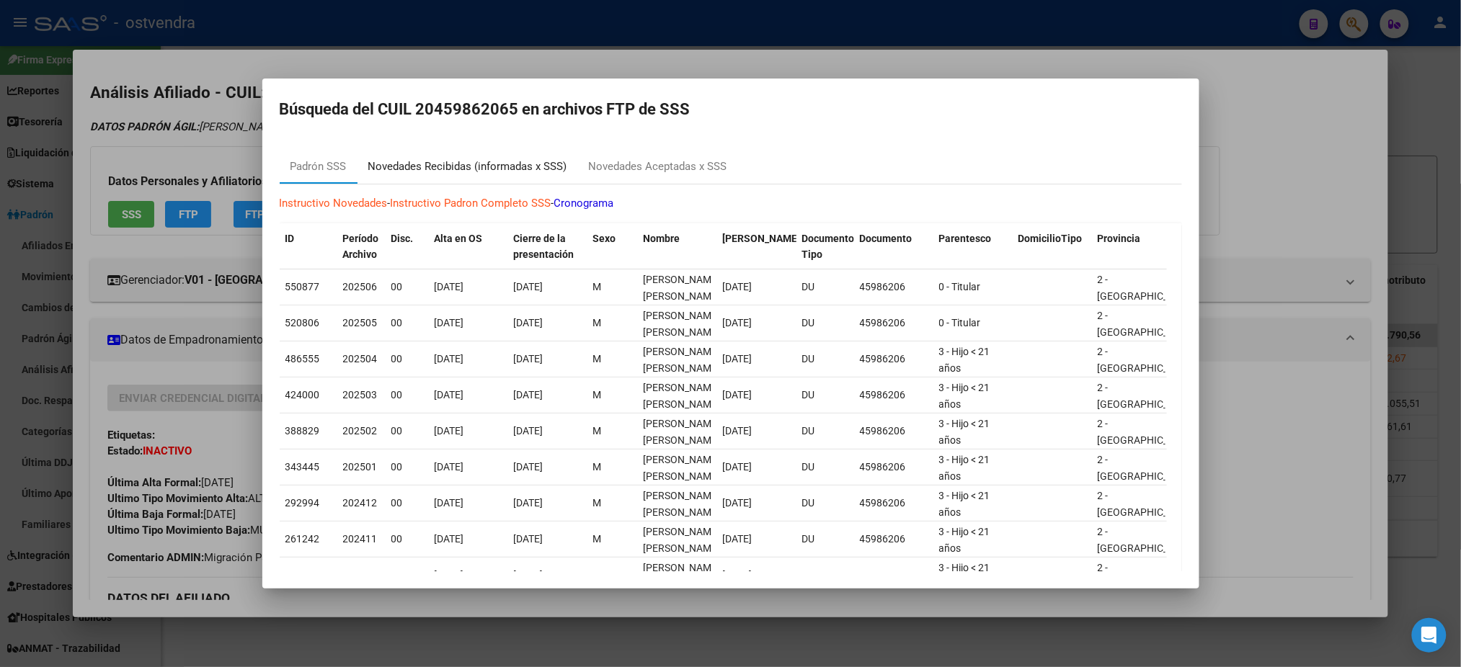
click at [503, 170] on div "Novedades Recibidas (informadas x SSS)" at bounding box center [467, 167] width 199 height 17
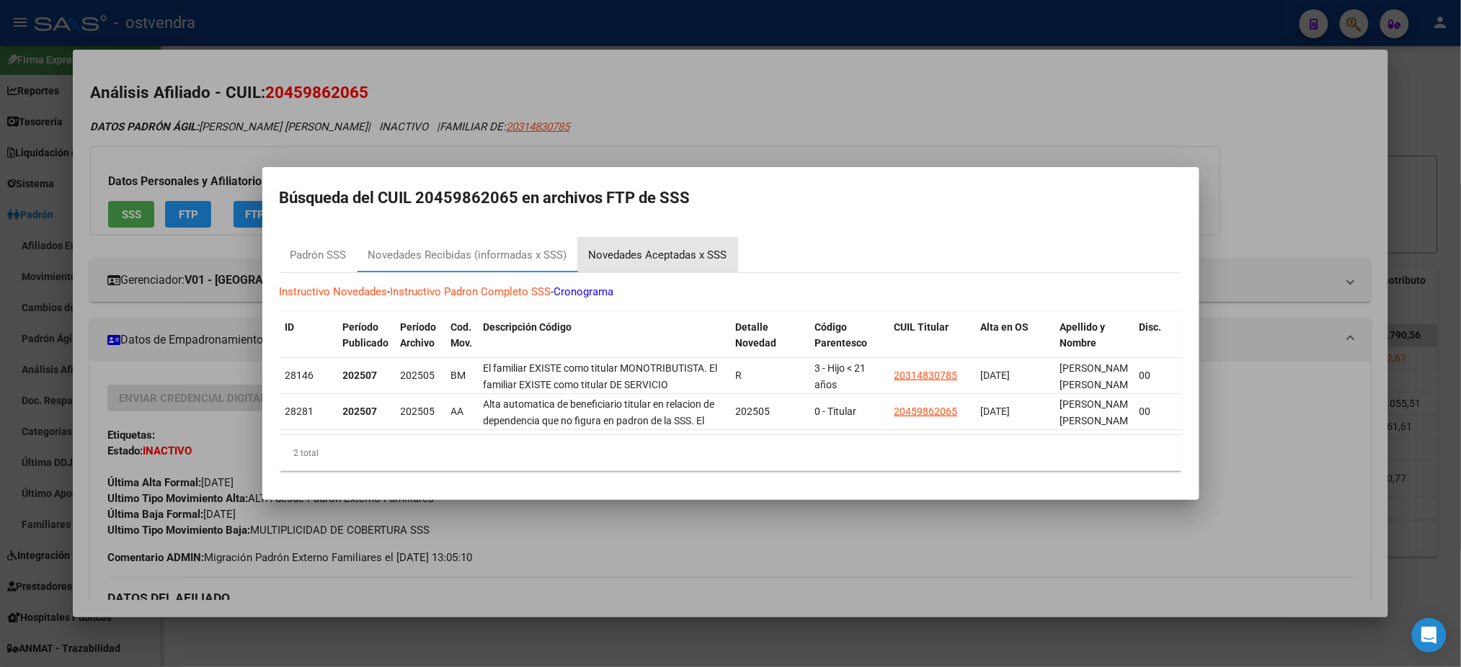
click at [673, 247] on div "Novedades Aceptadas x SSS" at bounding box center [658, 255] width 138 height 17
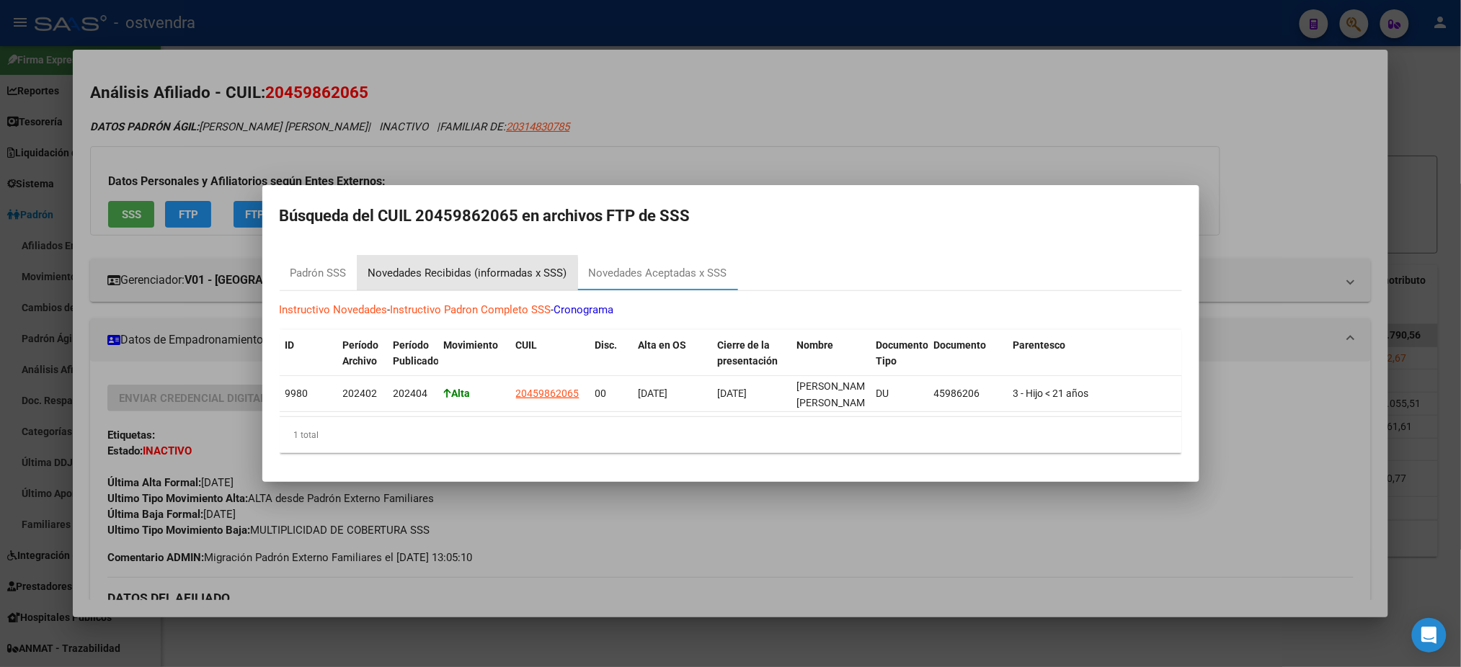
click at [375, 266] on div "Novedades Recibidas (informadas x SSS)" at bounding box center [467, 273] width 199 height 17
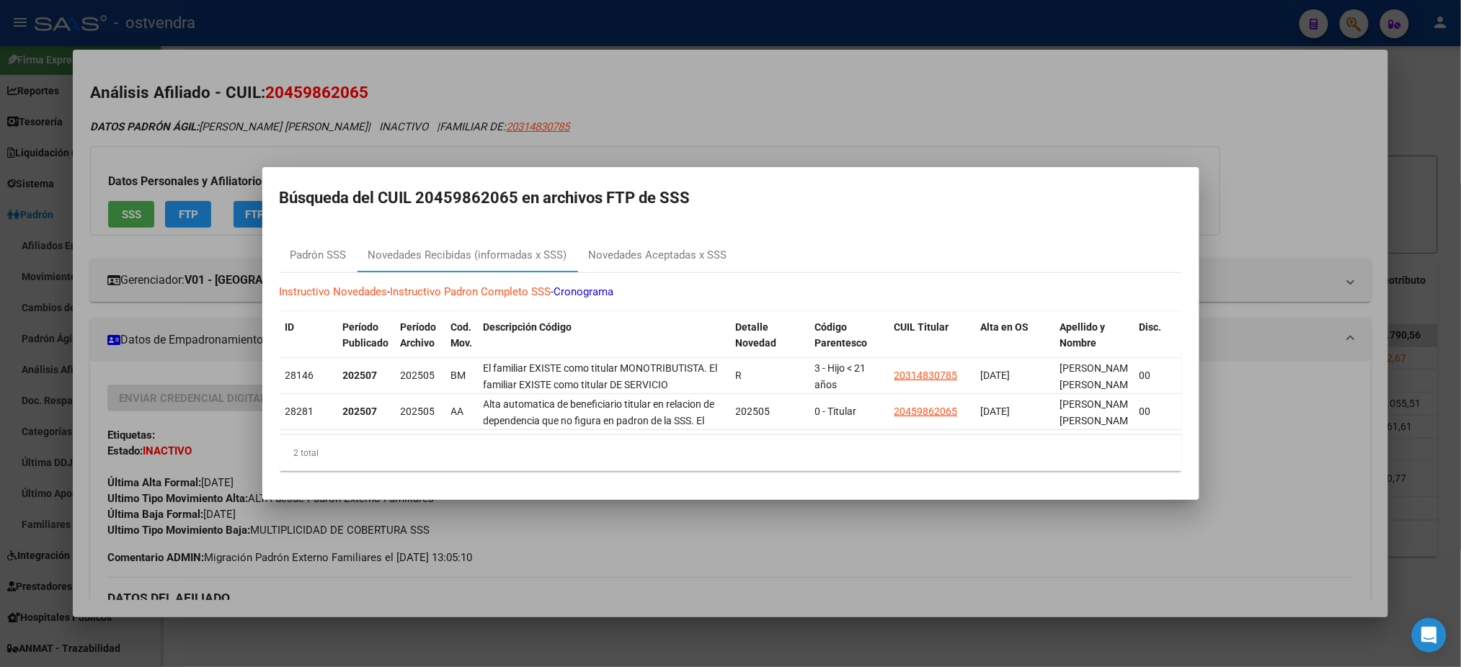
click at [833, 90] on div at bounding box center [730, 333] width 1461 height 667
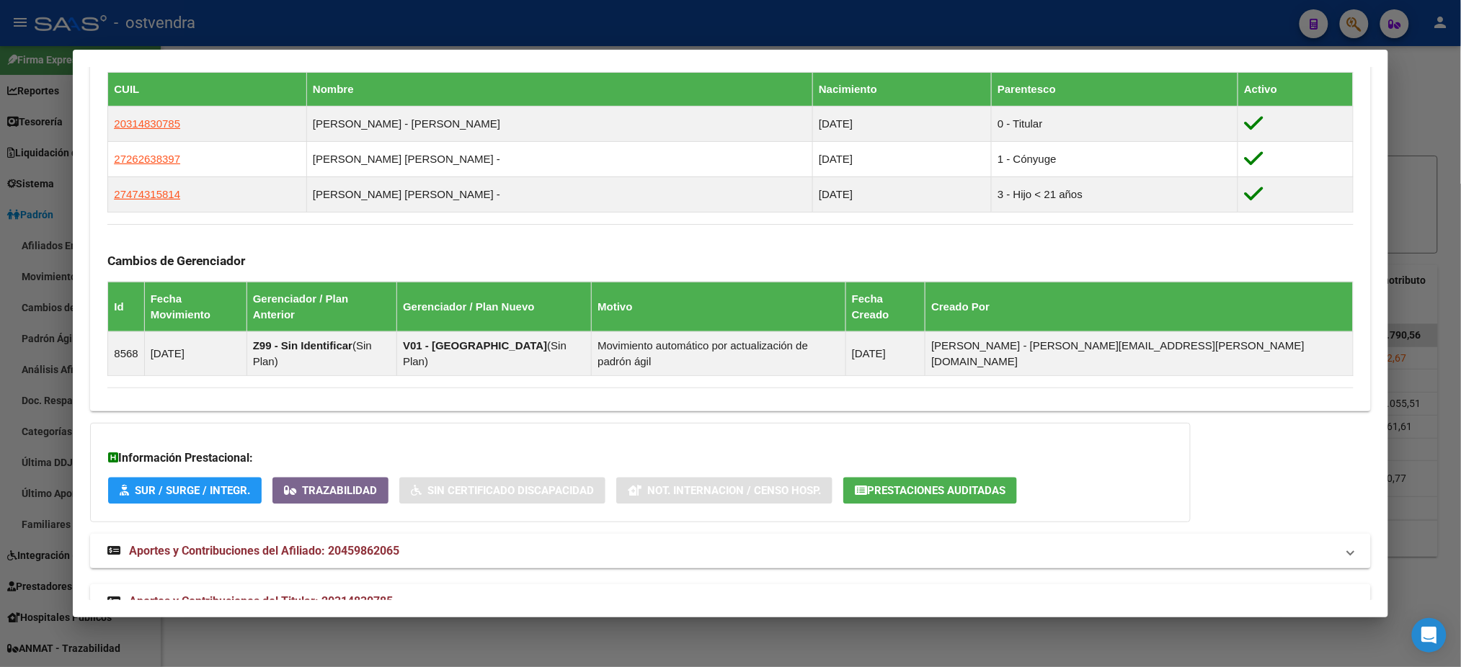
scroll to position [867, 0]
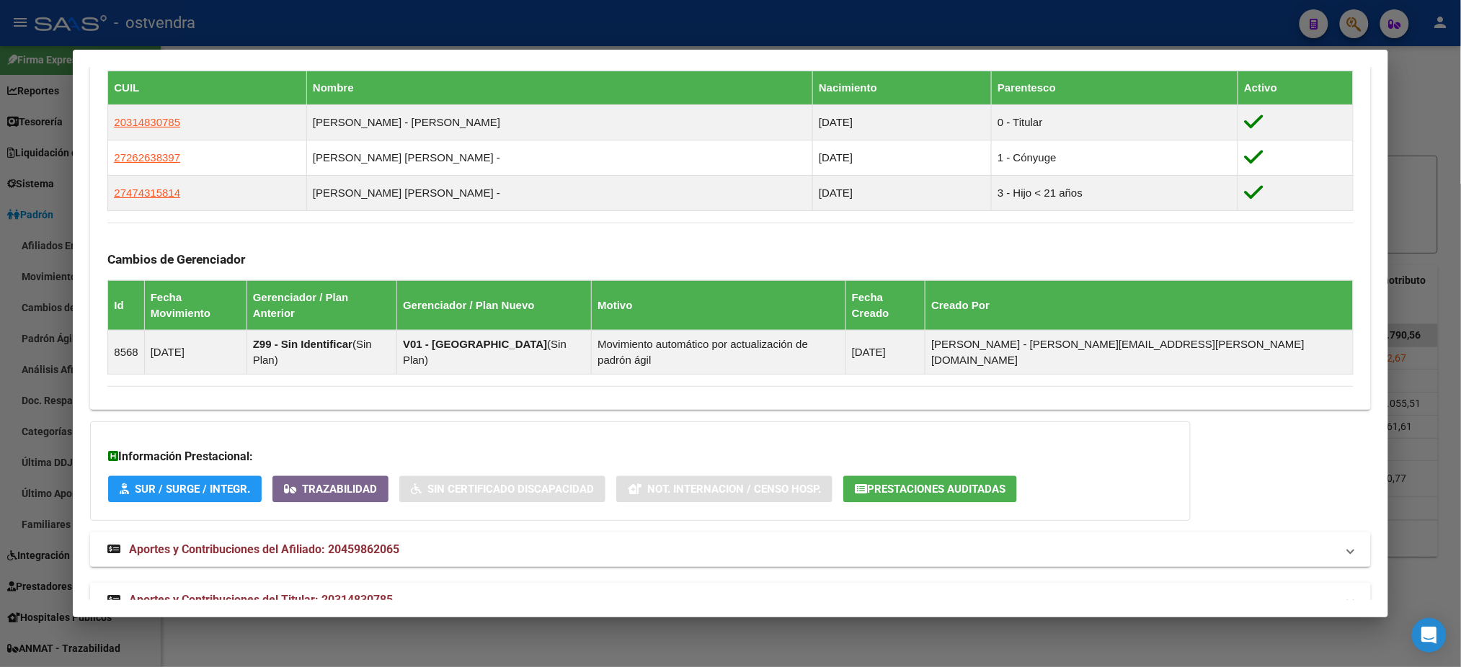
click at [560, 592] on mat-panel-title "Aportes y Contribuciones del Titular: 20314830785" at bounding box center [721, 600] width 1228 height 17
click at [558, 533] on mat-expansion-panel-header "Aportes y Contribuciones del Afiliado: 20459862065" at bounding box center [730, 550] width 1280 height 35
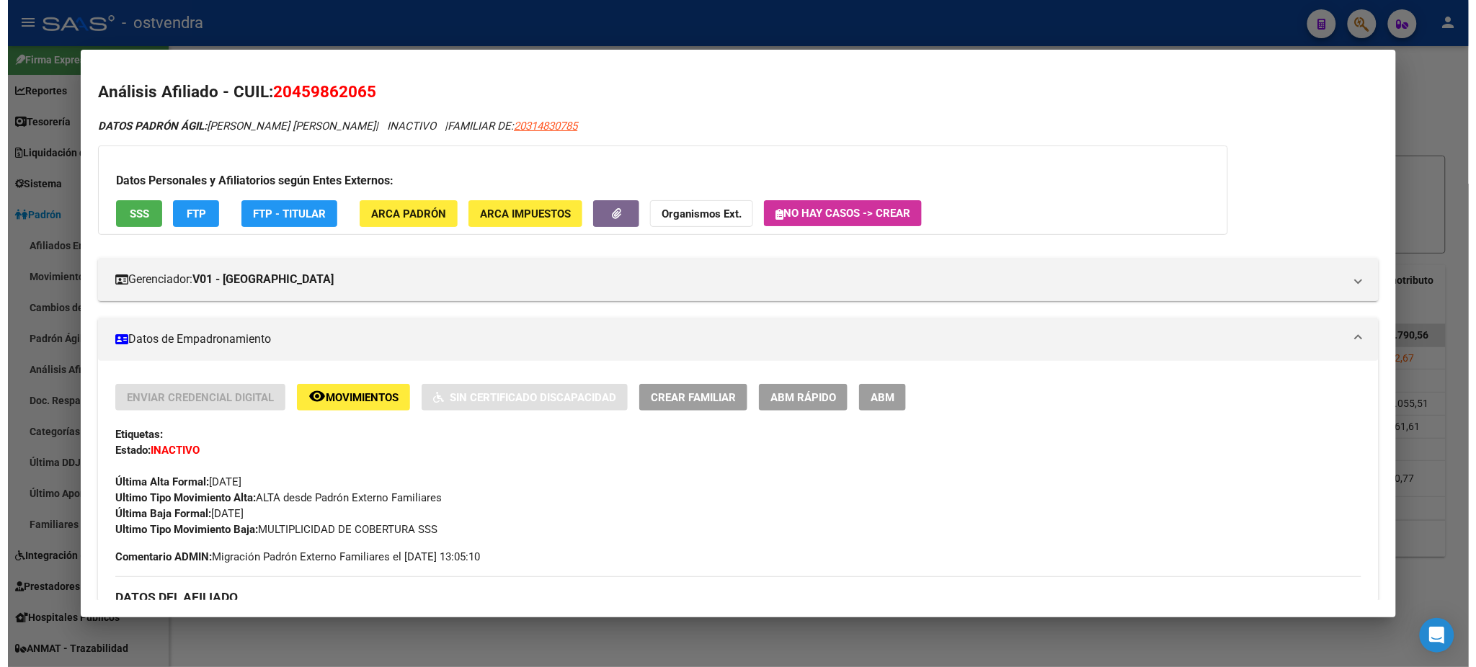
scroll to position [0, 0]
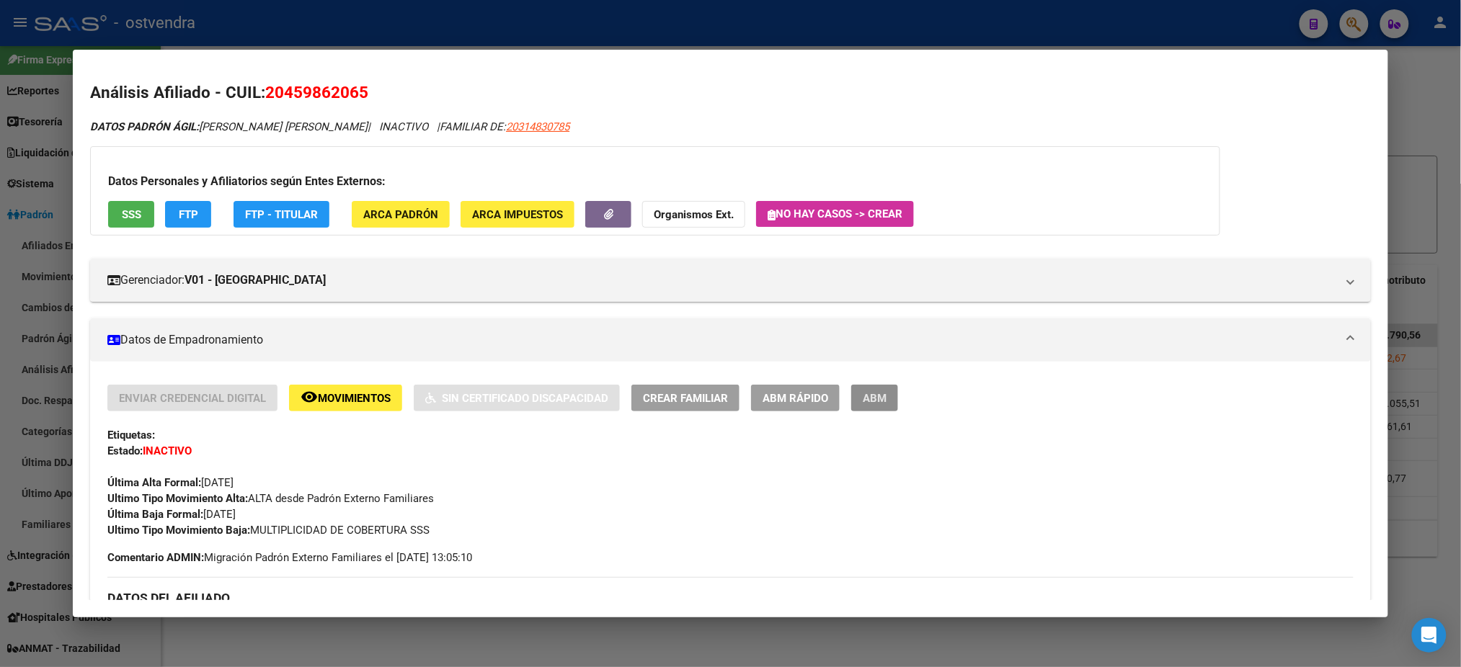
click at [883, 396] on button "ABM" at bounding box center [874, 398] width 47 height 27
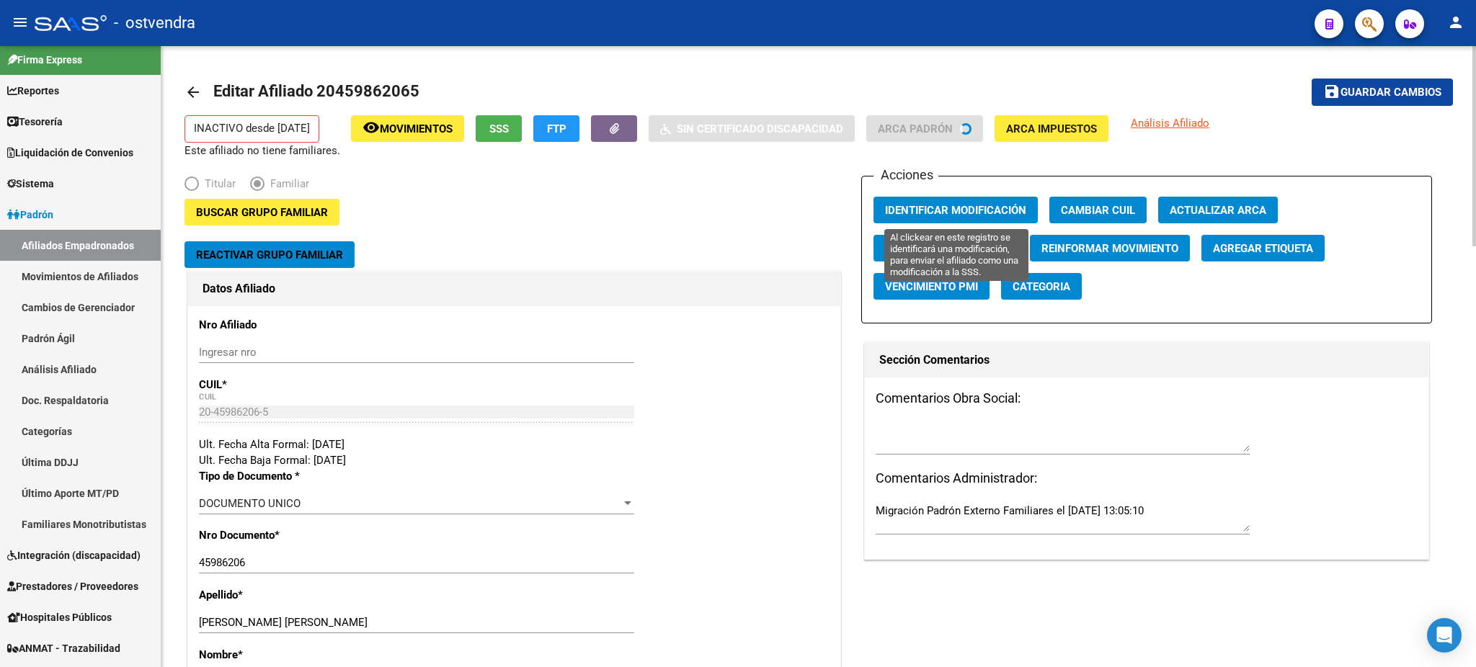
radio input "true"
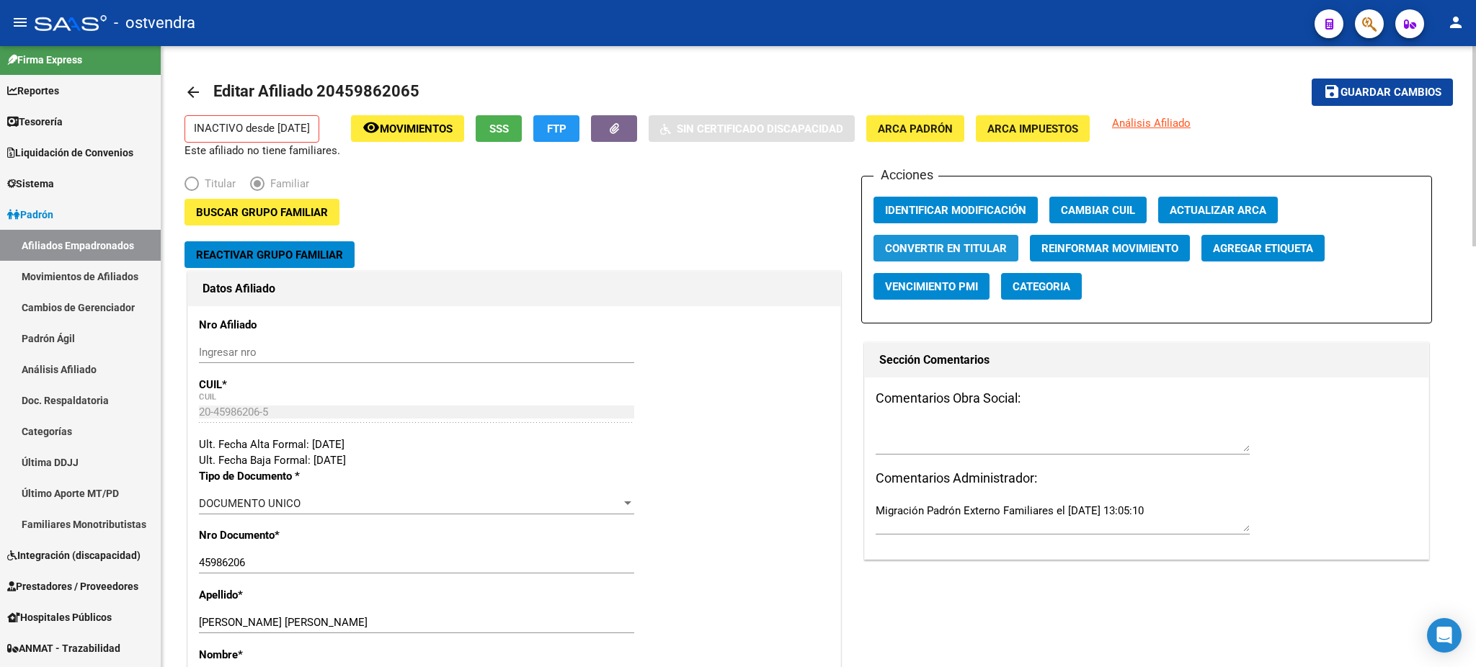
click at [960, 239] on button "Convertir en Titular" at bounding box center [945, 248] width 145 height 27
radio input "true"
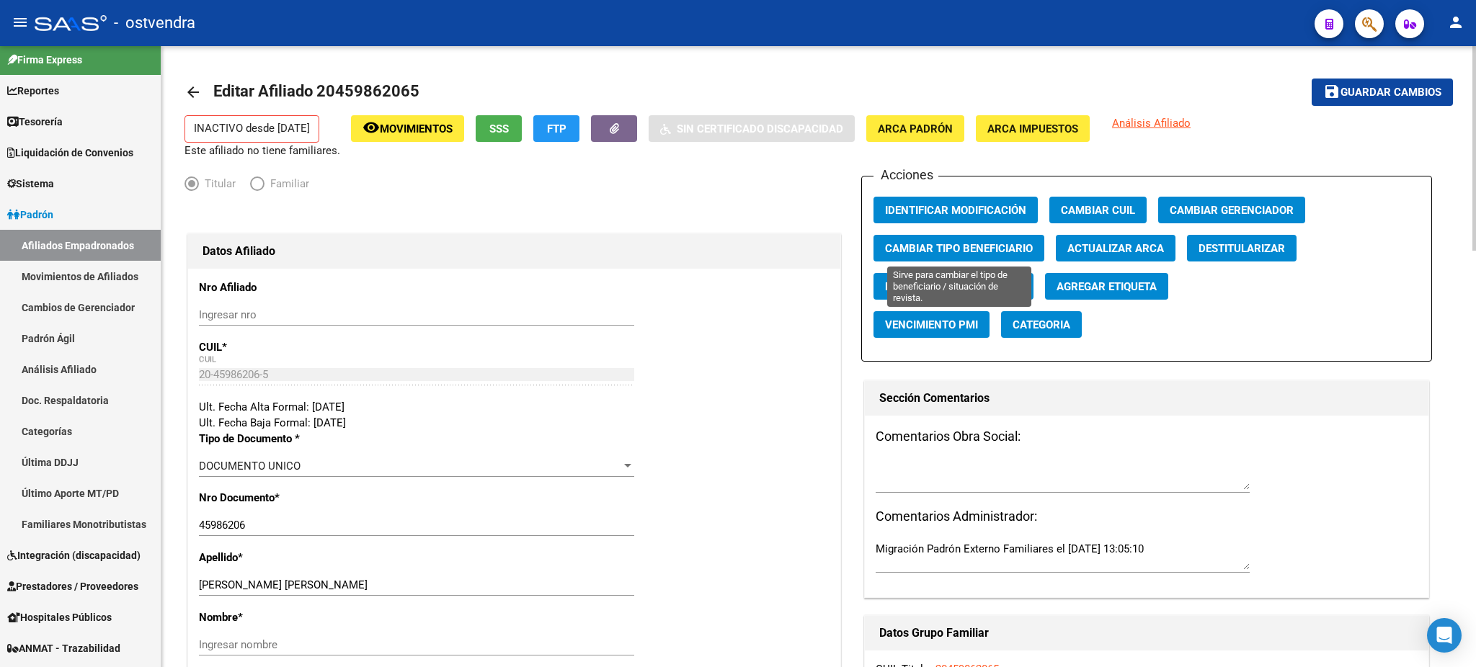
type input "30-71147405-2"
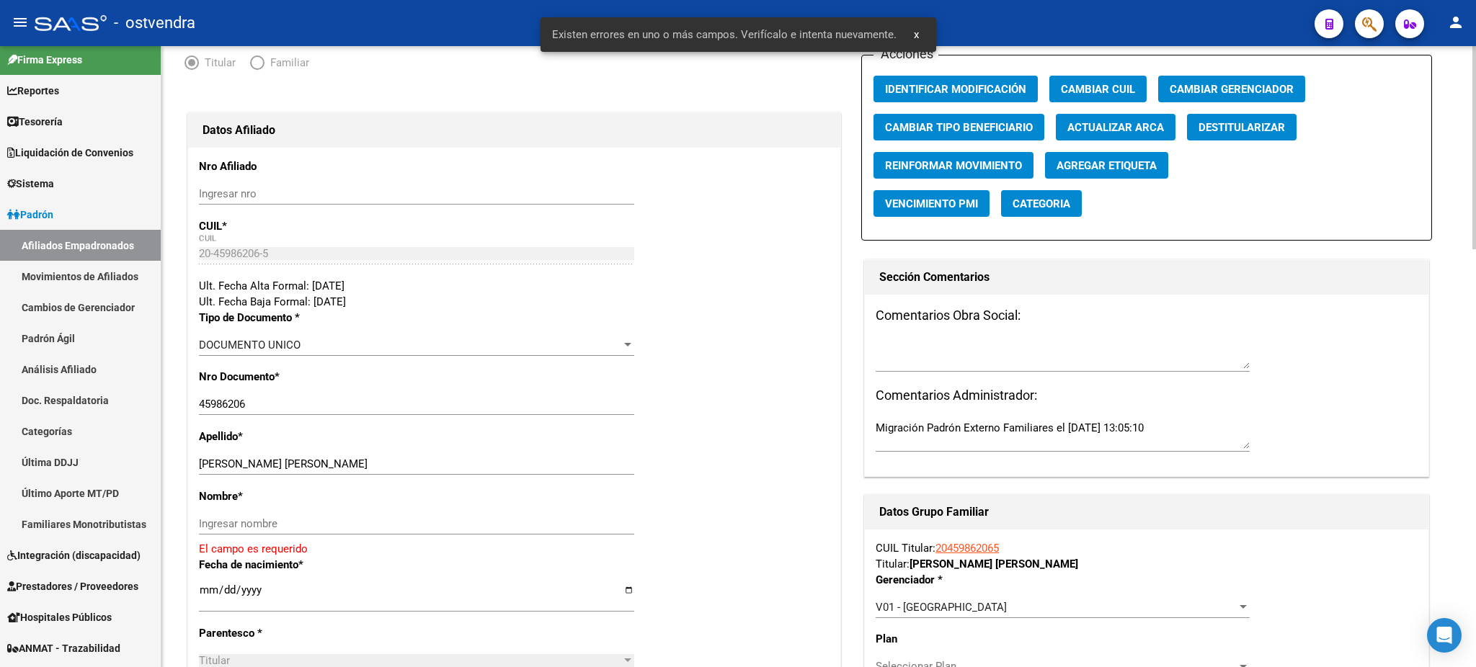
scroll to position [128, 0]
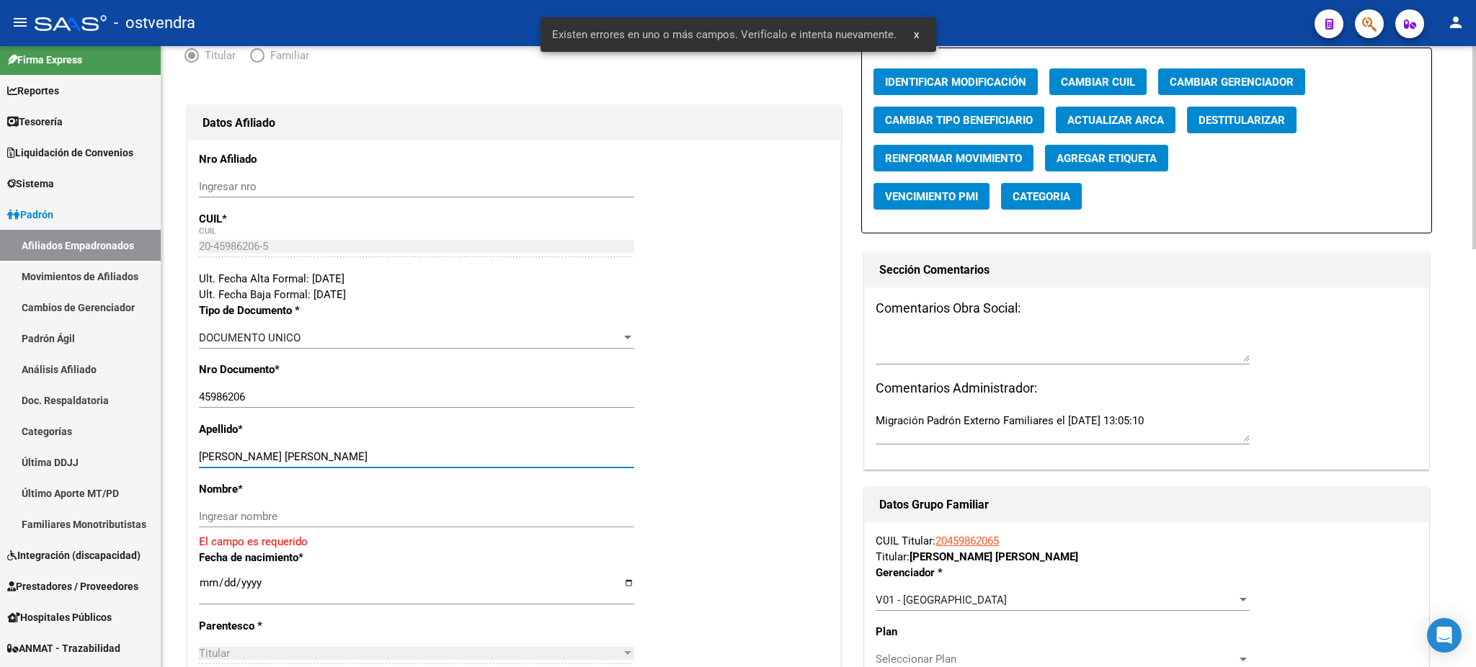
drag, startPoint x: 304, startPoint y: 455, endPoint x: 475, endPoint y: 458, distance: 170.8
click at [475, 458] on input "[PERSON_NAME] [PERSON_NAME]" at bounding box center [416, 456] width 435 height 13
drag, startPoint x: 420, startPoint y: 495, endPoint x: 418, endPoint y: 520, distance: 25.3
click at [419, 497] on div "Nombre * Ingresar nombre El campo es requerido" at bounding box center [514, 515] width 631 height 68
click at [418, 520] on input "Ingresar nombre" at bounding box center [416, 516] width 435 height 13
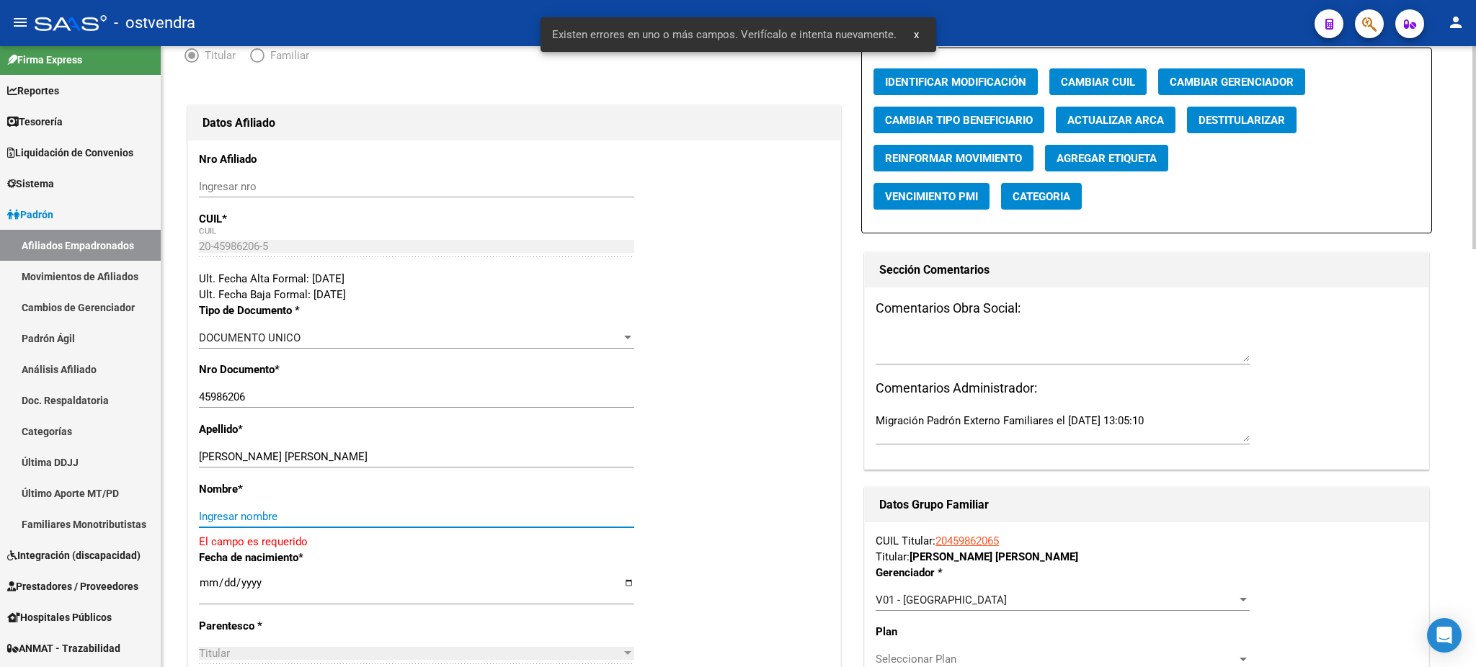
paste input "[PERSON_NAME]"
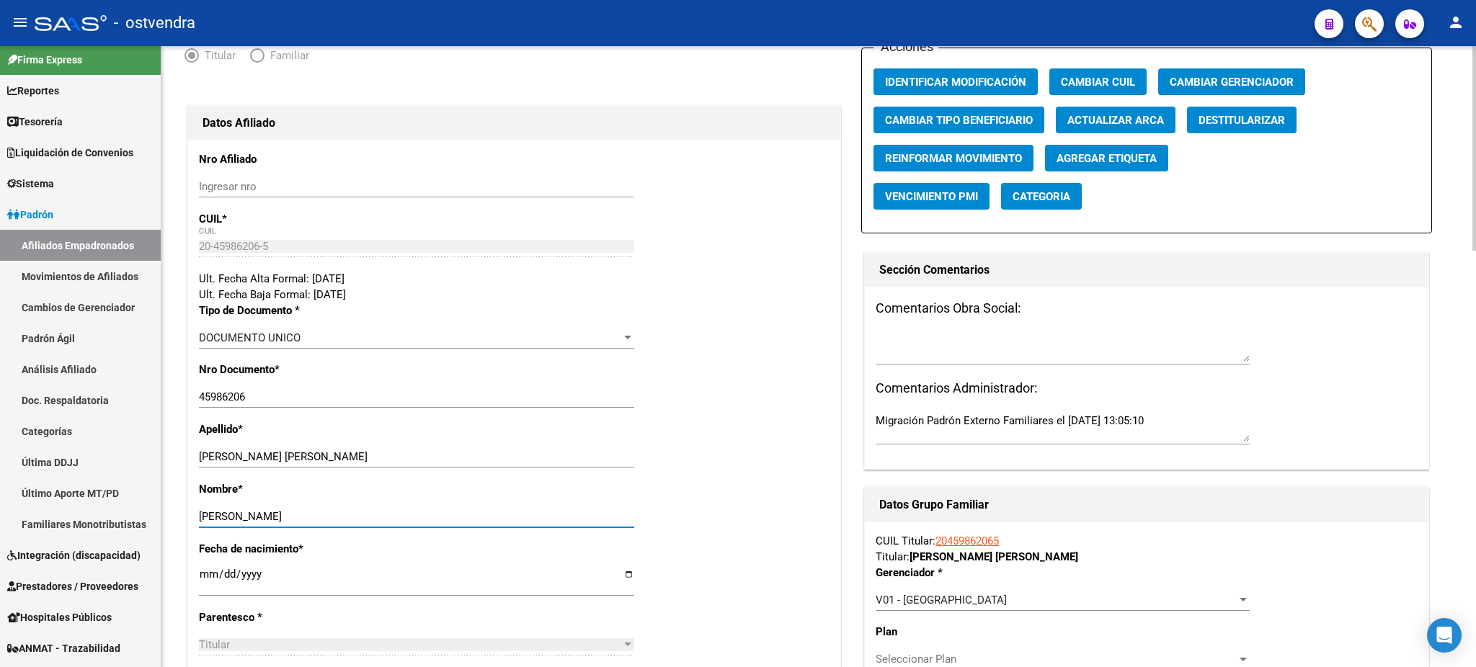
type input "[PERSON_NAME]"
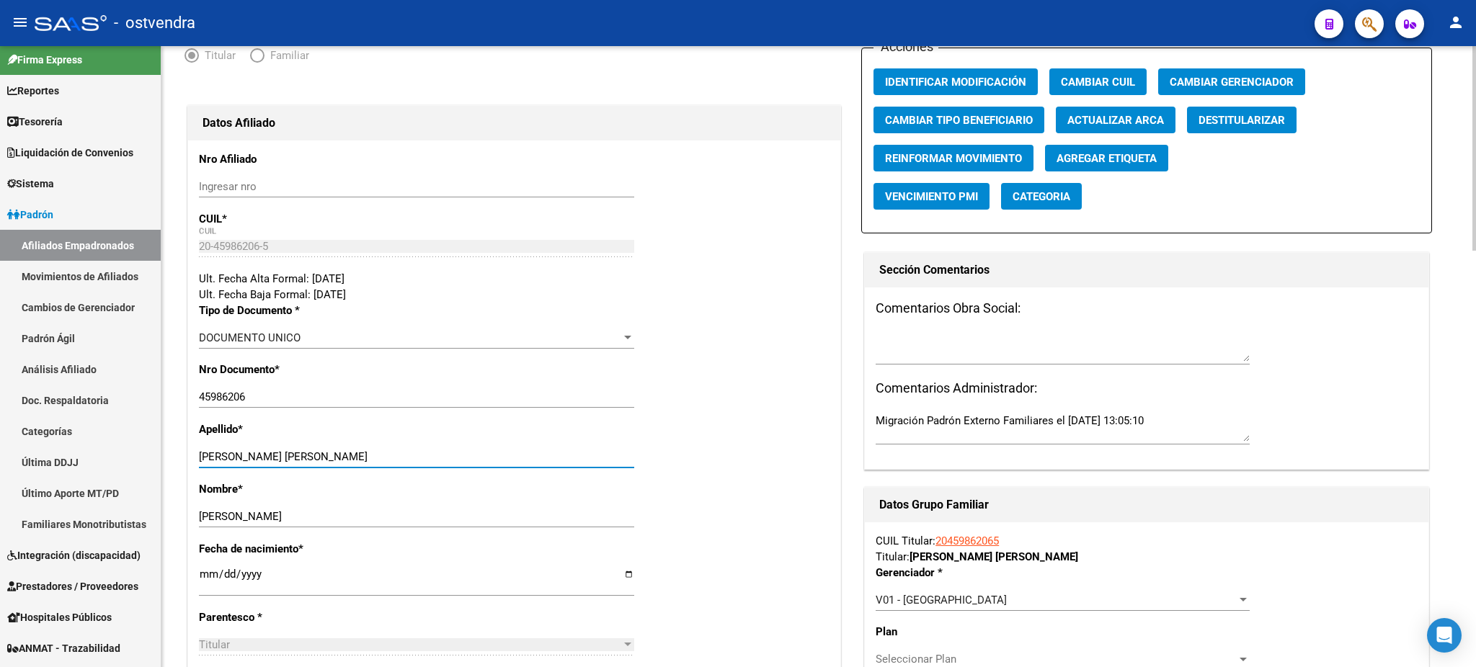
drag, startPoint x: 469, startPoint y: 454, endPoint x: 489, endPoint y: 456, distance: 19.6
click at [489, 456] on input "[PERSON_NAME] [PERSON_NAME]" at bounding box center [416, 456] width 435 height 13
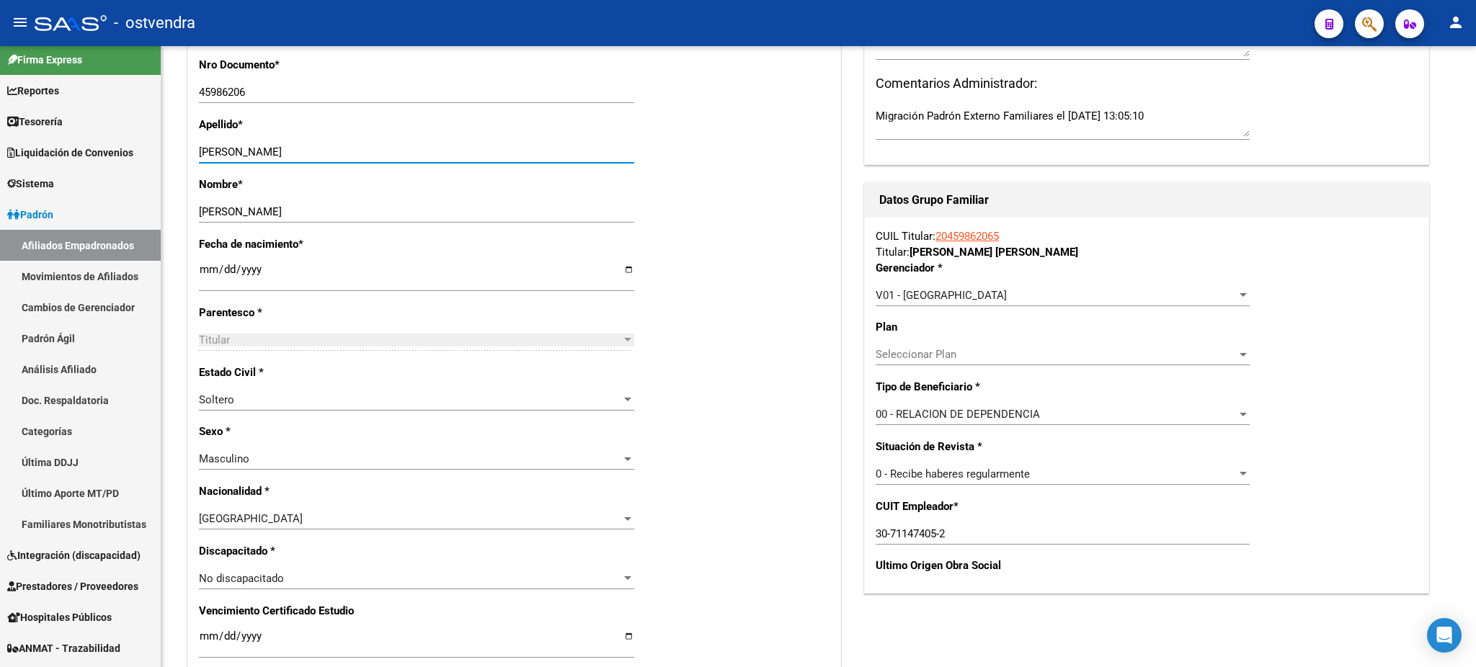
scroll to position [512, 0]
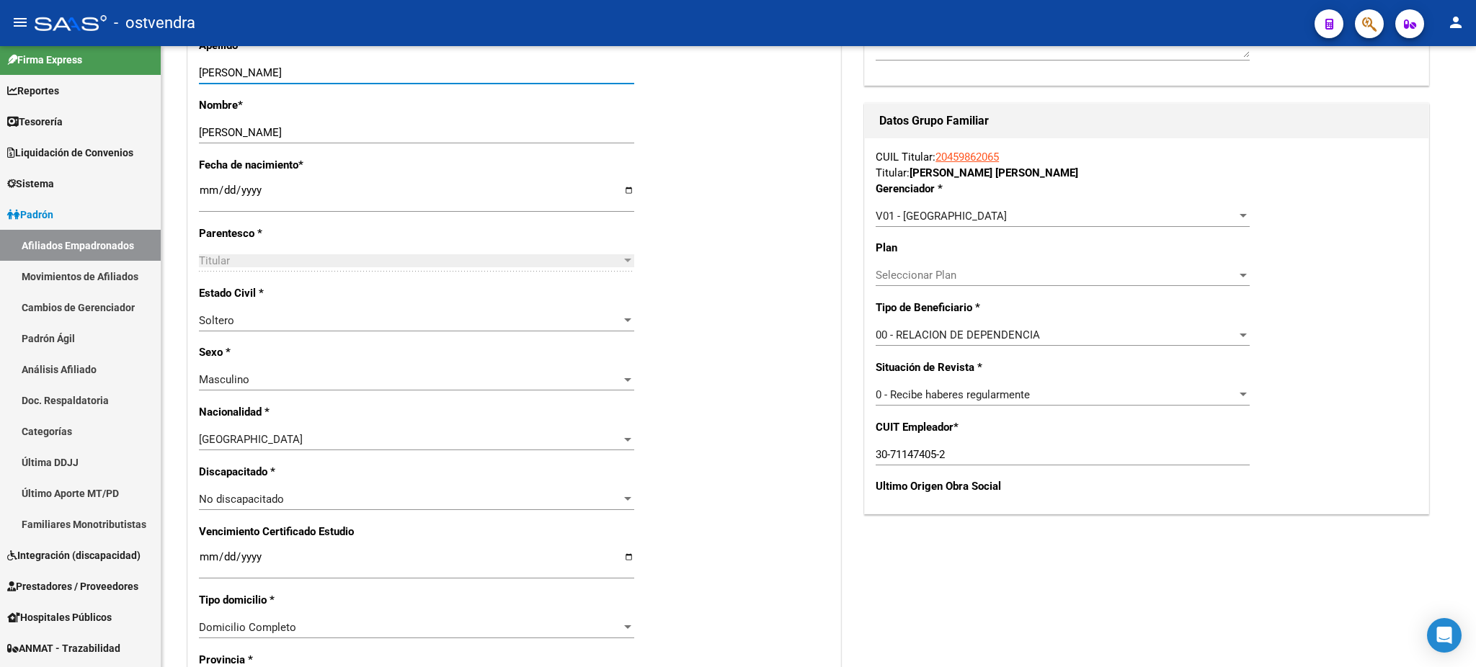
type input "[PERSON_NAME]"
click at [1039, 329] on div "00 - RELACION DE DEPENDENCIA" at bounding box center [1056, 335] width 361 height 13
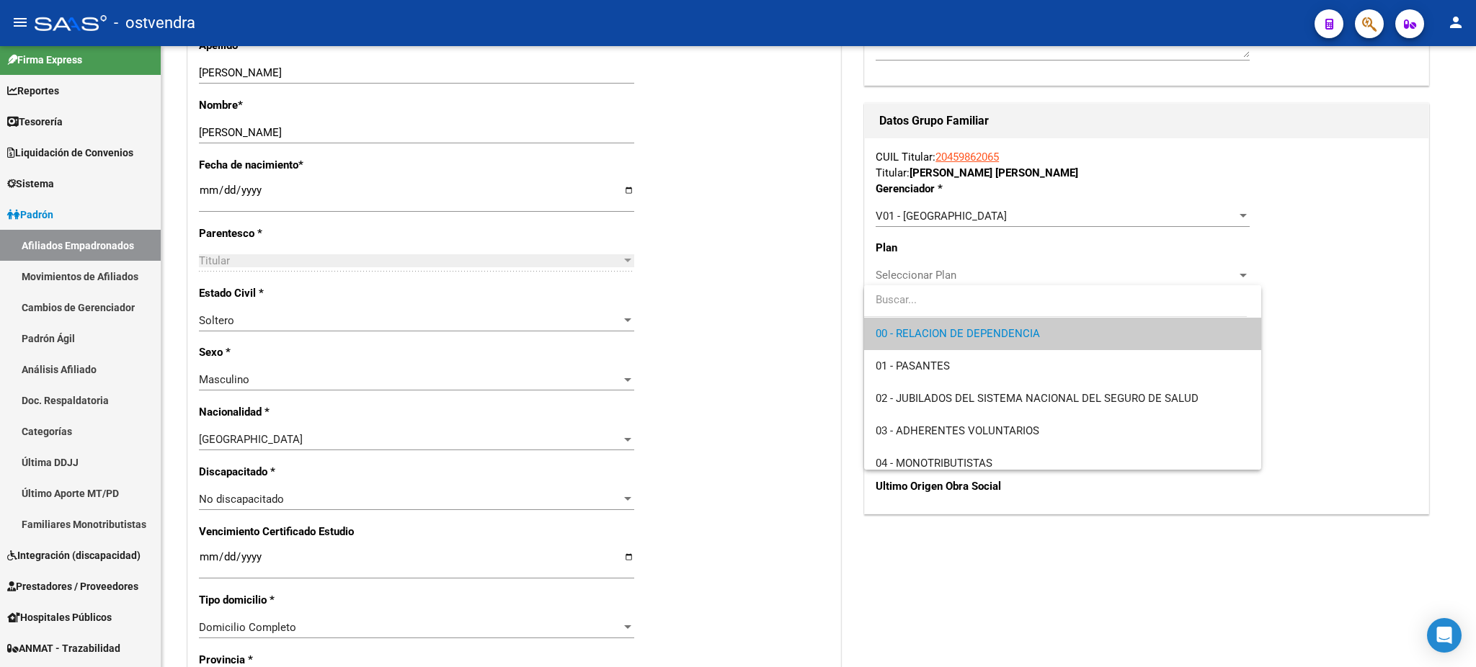
click at [1039, 329] on span "00 - RELACION DE DEPENDENCIA" at bounding box center [1063, 334] width 374 height 32
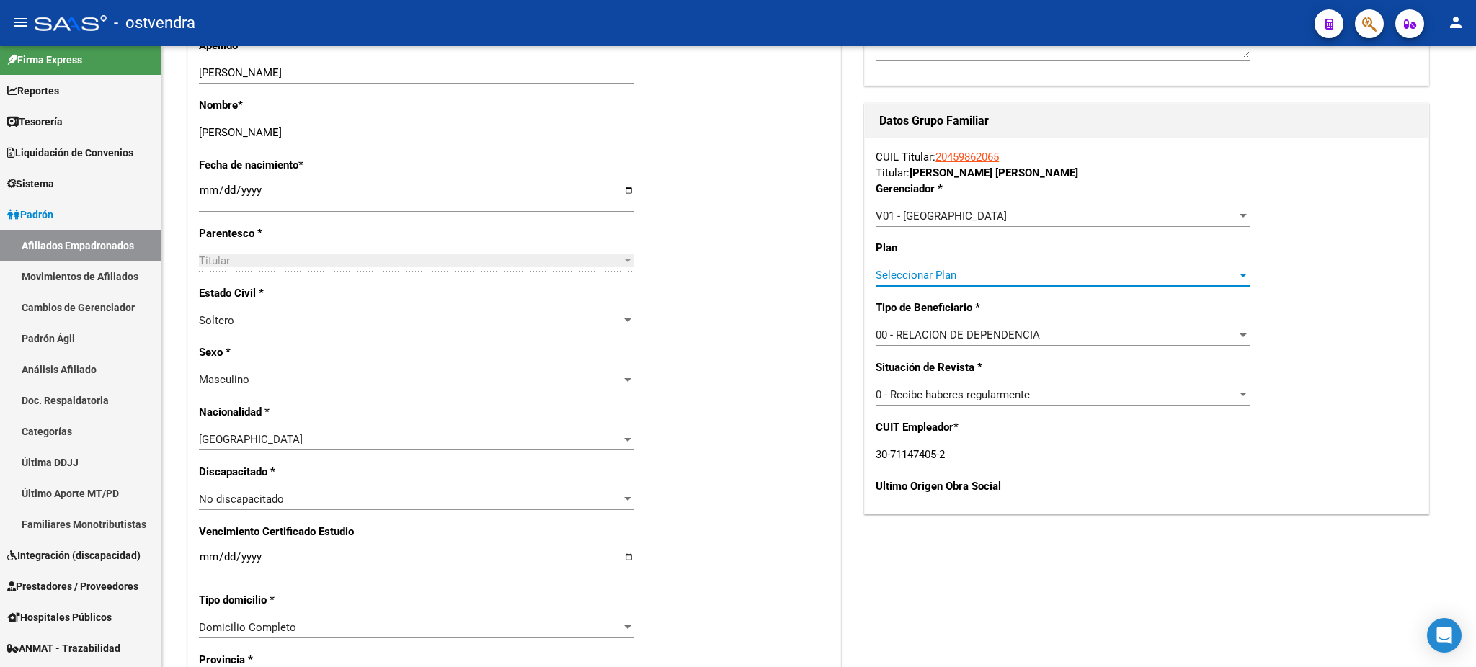
click at [1050, 275] on span "Seleccionar Plan" at bounding box center [1056, 275] width 361 height 13
click at [1050, 275] on input "dropdown search" at bounding box center [1062, 273] width 397 height 32
click at [1056, 396] on div at bounding box center [738, 333] width 1476 height 667
click at [1057, 397] on div "0 - Recibe haberes regularmente" at bounding box center [1056, 394] width 361 height 13
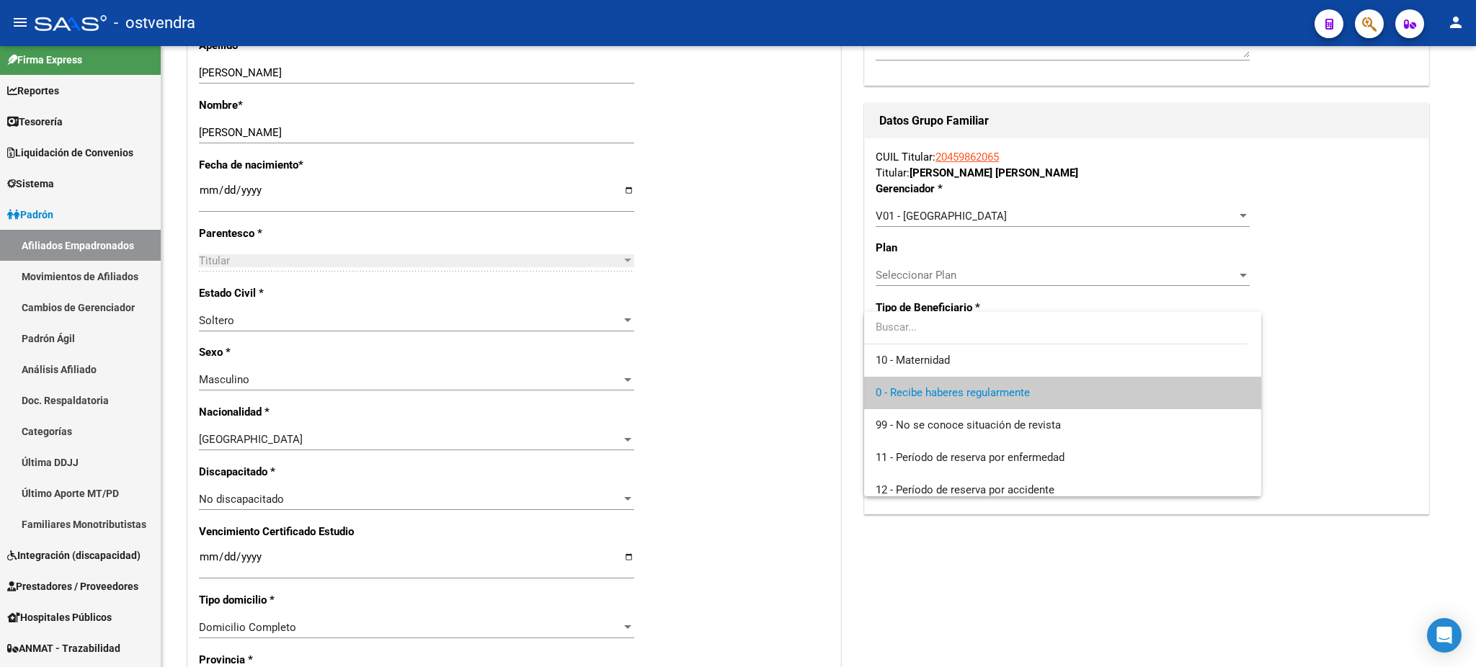
click at [1366, 382] on div at bounding box center [738, 333] width 1476 height 667
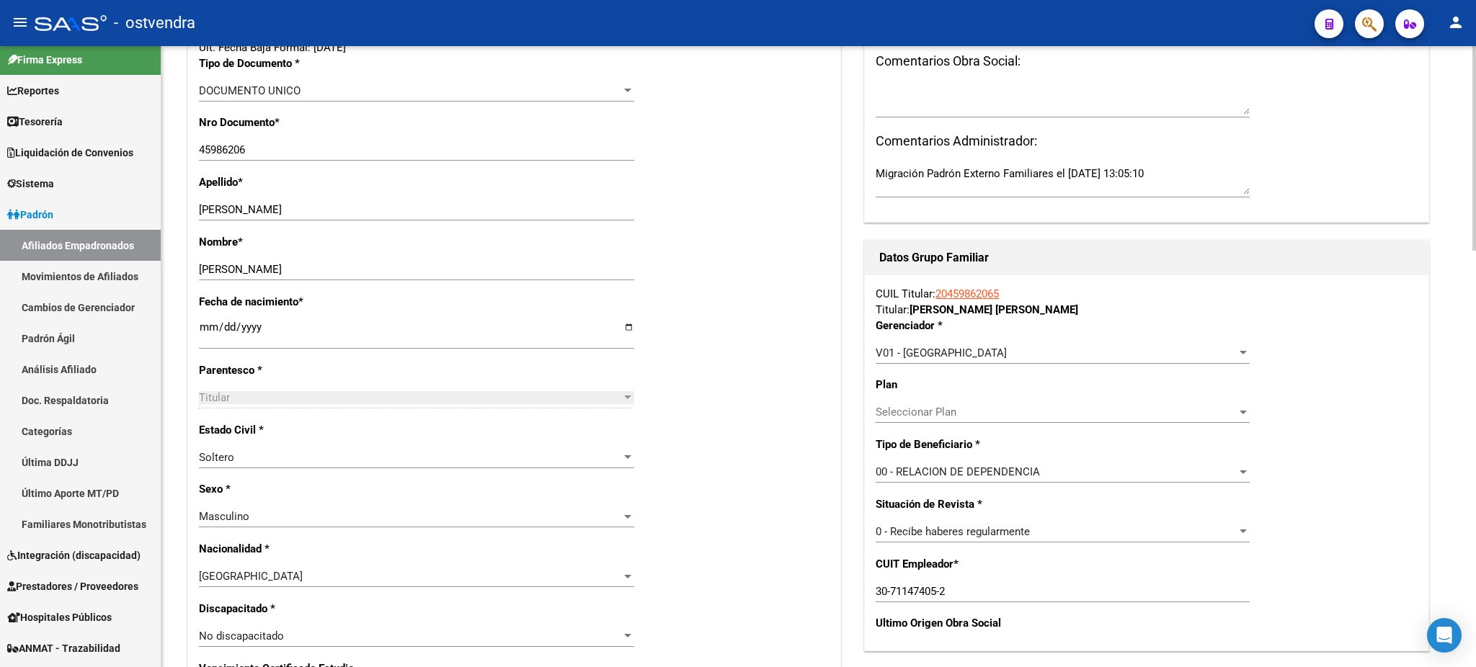
scroll to position [373, 0]
drag, startPoint x: 550, startPoint y: 365, endPoint x: 559, endPoint y: 393, distance: 29.6
click at [551, 365] on div "Nro Afiliado Ingresar nro CUIL * 20-45986206-5 CUIL ARCA Padrón Ult. Fecha Alta…" at bounding box center [514, 677] width 652 height 1562
click at [562, 408] on div "Titular Seleccionar parentesco" at bounding box center [416, 400] width 435 height 22
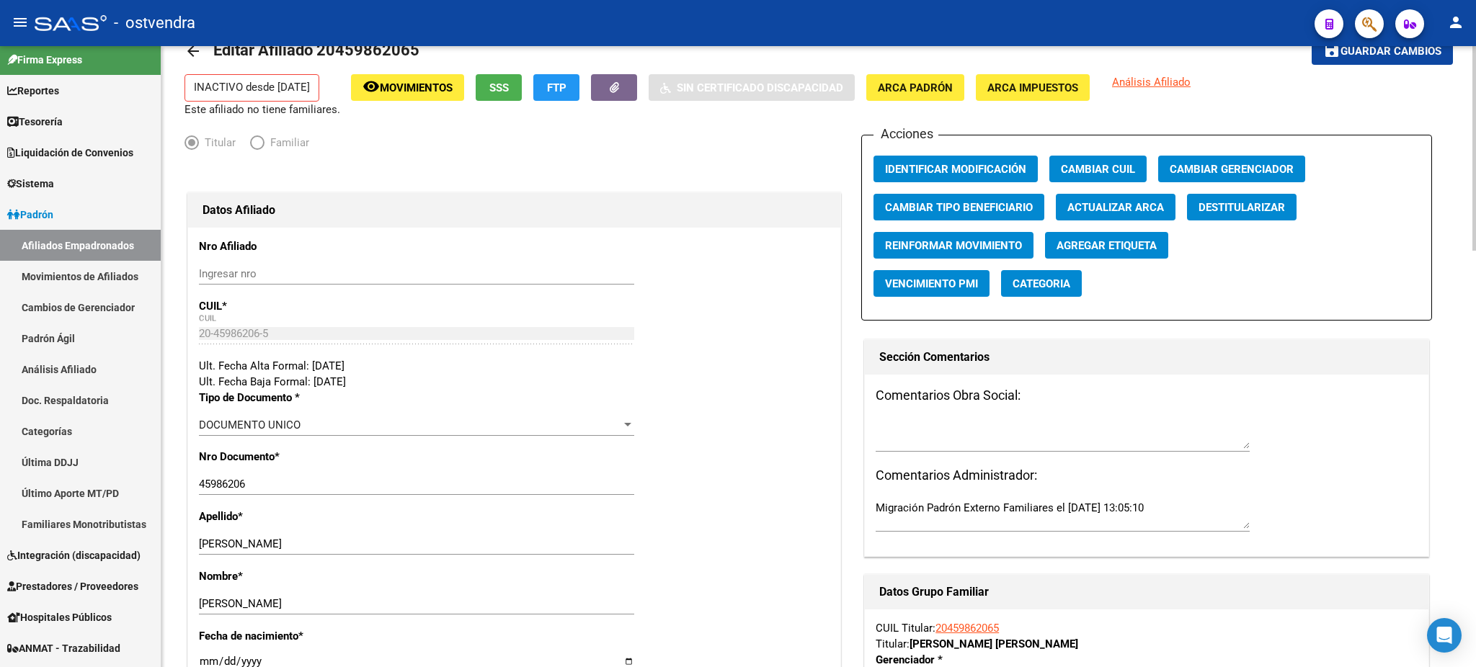
scroll to position [0, 0]
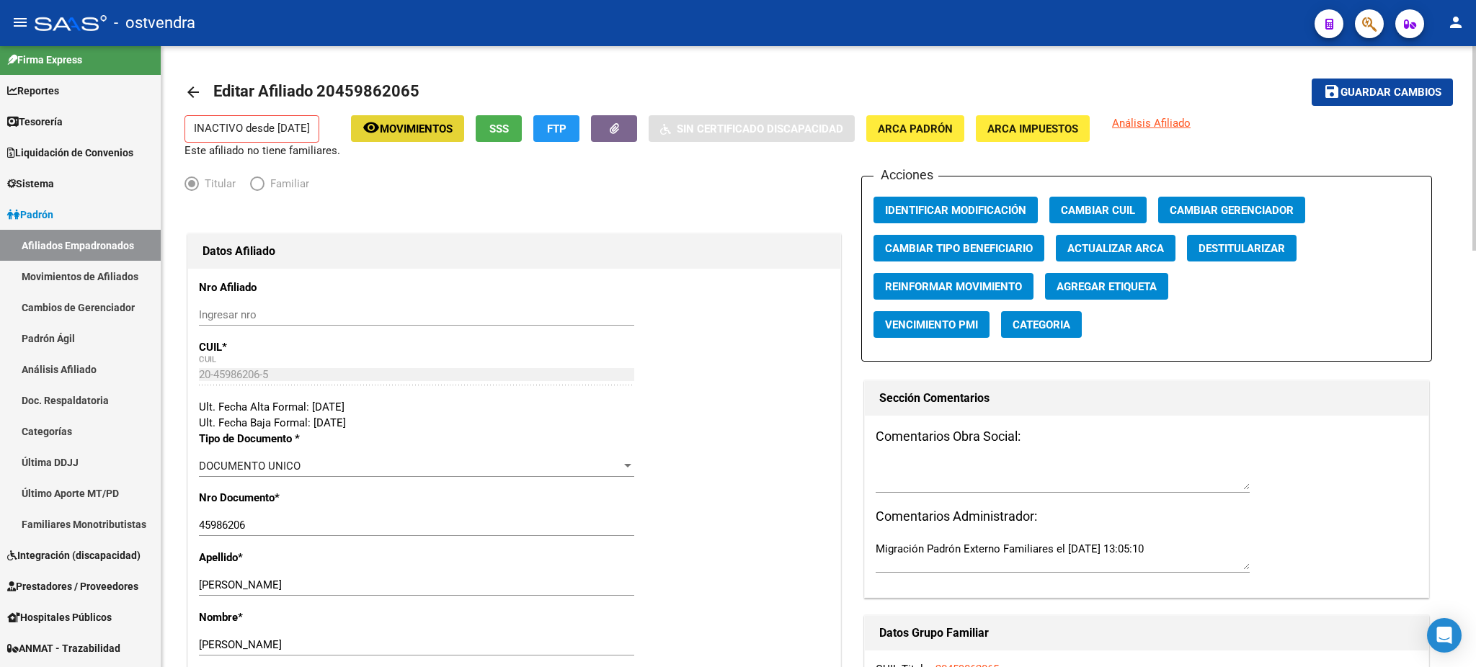
click at [430, 134] on span "Movimientos" at bounding box center [416, 129] width 73 height 13
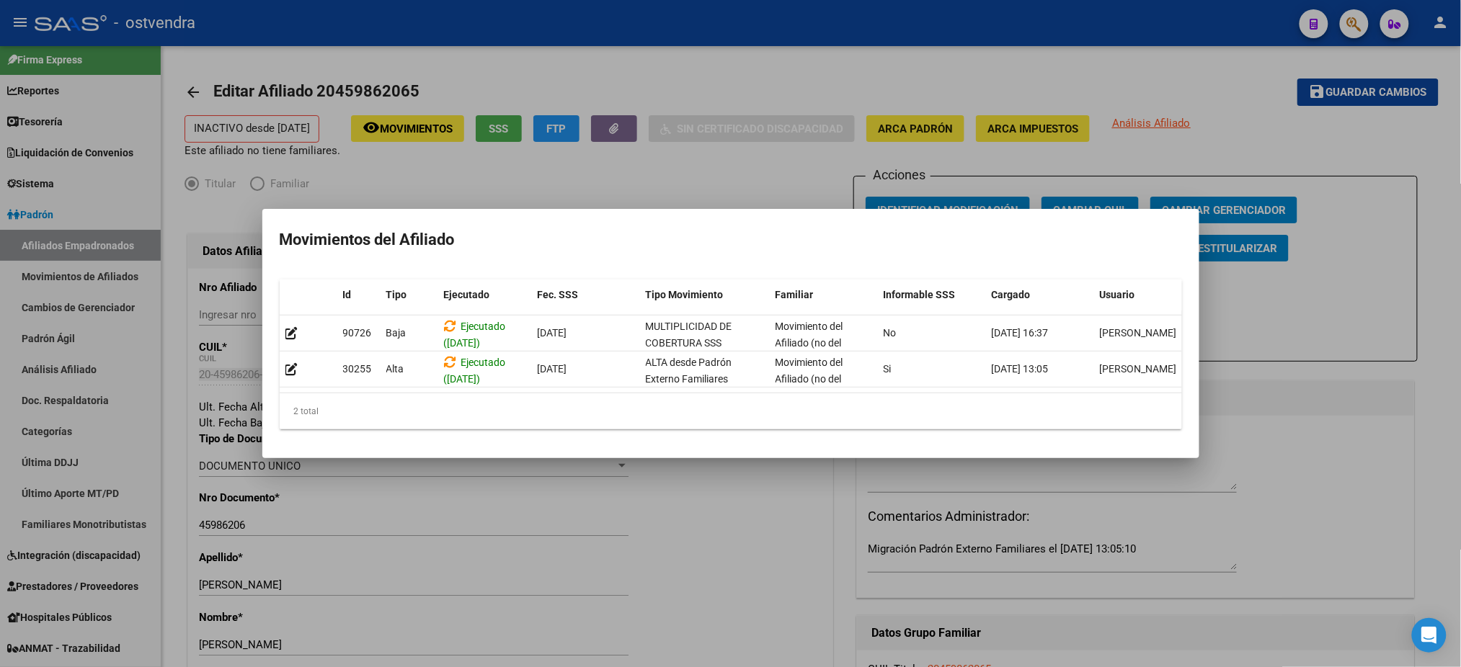
click at [757, 76] on div at bounding box center [730, 333] width 1461 height 667
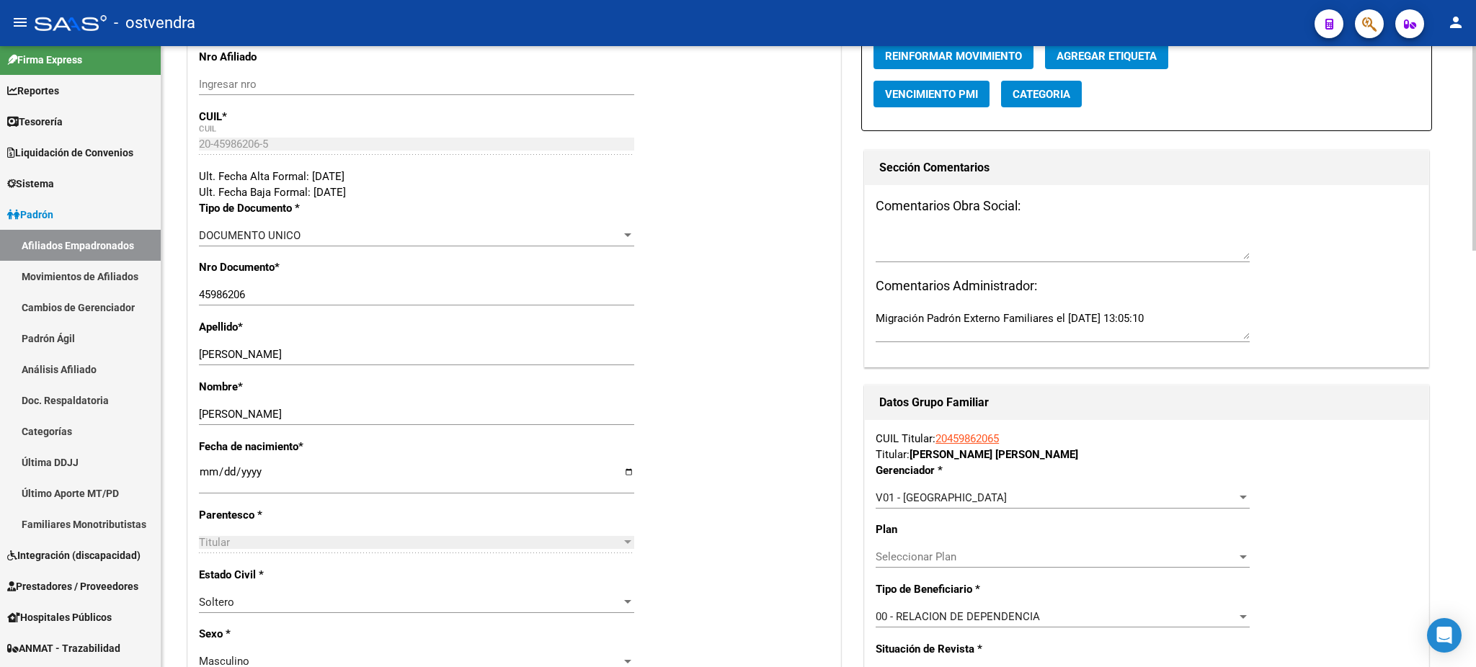
scroll to position [256, 0]
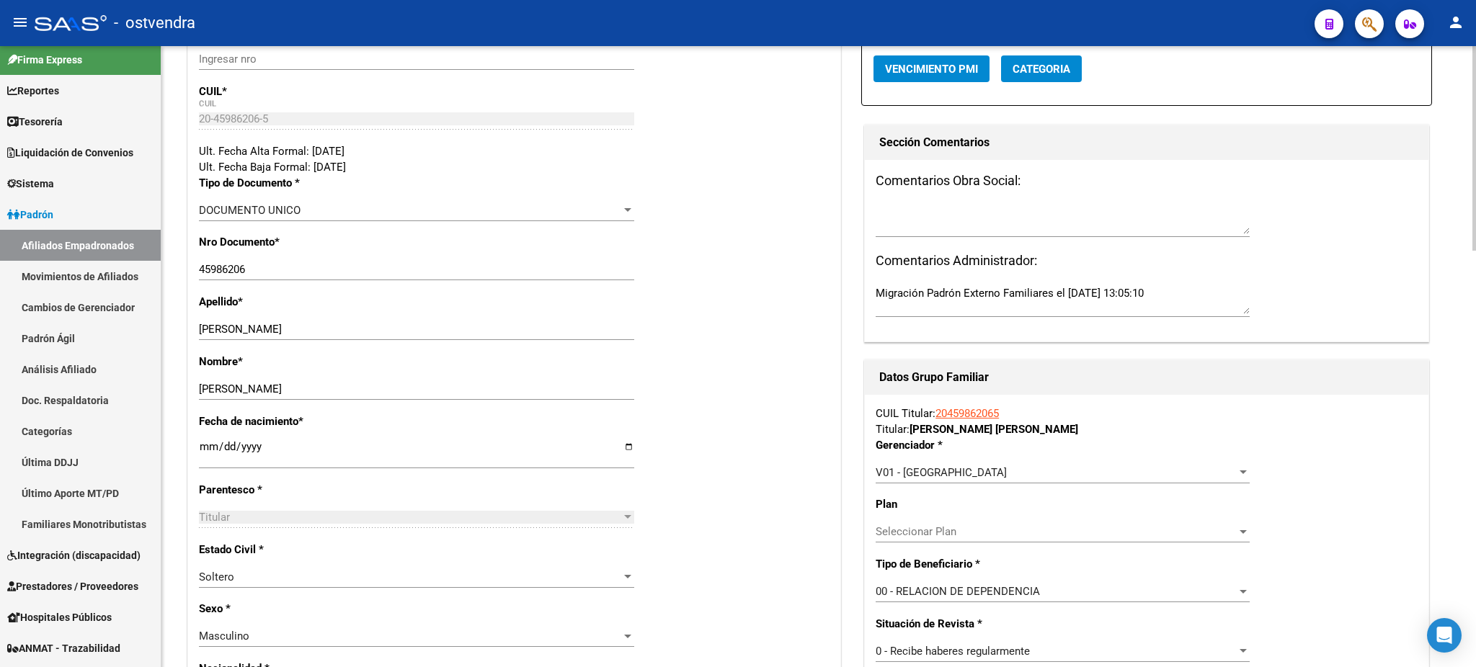
click at [1121, 521] on div "Seleccionar Plan Seleccionar Plan" at bounding box center [1063, 532] width 374 height 22
click at [1124, 526] on input "dropdown search" at bounding box center [1062, 530] width 397 height 32
click at [1054, 596] on div at bounding box center [738, 333] width 1476 height 667
click at [1051, 587] on div "00 - RELACION DE DEPENDENCIA" at bounding box center [1056, 591] width 361 height 13
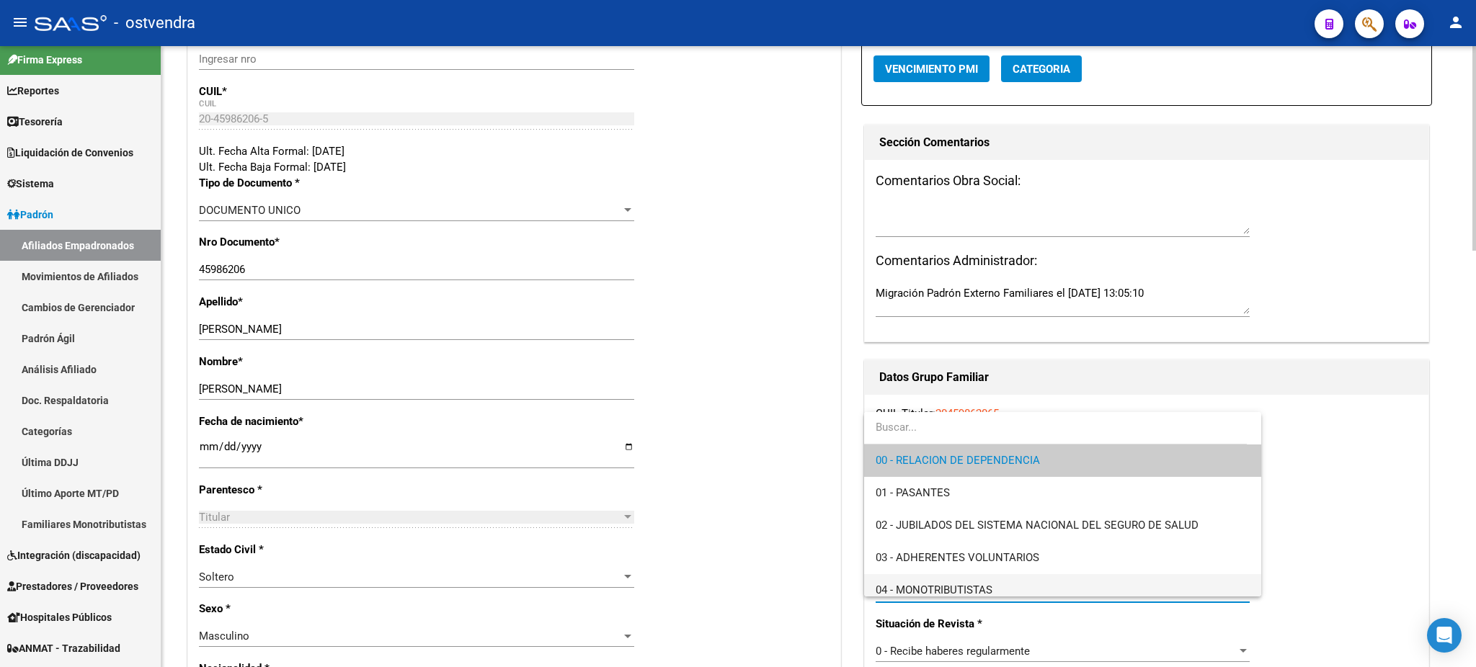
click at [1051, 587] on span "04 - MONOTRIBUTISTAS" at bounding box center [1063, 590] width 374 height 32
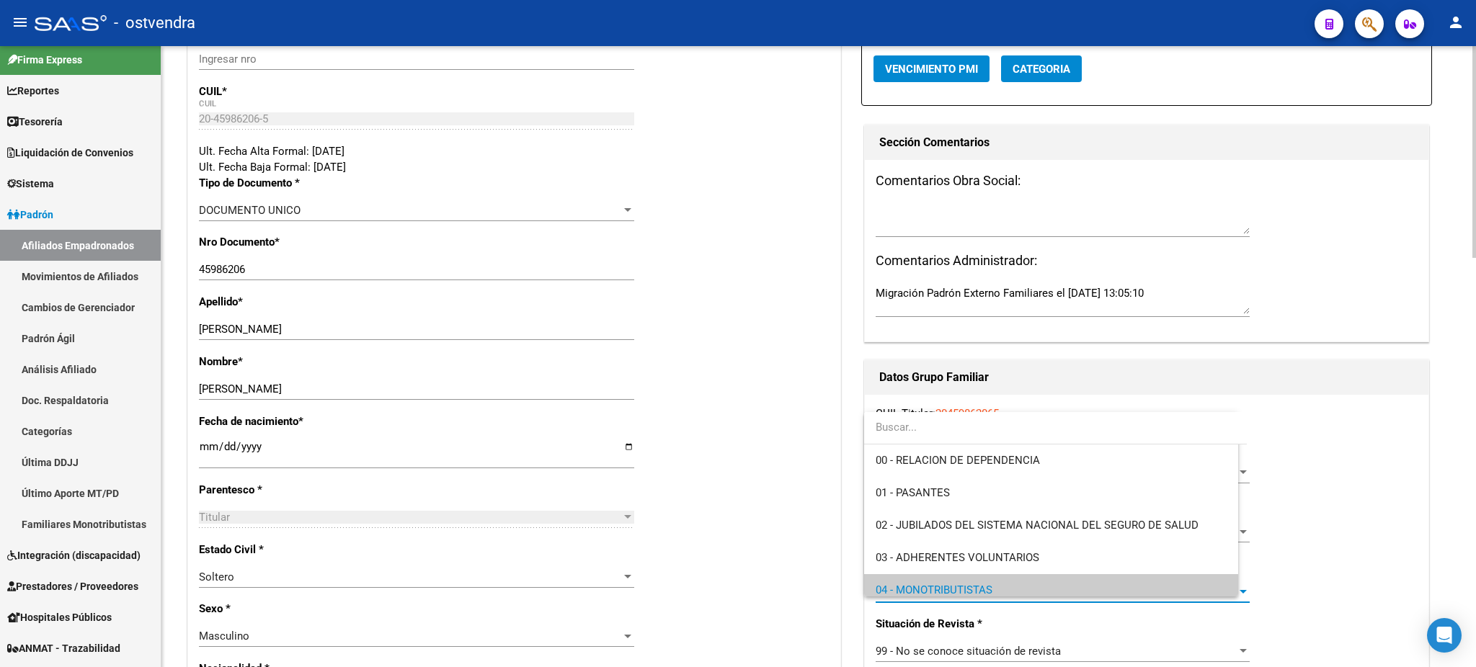
scroll to position [9, 0]
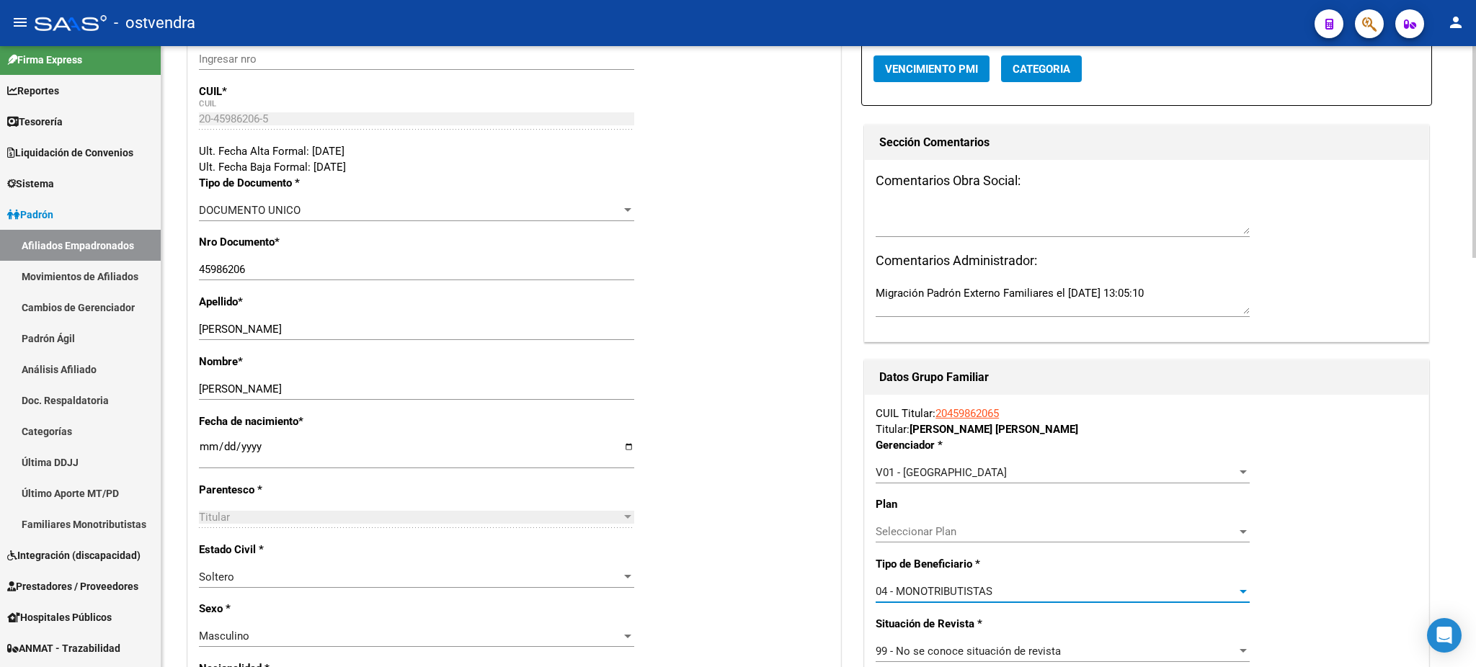
click at [1051, 586] on div "04 - MONOTRIBUTISTAS" at bounding box center [1056, 591] width 361 height 13
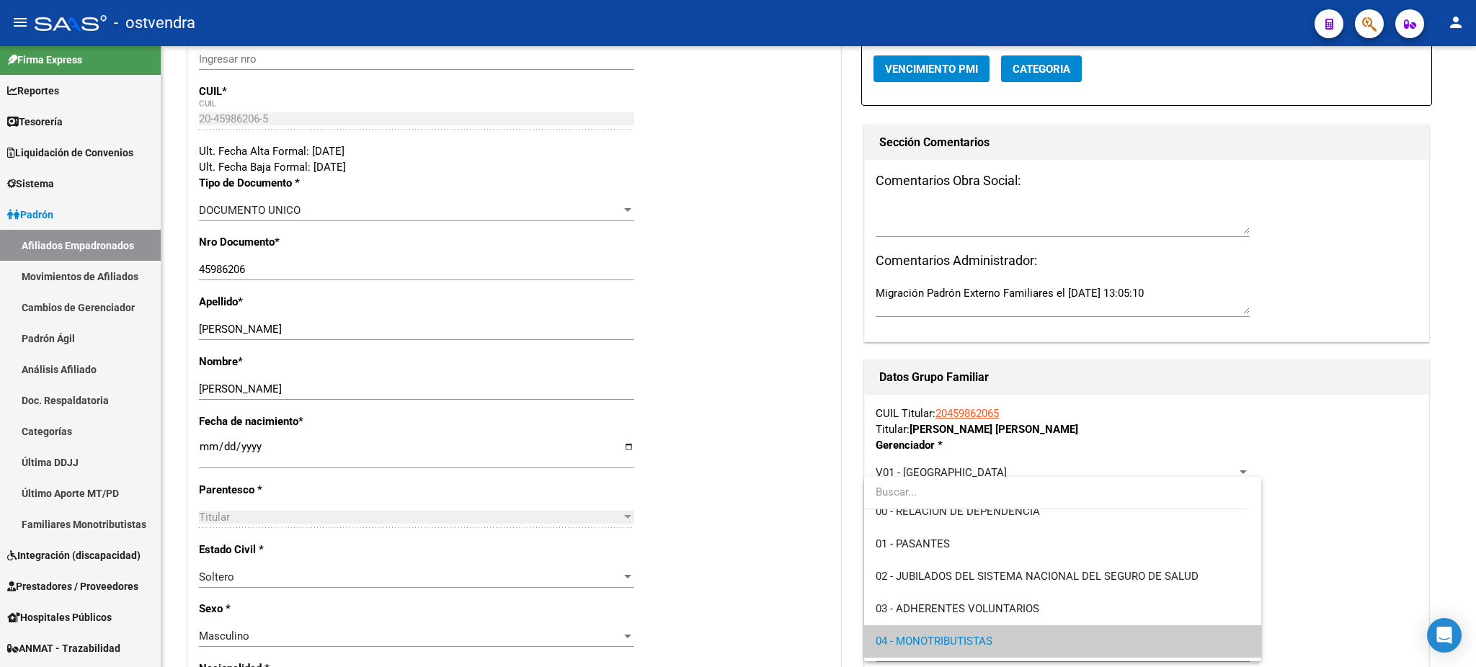
scroll to position [0, 0]
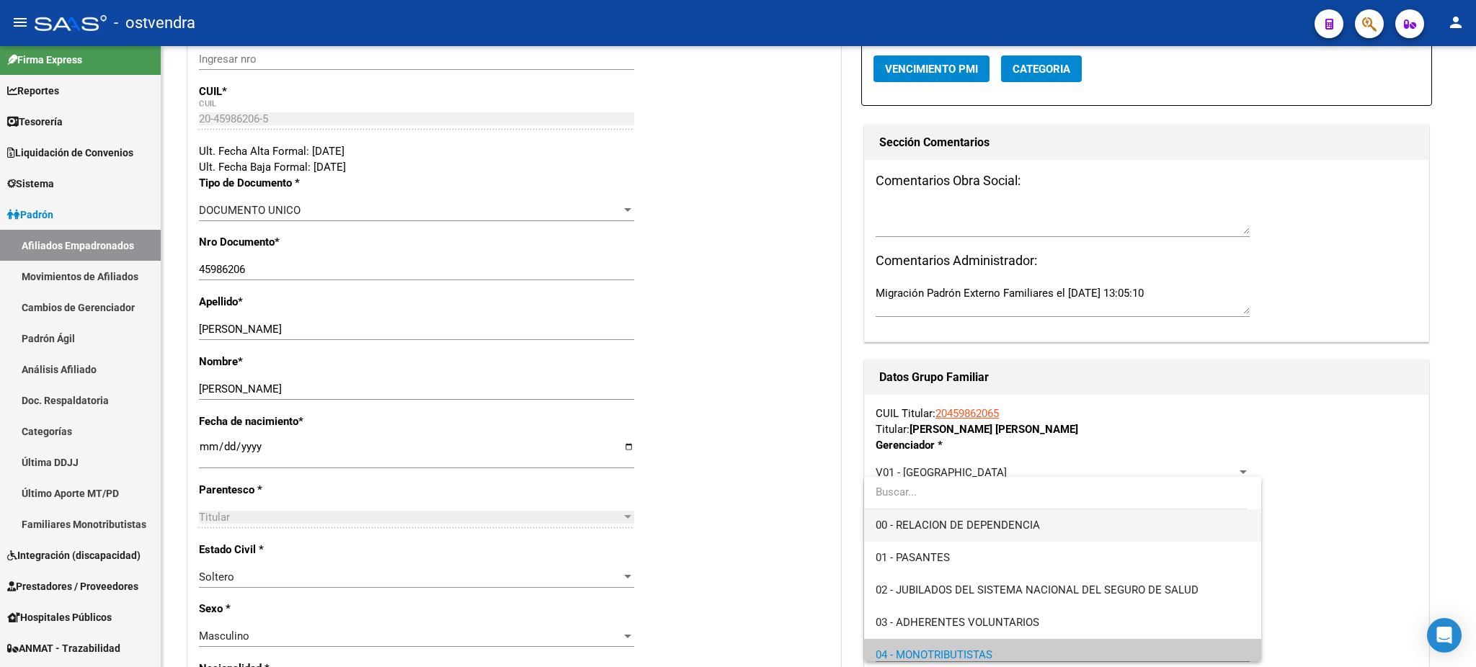
click at [1044, 524] on span "00 - RELACION DE DEPENDENCIA" at bounding box center [1063, 526] width 374 height 32
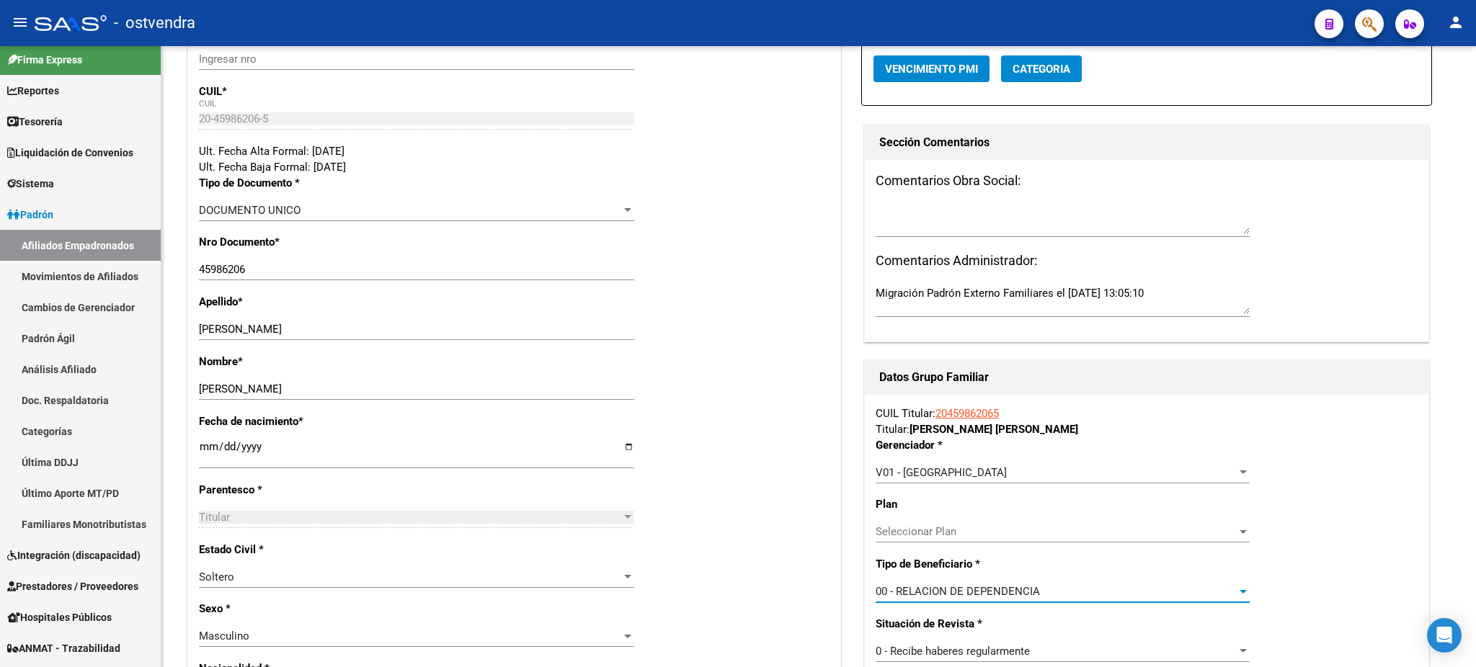
type input "30-71147405-2"
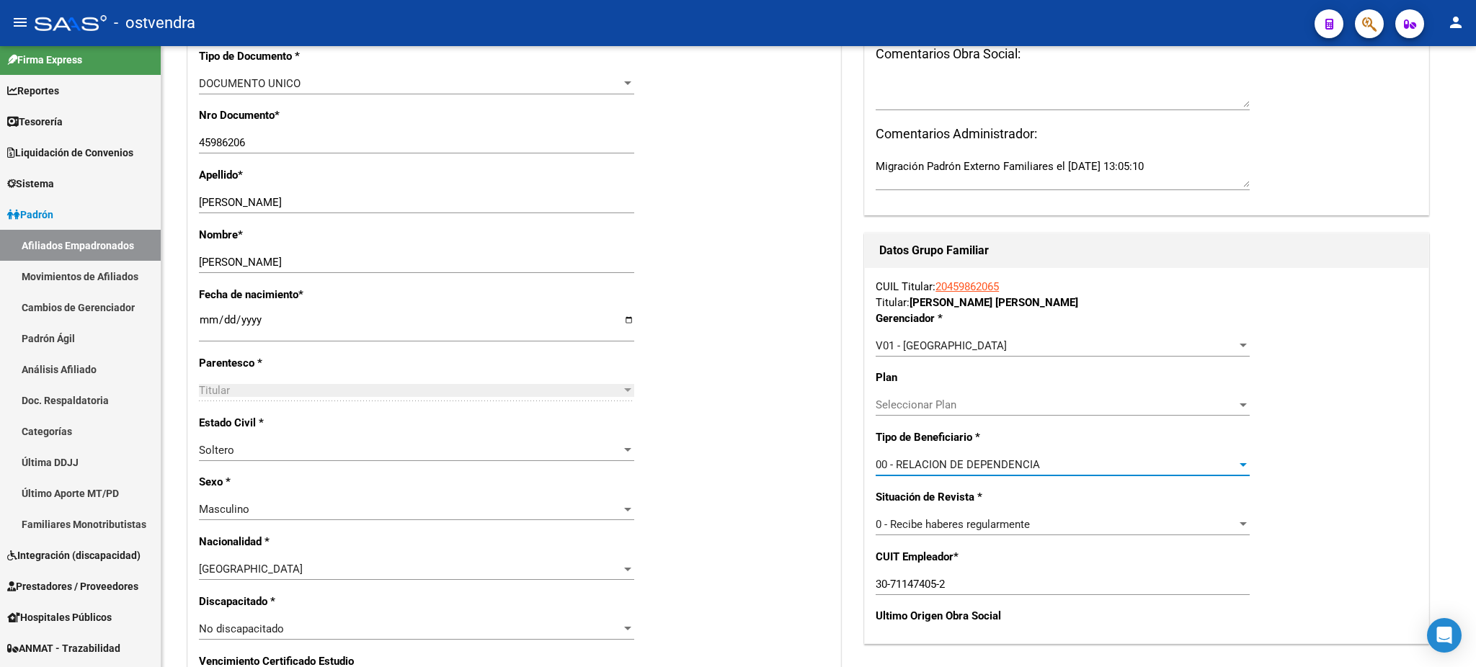
scroll to position [384, 0]
click at [1044, 524] on div "0 - Recibe haberes regularmente" at bounding box center [1056, 523] width 361 height 13
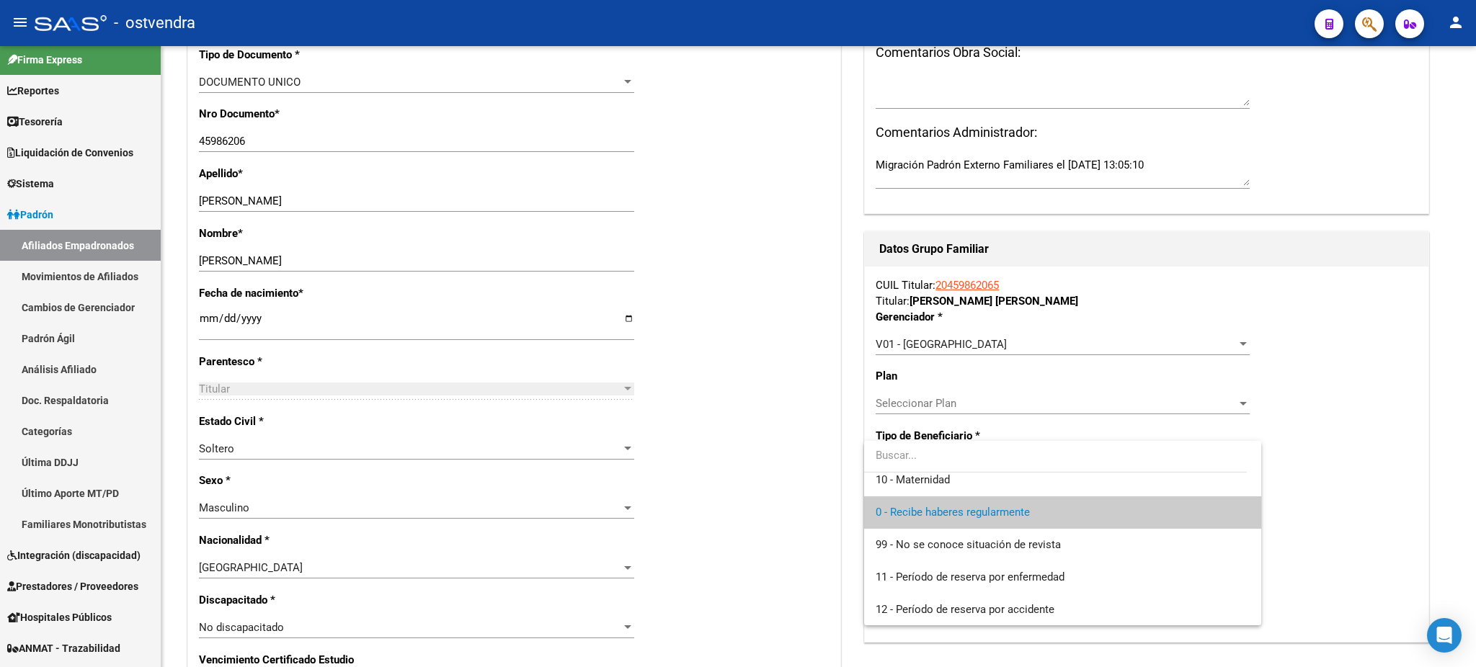
scroll to position [0, 0]
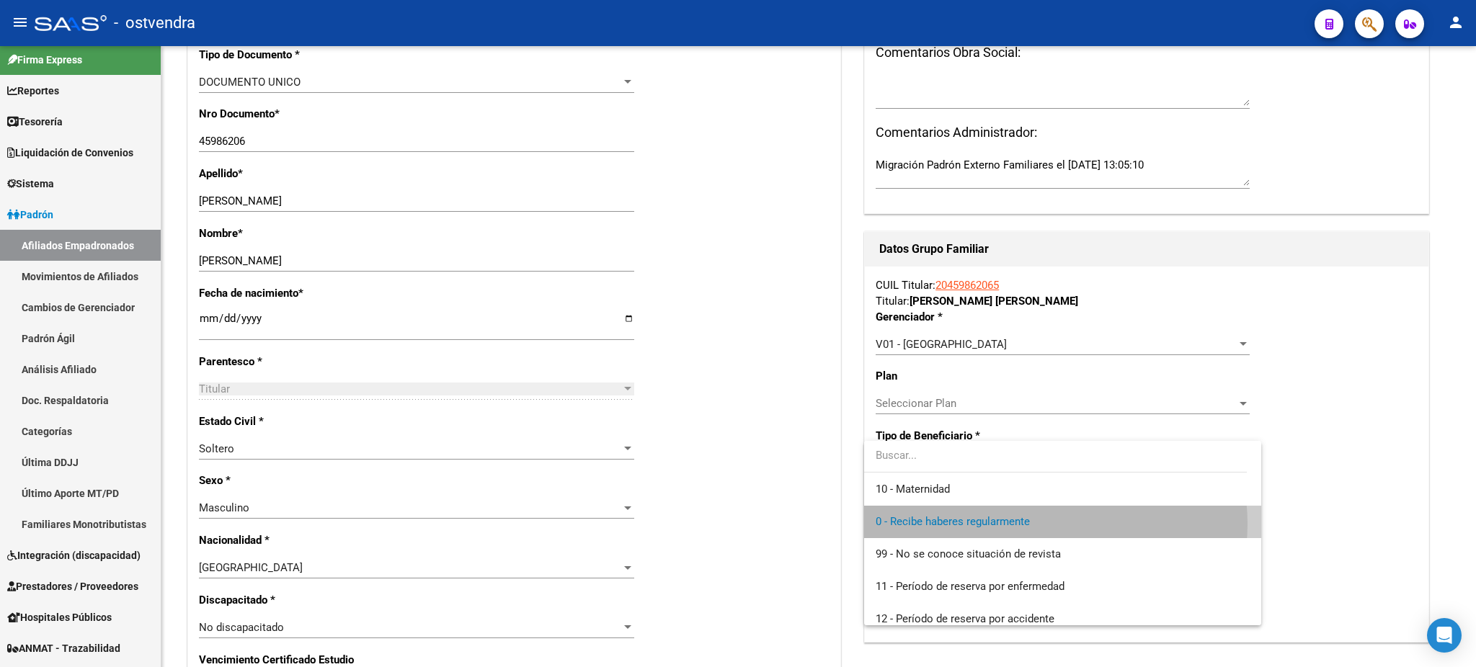
click at [1044, 524] on span "0 - Recibe haberes regularmente" at bounding box center [1063, 522] width 374 height 32
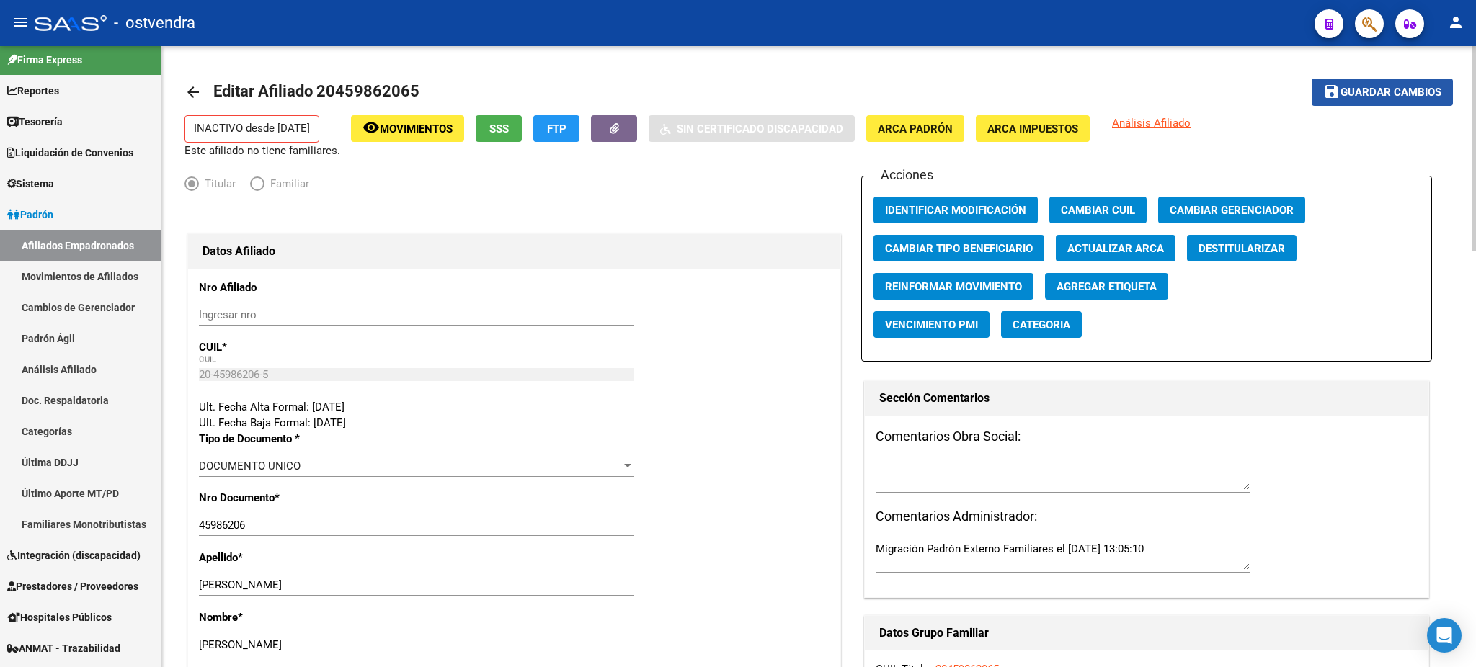
click at [1372, 97] on span "Guardar cambios" at bounding box center [1390, 92] width 101 height 13
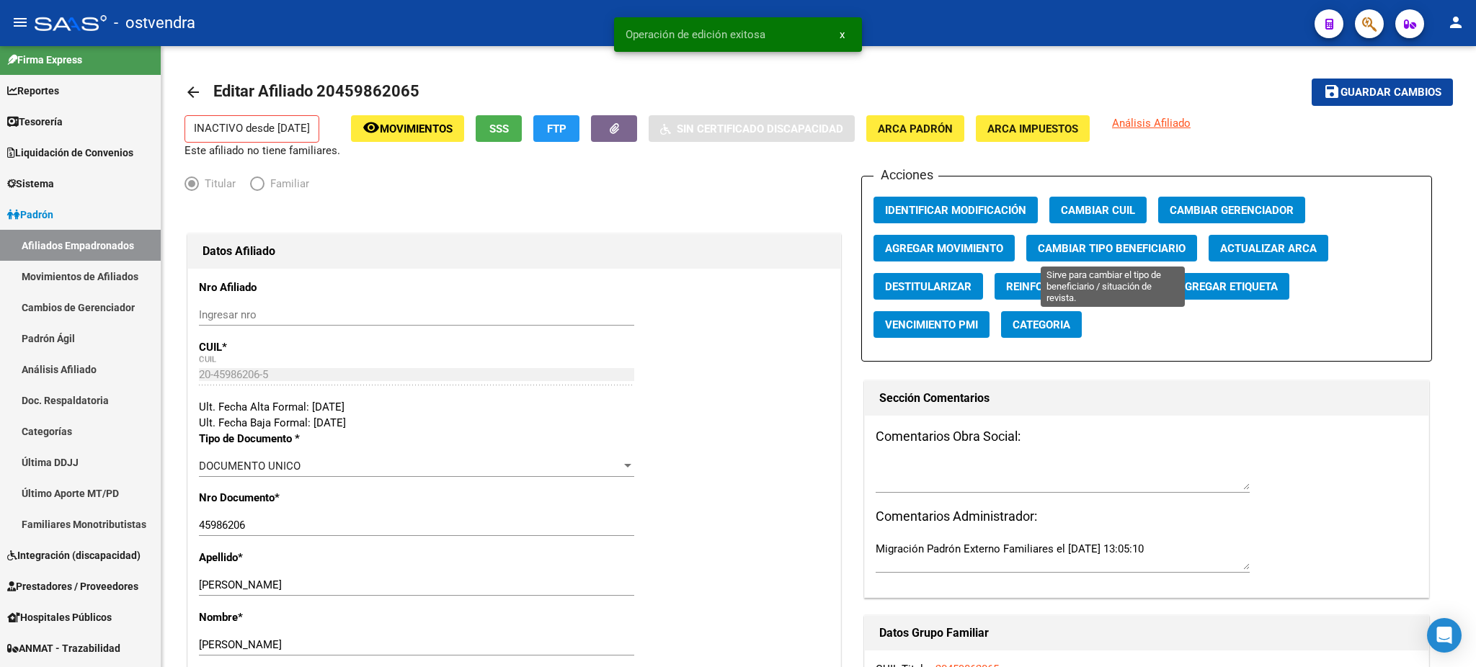
click at [1131, 252] on span "Cambiar Tipo Beneficiario" at bounding box center [1112, 248] width 148 height 13
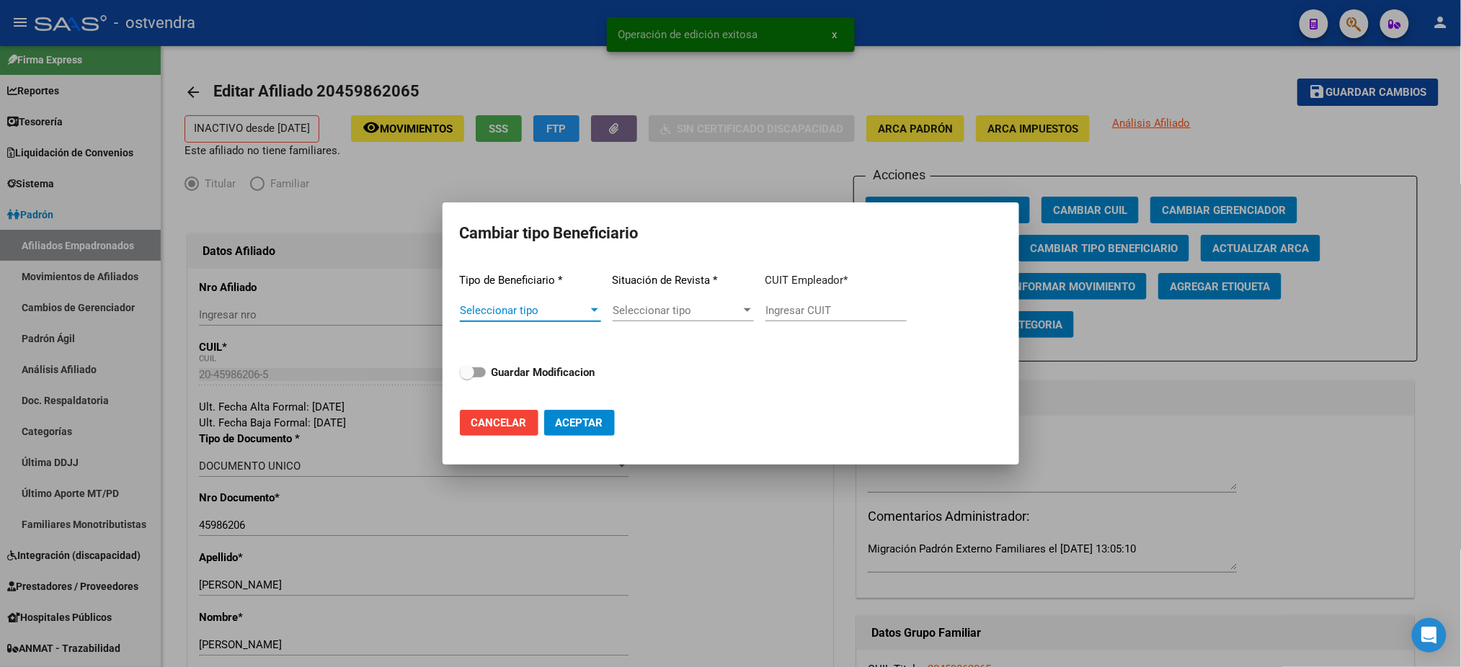
click at [567, 314] on span "Seleccionar tipo" at bounding box center [524, 310] width 128 height 13
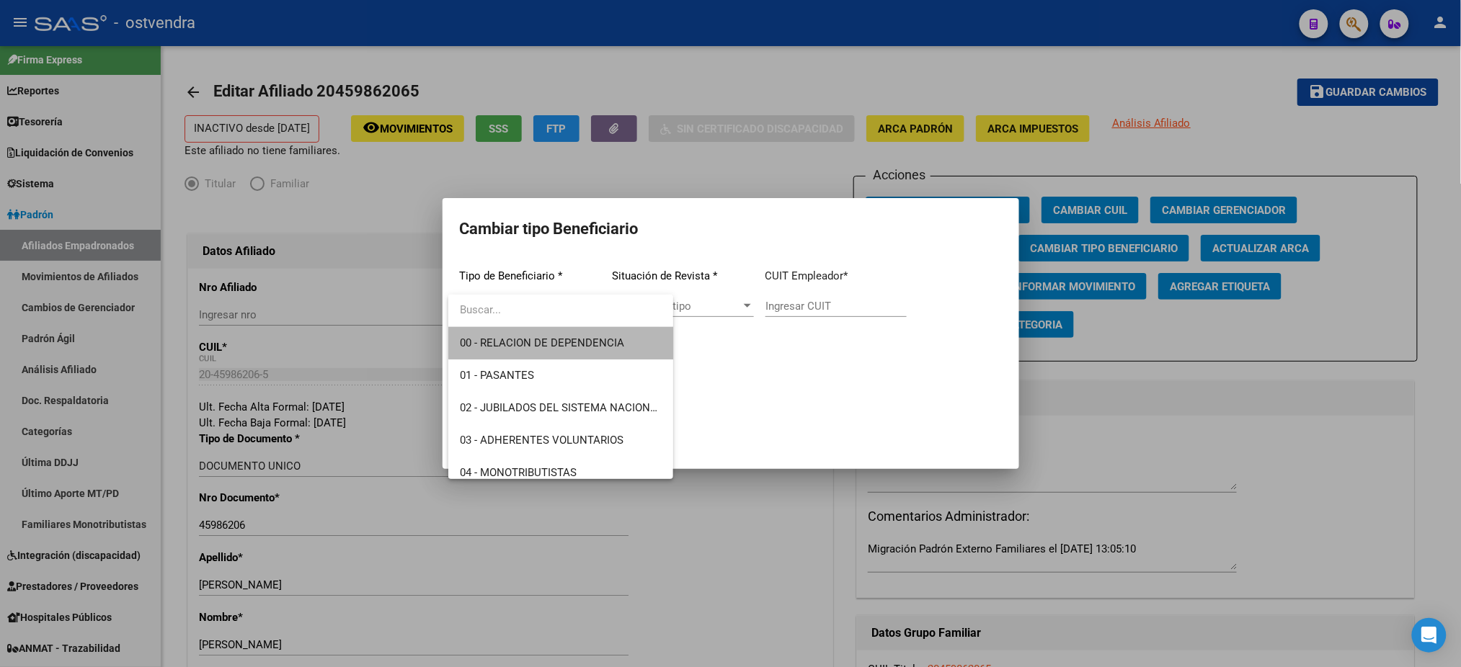
click at [580, 328] on span "00 - RELACION DE DEPENDENCIA" at bounding box center [561, 343] width 202 height 32
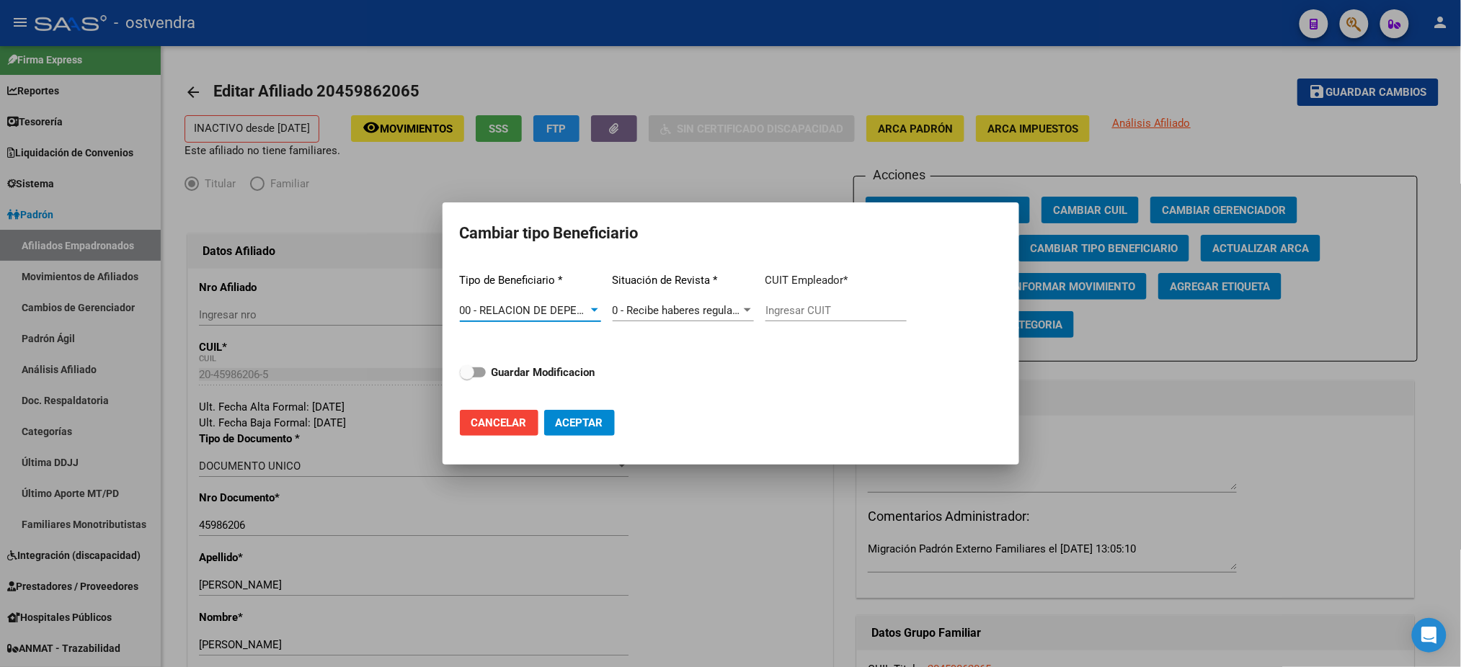
type input "30-71147405-2"
click at [672, 311] on span "0 - Recibe haberes regularmente" at bounding box center [690, 310] width 154 height 13
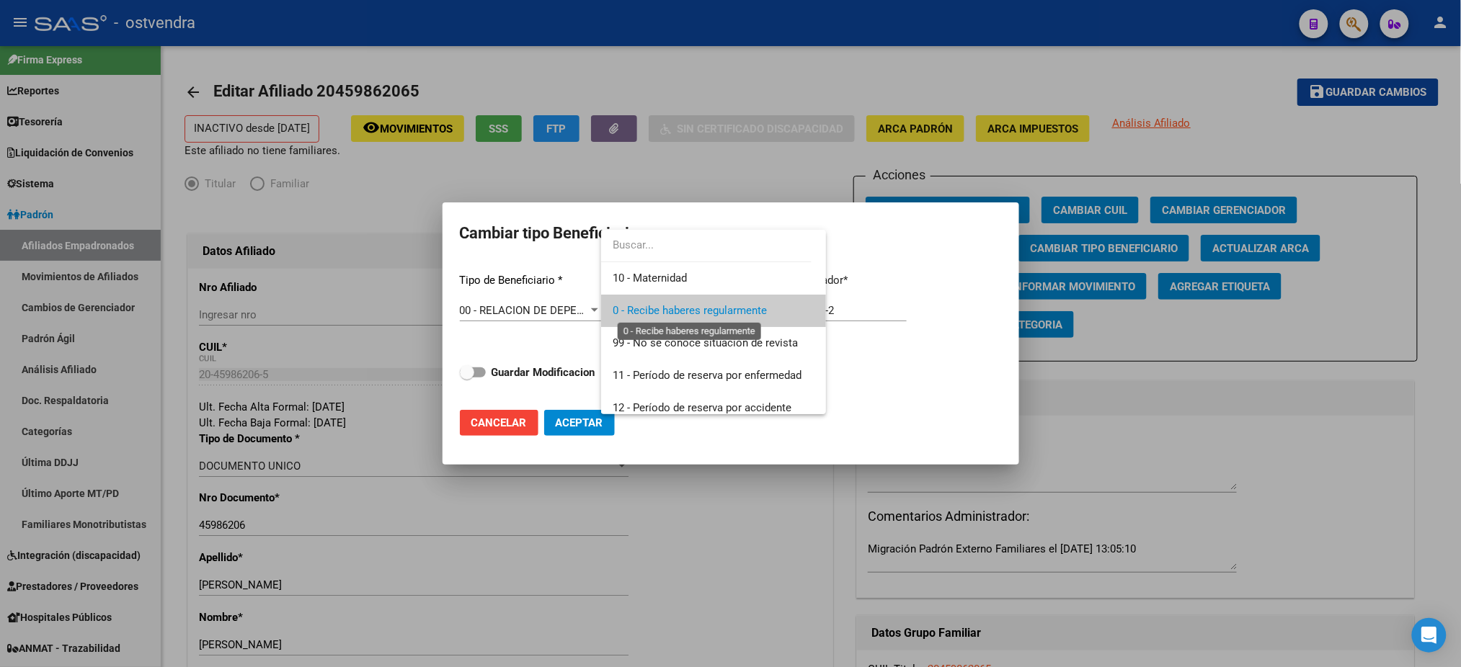
click at [672, 311] on span "0 - Recibe haberes regularmente" at bounding box center [690, 310] width 154 height 13
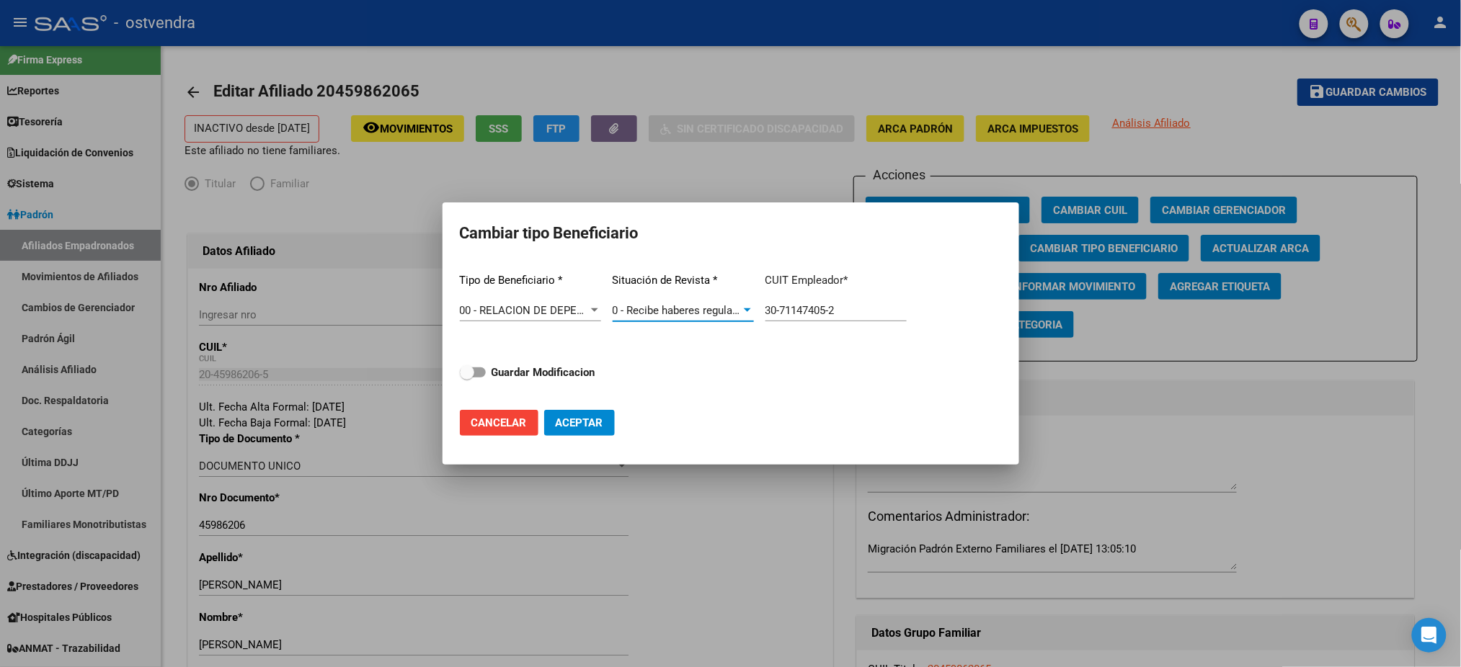
click at [525, 306] on span "00 - RELACION DE DEPENDENCIA" at bounding box center [542, 310] width 164 height 13
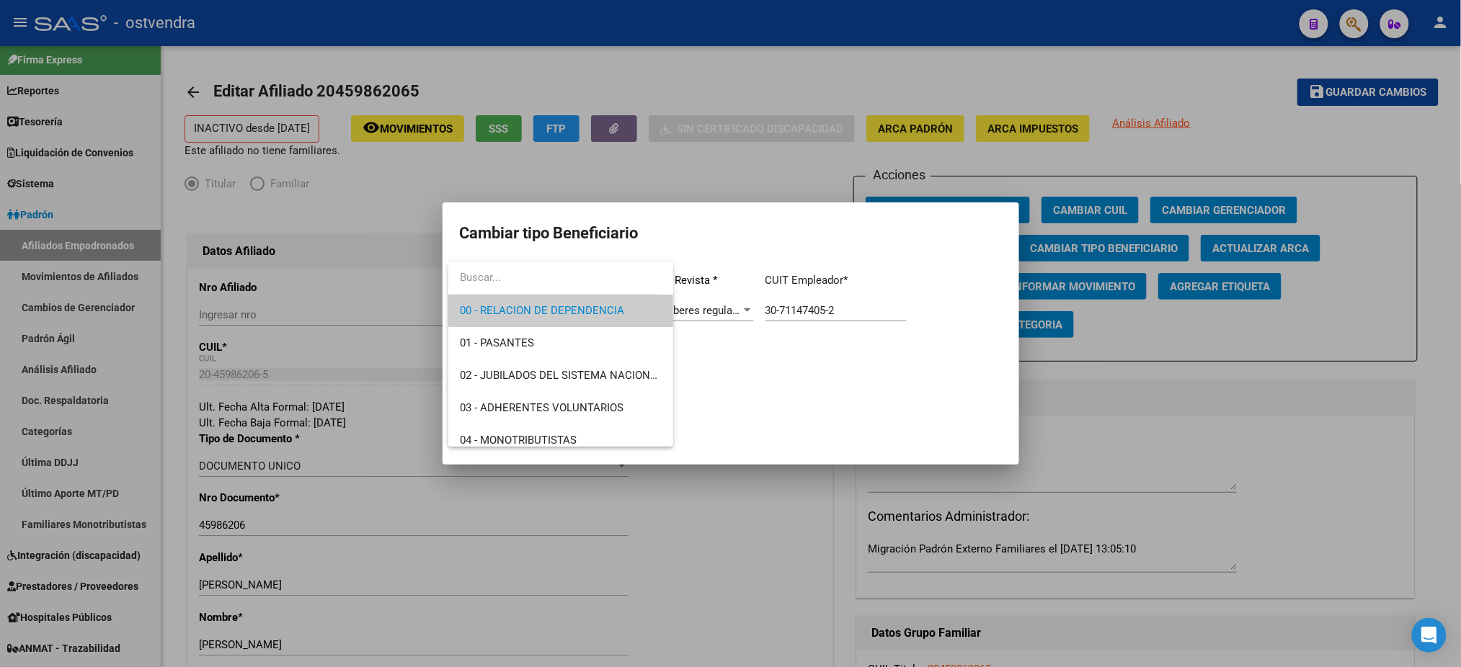
click at [704, 169] on div at bounding box center [730, 333] width 1461 height 667
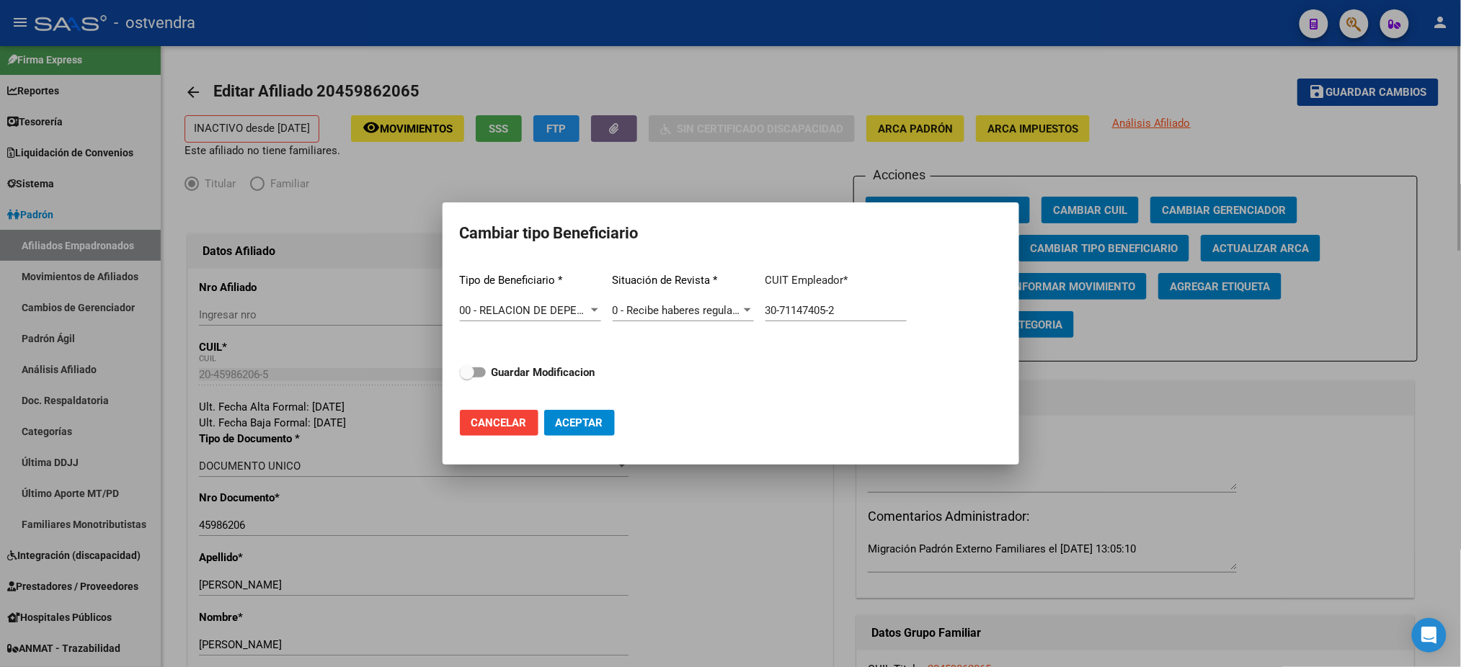
click at [706, 169] on div at bounding box center [730, 333] width 1461 height 667
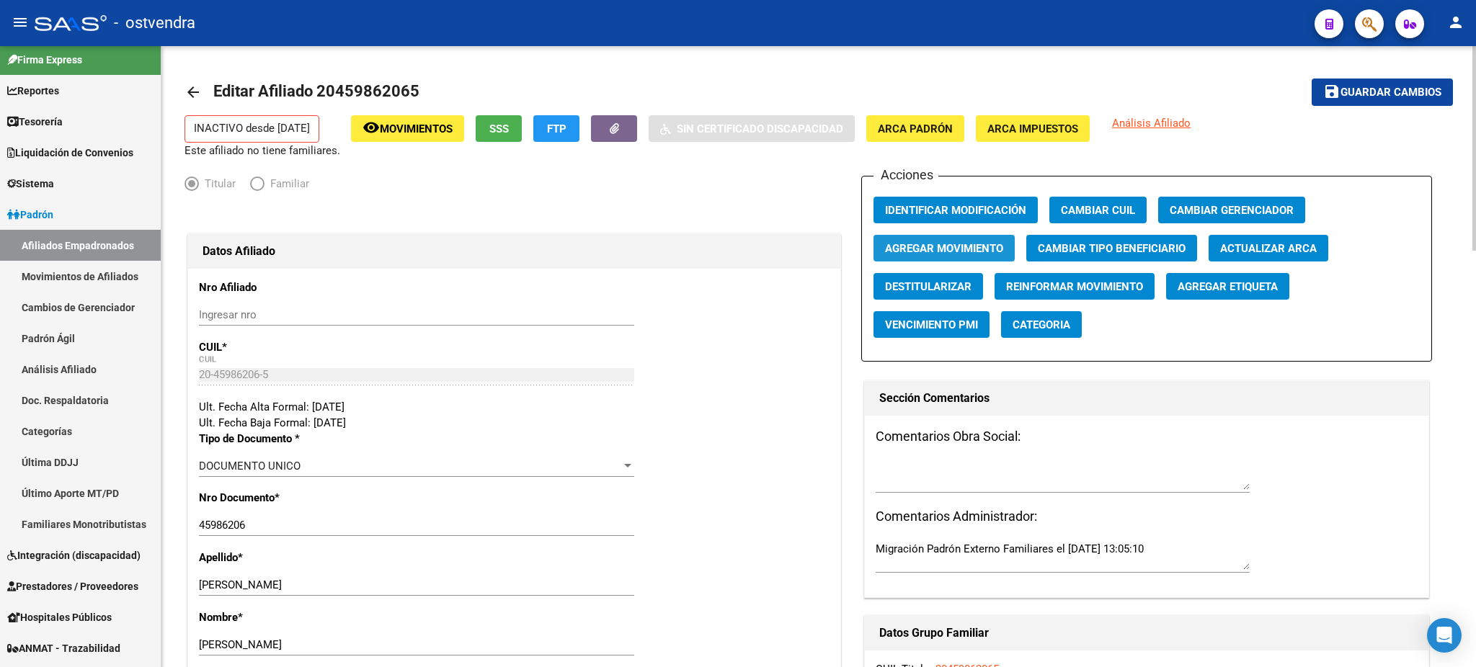
click at [930, 250] on span "Agregar Movimiento" at bounding box center [944, 248] width 118 height 13
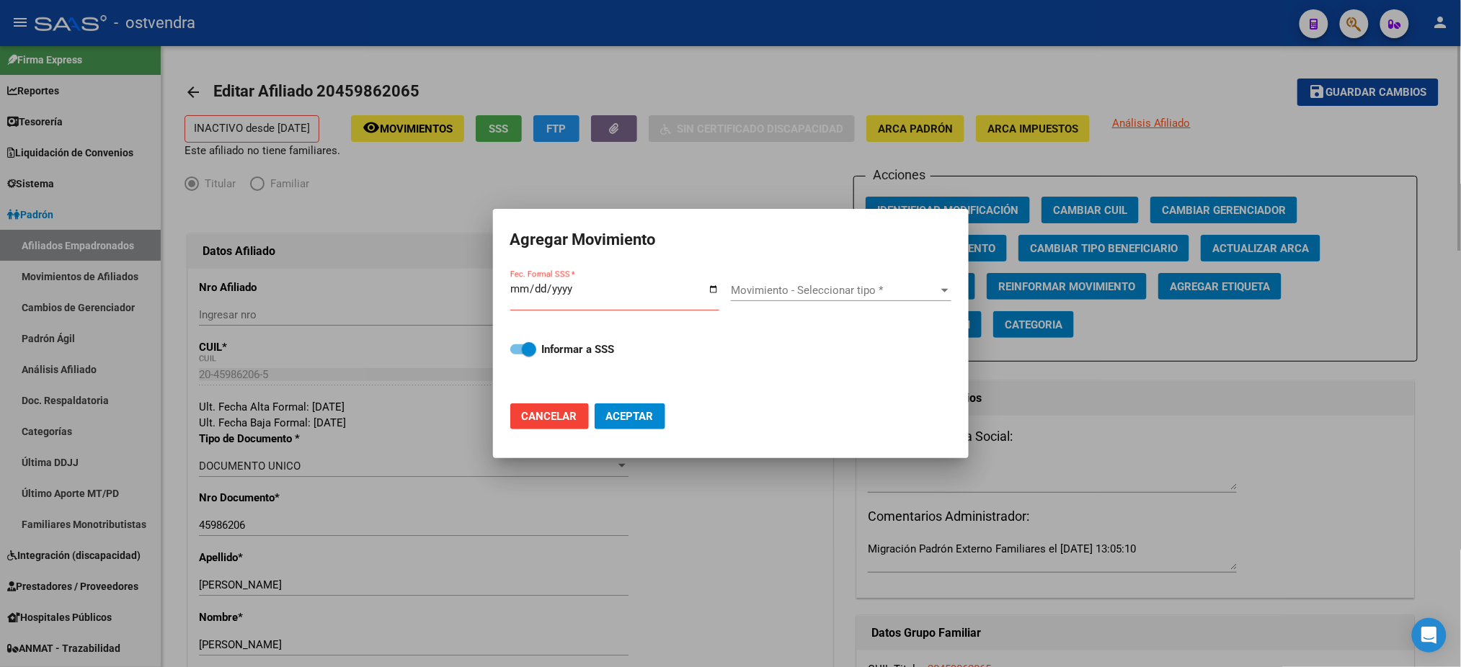
drag, startPoint x: 606, startPoint y: 70, endPoint x: 572, endPoint y: 98, distance: 44.0
click at [606, 68] on div at bounding box center [730, 333] width 1461 height 667
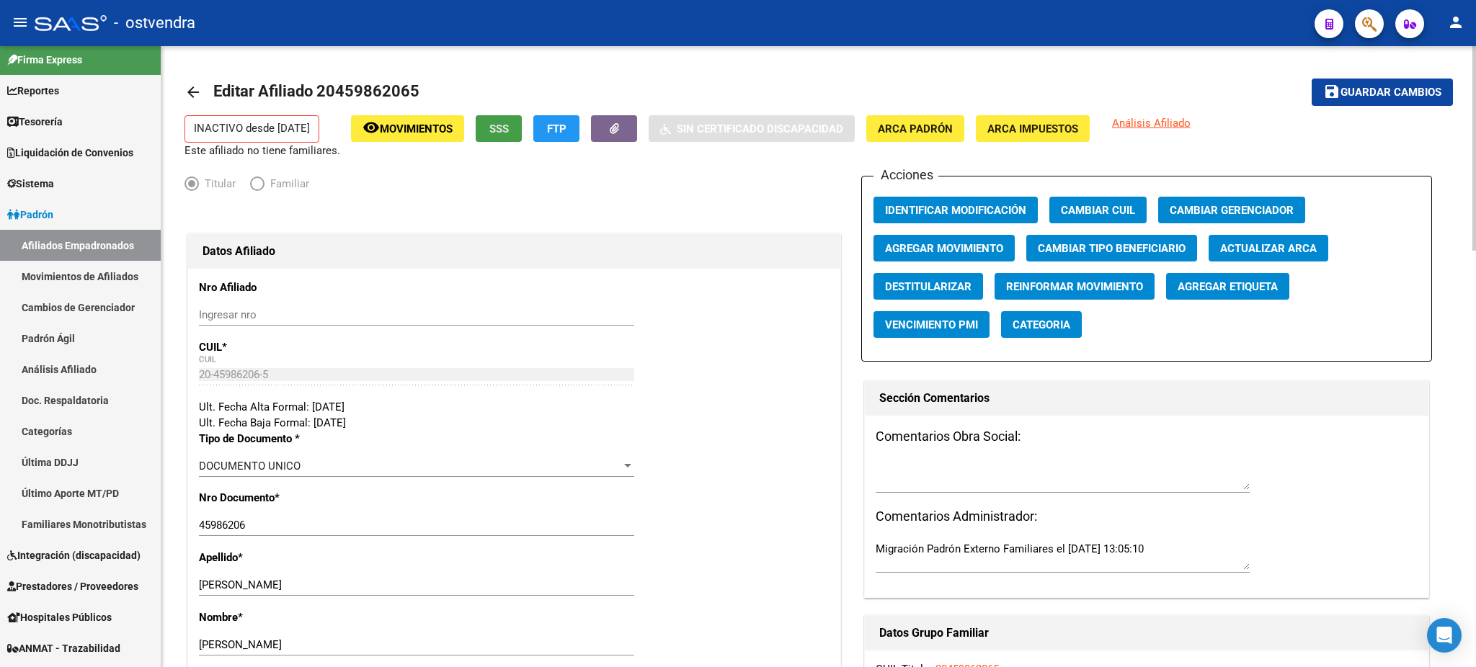
click at [494, 130] on span "SSS" at bounding box center [498, 129] width 19 height 13
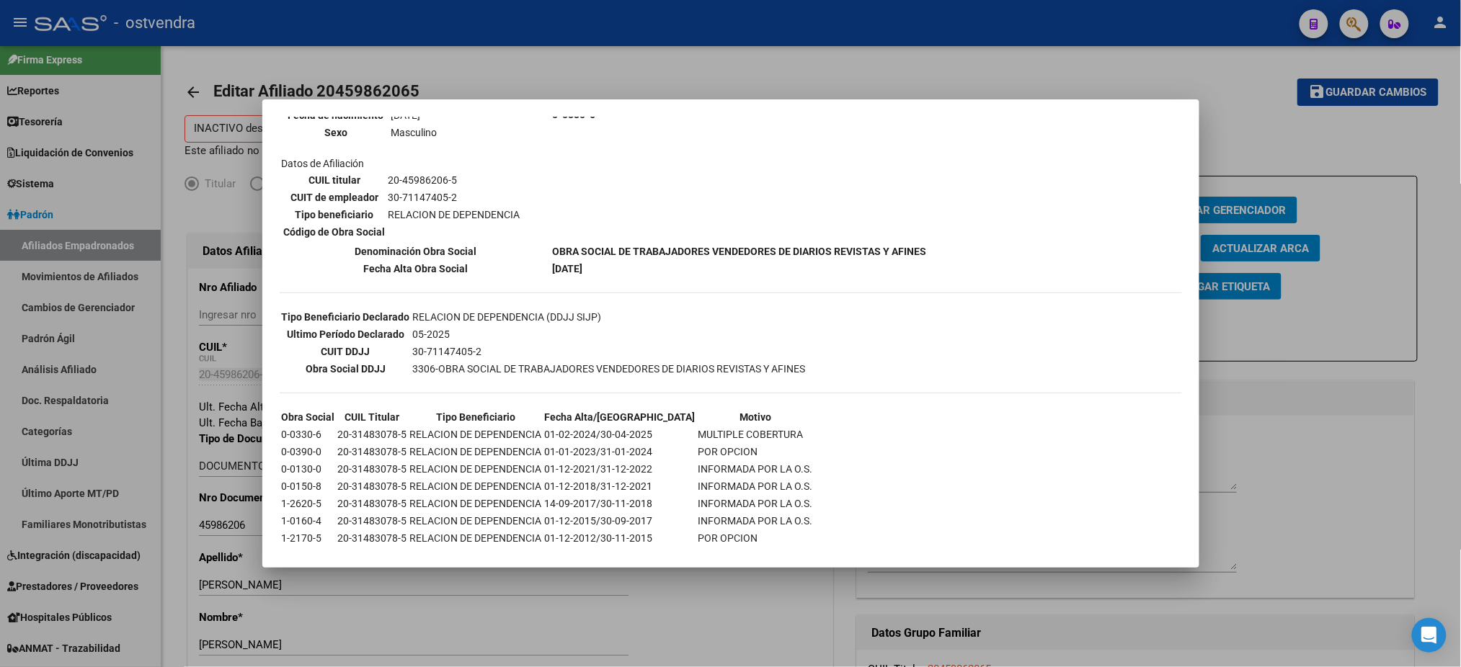
scroll to position [208, 0]
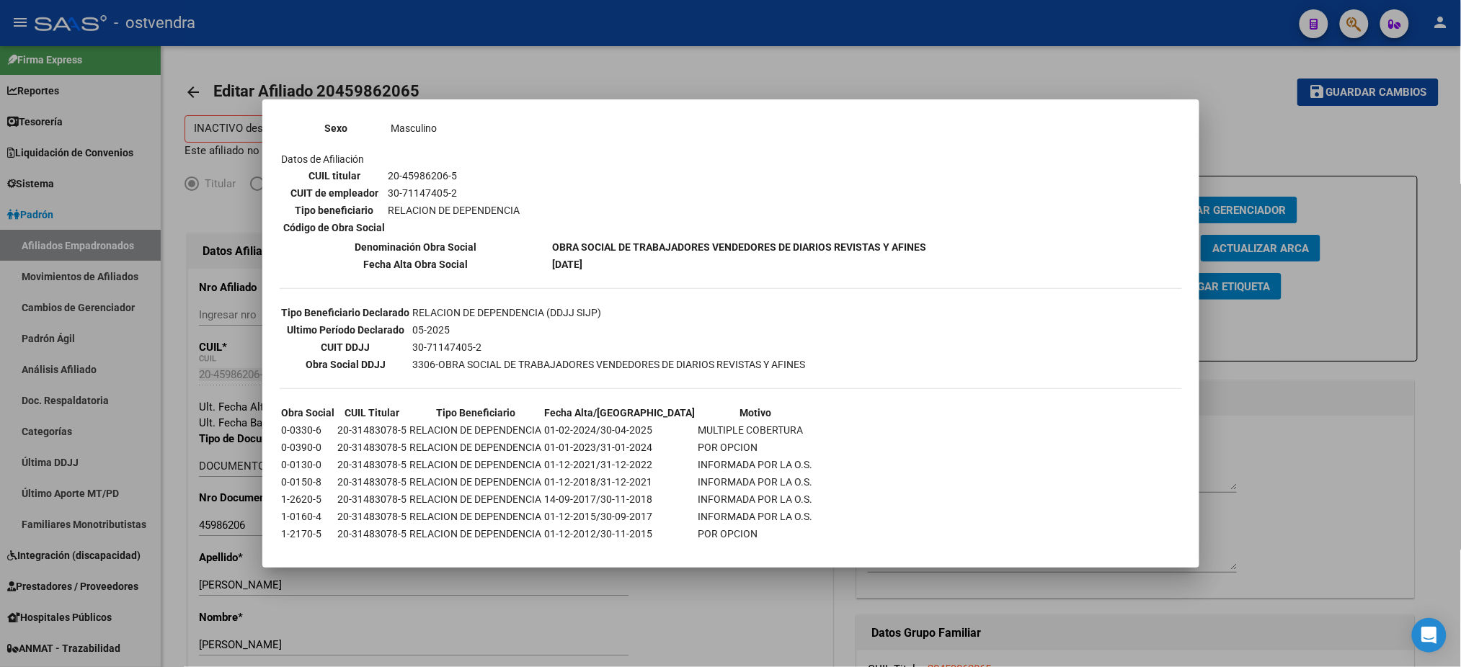
click at [736, 73] on div at bounding box center [730, 333] width 1461 height 667
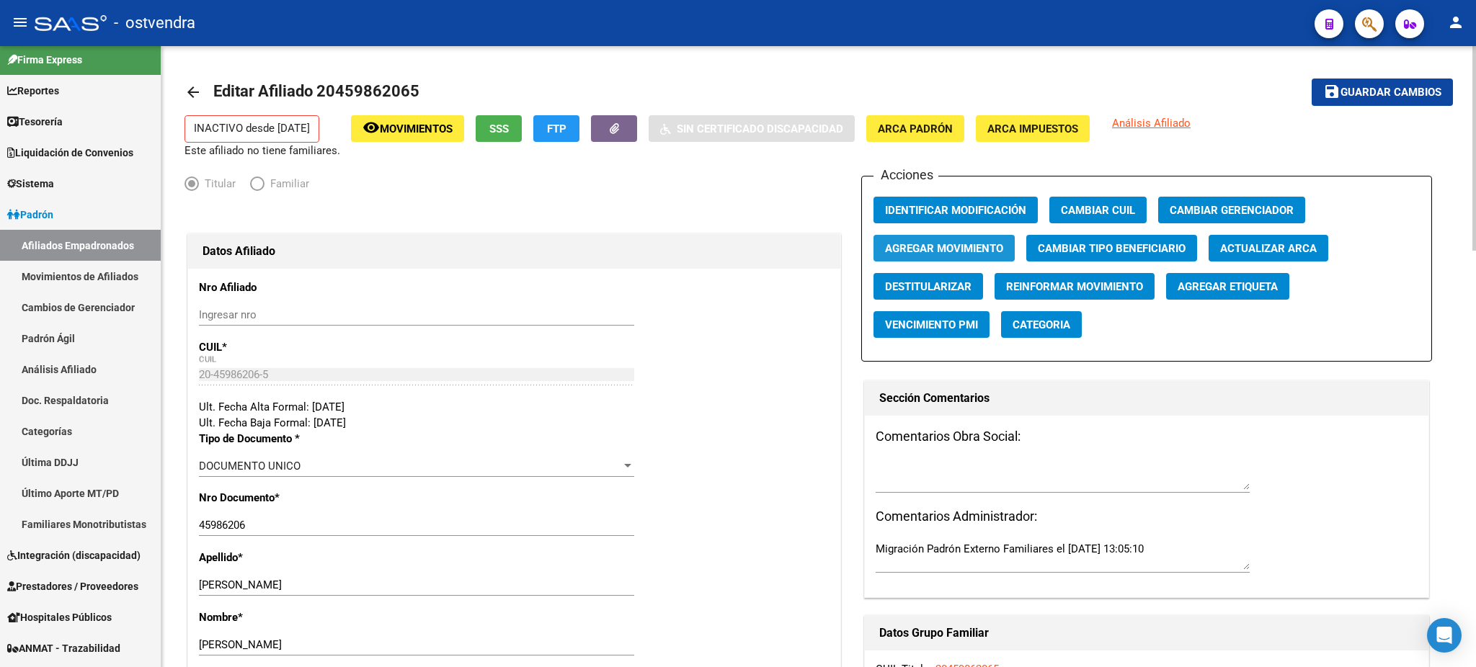
click at [952, 242] on span "Agregar Movimiento" at bounding box center [944, 248] width 118 height 13
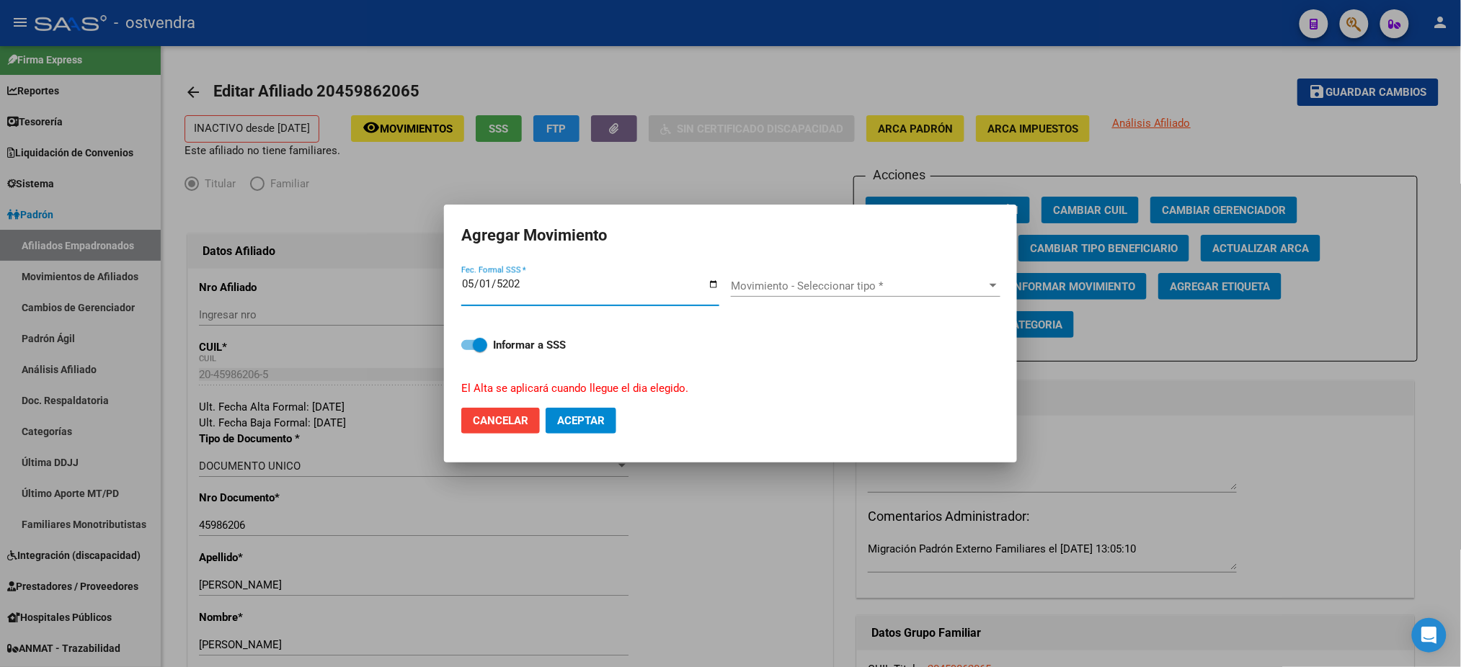
type input "[DATE]"
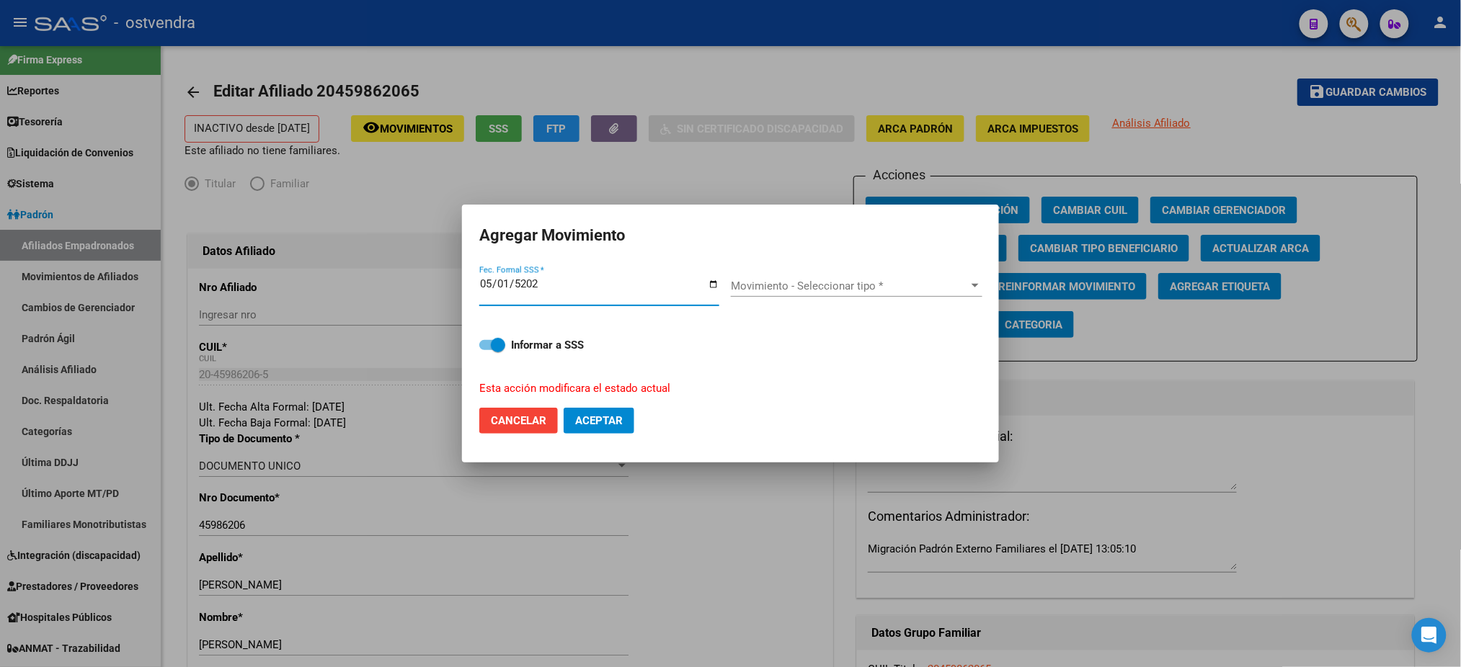
click at [901, 290] on span "Movimiento - Seleccionar tipo *" at bounding box center [850, 286] width 239 height 13
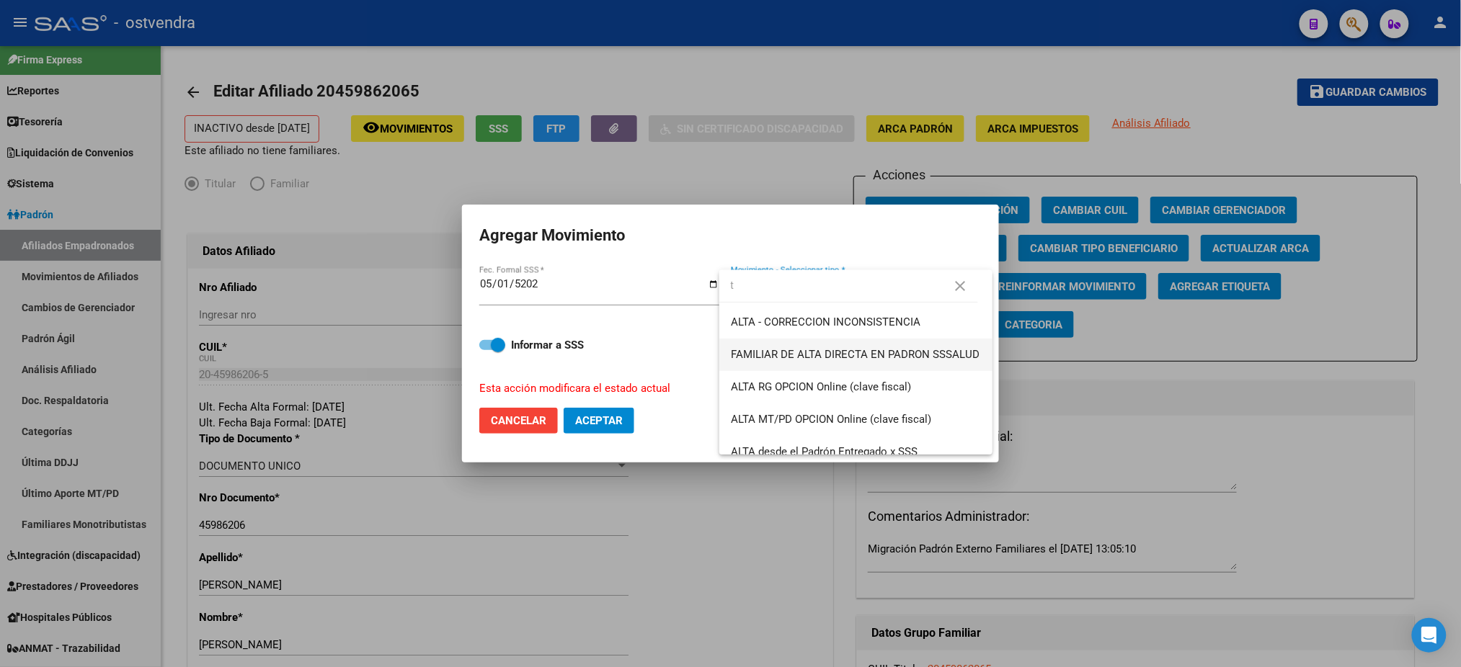
scroll to position [0, 0]
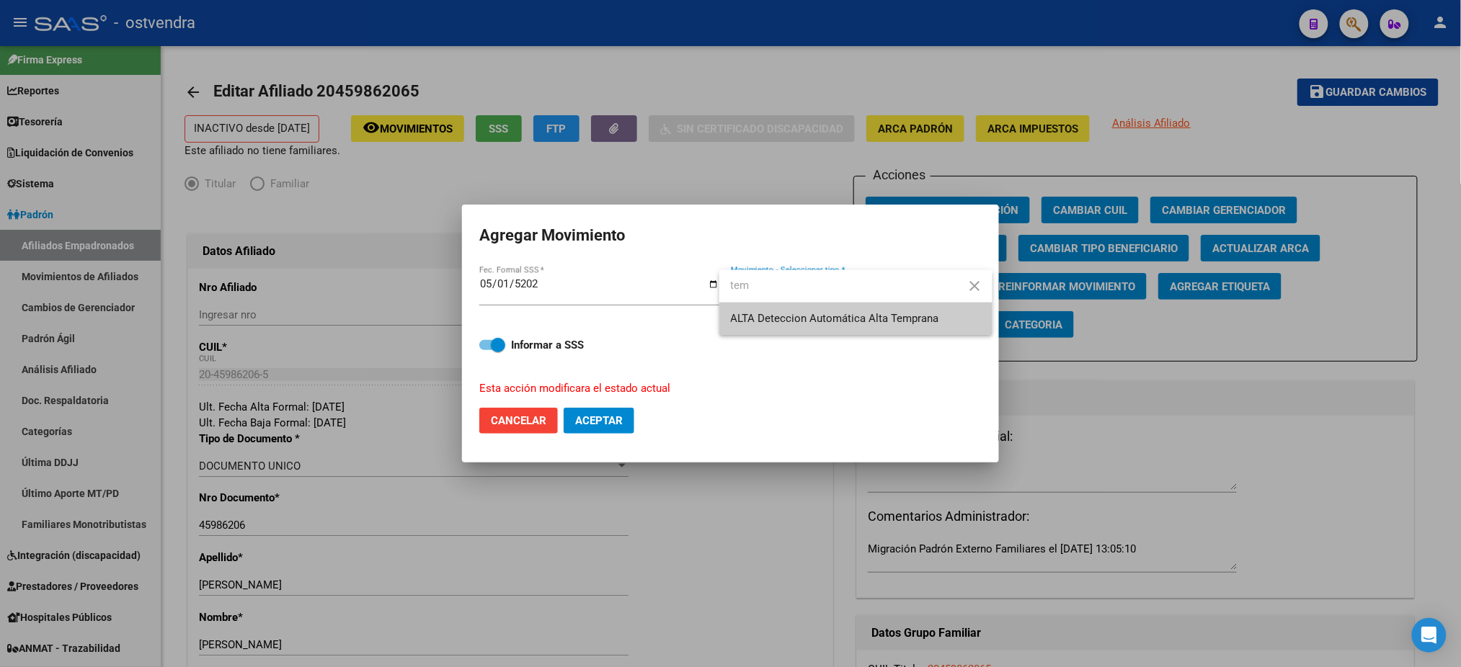
type input "tem"
click at [886, 324] on span "ALTA Deteccion Automática Alta Temprana" at bounding box center [835, 318] width 208 height 13
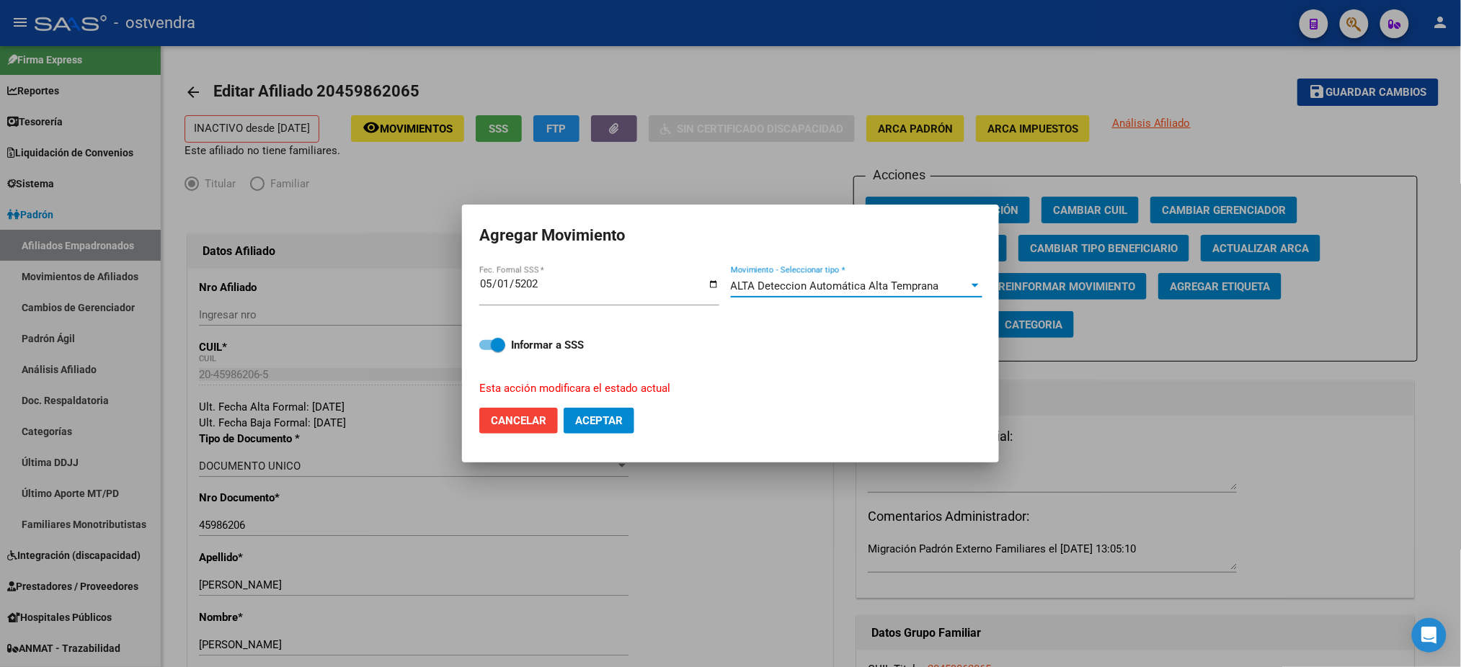
click at [490, 339] on label "Informar a SSS" at bounding box center [730, 345] width 502 height 17
click at [486, 350] on input "Informar a SSS" at bounding box center [486, 350] width 1 height 1
checkbox input "false"
click at [600, 424] on span "Aceptar" at bounding box center [599, 420] width 48 height 13
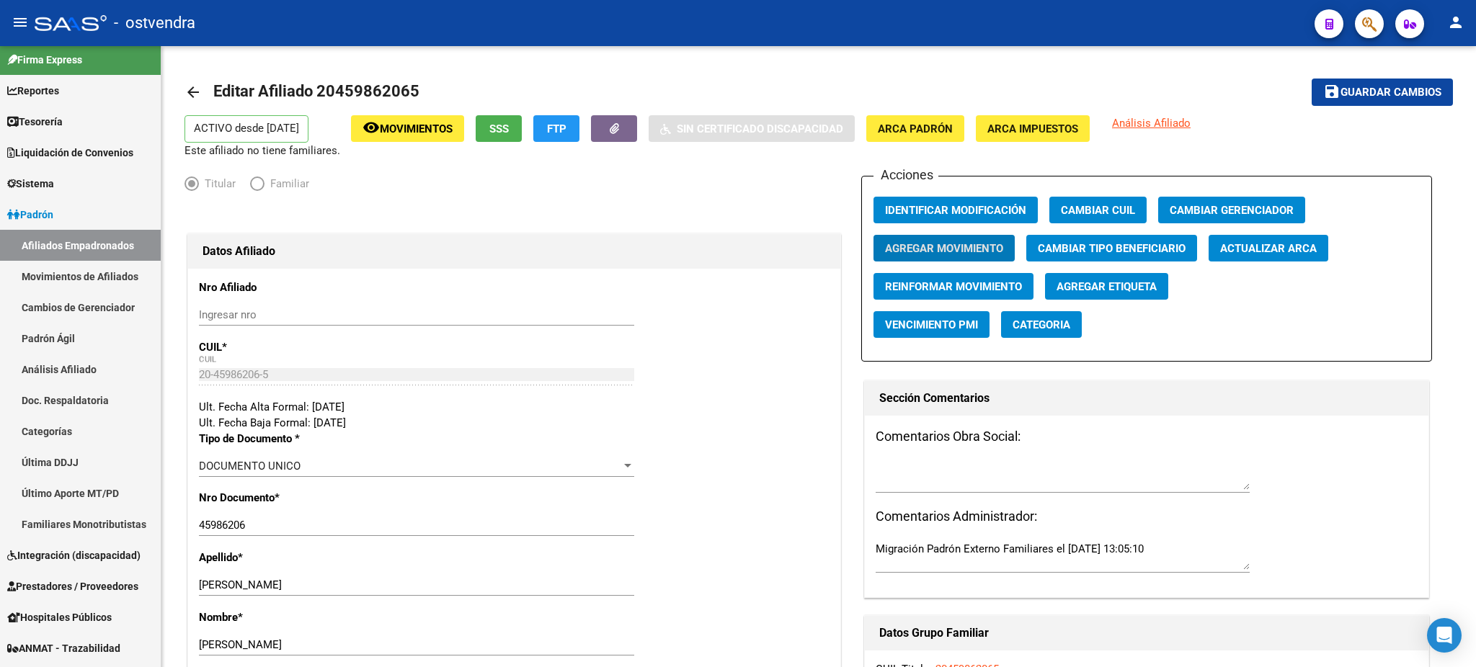
click at [1380, 23] on button "button" at bounding box center [1369, 23] width 29 height 29
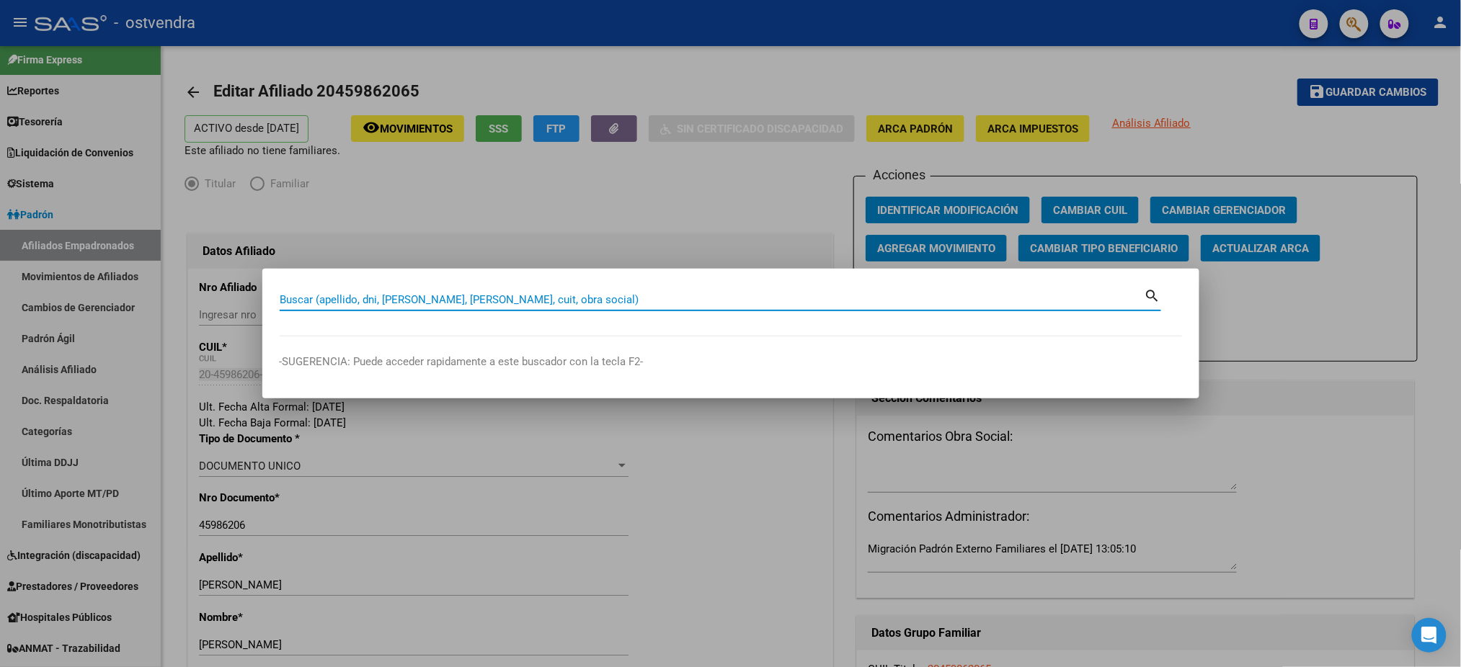
paste input "27592648666"
type input "27592648666"
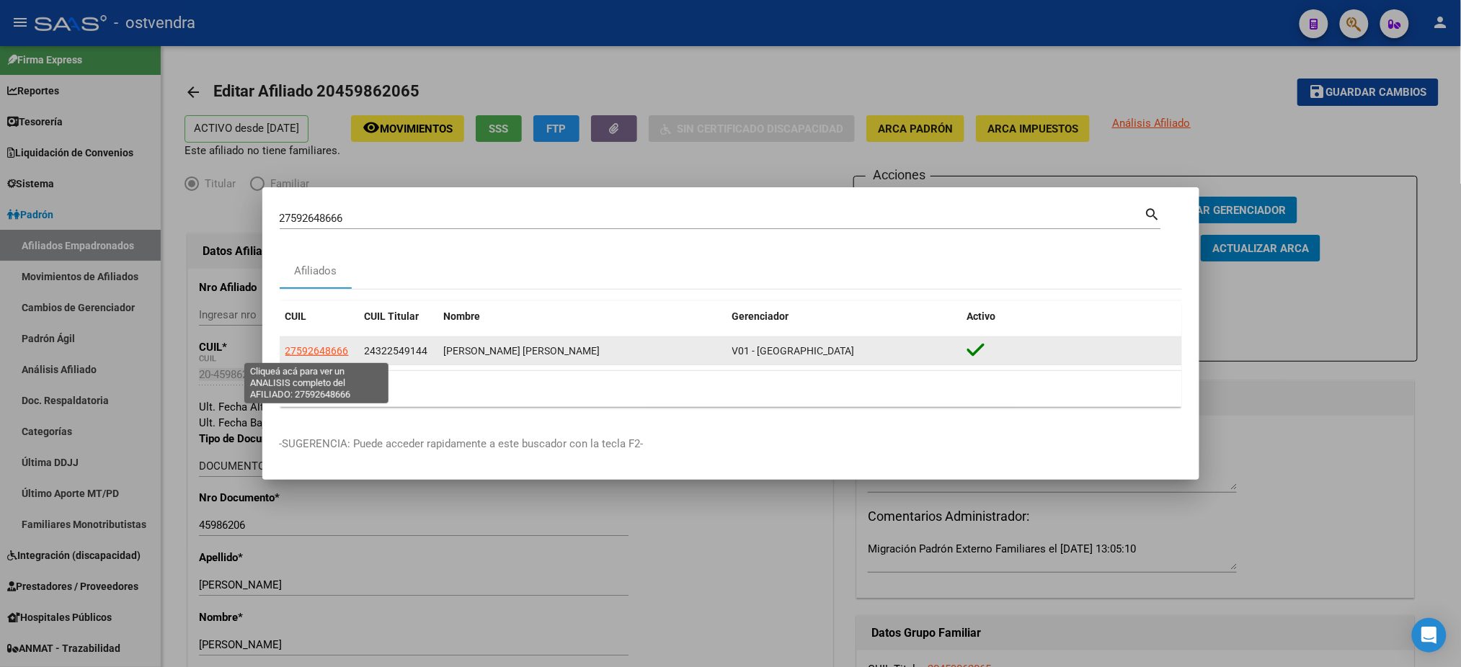
click at [303, 350] on span "27592648666" at bounding box center [316, 351] width 63 height 12
type textarea "27592648666"
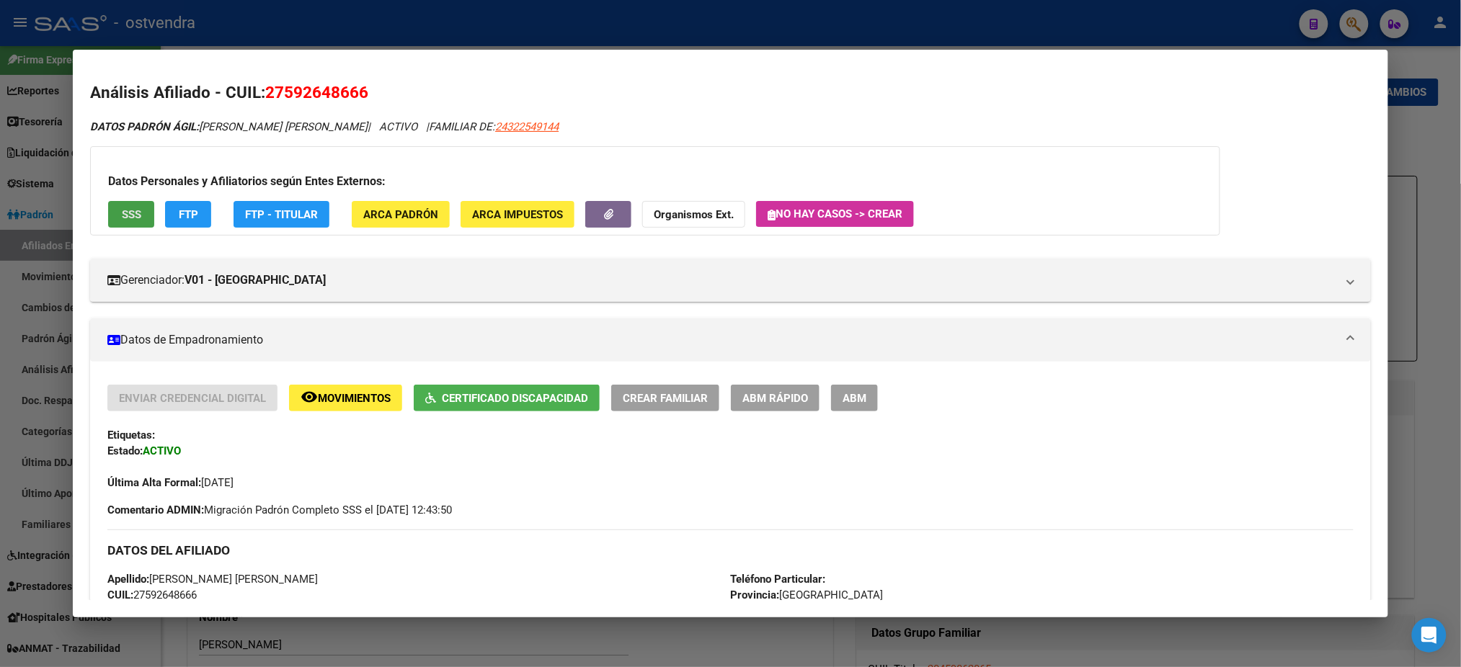
click at [124, 218] on span "SSS" at bounding box center [131, 214] width 19 height 13
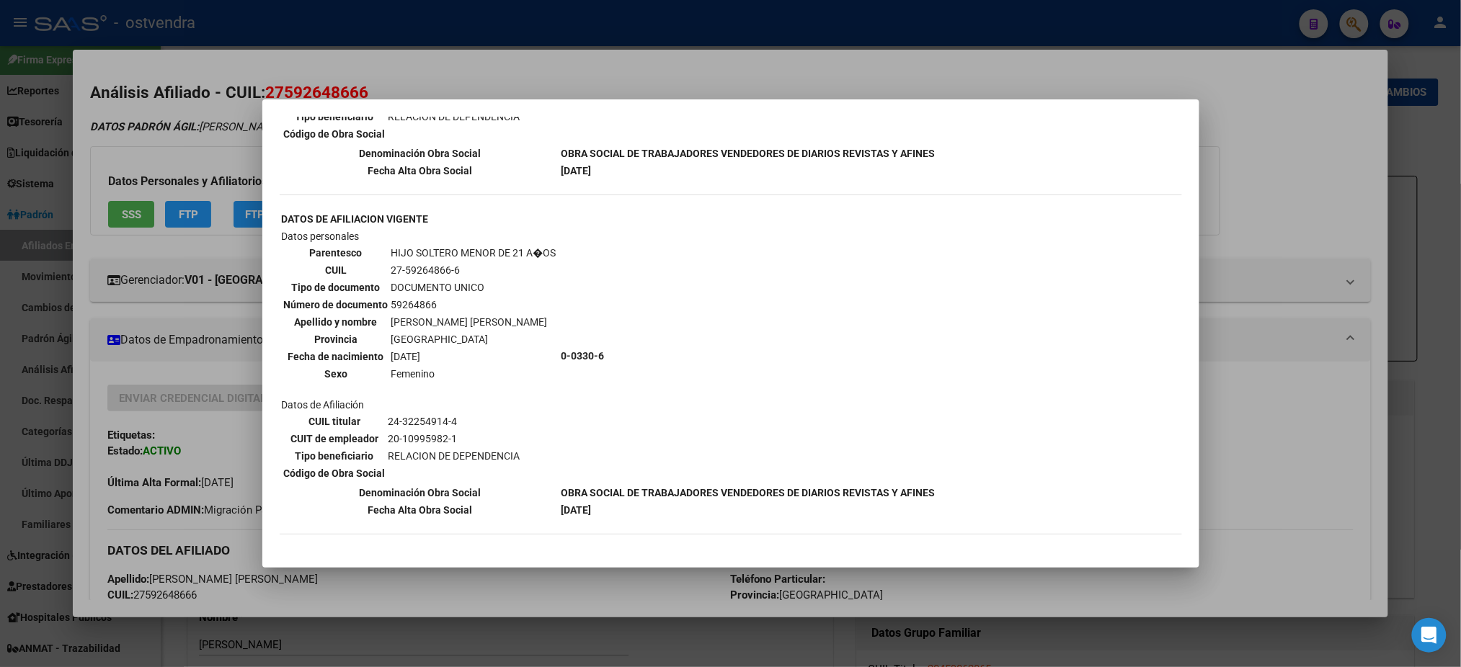
scroll to position [1088, 0]
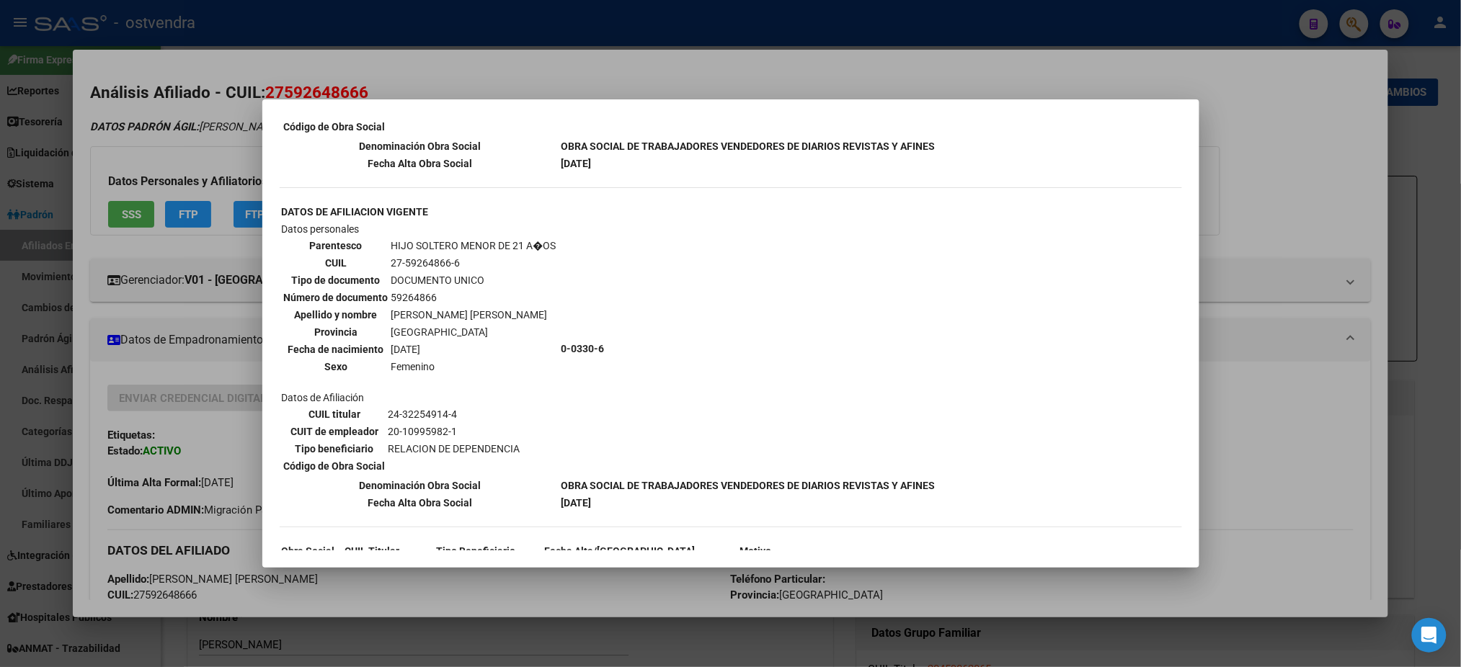
click at [163, 138] on div at bounding box center [730, 333] width 1461 height 667
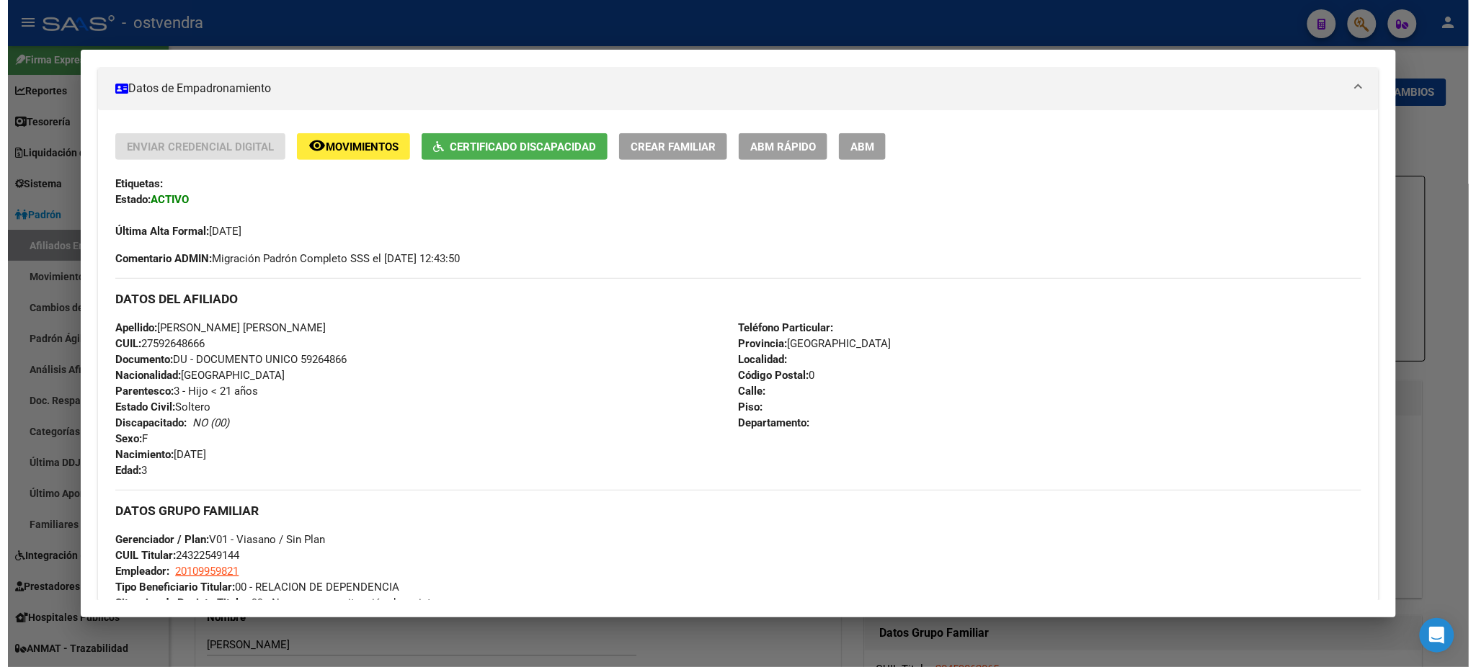
scroll to position [256, 0]
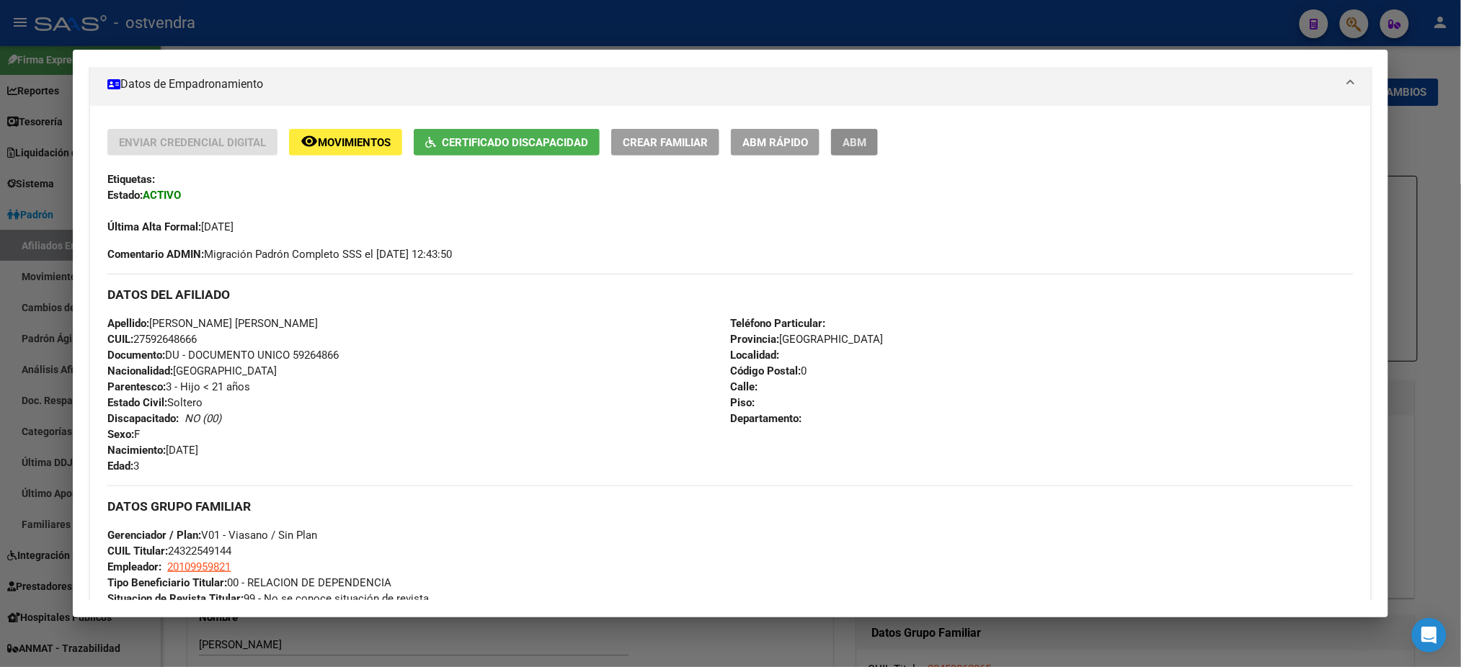
click at [866, 147] on button "ABM" at bounding box center [854, 142] width 47 height 27
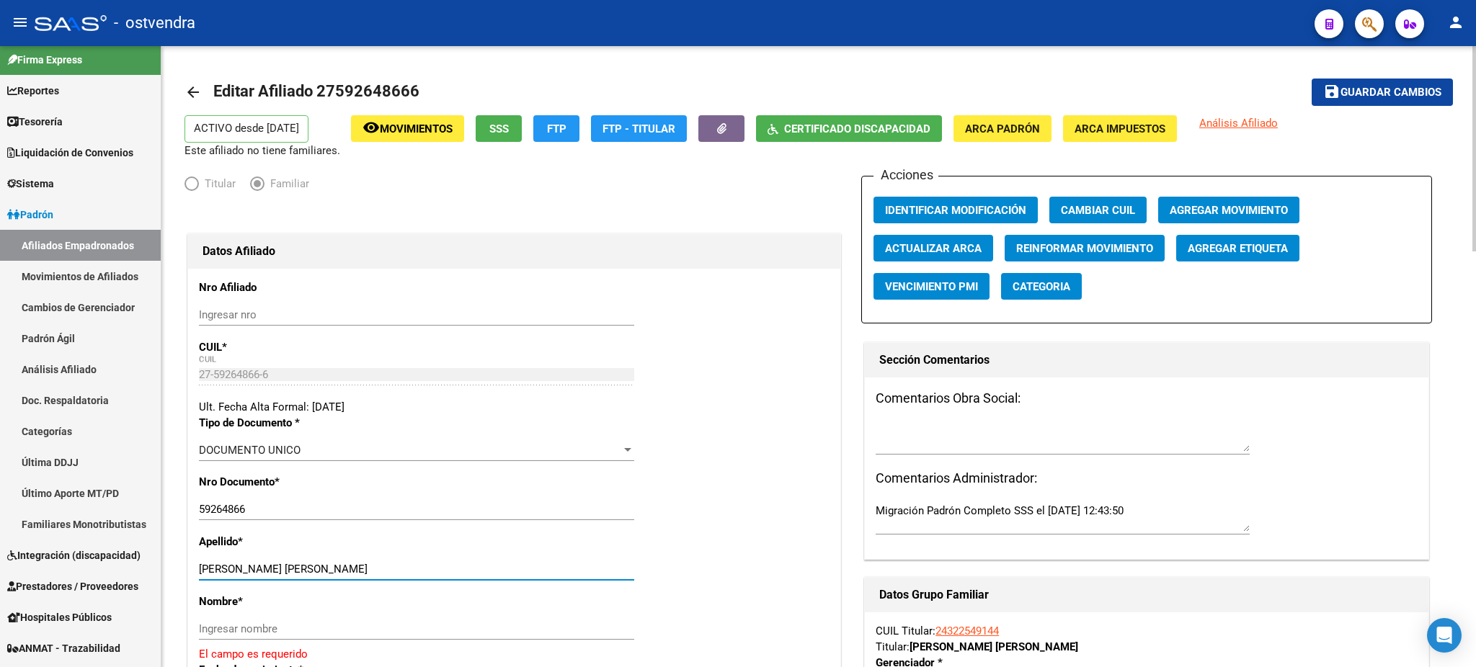
drag, startPoint x: 244, startPoint y: 574, endPoint x: 428, endPoint y: 575, distance: 183.8
click at [432, 571] on input "[PERSON_NAME] [PERSON_NAME]" at bounding box center [416, 569] width 435 height 13
click at [386, 626] on input "Ingresar nombre" at bounding box center [416, 629] width 435 height 13
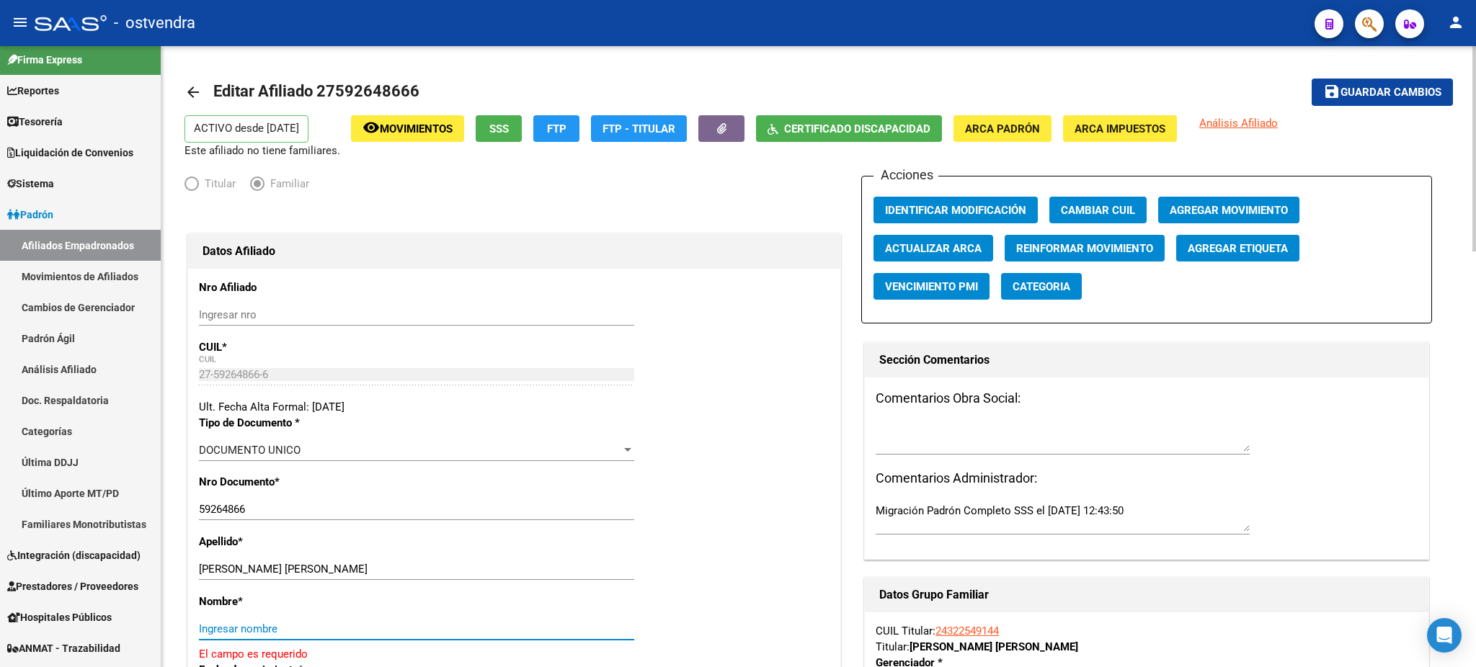
paste input "[PERSON_NAME]"
type input "[PERSON_NAME]"
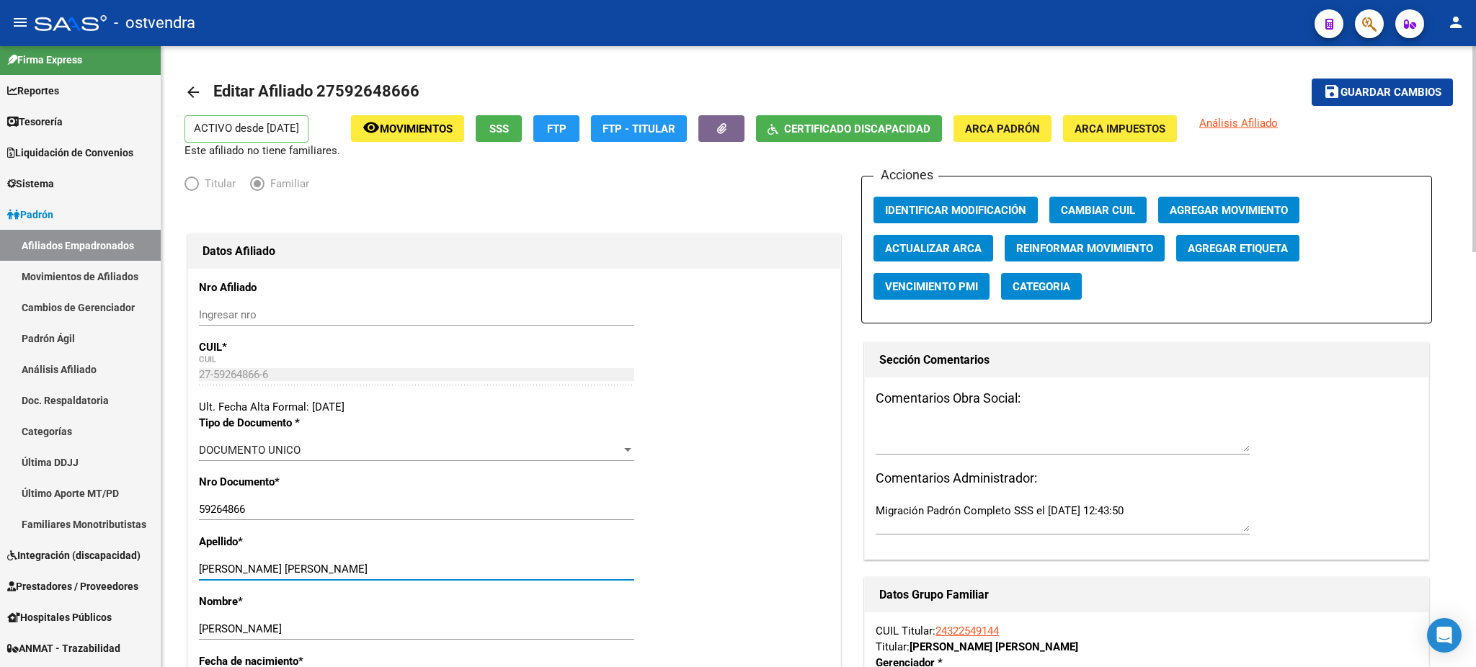
drag, startPoint x: 244, startPoint y: 570, endPoint x: 524, endPoint y: 582, distance: 280.6
click at [524, 582] on div "[PERSON_NAME] [PERSON_NAME] apellido" at bounding box center [416, 576] width 435 height 35
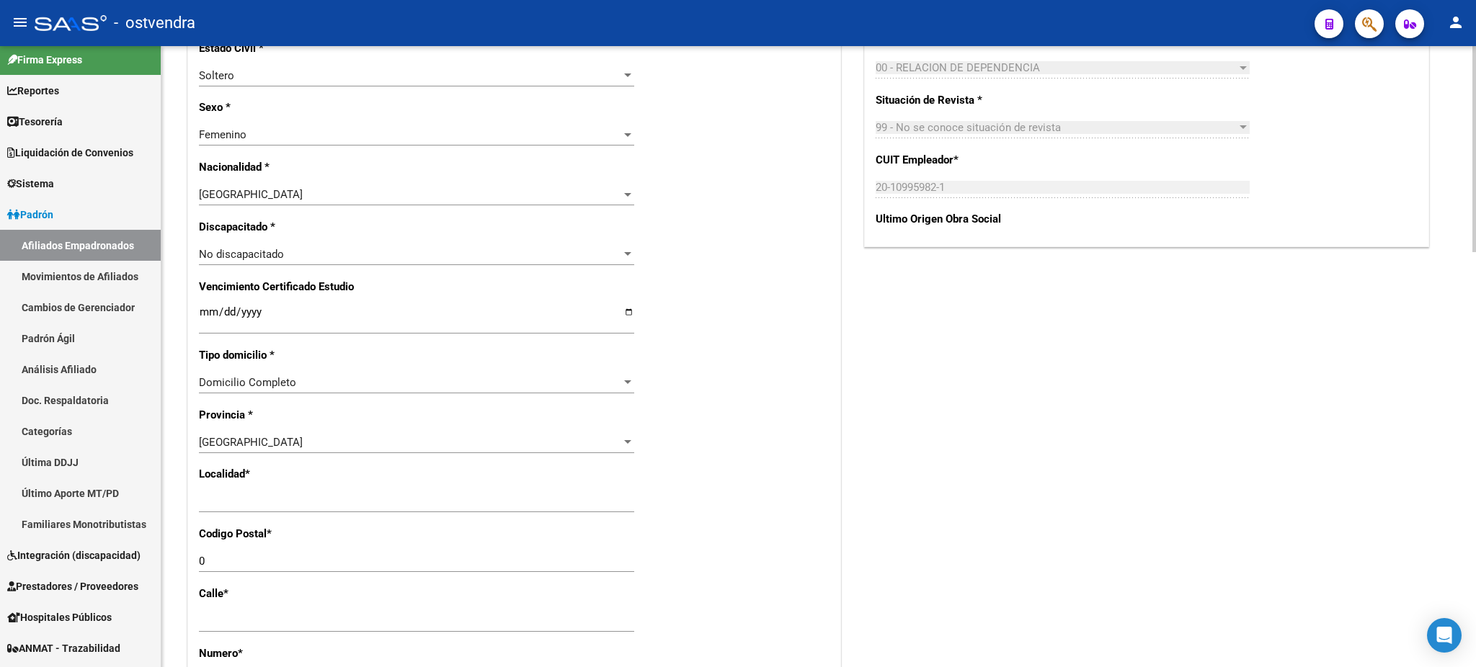
scroll to position [614, 0]
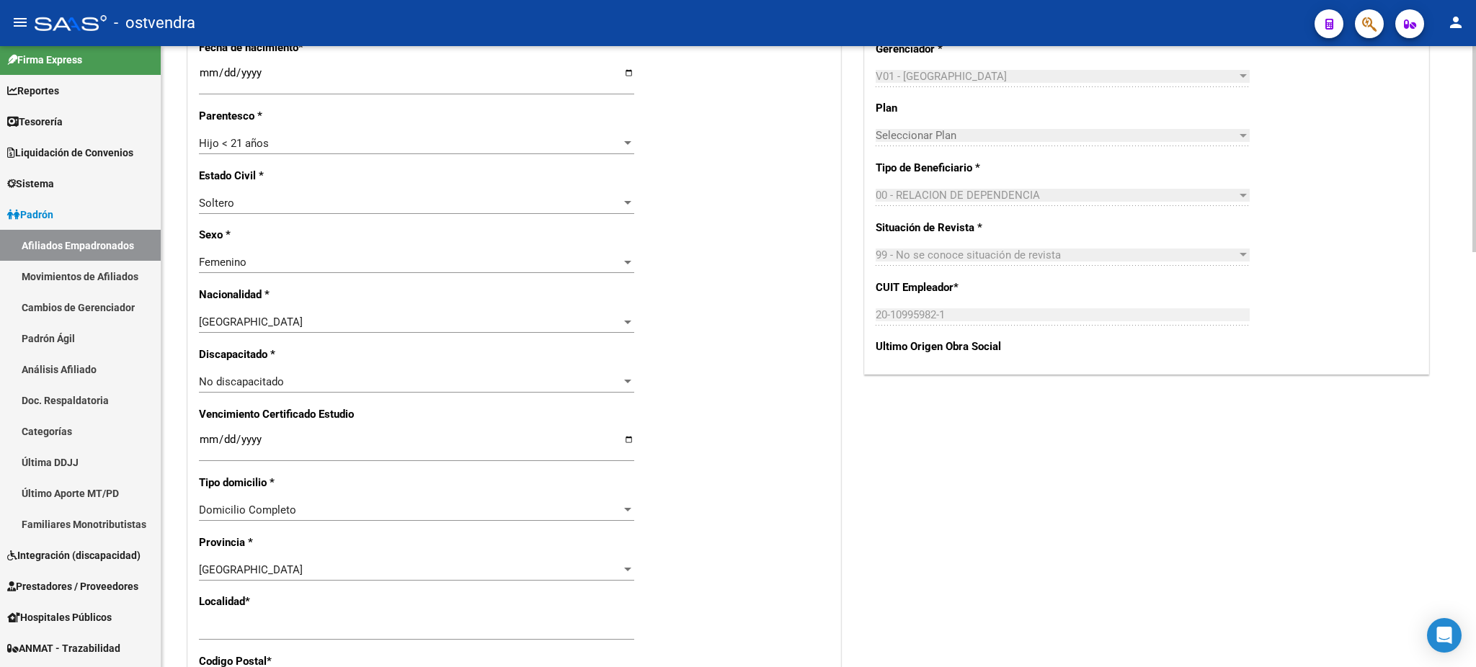
type input "[PERSON_NAME]"
click at [428, 383] on div "No discapacitado" at bounding box center [410, 381] width 422 height 13
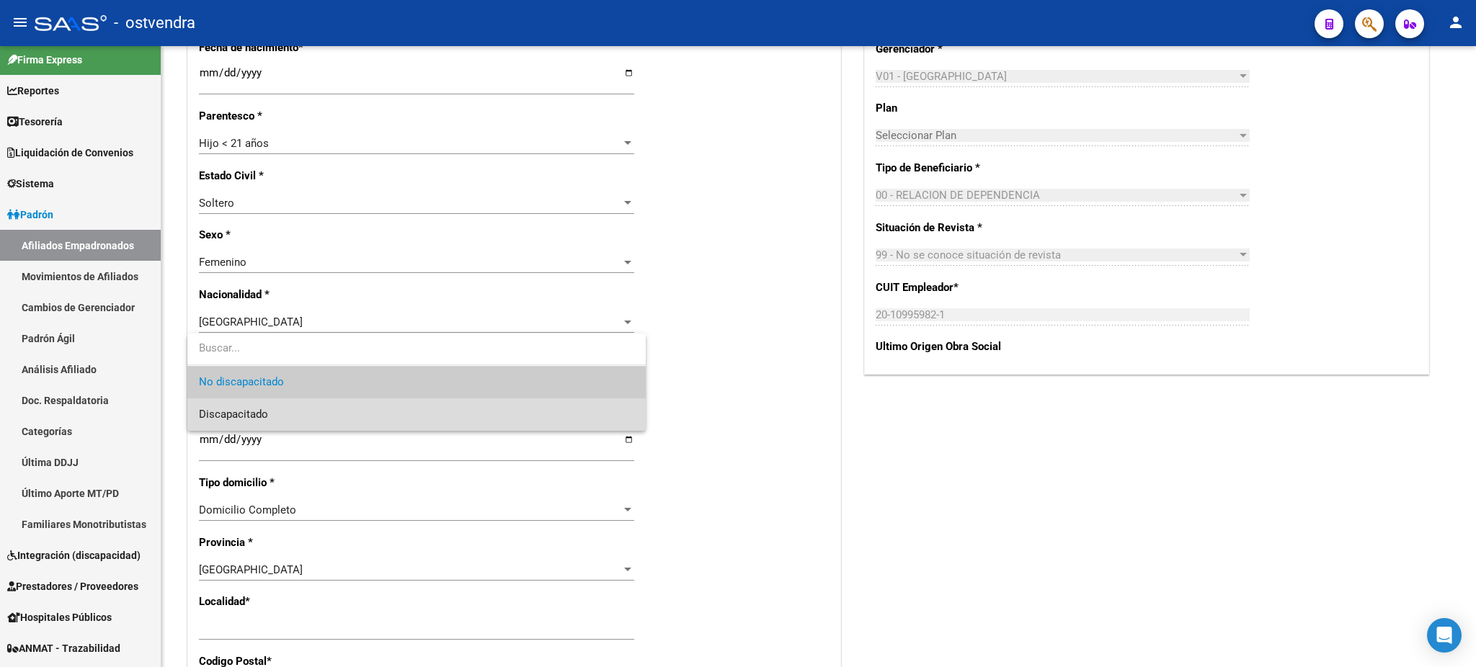
click at [430, 412] on span "Discapacitado" at bounding box center [416, 415] width 435 height 32
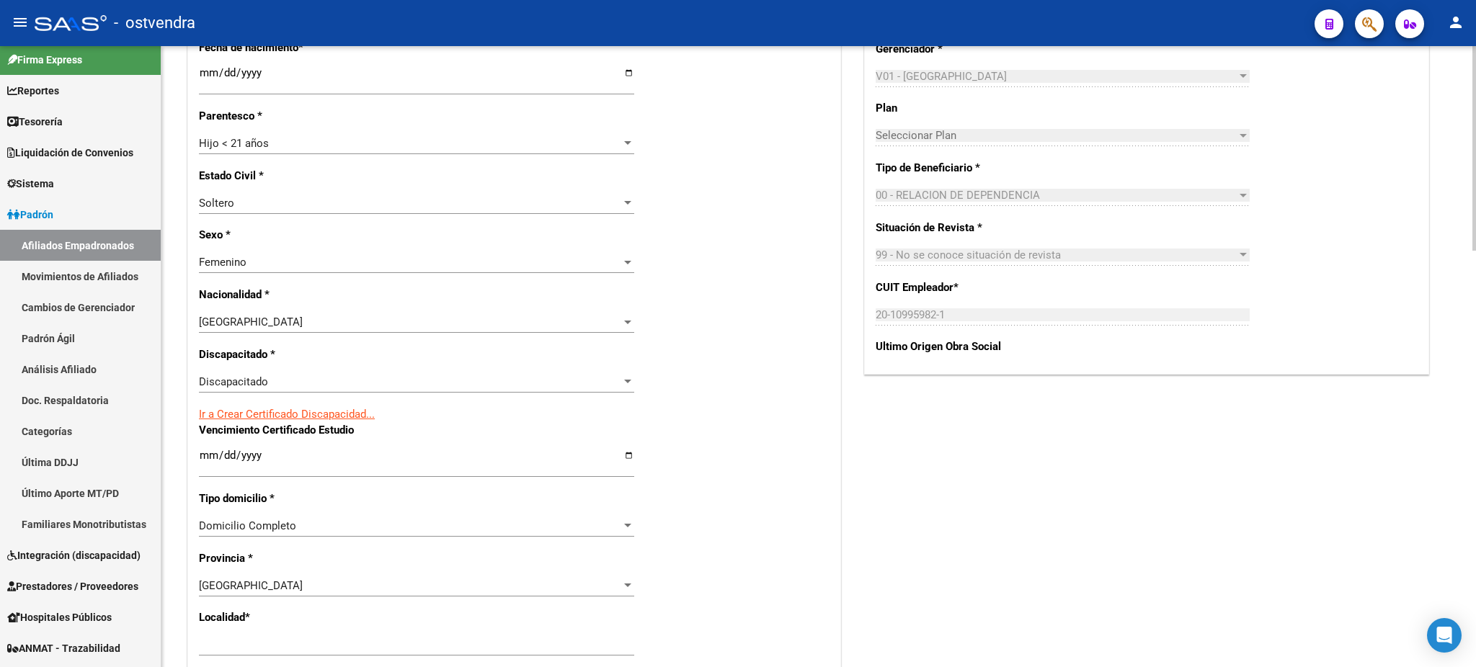
click at [961, 481] on div "Acciones Identificar Modificación Cambiar CUIL Agregar Movimiento Actualizar AR…" at bounding box center [1146, 391] width 571 height 1659
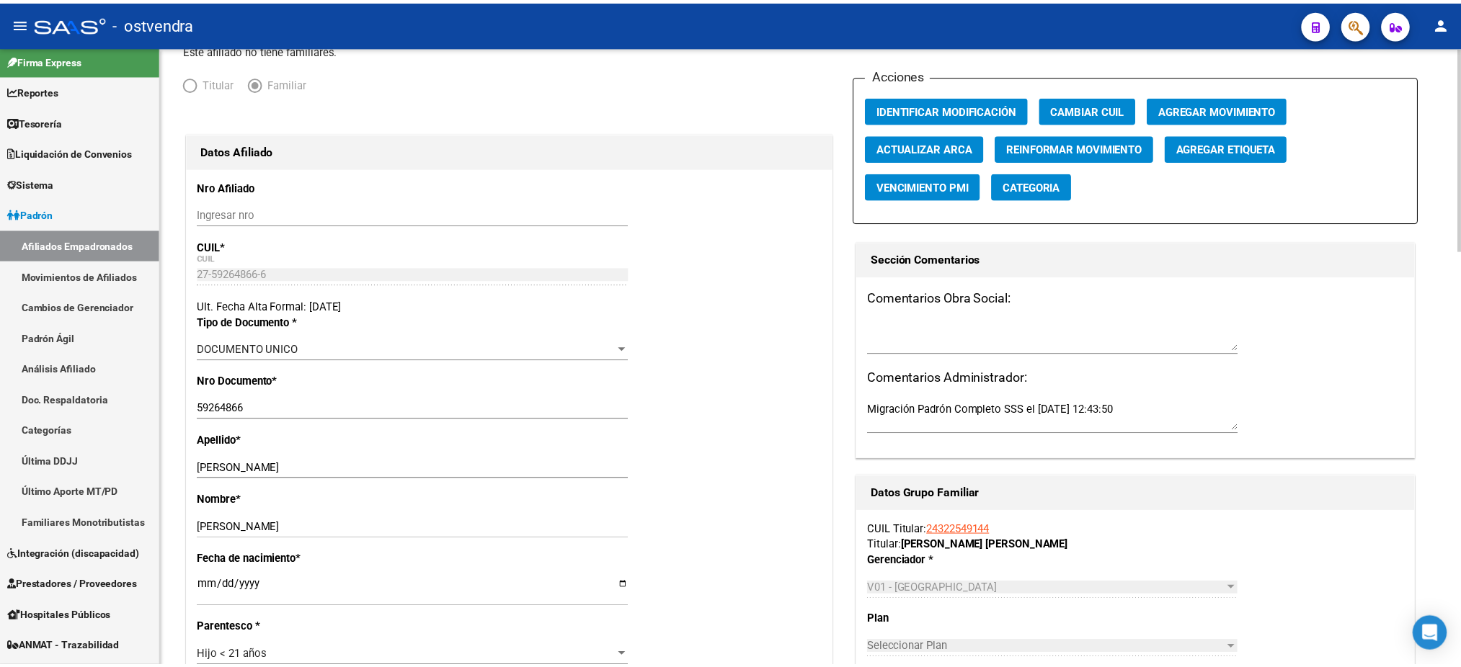
scroll to position [0, 0]
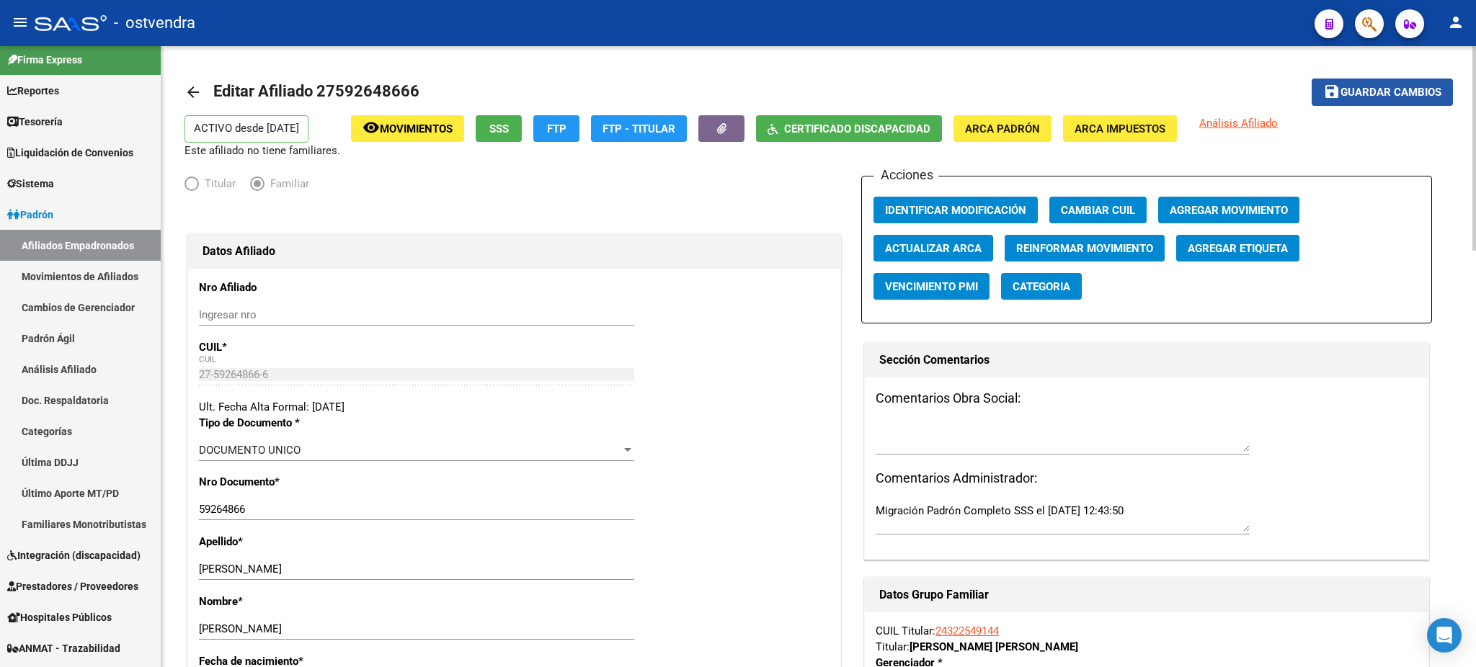
click at [1396, 95] on span "Guardar cambios" at bounding box center [1390, 92] width 101 height 13
click at [1382, 13] on app-search-popup at bounding box center [1369, 22] width 29 height 18
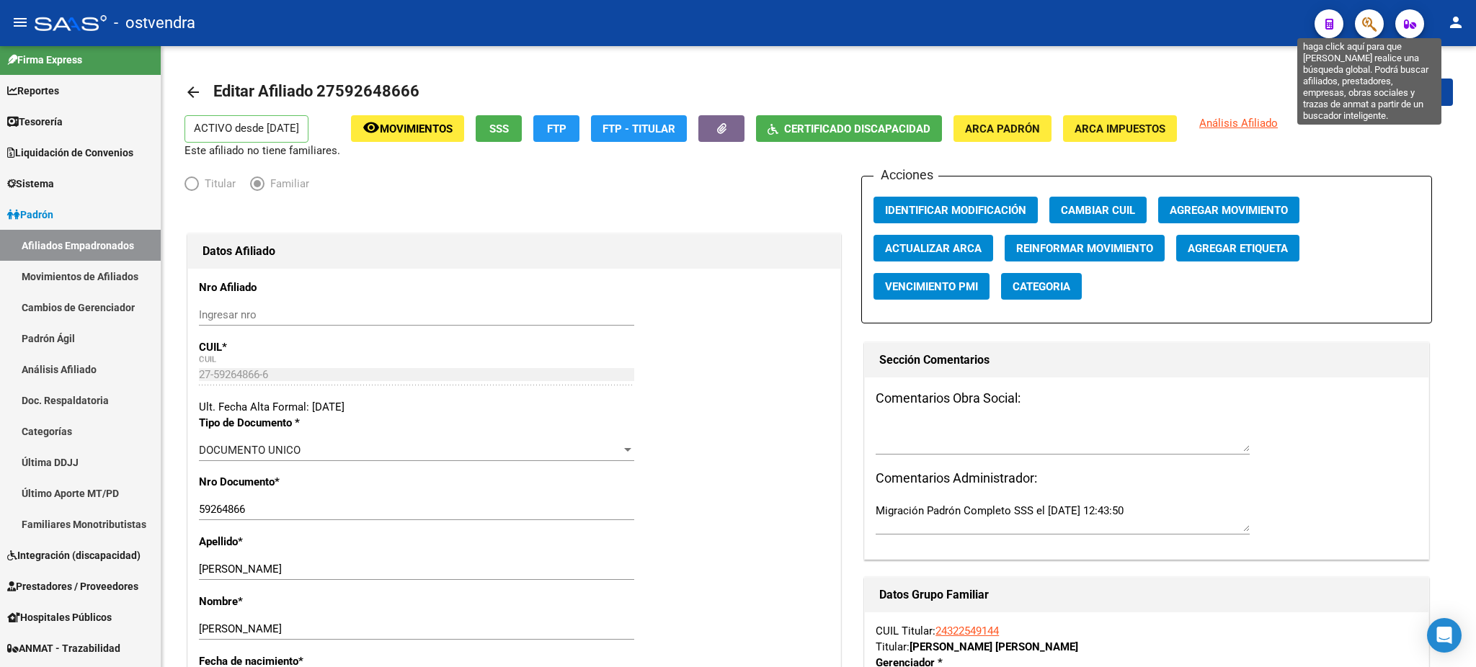
click at [1376, 19] on icon "button" at bounding box center [1369, 24] width 14 height 17
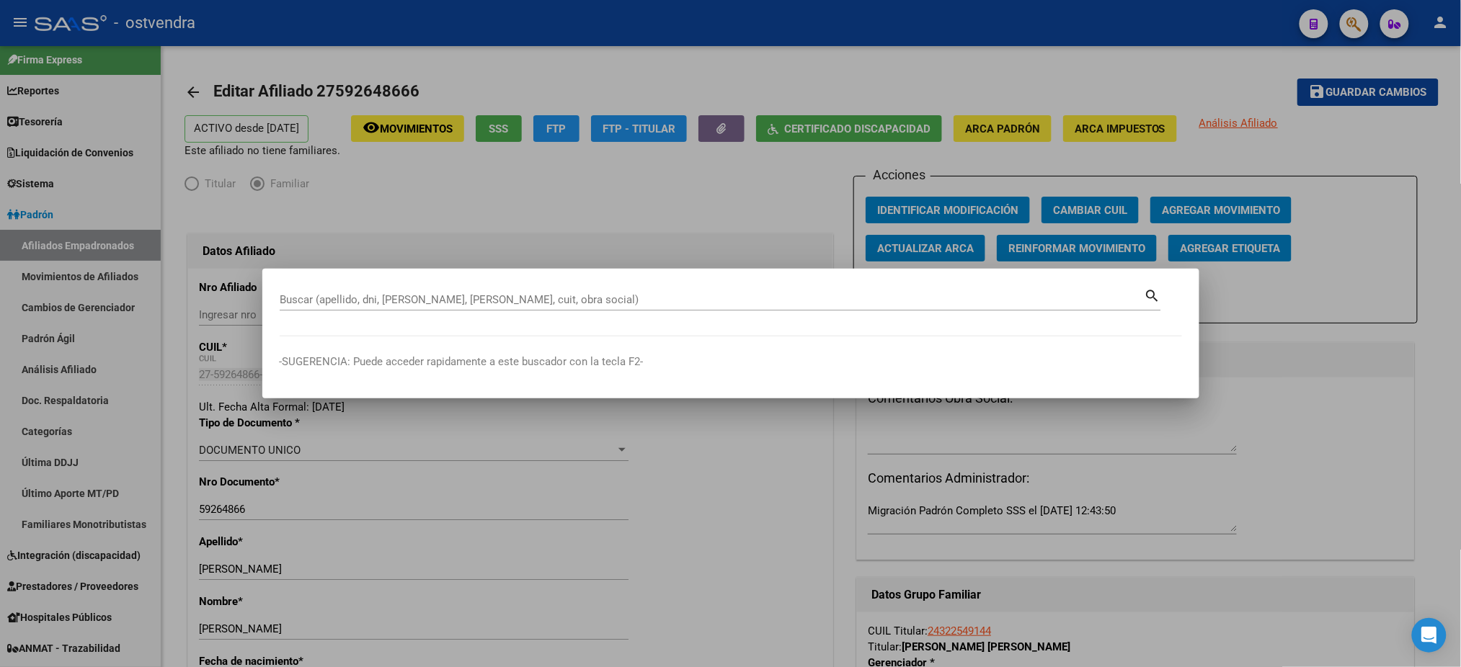
paste input "46096260"
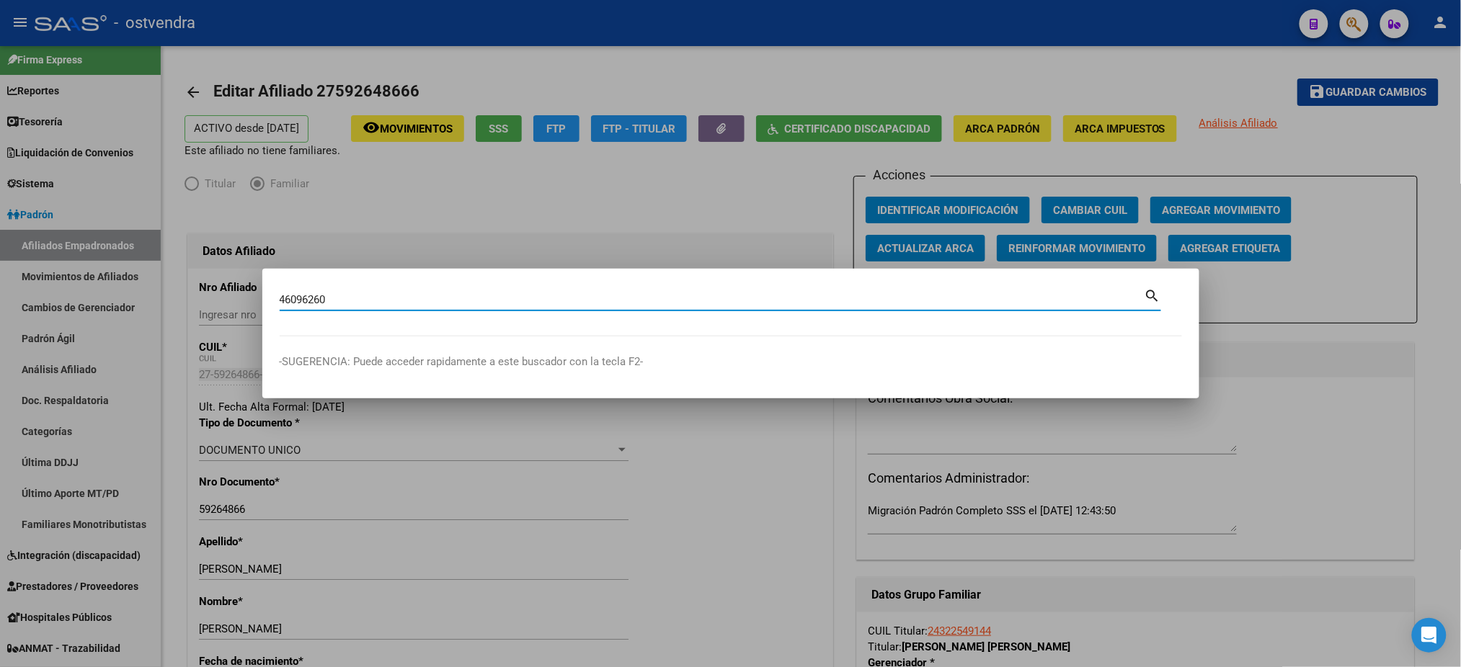
type input "46096260"
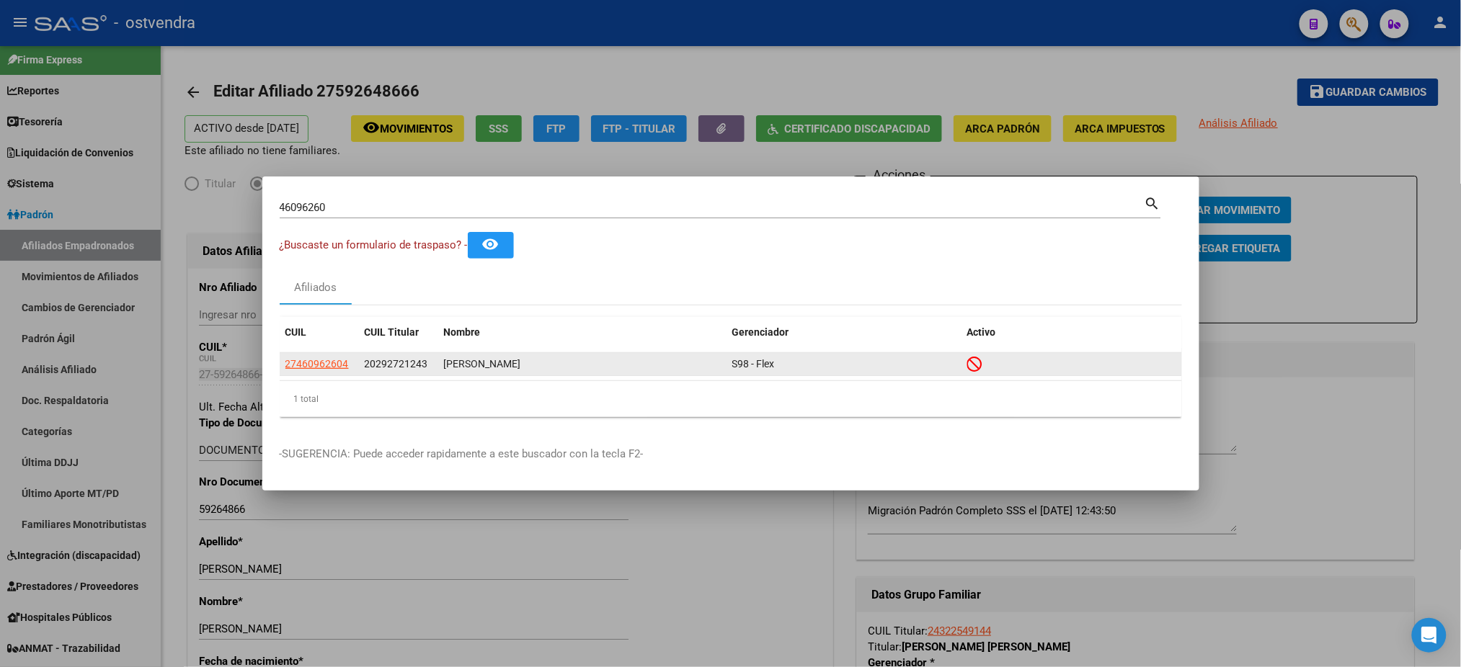
click at [337, 354] on datatable-body-cell "27460962604" at bounding box center [319, 364] width 79 height 22
click at [341, 357] on app-link-go-to "27460962604" at bounding box center [316, 364] width 63 height 17
click at [344, 364] on span "27460962604" at bounding box center [316, 364] width 63 height 12
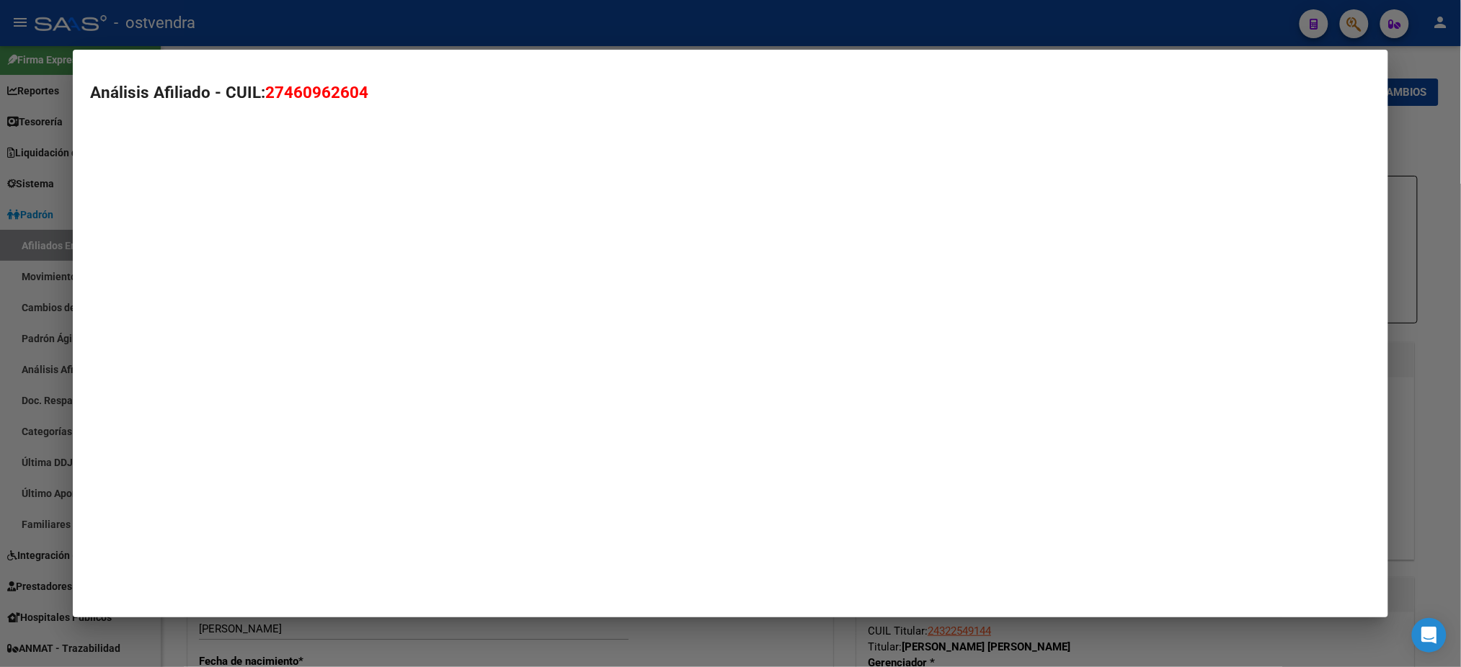
type textarea "27460962604"
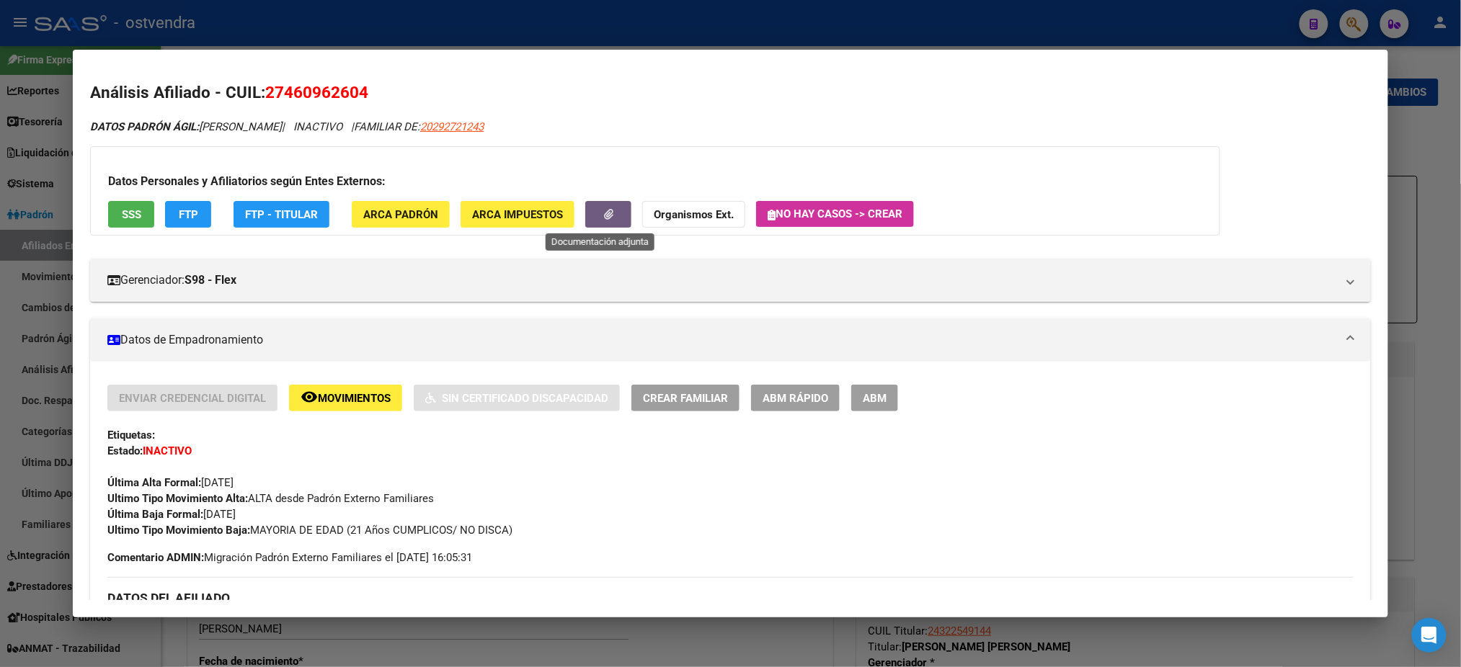
click at [604, 210] on icon "button" at bounding box center [608, 214] width 9 height 11
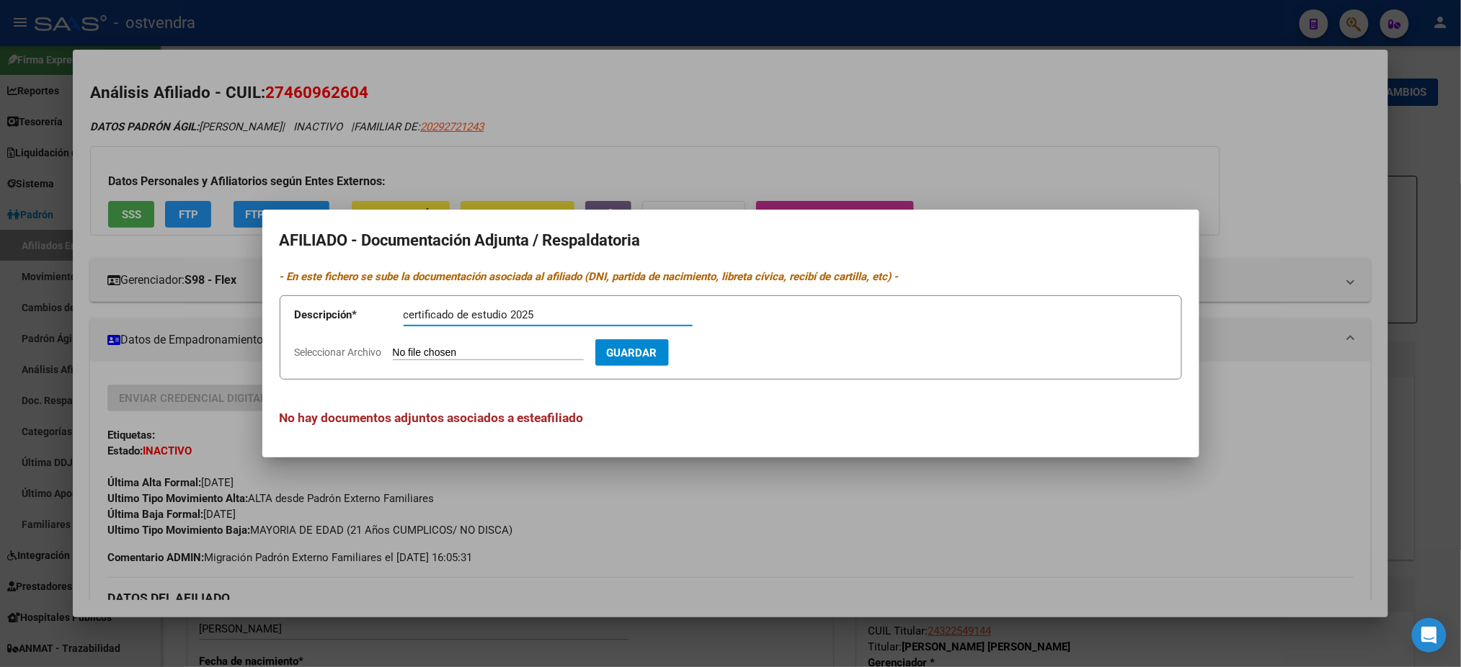
type input "certificado de estudio 2025"
click at [540, 354] on input "Seleccionar Archivo" at bounding box center [488, 354] width 191 height 14
type input "C:\fakepath\comprobante.pdf"
click at [741, 351] on span "Guardar" at bounding box center [715, 353] width 50 height 13
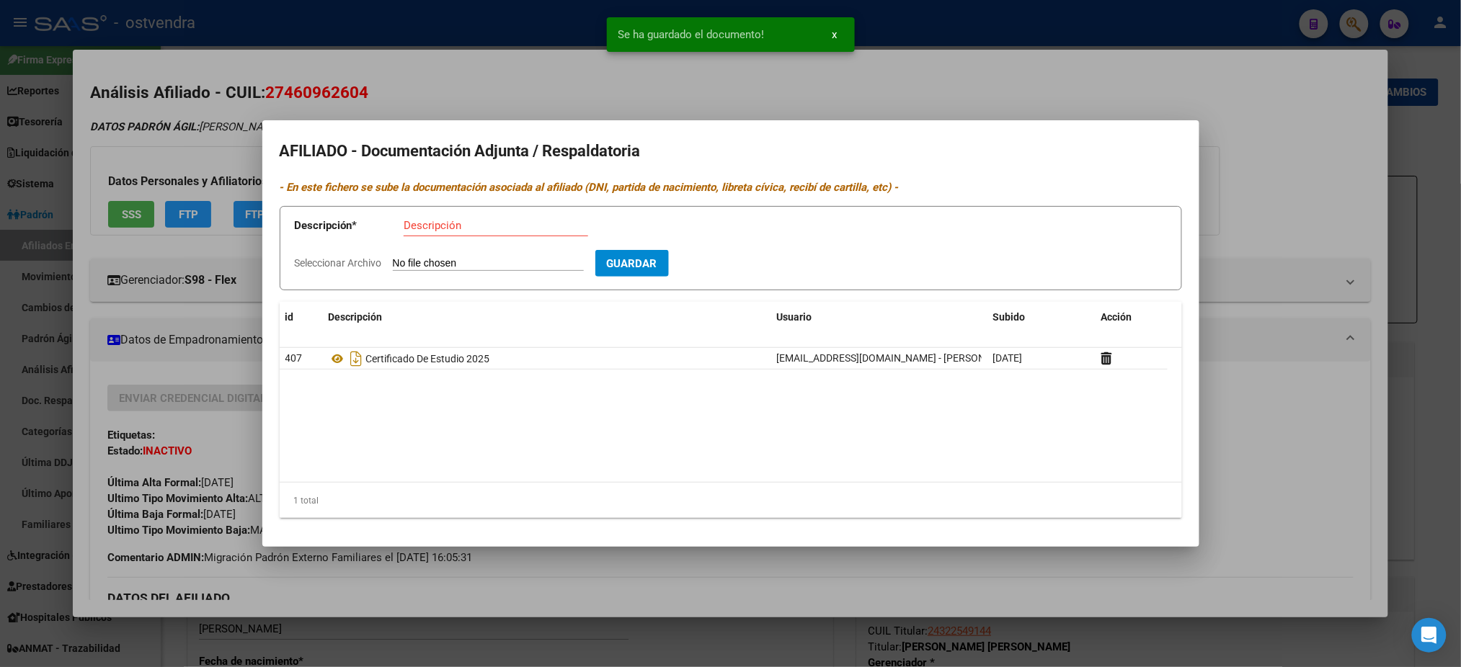
click at [368, 92] on div at bounding box center [730, 333] width 1461 height 667
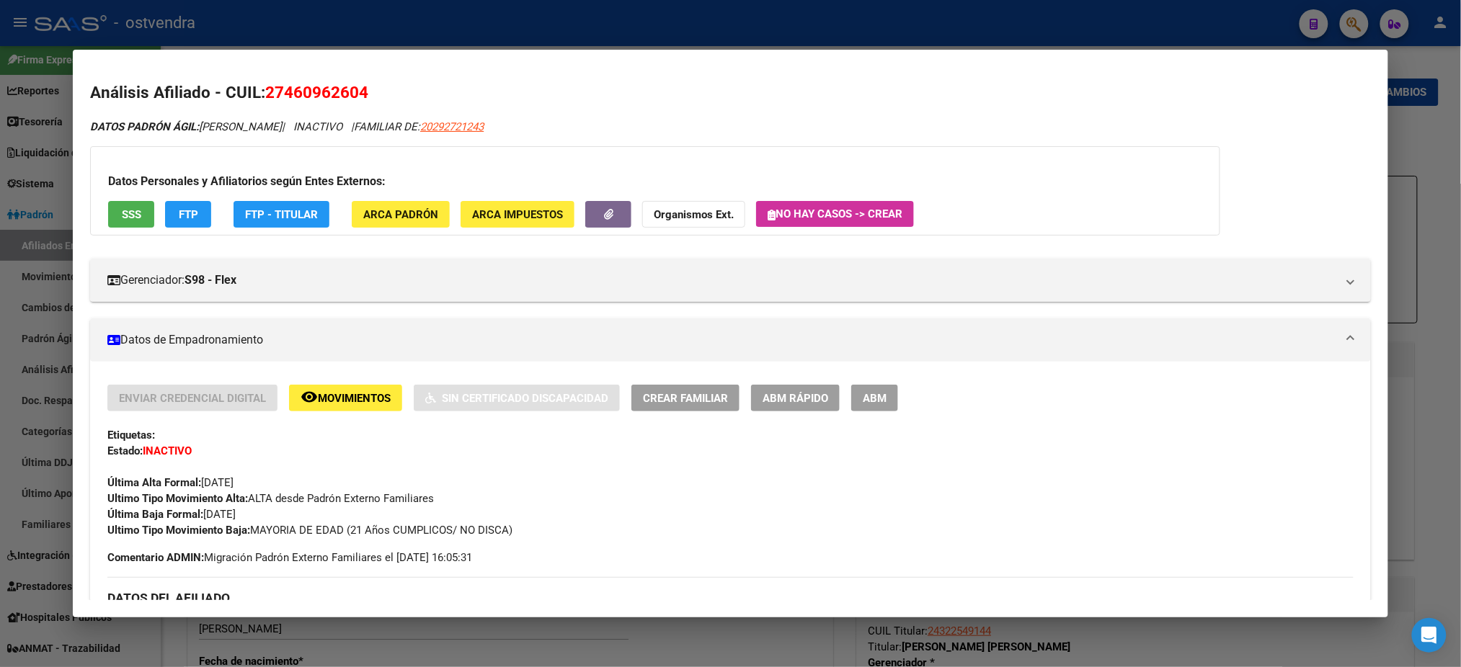
drag, startPoint x: 869, startPoint y: 400, endPoint x: 886, endPoint y: 391, distance: 19.7
click at [870, 401] on span "ABM" at bounding box center [875, 398] width 24 height 13
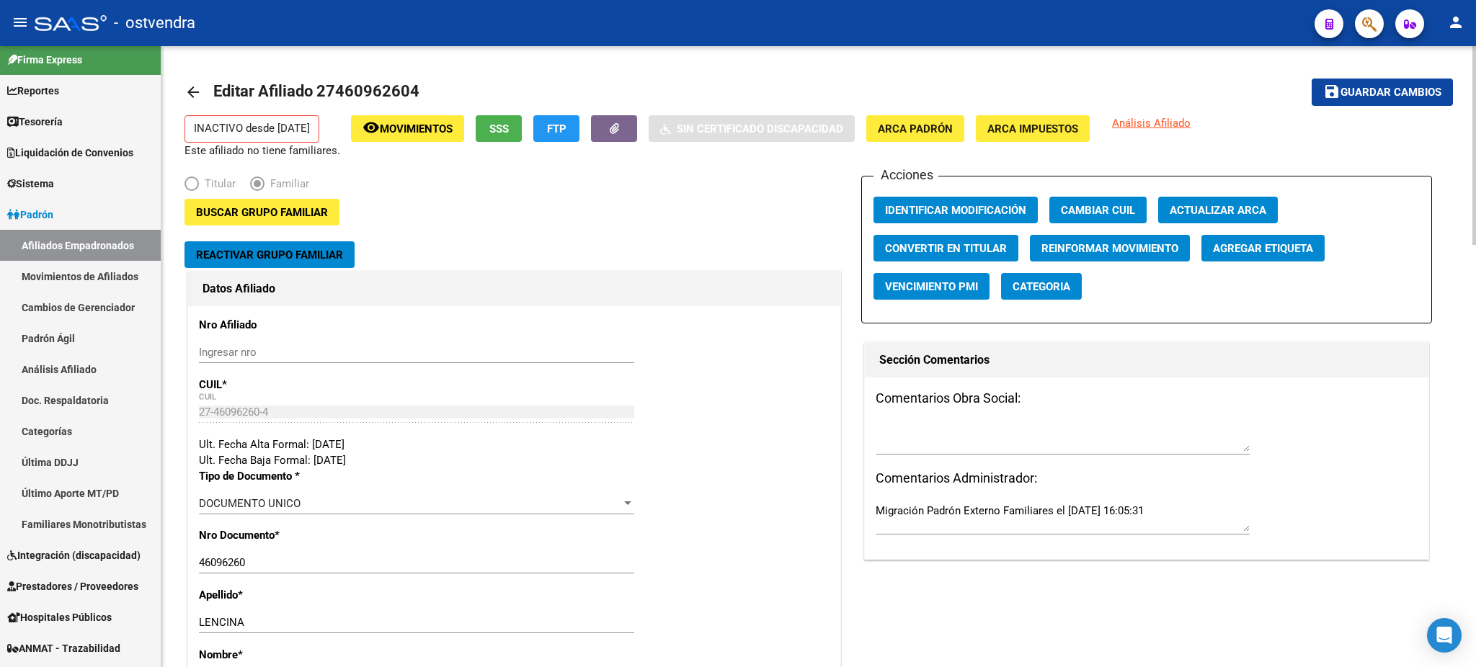
click at [303, 262] on button "Reactivar Grupo Familiar" at bounding box center [269, 254] width 170 height 27
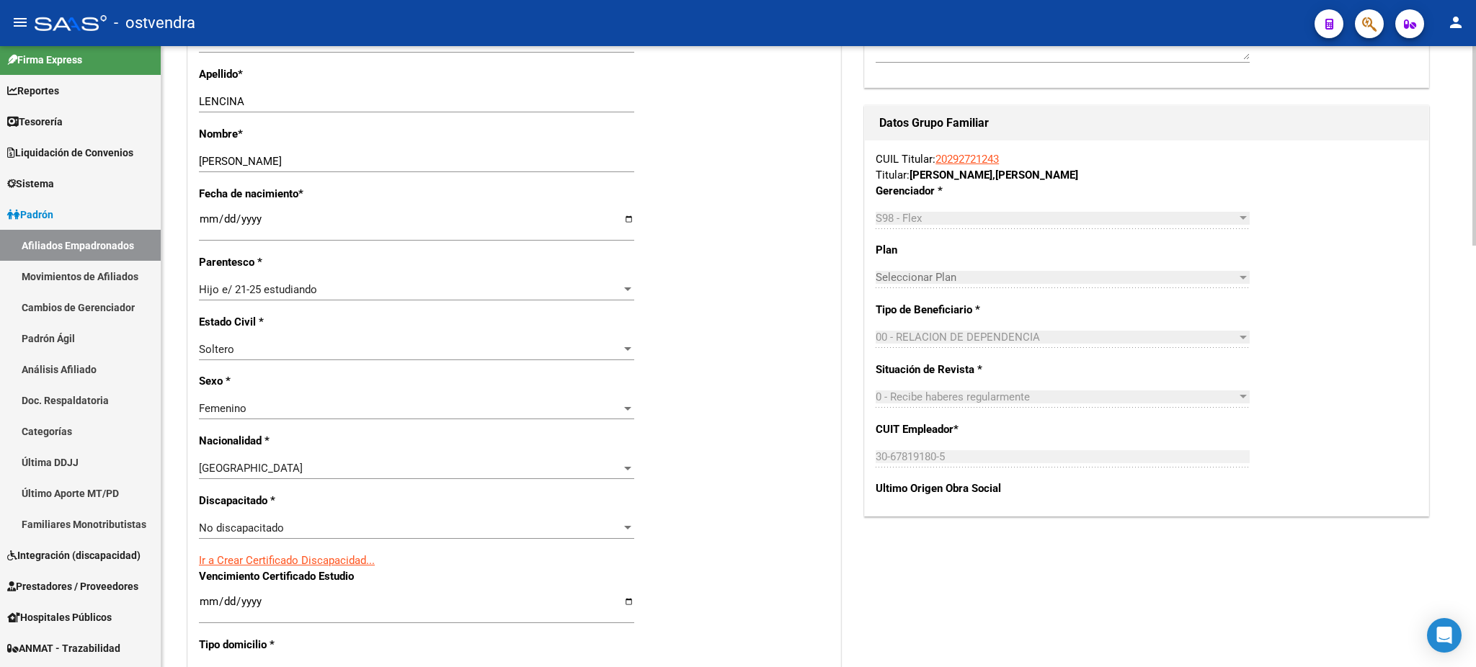
scroll to position [512, 0]
click at [386, 286] on div "Hijo e/ 21-25 estudiando" at bounding box center [410, 287] width 422 height 13
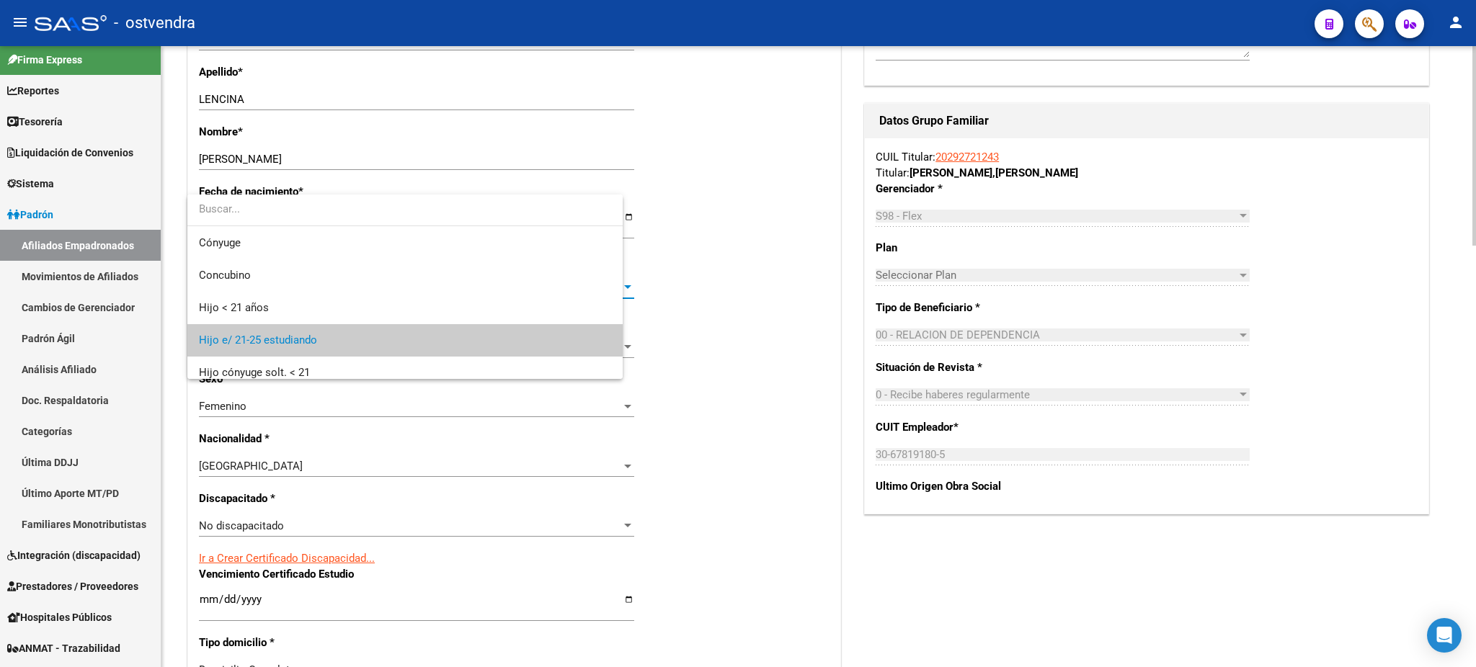
scroll to position [53, 0]
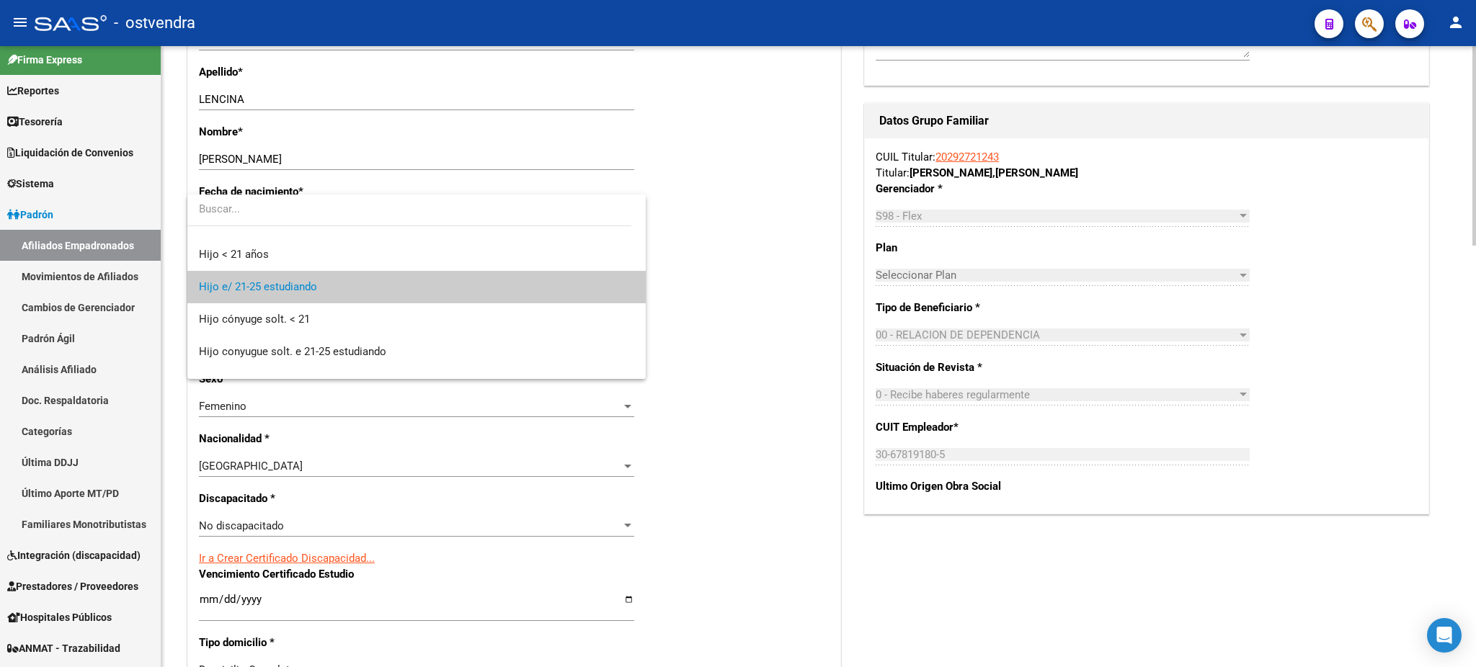
click at [387, 287] on span "Hijo e/ 21-25 estudiando" at bounding box center [416, 287] width 435 height 32
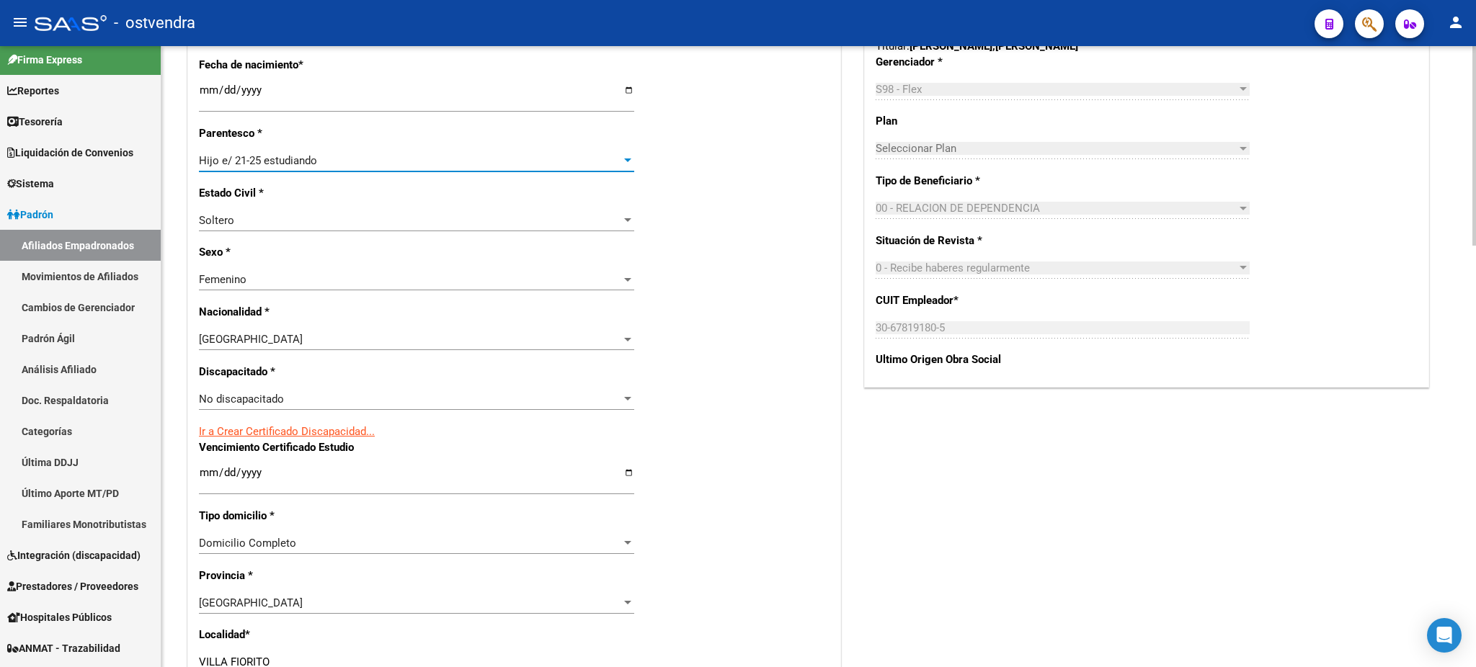
scroll to position [640, 0]
click at [205, 473] on input "Ingresar fecha" at bounding box center [416, 477] width 435 height 23
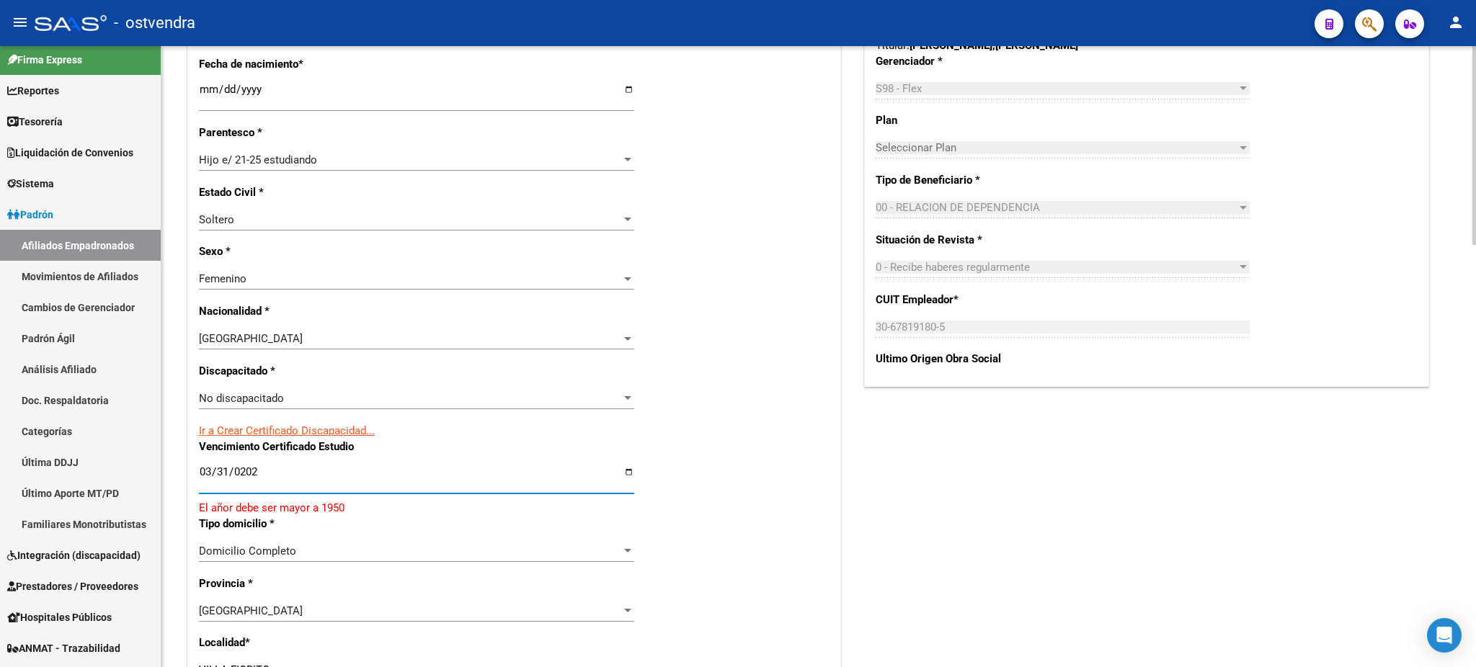
type input "[DATE]"
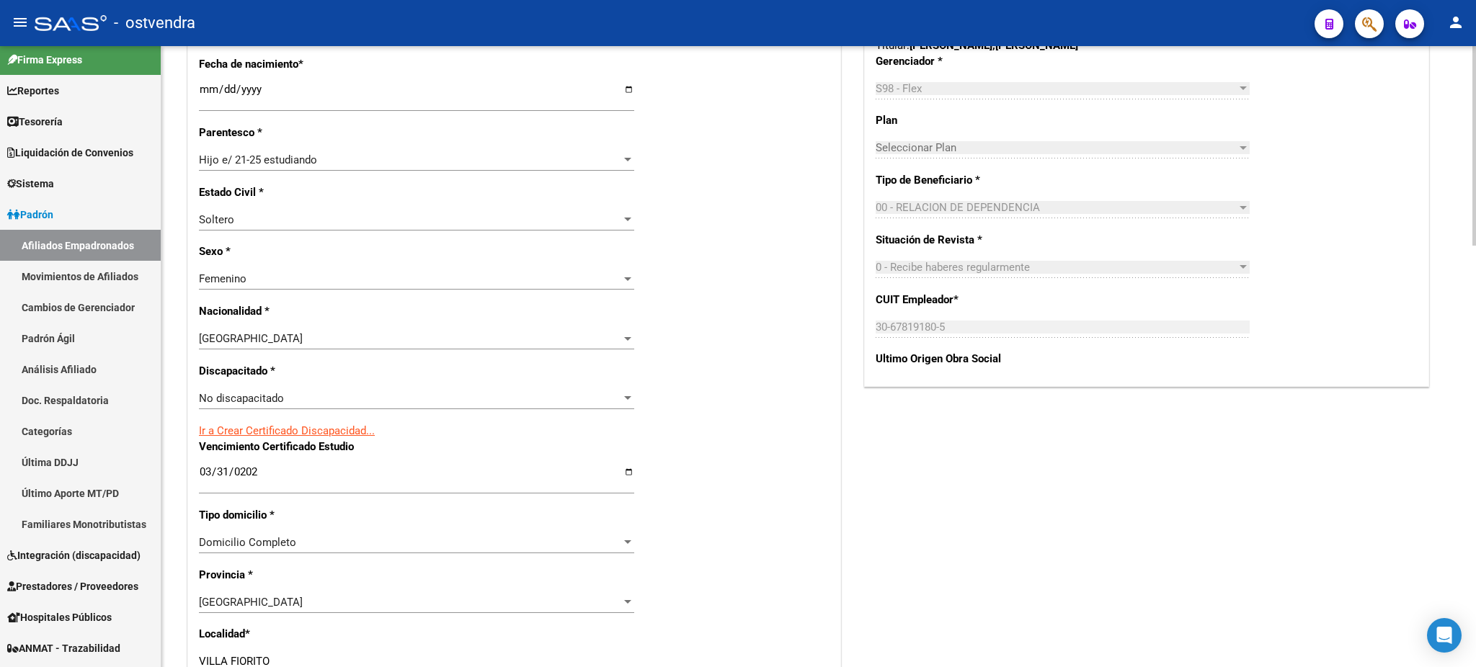
click at [1010, 492] on div "Acciones Identificar Modificación Cambiar CUIL Agregar Movimiento Actualizar AR…" at bounding box center [1146, 387] width 571 height 1702
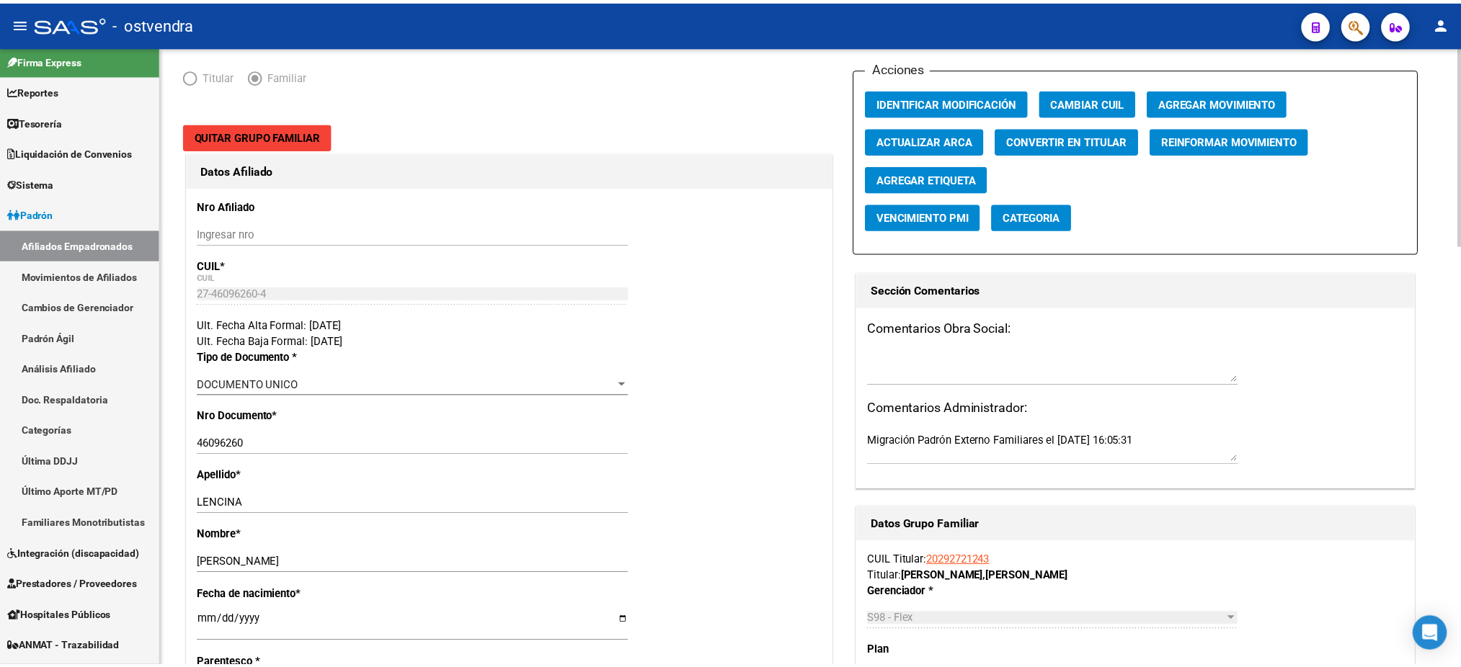
scroll to position [0, 0]
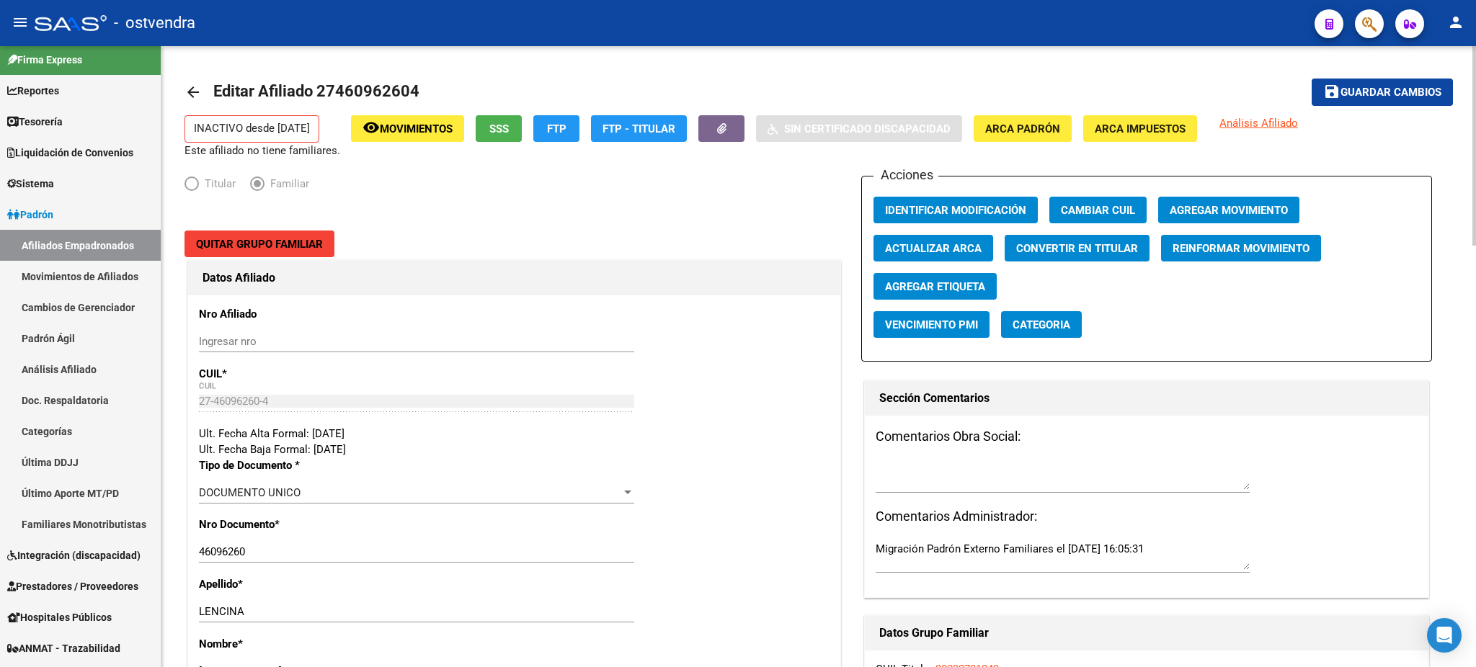
click at [1391, 88] on span "Guardar cambios" at bounding box center [1390, 92] width 101 height 13
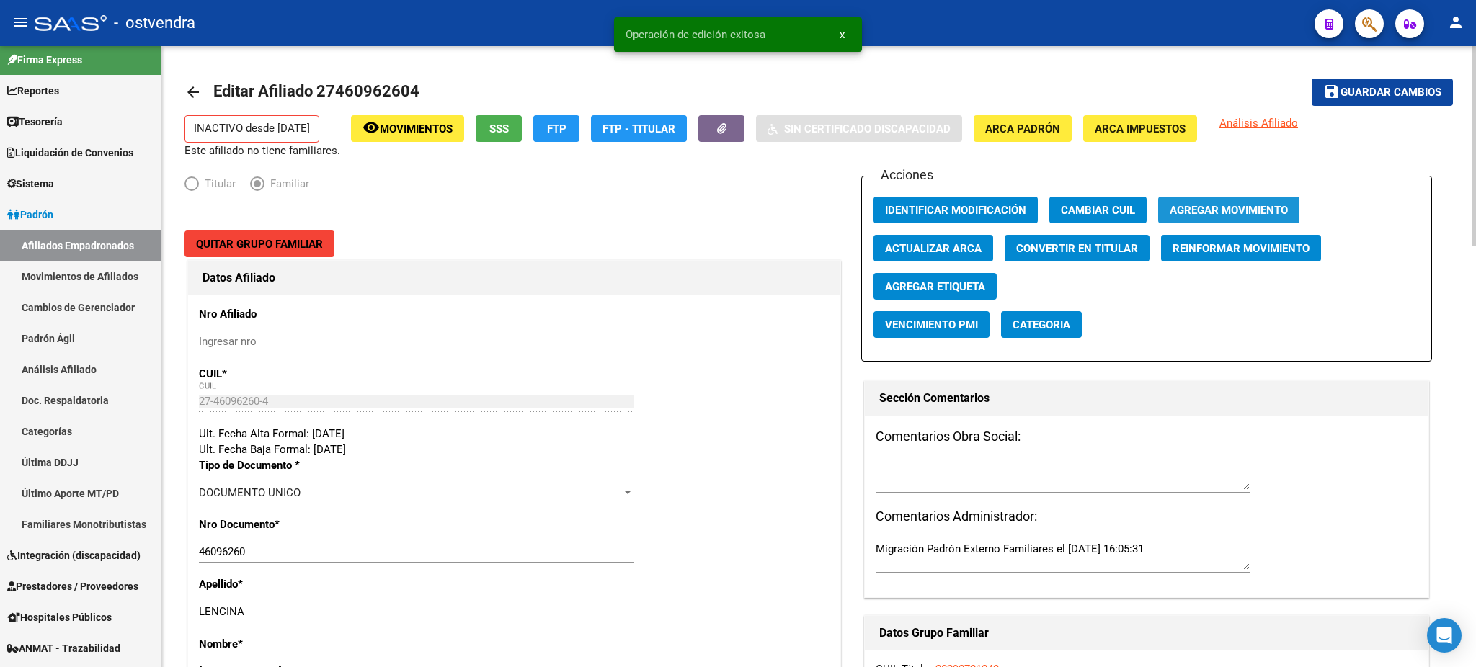
click at [1237, 200] on button "Agregar Movimiento" at bounding box center [1228, 210] width 141 height 27
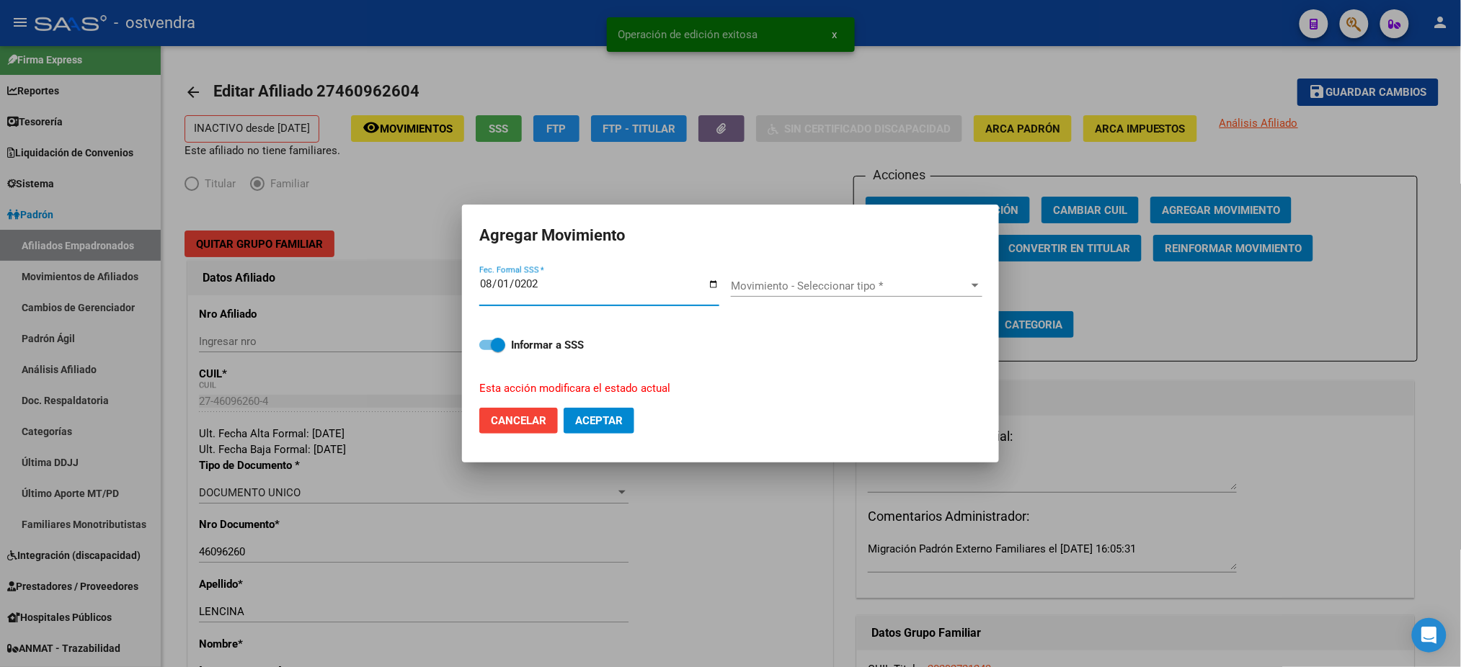
type input "[DATE]"
click at [880, 291] on span "Movimiento - Seleccionar tipo *" at bounding box center [850, 286] width 239 height 13
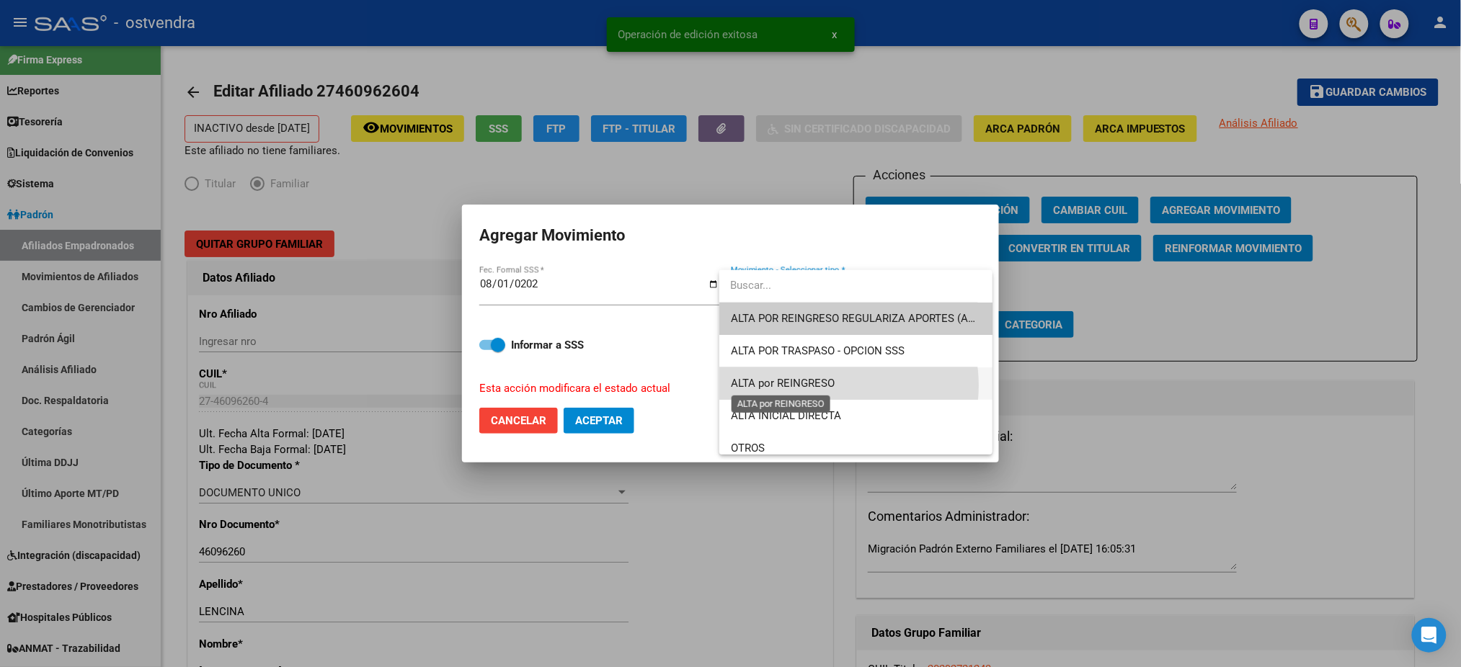
click at [828, 386] on span "ALTA por REINGRESO" at bounding box center [783, 383] width 104 height 13
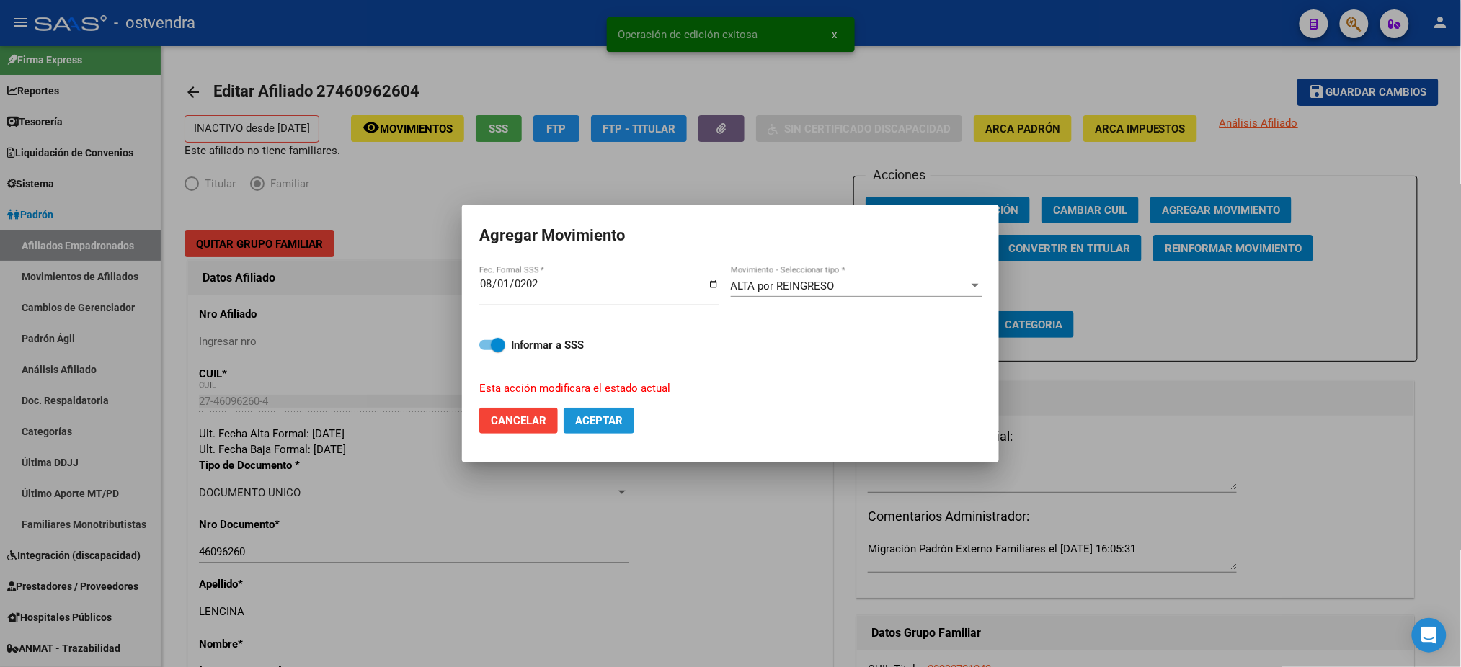
click at [625, 420] on button "Aceptar" at bounding box center [599, 421] width 71 height 26
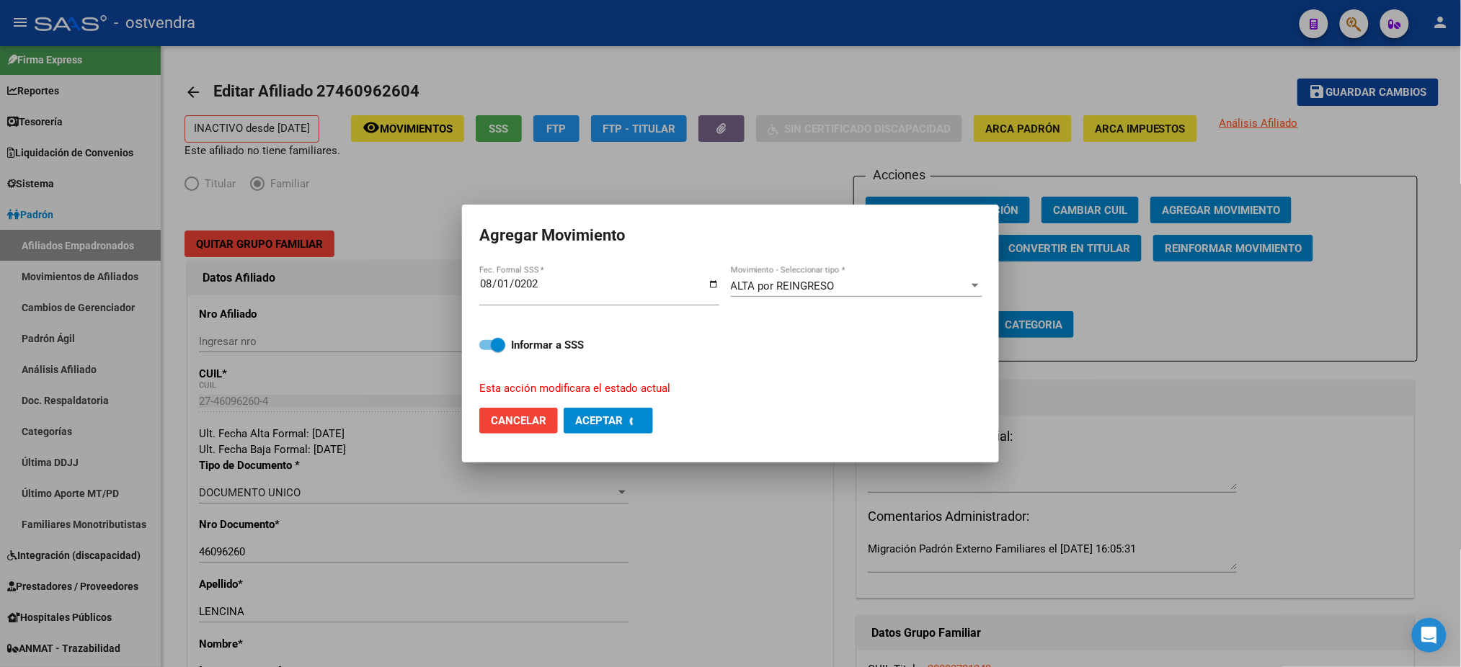
checkbox input "false"
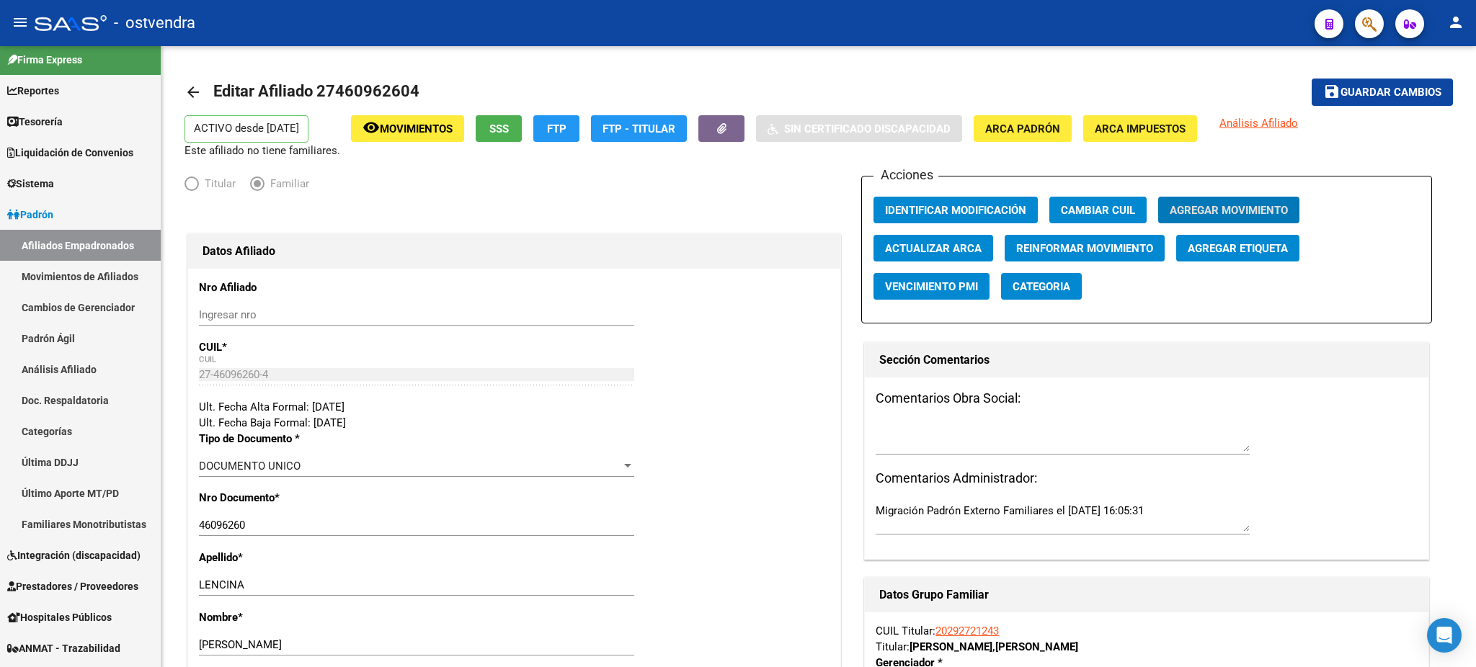
click at [1356, 38] on div at bounding box center [1363, 24] width 40 height 30
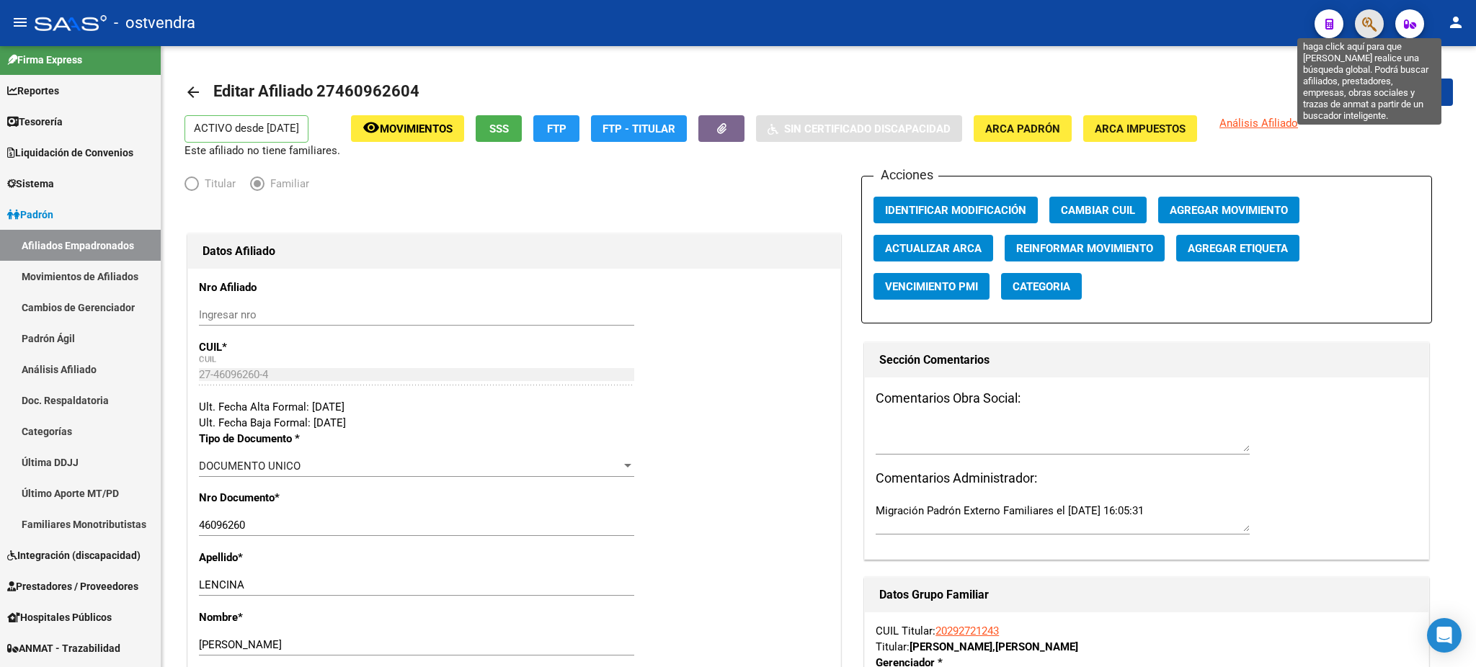
click at [1362, 30] on icon "button" at bounding box center [1369, 24] width 14 height 17
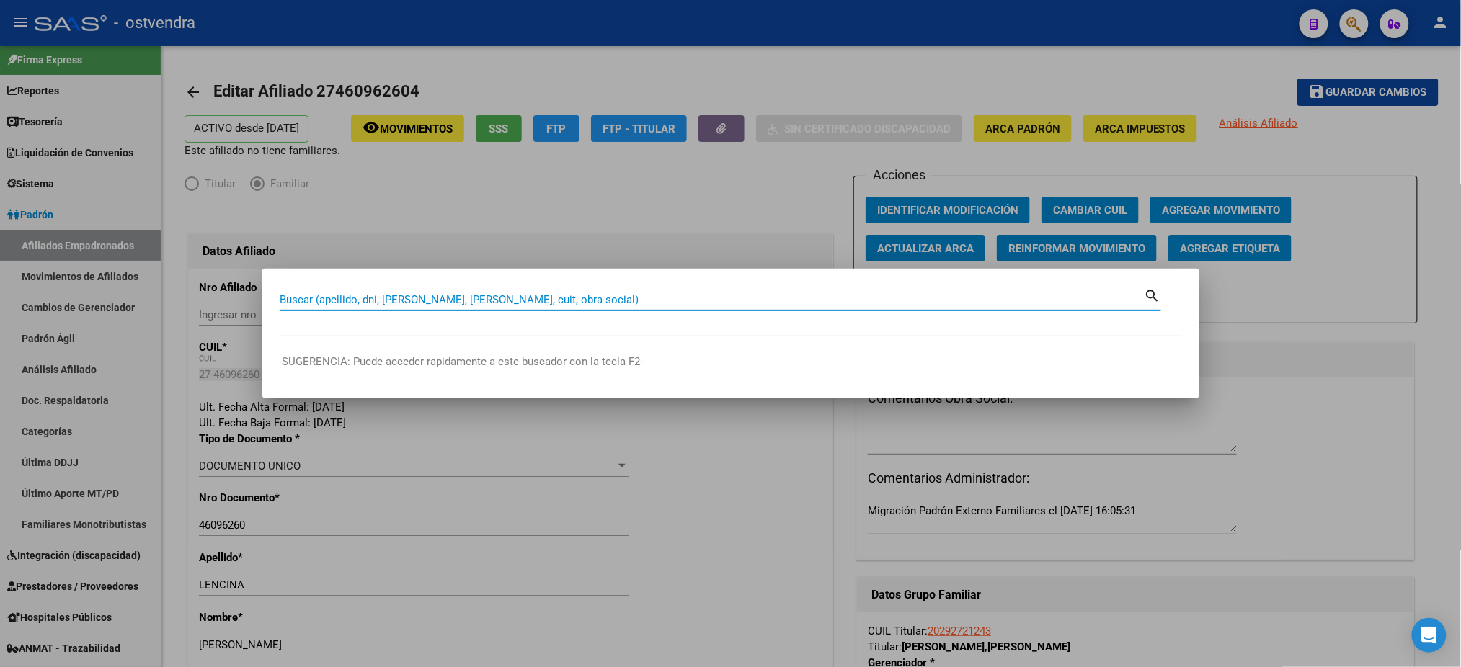
paste input "95741854"
type input "95741854"
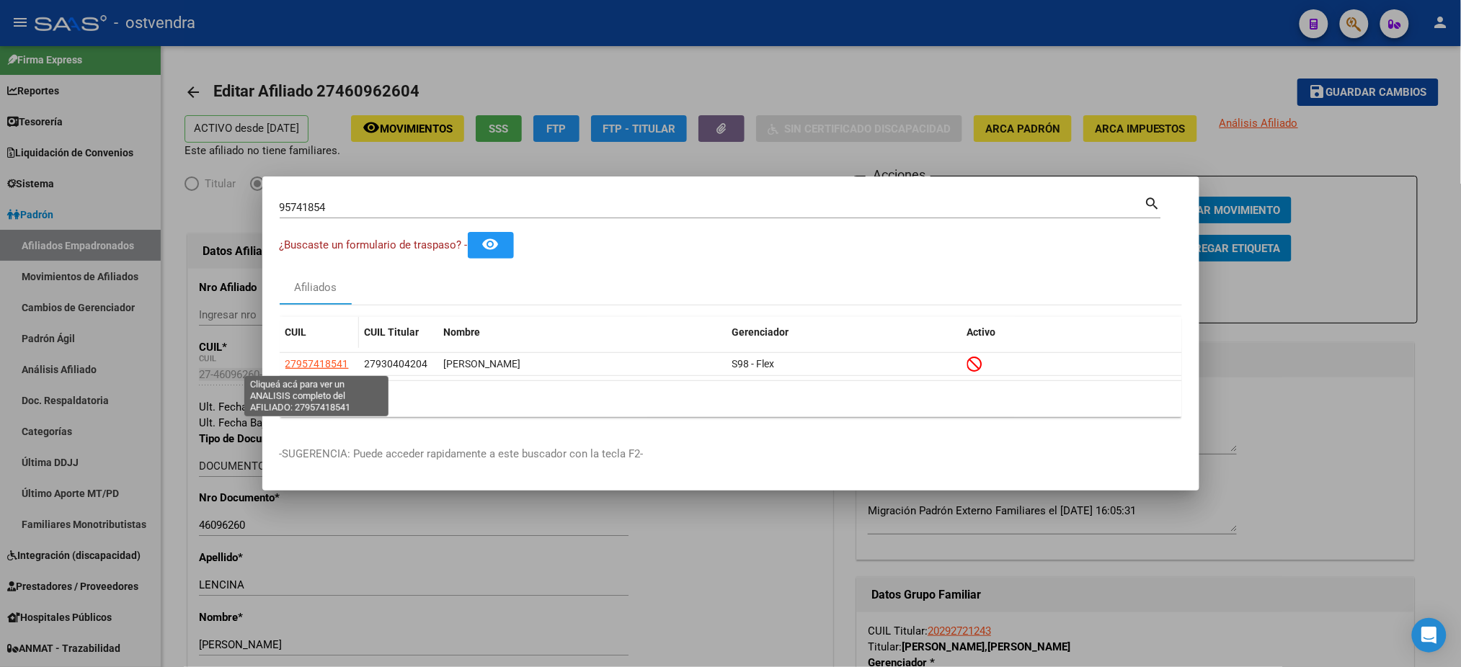
click at [326, 370] on span "27957418541" at bounding box center [316, 364] width 63 height 12
type textarea "27957418541"
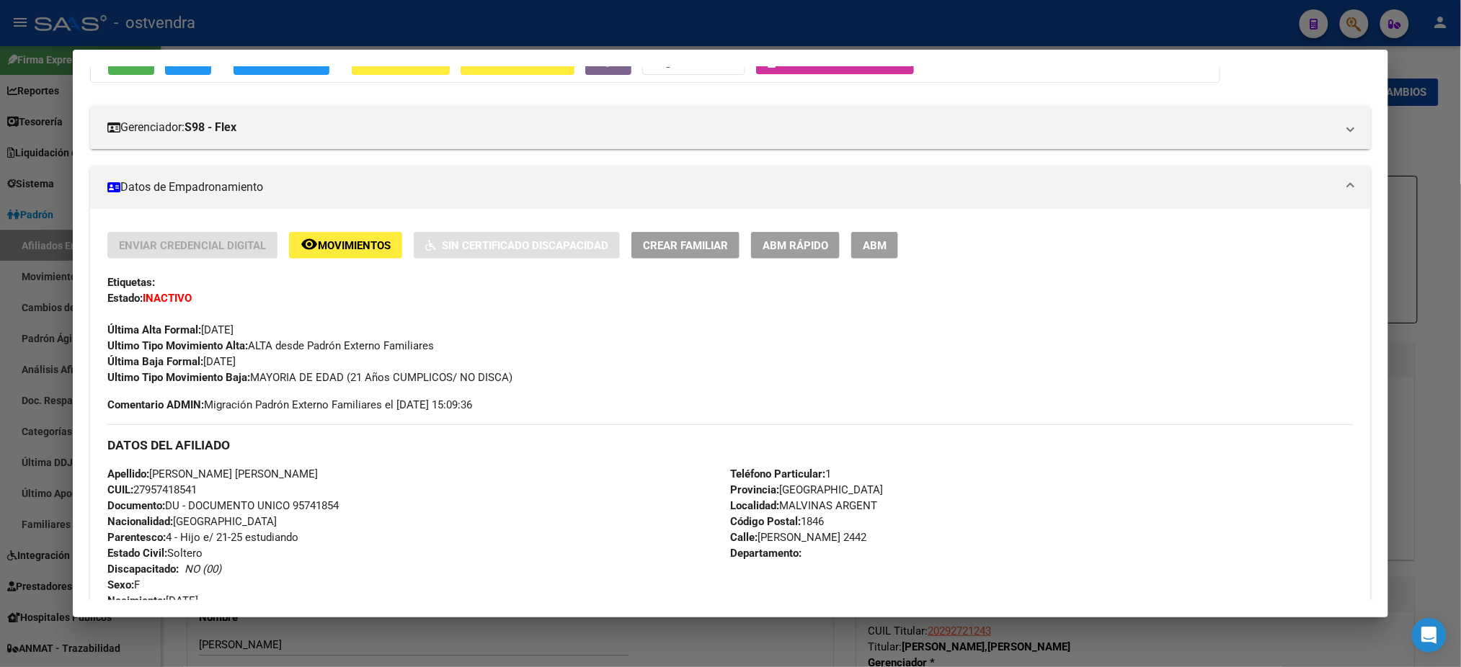
scroll to position [128, 0]
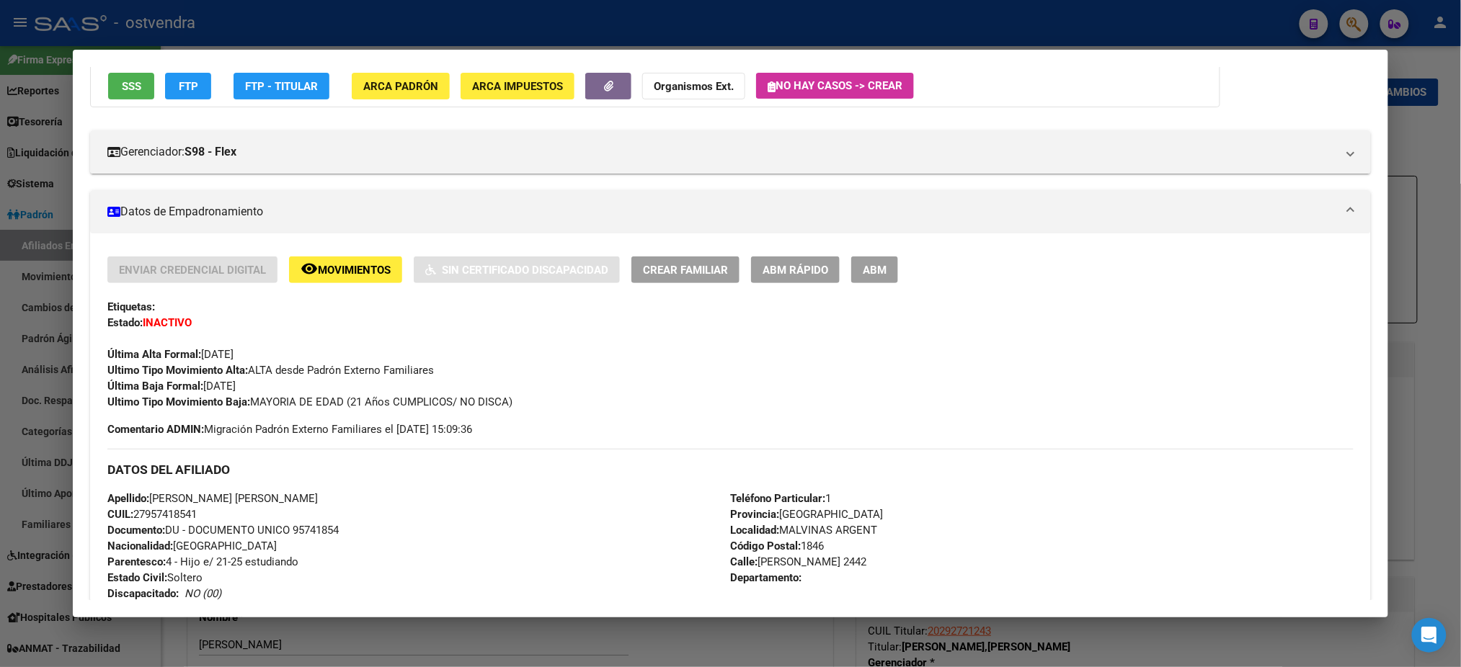
click at [1276, 23] on div at bounding box center [730, 333] width 1461 height 667
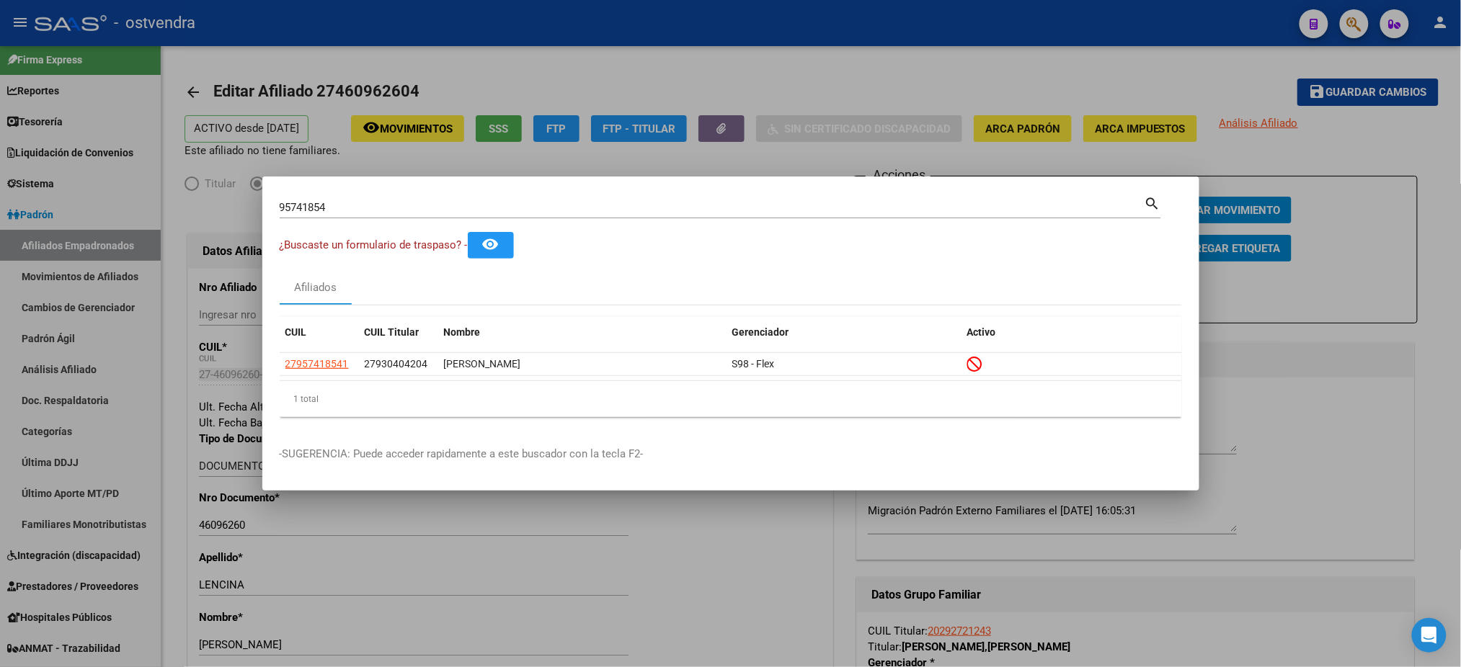
drag, startPoint x: 430, startPoint y: 195, endPoint x: 325, endPoint y: 189, distance: 105.4
click at [325, 189] on mat-dialog-container "95741854 Buscar (apellido, dni, cuil, nro traspaso, cuit, obra social) search ¿…" at bounding box center [730, 334] width 937 height 314
drag, startPoint x: 325, startPoint y: 205, endPoint x: 269, endPoint y: 205, distance: 56.2
click at [269, 205] on mat-dialog-content "95741854 Buscar (apellido, dni, cuil, nro traspaso, cuit, obra social) search ¿…" at bounding box center [730, 311] width 937 height 235
paste input "45749626"
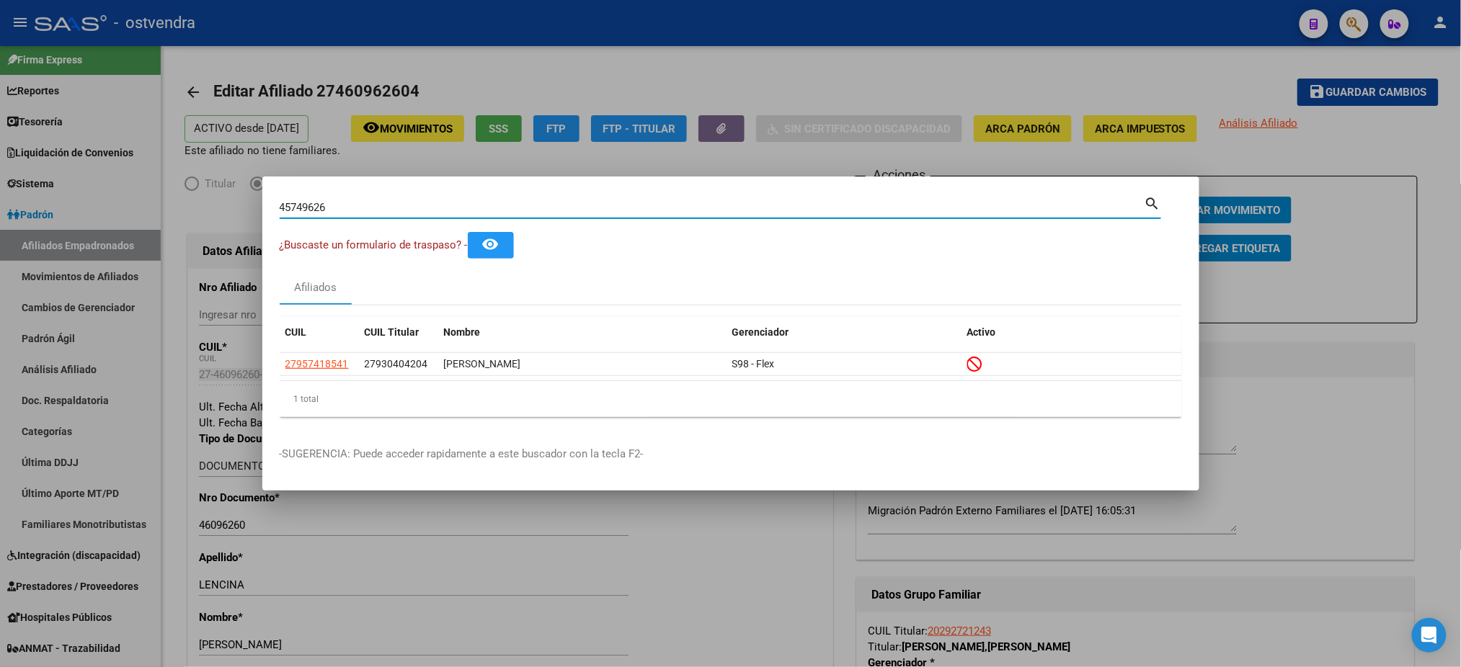
type input "45749626"
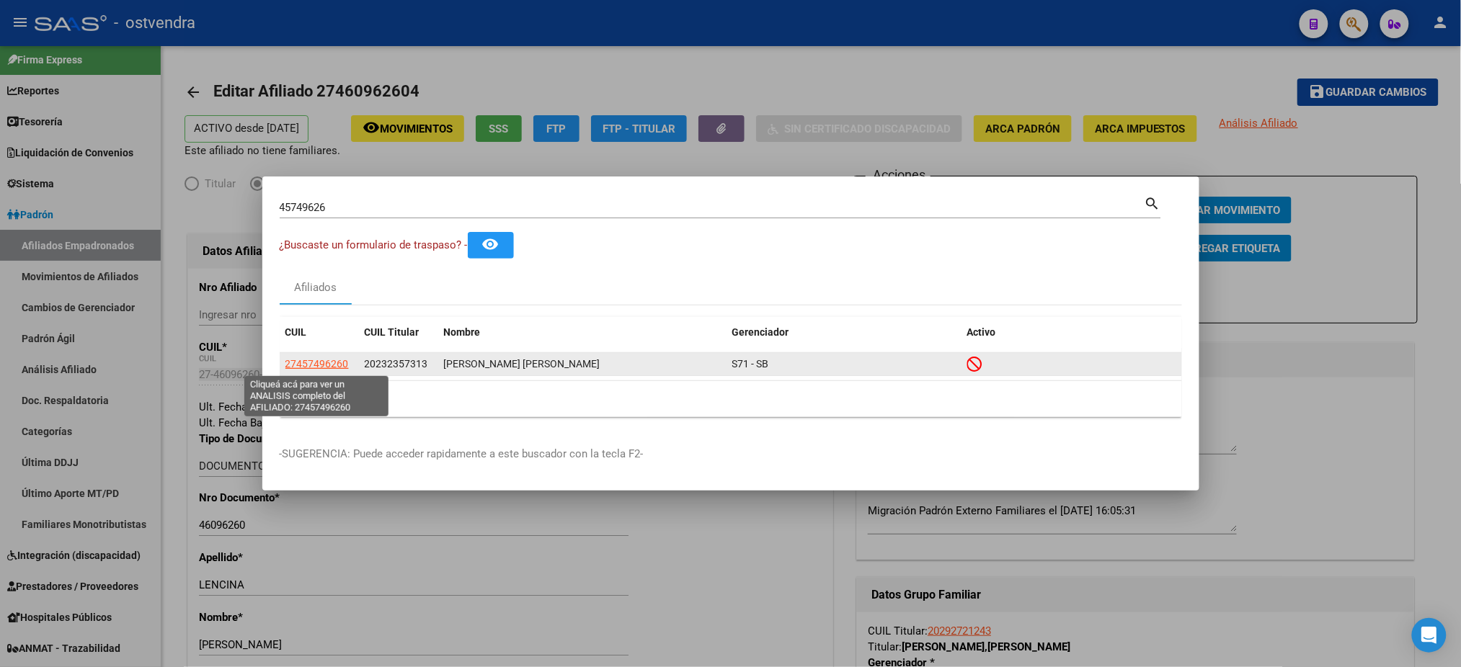
click at [312, 368] on span "27457496260" at bounding box center [316, 364] width 63 height 12
type textarea "27457496260"
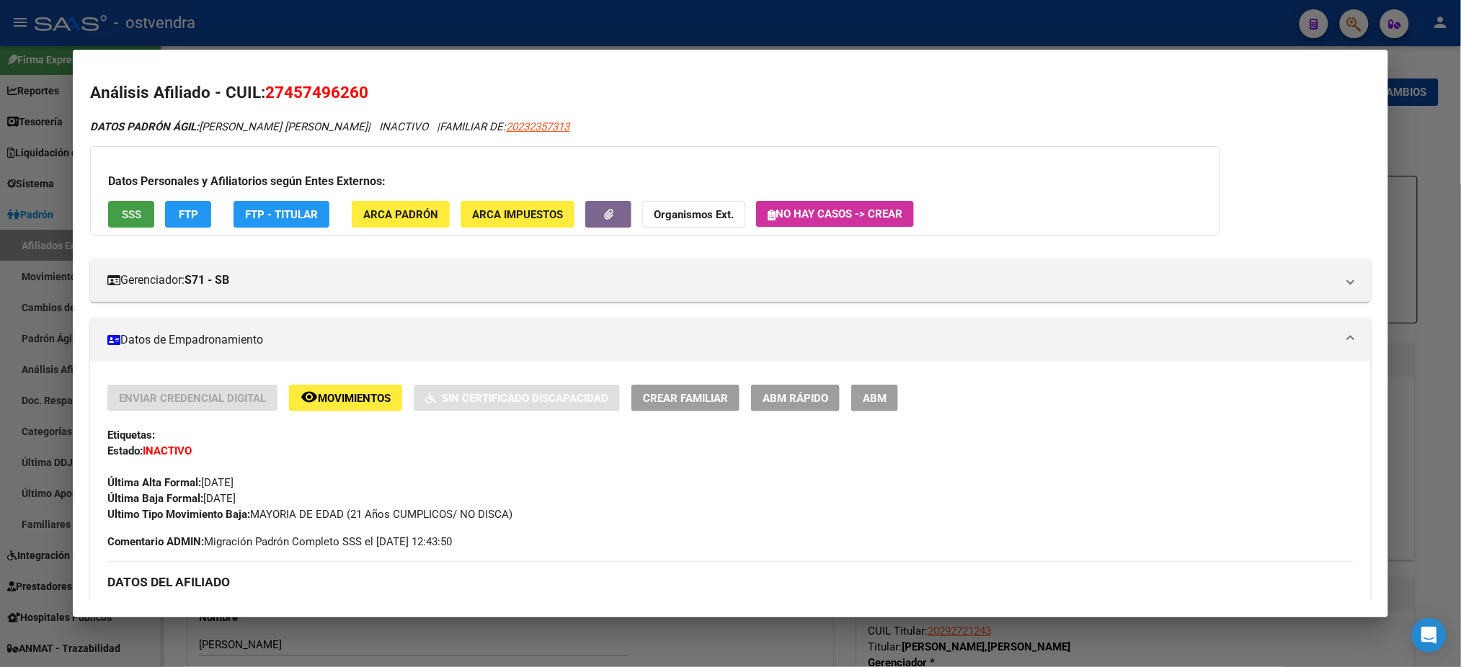
click at [135, 226] on button "SSS" at bounding box center [131, 214] width 46 height 27
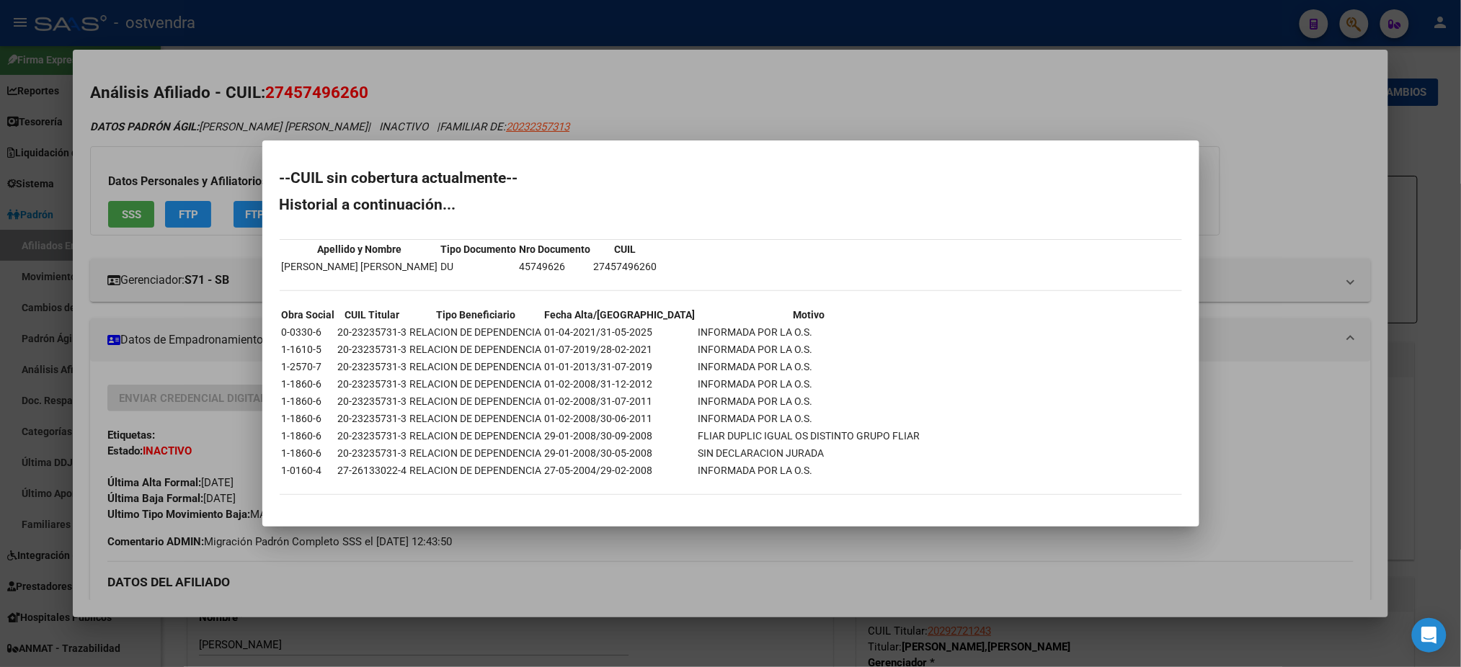
click at [332, 122] on div at bounding box center [730, 333] width 1461 height 667
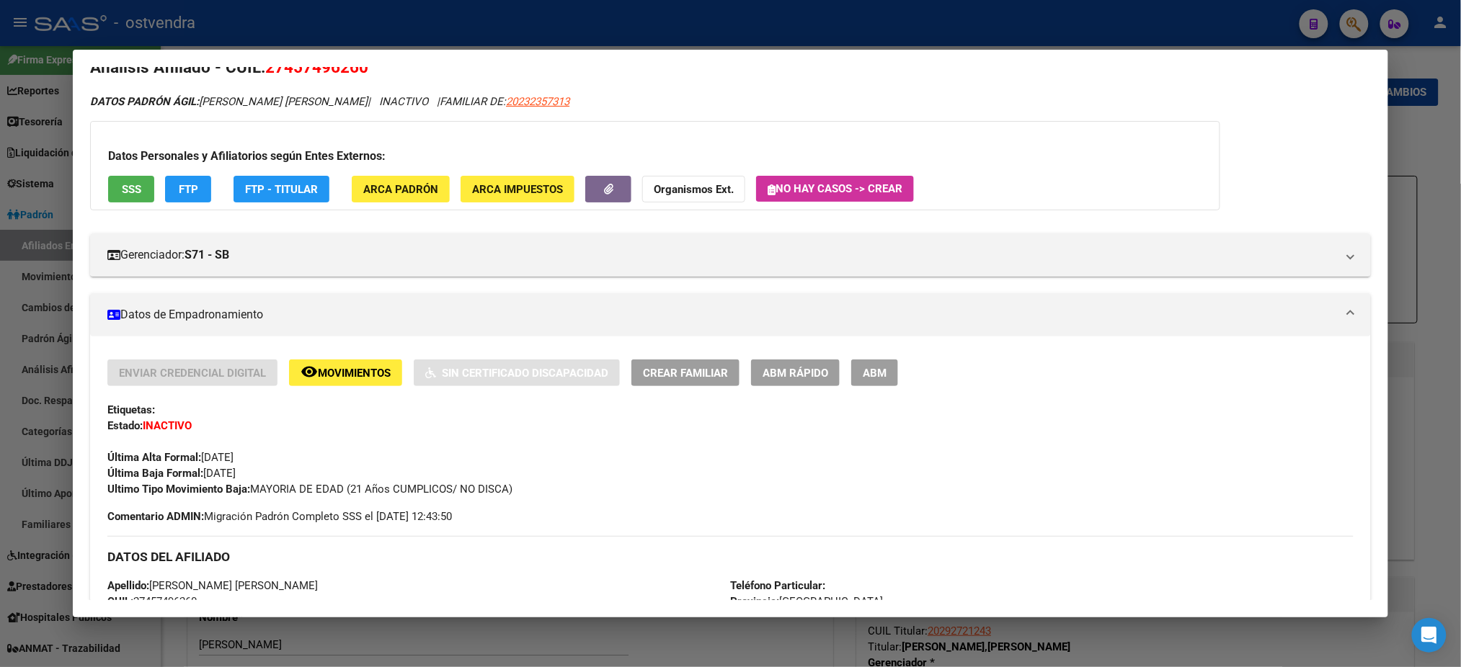
scroll to position [0, 0]
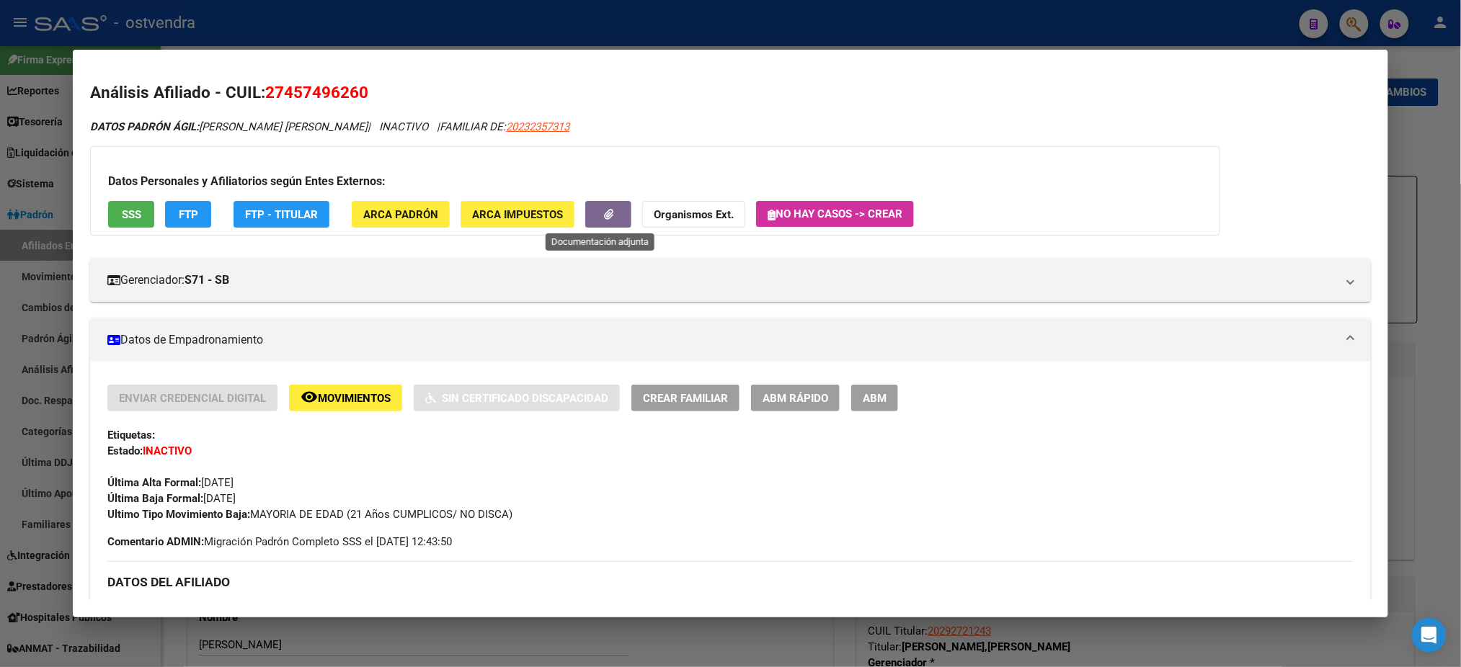
click at [604, 210] on icon "button" at bounding box center [608, 214] width 9 height 11
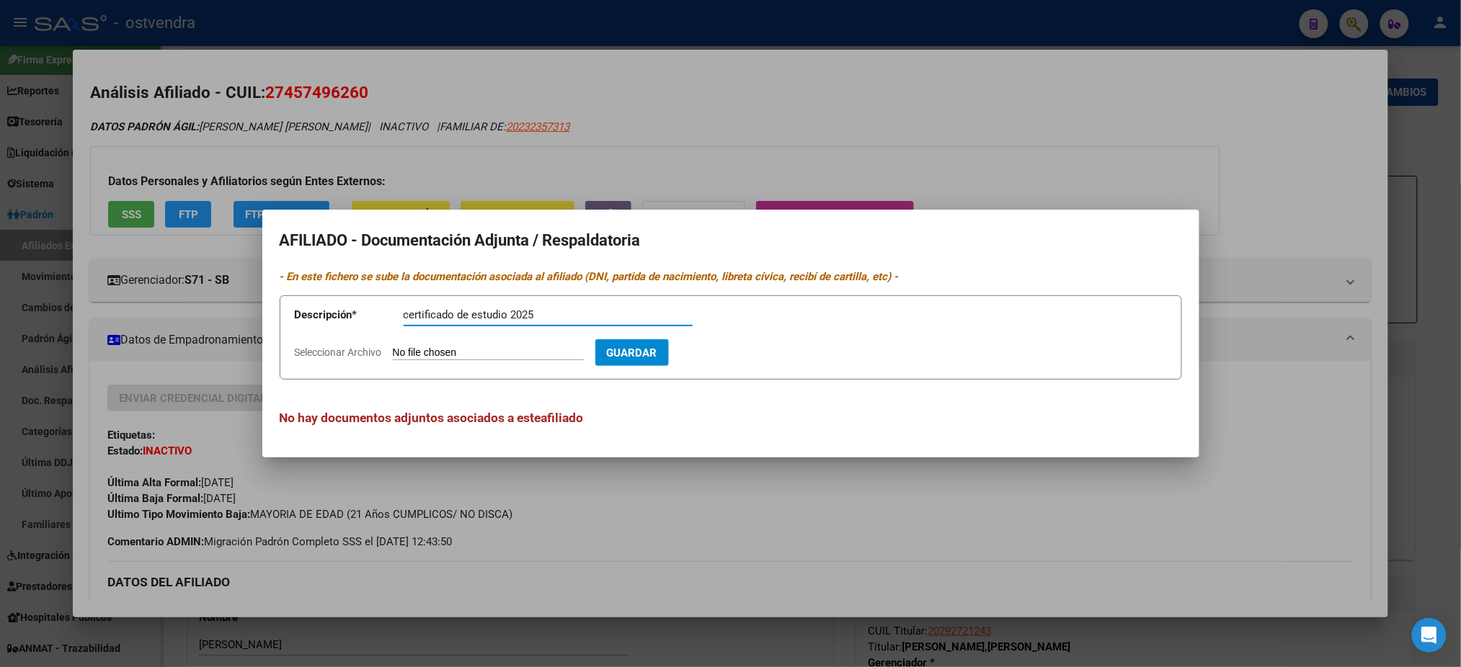
type input "certificado de estudio 2025"
click at [489, 360] on input "Seleccionar Archivo" at bounding box center [488, 354] width 191 height 14
type input "C:\fakepath\CERTIFICADO DE ESTUDIOS [PERSON_NAME] 45749626.jpg"
click at [747, 362] on button "Guardar" at bounding box center [716, 352] width 74 height 27
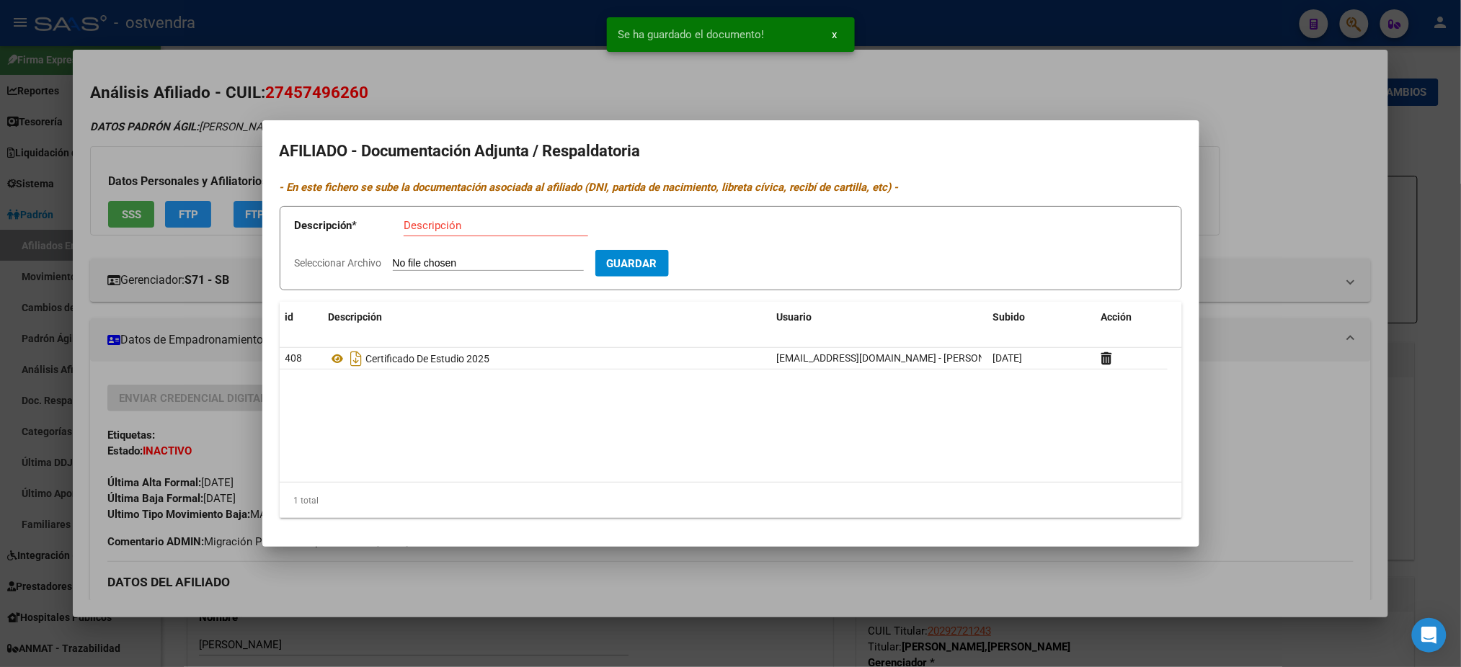
click at [512, 99] on div at bounding box center [730, 333] width 1461 height 667
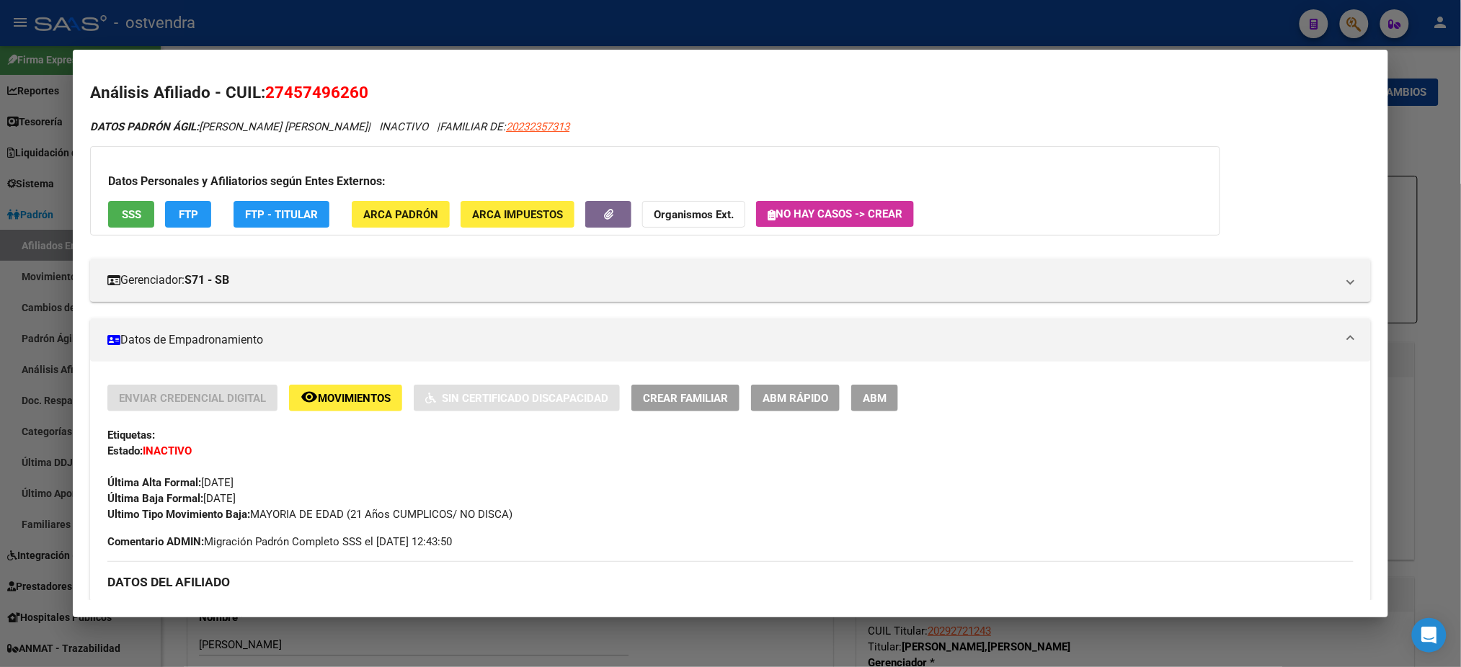
drag, startPoint x: 277, startPoint y: 89, endPoint x: 381, endPoint y: 82, distance: 104.0
click at [356, 89] on span "27457496260" at bounding box center [316, 92] width 103 height 19
copy span "45749626"
click at [697, 481] on div "Última Alta Formal: [DATE]" at bounding box center [729, 475] width 1245 height 32
click at [595, 229] on div "Datos Personales y Afiliatorios según Entes Externos: SSS FTP FTP - Titular ARC…" at bounding box center [655, 190] width 1130 height 89
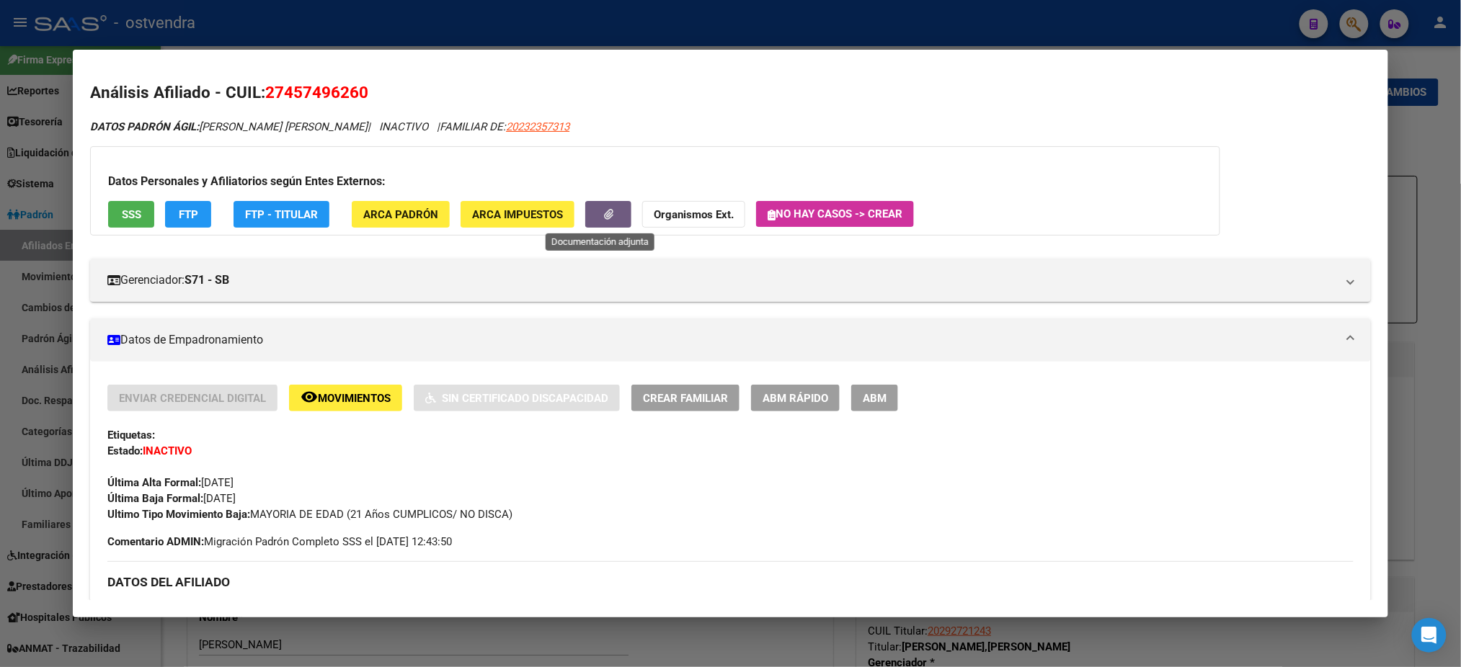
click at [604, 209] on icon "button" at bounding box center [608, 214] width 9 height 11
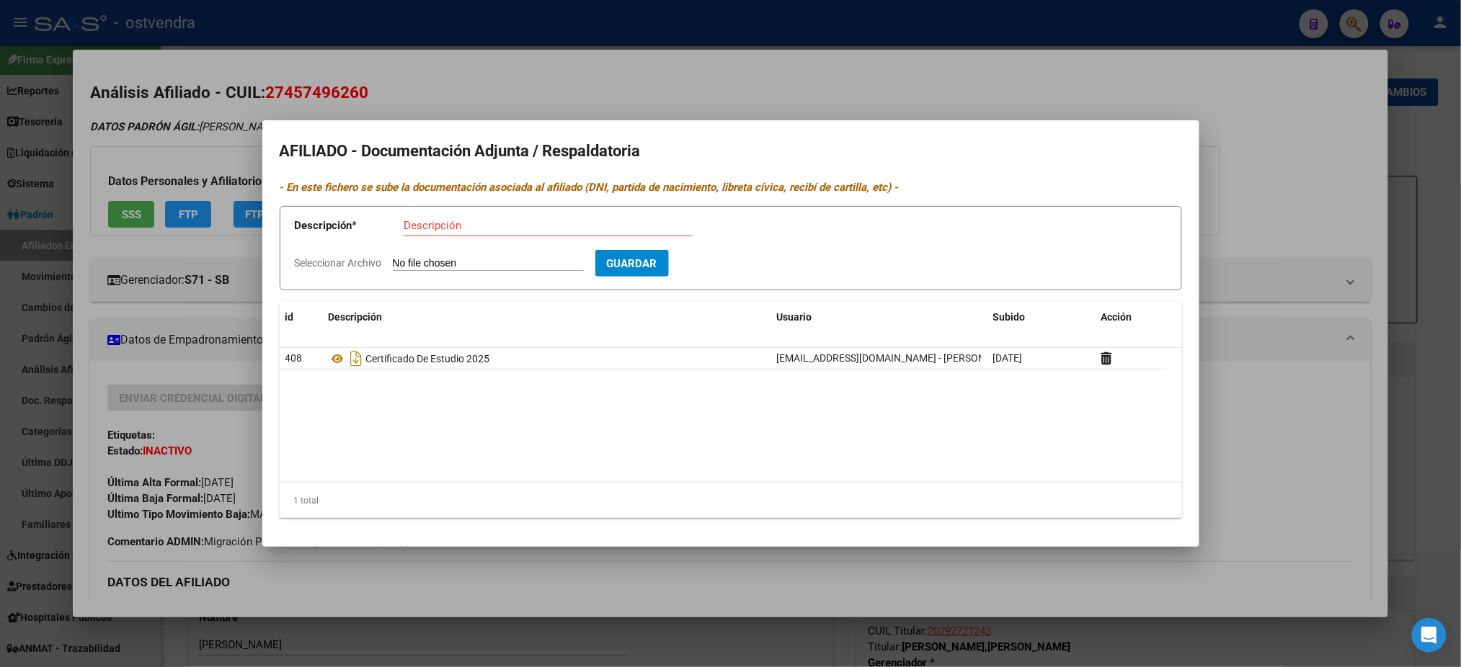
click at [698, 113] on div at bounding box center [730, 333] width 1461 height 667
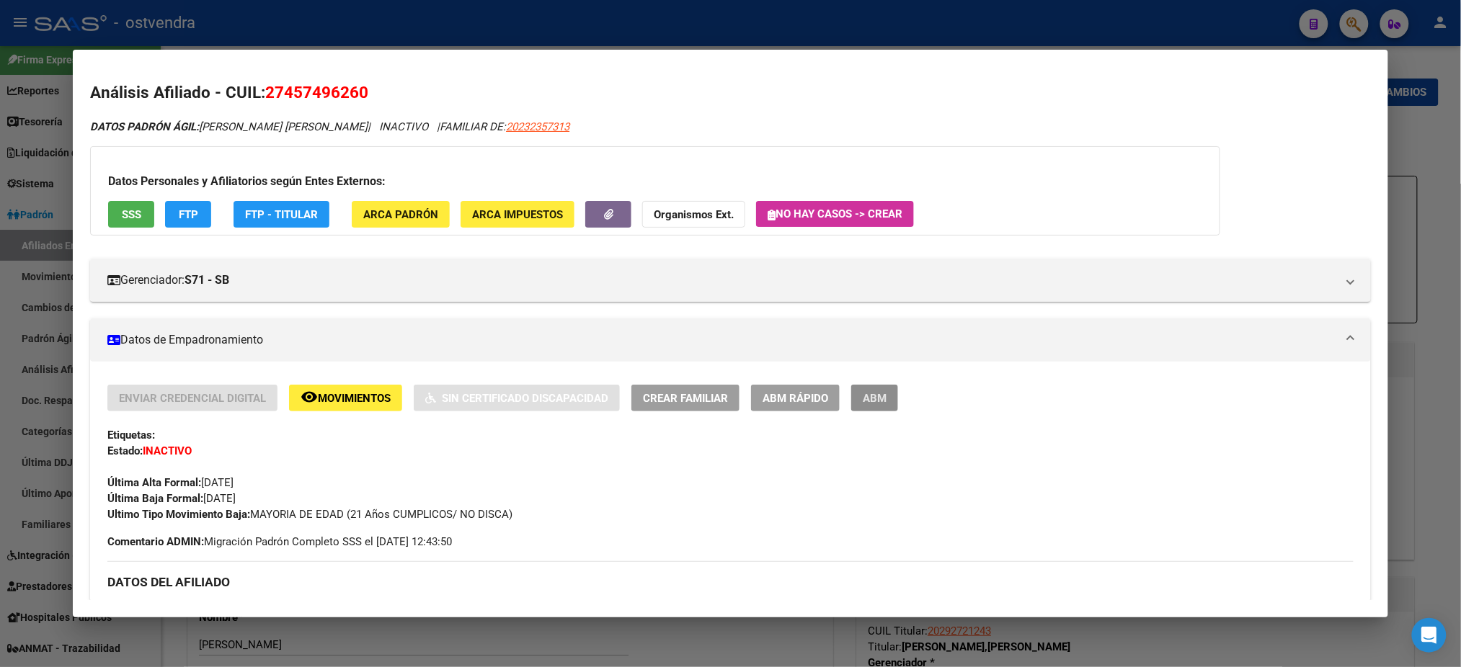
click at [871, 401] on span "ABM" at bounding box center [875, 398] width 24 height 13
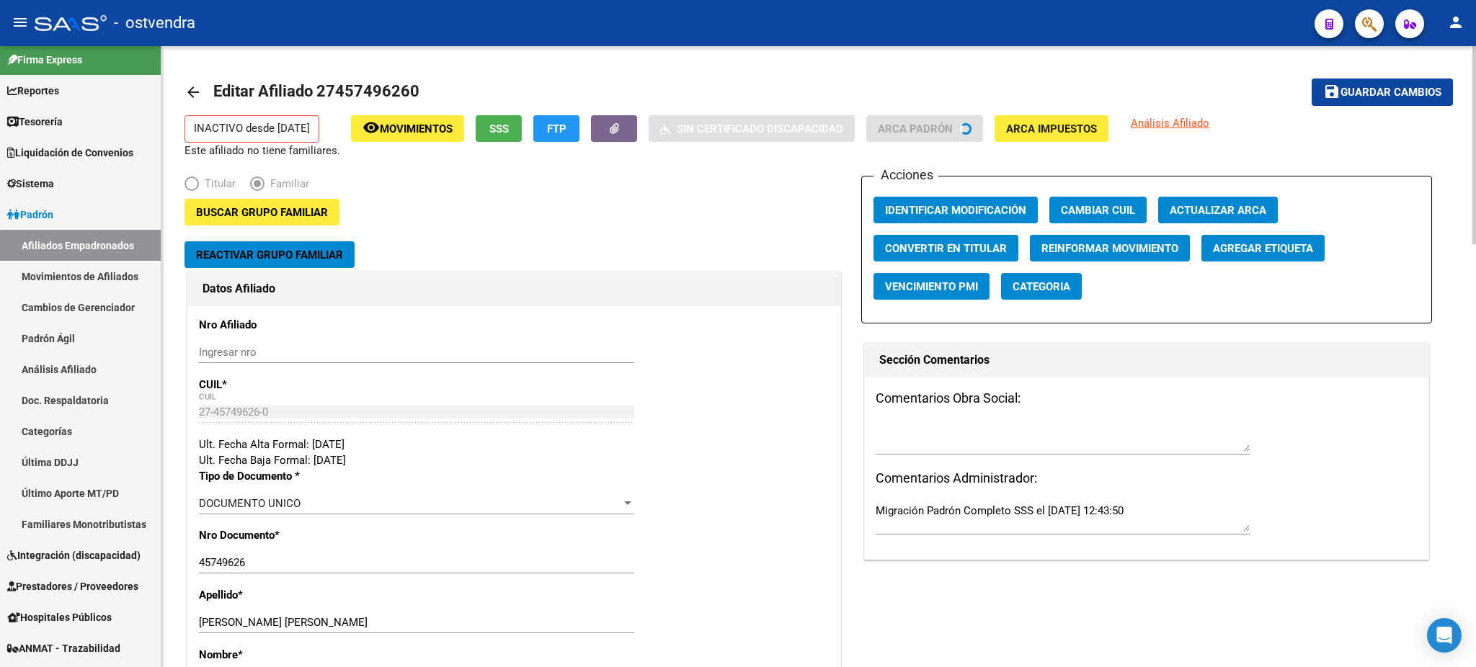
click at [319, 254] on span "Reactivar Grupo Familiar" at bounding box center [269, 255] width 147 height 13
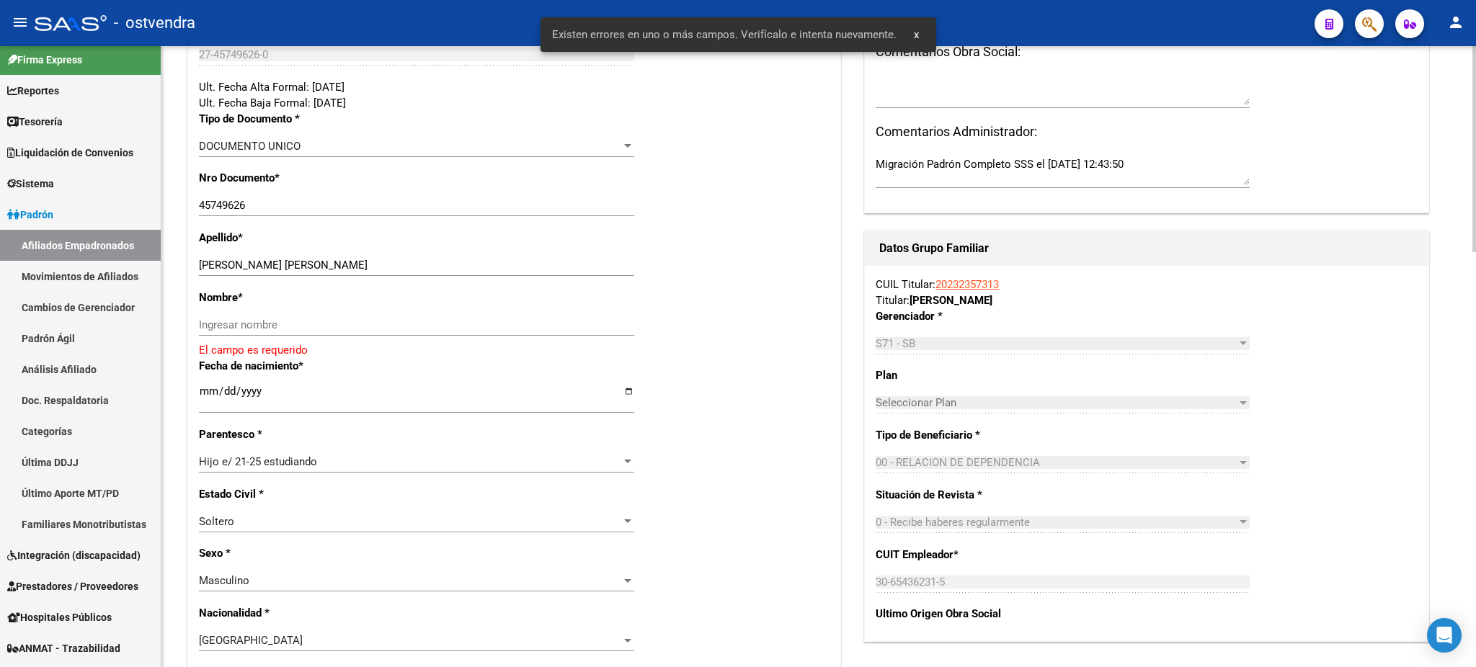
scroll to position [384, 0]
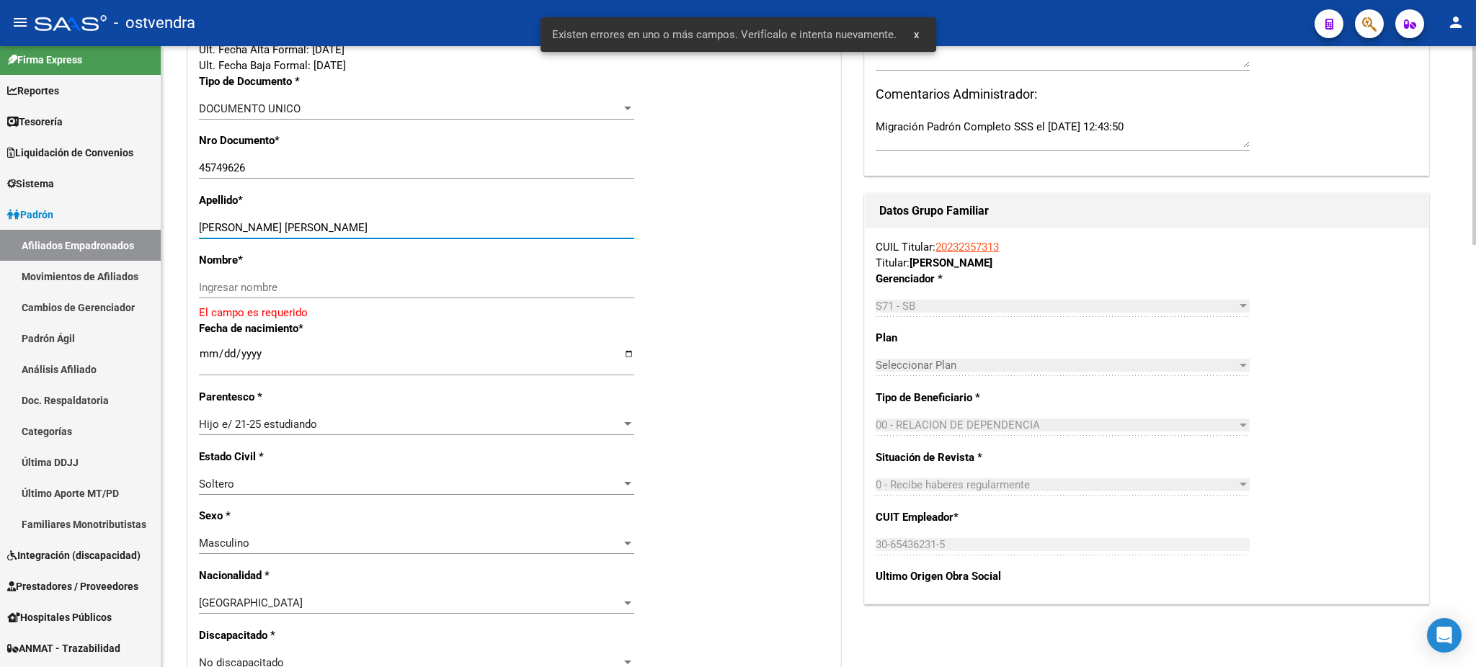
drag, startPoint x: 247, startPoint y: 227, endPoint x: 422, endPoint y: 219, distance: 175.3
click at [422, 219] on div "[PERSON_NAME] [PERSON_NAME] Ingresar apellido" at bounding box center [416, 228] width 435 height 22
drag, startPoint x: 404, startPoint y: 291, endPoint x: 350, endPoint y: 266, distance: 60.3
click at [400, 289] on input "Ingresar nombre" at bounding box center [416, 287] width 435 height 13
paste input "[PERSON_NAME]"
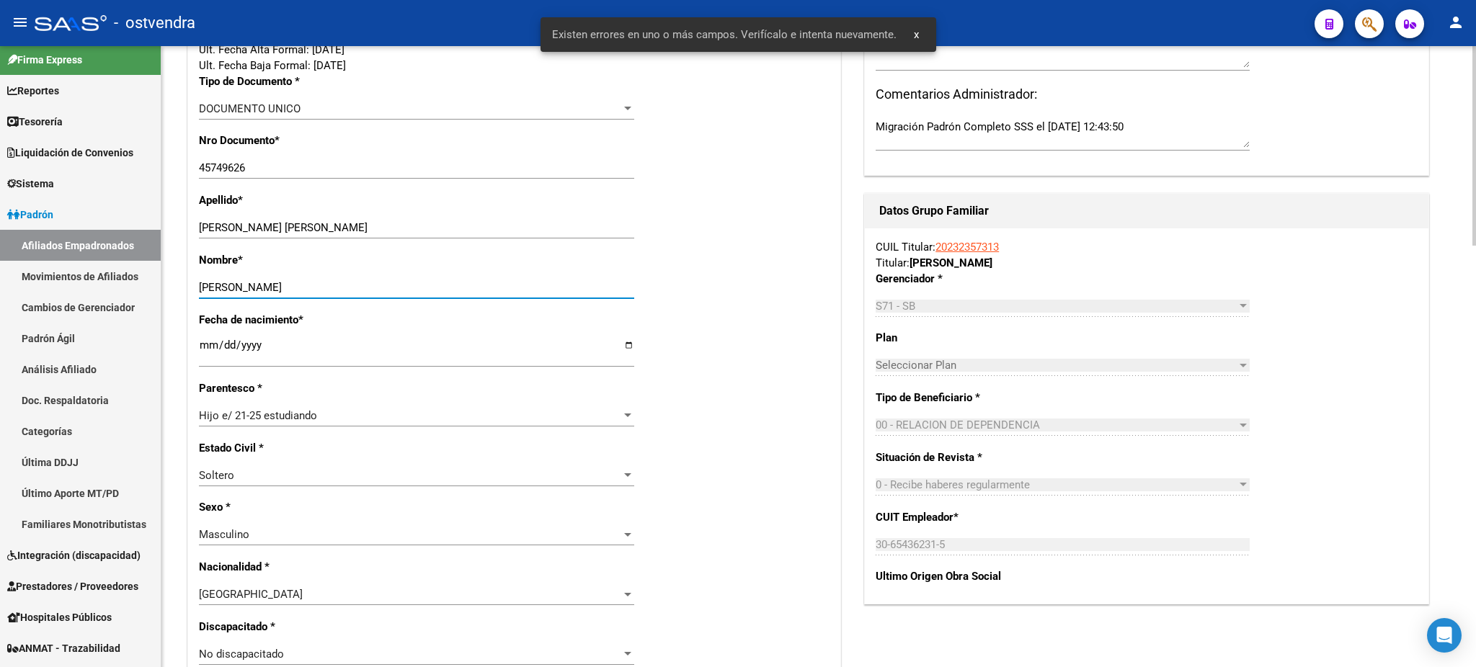
type input "[PERSON_NAME]"
drag, startPoint x: 243, startPoint y: 221, endPoint x: 603, endPoint y: 234, distance: 360.6
click at [605, 234] on div "[PERSON_NAME] [PERSON_NAME] Ingresar apellido" at bounding box center [416, 228] width 435 height 22
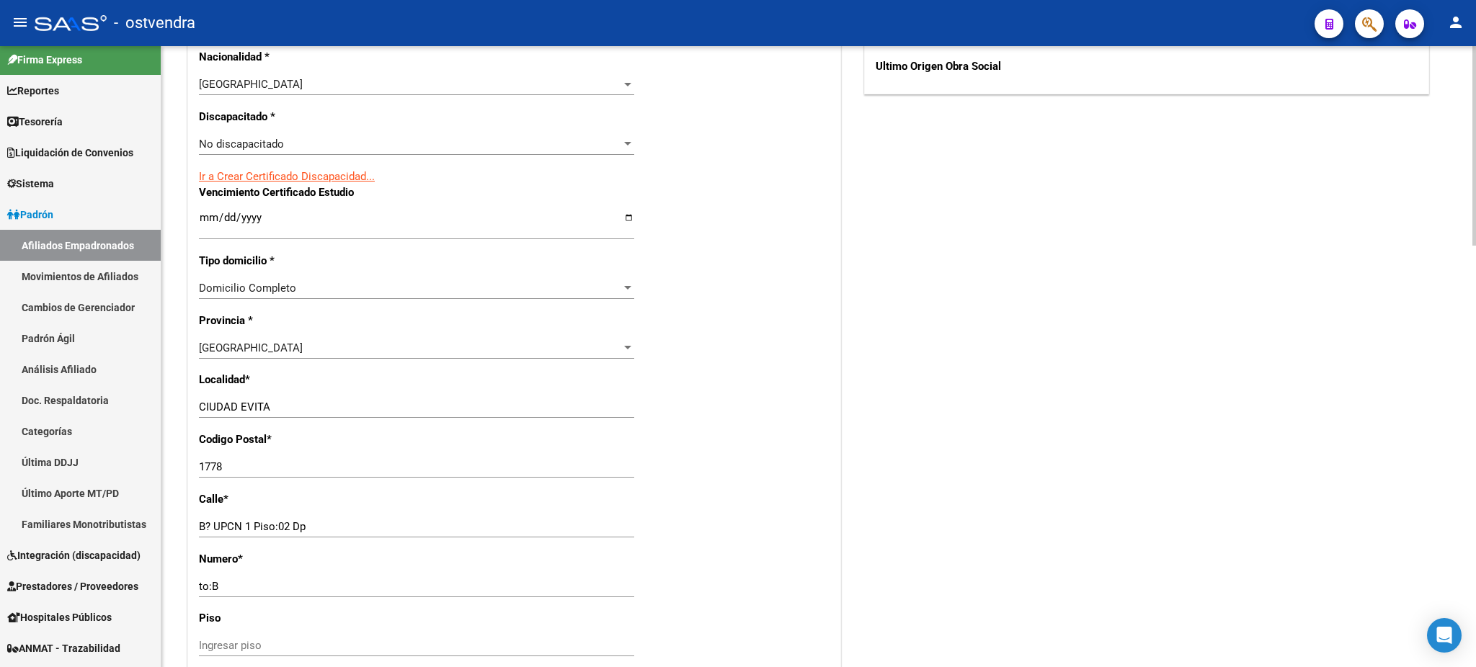
scroll to position [897, 0]
type input "COLACE"
click at [205, 214] on input "Ingresar fecha" at bounding box center [416, 221] width 435 height 23
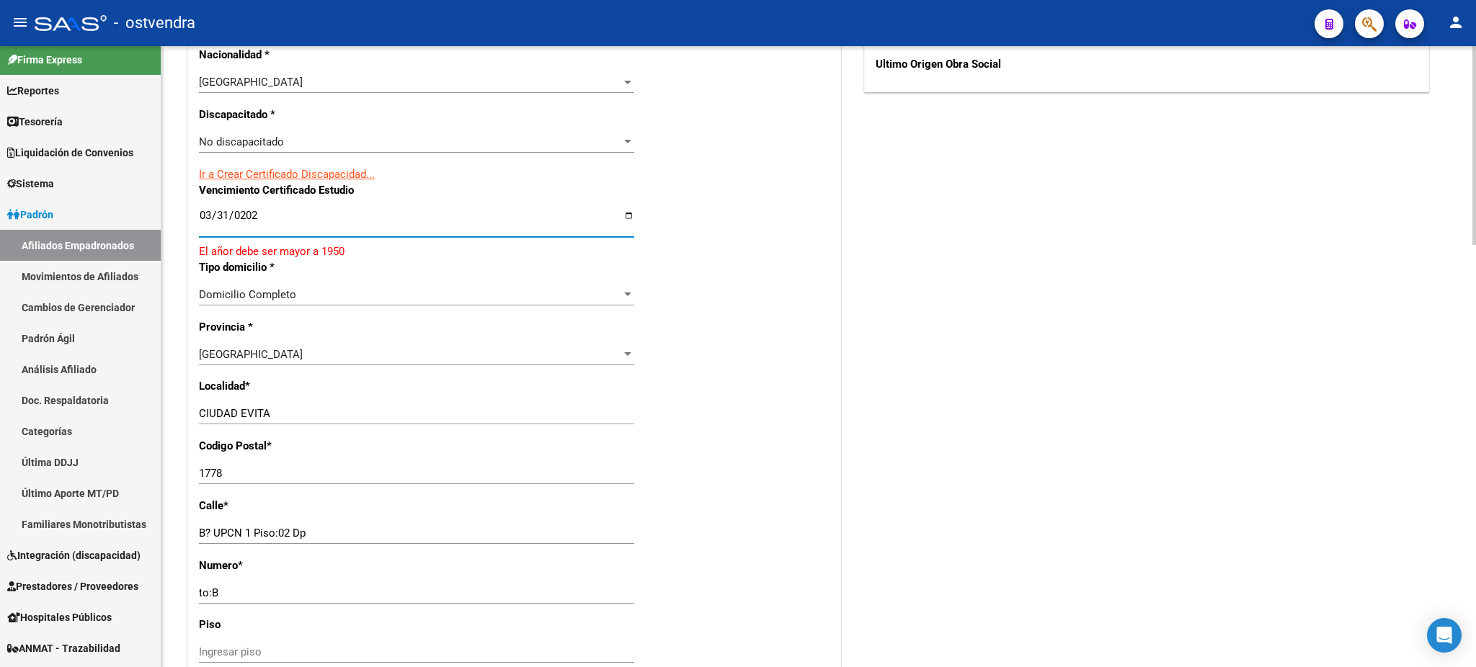
type input "[DATE]"
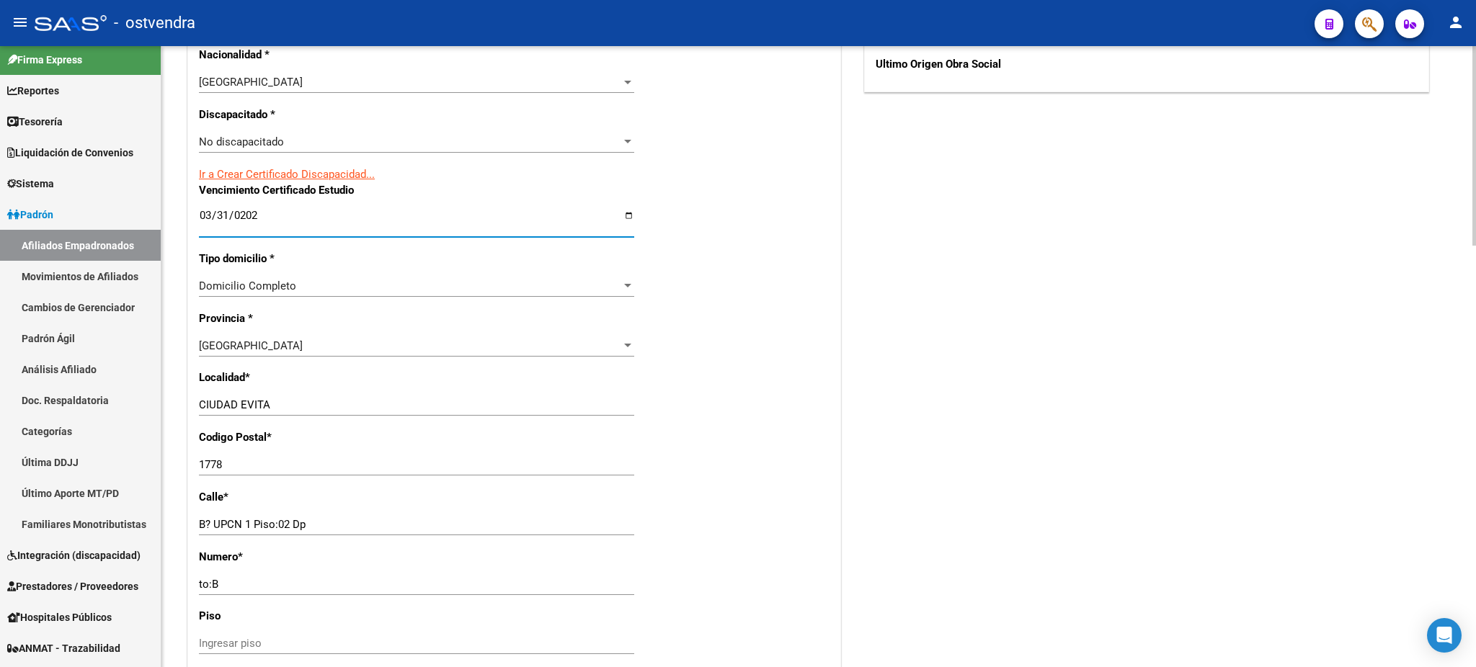
click at [875, 284] on div "Acciones Identificar Modificación Cambiar CUIL Actualizar ARCA Convertir en Tit…" at bounding box center [1146, 130] width 571 height 1702
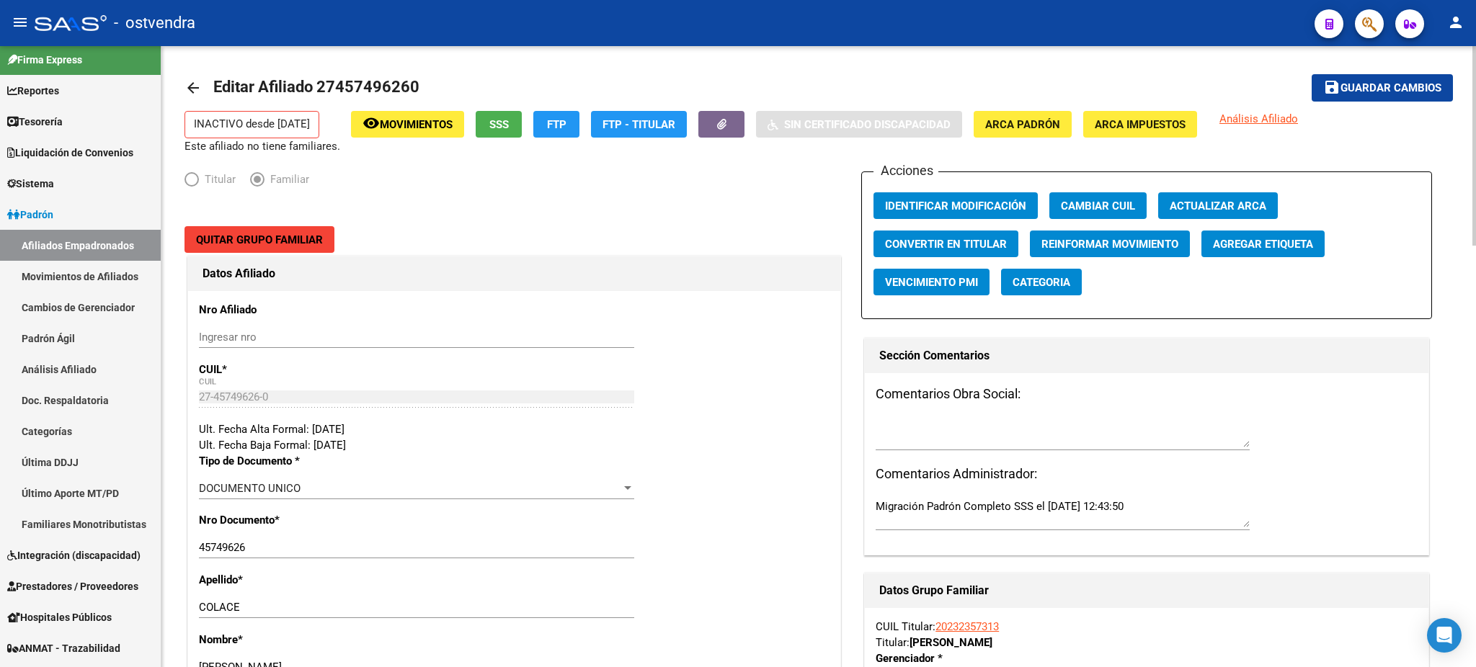
scroll to position [0, 0]
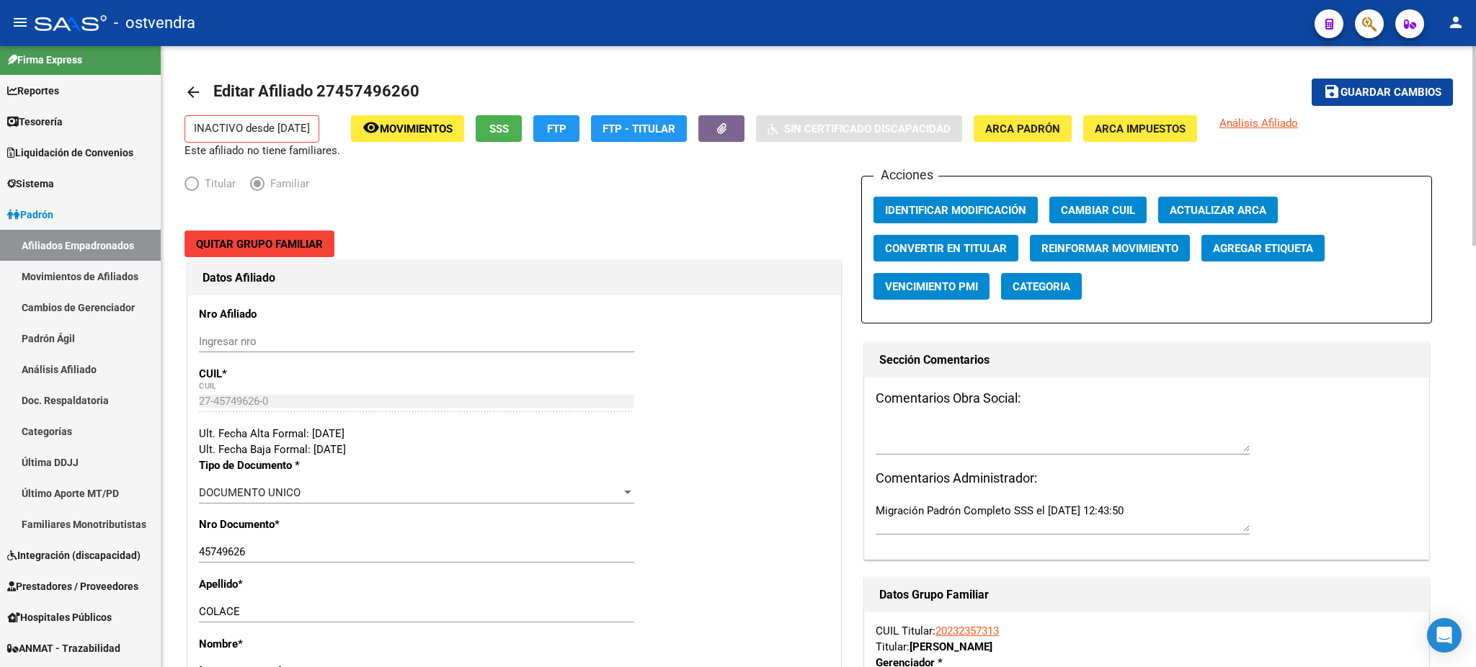
click at [1369, 91] on span "Guardar cambios" at bounding box center [1390, 92] width 101 height 13
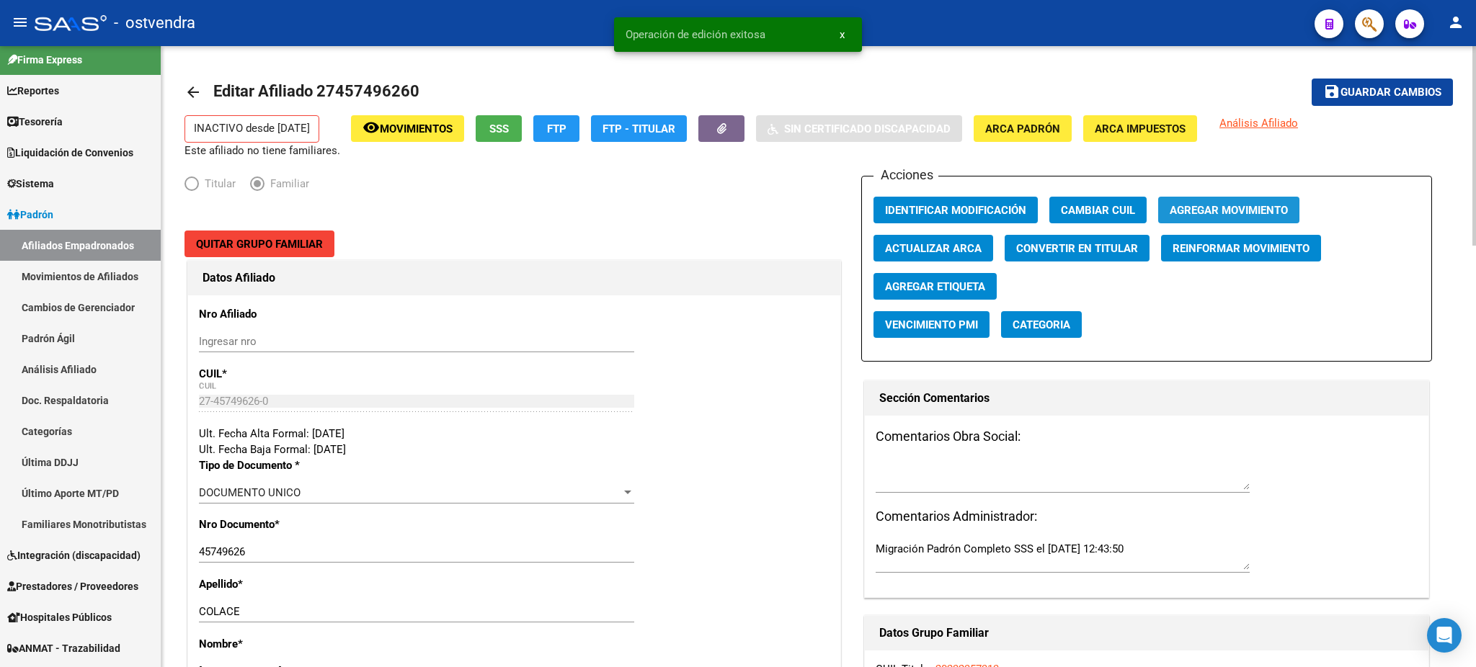
click at [1235, 205] on span "Agregar Movimiento" at bounding box center [1229, 210] width 118 height 13
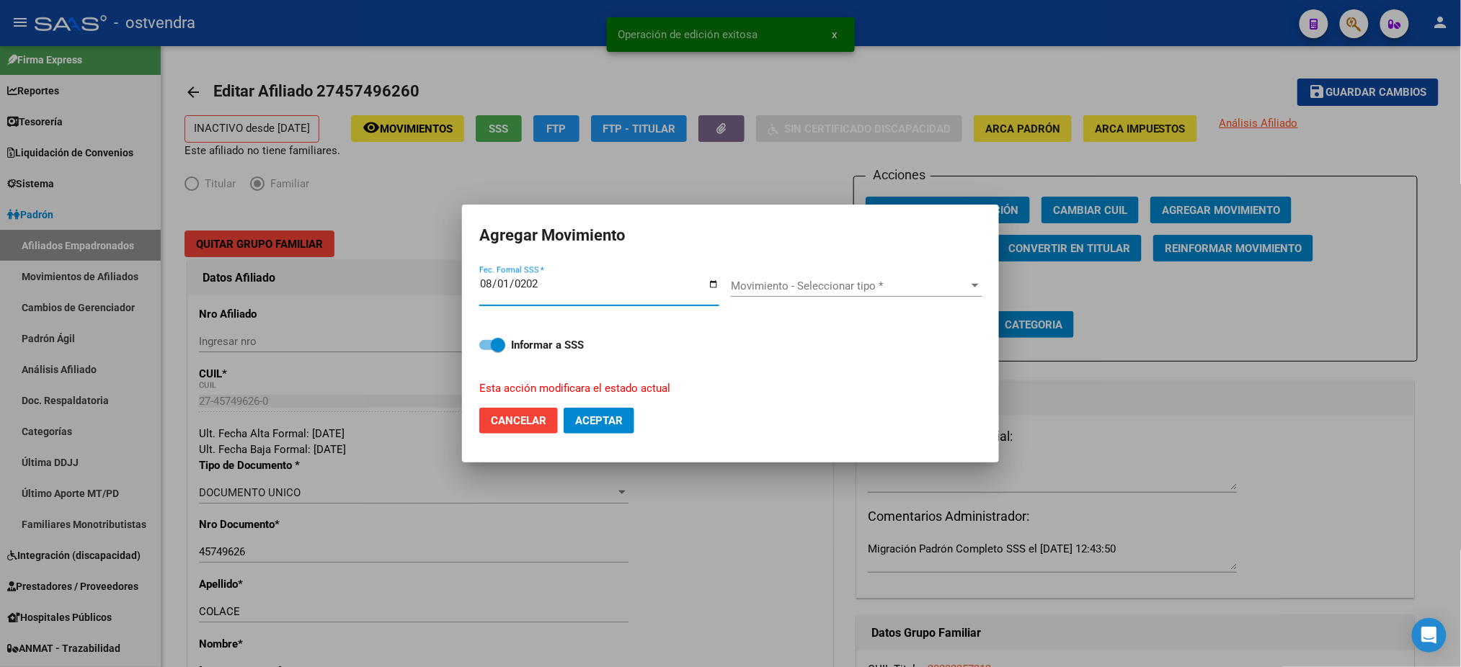
type input "[DATE]"
click at [858, 287] on span "Movimiento - Seleccionar tipo *" at bounding box center [850, 286] width 239 height 13
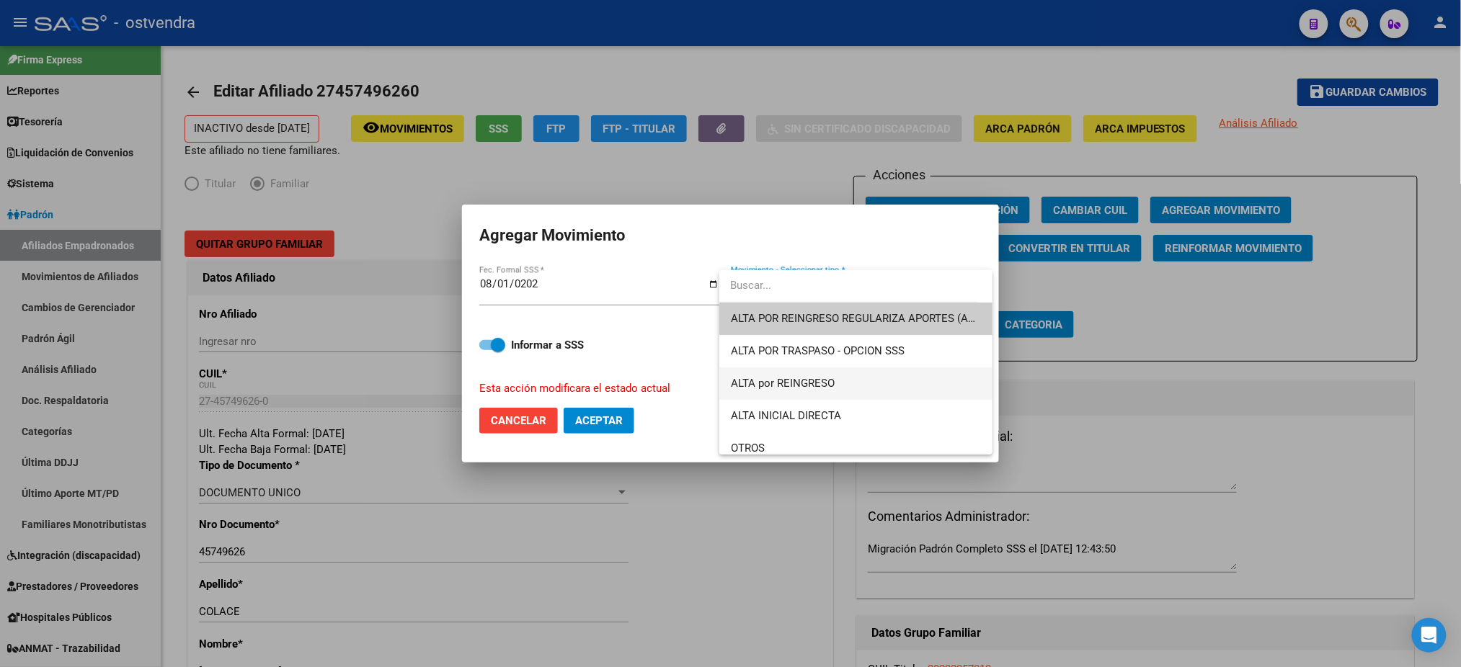
click at [825, 374] on span "ALTA por REINGRESO" at bounding box center [856, 384] width 250 height 32
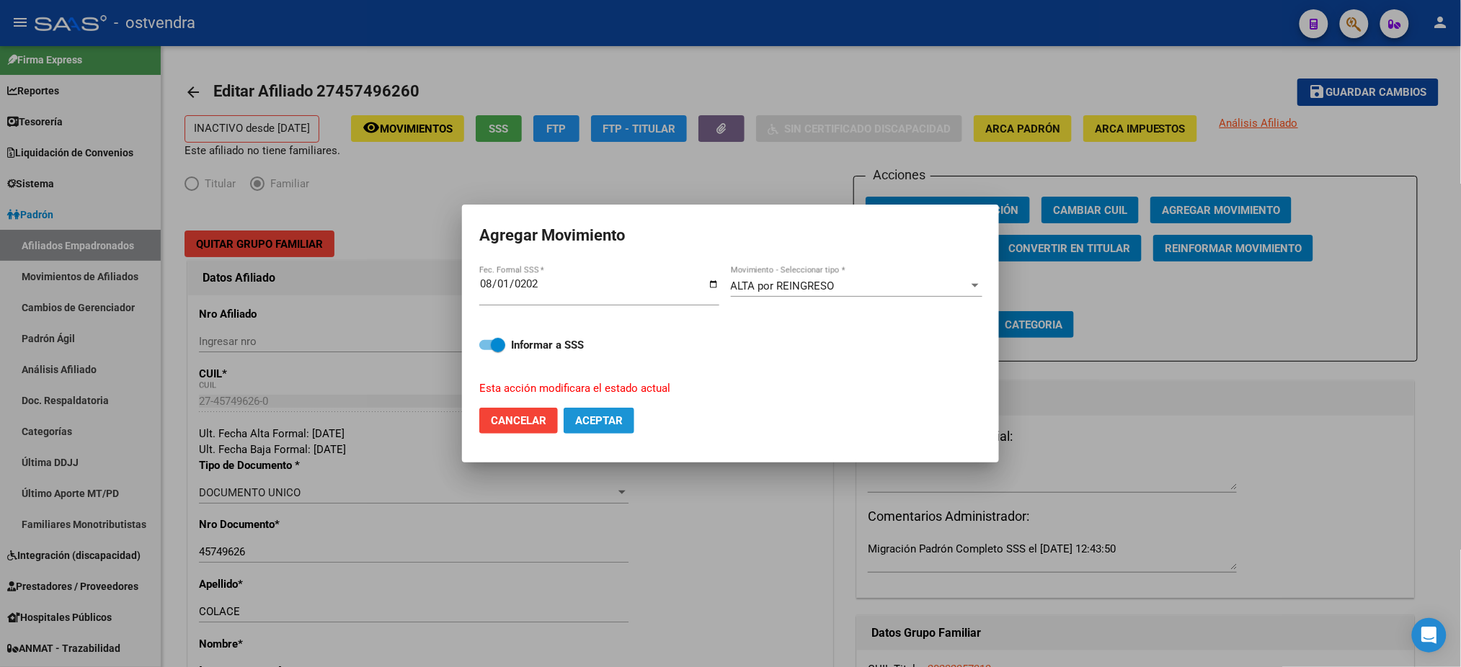
click at [605, 420] on span "Aceptar" at bounding box center [599, 420] width 48 height 13
